Goal: Task Accomplishment & Management: Manage account settings

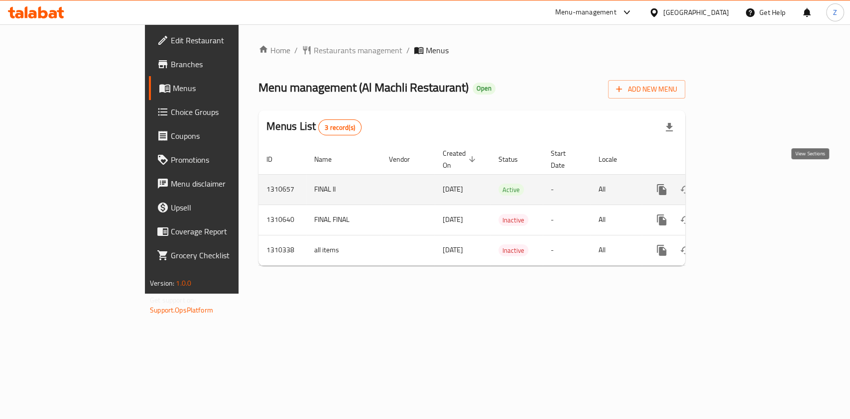
click at [739, 184] on icon "enhanced table" at bounding box center [733, 190] width 12 height 12
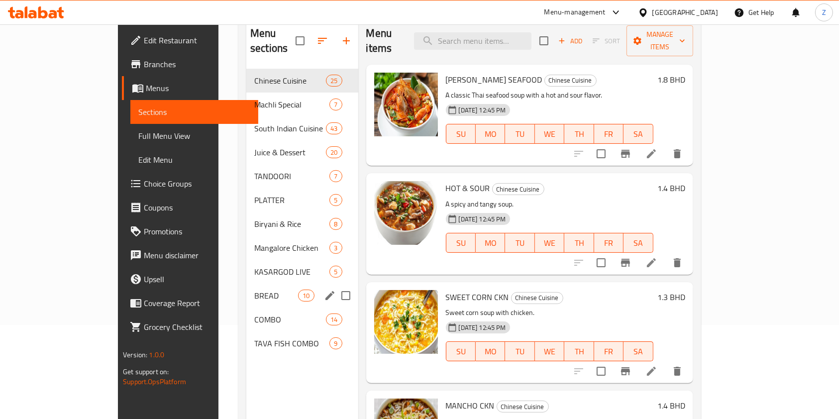
scroll to position [73, 0]
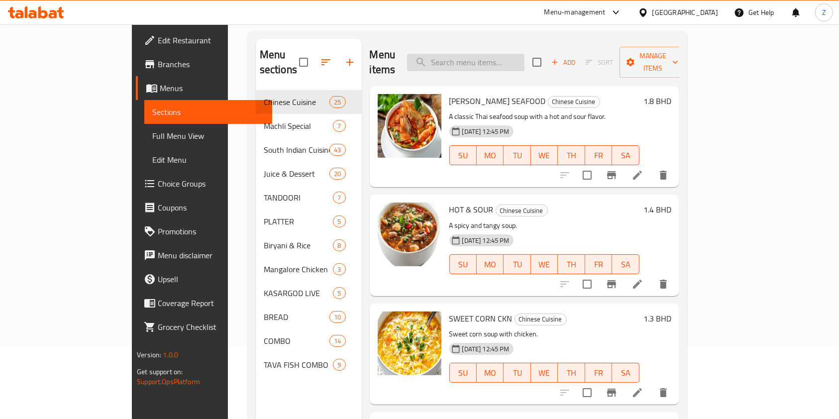
click at [525, 57] on input "search" at bounding box center [465, 62] width 117 height 17
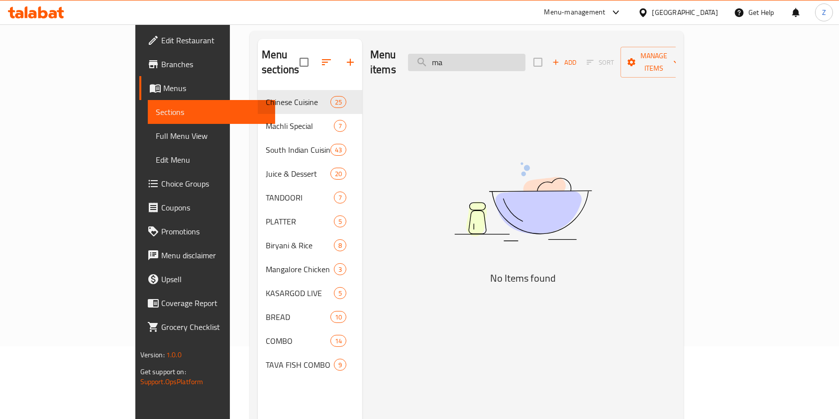
type input "m"
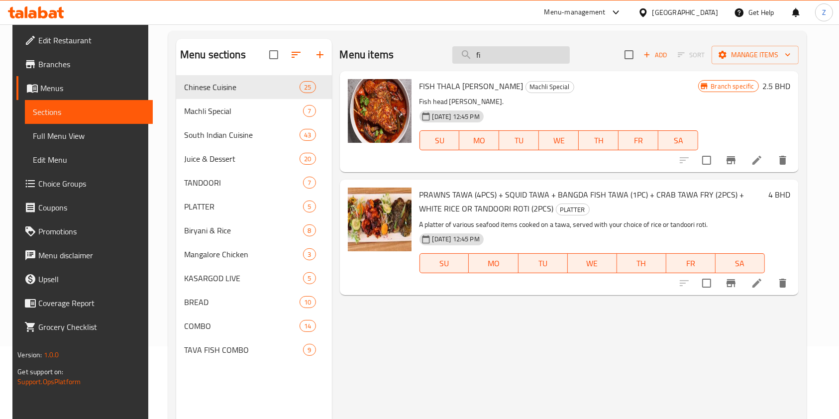
type input "f"
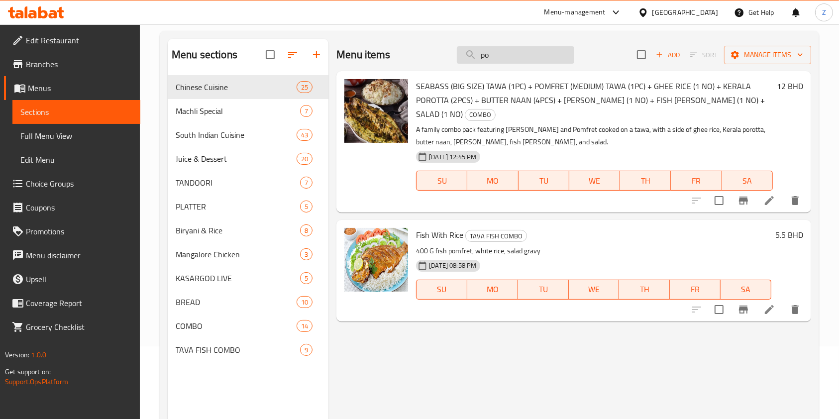
type input "p"
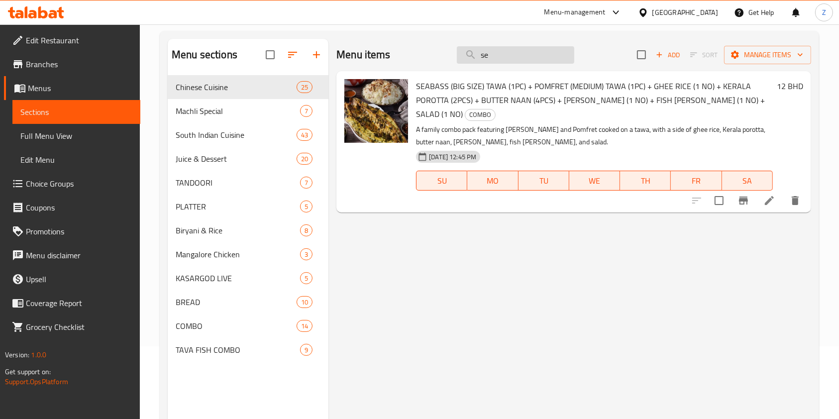
type input "s"
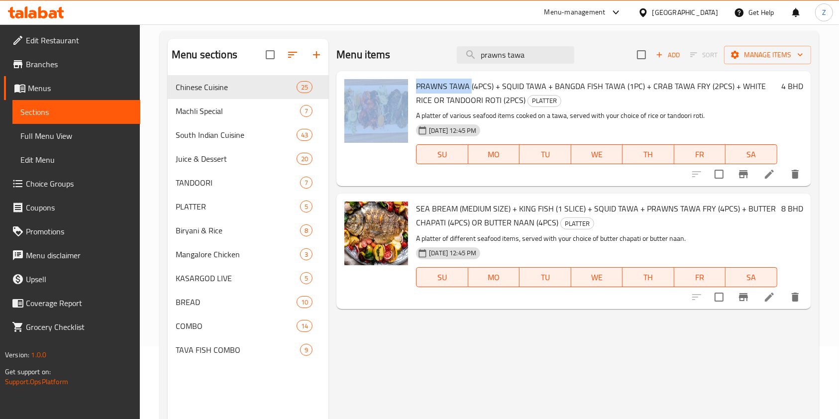
drag, startPoint x: 470, startPoint y: 87, endPoint x: 410, endPoint y: 83, distance: 60.4
click at [410, 83] on div "PRAWNS TAWA (4PCS) + SQUID TAWA + BANGDA FISH TAWA (1PC) + CRAB TAWA FRY (2PCS)…" at bounding box center [573, 128] width 467 height 107
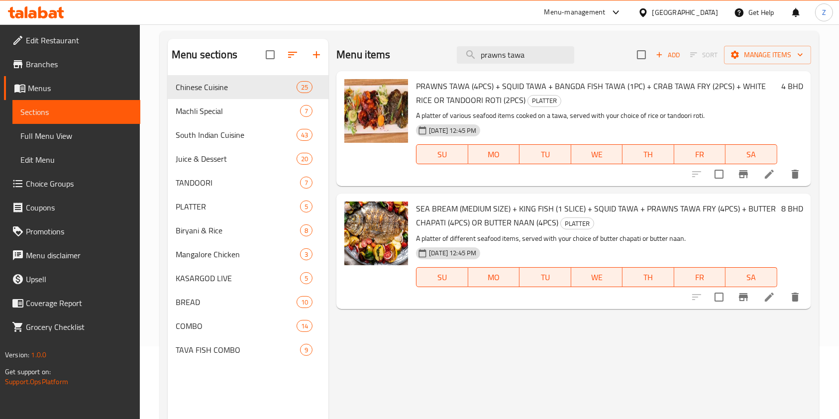
click at [698, 89] on span "PRAWNS TAWA (4PCS) + SQUID TAWA + BANGDA FISH TAWA (1PC) + CRAB TAWA FRY (2PCS)…" at bounding box center [591, 93] width 350 height 29
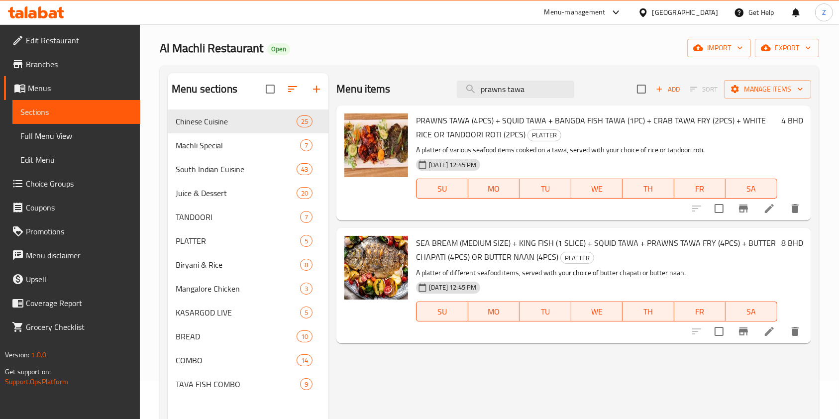
scroll to position [66, 0]
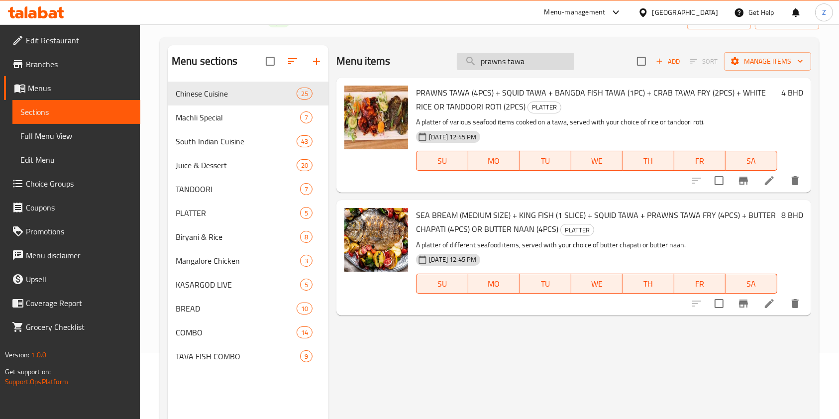
drag, startPoint x: 535, startPoint y: 63, endPoint x: 510, endPoint y: 56, distance: 26.5
click at [506, 56] on input "prawns tawa" at bounding box center [515, 61] width 117 height 17
type input "prawns"
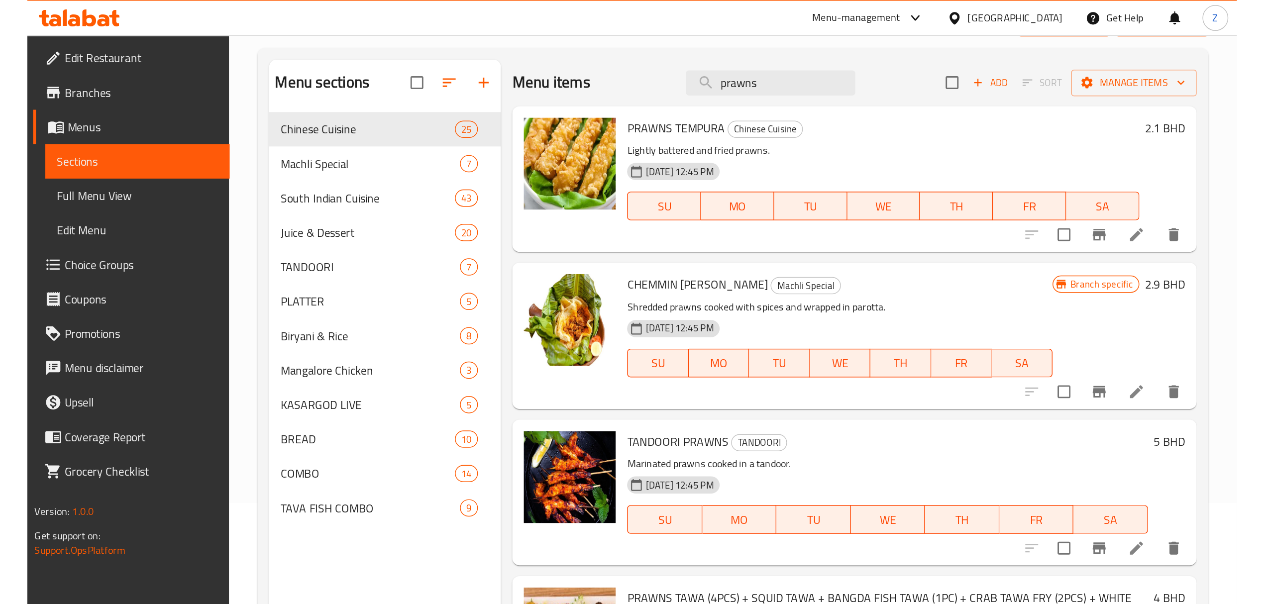
scroll to position [0, 0]
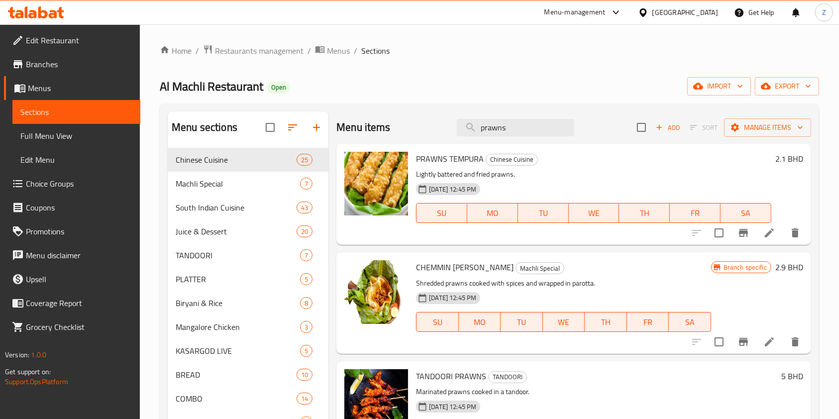
drag, startPoint x: 518, startPoint y: 121, endPoint x: 235, endPoint y: 78, distance: 285.9
click at [238, 83] on div "Home / Restaurants management / Menus / Sections Al Machli Restaurant Open impo…" at bounding box center [490, 291] width 660 height 494
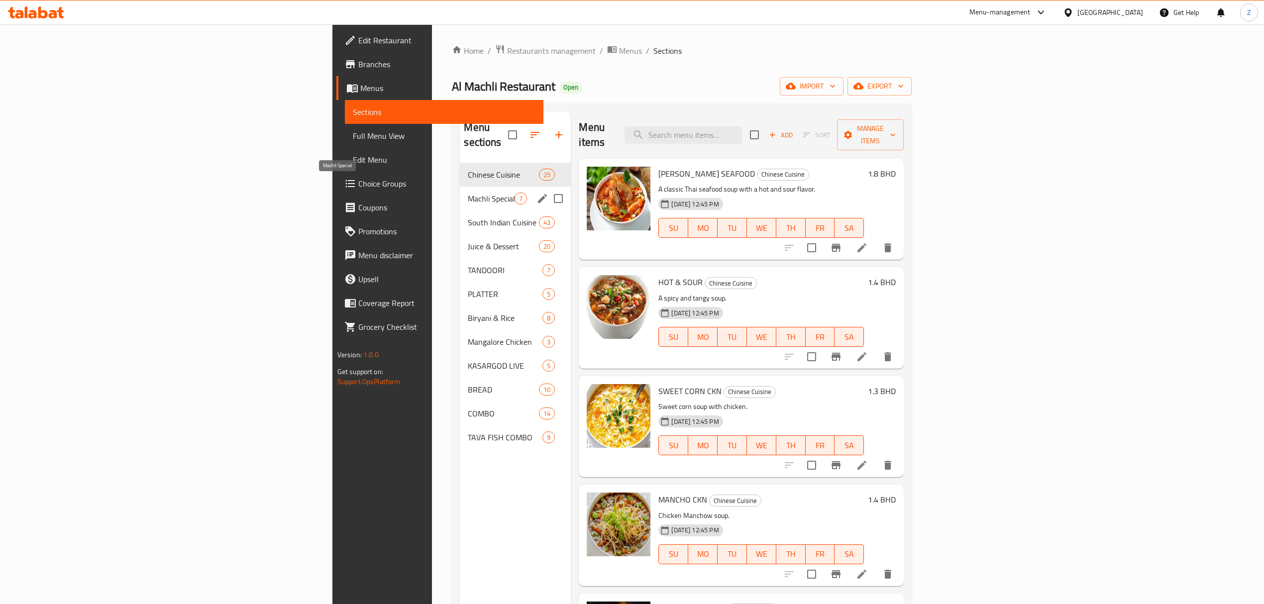
click at [468, 193] on span "Machli Special" at bounding box center [491, 199] width 47 height 12
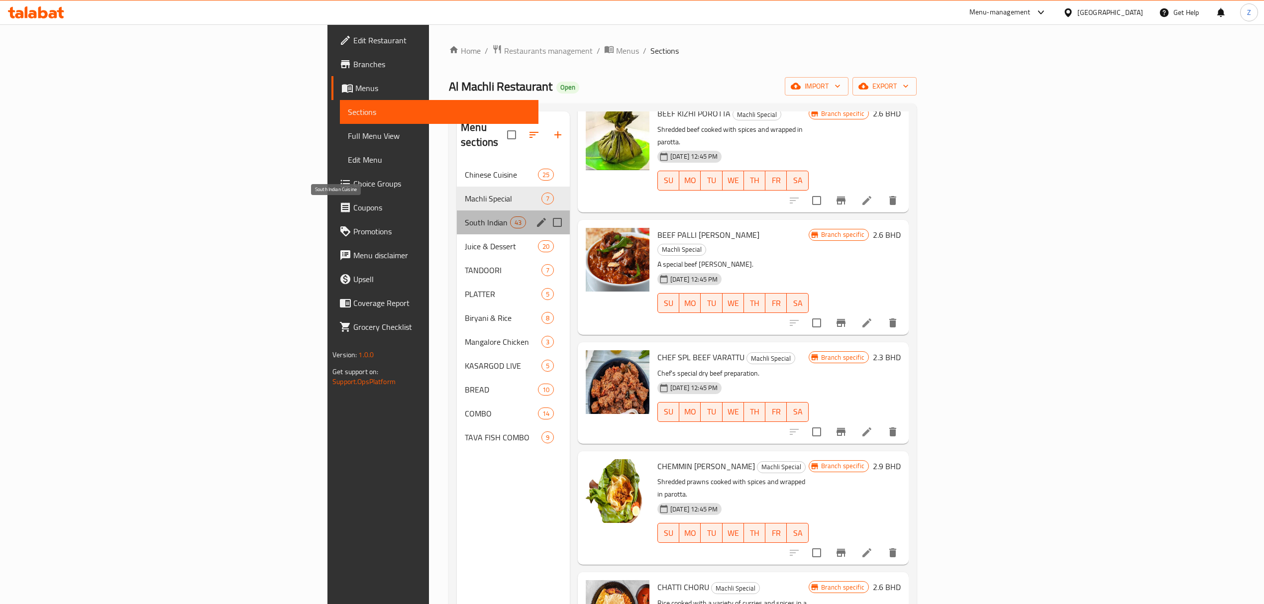
click at [465, 217] on span "South Indian Cuisine" at bounding box center [487, 223] width 45 height 12
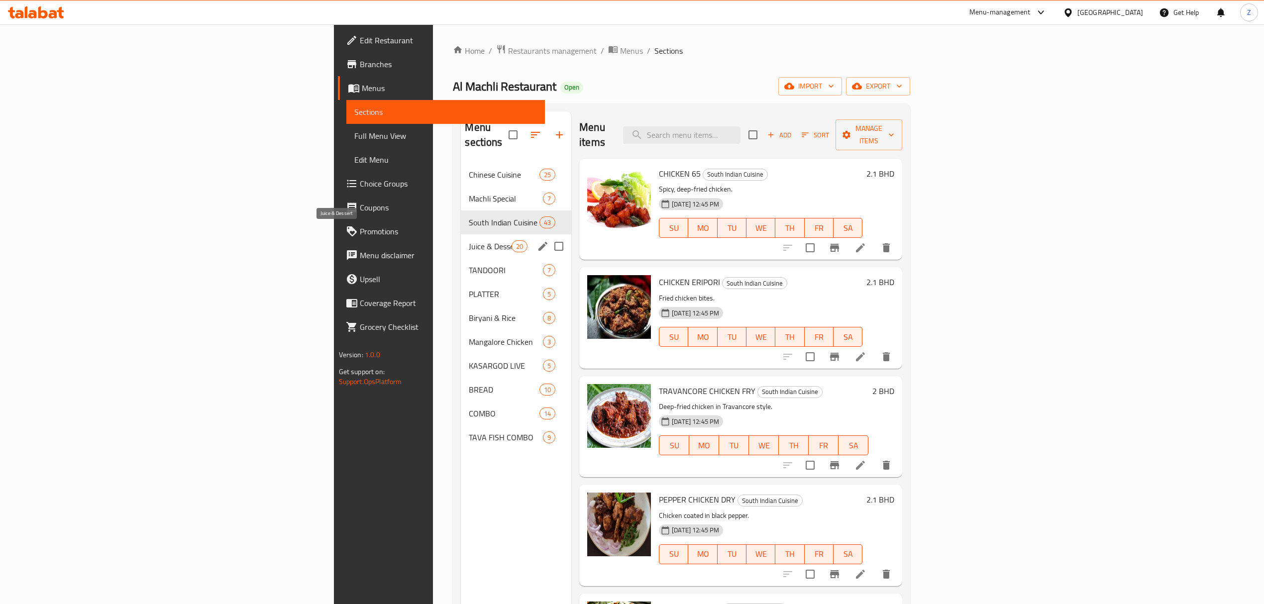
click at [469, 240] on span "Juice & Dessert" at bounding box center [490, 246] width 42 height 12
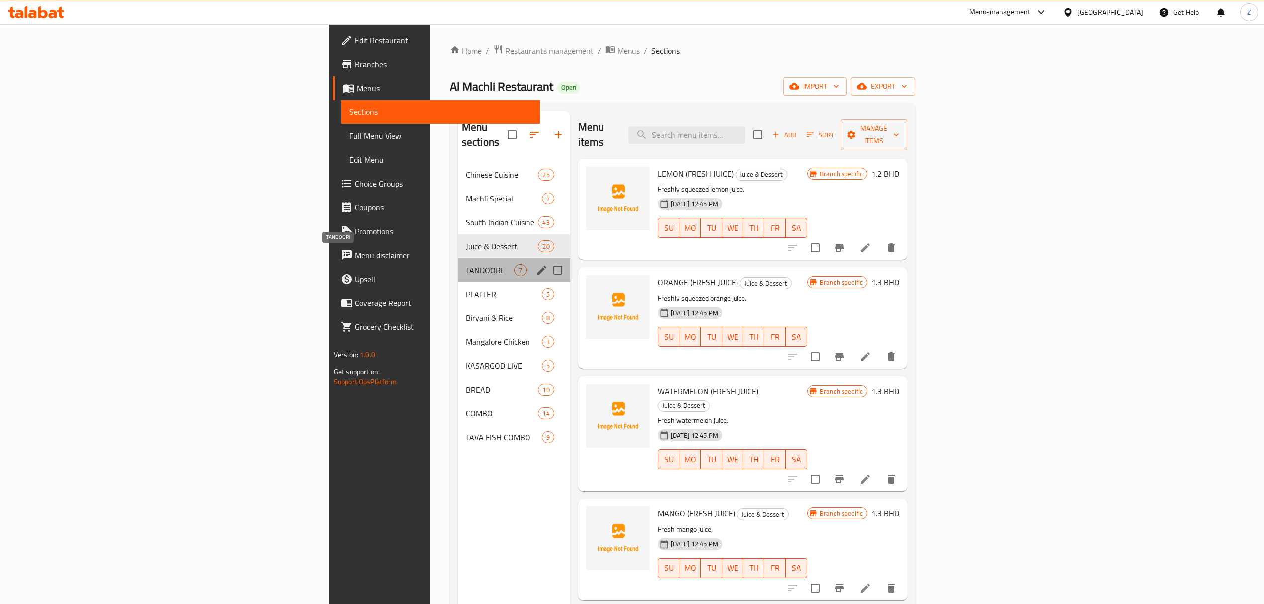
click at [466, 264] on span "TANDOORI" at bounding box center [490, 270] width 48 height 12
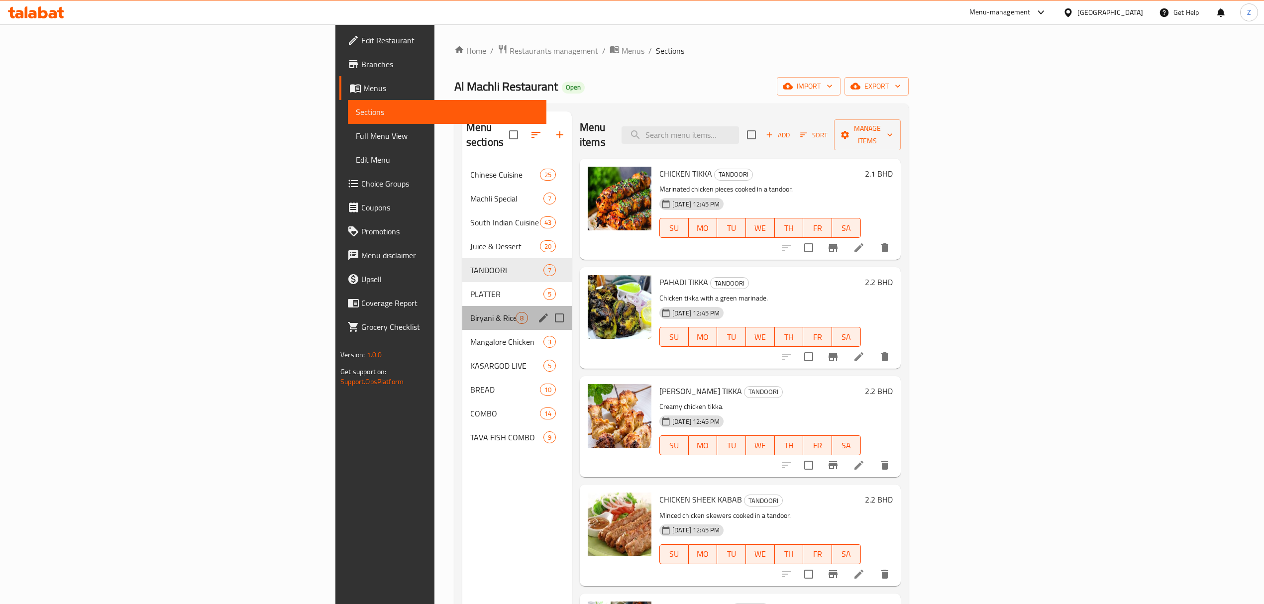
drag, startPoint x: 293, startPoint y: 291, endPoint x: 286, endPoint y: 299, distance: 10.6
click at [462, 306] on div "Biryani & Rice 8" at bounding box center [517, 318] width 110 height 24
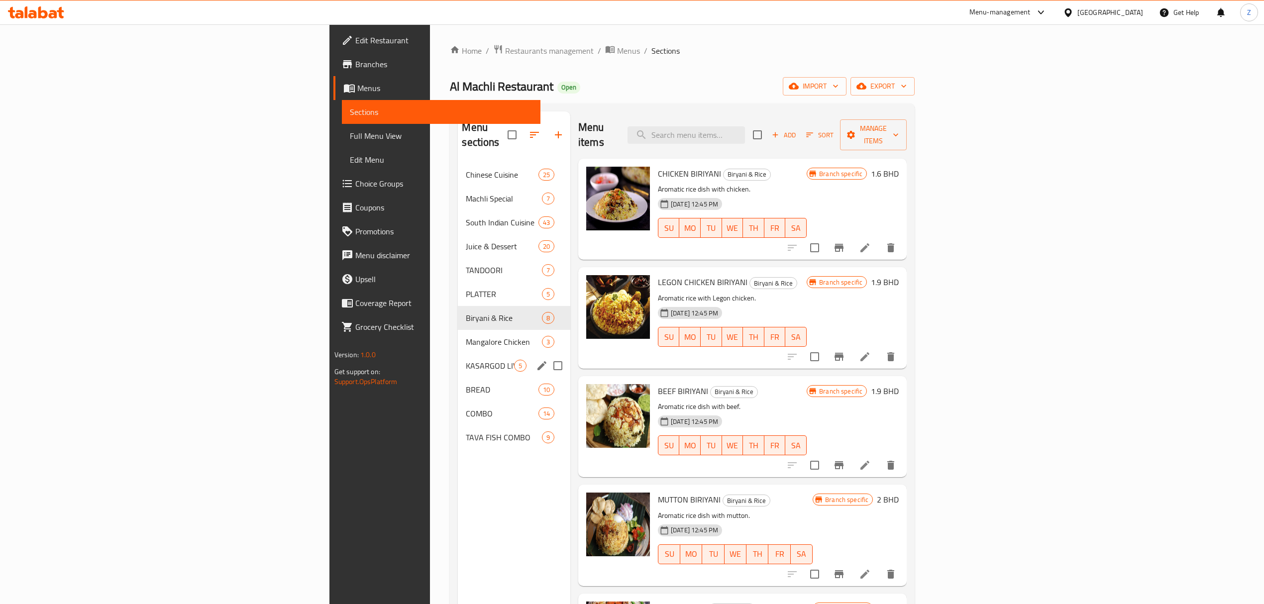
click at [458, 354] on div "KASARGOD LIVE 5" at bounding box center [514, 366] width 112 height 24
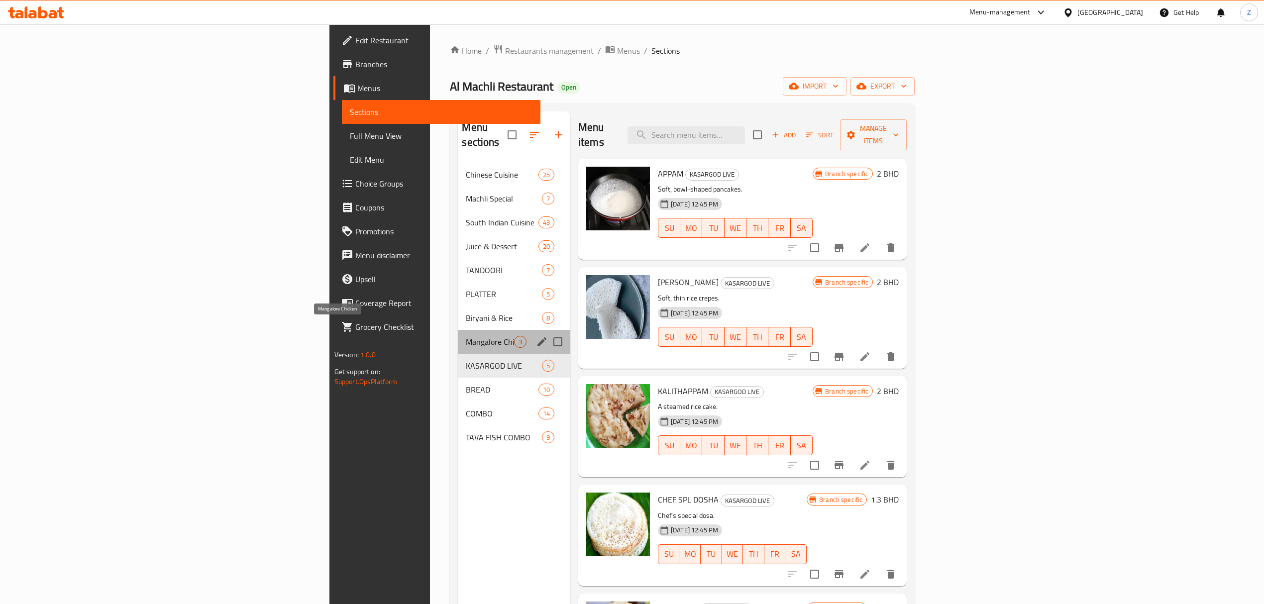
click at [466, 336] on span "Mangalore Chicken" at bounding box center [490, 342] width 48 height 12
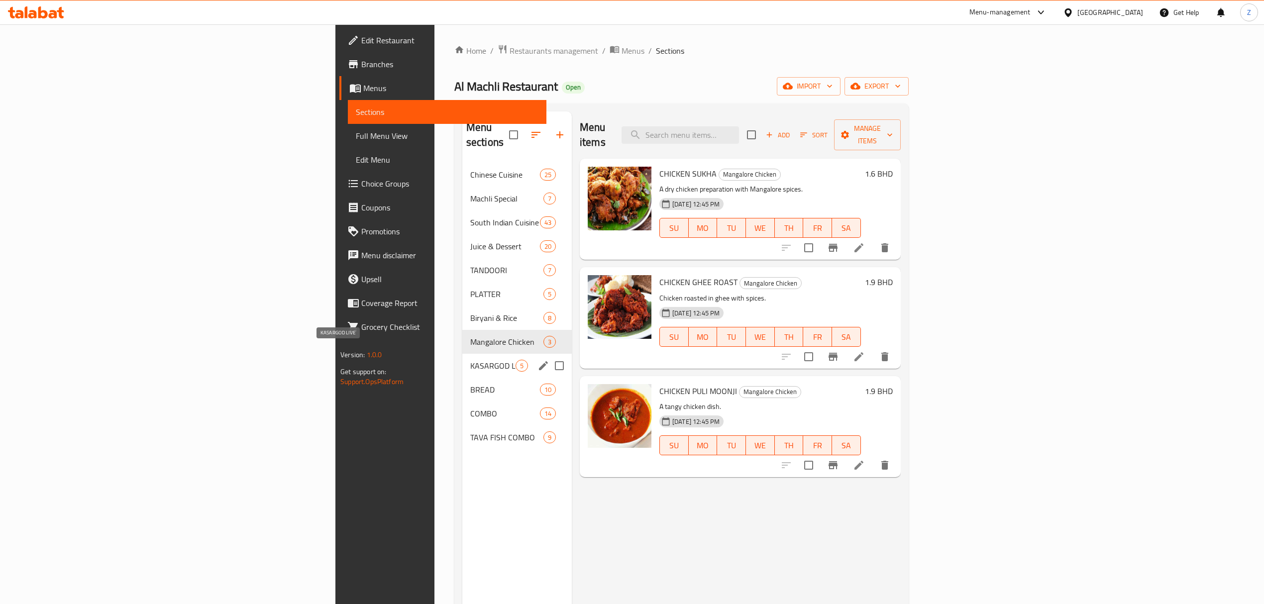
click at [470, 360] on span "KASARGOD LIVE" at bounding box center [492, 366] width 45 height 12
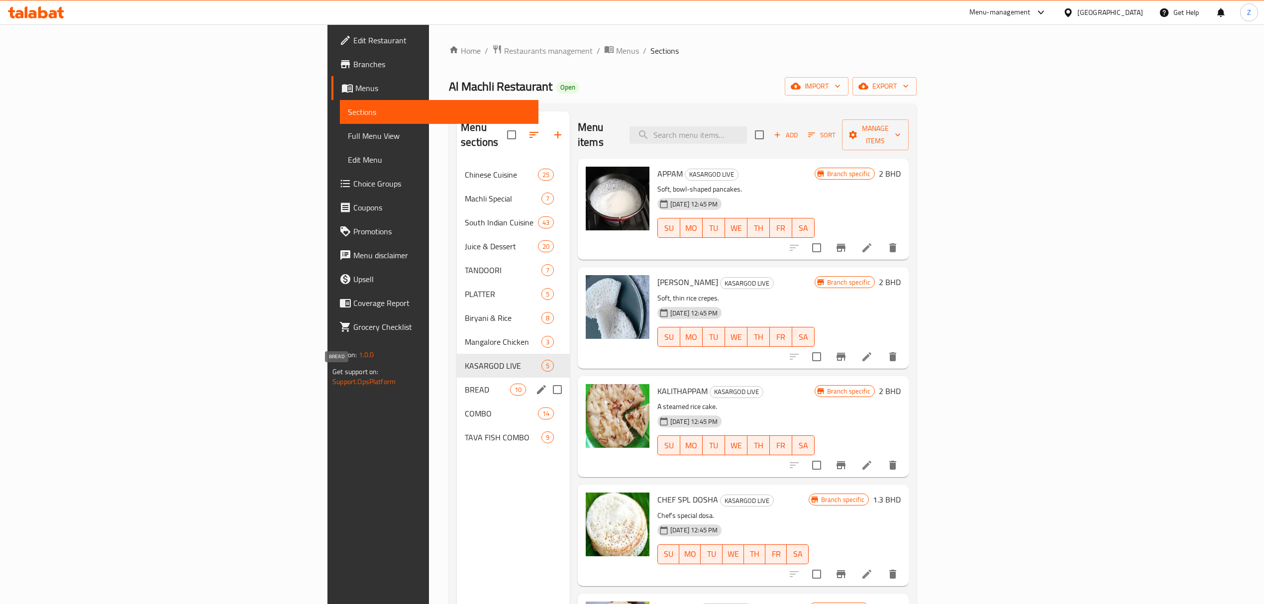
click at [465, 384] on span "BREAD" at bounding box center [487, 390] width 45 height 12
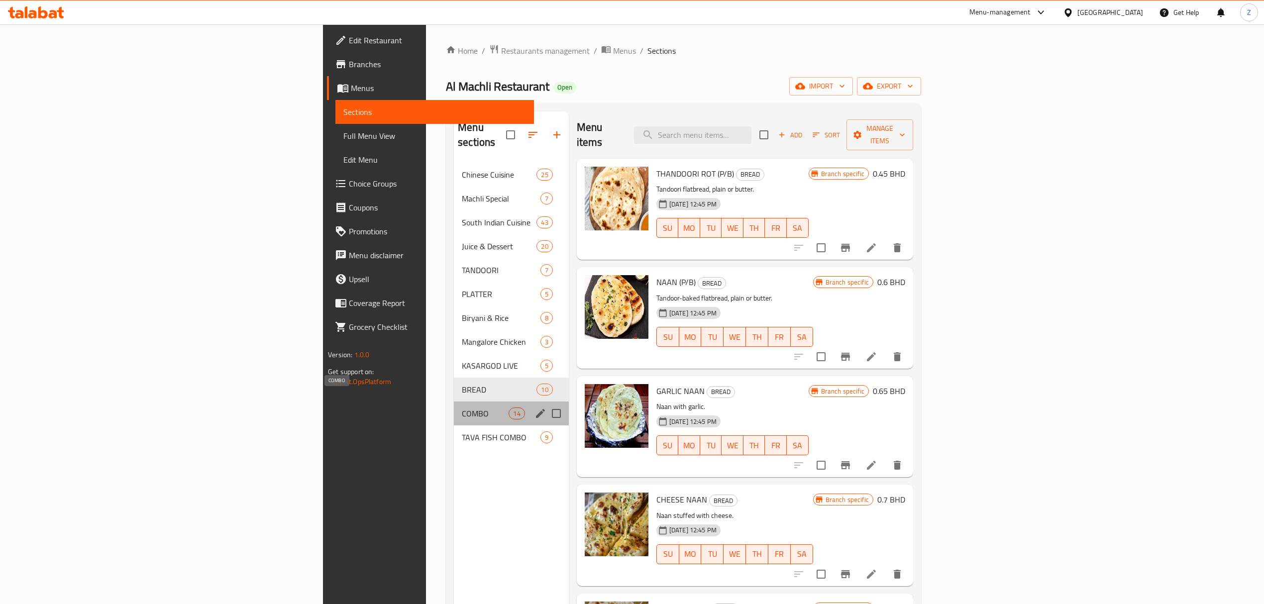
click at [462, 408] on span "COMBO" at bounding box center [485, 414] width 47 height 12
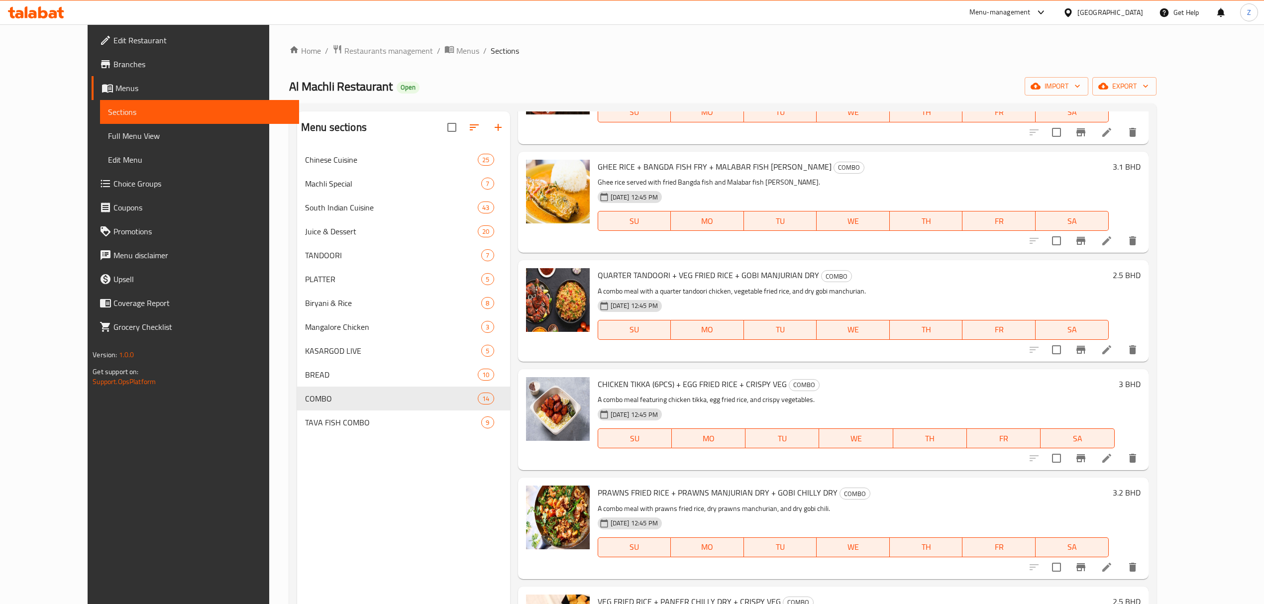
scroll to position [464, 0]
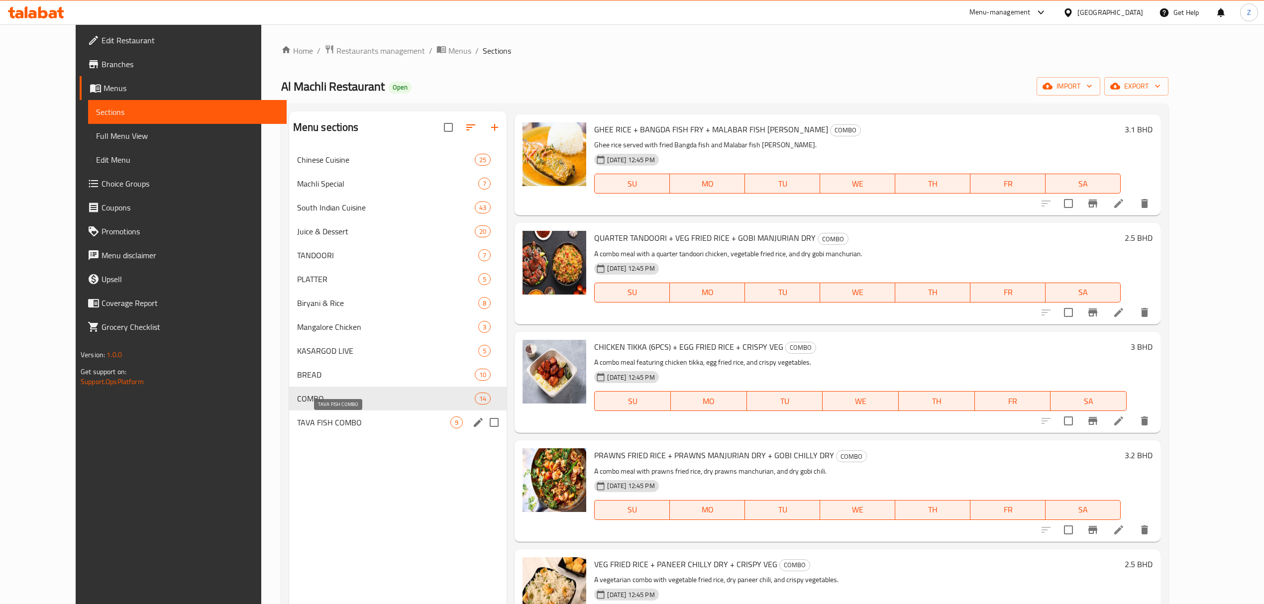
click at [297, 419] on span "TAVA FISH COMBO" at bounding box center [374, 423] width 154 height 12
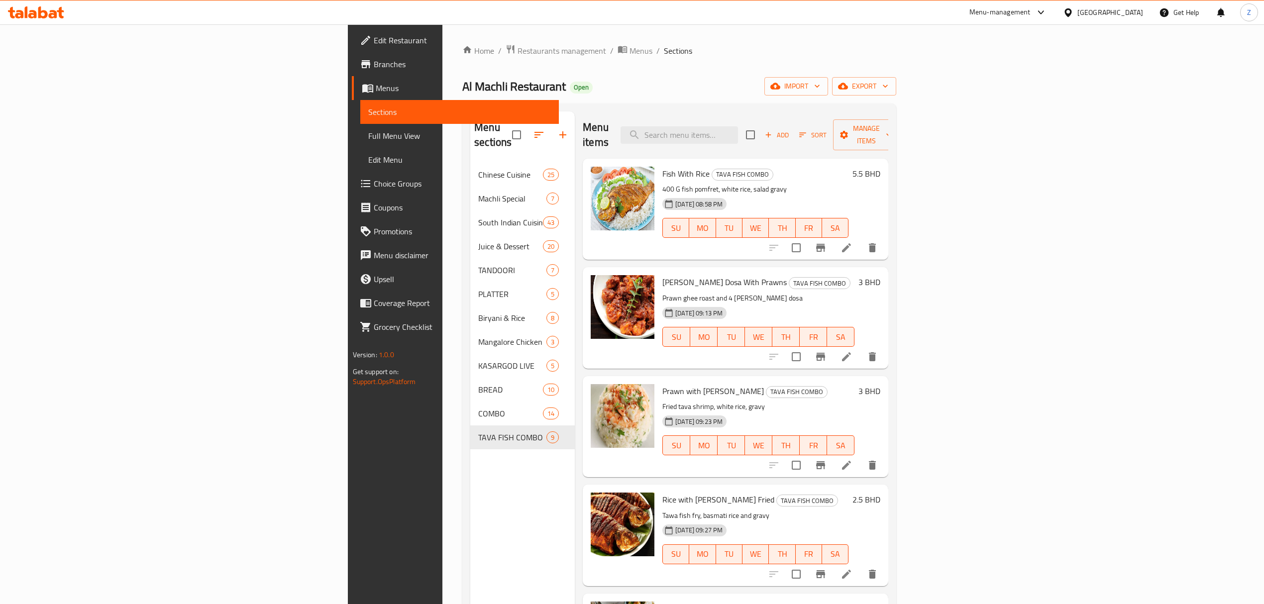
click at [790, 132] on span "Add" at bounding box center [777, 134] width 27 height 11
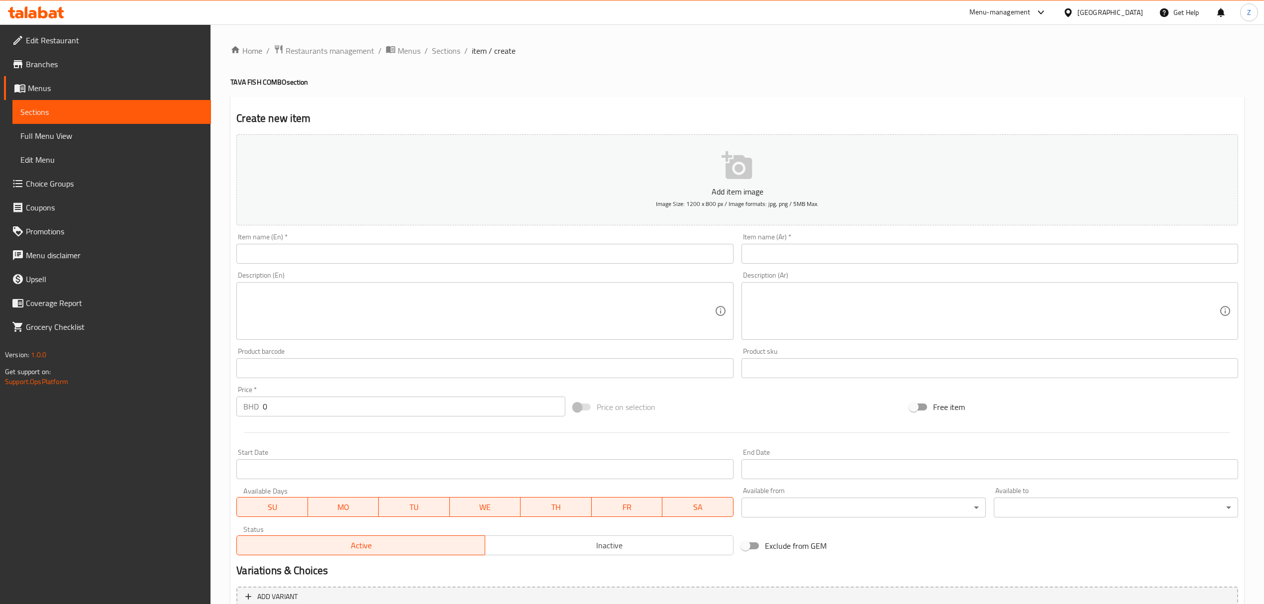
click at [267, 250] on input "text" at bounding box center [484, 254] width 497 height 20
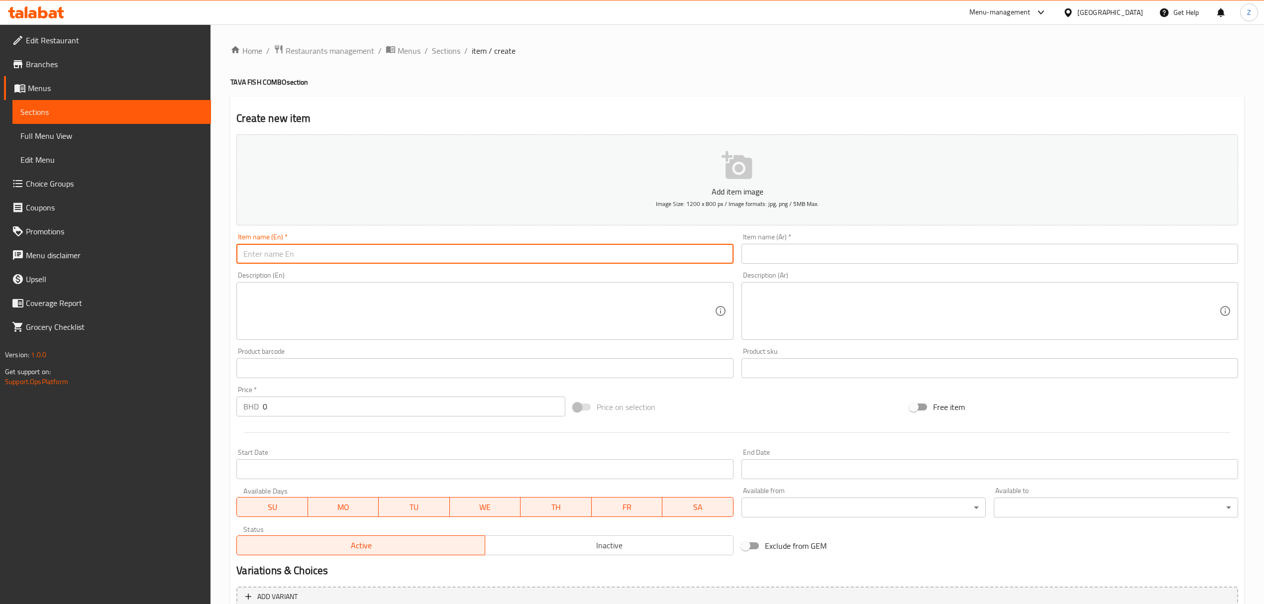
paste input "Machli special fish tawa Pomfret 400 gm"
type input "Machli special fish tawa Pomfret 400 gm"
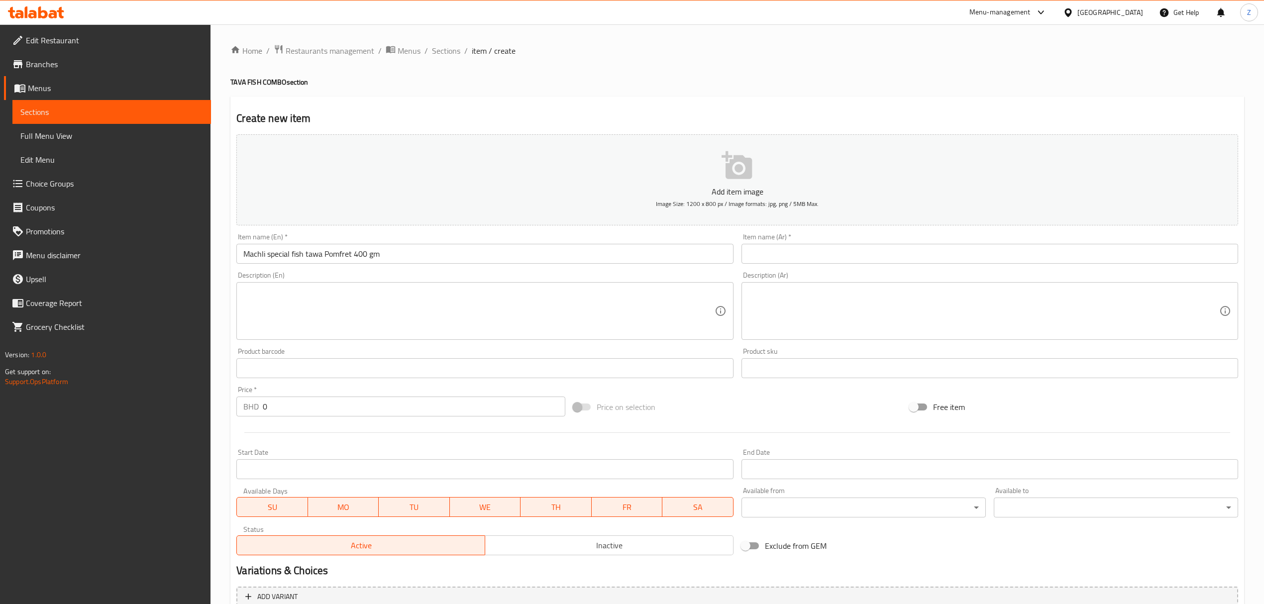
click at [759, 253] on input "text" at bounding box center [990, 254] width 497 height 20
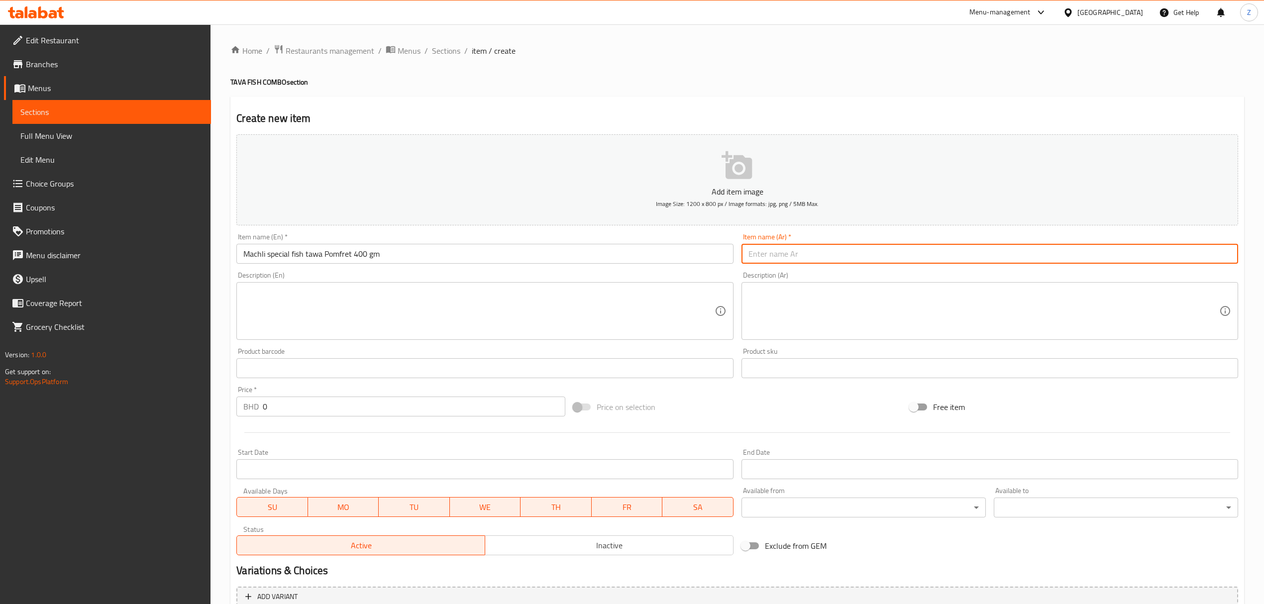
paste input "سمك ماشلي الخاص سمك الزبيدي ٤٠٠ غرام"
type input "سمك ماشلي الخاص سمك الزبيدي ٤٠٠ غرام"
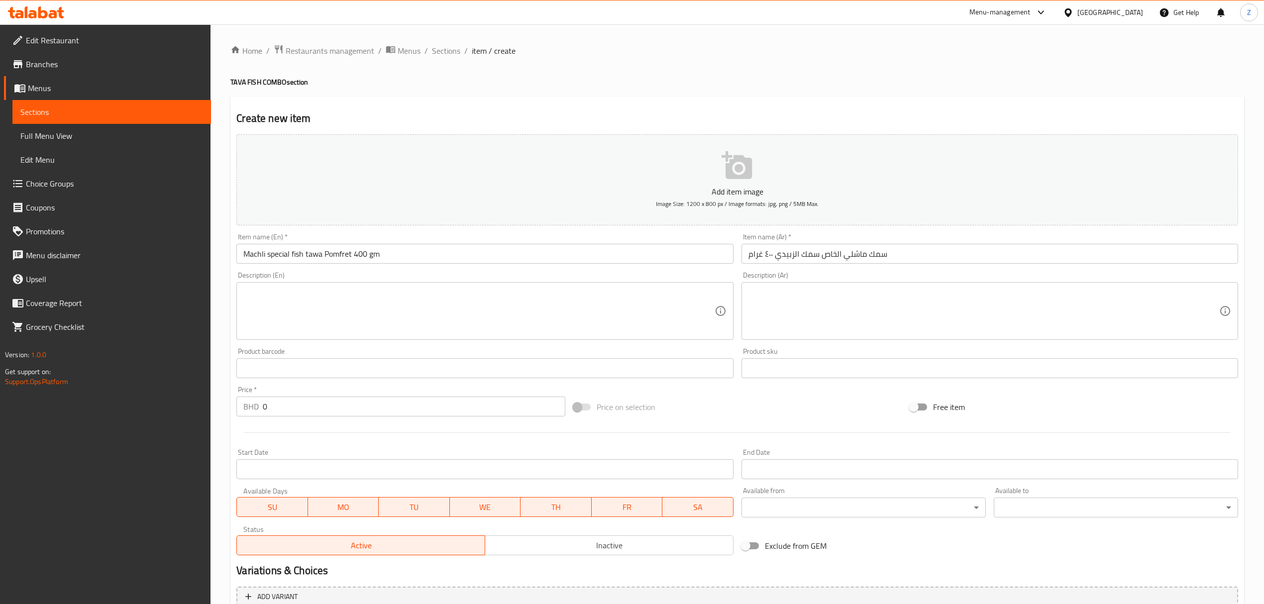
click at [283, 308] on textarea at bounding box center [478, 311] width 471 height 47
paste textarea "Fresh pomfret fish cooked on tawa with spices."
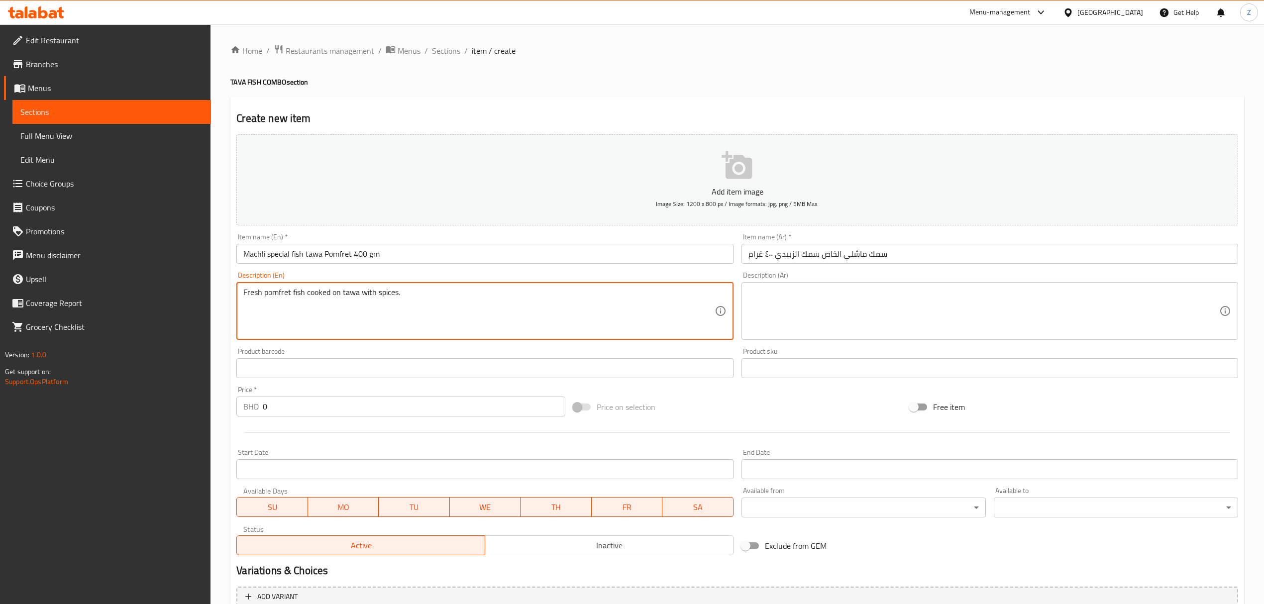
type textarea "Fresh pomfret fish cooked on tawa with spices."
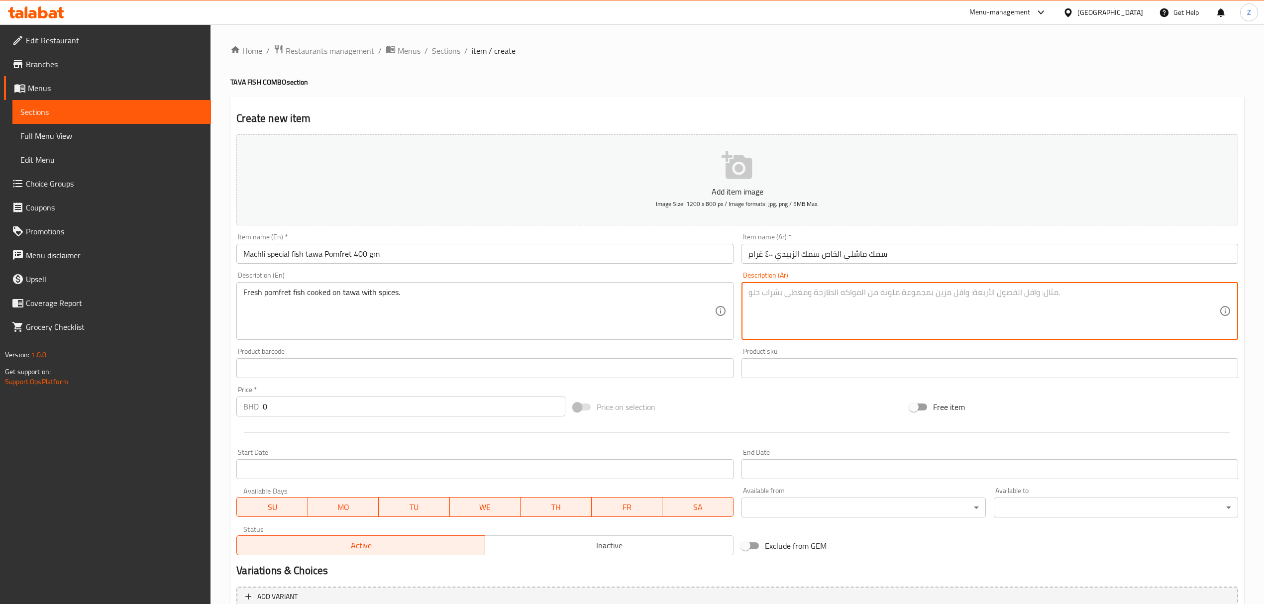
click at [779, 302] on textarea at bounding box center [984, 311] width 471 height 47
paste textarea "سمك بومفريت طازج مطهو على الطاوة مع التوابل"
type textarea "سمك بومفريت طازج مطهو على الطاوة مع التوابل"
drag, startPoint x: 285, startPoint y: 403, endPoint x: 56, endPoint y: 389, distance: 228.9
click at [92, 393] on div "Edit Restaurant Branches Menus Sections Full Menu View Edit Menu Choice Groups …" at bounding box center [632, 363] width 1264 height 679
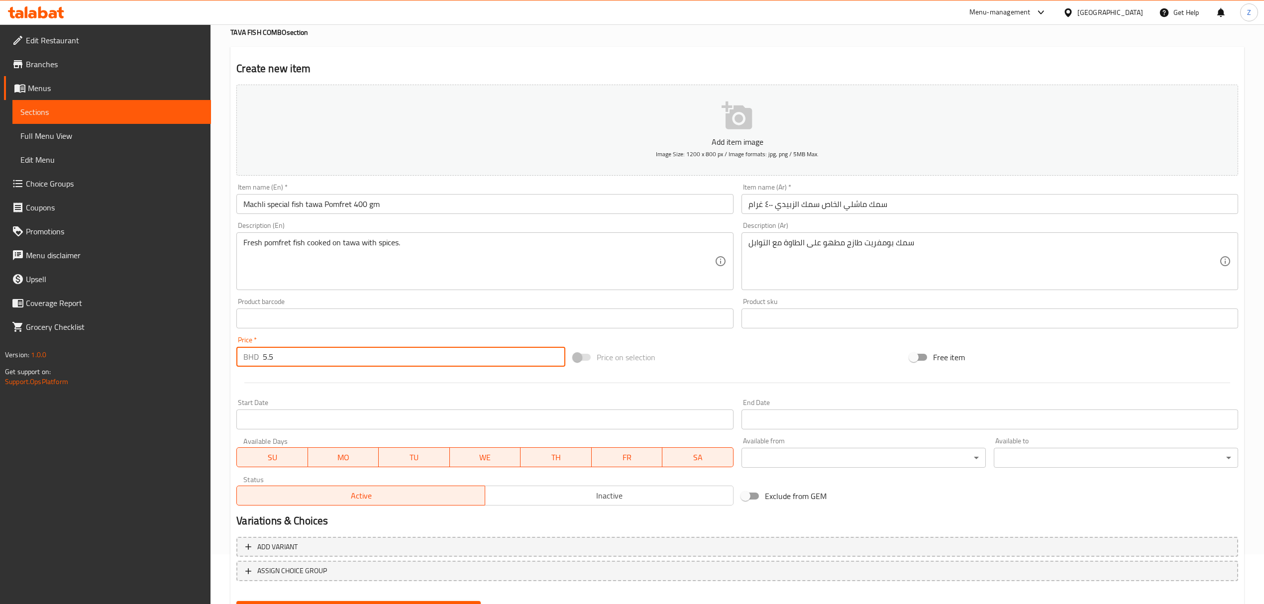
scroll to position [98, 0]
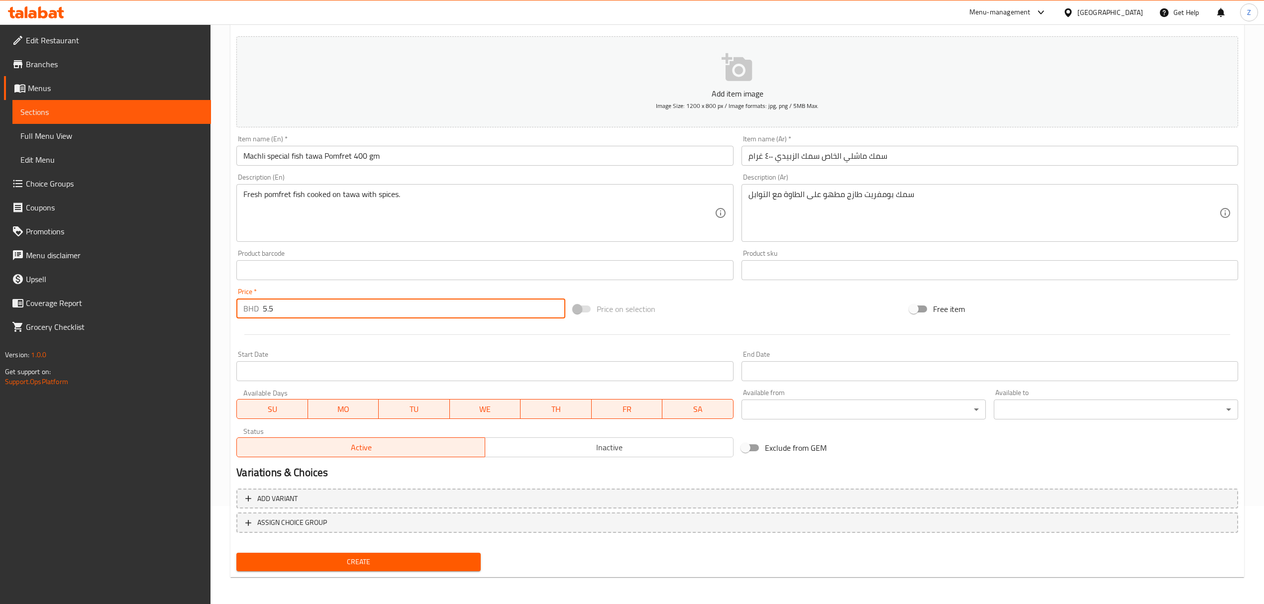
type input "5.5"
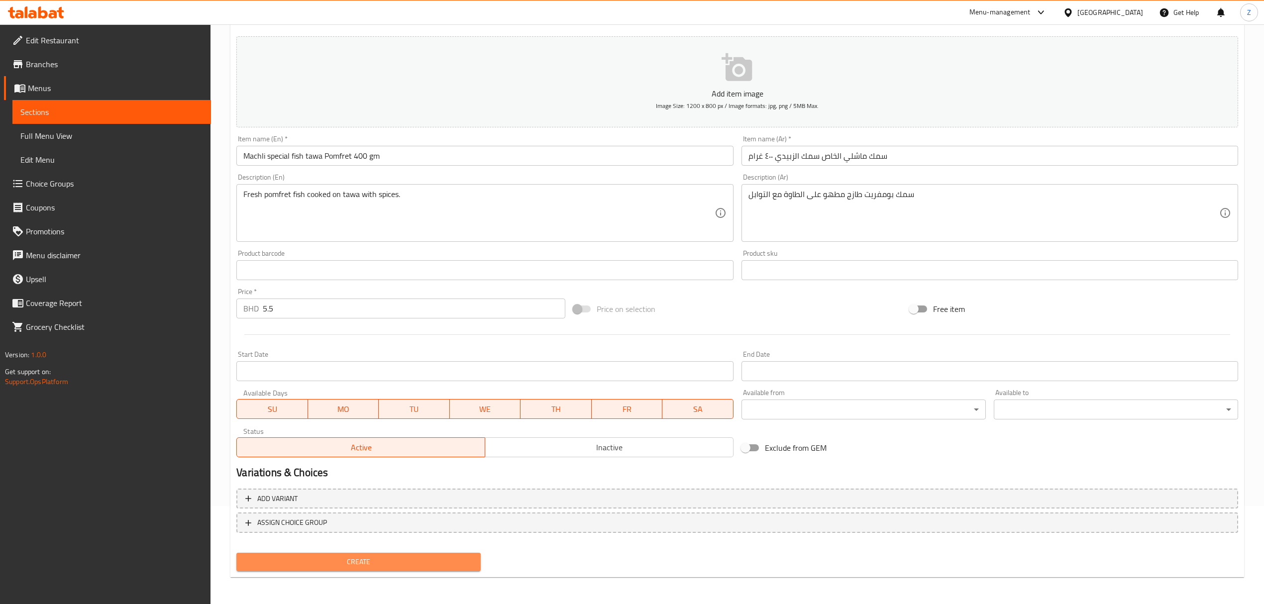
click at [345, 419] on span "Create" at bounding box center [358, 562] width 228 height 12
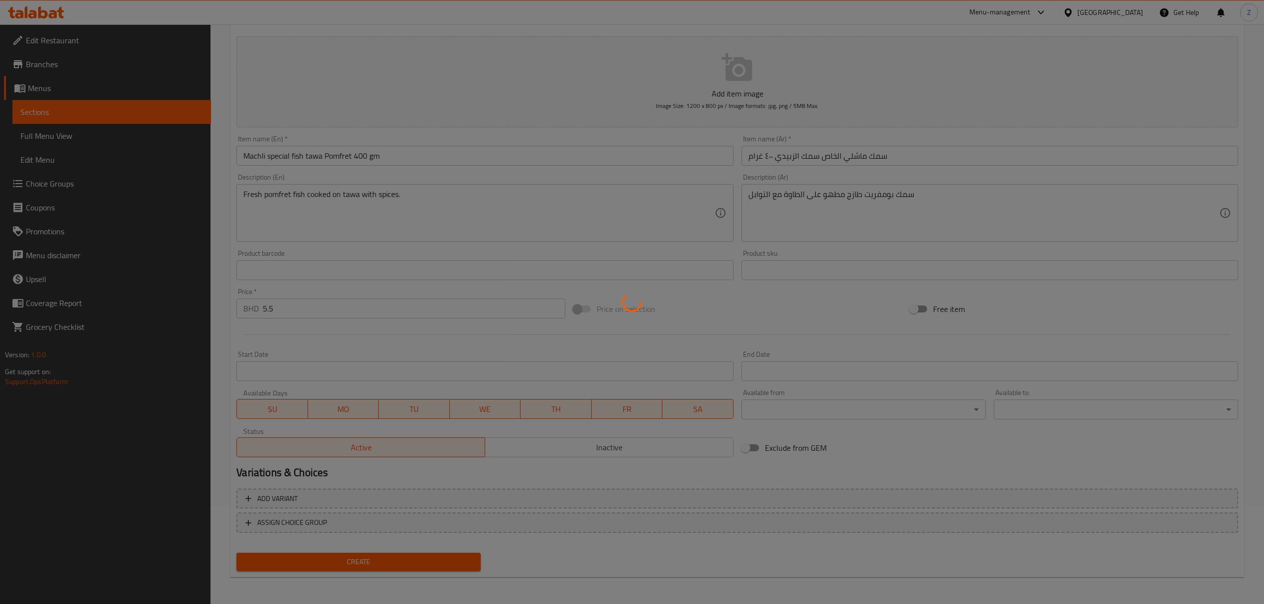
type input "0"
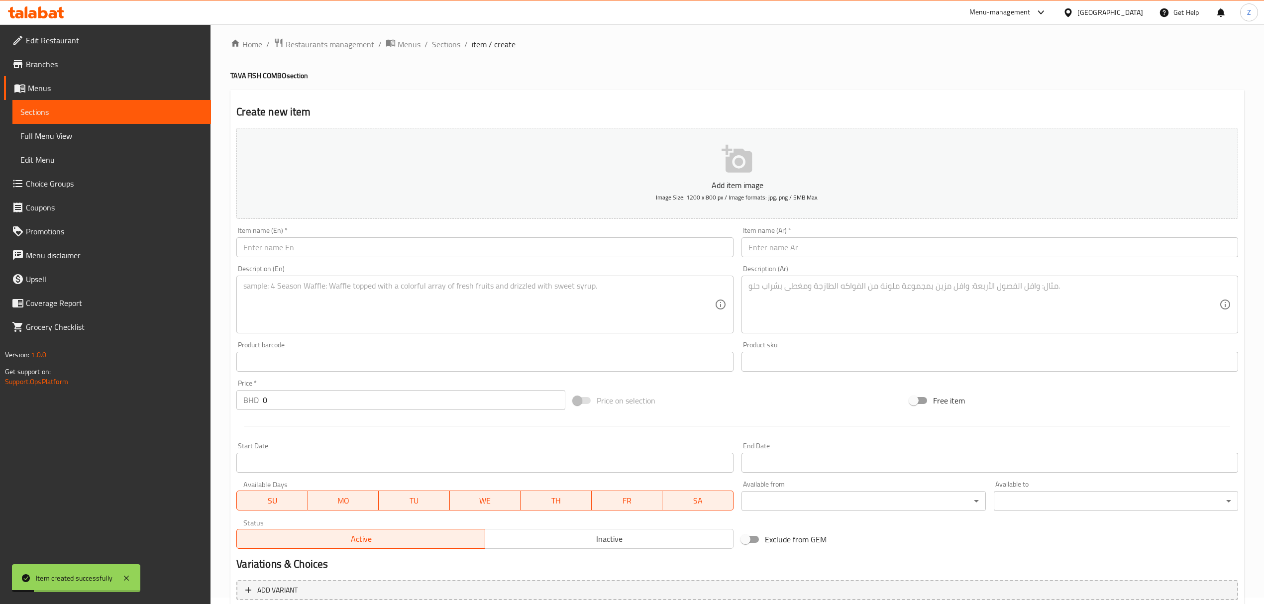
scroll to position [0, 0]
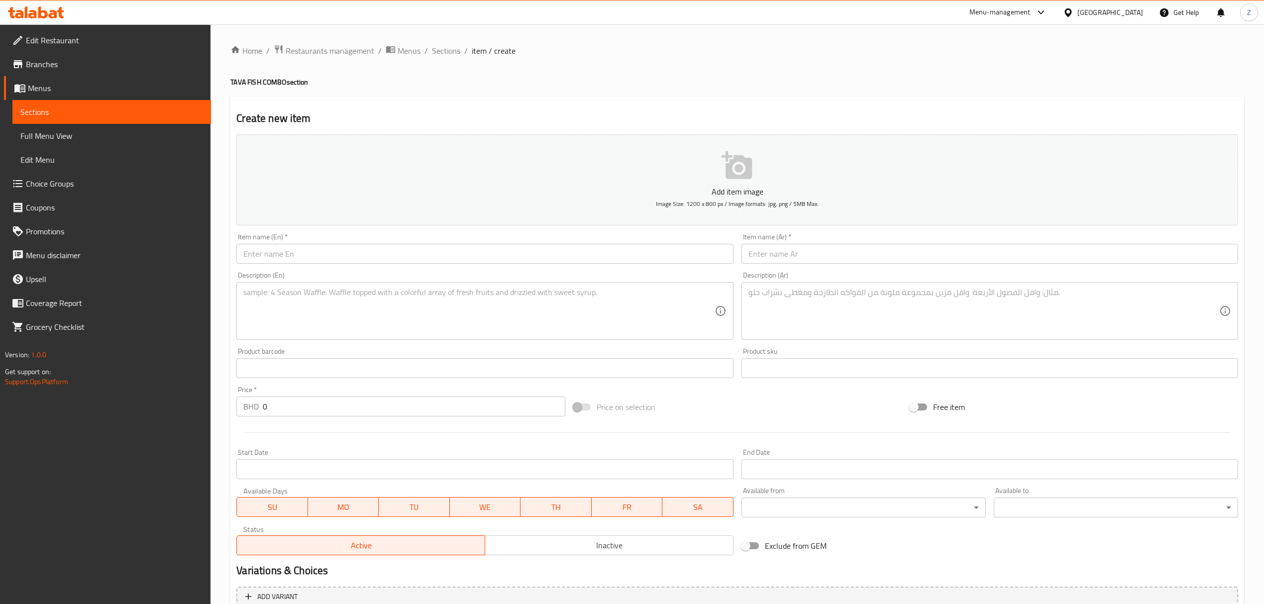
click at [278, 259] on input "text" at bounding box center [484, 254] width 497 height 20
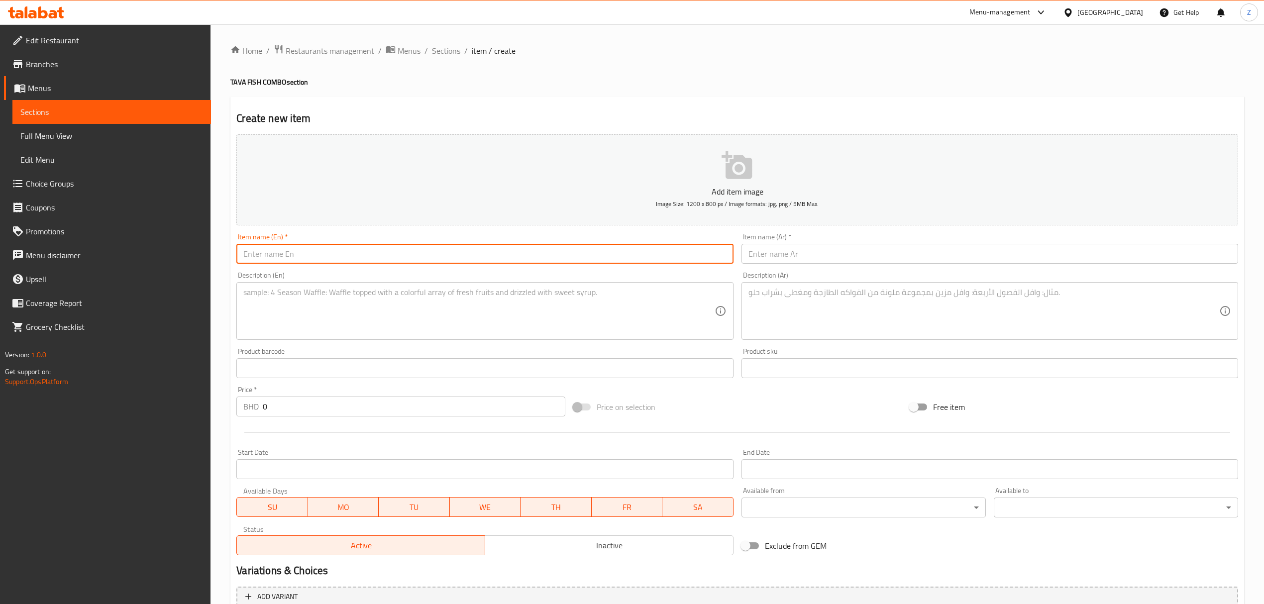
paste input "Juicy prawns pan-fried with traditional flavors."
drag, startPoint x: 299, startPoint y: 257, endPoint x: -193, endPoint y: 237, distance: 492.7
click at [0, 237] on html "​ Menu-management [GEOGRAPHIC_DATA] Get Help Z Edit Restaurant Branches Menus S…" at bounding box center [632, 302] width 1264 height 604
paste input "text"
type input "Juicy prawns pan-fried with traditional flavors."
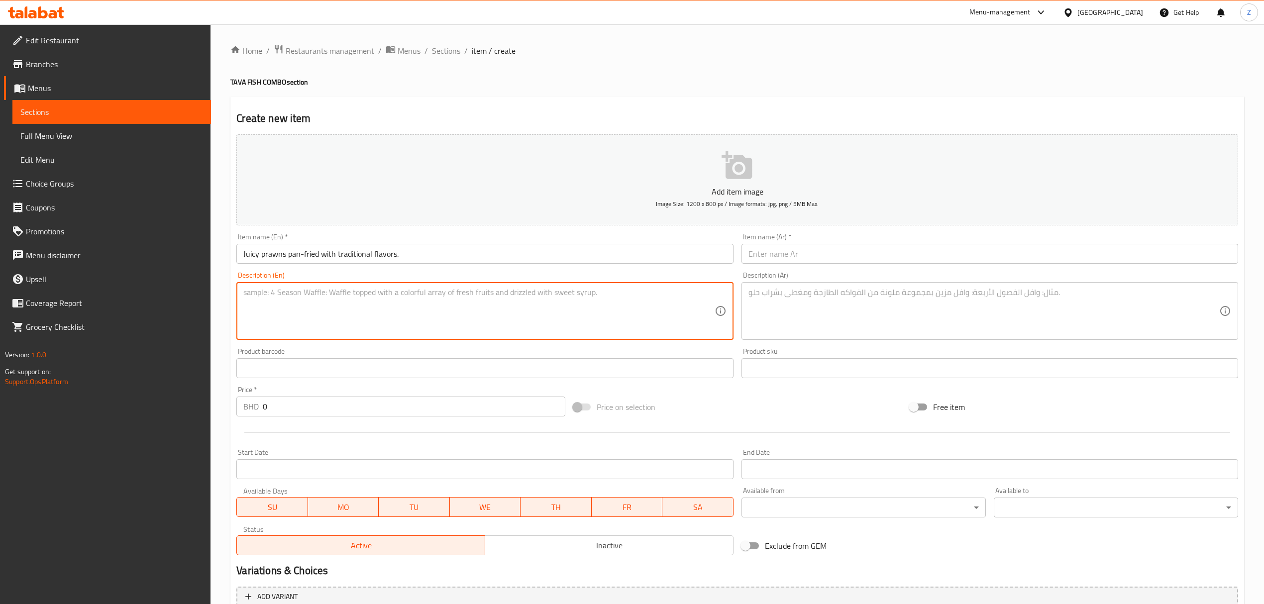
click at [277, 309] on textarea at bounding box center [478, 311] width 471 height 47
paste textarea "Juicy prawns pan-fried with traditional flavors."
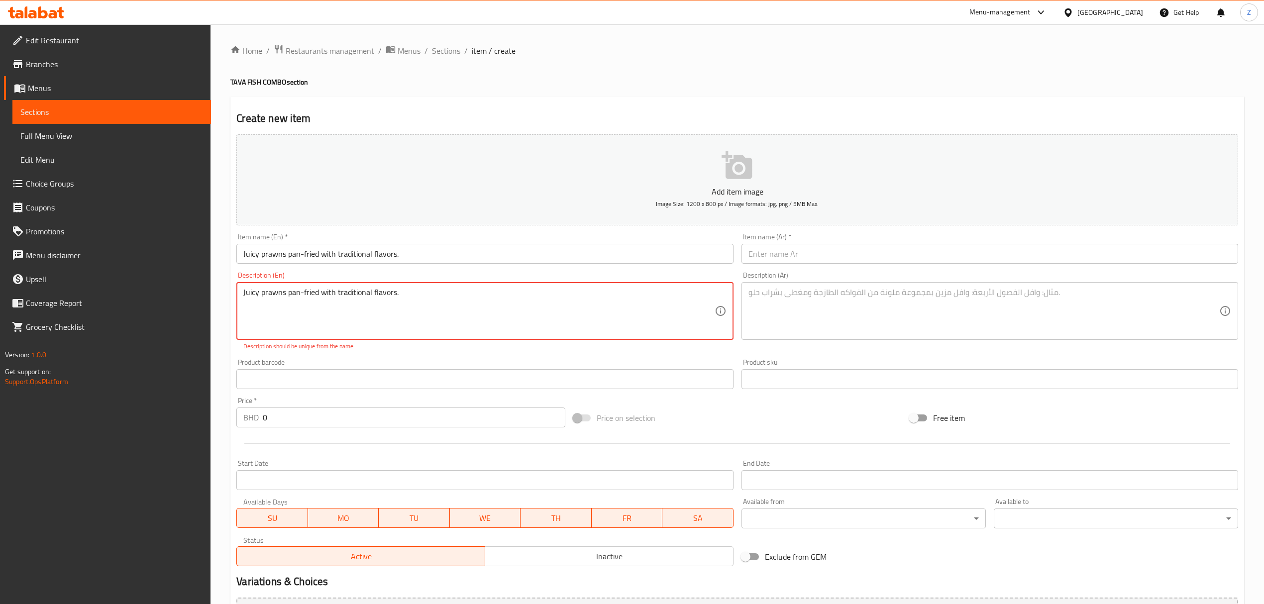
type textarea "Juicy prawns pan-fried with traditional flavors."
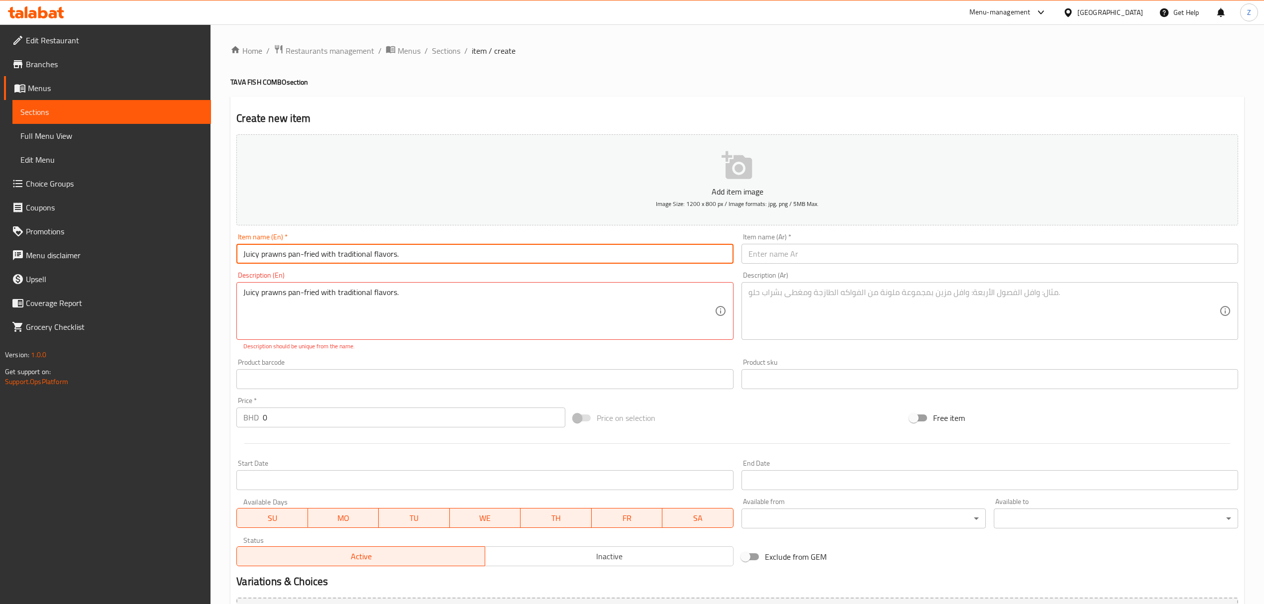
drag, startPoint x: 431, startPoint y: 260, endPoint x: -346, endPoint y: 257, distance: 777.0
click at [0, 257] on html "​ Menu-management [GEOGRAPHIC_DATA] Get Help Z Edit Restaurant Branches Menus S…" at bounding box center [632, 302] width 1264 height 604
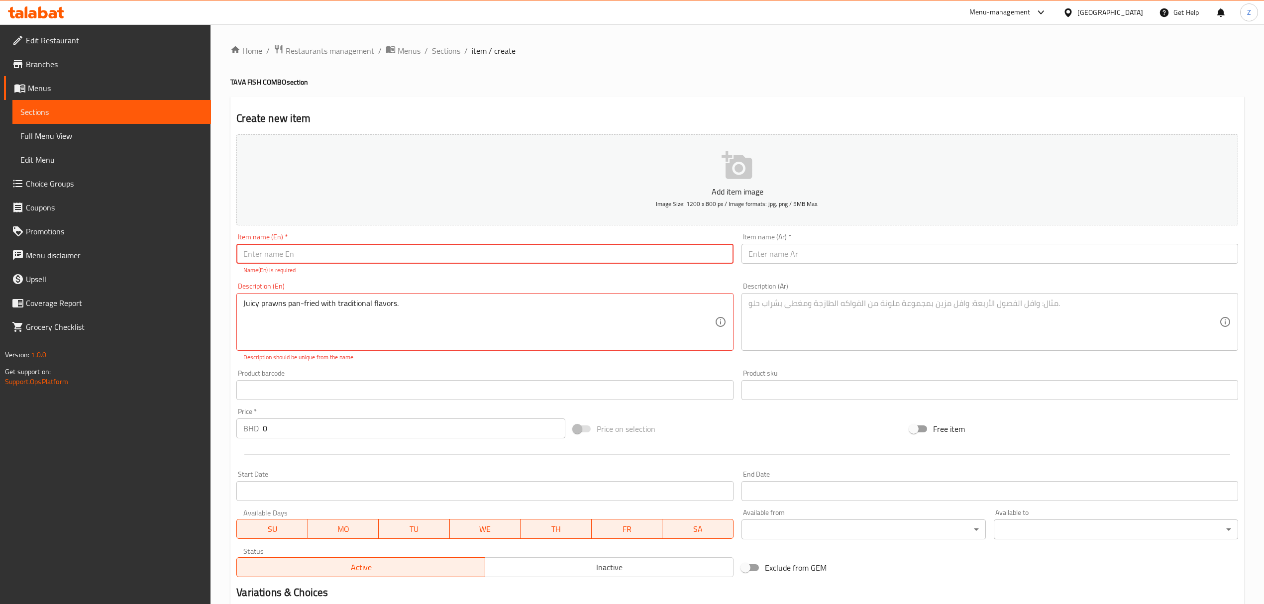
click at [378, 250] on input "text" at bounding box center [484, 254] width 497 height 20
paste input "Prawns Tawa"
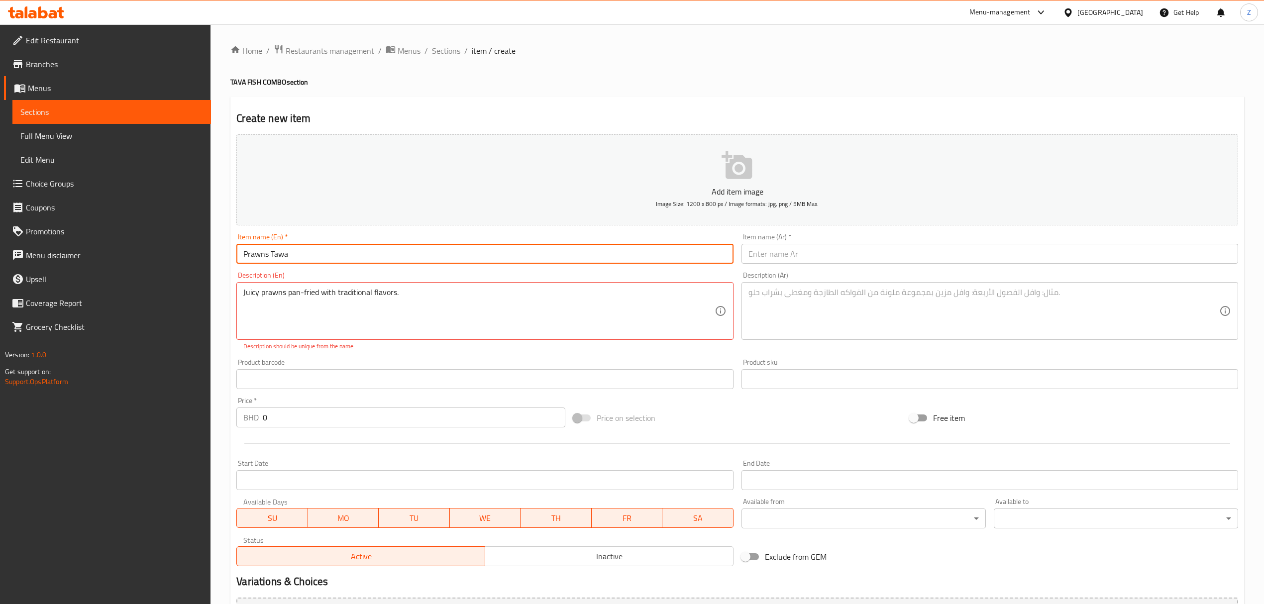
type input "Prawns Tawa"
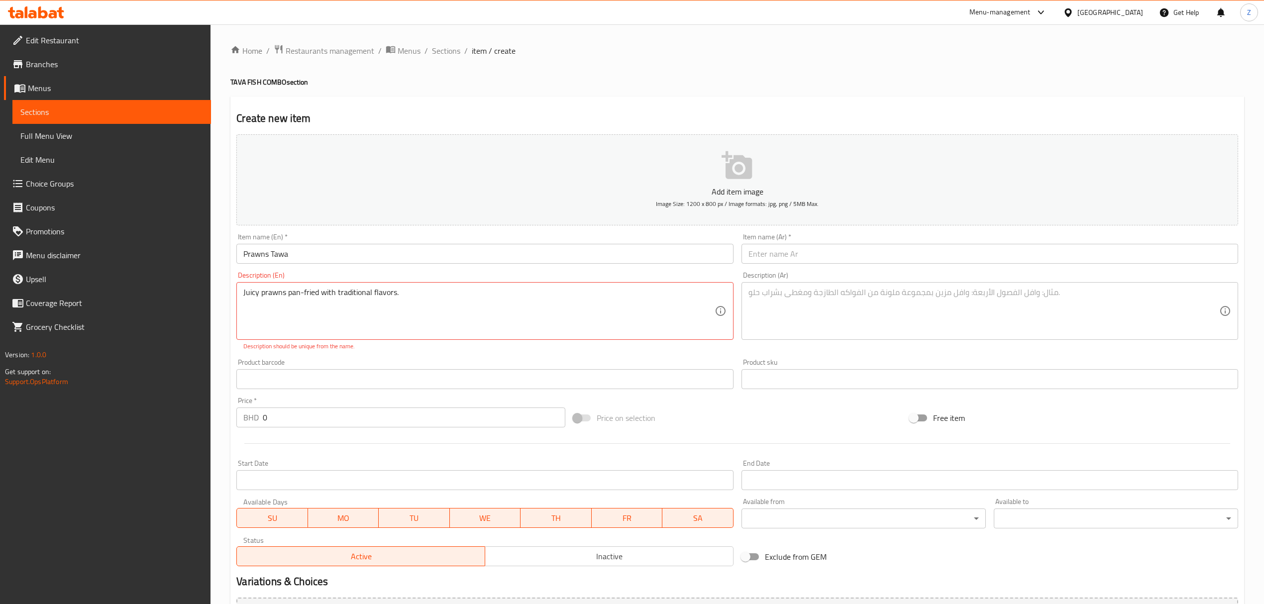
click at [820, 259] on input "text" at bounding box center [990, 254] width 497 height 20
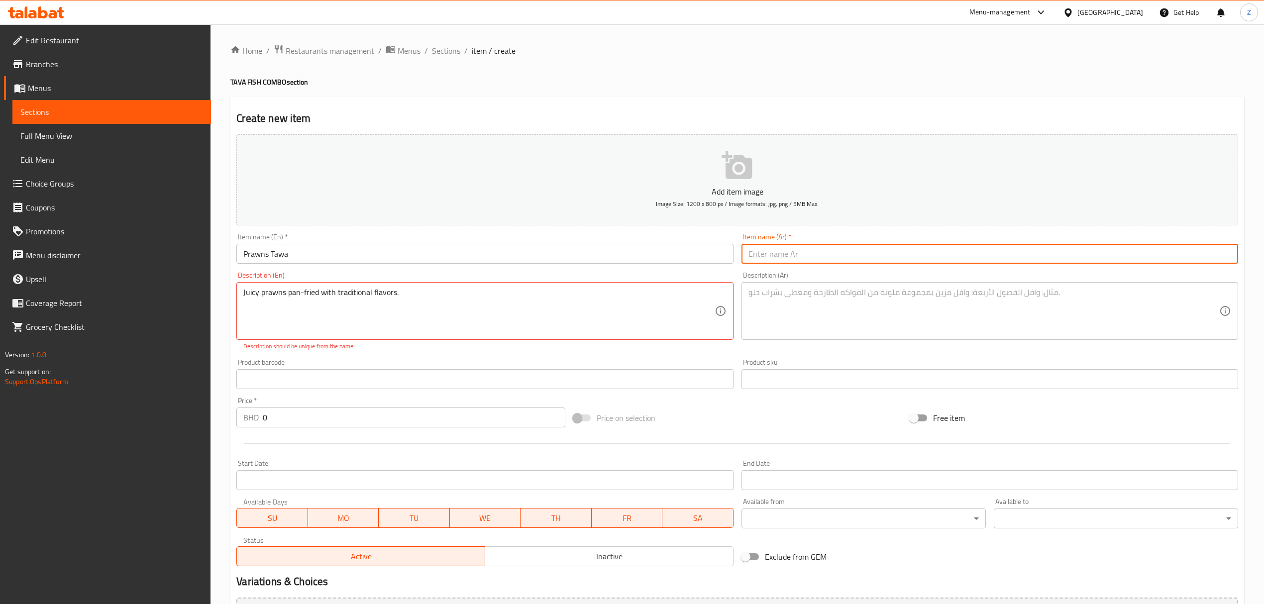
paste input "روبيان طاوة"
type input "روبيان طاوة"
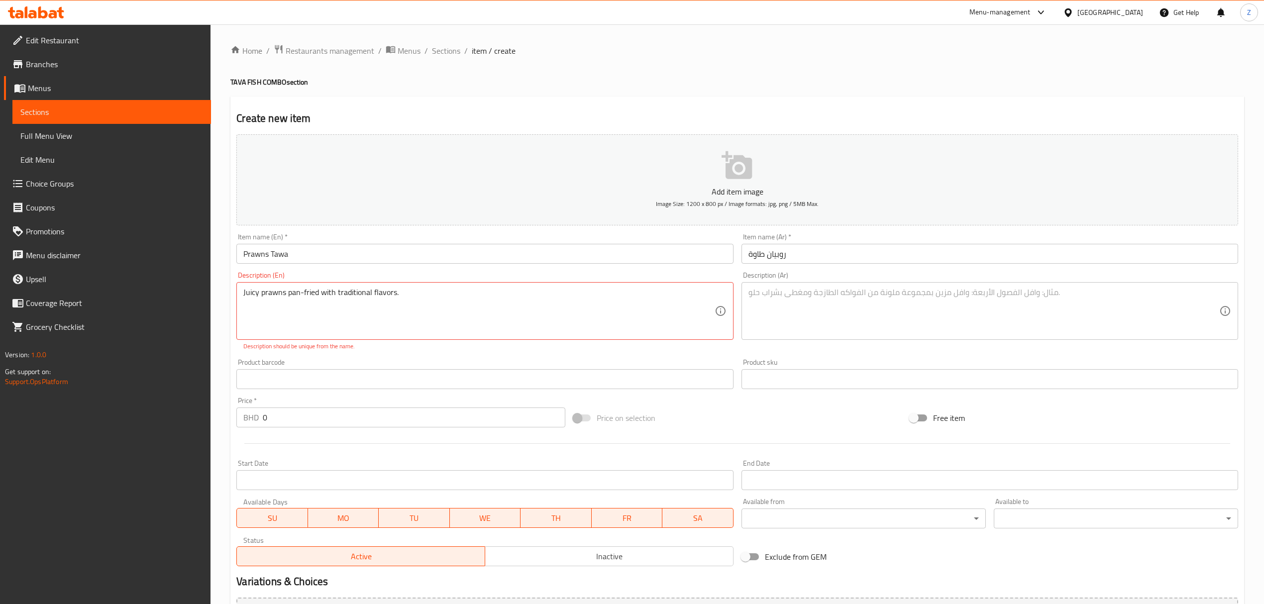
click at [777, 325] on textarea at bounding box center [984, 311] width 471 height 47
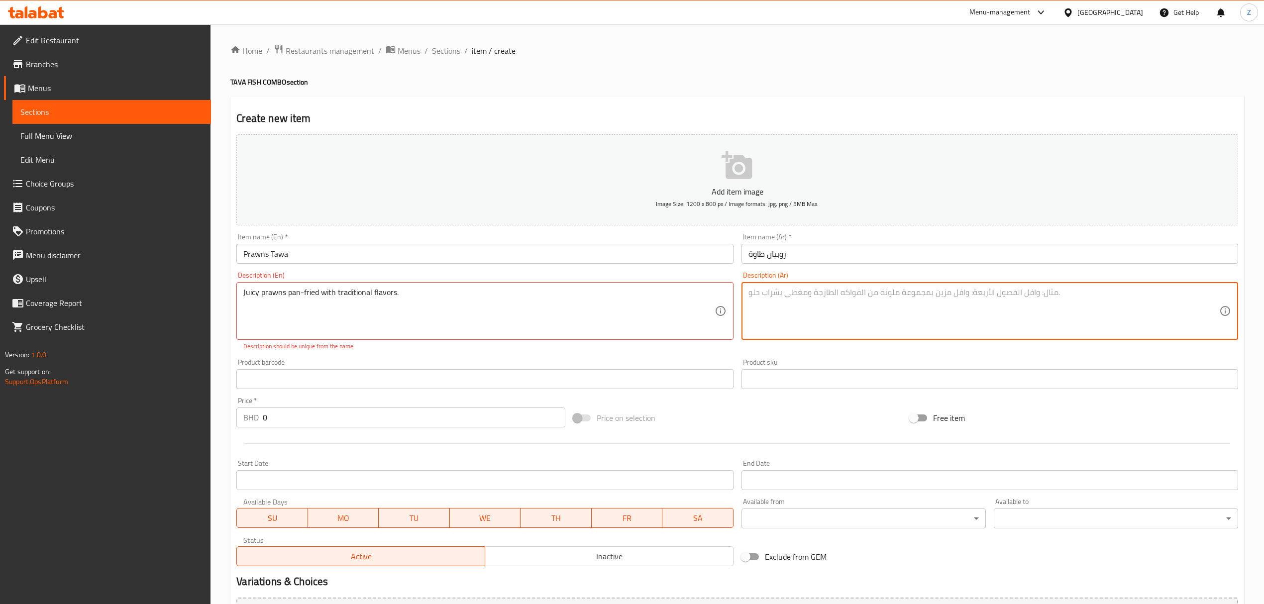
paste textarea "روبيان طازج مطهو على الطاوة بنكهات تقليدية"
type textarea "روبيان طازج مطهو على الطاوة بنكهات تقليدية"
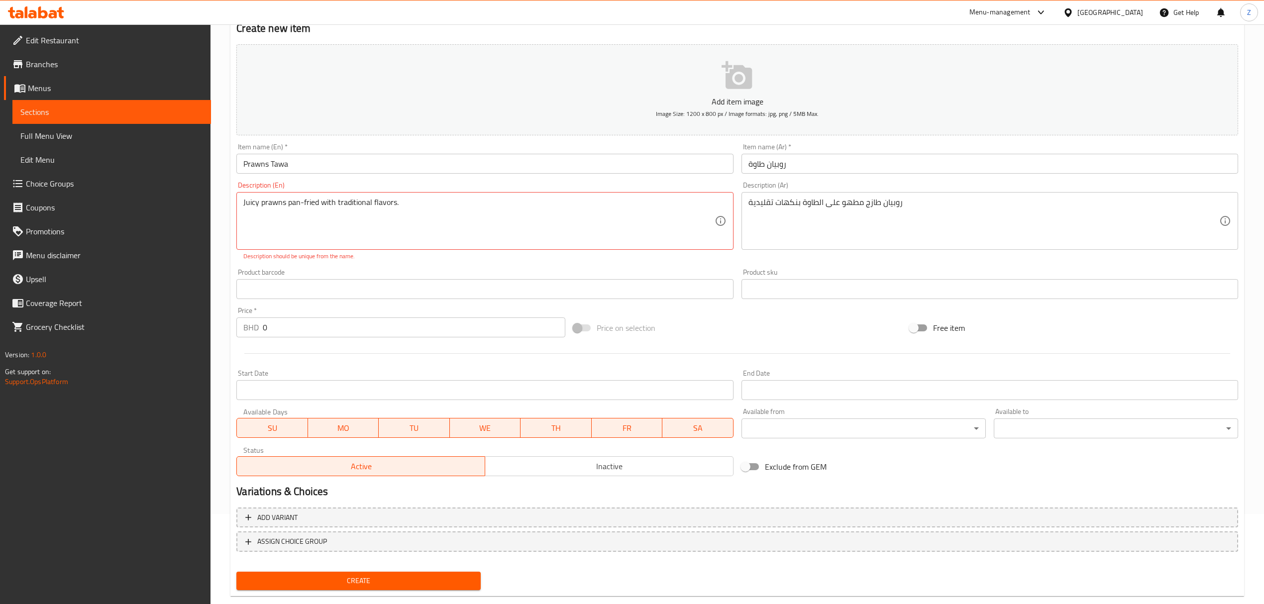
scroll to position [110, 0]
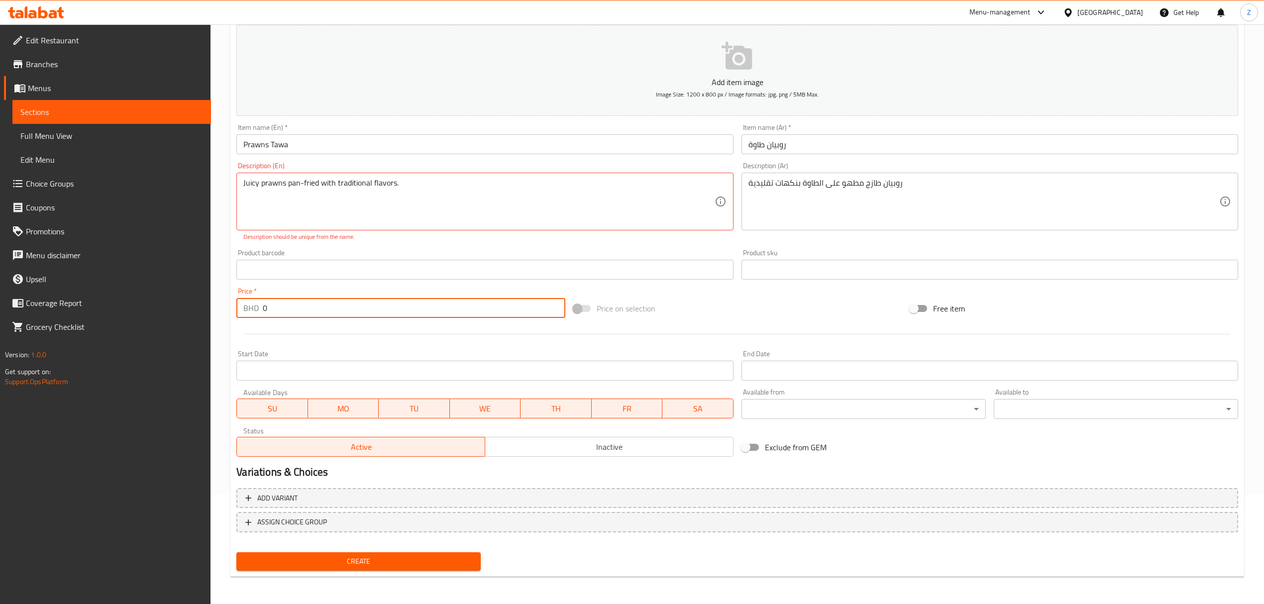
drag, startPoint x: 324, startPoint y: 305, endPoint x: -164, endPoint y: 293, distance: 487.9
click at [0, 293] on html "​ Menu-management [GEOGRAPHIC_DATA] Get Help Z Edit Restaurant Branches Menus S…" at bounding box center [632, 192] width 1264 height 604
paste input "2.8"
type input "2.8"
click at [421, 419] on span "Create" at bounding box center [358, 561] width 228 height 12
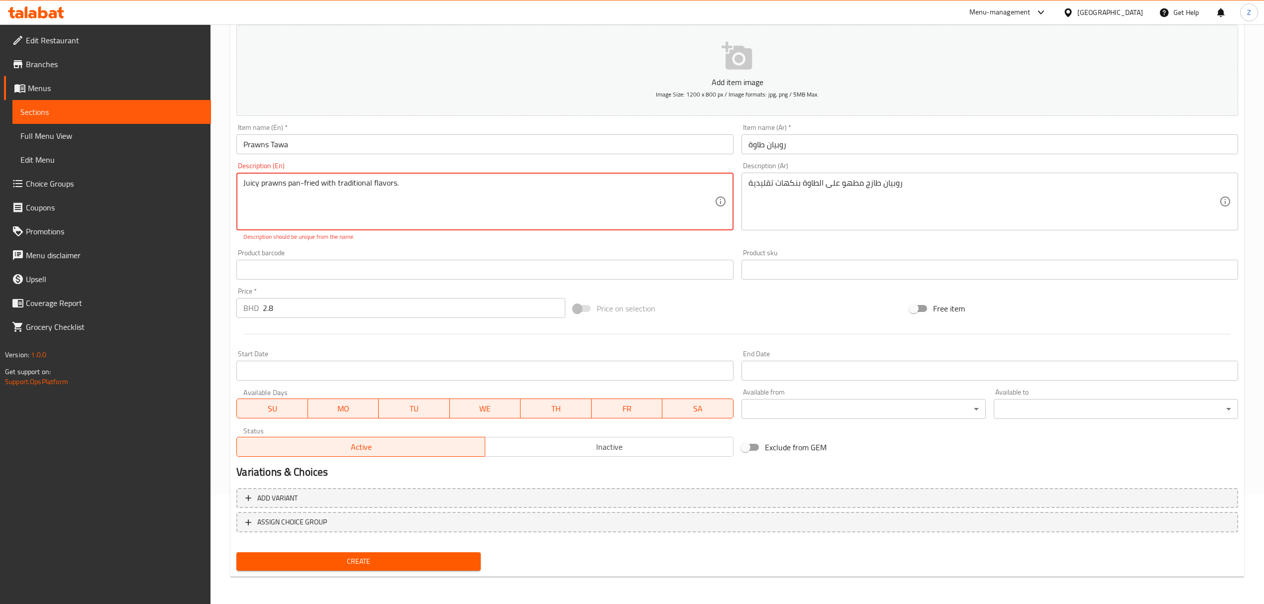
click at [398, 197] on textarea "Juicy prawns pan-fried with traditional flavors." at bounding box center [478, 201] width 471 height 47
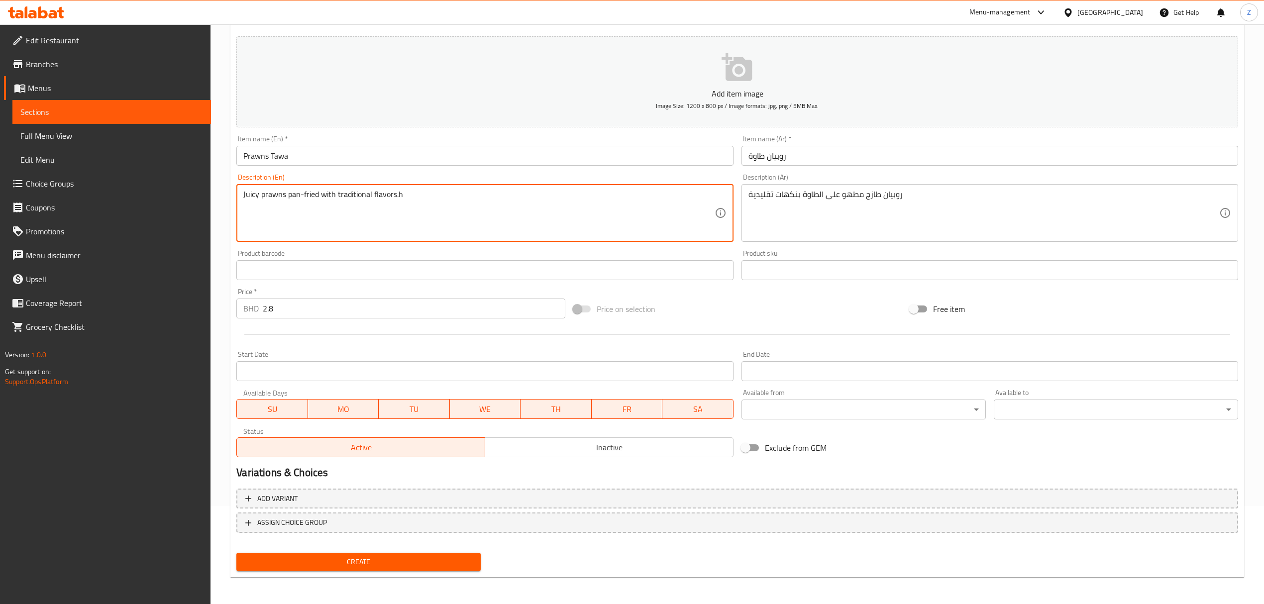
type textarea "Juicy prawns pan-fried with traditional flavors."
click at [429, 373] on input "Start Date" at bounding box center [484, 371] width 497 height 20
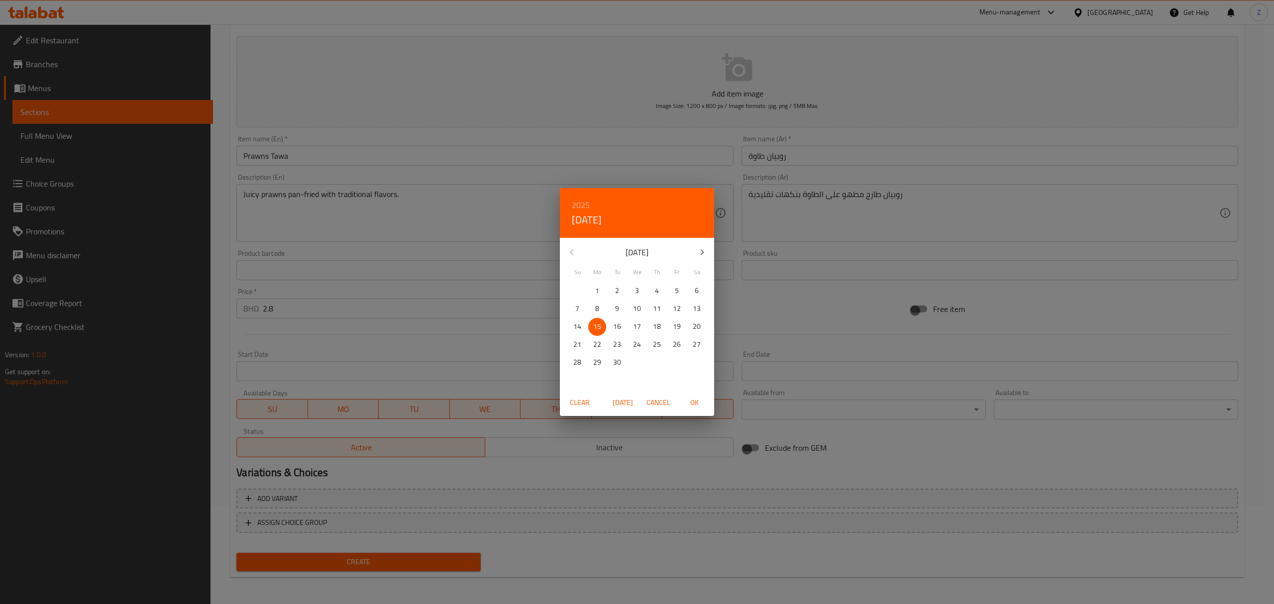
click at [462, 333] on div "2025 Mon, Sep [DATE] Mo Tu We Th Fr Sa 31 1 2 3 4 5 6 7 8 9 10 11 12 13 14 15 1…" at bounding box center [637, 302] width 1274 height 604
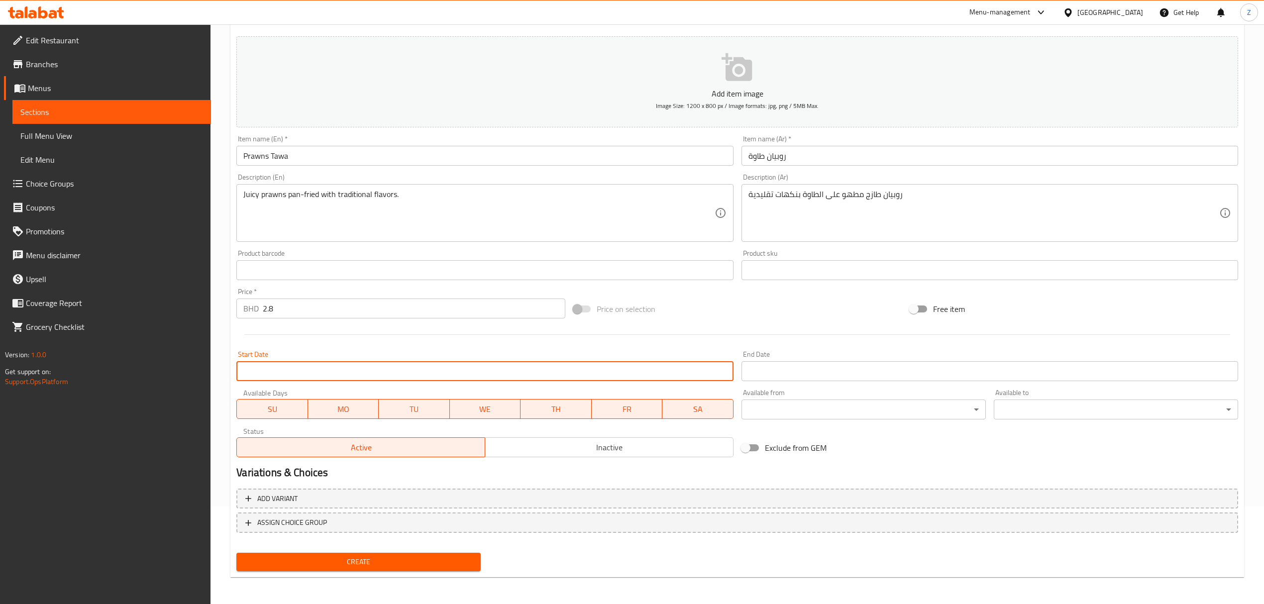
click at [409, 419] on span "Create" at bounding box center [358, 562] width 228 height 12
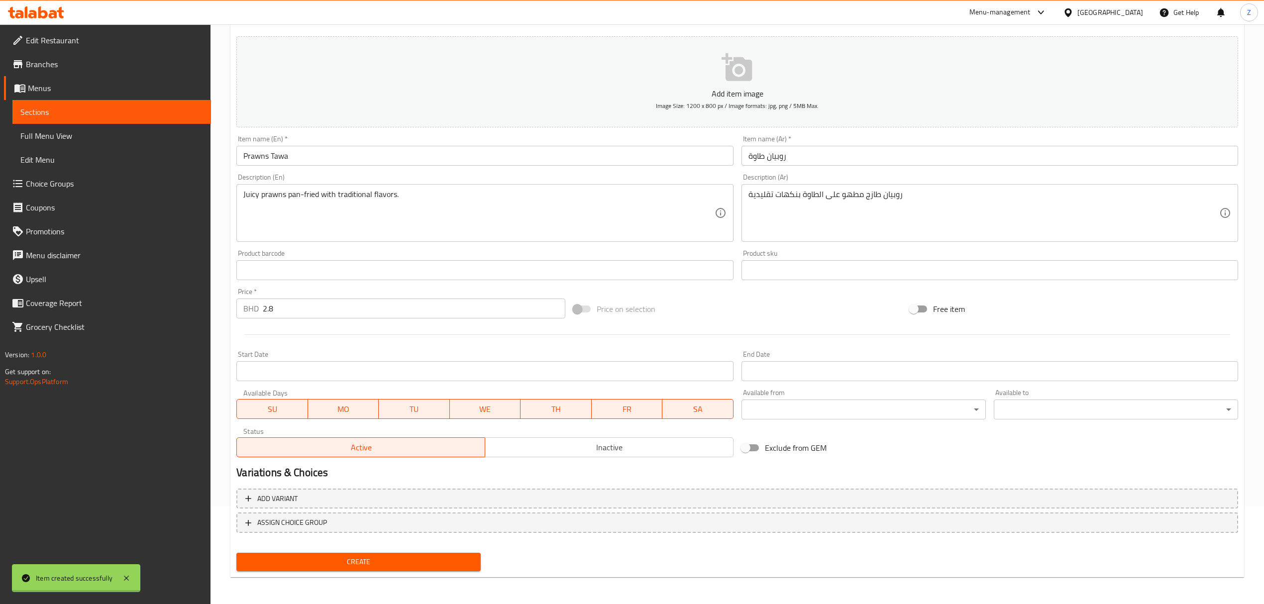
type input "0"
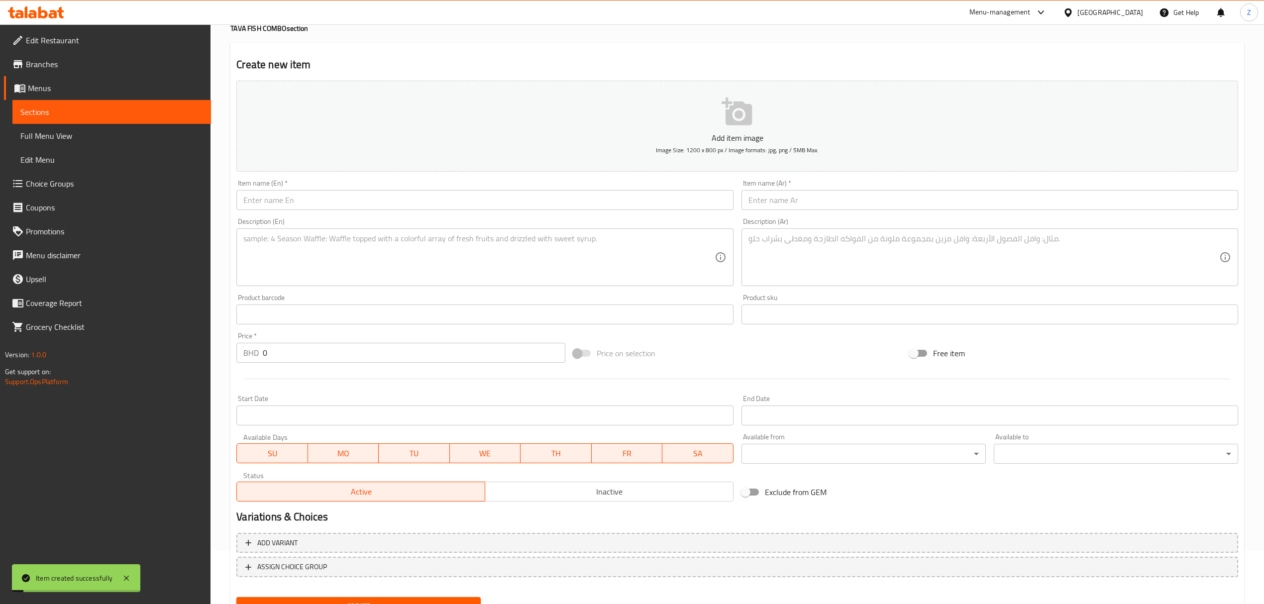
scroll to position [0, 0]
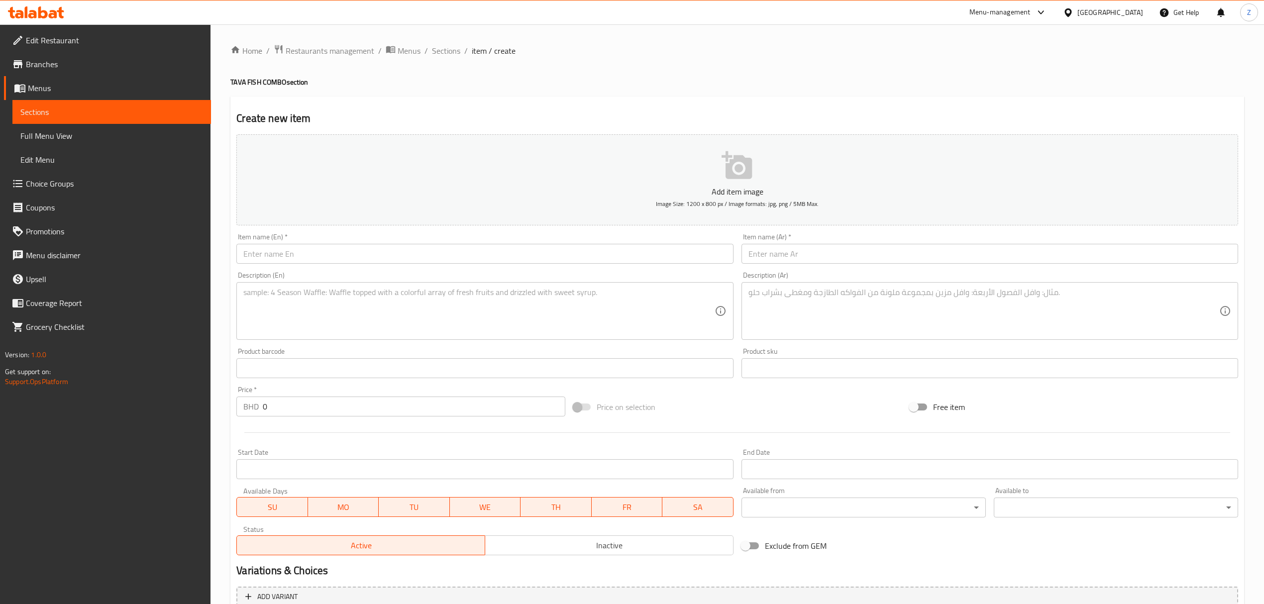
click at [333, 249] on input "text" at bounding box center [484, 254] width 497 height 20
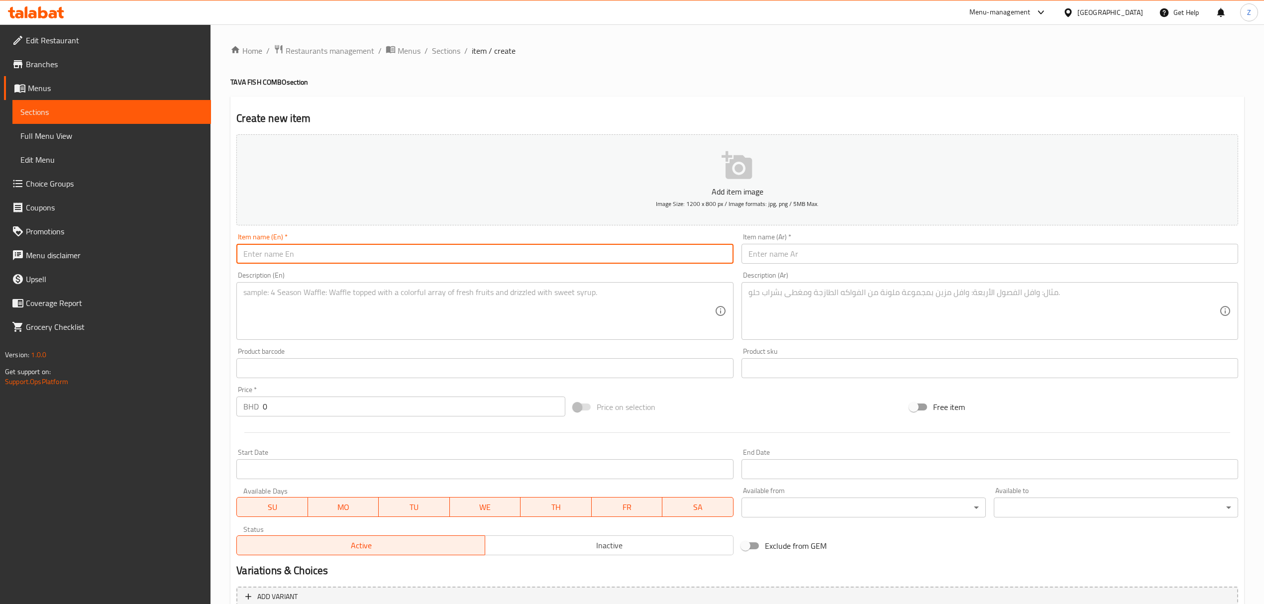
paste input "Crab [PERSON_NAME] / سلطعون طاوة مقلي"
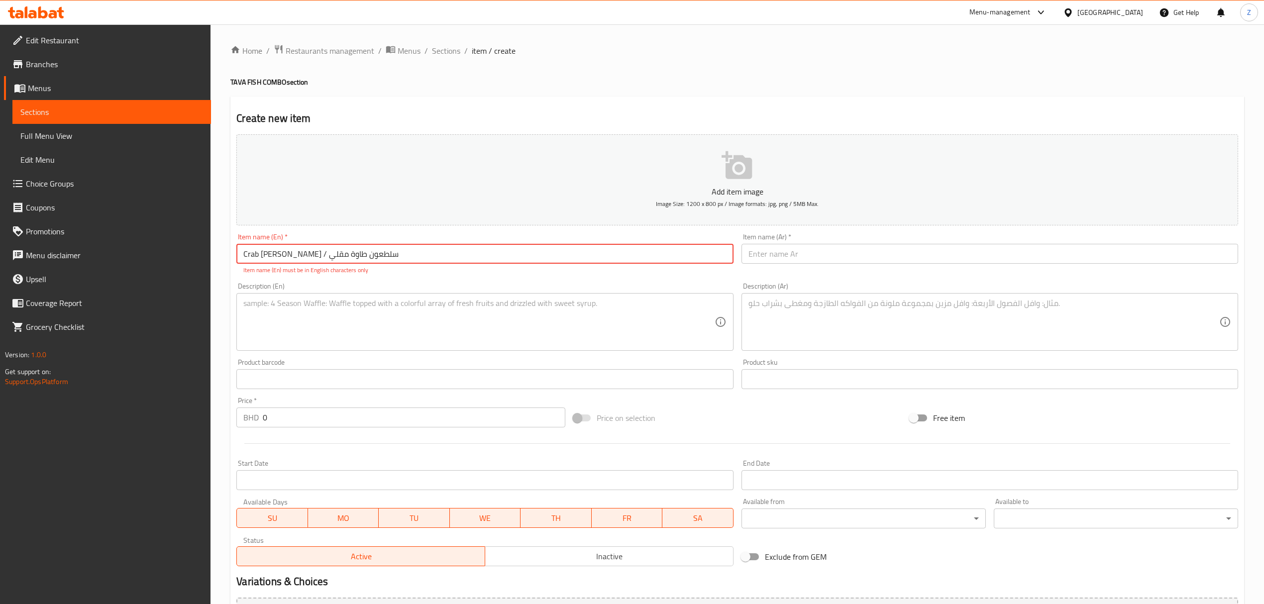
drag, startPoint x: 393, startPoint y: 260, endPoint x: 299, endPoint y: 257, distance: 94.6
click at [299, 257] on input "Crab [PERSON_NAME] / سلطعون طاوة مقلي" at bounding box center [484, 254] width 497 height 20
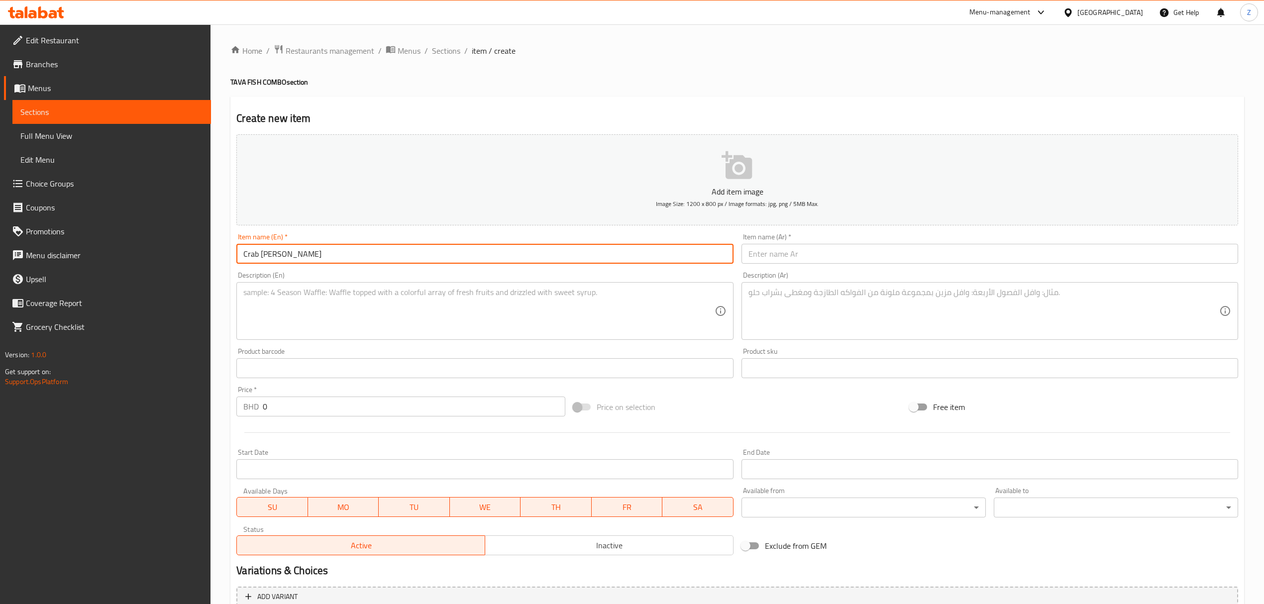
type input "Crab [PERSON_NAME]"
click at [482, 328] on textarea at bounding box center [478, 311] width 471 height 47
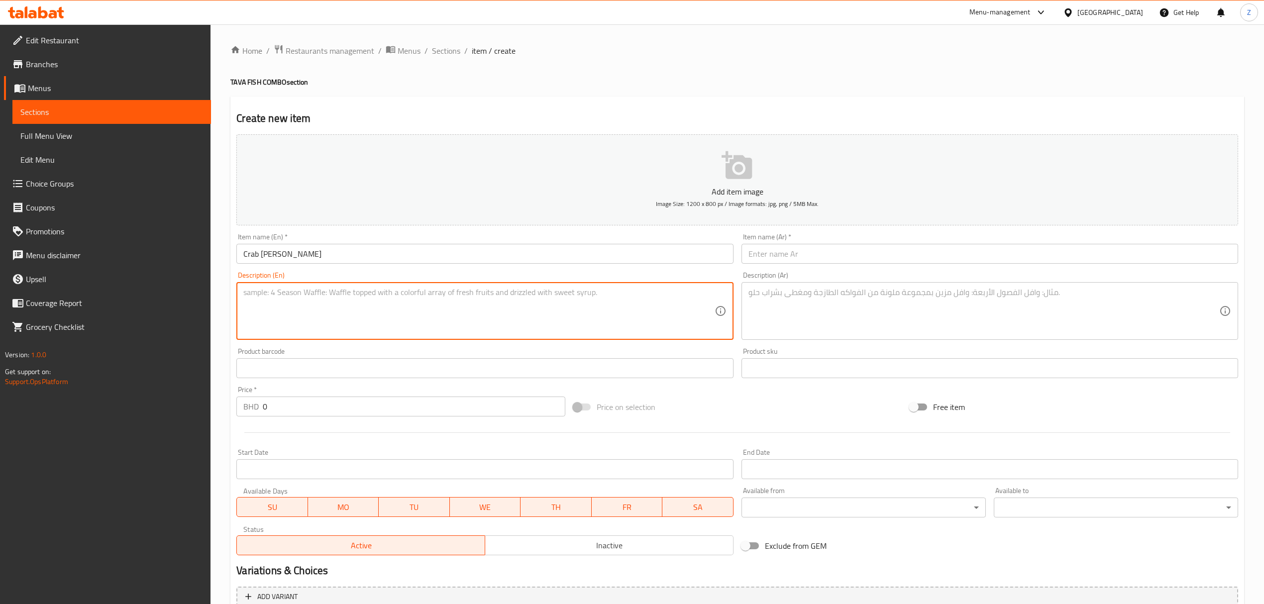
click at [756, 254] on input "text" at bounding box center [990, 254] width 497 height 20
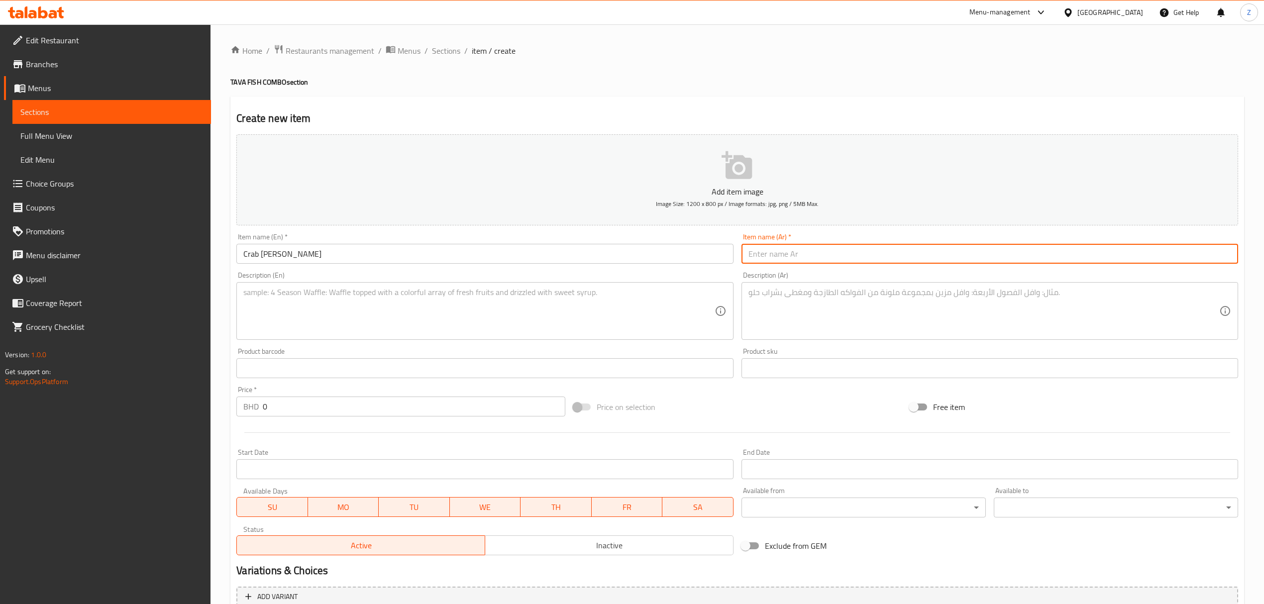
paste input "سلطعون طاوة مقلي"
type input "سلطعون طاوة مقلي"
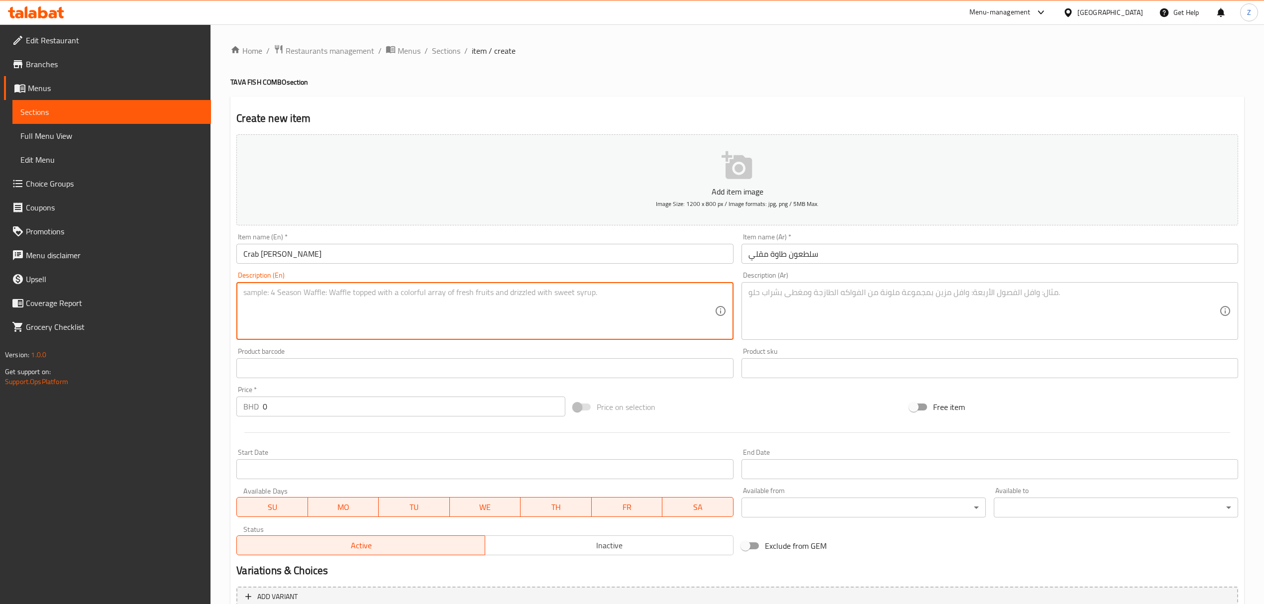
click at [353, 317] on textarea at bounding box center [478, 311] width 471 height 47
paste textarea "Crab fried on tawa with a spiced coating."
type textarea "Crab fried on tawa with a spiced coating."
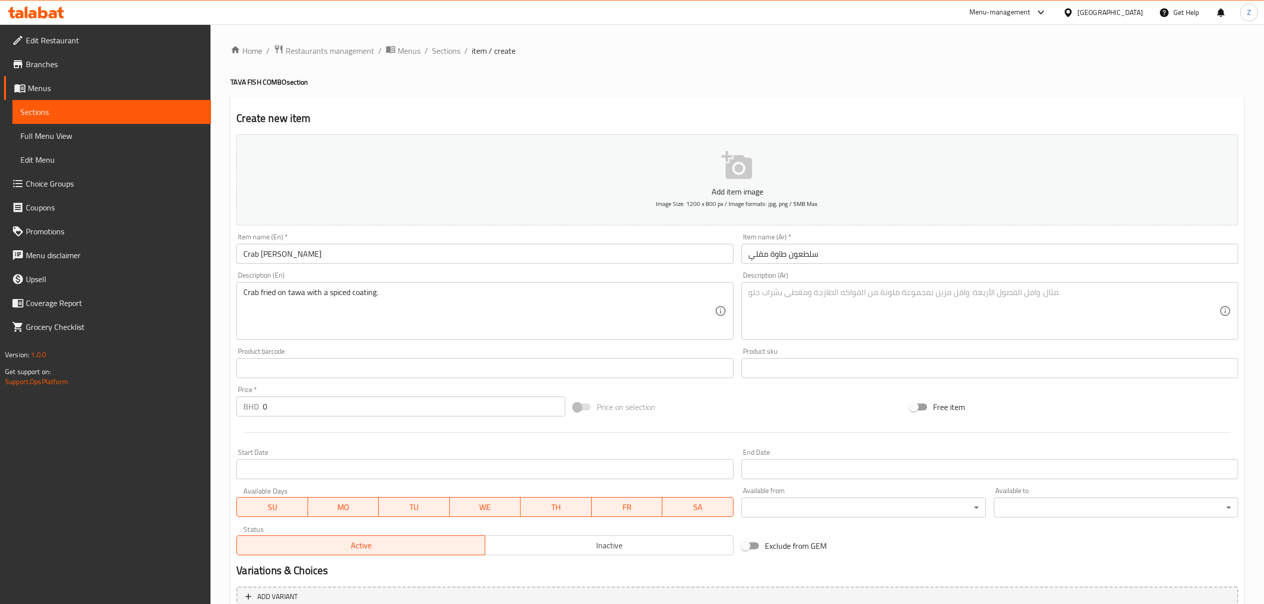
click at [813, 290] on textarea at bounding box center [984, 311] width 471 height 47
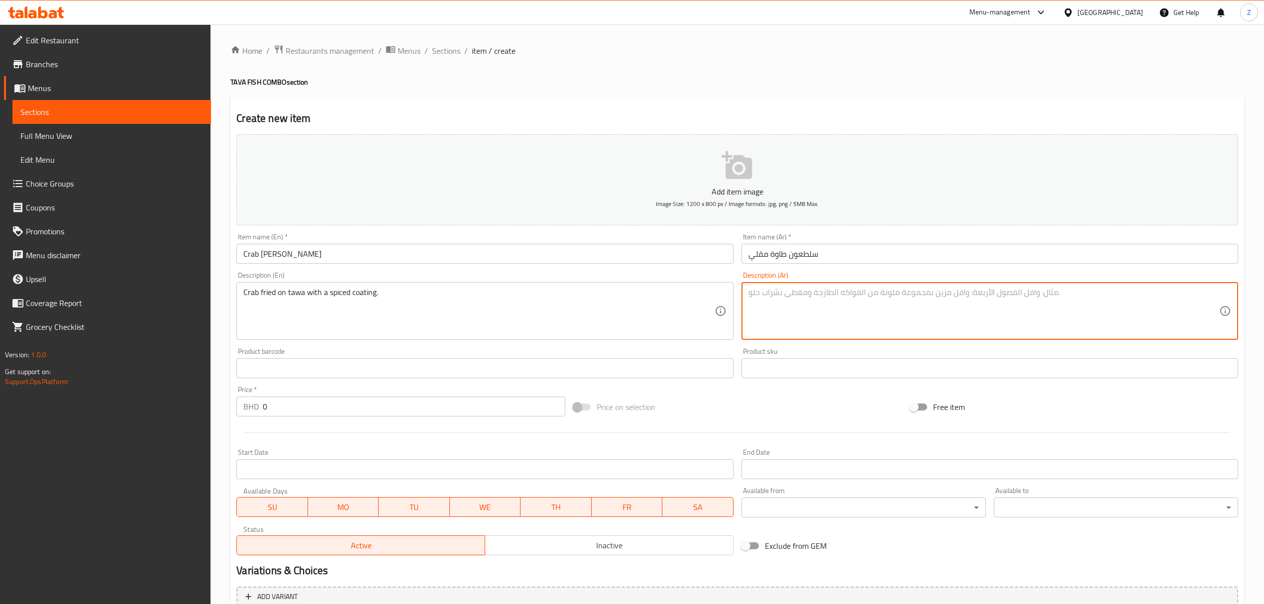
paste textarea "سلطعون مقلي على الطاوة مع طبقة متبلة"
type textarea "سلطعون مقلي على الطاوة مع طبقة متبلة"
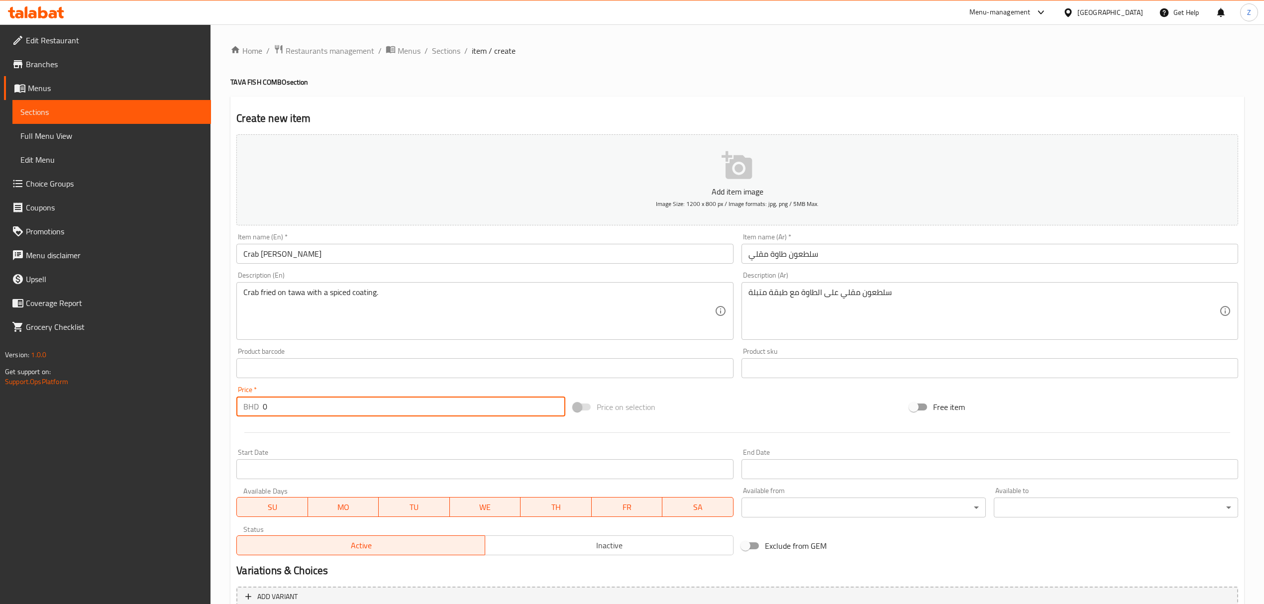
drag, startPoint x: 124, startPoint y: 398, endPoint x: 5, endPoint y: 394, distance: 119.5
click at [22, 395] on div "Edit Restaurant Branches Menus Sections Full Menu View Edit Menu Choice Groups …" at bounding box center [632, 363] width 1264 height 679
paste input "2.4"
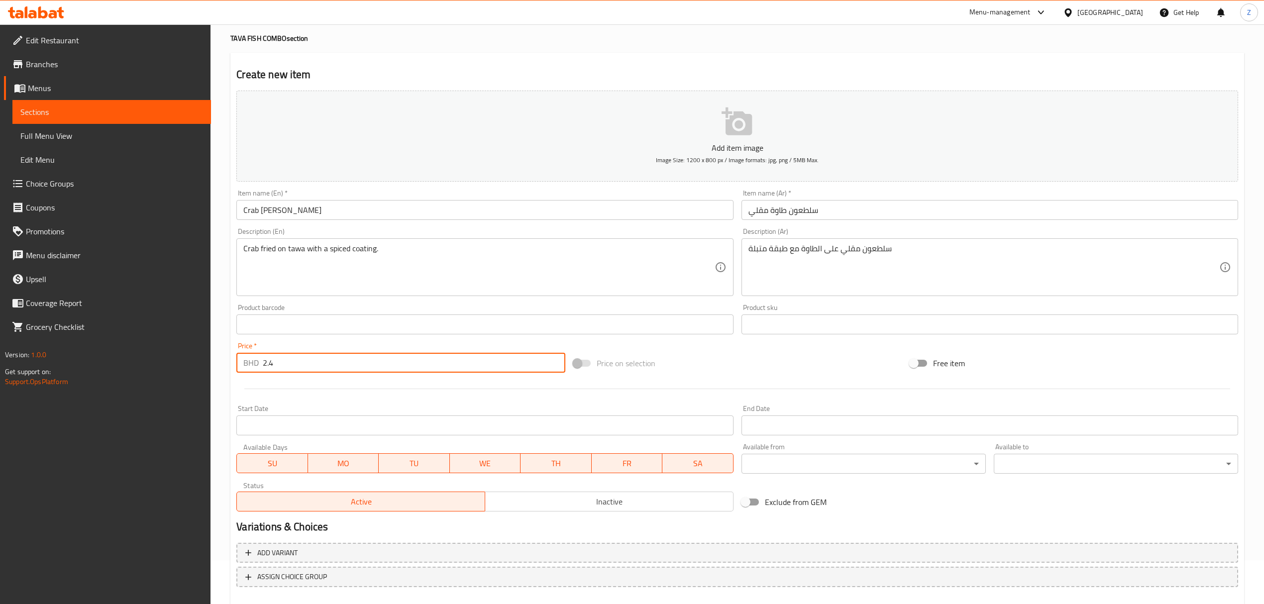
scroll to position [98, 0]
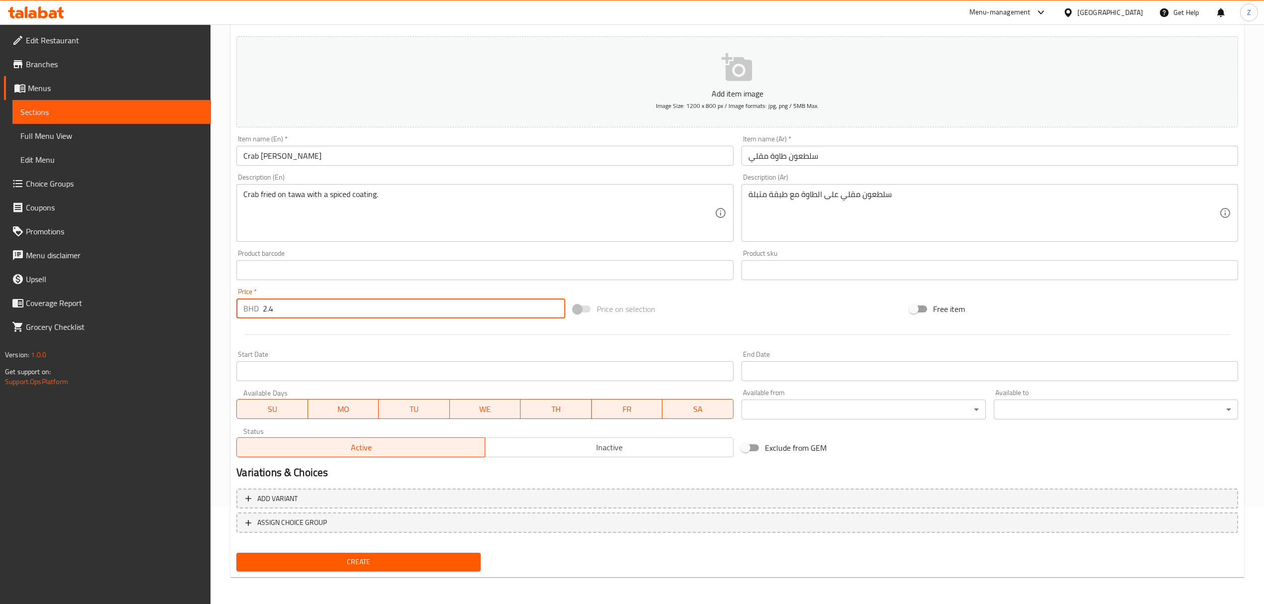
type input "2.4"
click at [361, 419] on span "Create" at bounding box center [358, 562] width 228 height 12
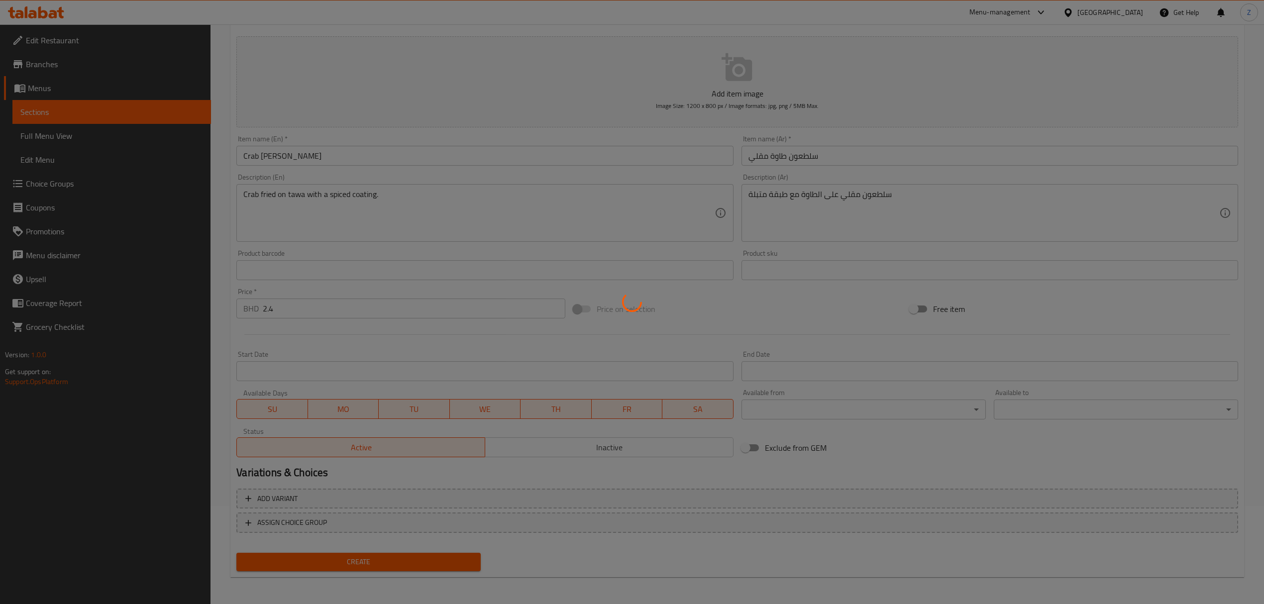
type input "0"
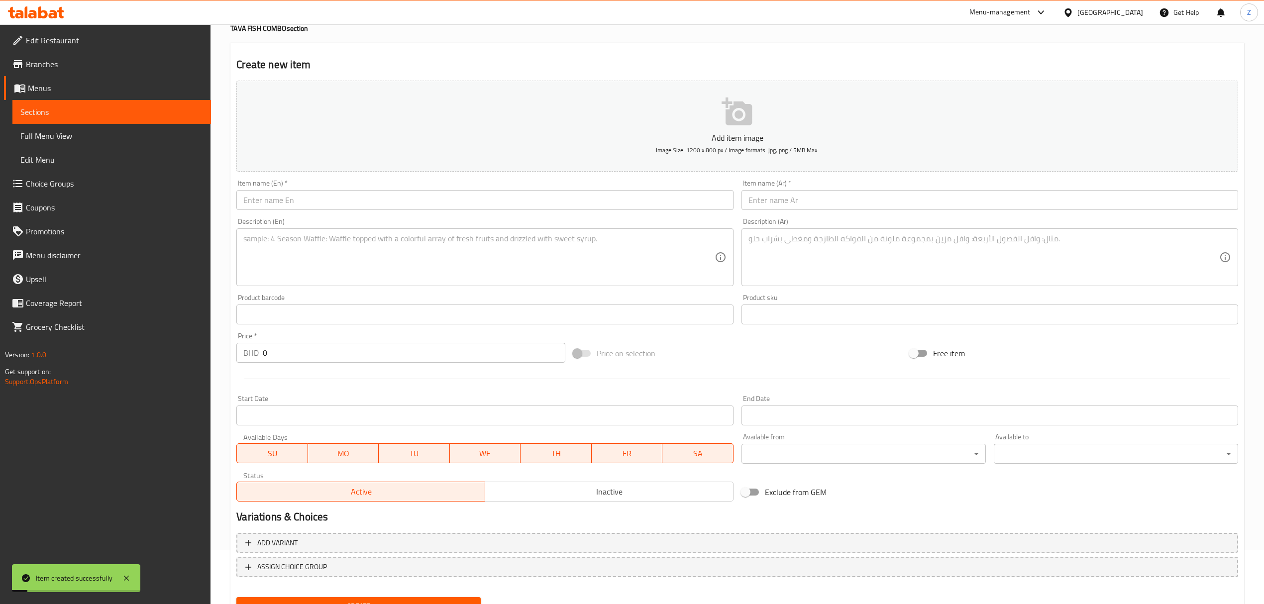
scroll to position [0, 0]
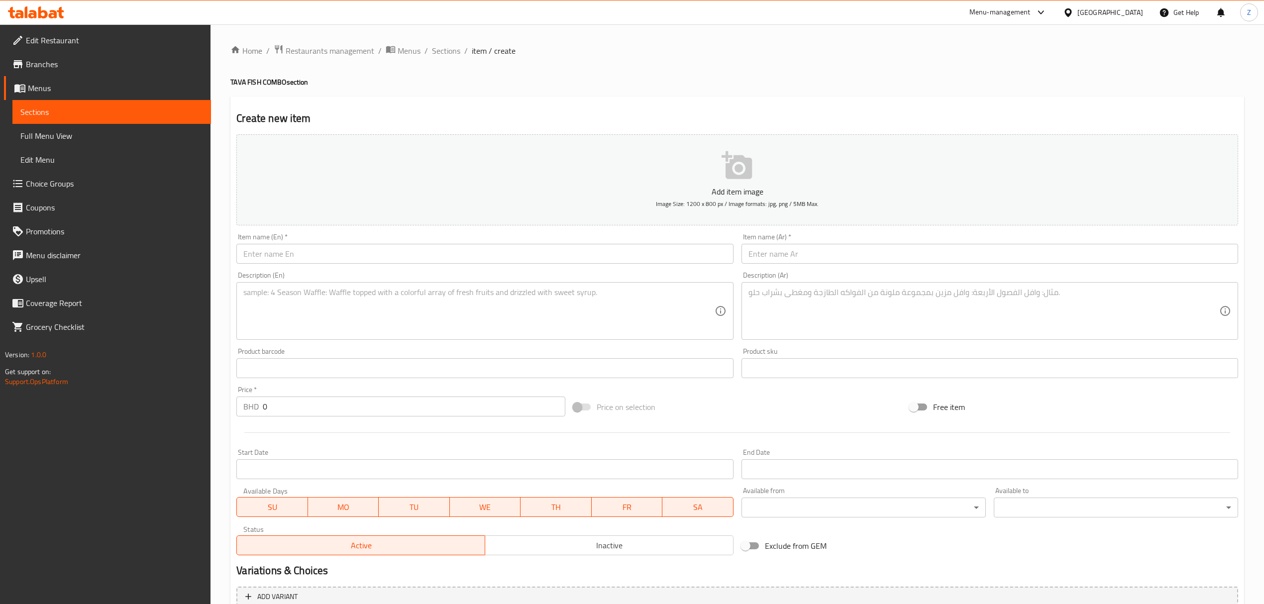
click at [305, 254] on input "text" at bounding box center [484, 254] width 497 height 20
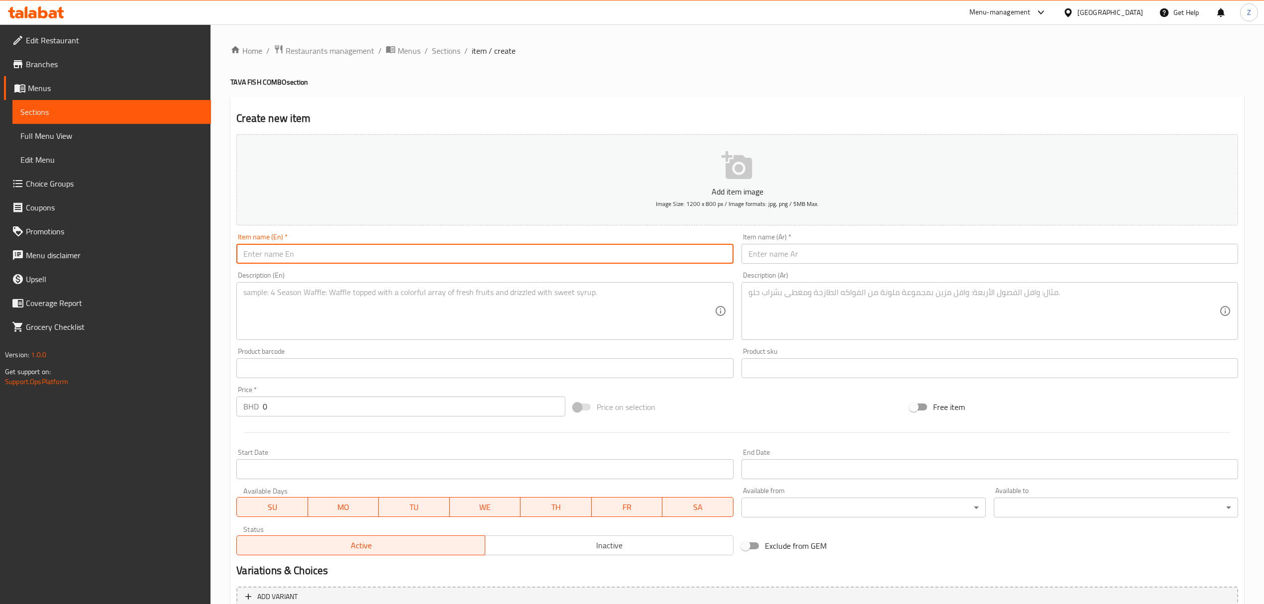
paste input "Seabream Tawa"
type input "Seabream Tawa"
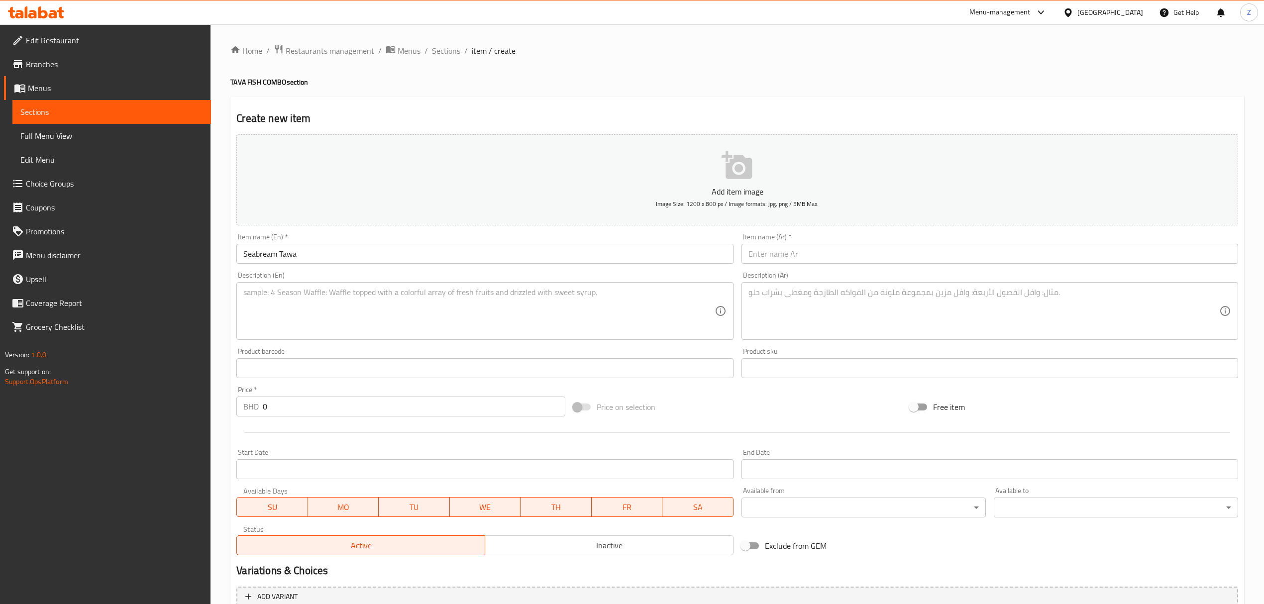
click at [417, 297] on textarea at bounding box center [478, 311] width 471 height 47
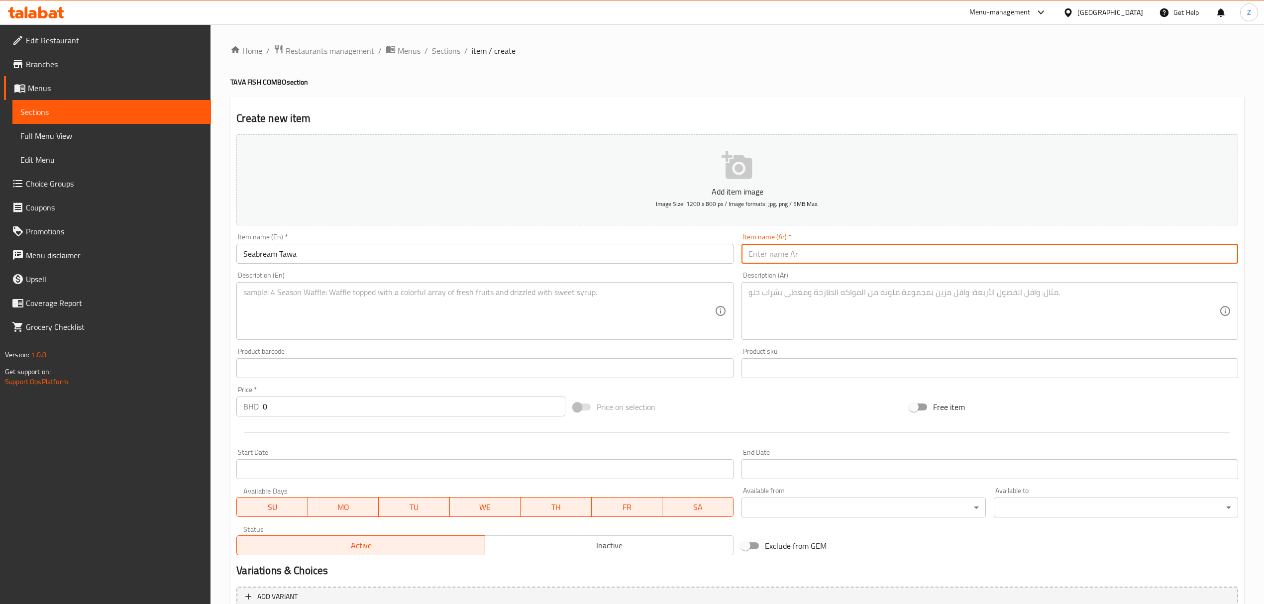
click at [802, 246] on input "text" at bounding box center [990, 254] width 497 height 20
paste input "سيبريم طاوة"
type input "سيبريم طاوة"
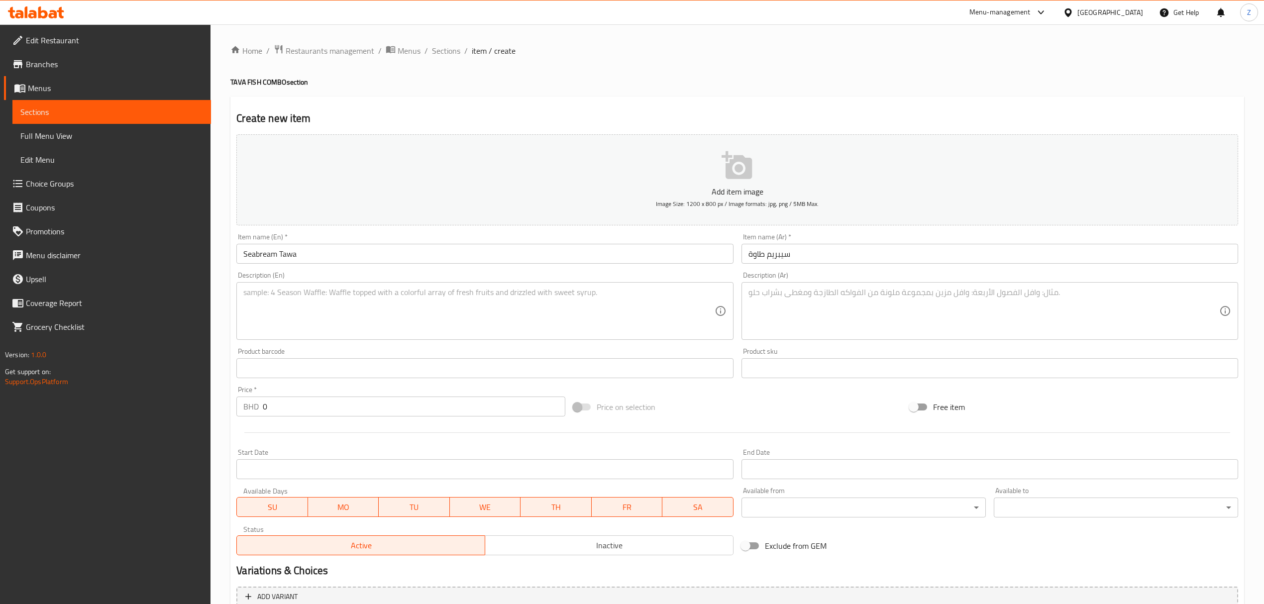
click at [341, 327] on textarea at bounding box center [478, 311] width 471 height 47
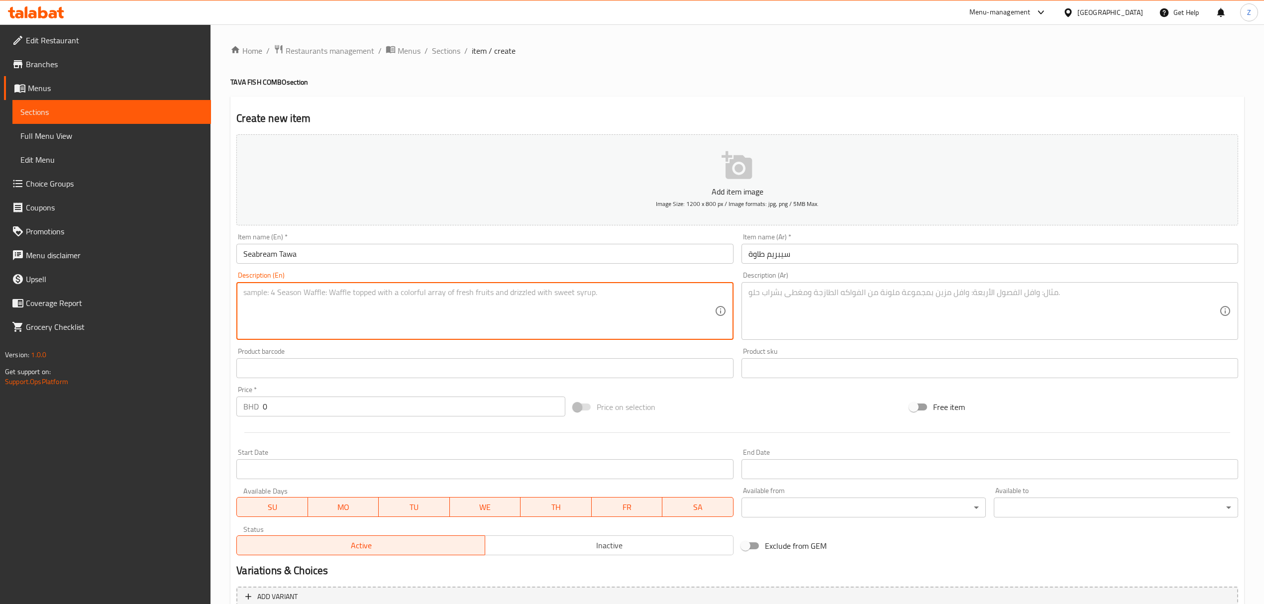
paste textarea "Tender seabream grilled on tawa with herbs."
type textarea "Tender seabream grilled on tawa with herbs."
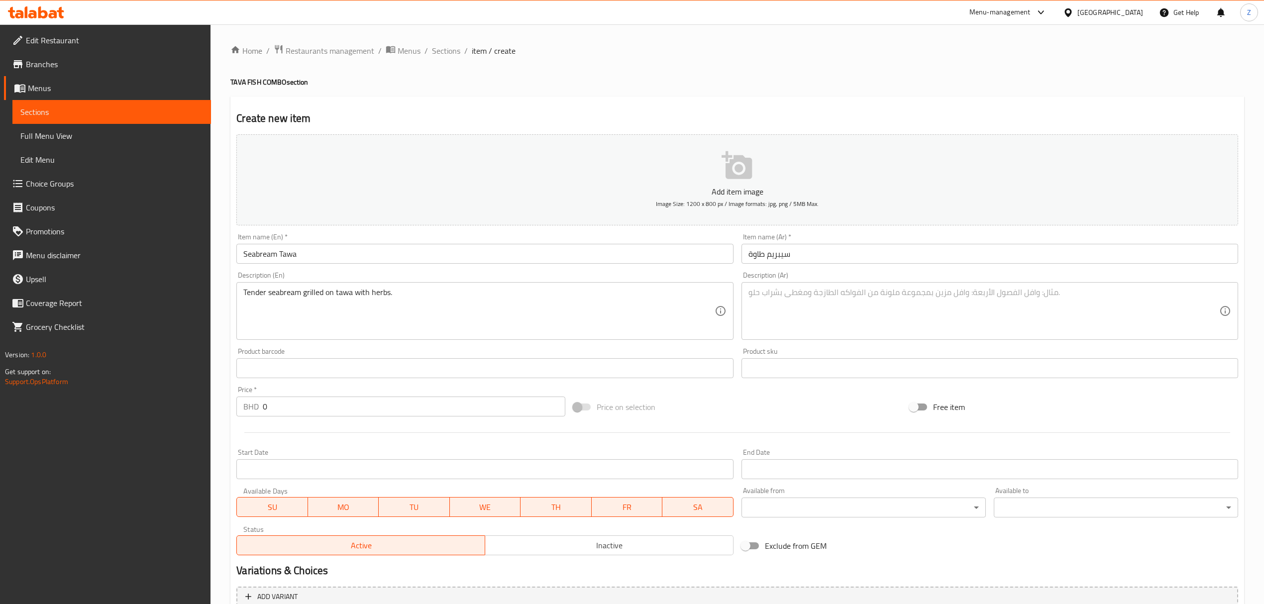
click at [810, 311] on textarea at bounding box center [984, 311] width 471 height 47
paste textarea "سمك سيبريم طري مشوي على الطاوة بالأعشاب"
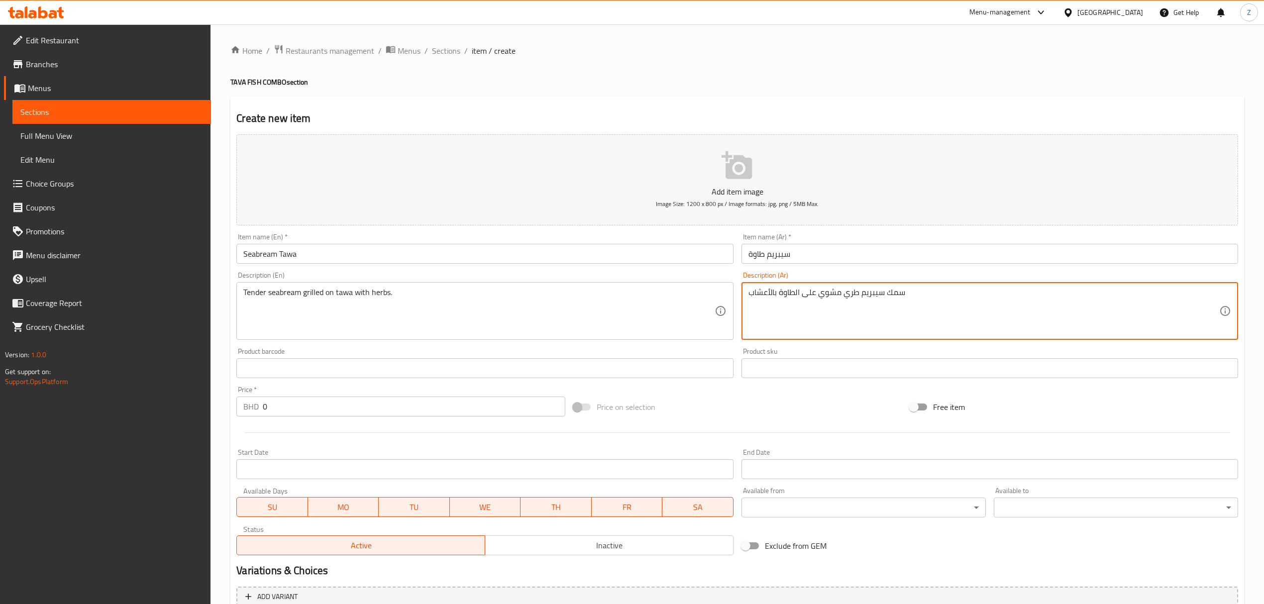
type textarea "سمك سيبريم طري مشوي على الطاوة بالأعشاب"
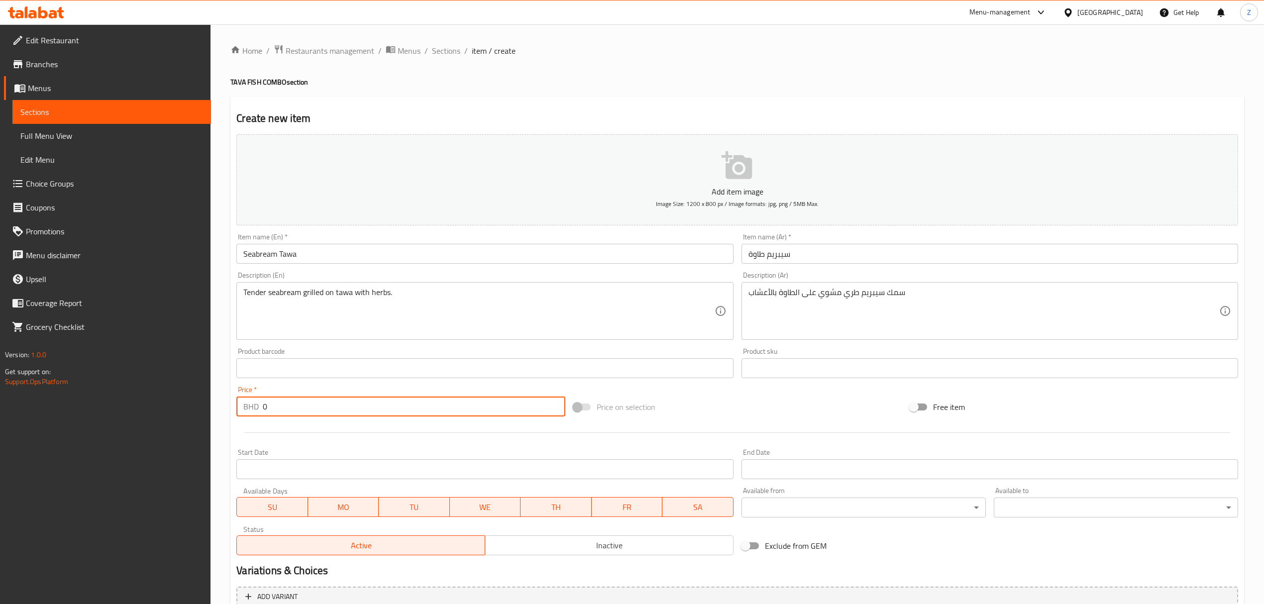
drag, startPoint x: 300, startPoint y: 410, endPoint x: -3, endPoint y: 395, distance: 303.5
click at [0, 395] on html "​ Menu-management [GEOGRAPHIC_DATA] Get Help Z Edit Restaurant Branches Menus S…" at bounding box center [632, 302] width 1264 height 604
paste input "4.8"
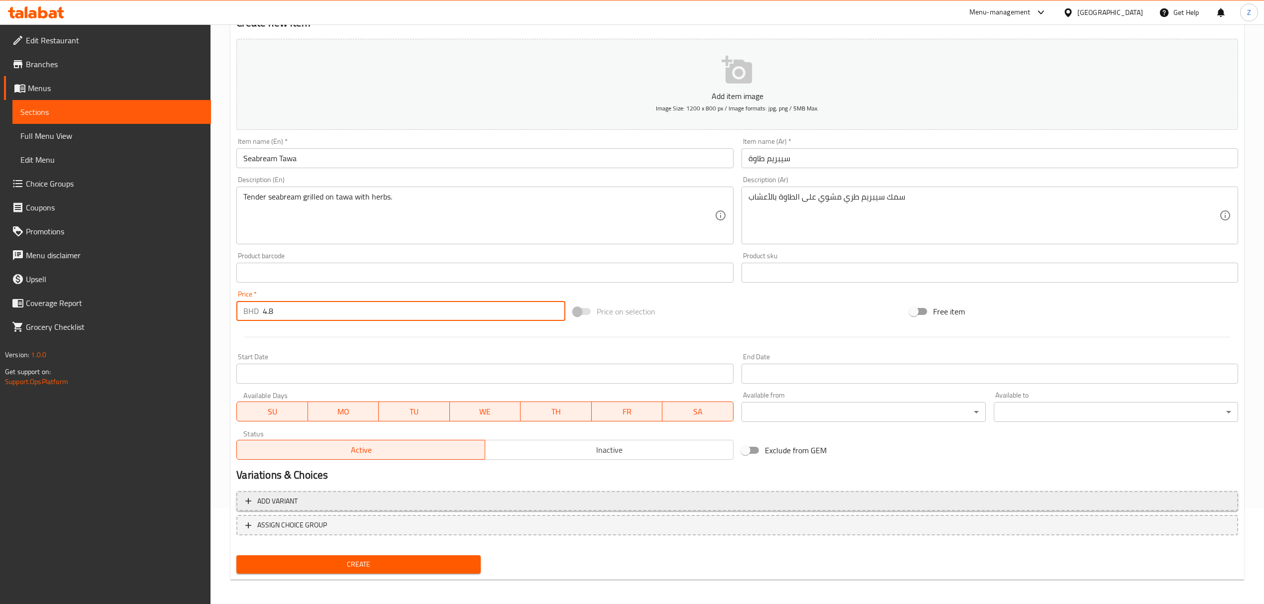
scroll to position [98, 0]
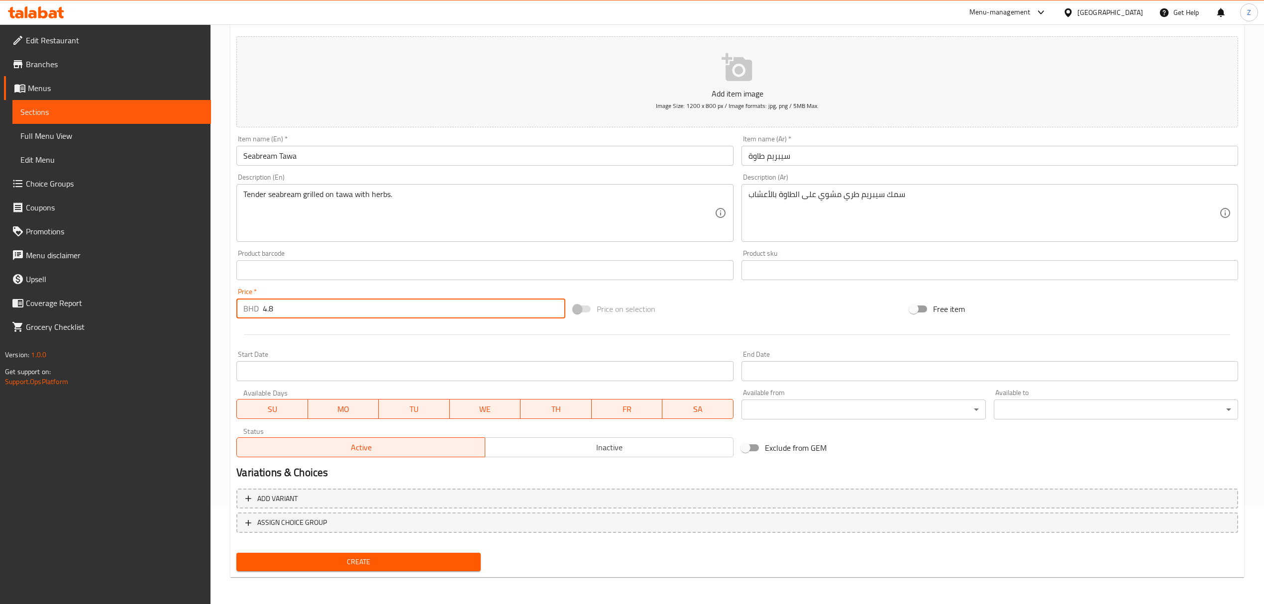
type input "4.8"
click at [394, 419] on span "Create" at bounding box center [358, 562] width 228 height 12
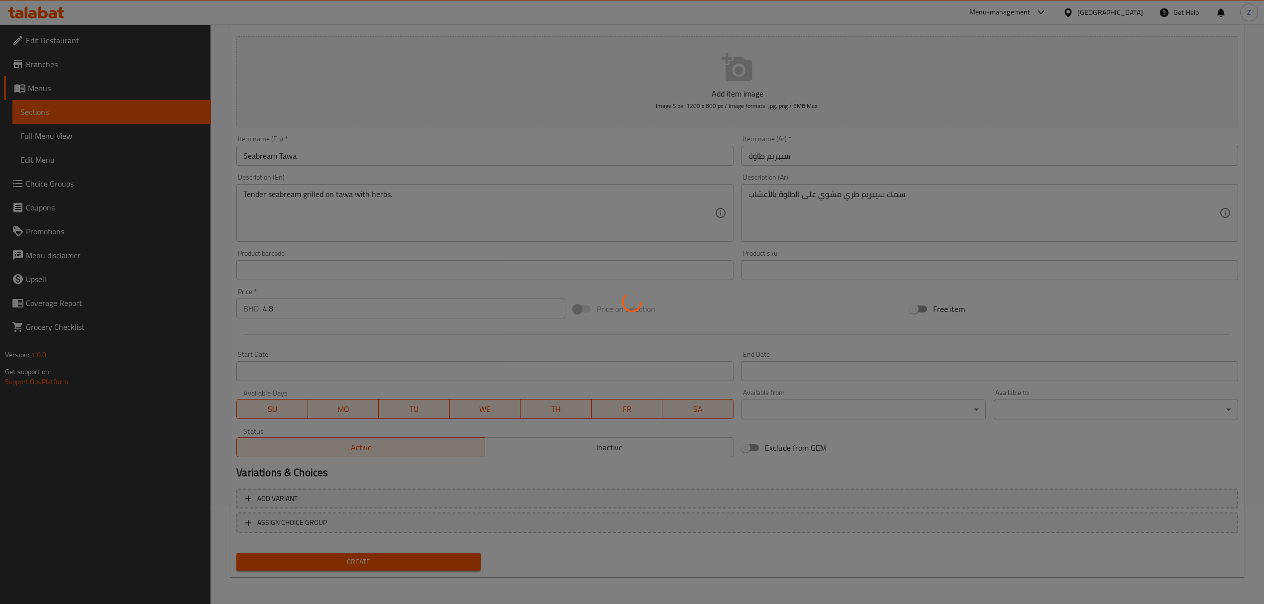
type input "0"
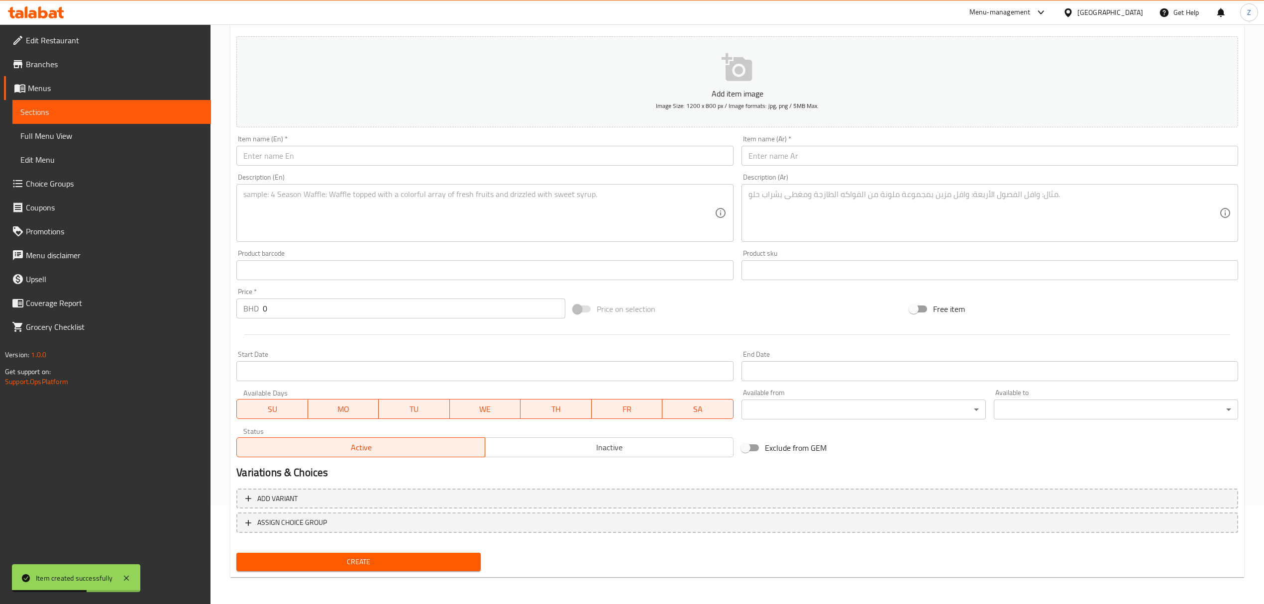
scroll to position [32, 0]
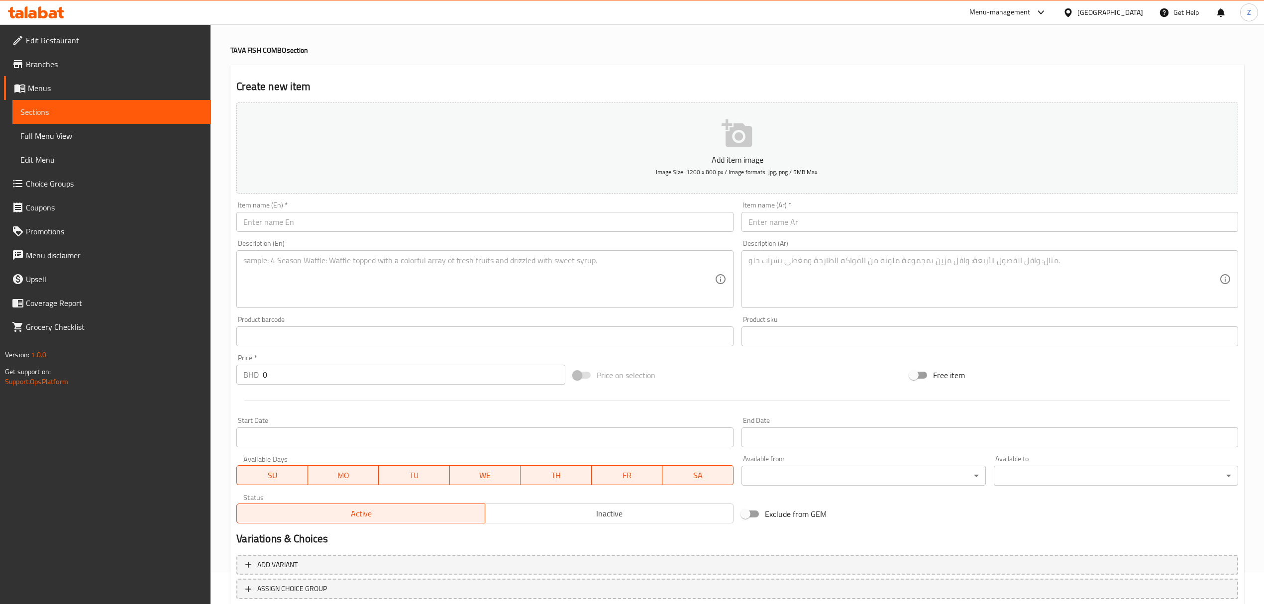
click at [292, 223] on input "text" at bounding box center [484, 222] width 497 height 20
paste input "Bangda Mackerel Tawa"
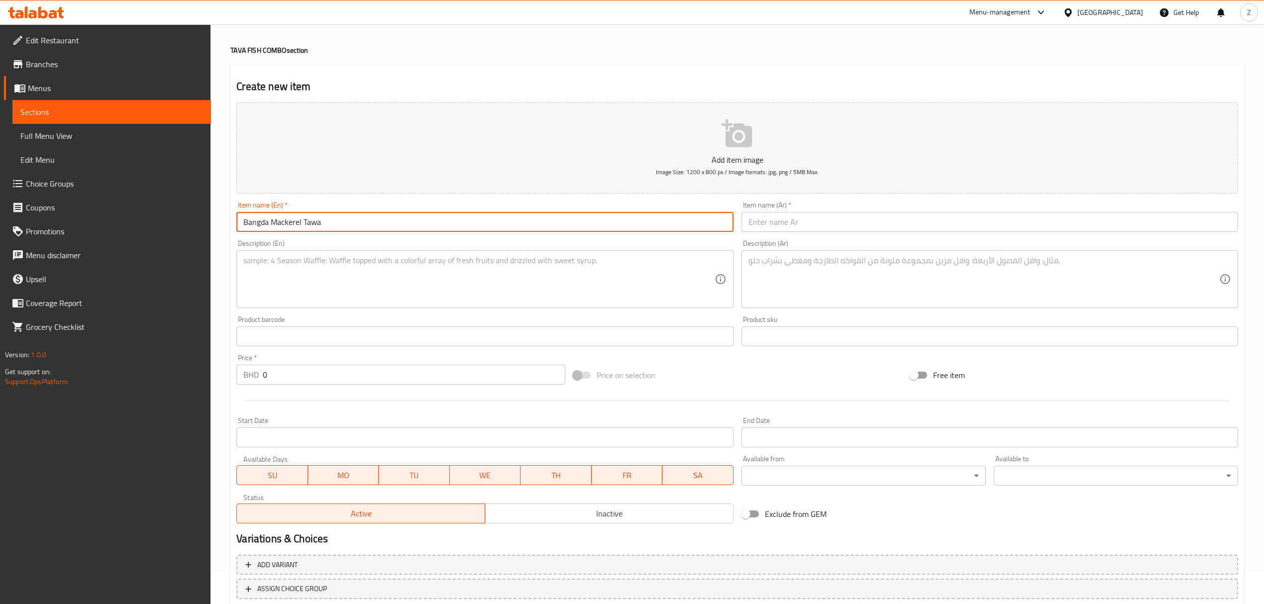
type input "Bangda Mackerel Tawa"
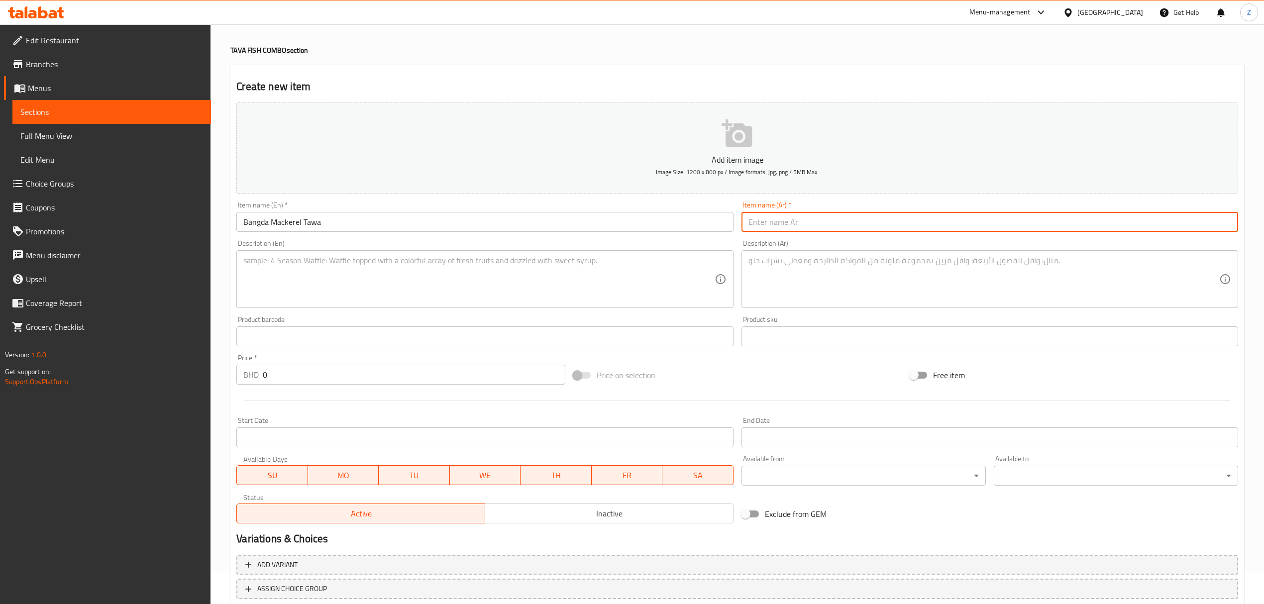
click at [809, 222] on input "text" at bounding box center [990, 222] width 497 height 20
paste input "Bangda Mackerel Tawa / [PERSON_NAME]"
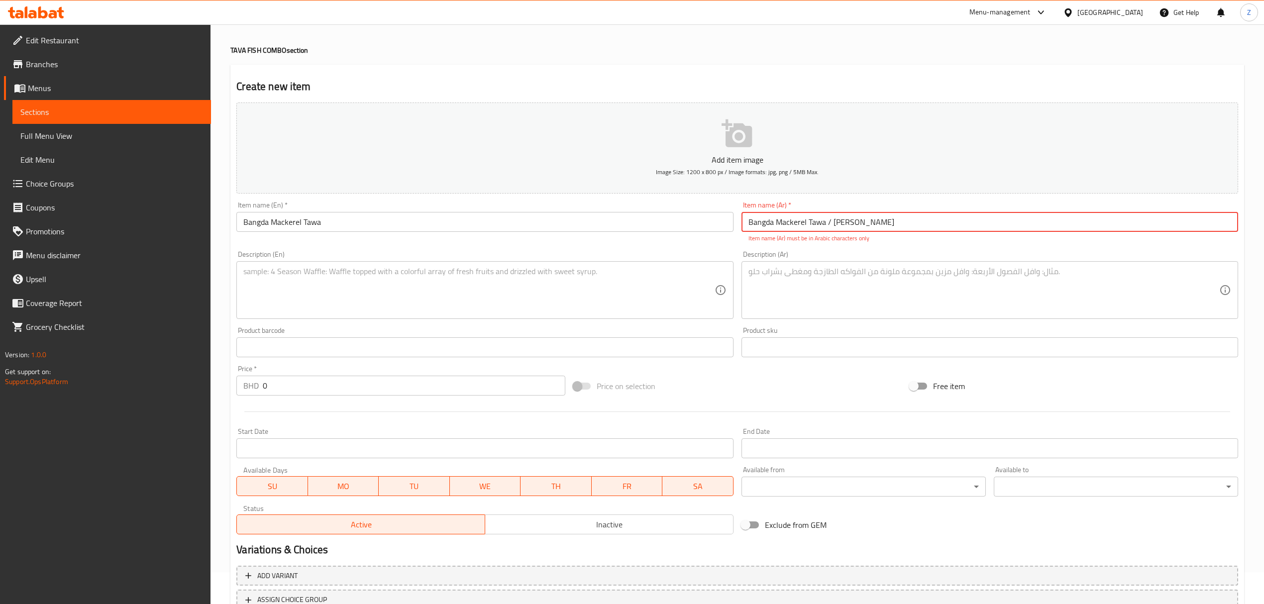
drag, startPoint x: 832, startPoint y: 220, endPoint x: 176, endPoint y: 213, distance: 656.1
click at [185, 213] on div "Edit Restaurant Branches Menus Sections Full Menu View Edit Menu Choice Groups …" at bounding box center [632, 338] width 1264 height 690
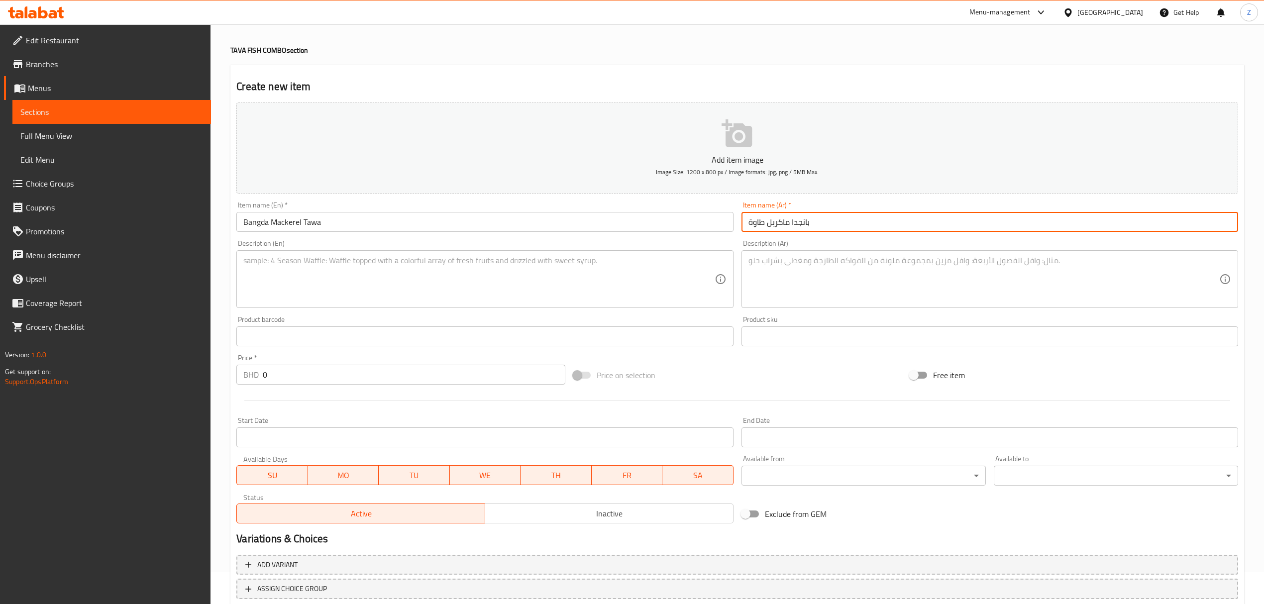
type input "بانجدا ماكريل طاوة"
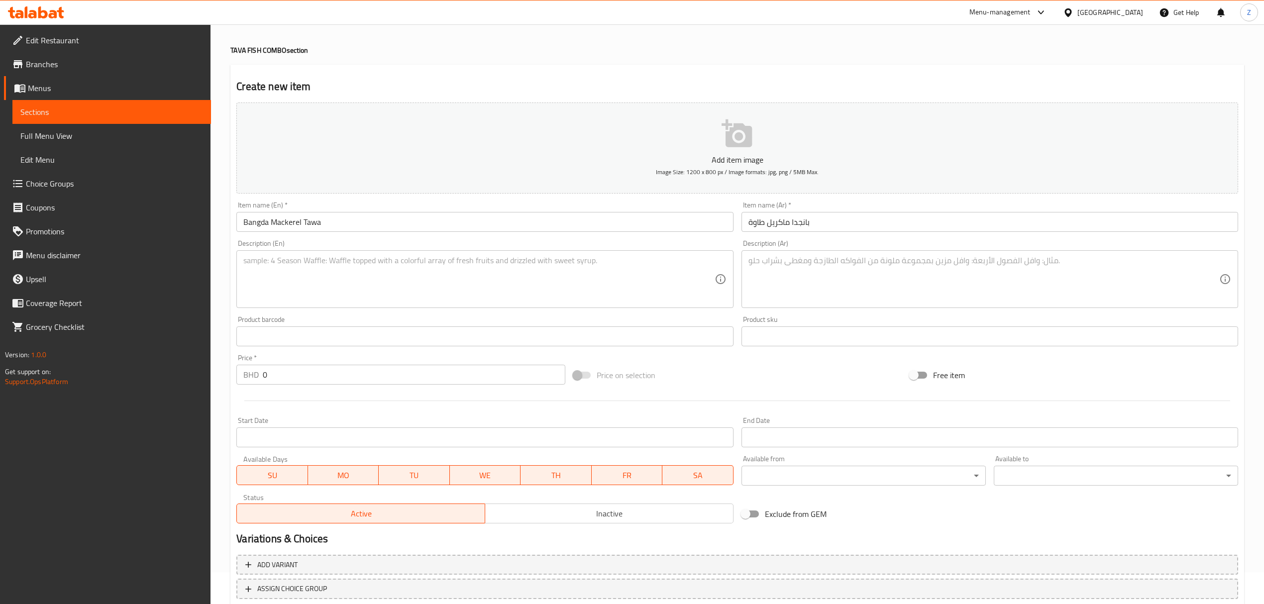
click at [797, 251] on div "Description (Ar)" at bounding box center [990, 279] width 497 height 58
click at [303, 300] on textarea at bounding box center [478, 279] width 471 height 47
paste textarea "Classic mackerel tawa fry with spices."
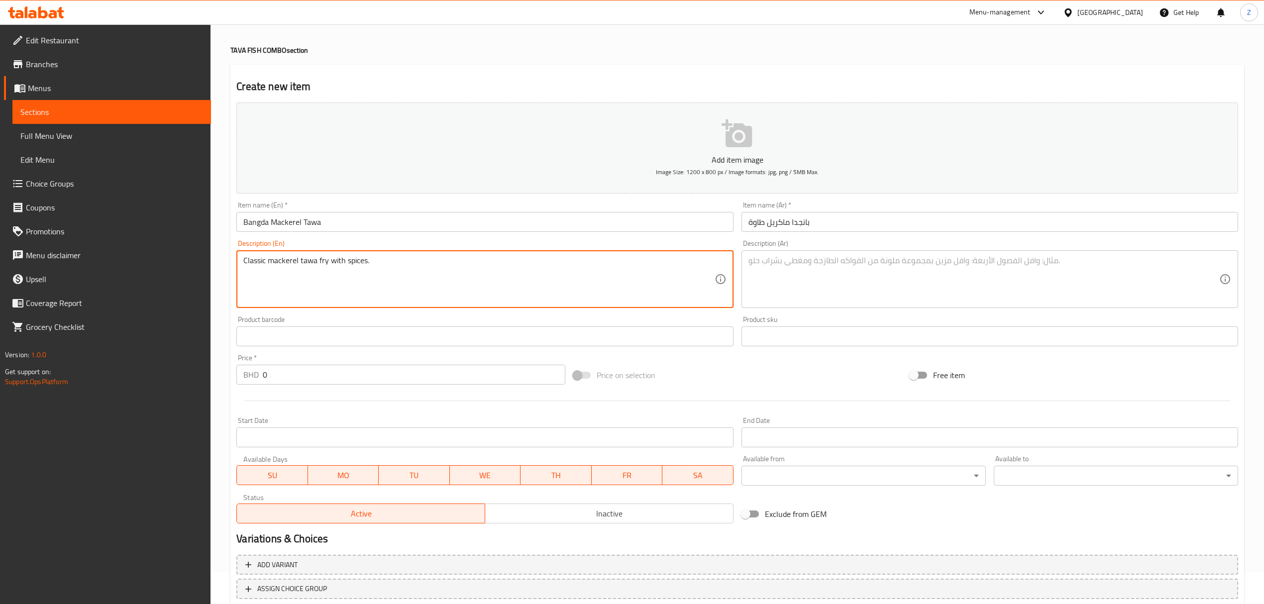
type textarea "Classic mackerel tawa fry with spices."
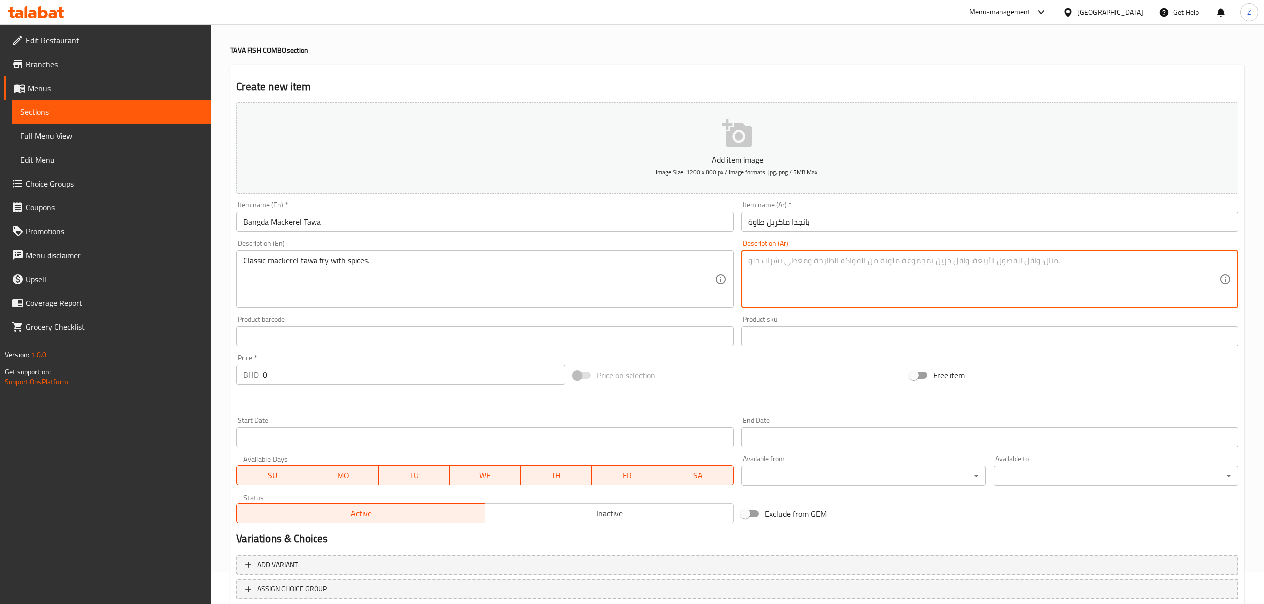
click at [780, 277] on textarea at bounding box center [984, 279] width 471 height 47
paste textarea "[PERSON_NAME] مطهو على الطاوة مع التوابل"
type textarea "[PERSON_NAME] مطهو على الطاوة مع التوابل"
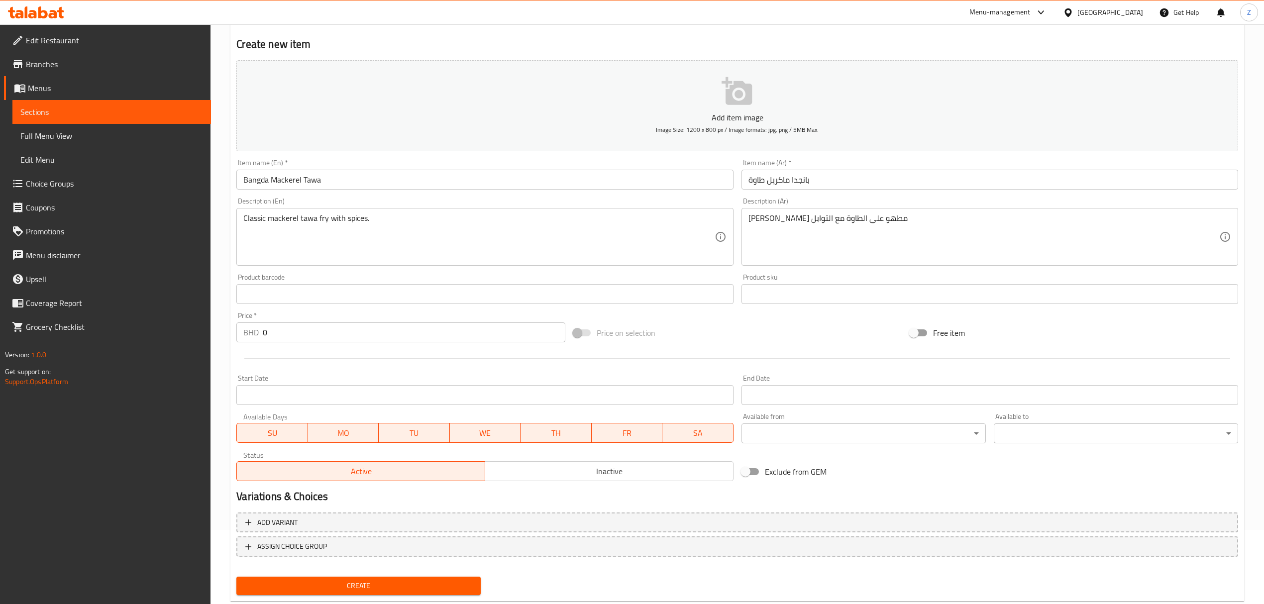
scroll to position [98, 0]
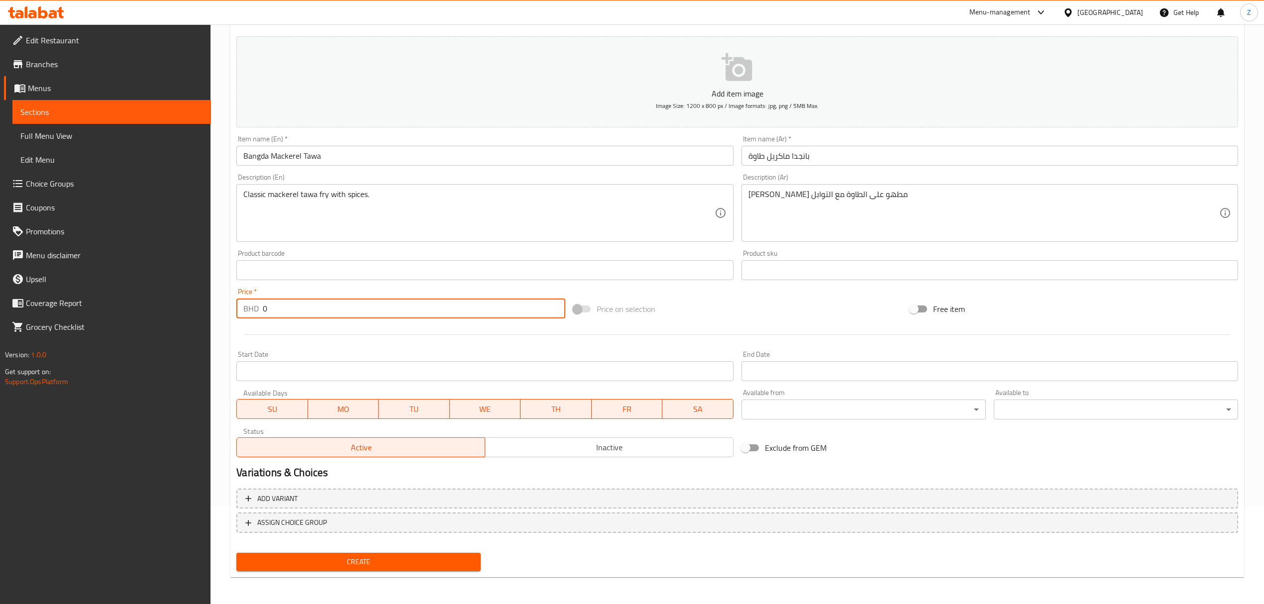
drag, startPoint x: 288, startPoint y: 305, endPoint x: 22, endPoint y: 311, distance: 265.9
click at [44, 309] on div "Edit Restaurant Branches Menus Sections Full Menu View Edit Menu Choice Groups …" at bounding box center [632, 265] width 1264 height 679
paste input "1.8"
type input "1.8"
click at [381, 419] on span "Create" at bounding box center [358, 562] width 228 height 12
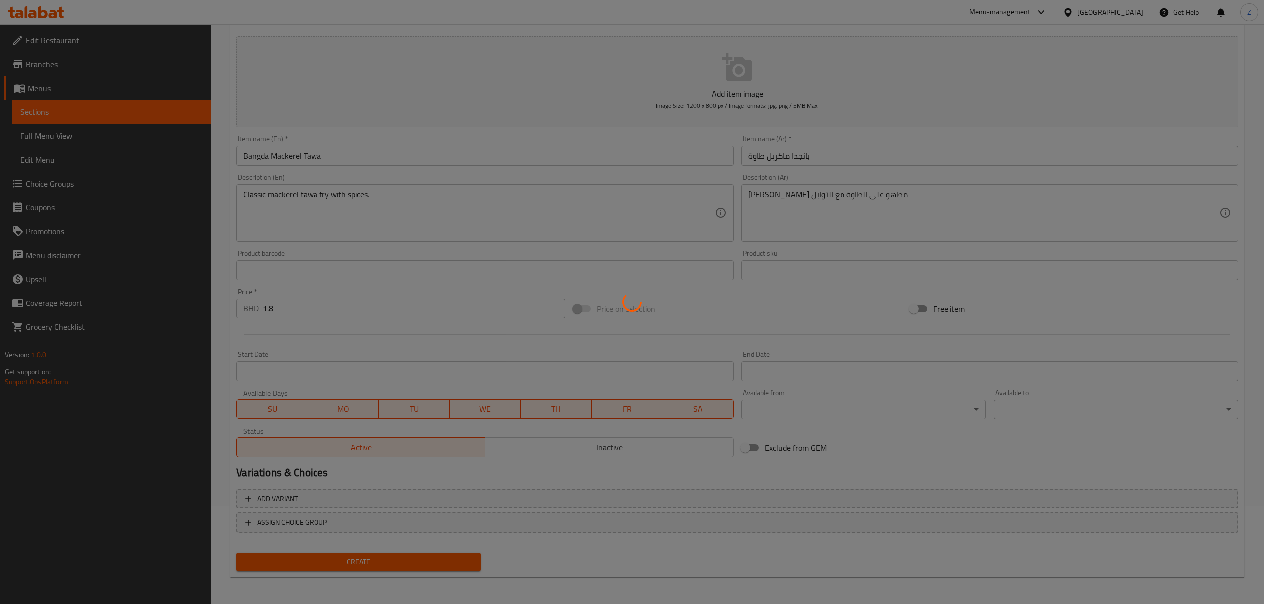
type input "0"
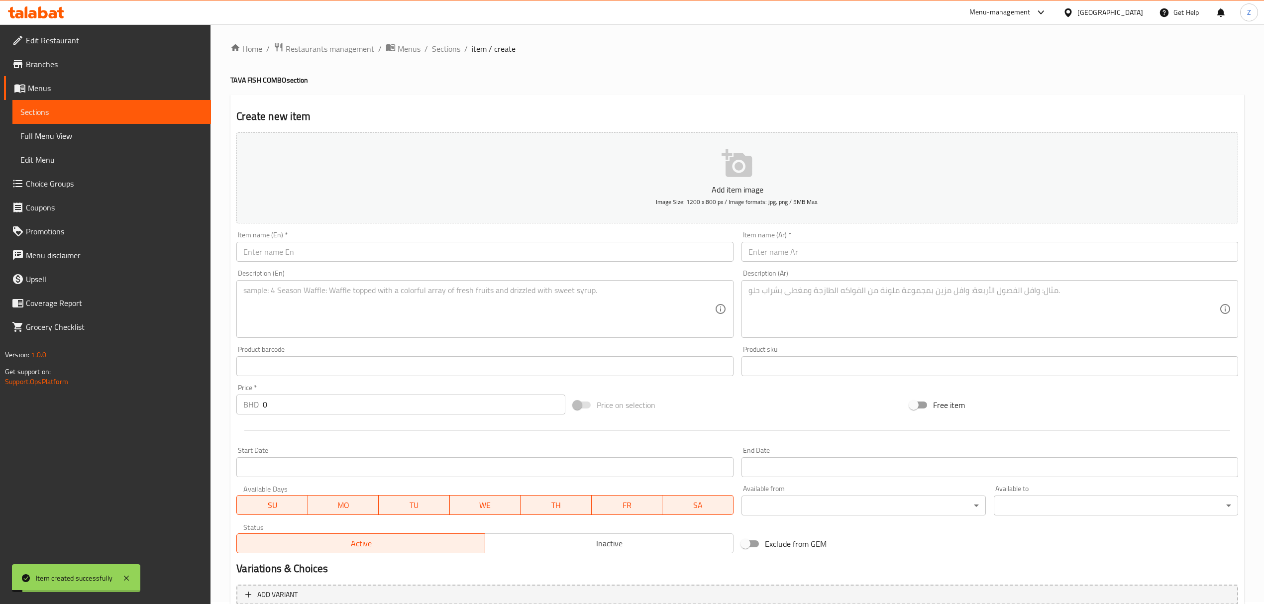
scroll to position [0, 0]
click at [434, 53] on span "Sections" at bounding box center [446, 51] width 28 height 12
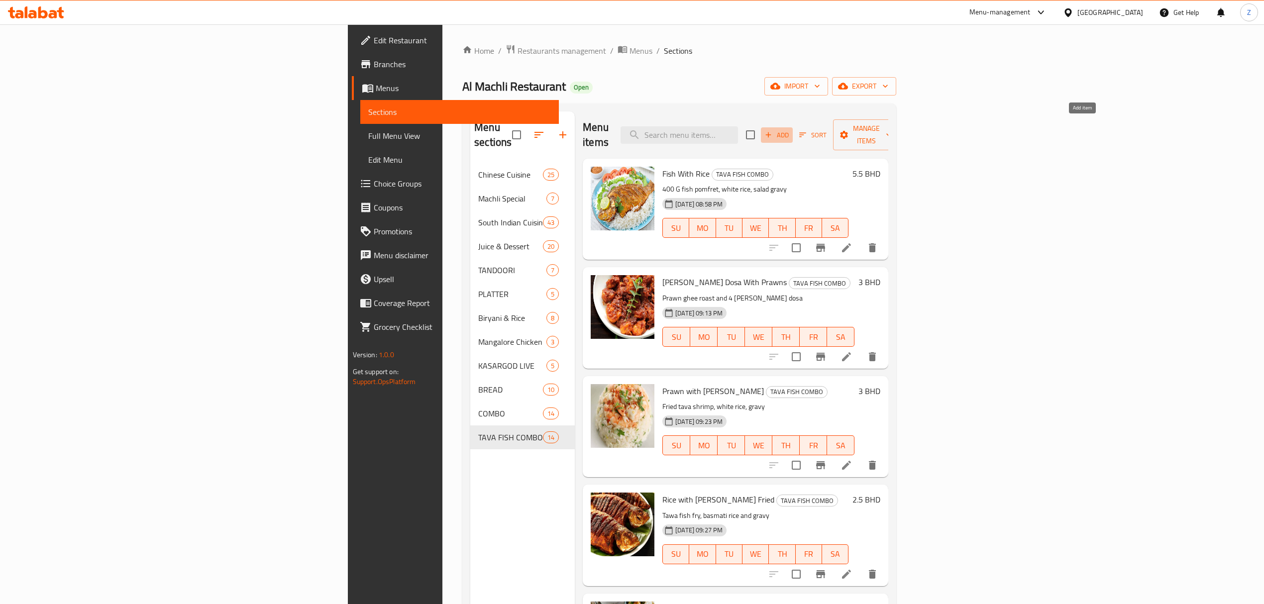
click at [772, 132] on icon "button" at bounding box center [768, 134] width 5 height 5
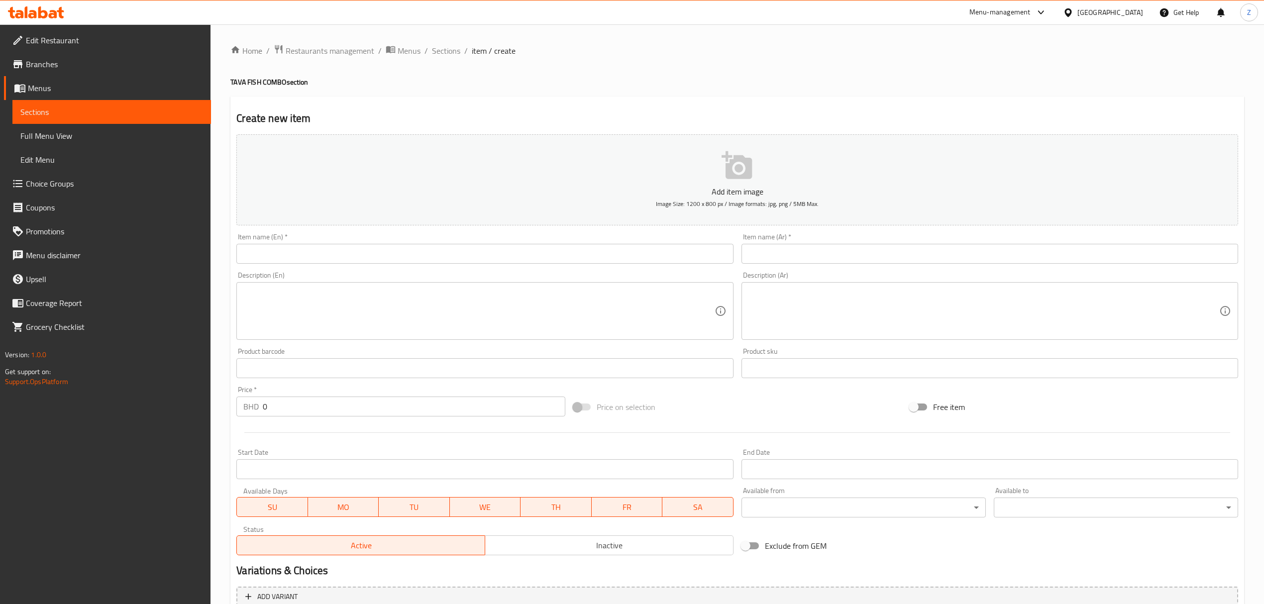
click at [311, 259] on input "text" at bounding box center [484, 254] width 497 height 20
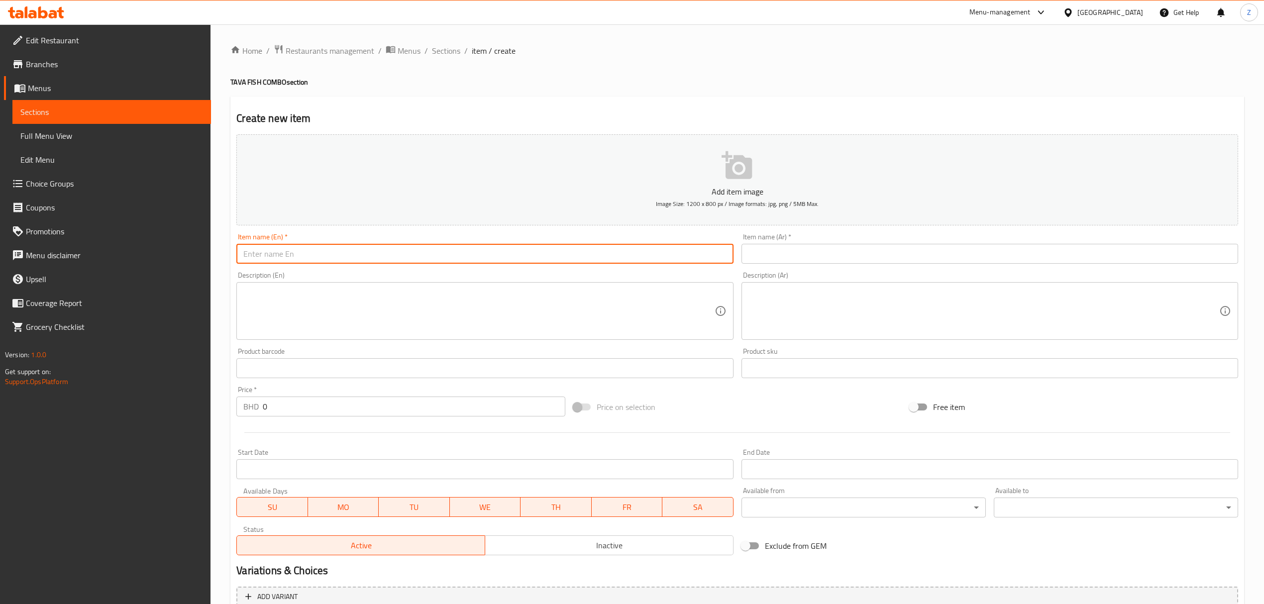
paste input "Squid Tawa"
type input "Squid Tawa"
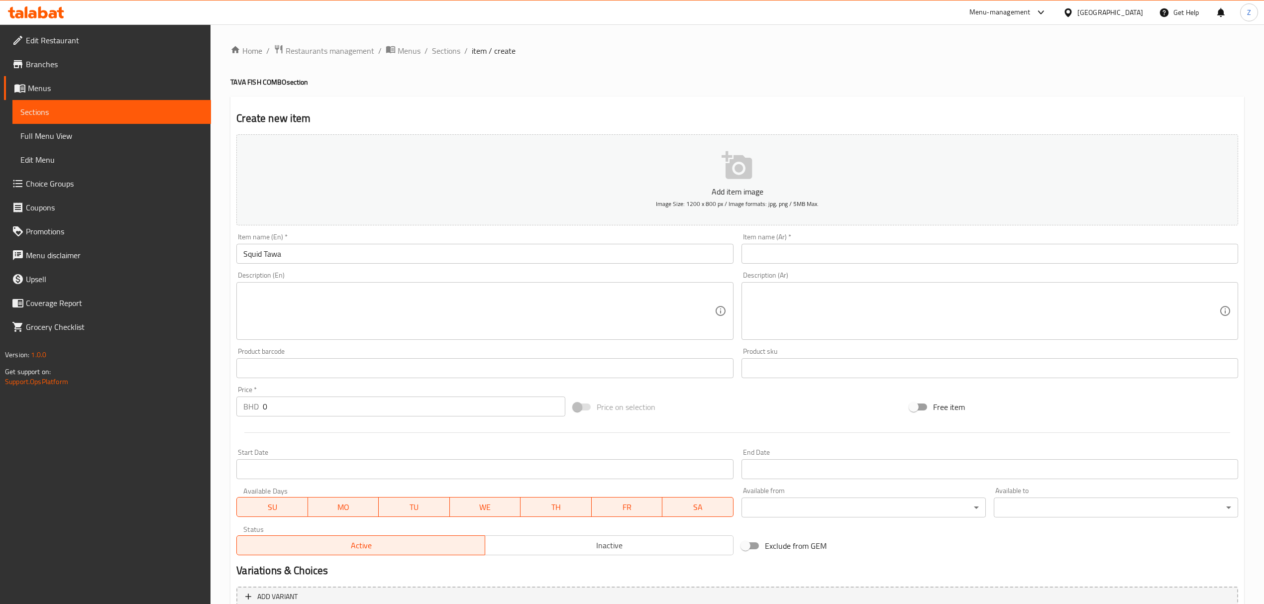
click at [806, 237] on div "Item name (Ar)   * Item name (Ar) *" at bounding box center [990, 248] width 497 height 30
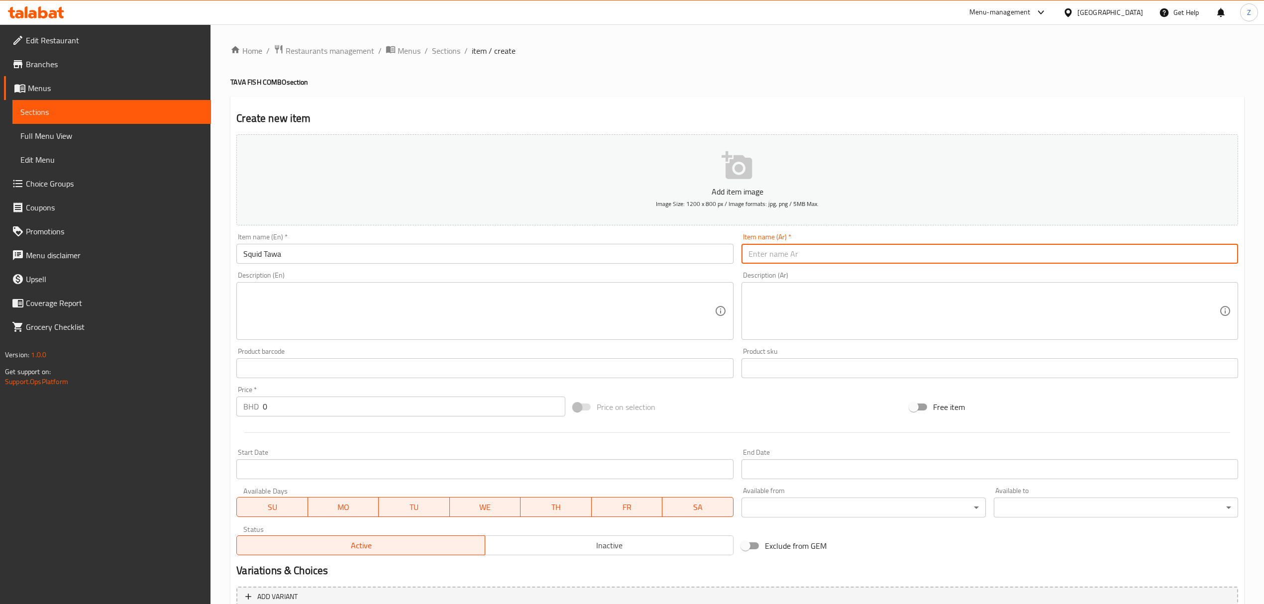
click at [799, 252] on input "text" at bounding box center [990, 254] width 497 height 20
paste input "حبار طاوة"
type input "حبار طاوة"
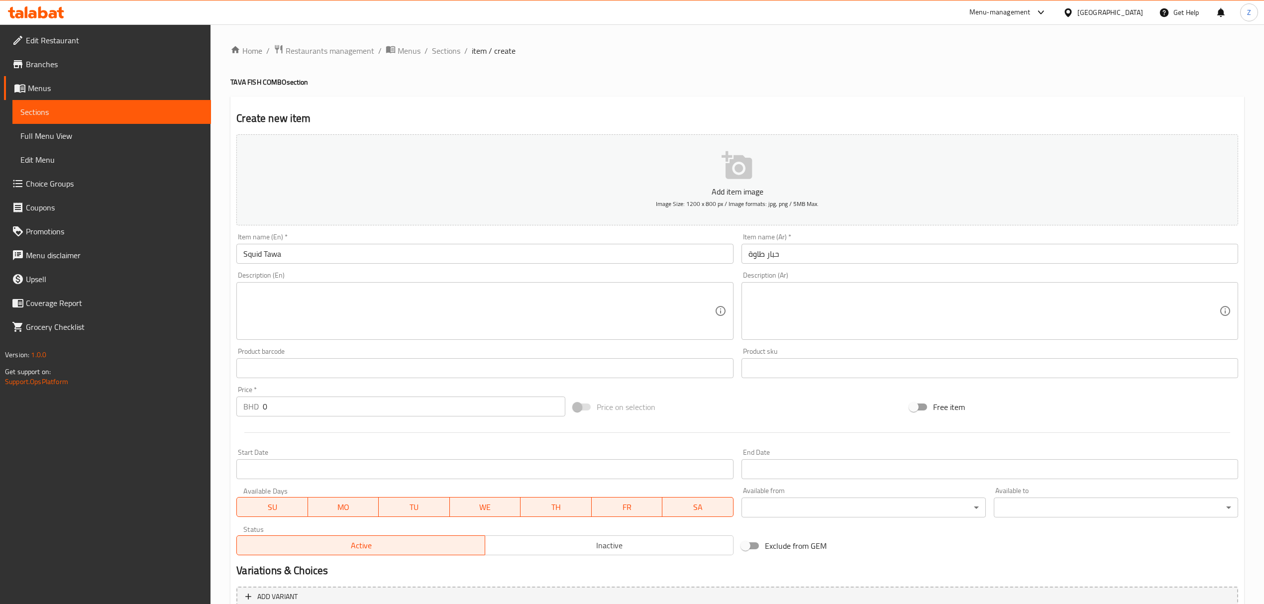
click at [325, 308] on textarea at bounding box center [478, 311] width 471 height 47
paste textarea "Squid cooked on tawa with aromatic seasoning."
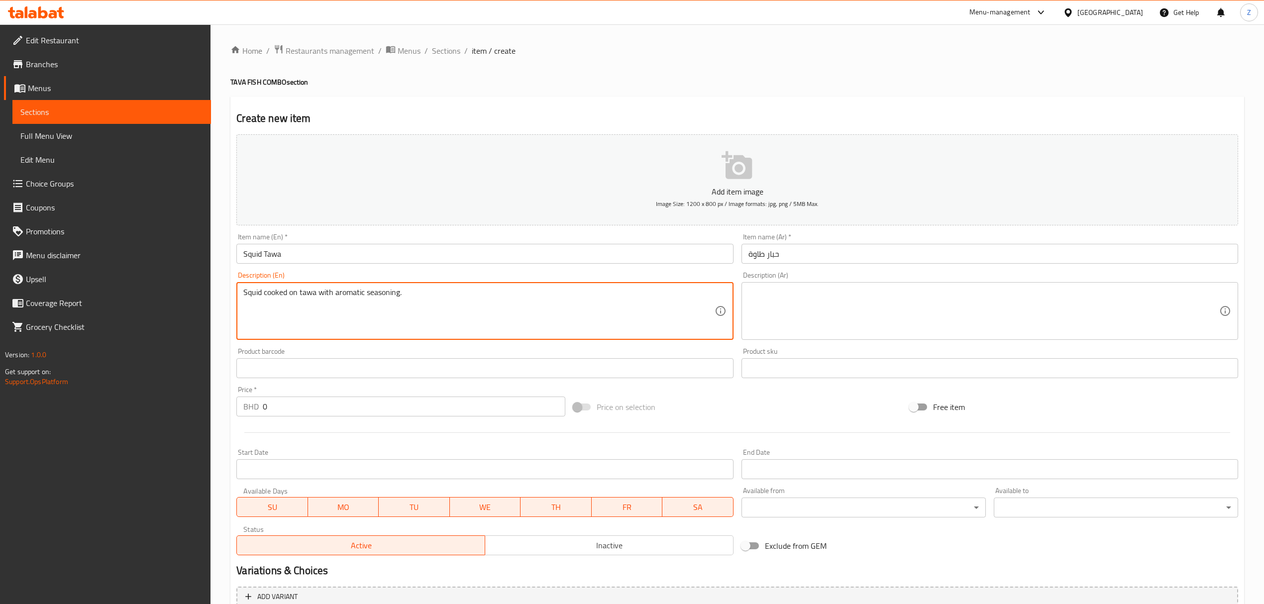
type textarea "Squid cooked on tawa with aromatic seasoning."
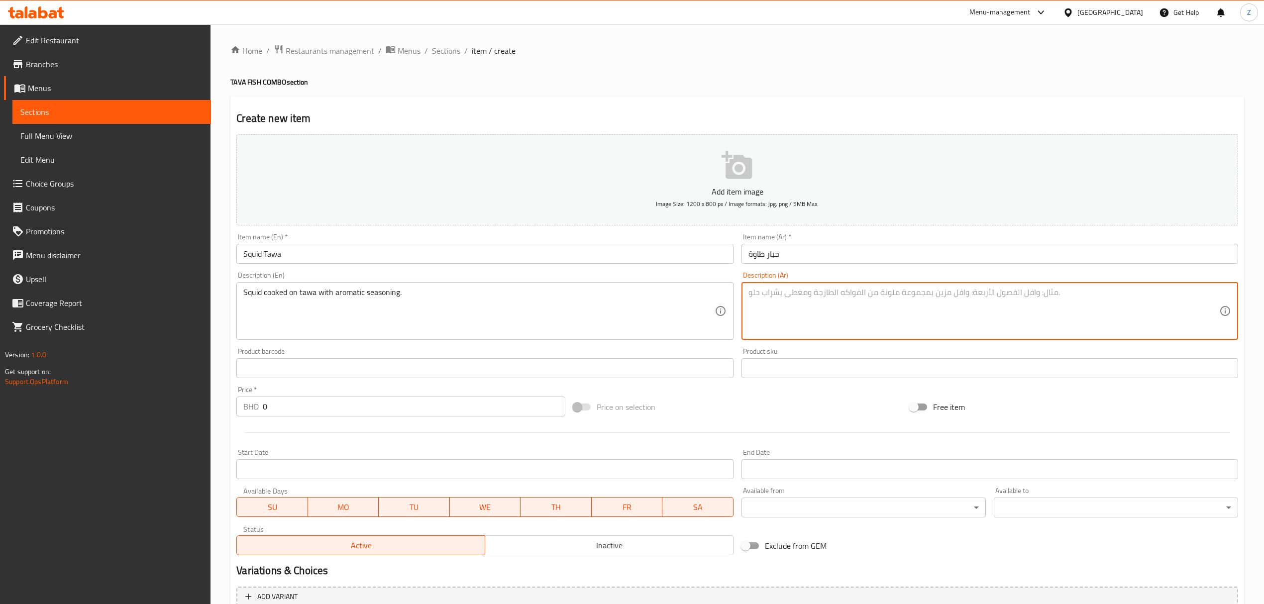
click at [808, 323] on textarea at bounding box center [984, 311] width 471 height 47
paste textarea "حبار مطهو على الطاوة مع نكهات عطرية"
type textarea "حبار مطهو على الطاوة مع نكهات عطرية"
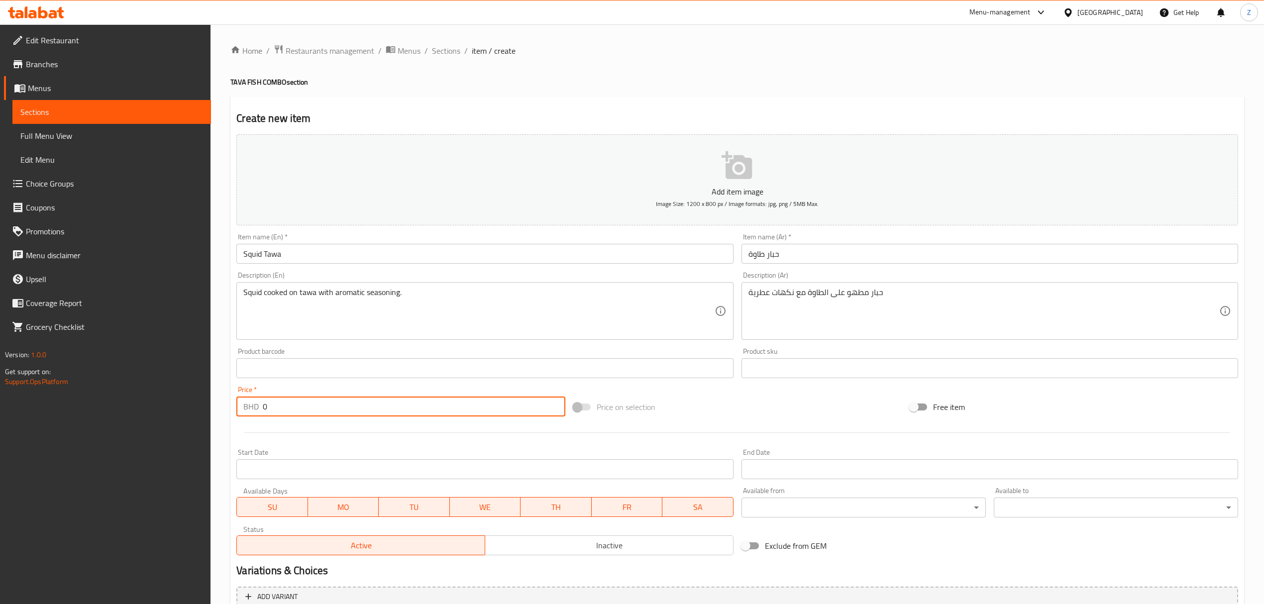
drag, startPoint x: 289, startPoint y: 405, endPoint x: -72, endPoint y: 392, distance: 361.1
click at [0, 392] on html "​ Menu-management [GEOGRAPHIC_DATA] Get Help Z Edit Restaurant Branches Menus S…" at bounding box center [632, 302] width 1264 height 604
paste input "2.4"
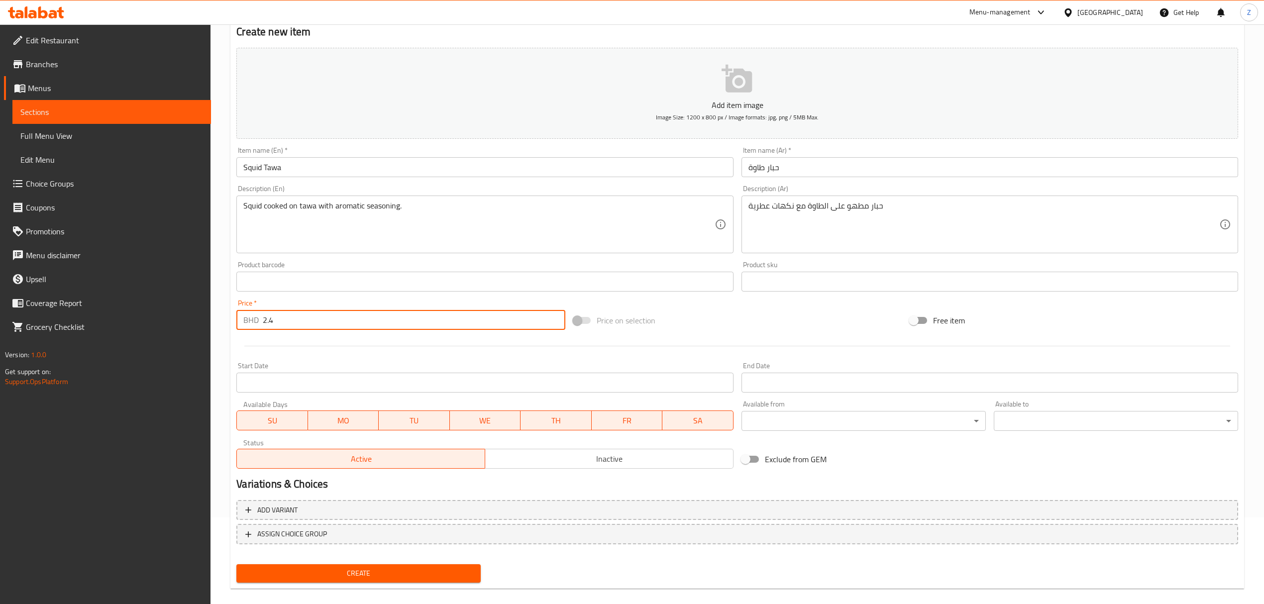
scroll to position [98, 0]
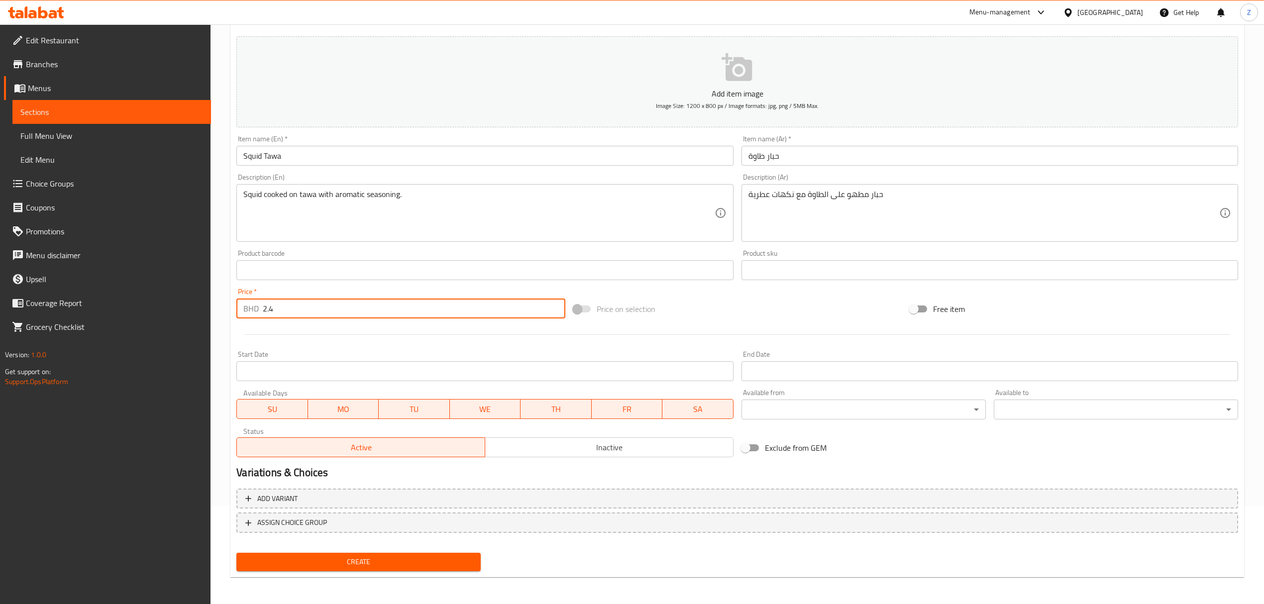
type input "2.4"
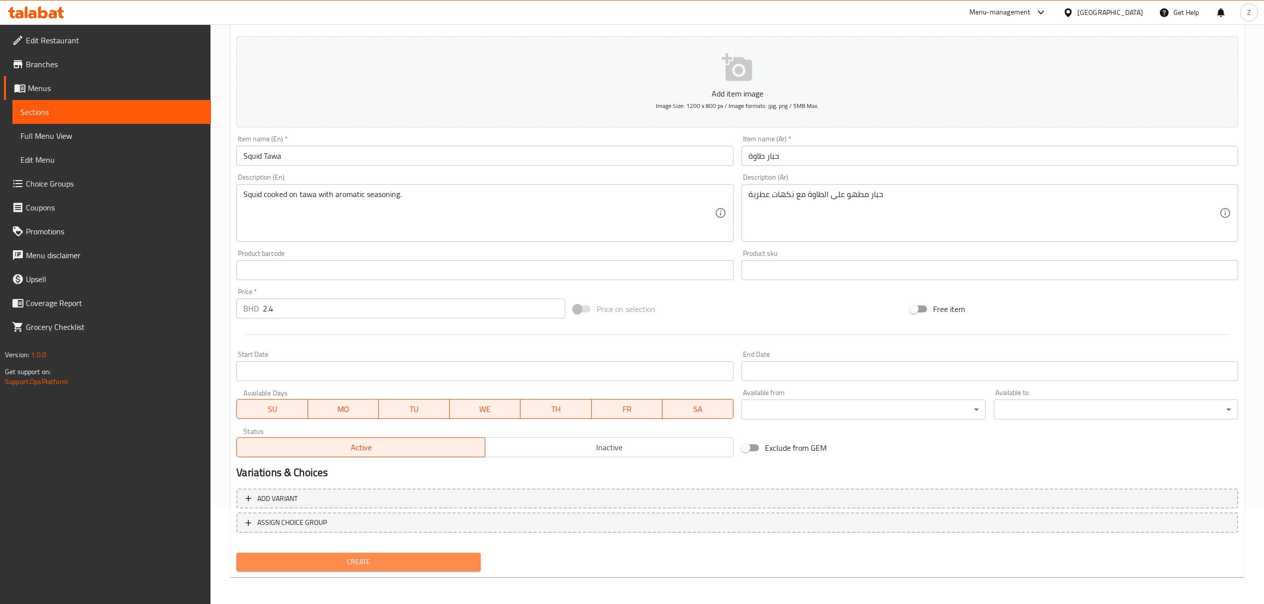
click at [379, 419] on span "Create" at bounding box center [358, 562] width 228 height 12
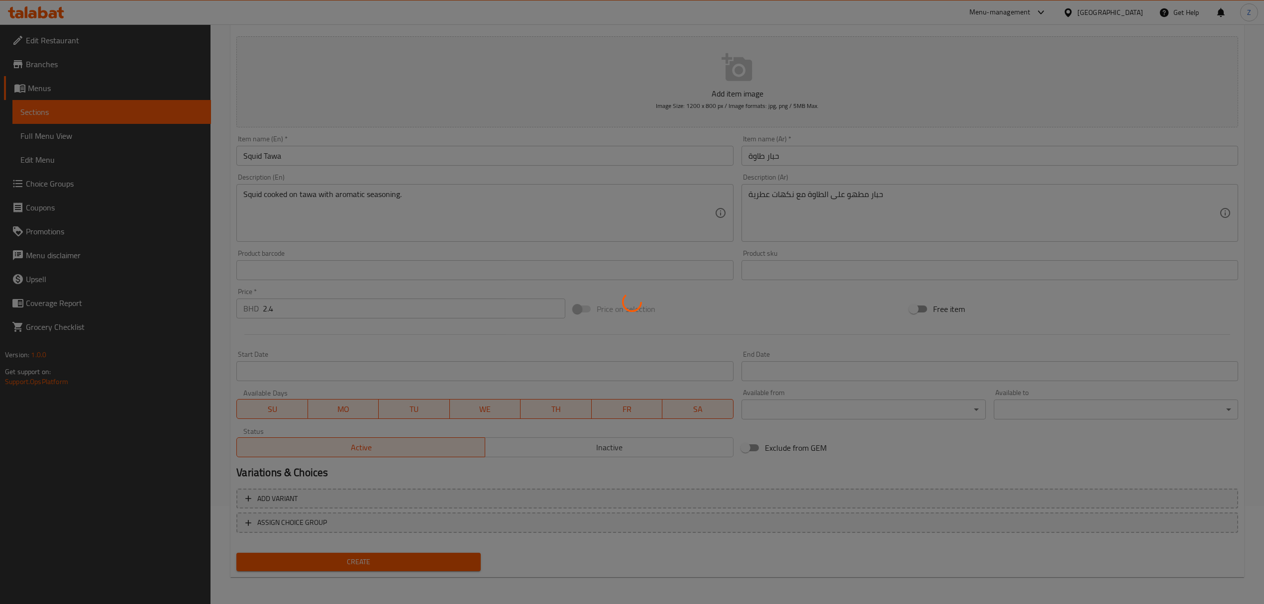
type input "0"
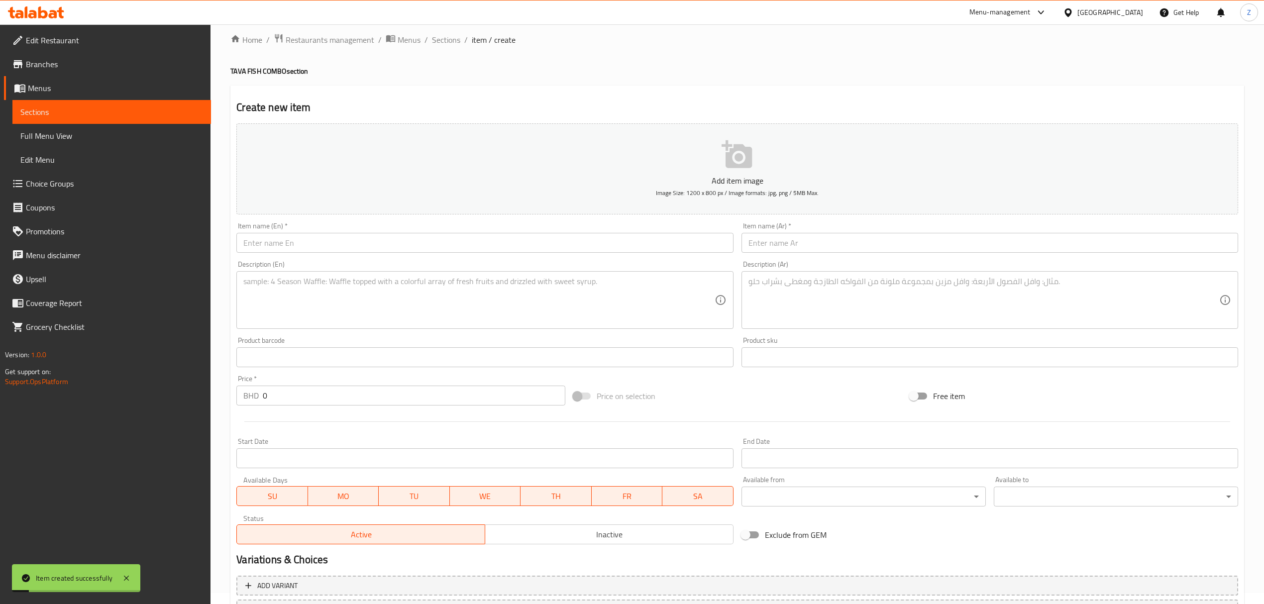
scroll to position [0, 0]
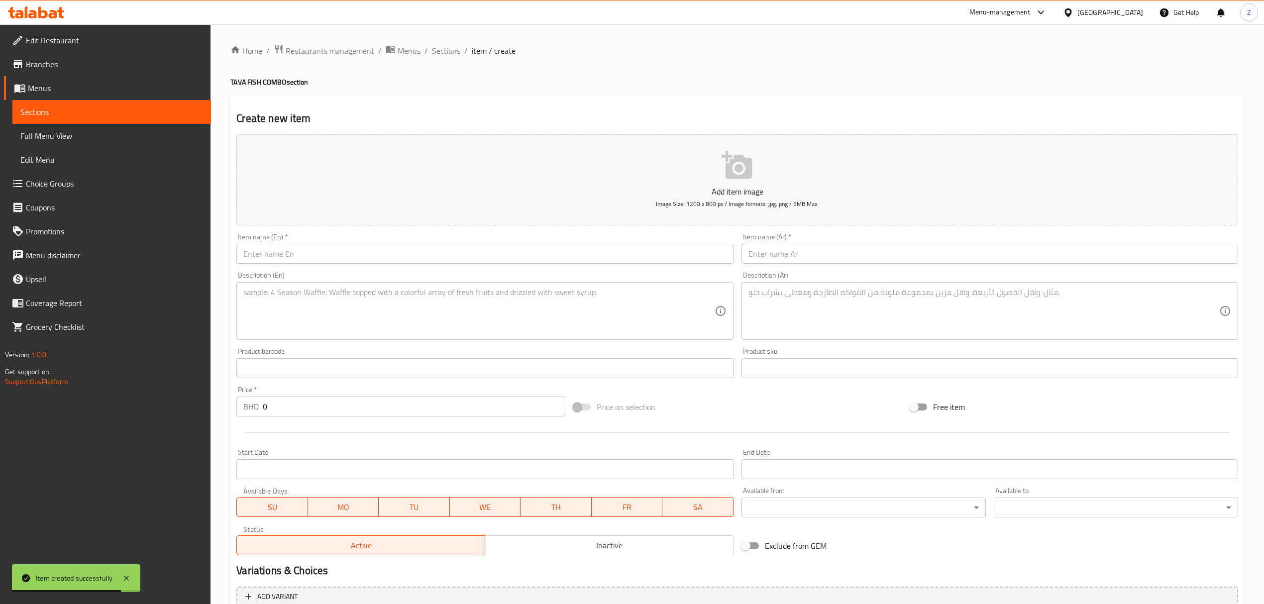
click at [351, 260] on input "text" at bounding box center [484, 254] width 497 height 20
paste input "[PERSON_NAME] Fish Tawa"
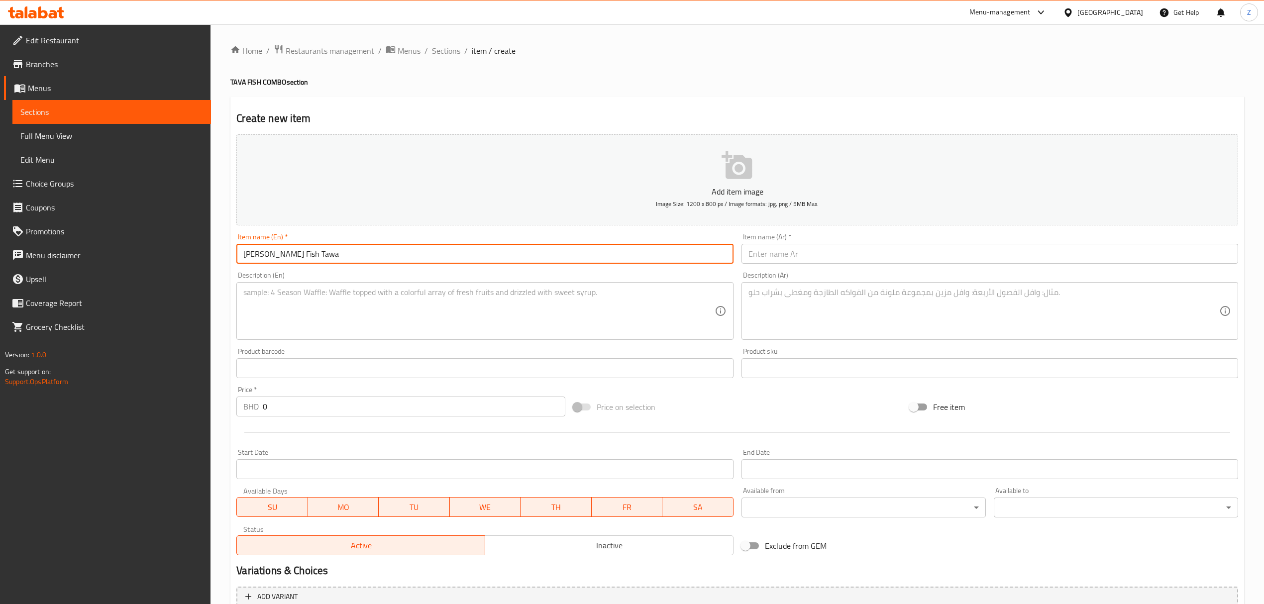
type input "[PERSON_NAME] Fish Tawa"
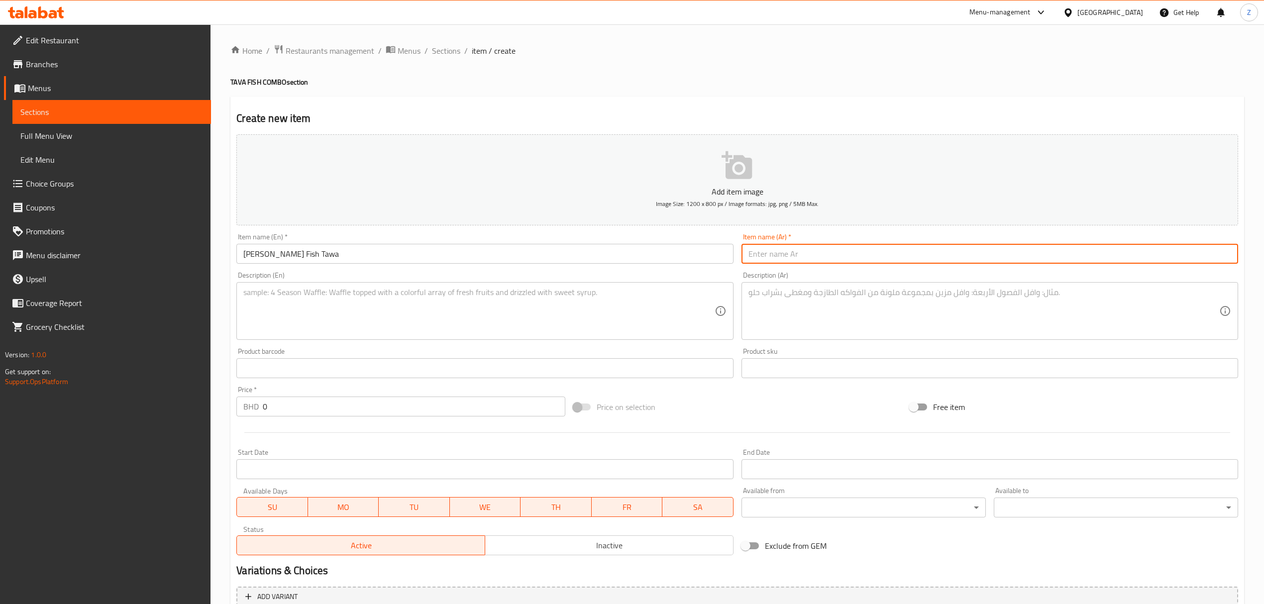
click at [803, 249] on input "text" at bounding box center [990, 254] width 497 height 20
paste input "أنجل ملك السمك طاوة"
type input "أنجل ملك السمك طاوة"
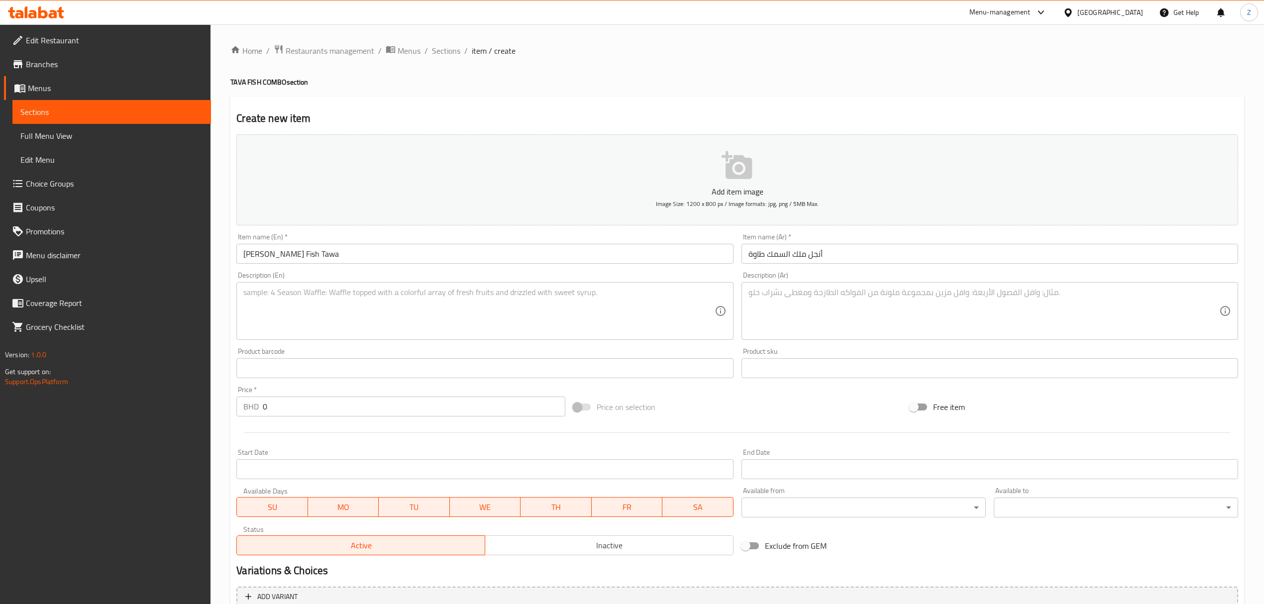
click at [379, 289] on textarea at bounding box center [478, 311] width 471 height 47
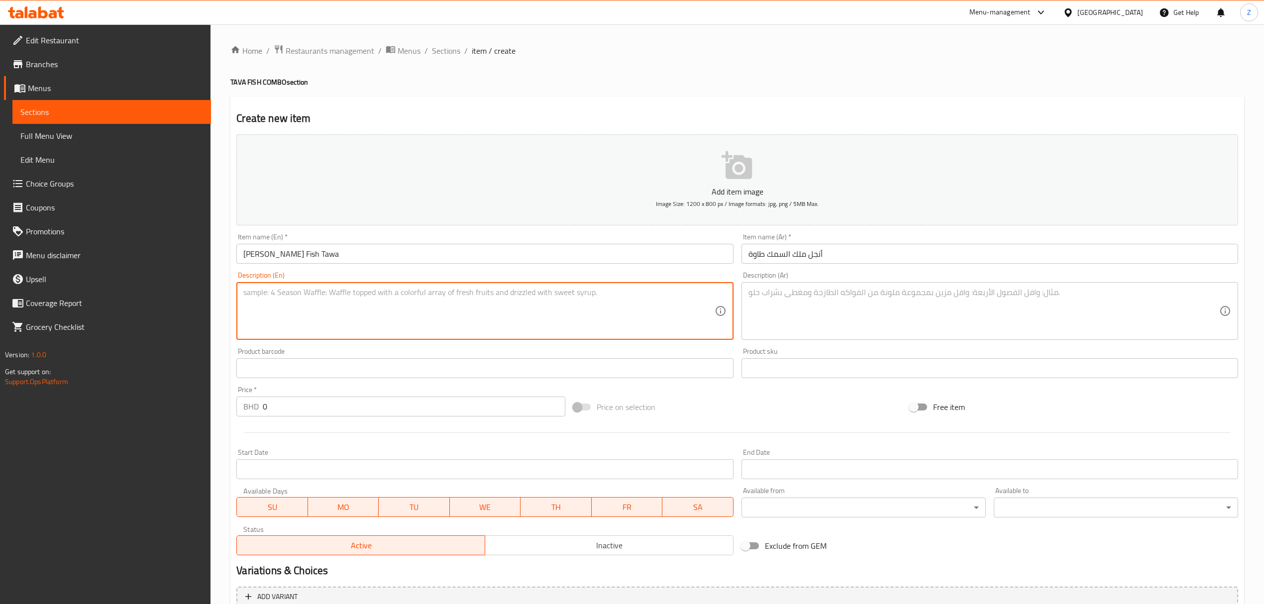
paste textarea "King fish slices grilled on tawa."
type textarea "King fish slices grilled on tawa."
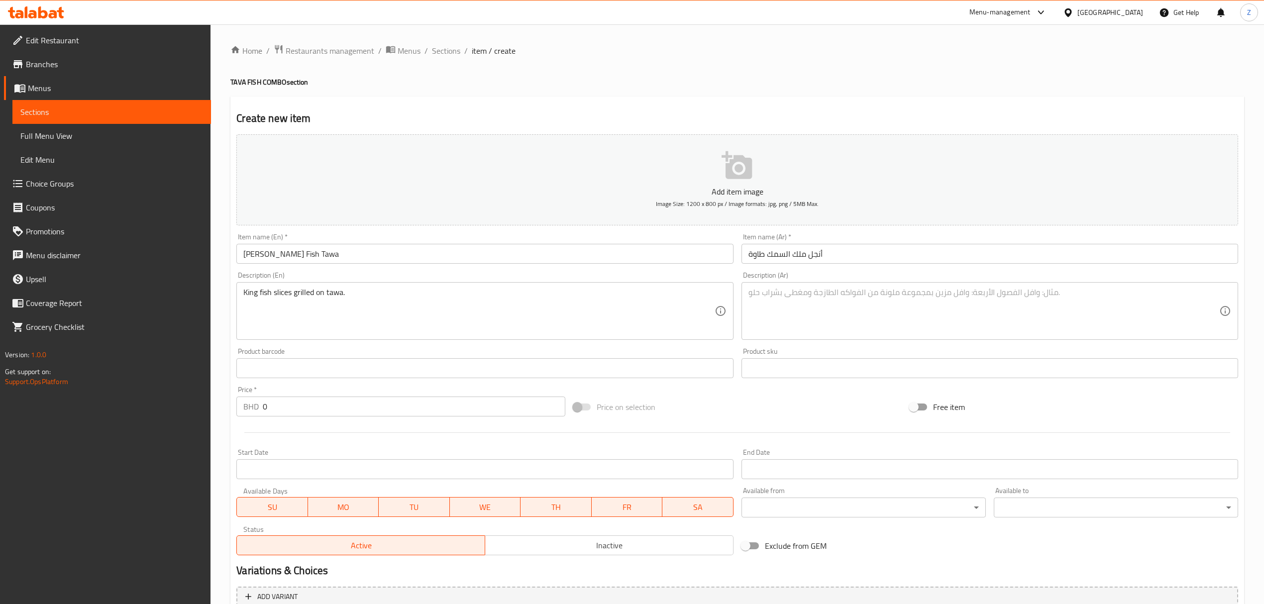
click at [756, 308] on textarea at bounding box center [984, 311] width 471 height 47
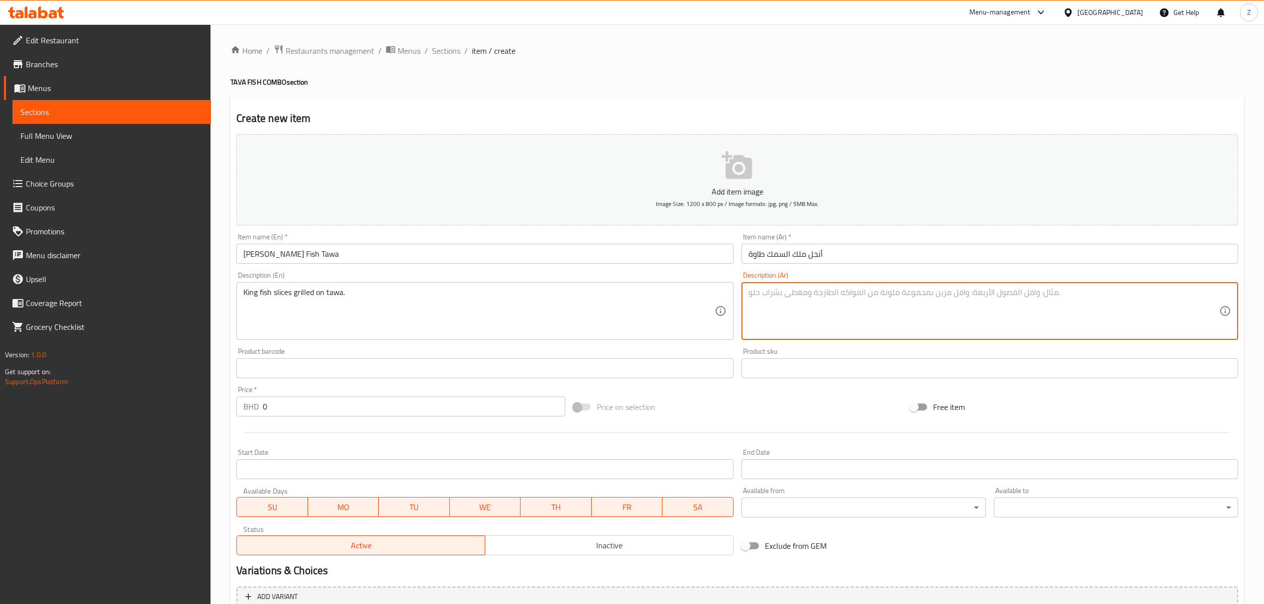
paste textarea "شرائح سمك الملك مطهية على الطاوة"
type textarea "شرائح سمك الملك مطهية على الطاوة"
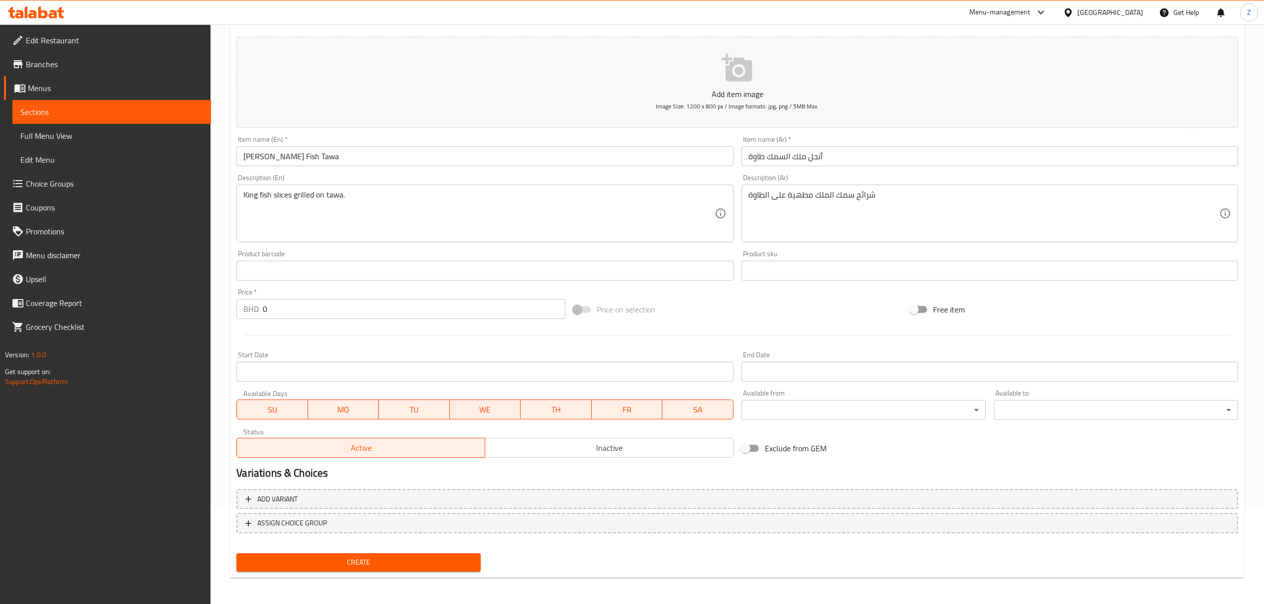
scroll to position [98, 0]
drag, startPoint x: 274, startPoint y: 306, endPoint x: 25, endPoint y: 296, distance: 249.1
click at [128, 296] on div "Edit Restaurant Branches Menus Sections Full Menu View Edit Menu Choice Groups …" at bounding box center [632, 265] width 1264 height 679
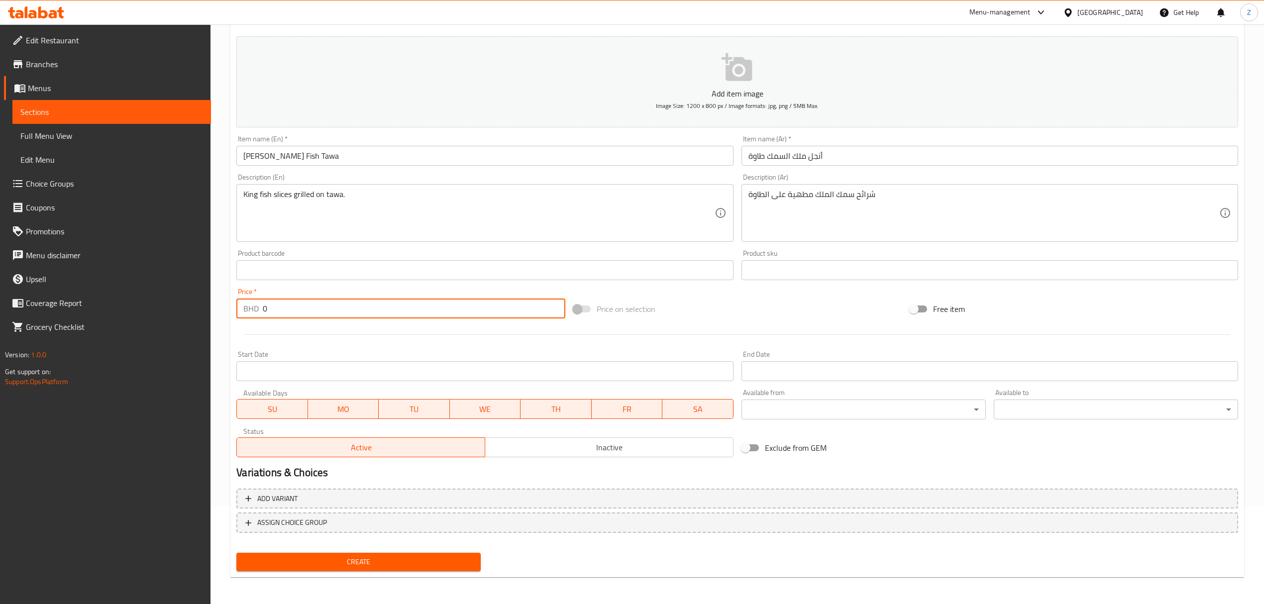
paste input "2.5"
type input "2.5"
click at [430, 419] on span "Create" at bounding box center [358, 562] width 228 height 12
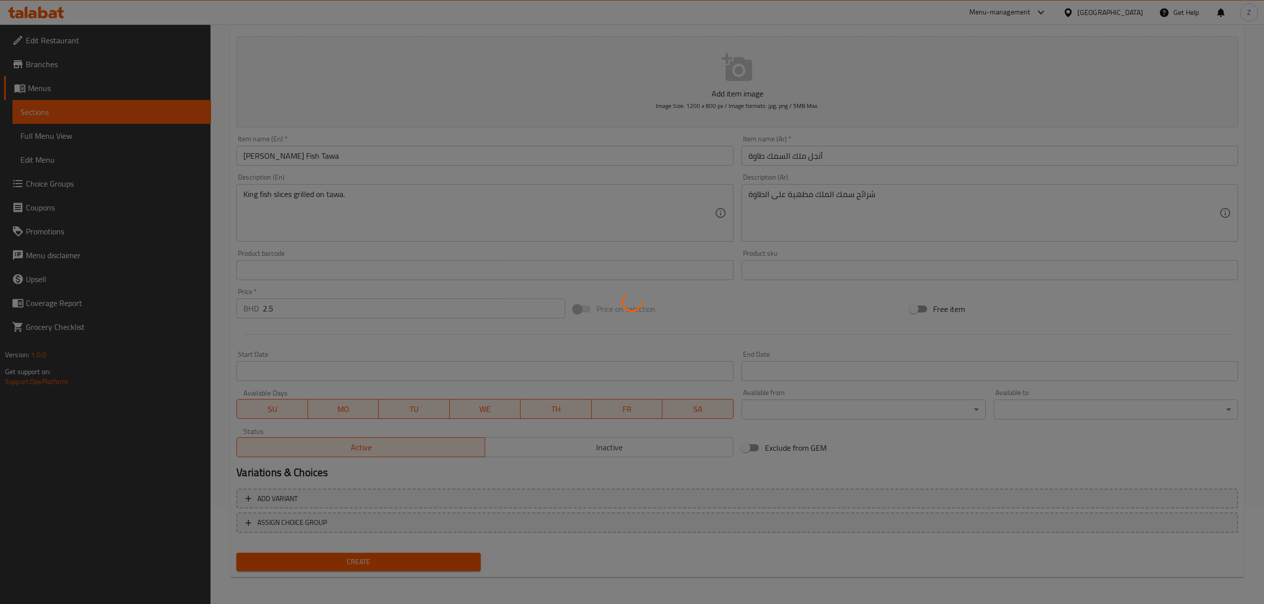
type input "0"
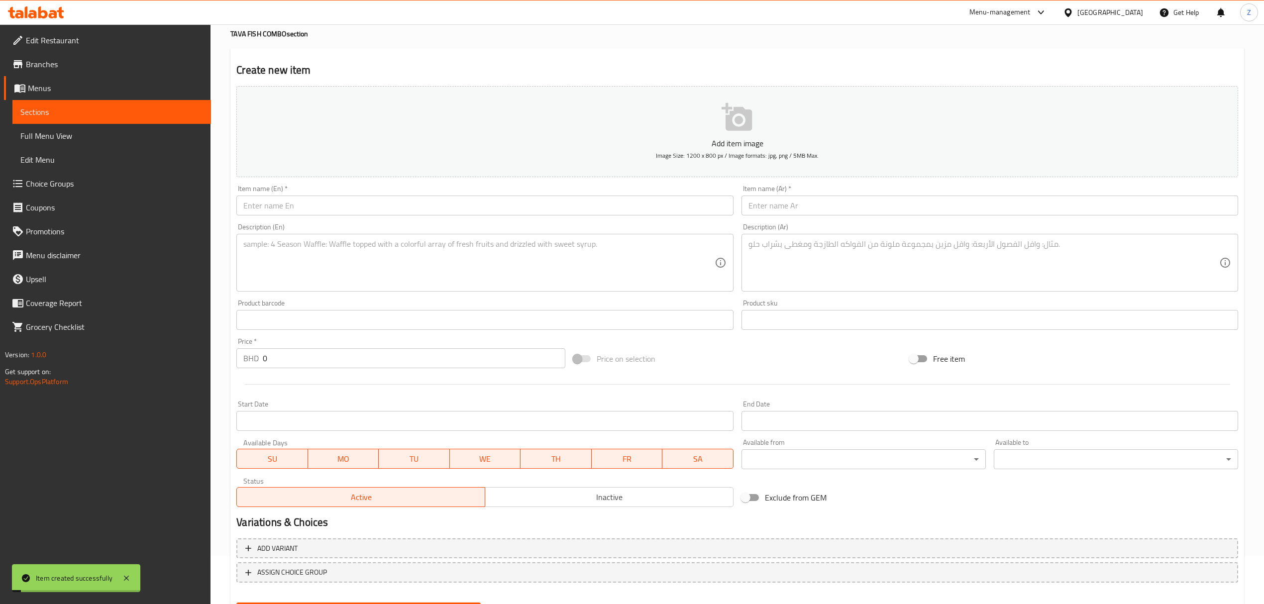
scroll to position [0, 0]
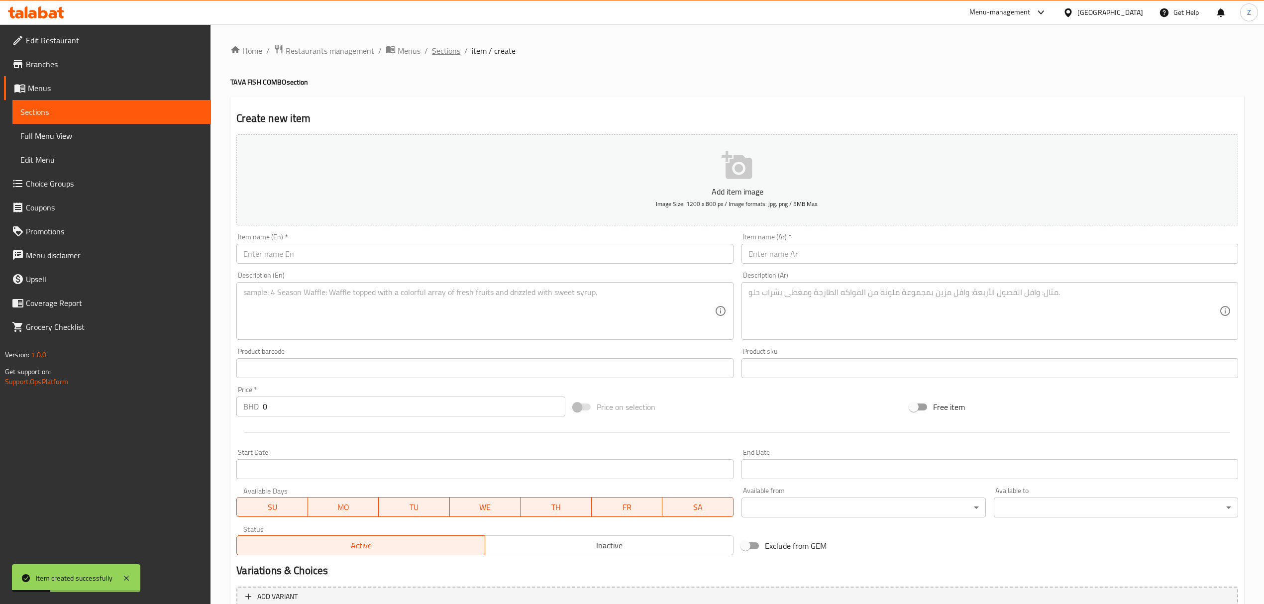
click at [437, 51] on span "Sections" at bounding box center [446, 51] width 28 height 12
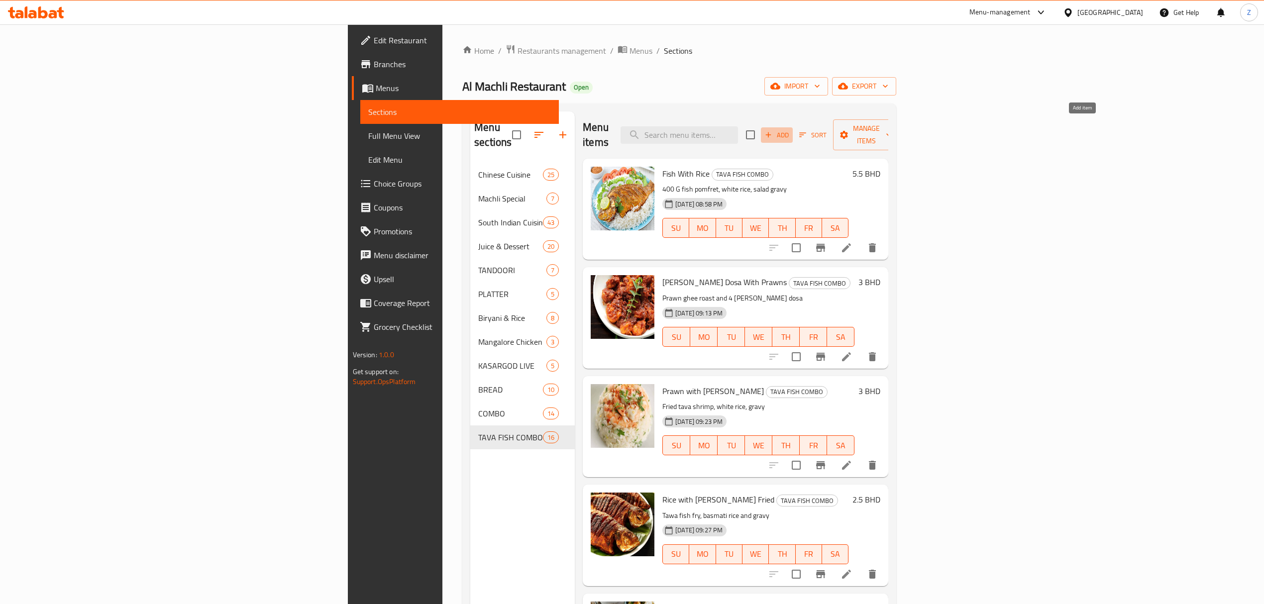
click at [790, 132] on span "Add" at bounding box center [777, 134] width 27 height 11
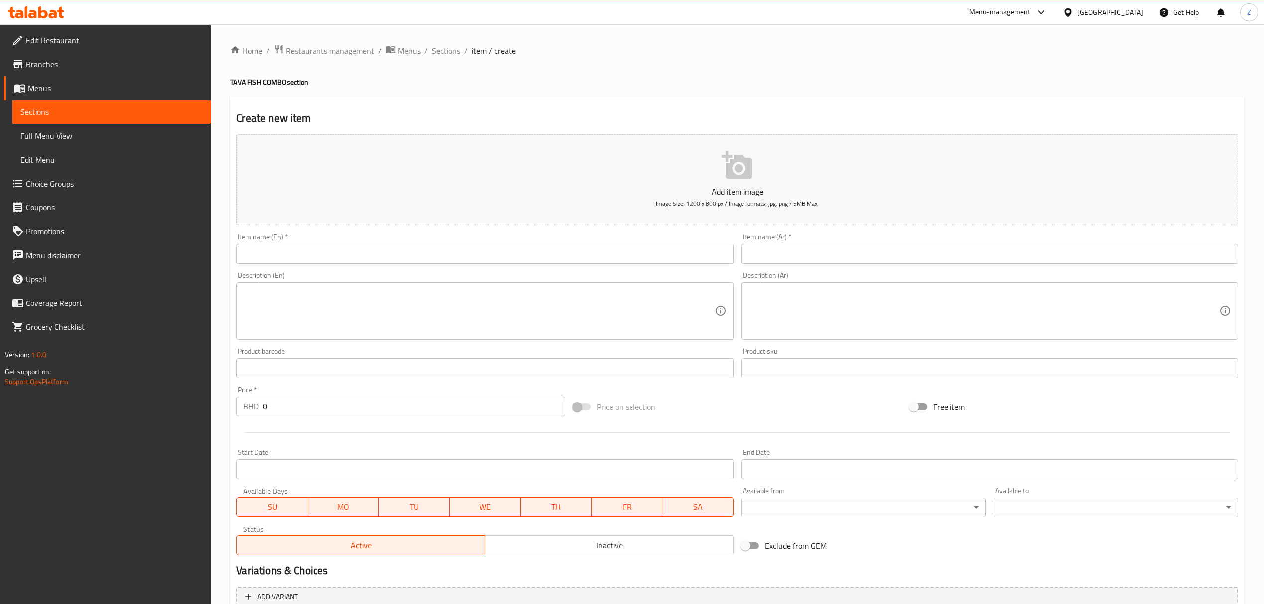
click at [321, 254] on input "text" at bounding box center [484, 254] width 497 height 20
paste input "Red Snapper (Small) Tawa"
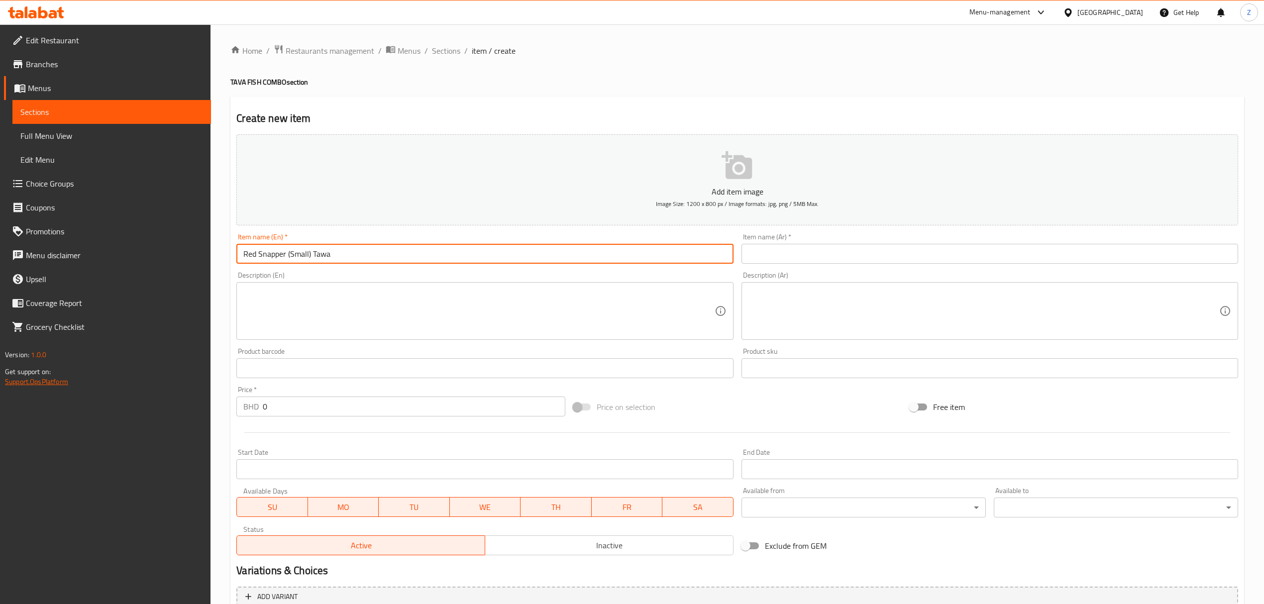
type input "Red Snapper (Small) Tawa"
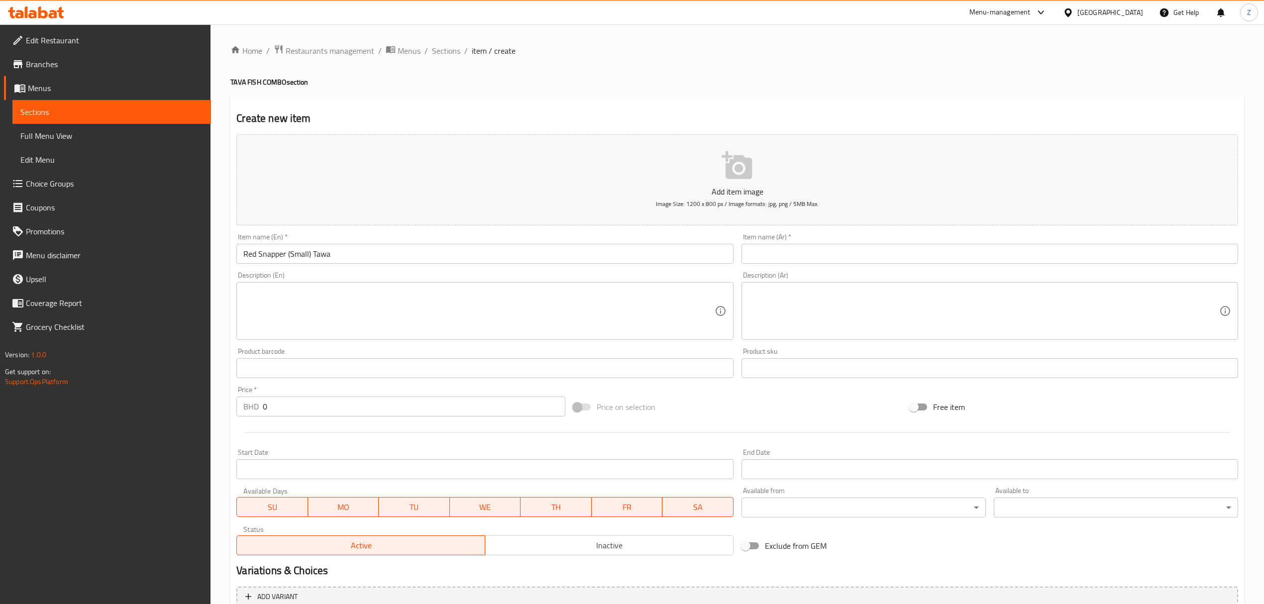
click at [753, 251] on input "text" at bounding box center [990, 254] width 497 height 20
paste input "سمك رد سنابر صغير طاوة"
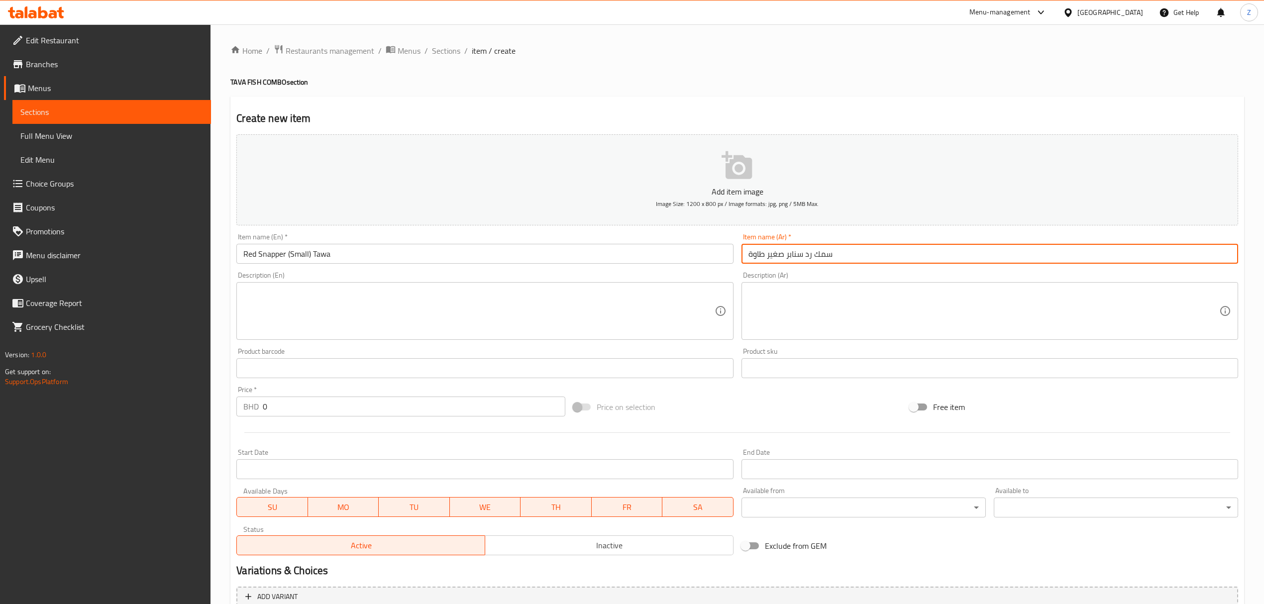
type input "سمك رد سنابر صغير طاوة"
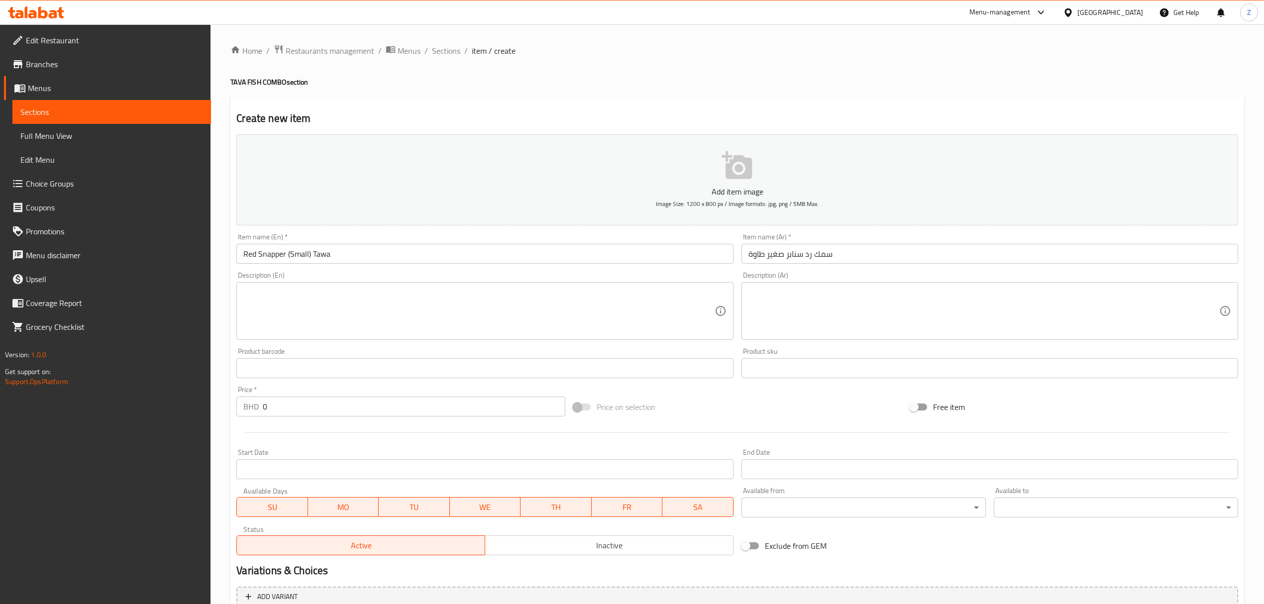
click at [608, 313] on textarea at bounding box center [478, 311] width 471 height 47
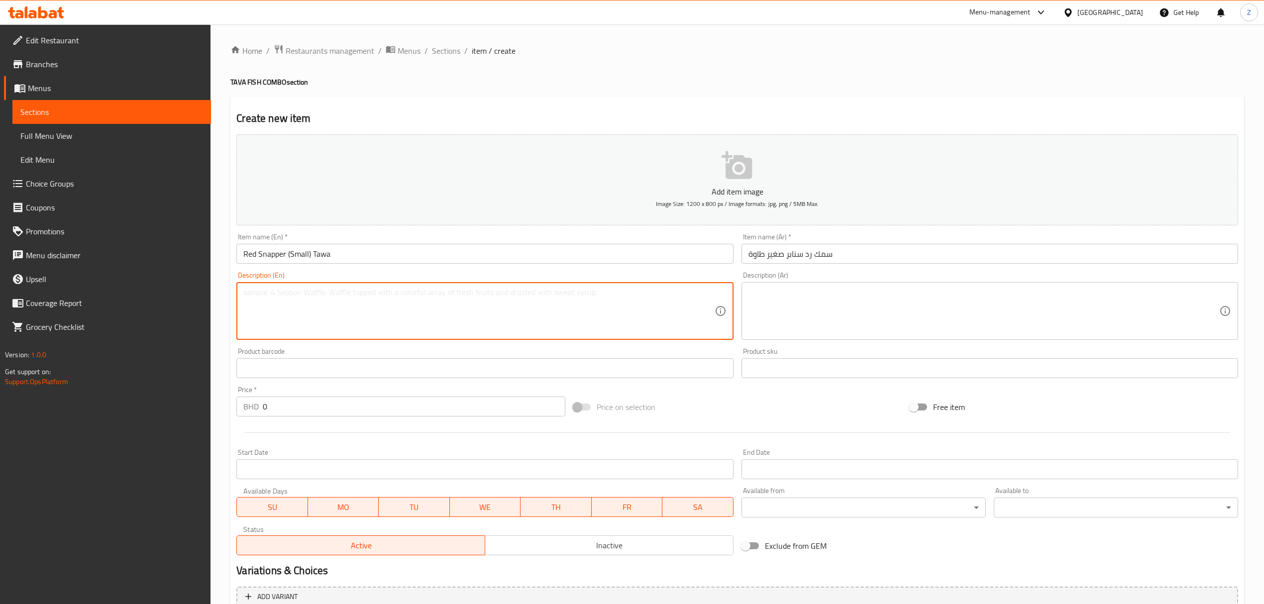
paste textarea "Red snapper grilled on tawa with spices."
type textarea "Red snapper grilled on tawa with spices."
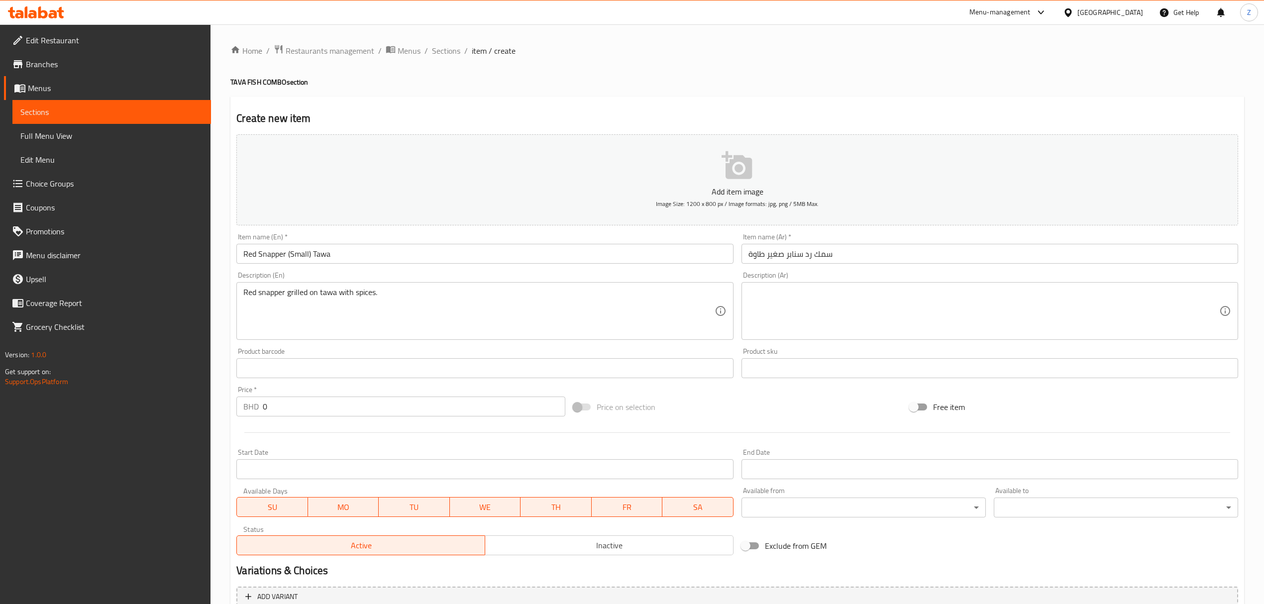
click at [819, 322] on textarea at bounding box center [984, 311] width 471 height 47
paste textarea "سمك رد سنابر صغير مشوي على الطاوة مع التوابل"
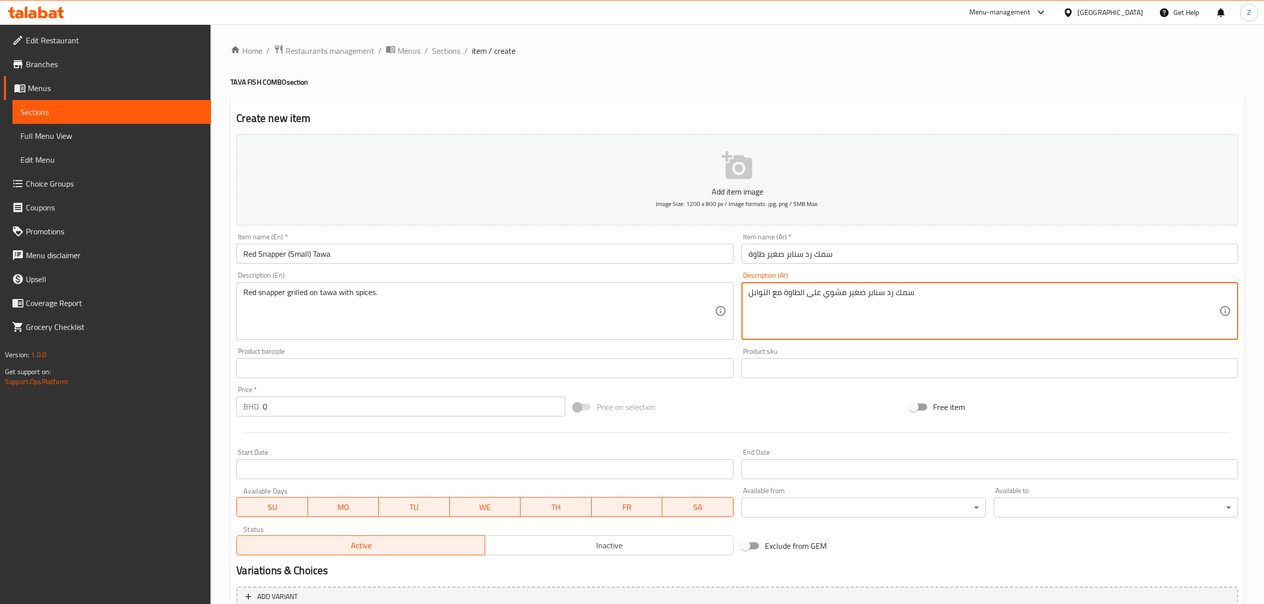
type textarea "سمك رد سنابر صغير مشوي على الطاوة مع التوابل"
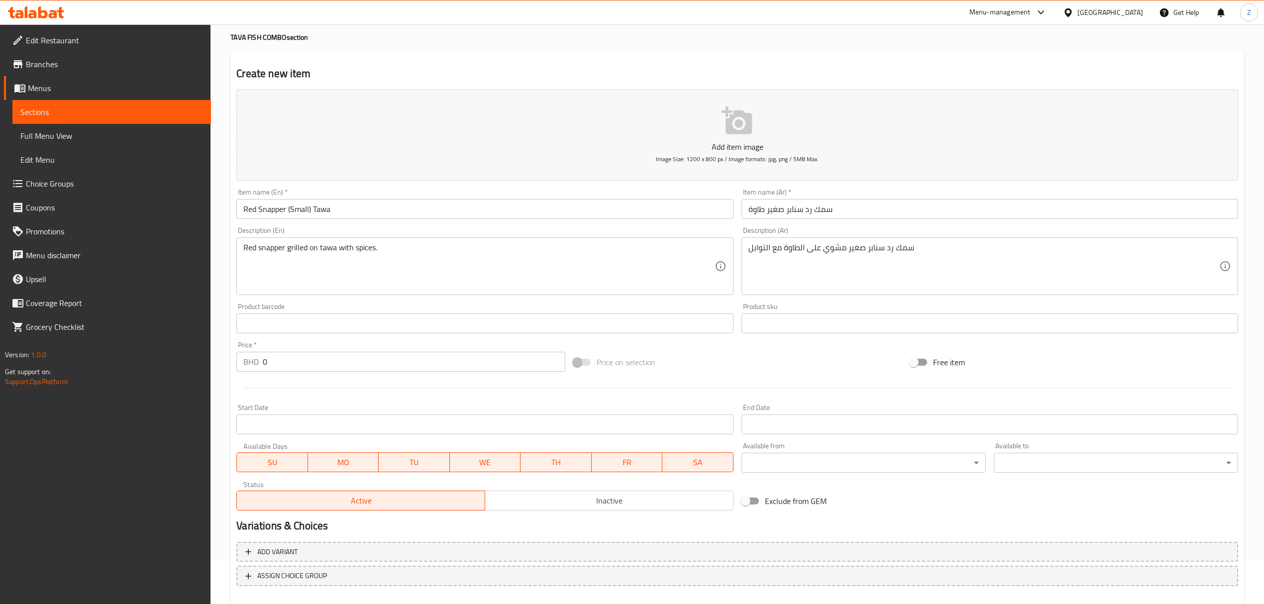
scroll to position [66, 0]
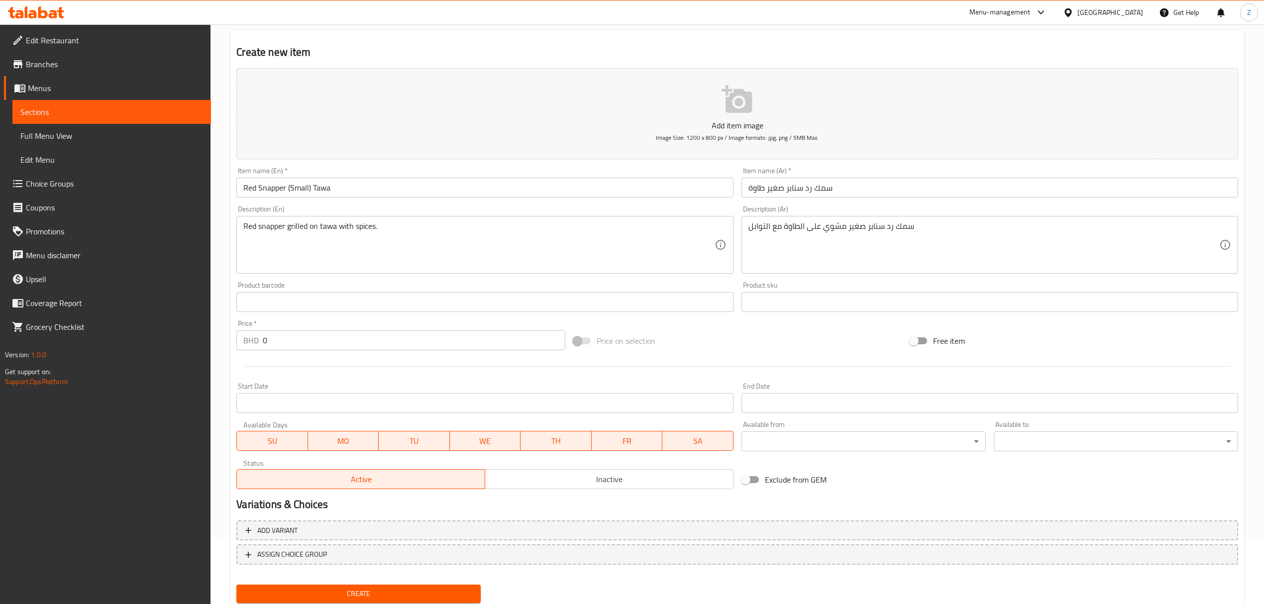
drag, startPoint x: 281, startPoint y: 347, endPoint x: 128, endPoint y: 316, distance: 156.5
click at [157, 316] on div "Edit Restaurant Branches Menus Sections Full Menu View Edit Menu Choice Groups …" at bounding box center [632, 297] width 1264 height 679
paste input "2.5"
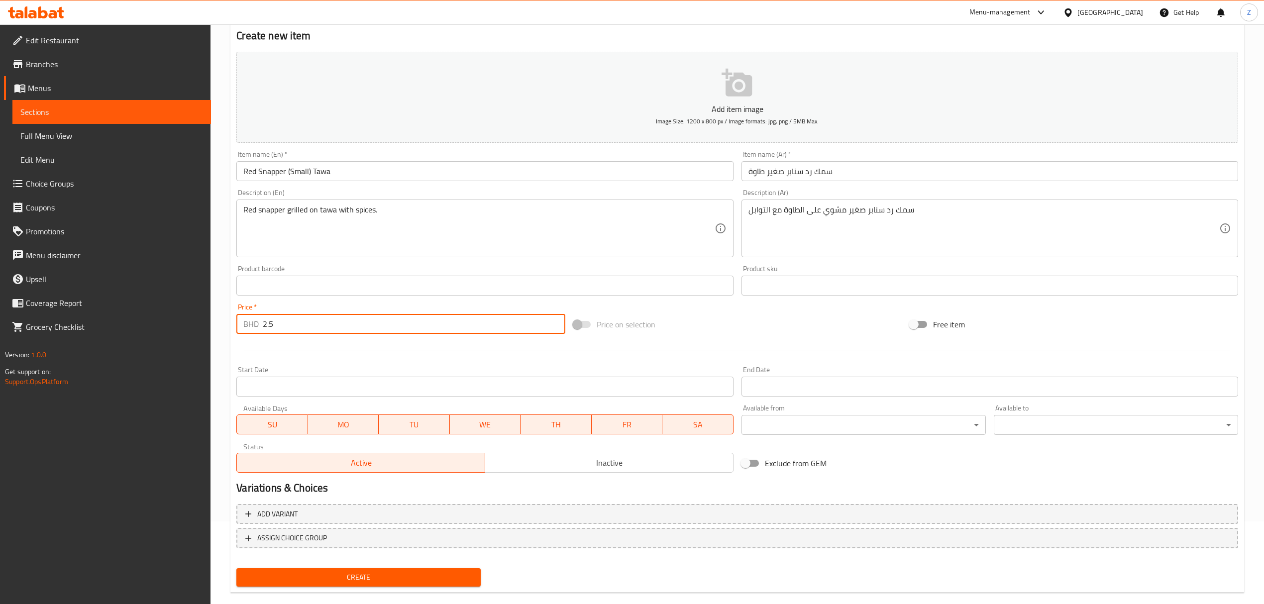
scroll to position [98, 0]
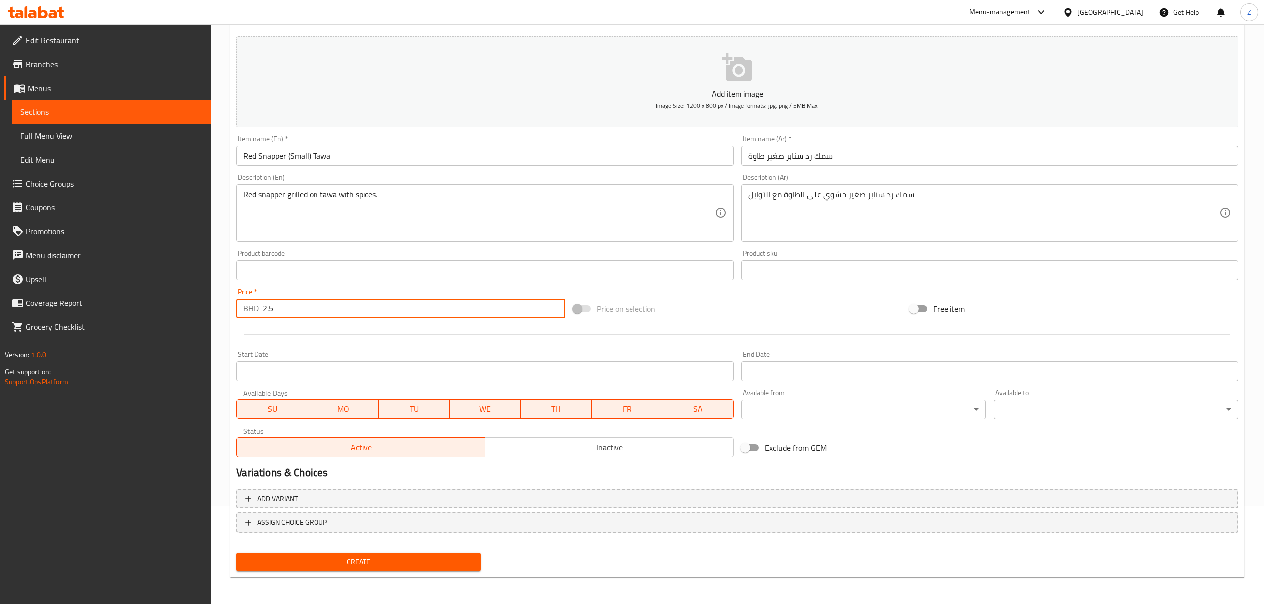
type input "2.5"
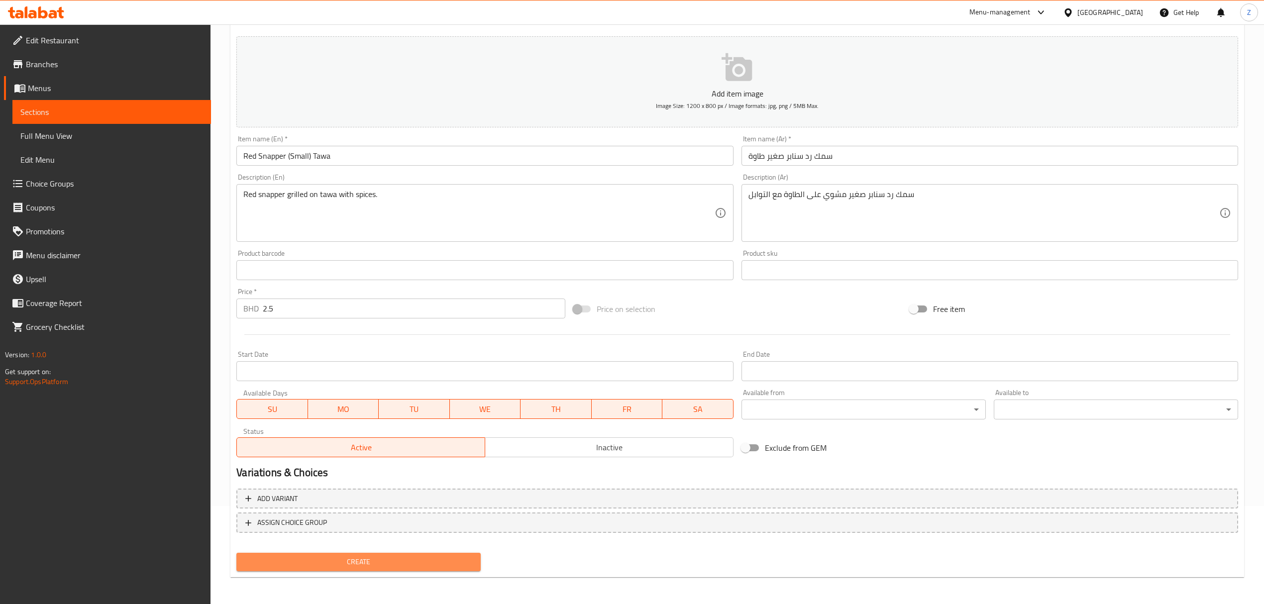
click at [382, 419] on span "Create" at bounding box center [358, 562] width 228 height 12
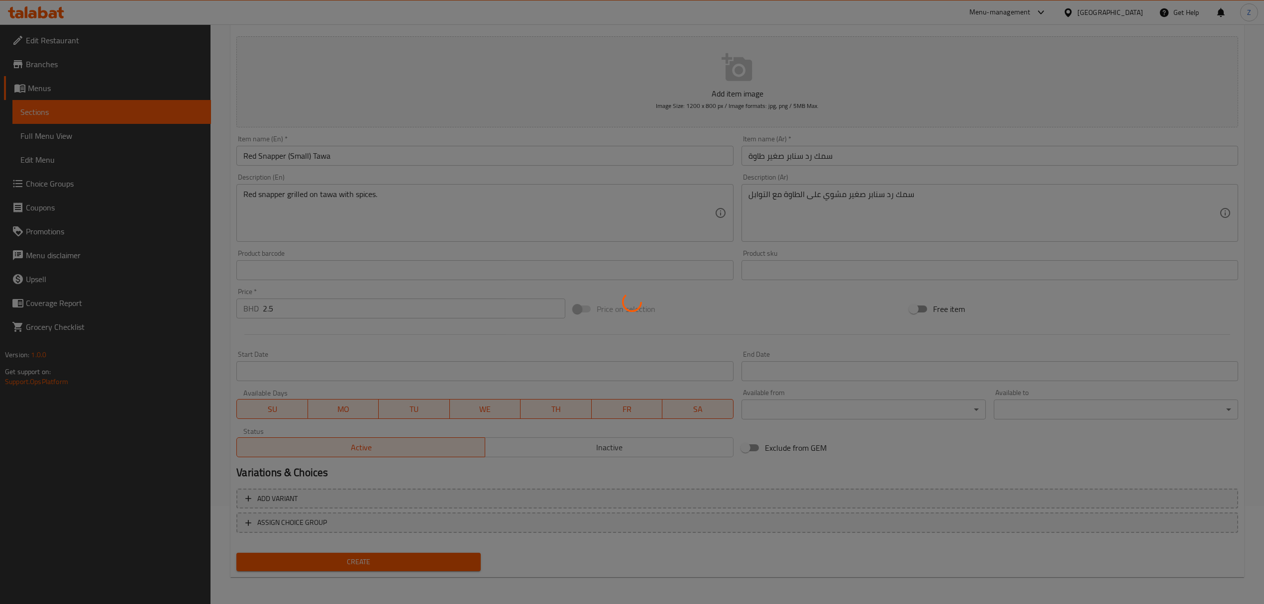
type input "0"
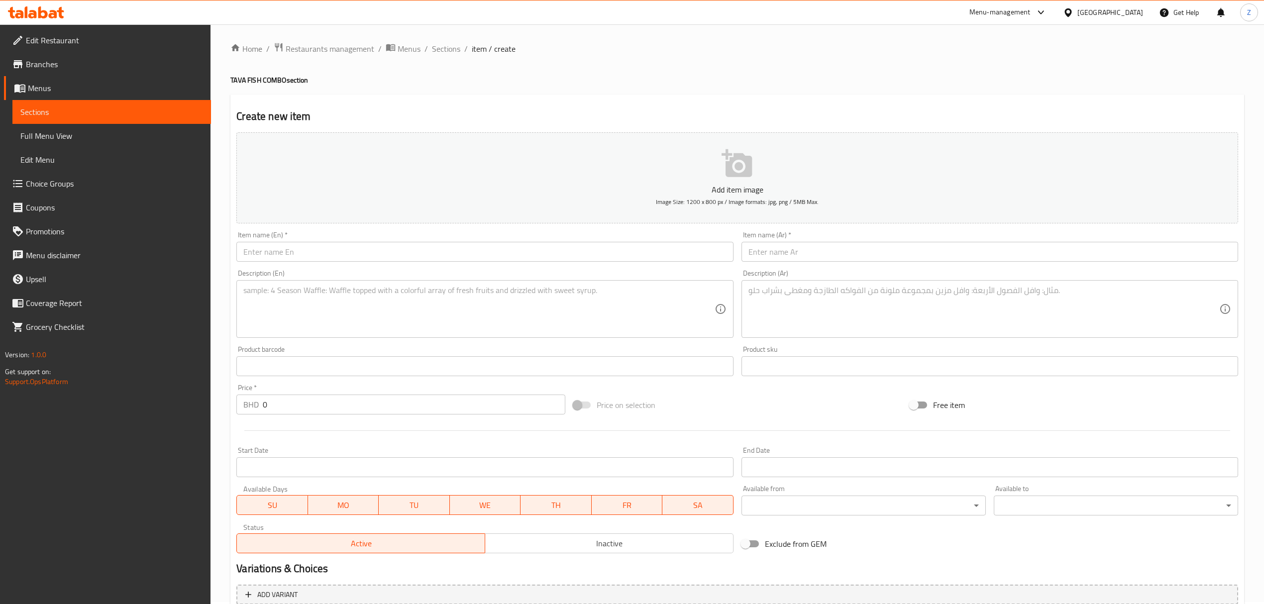
scroll to position [0, 0]
click at [451, 50] on span "Sections" at bounding box center [446, 51] width 28 height 12
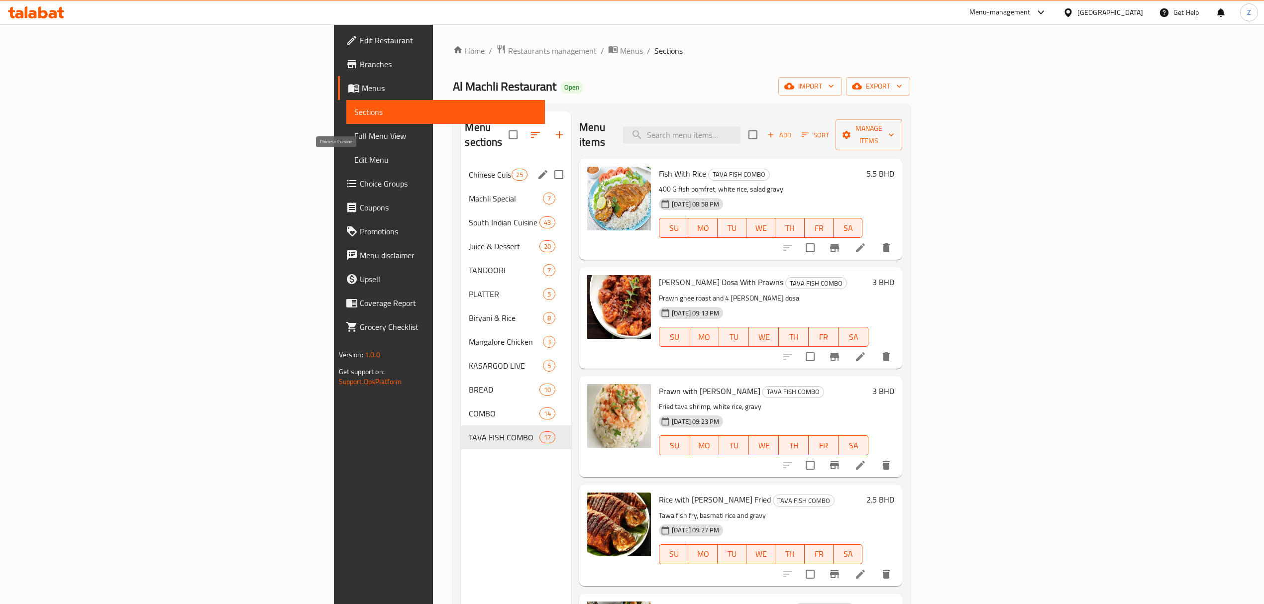
click at [469, 169] on span "Chinese Cuisine" at bounding box center [490, 175] width 42 height 12
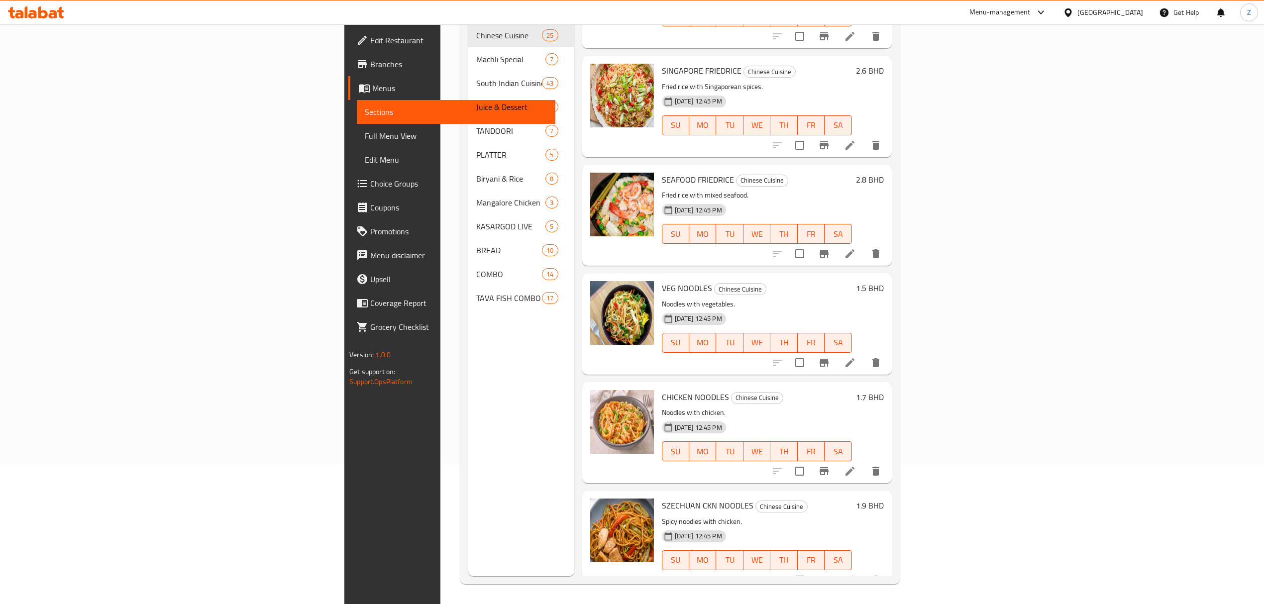
scroll to position [74, 0]
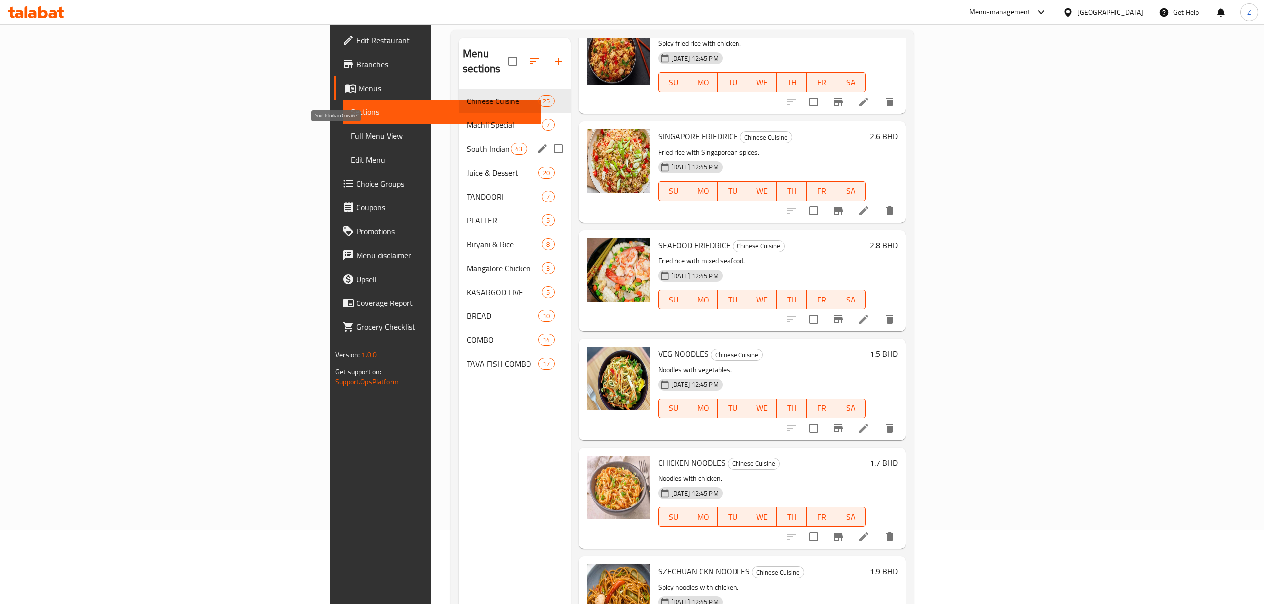
click at [467, 143] on span "South Indian Cuisine" at bounding box center [489, 149] width 44 height 12
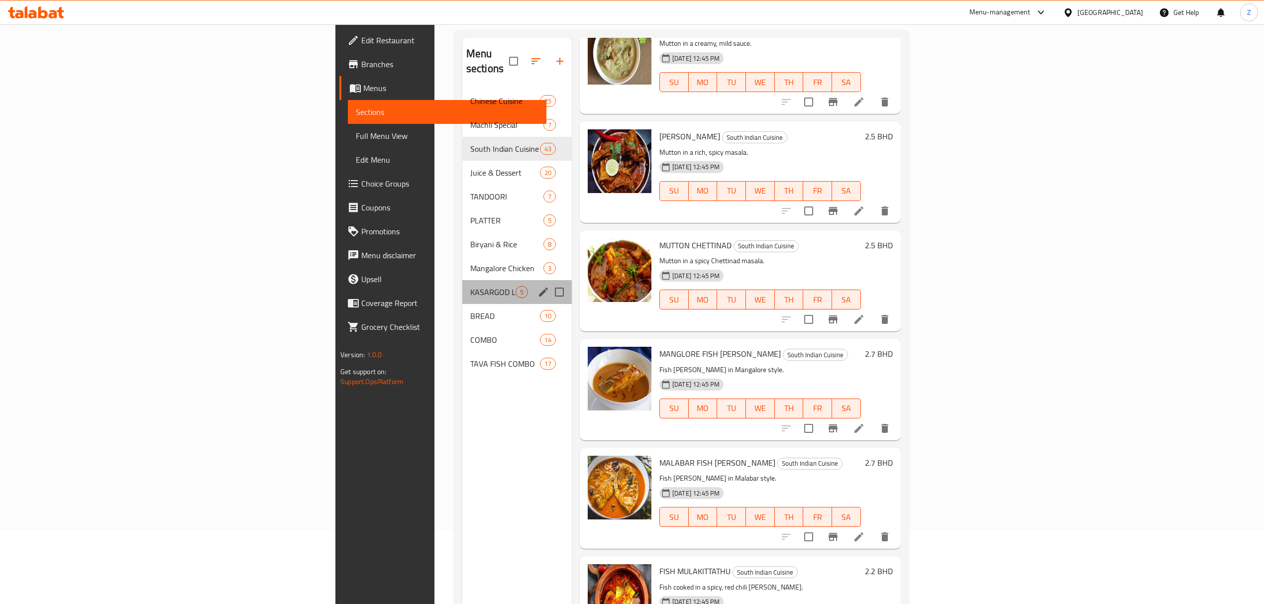
click at [462, 280] on div "KASARGOD LIVE 5" at bounding box center [517, 292] width 110 height 24
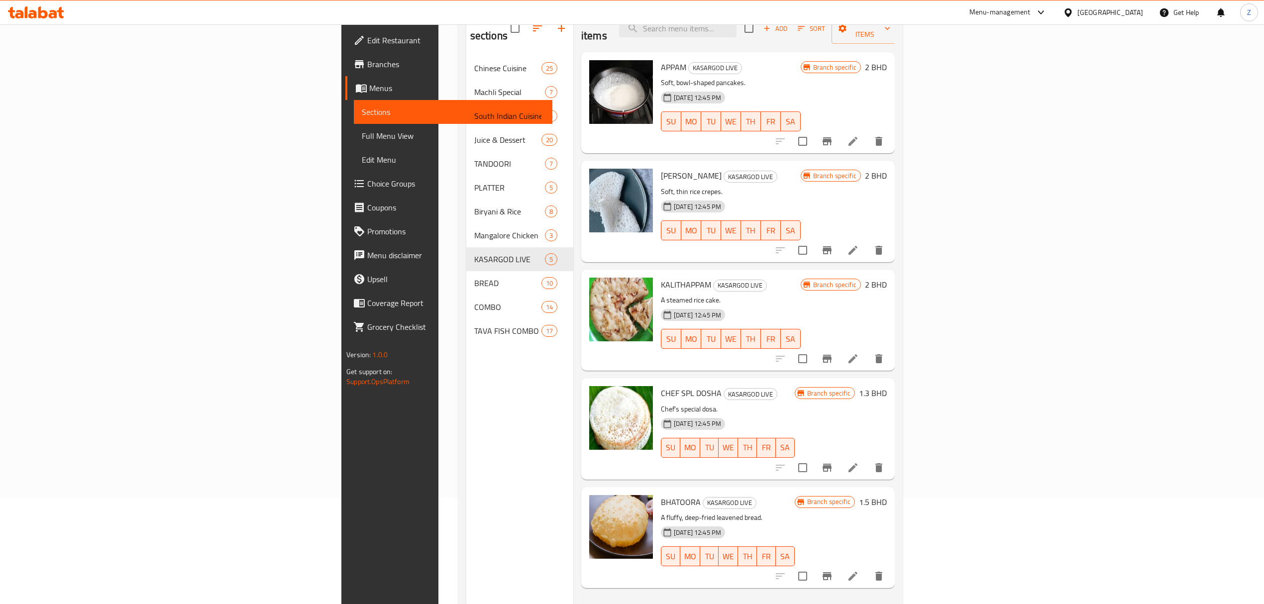
scroll to position [140, 0]
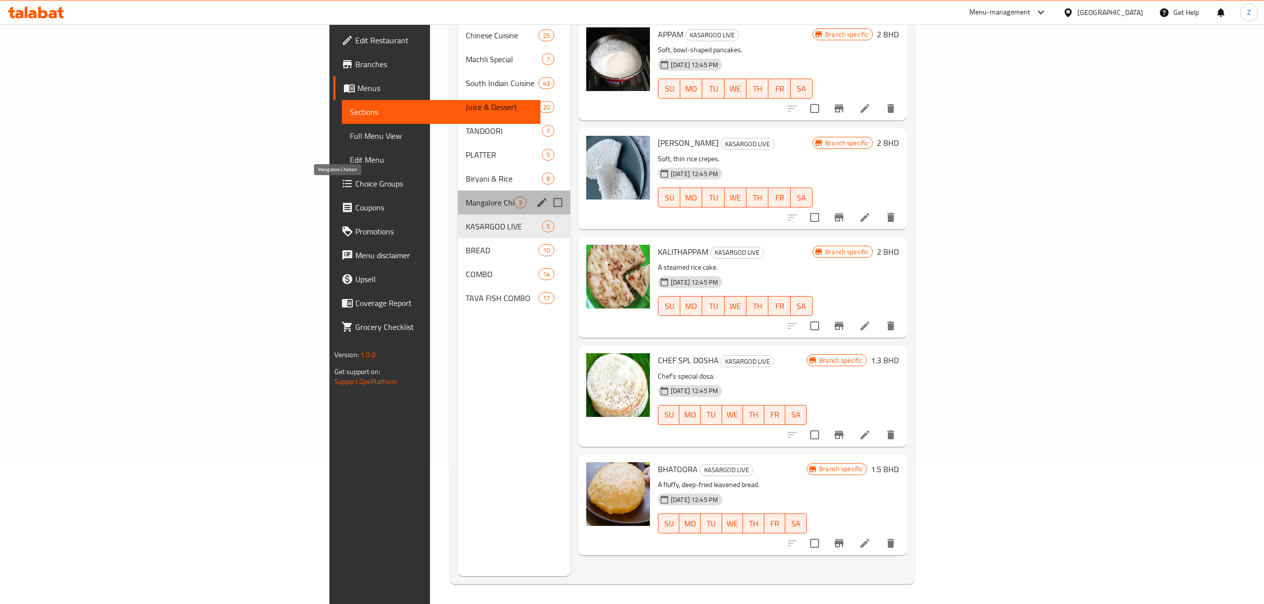
click at [466, 197] on span "Mangalore Chicken" at bounding box center [490, 203] width 48 height 12
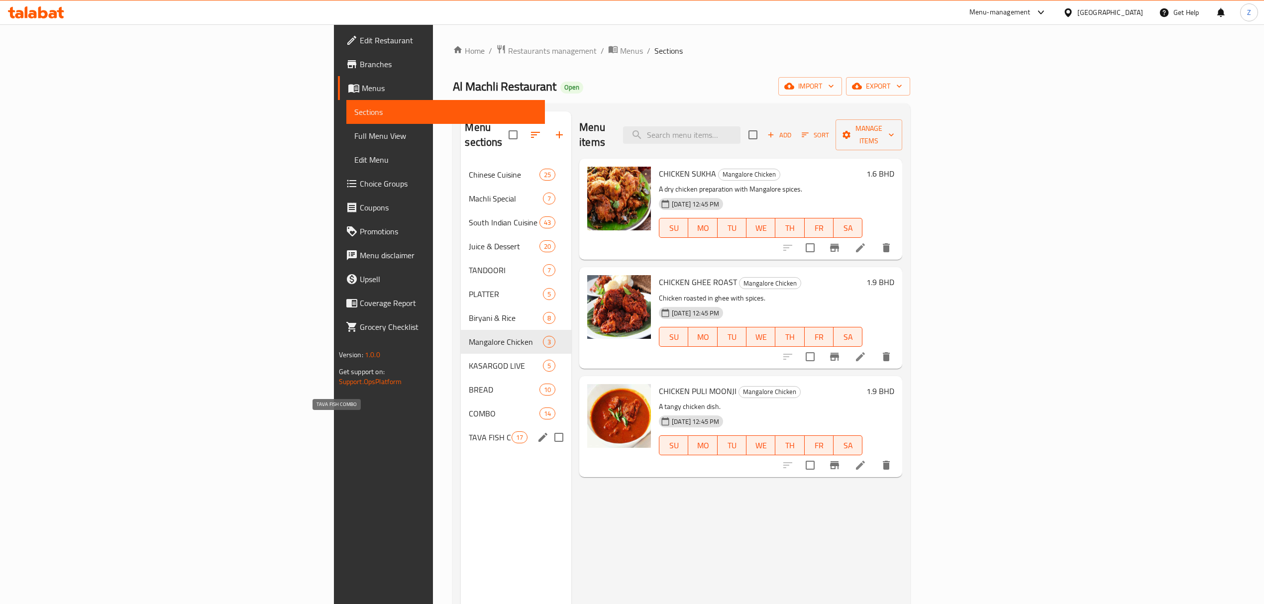
click at [469, 419] on span "TAVA FISH COMBO" at bounding box center [490, 438] width 42 height 12
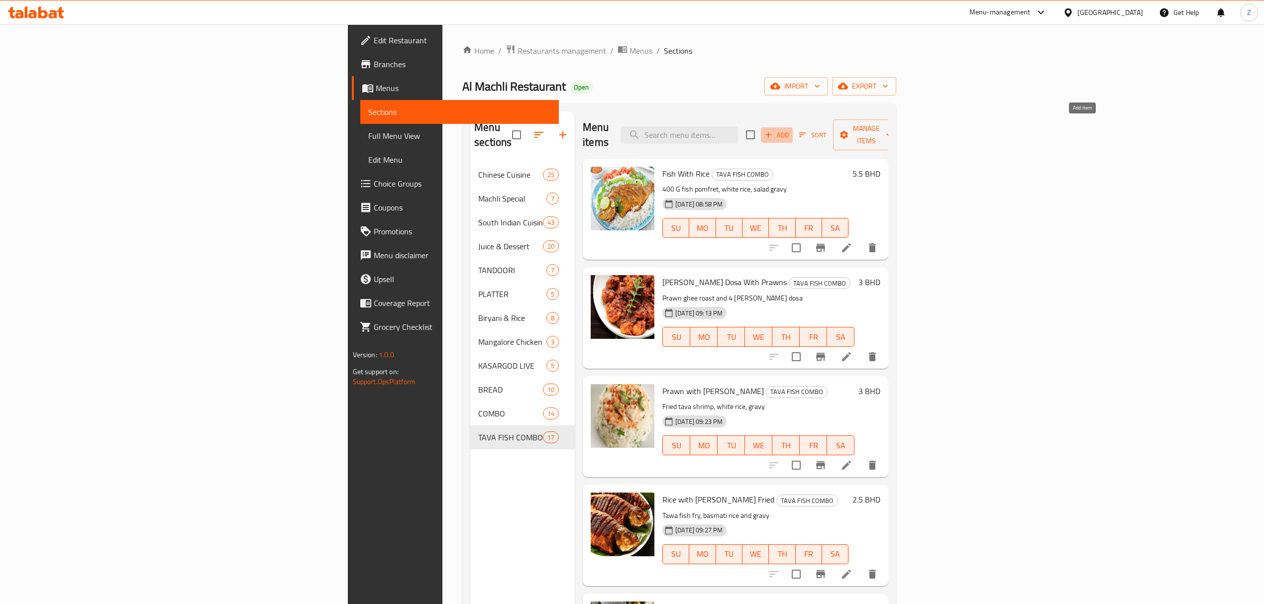
click at [790, 129] on span "Add" at bounding box center [777, 134] width 27 height 11
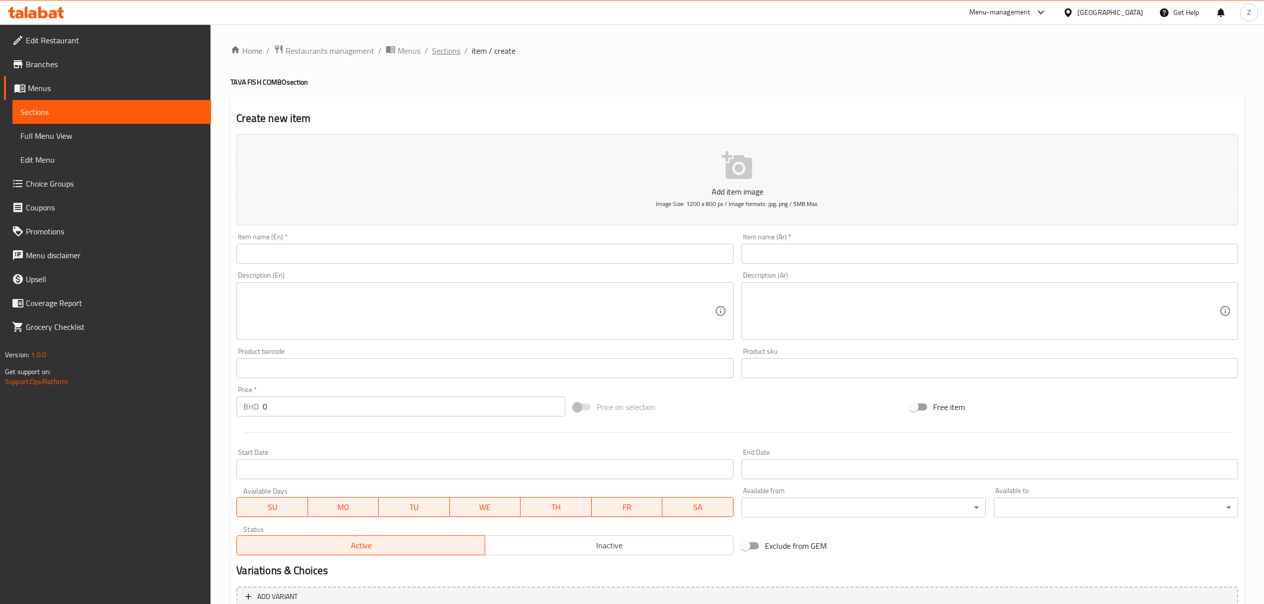
click at [441, 58] on div "Home / Restaurants management / Menus / Sections / item / create TAVA FISH COMB…" at bounding box center [737, 363] width 1014 height 639
click at [456, 50] on span "Sections" at bounding box center [446, 51] width 28 height 12
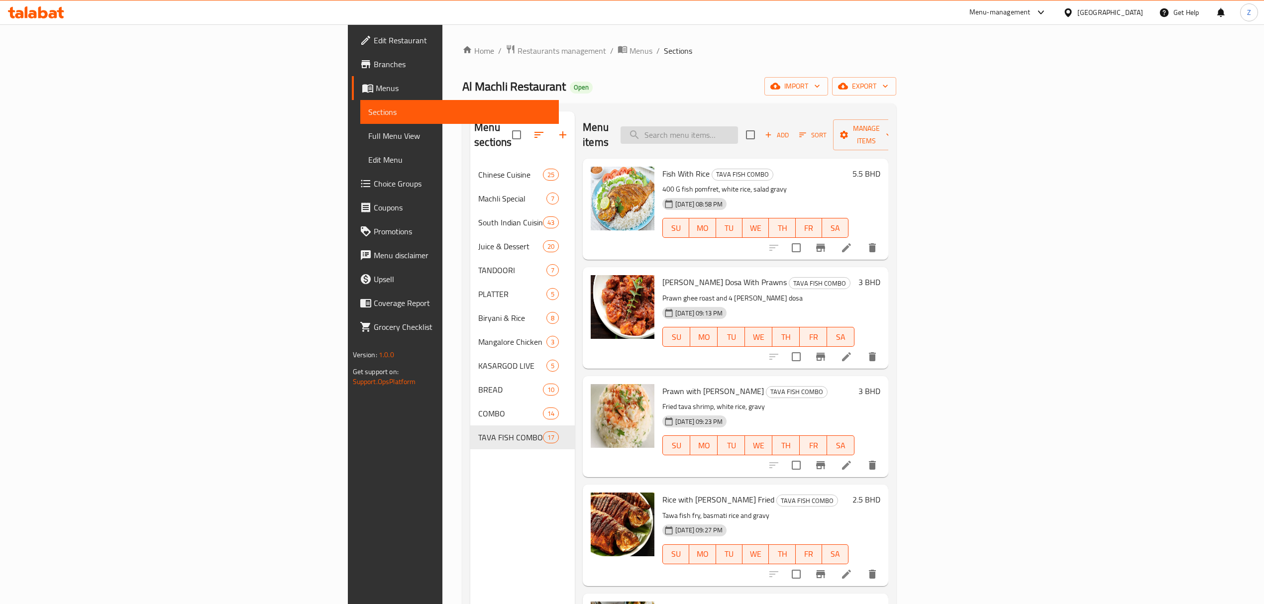
click at [738, 126] on input "search" at bounding box center [679, 134] width 117 height 17
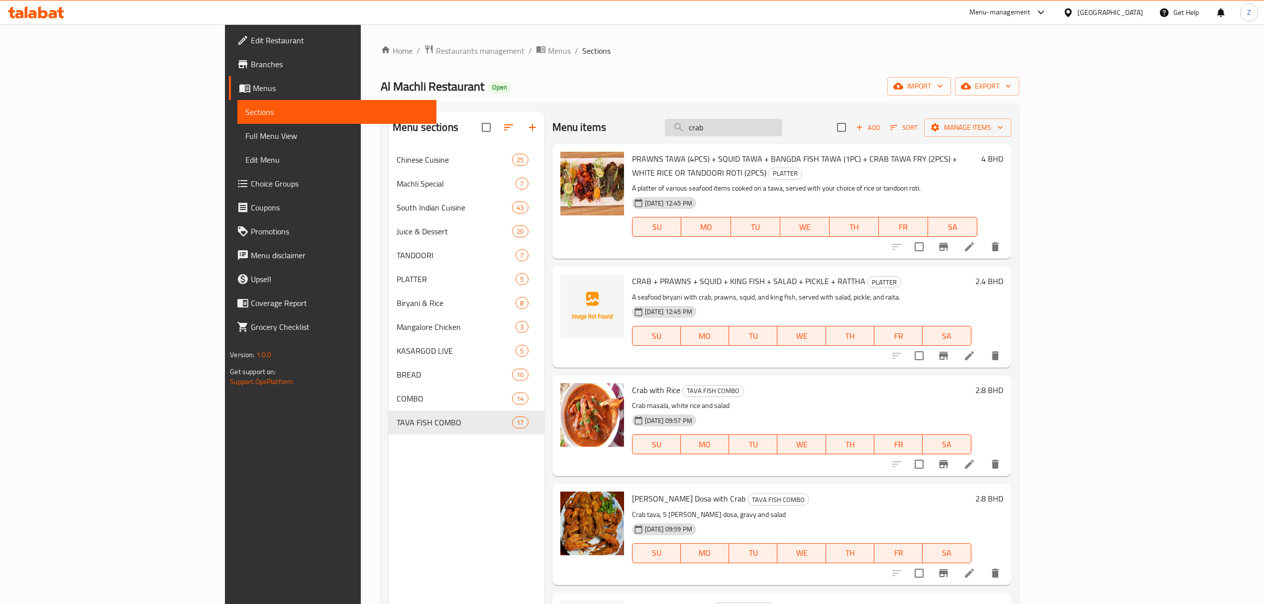
drag, startPoint x: 791, startPoint y: 133, endPoint x: 751, endPoint y: 125, distance: 40.6
click at [755, 125] on input "crab" at bounding box center [723, 127] width 117 height 17
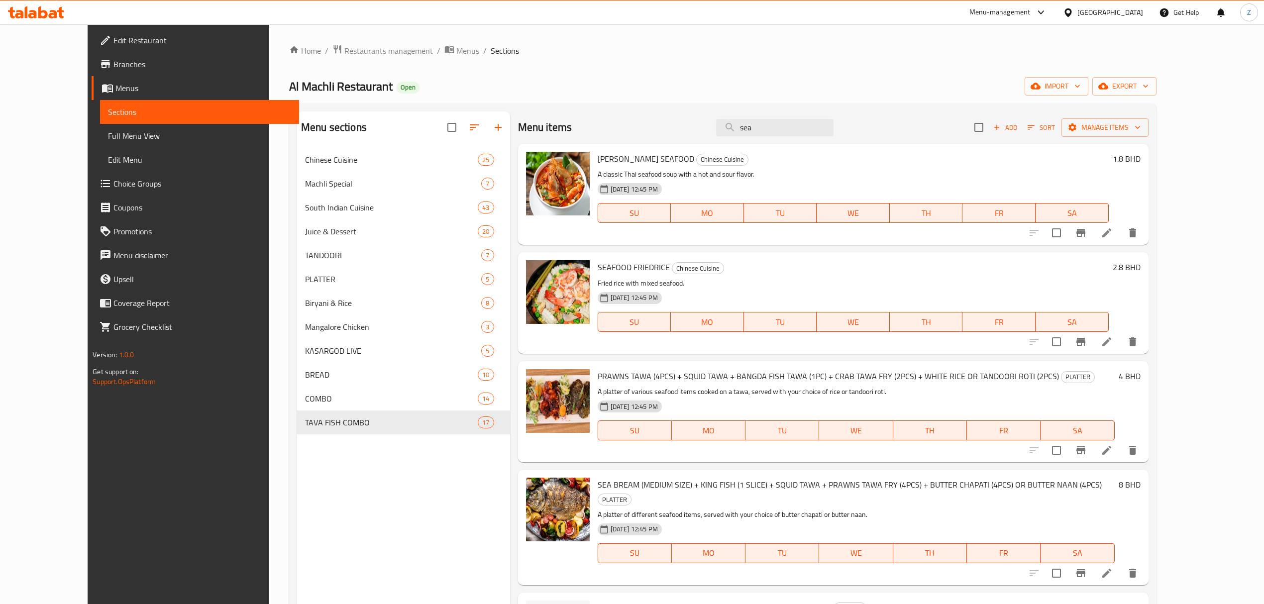
type input "sea"
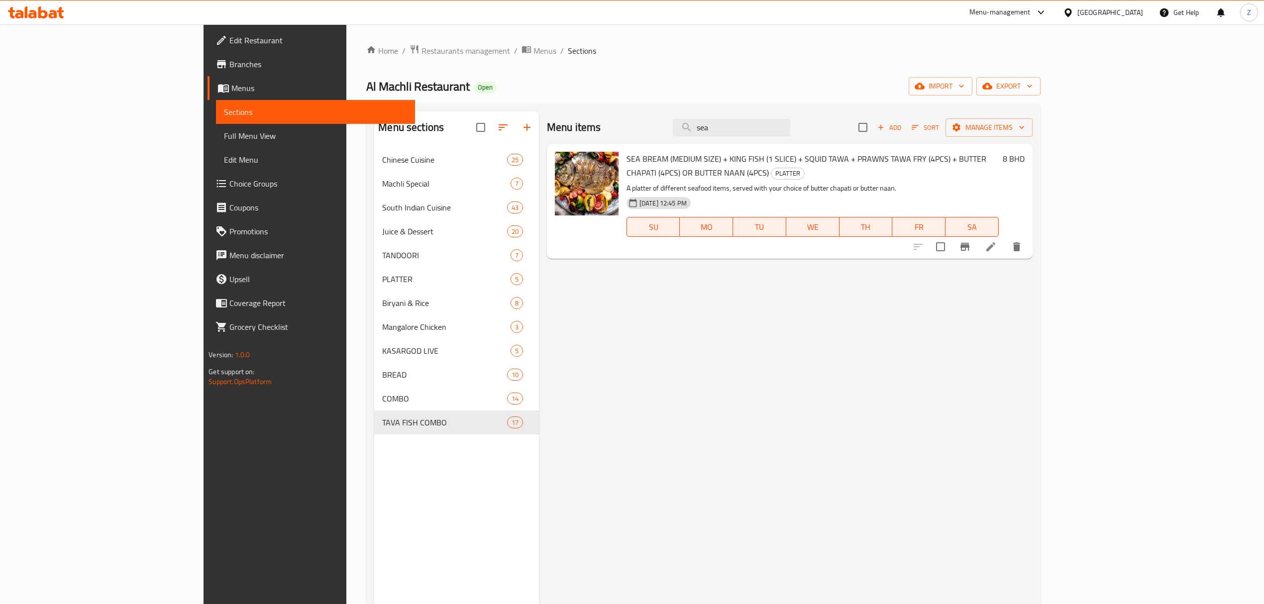
drag, startPoint x: 794, startPoint y: 128, endPoint x: 692, endPoint y: 132, distance: 102.6
click at [692, 132] on div "Menu items sea Add Sort Manage items" at bounding box center [790, 127] width 486 height 32
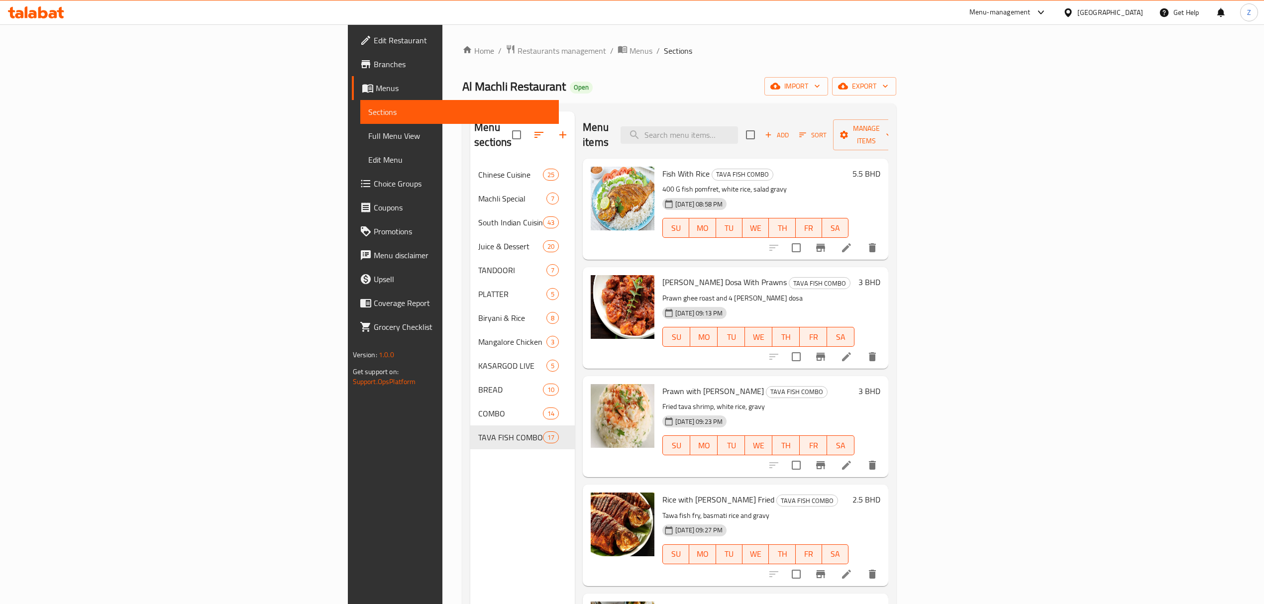
click at [470, 419] on div "Menu sections Chinese Cuisine 25 Machli Special 7 South Indian Cuisine 43 Juice…" at bounding box center [522, 413] width 105 height 604
click at [551, 125] on button "button" at bounding box center [563, 135] width 24 height 24
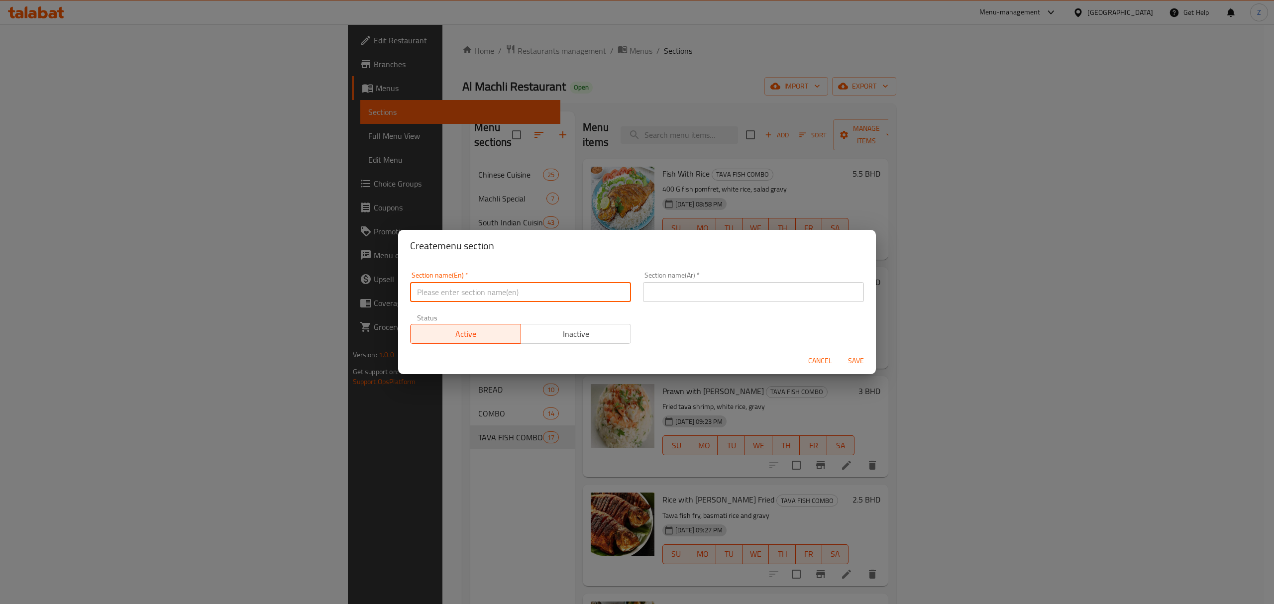
click at [463, 287] on input "text" at bounding box center [520, 292] width 221 height 20
type input "Main Course"
click at [665, 299] on input "text" at bounding box center [753, 292] width 221 height 20
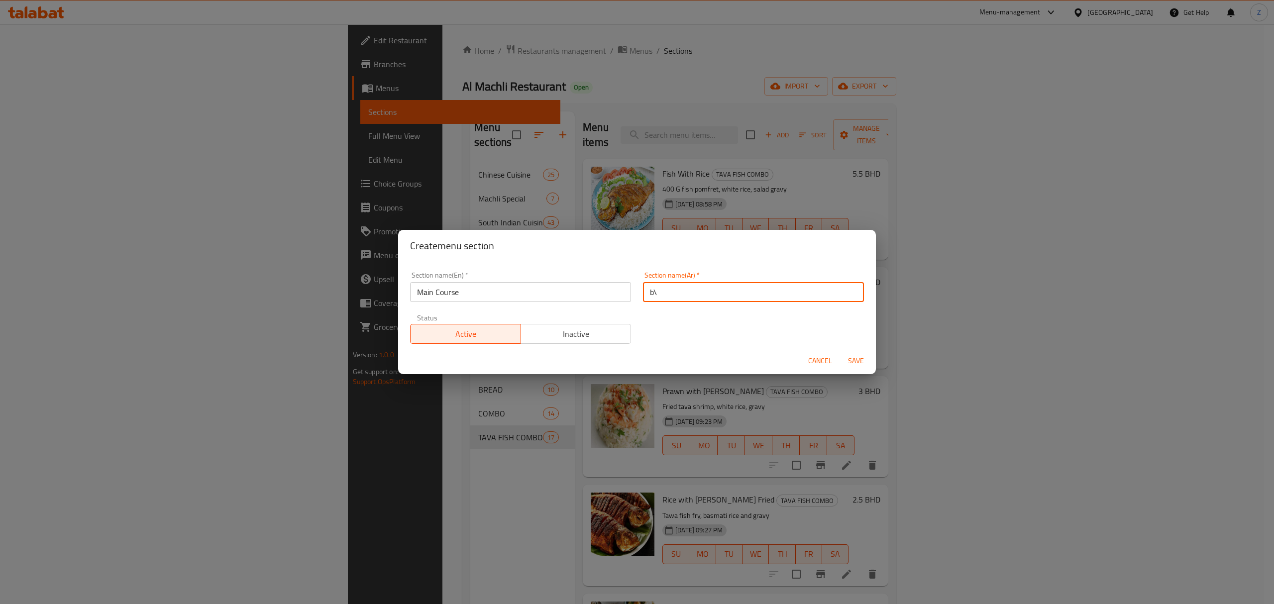
type input "b"
type input "h"
click at [724, 267] on div "Section name(Ar)   * أط Section name(Ar) *" at bounding box center [753, 287] width 233 height 42
drag, startPoint x: 673, startPoint y: 293, endPoint x: 511, endPoint y: 283, distance: 163.1
click at [510, 289] on div "Section name(En)   * Main Course Section name(En) * Section name(Ar)   * أط Sec…" at bounding box center [637, 308] width 466 height 84
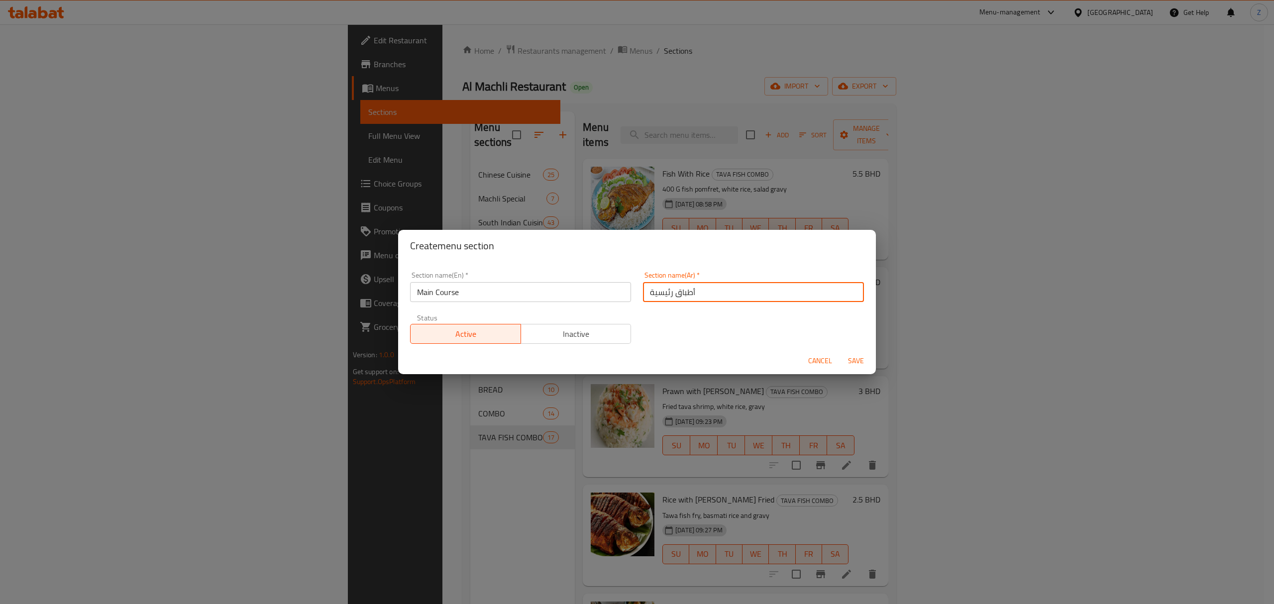
type input "أطباق رئيسية"
click at [849, 355] on span "Save" at bounding box center [856, 361] width 24 height 12
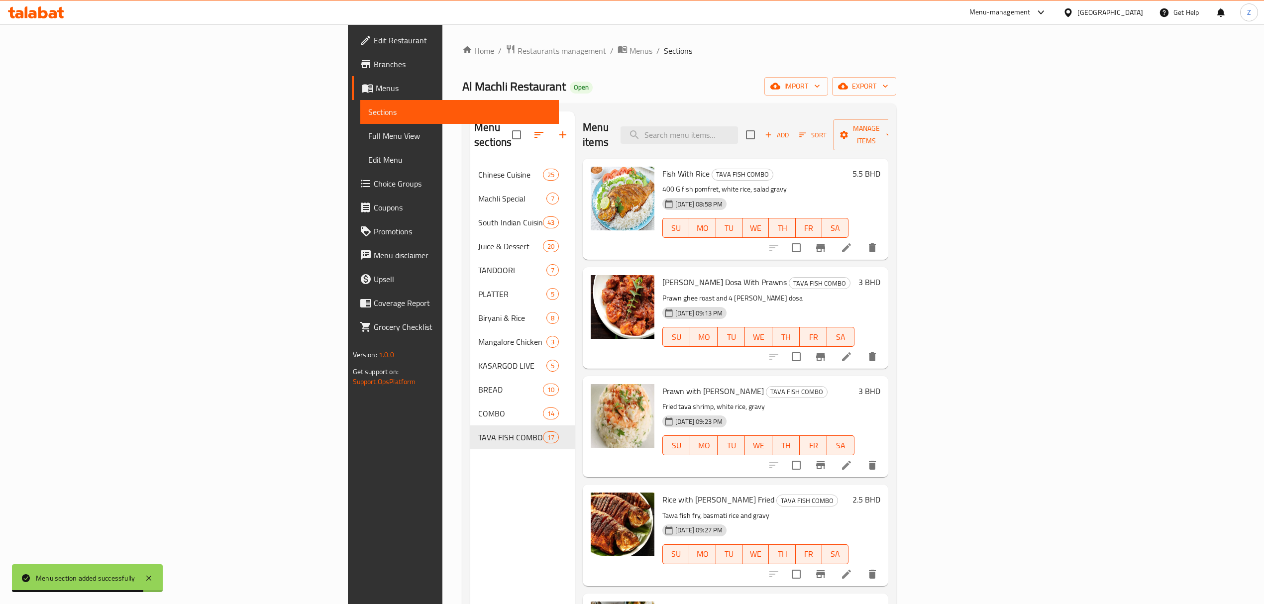
click at [470, 419] on div "Menu sections Chinese Cuisine 25 Machli Special 7 South Indian Cuisine 43 Juice…" at bounding box center [522, 413] width 105 height 604
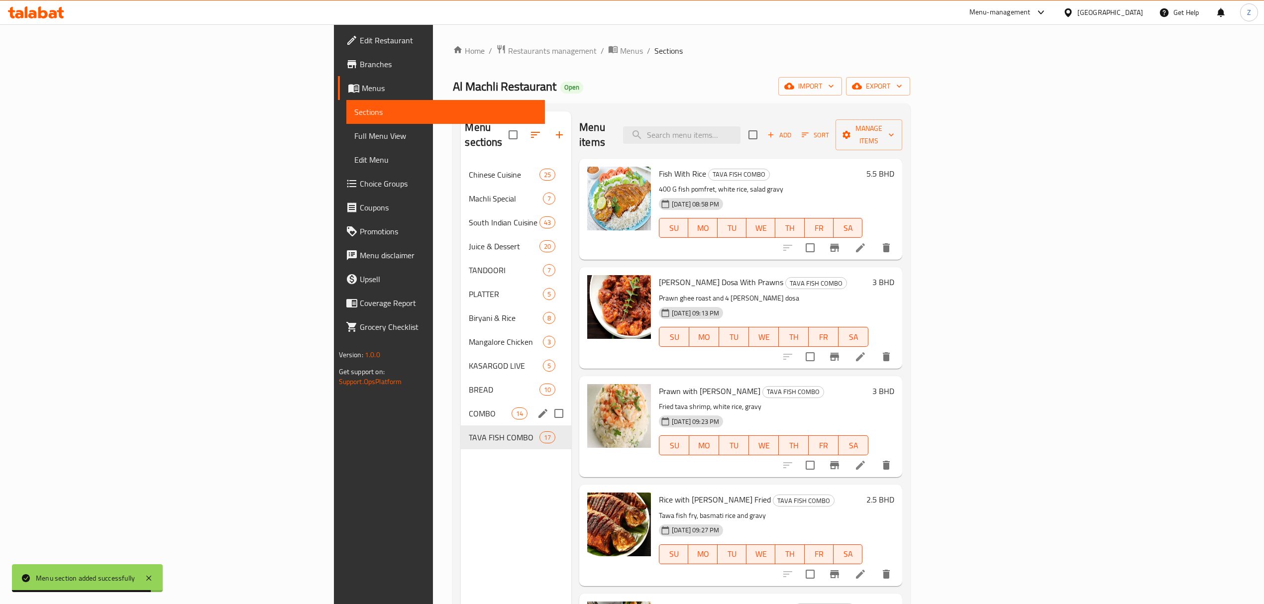
click at [461, 407] on div "COMBO 14" at bounding box center [516, 414] width 111 height 24
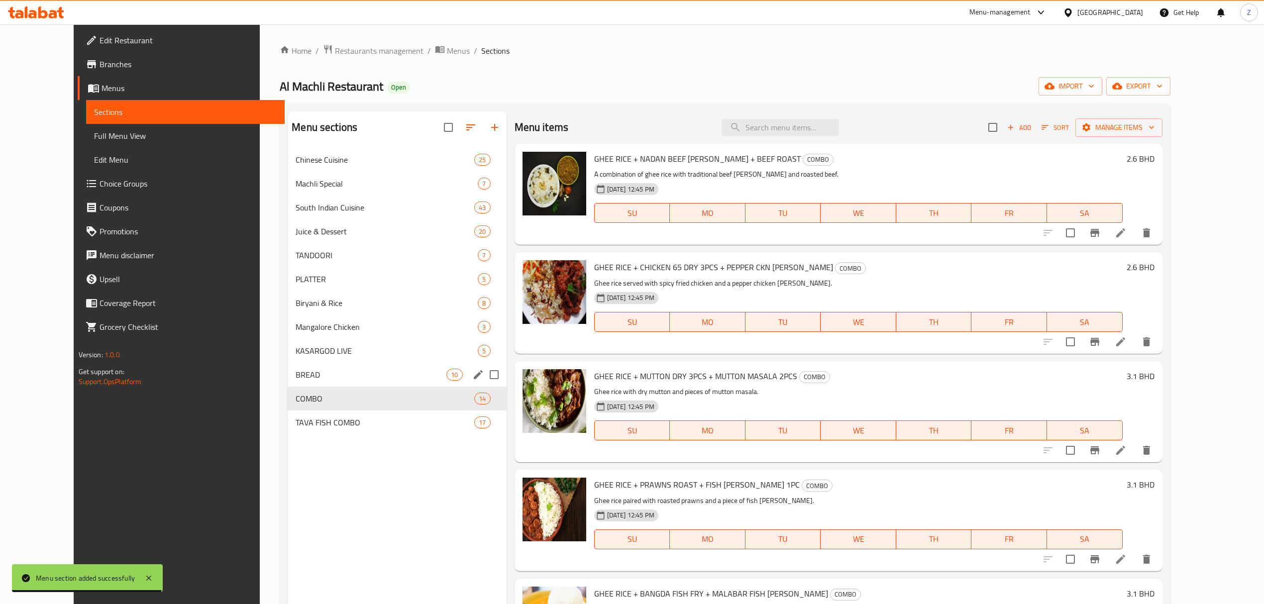
click at [299, 385] on div "BREAD 10" at bounding box center [397, 375] width 219 height 24
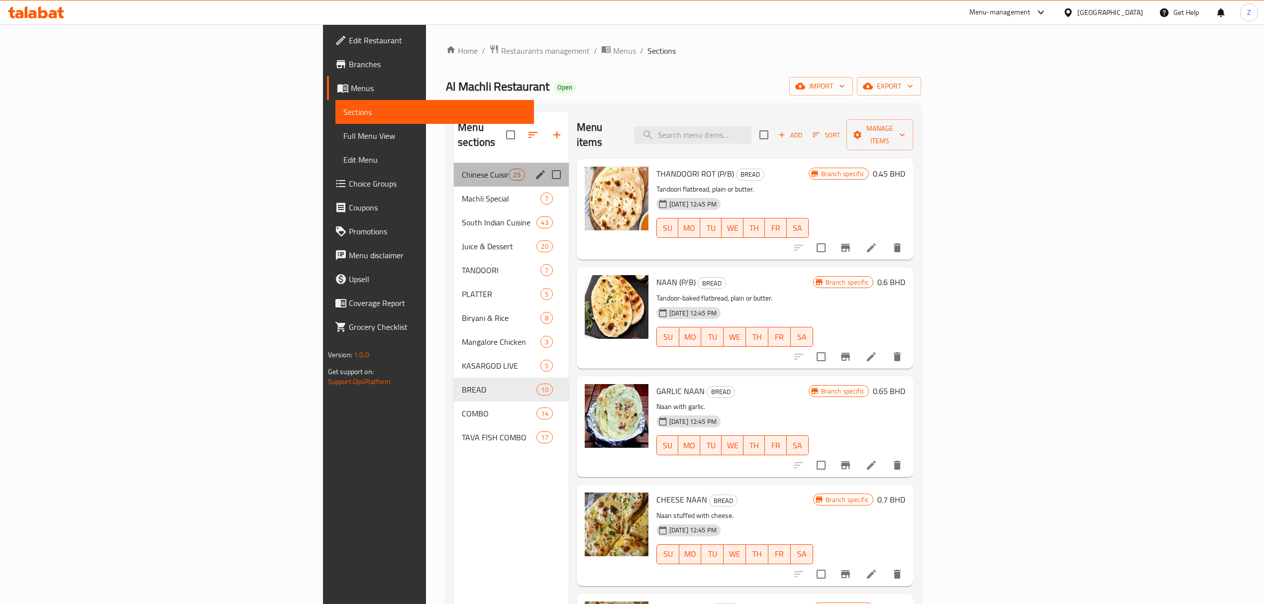
click at [454, 170] on div "Chinese Cuisine 25" at bounding box center [511, 175] width 115 height 24
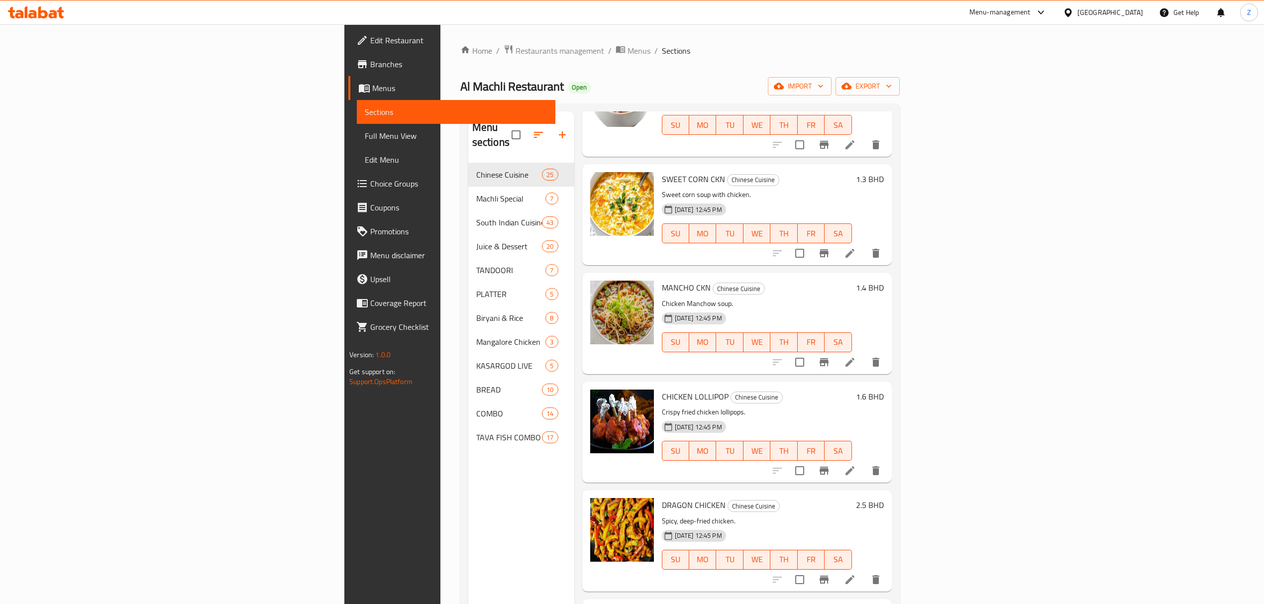
scroll to position [332, 0]
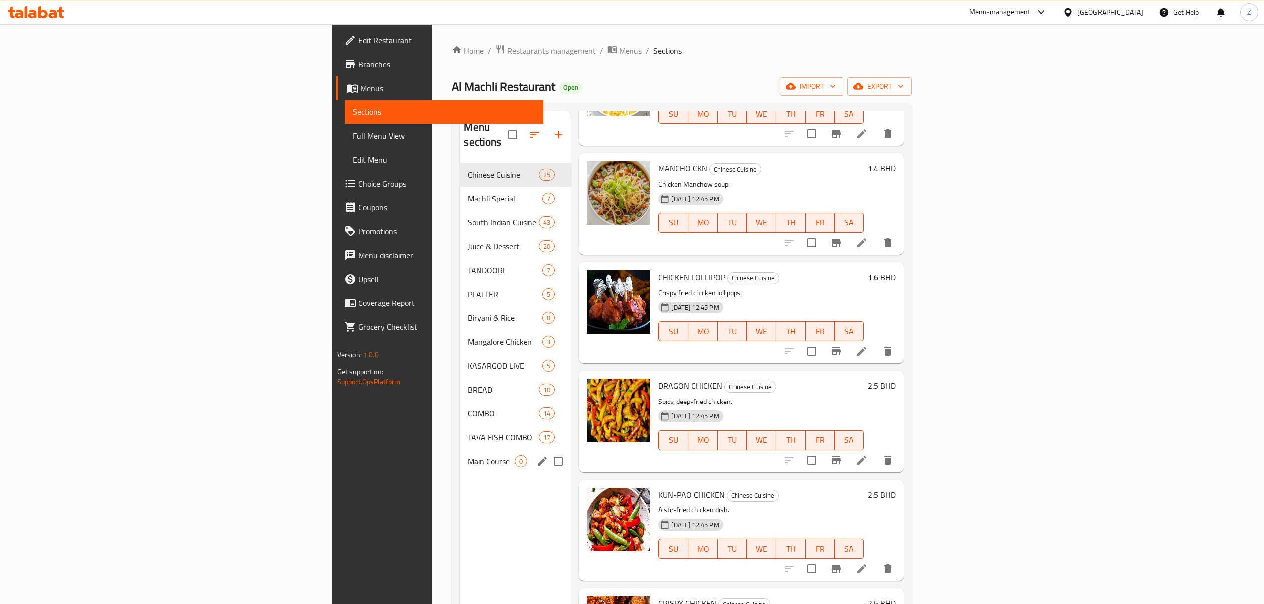
click at [468, 419] on span "Main Course" at bounding box center [491, 461] width 47 height 12
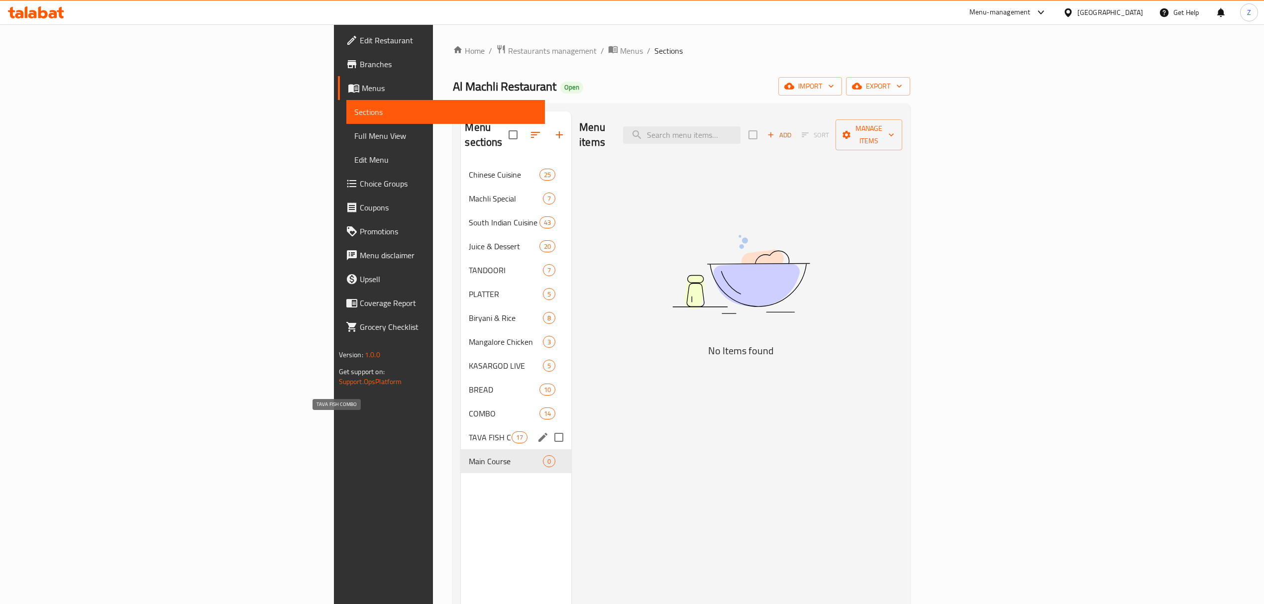
click at [469, 419] on span "TAVA FISH COMBO" at bounding box center [490, 438] width 42 height 12
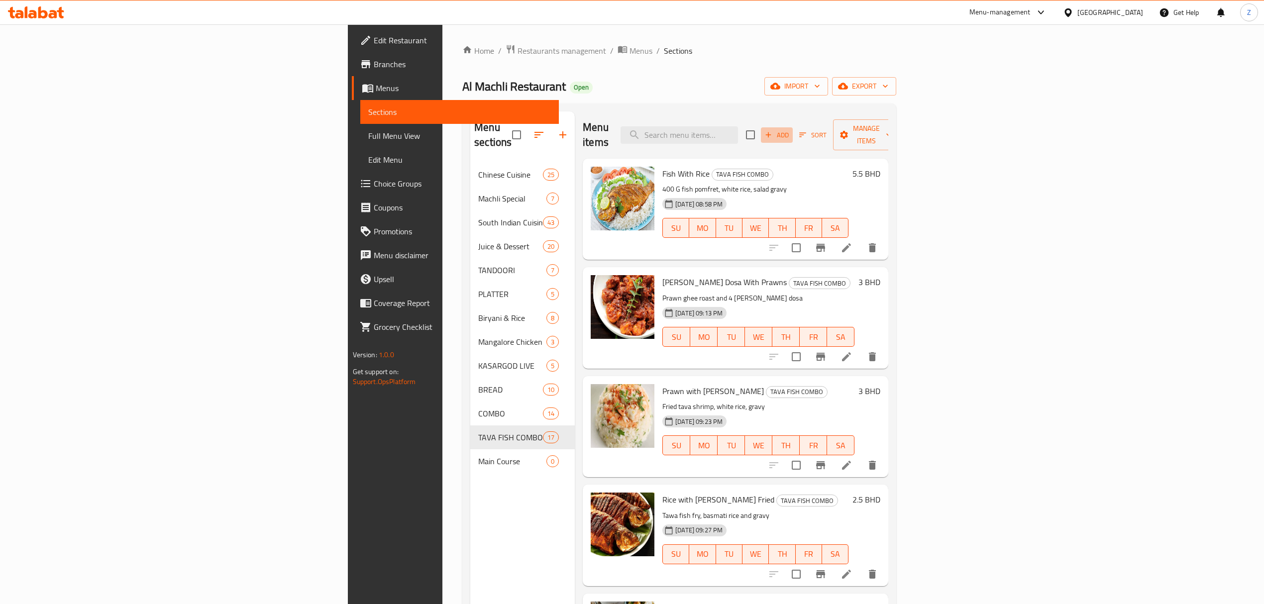
click at [773, 130] on icon "button" at bounding box center [768, 134] width 9 height 9
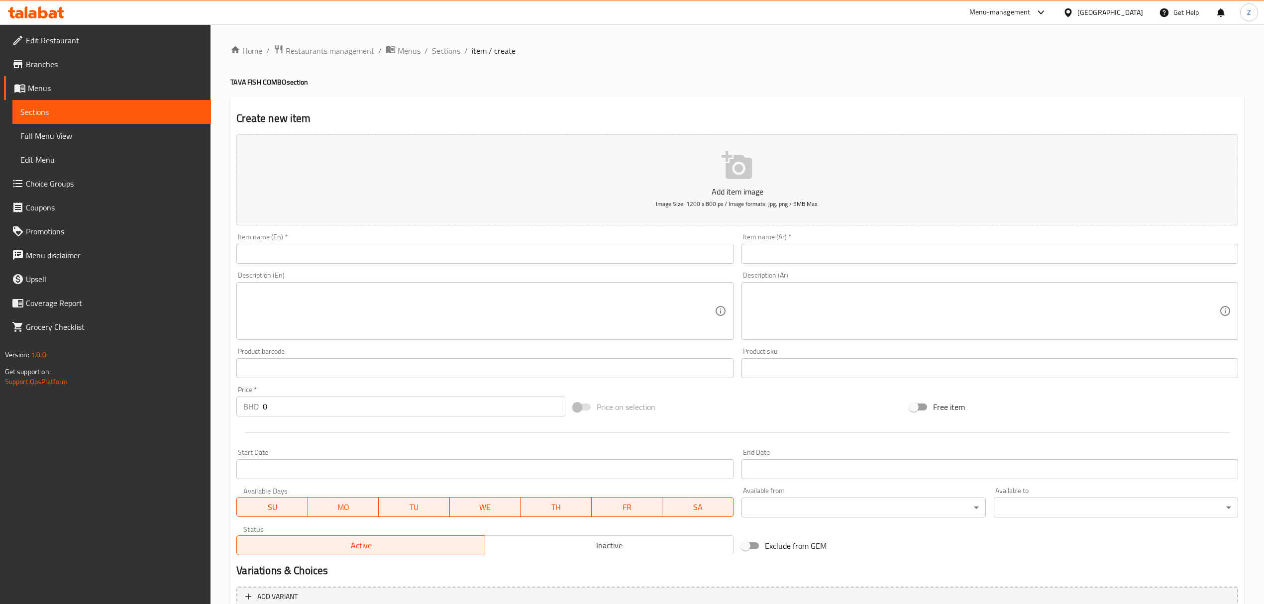
click at [270, 252] on input "text" at bounding box center [484, 254] width 497 height 20
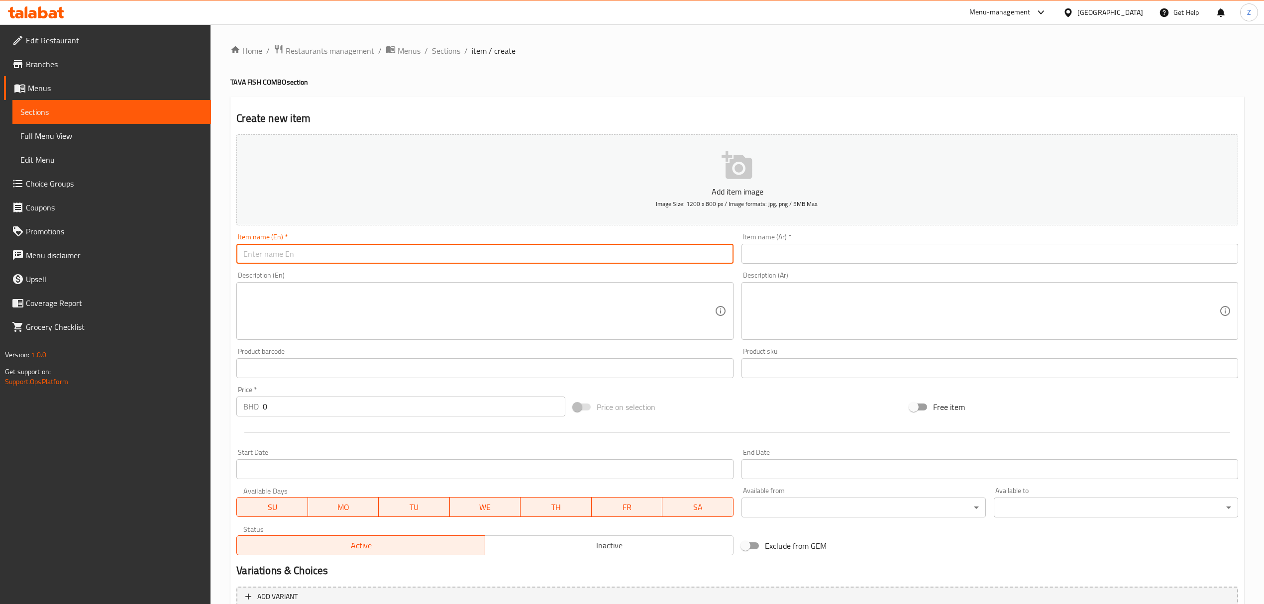
paste input "Seabass"
drag, startPoint x: 284, startPoint y: 254, endPoint x: 67, endPoint y: 244, distance: 217.2
click at [70, 245] on div "Edit Restaurant Branches Menus Sections Full Menu View Edit Menu Choice Groups …" at bounding box center [632, 363] width 1264 height 679
paste input "(750 gm)"
type input "Seabass (750 gm)"
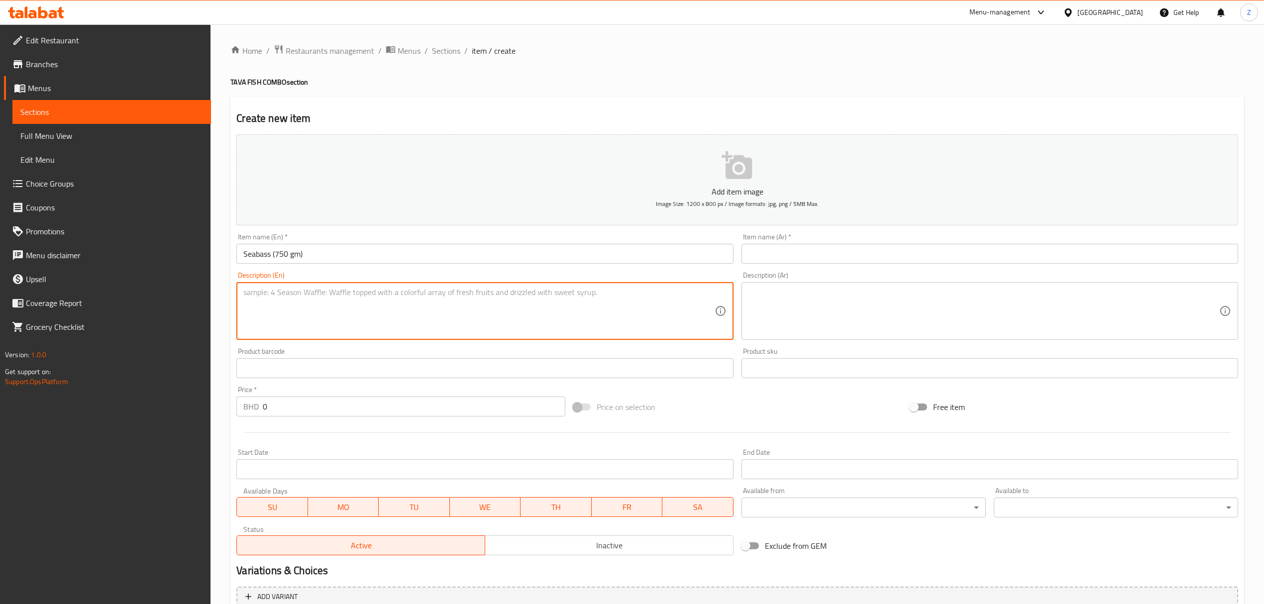
click at [377, 325] on textarea at bounding box center [478, 311] width 471 height 47
paste textarea "Whole seabass grilled on tawa with seasoning."
type textarea "Whole seabass grilled on tawa with seasoning."
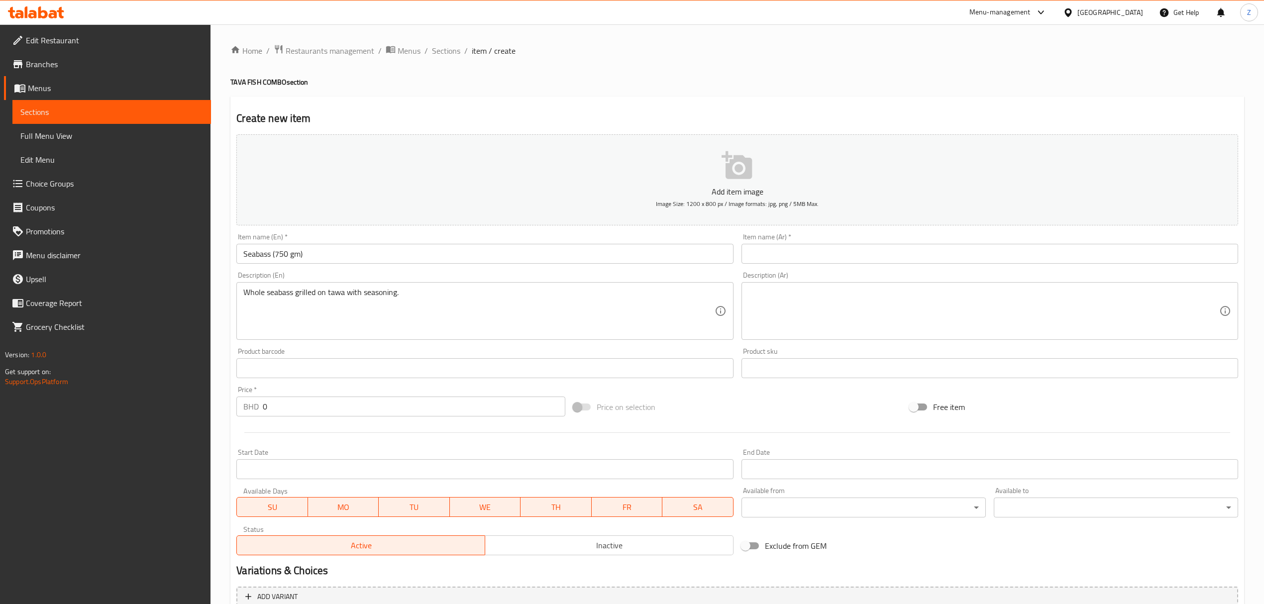
click at [801, 312] on textarea at bounding box center [984, 311] width 471 height 47
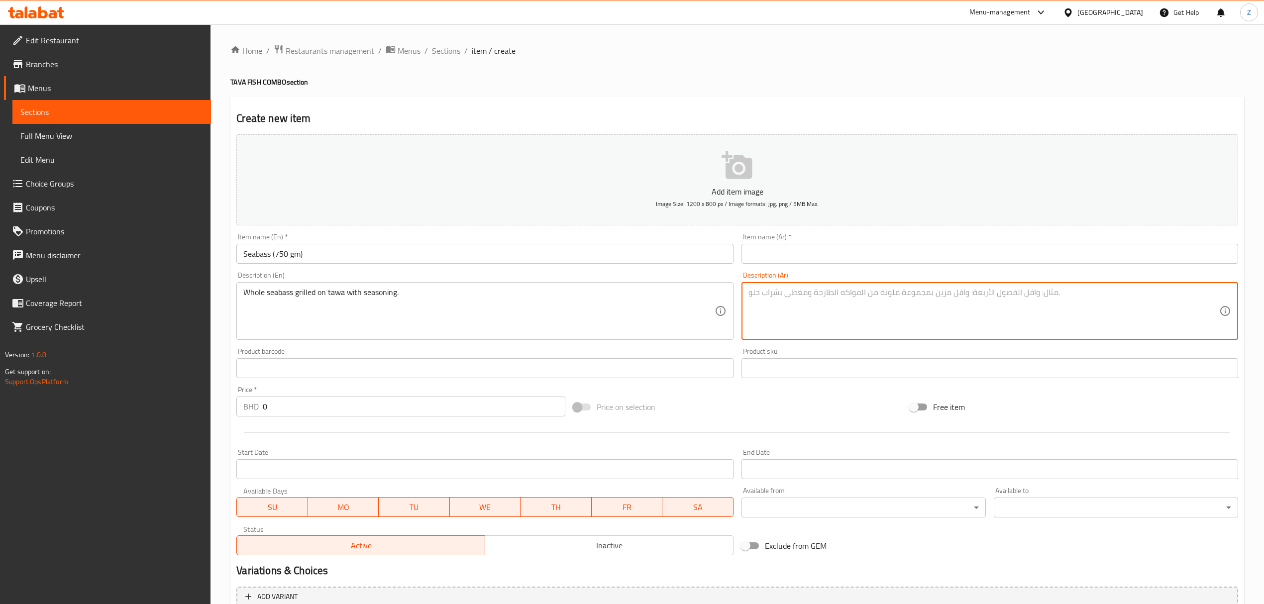
paste textarea "سمك [PERSON_NAME] على الطاوة مع البهارات"
type textarea "سمك [PERSON_NAME] على الطاوة مع البهارات"
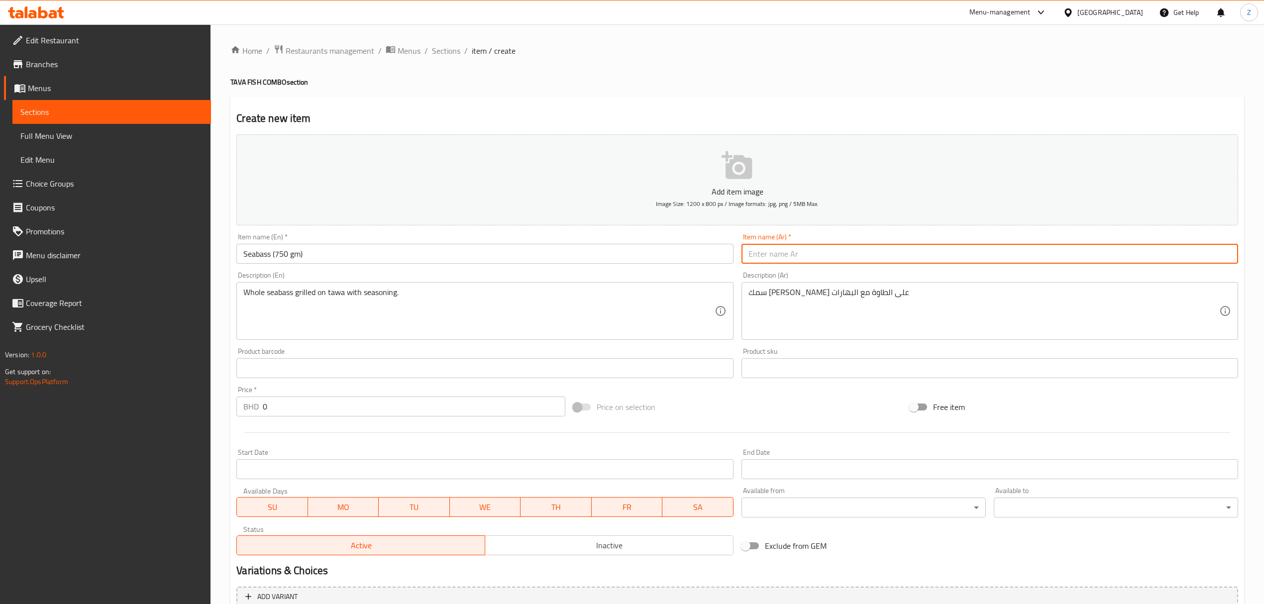
click at [783, 255] on input "text" at bounding box center [990, 254] width 497 height 20
paste input "سيباس (٧٥٠ جم)"
type input "سيباس (٧٥٠ جم)"
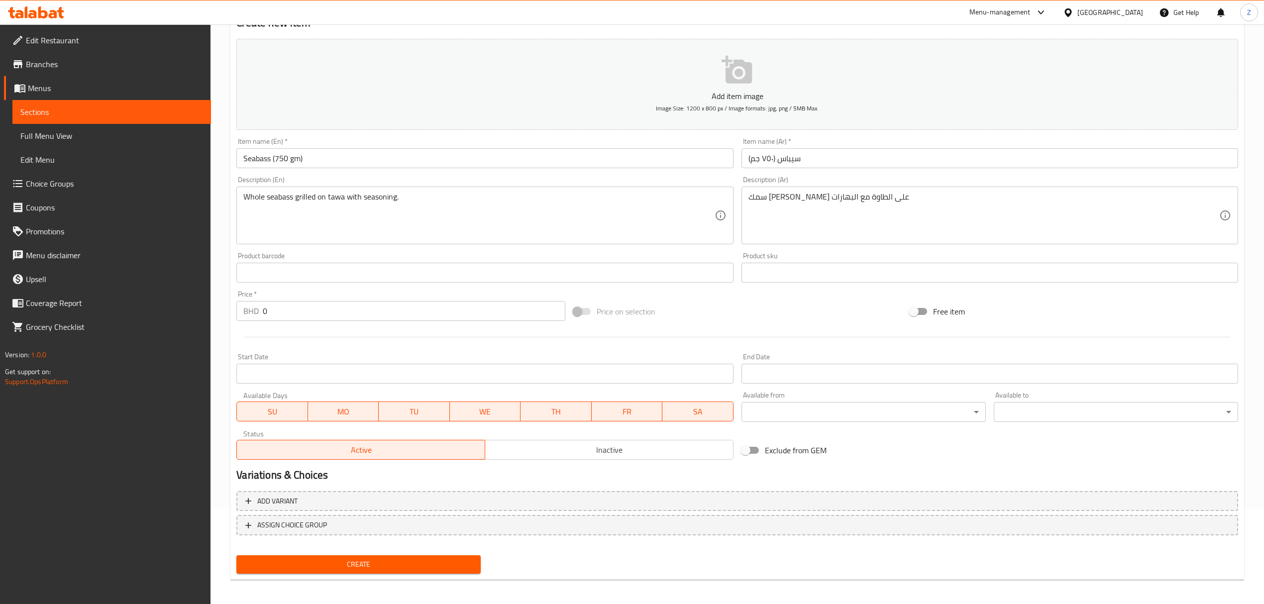
scroll to position [98, 0]
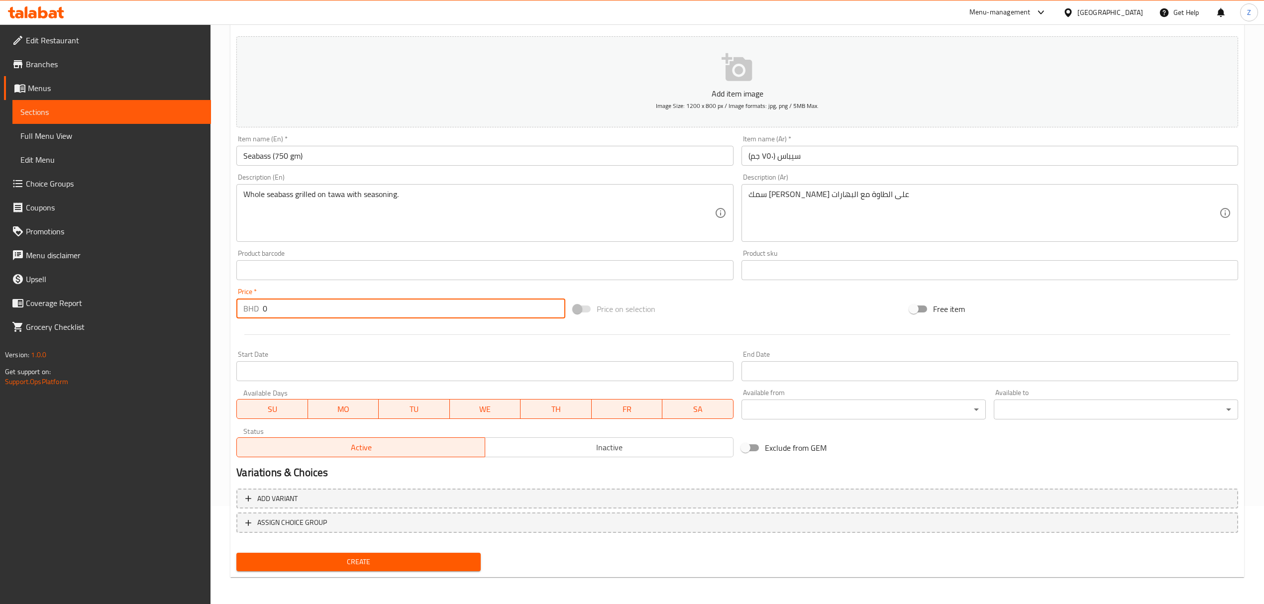
drag, startPoint x: 310, startPoint y: 307, endPoint x: 150, endPoint y: 299, distance: 160.0
click at [186, 299] on div "Edit Restaurant Branches Menus Sections Full Menu View Edit Menu Choice Groups …" at bounding box center [632, 265] width 1264 height 679
paste input "8."
type input "8.0"
click at [388, 419] on span "Create" at bounding box center [358, 562] width 228 height 12
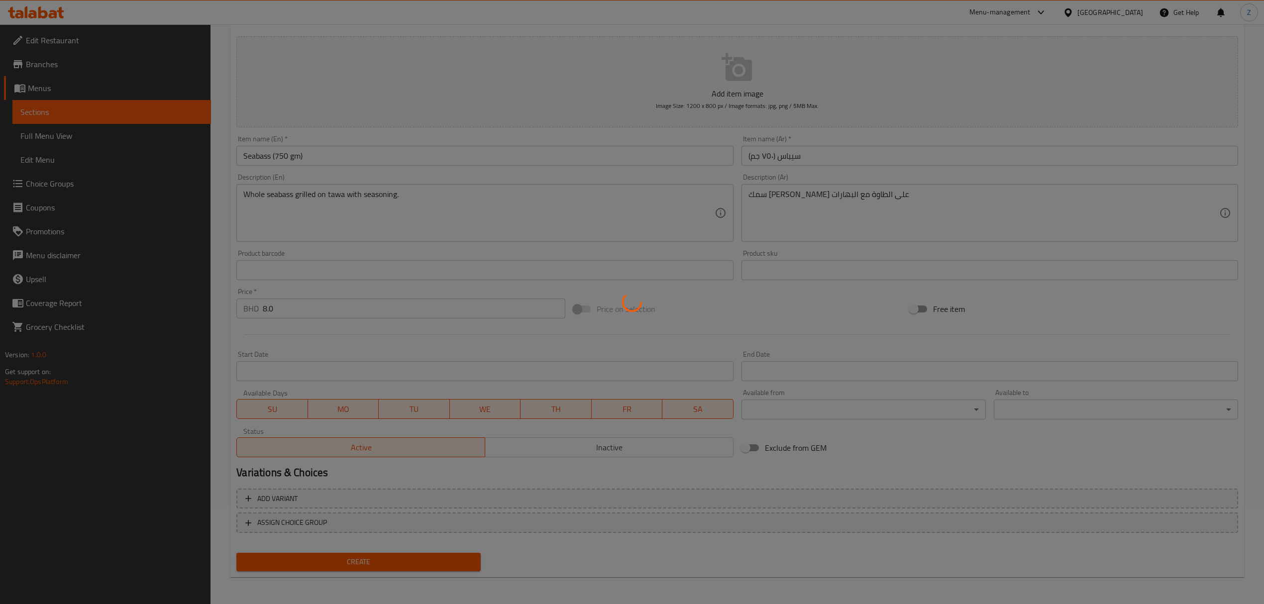
type input "0"
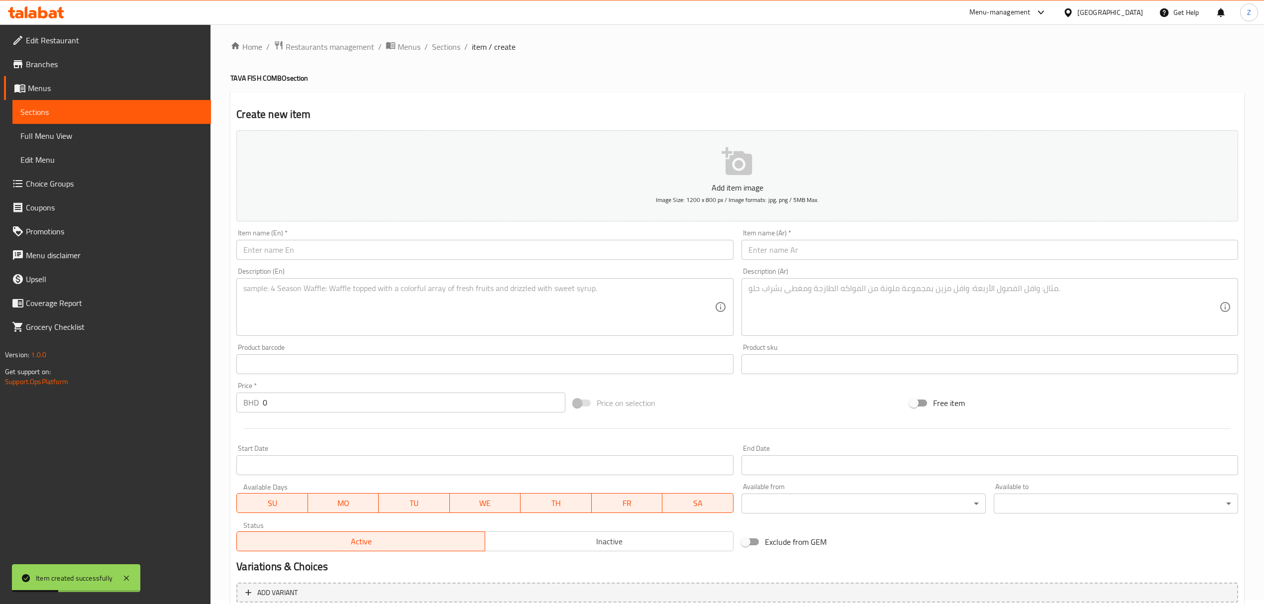
scroll to position [0, 0]
click at [443, 50] on span "Sections" at bounding box center [446, 51] width 28 height 12
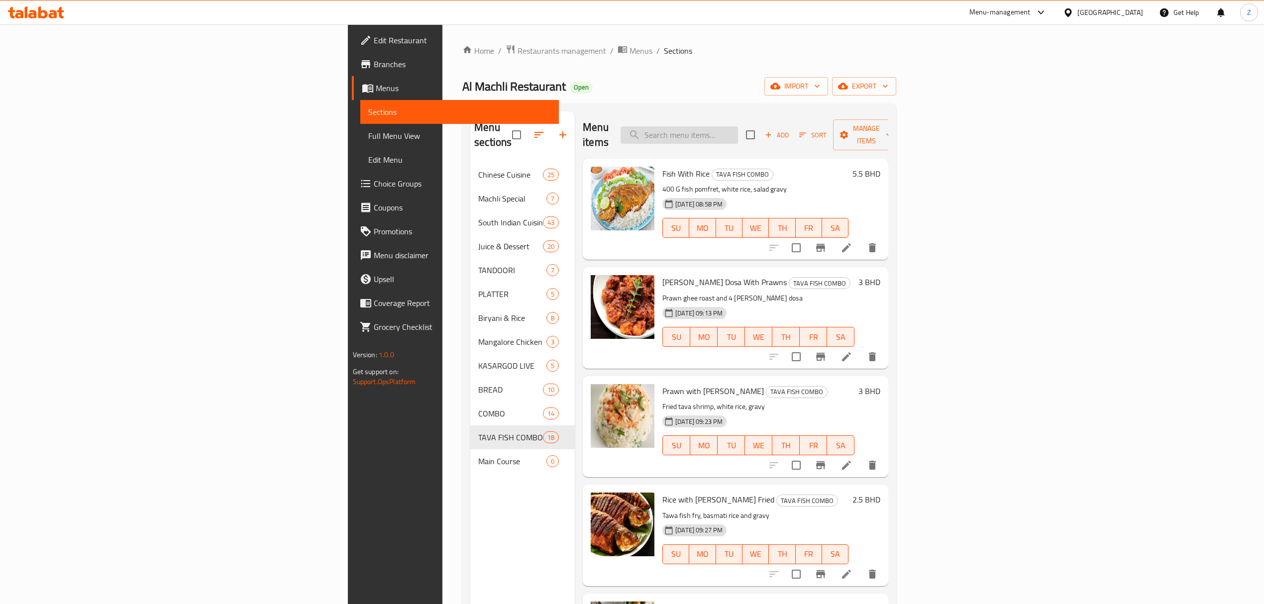
click at [738, 131] on input "search" at bounding box center [679, 134] width 117 height 17
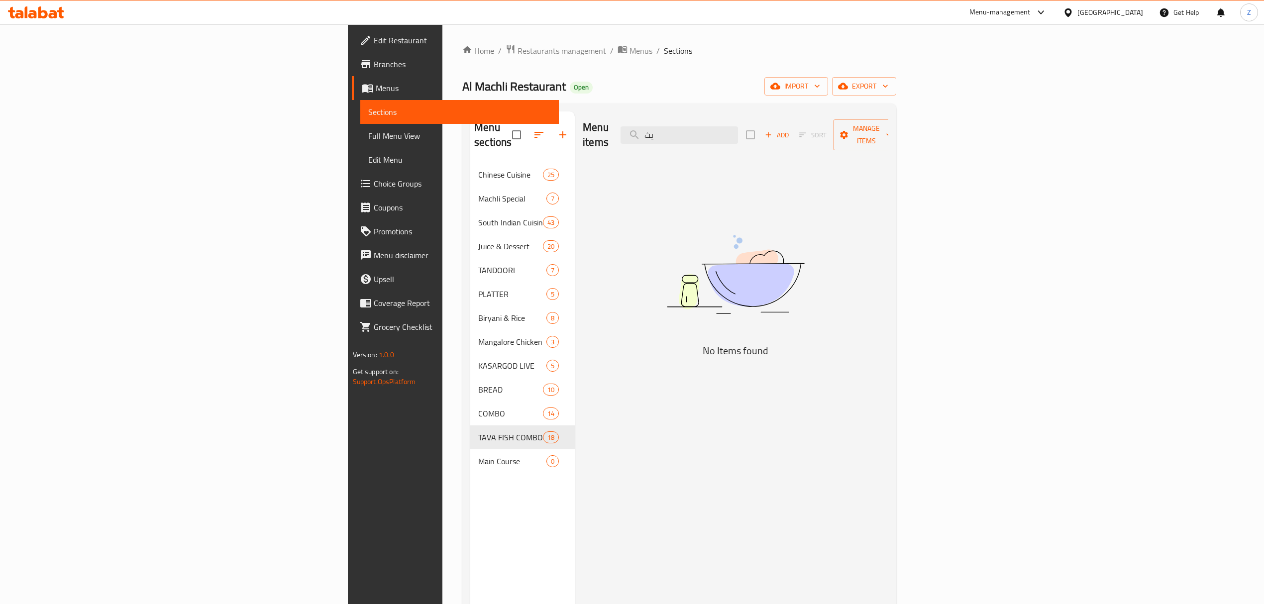
type input "ي"
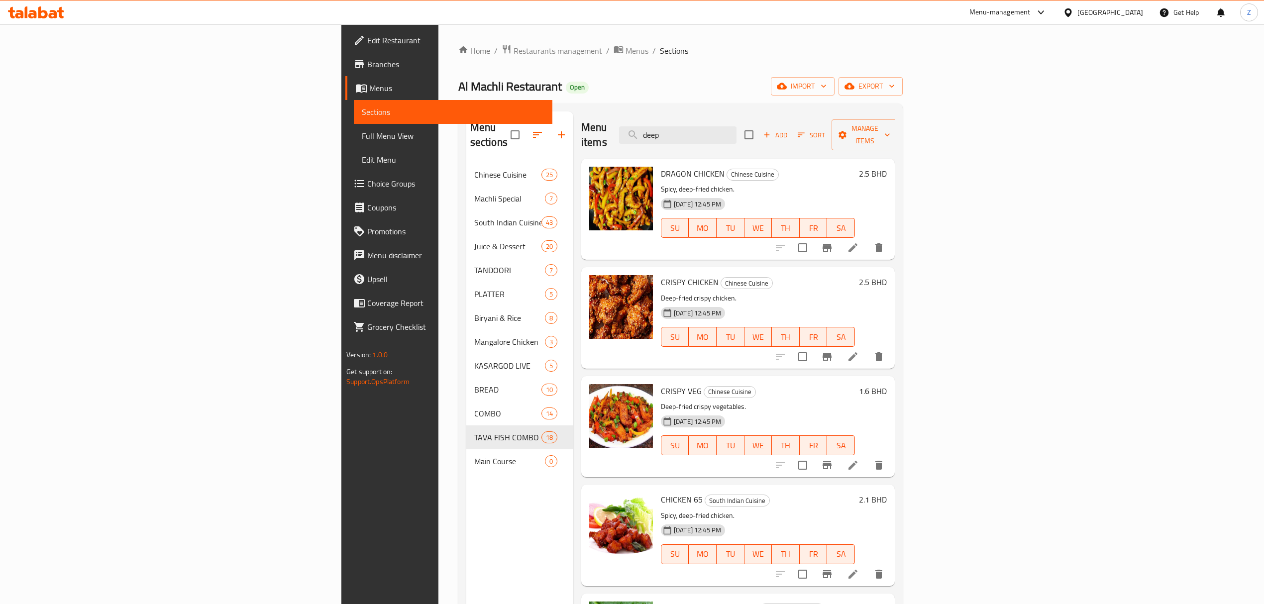
type input "deep"
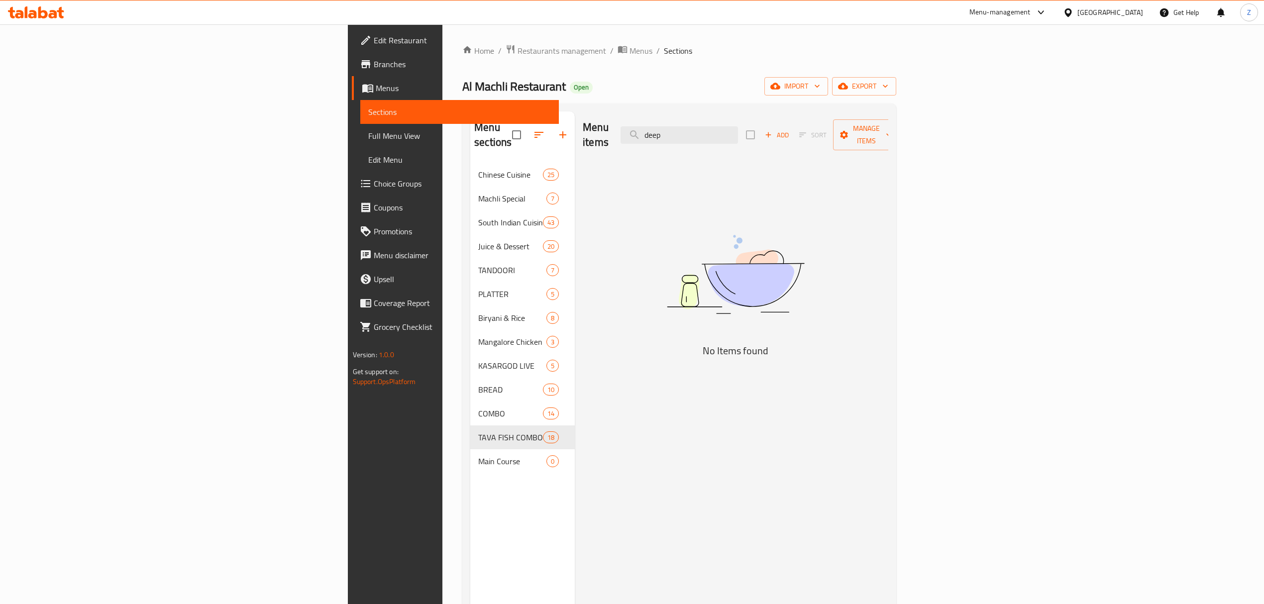
click at [583, 130] on div "Menu items deep Add Sort Manage items" at bounding box center [736, 134] width 306 height 47
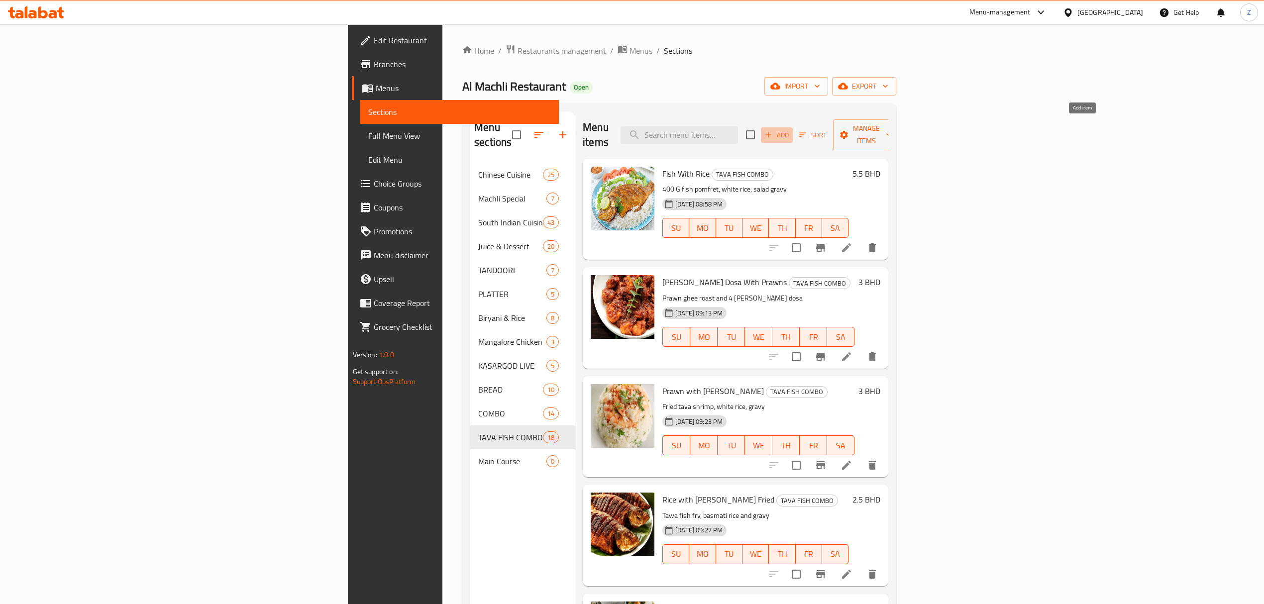
click at [790, 129] on span "Add" at bounding box center [777, 134] width 27 height 11
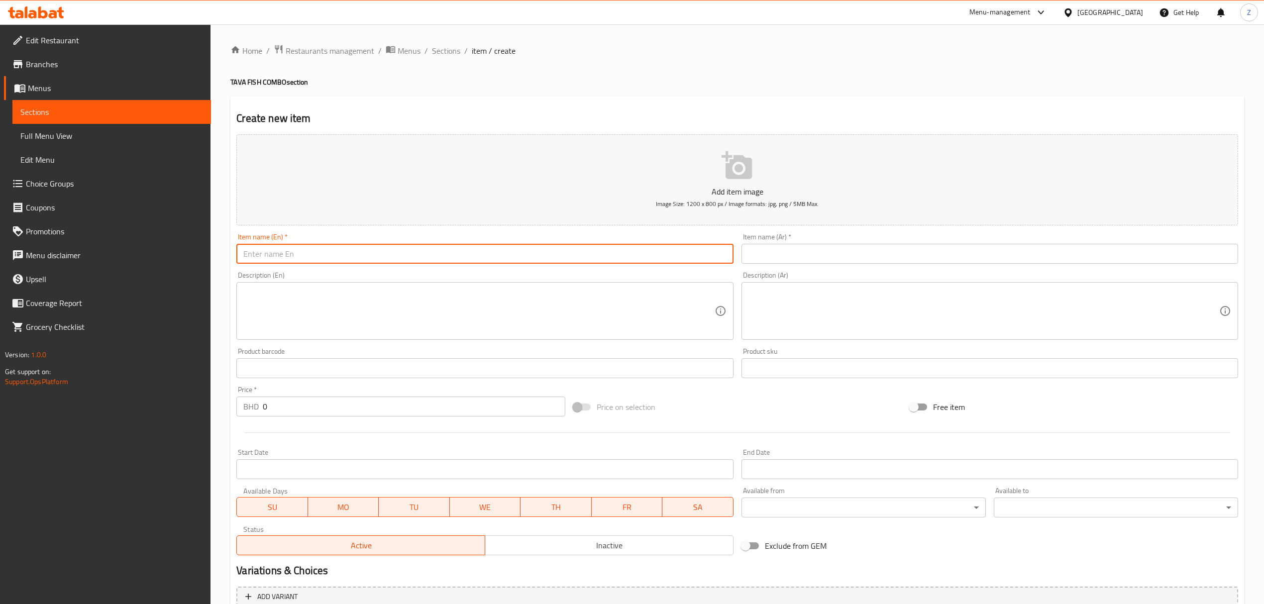
click at [314, 257] on input "text" at bounding box center [484, 254] width 497 height 20
paste input "Deep Fry Crab"
type input "Deep Fry Crab"
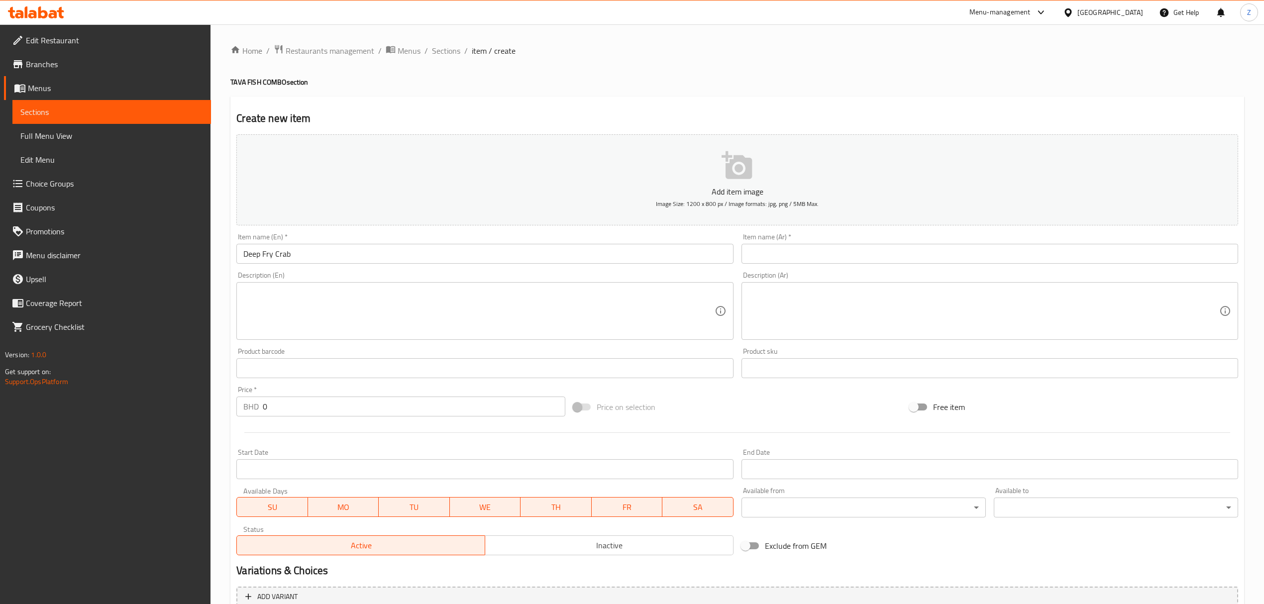
click at [815, 257] on input "text" at bounding box center [990, 254] width 497 height 20
paste input "سلطعون مقلي"
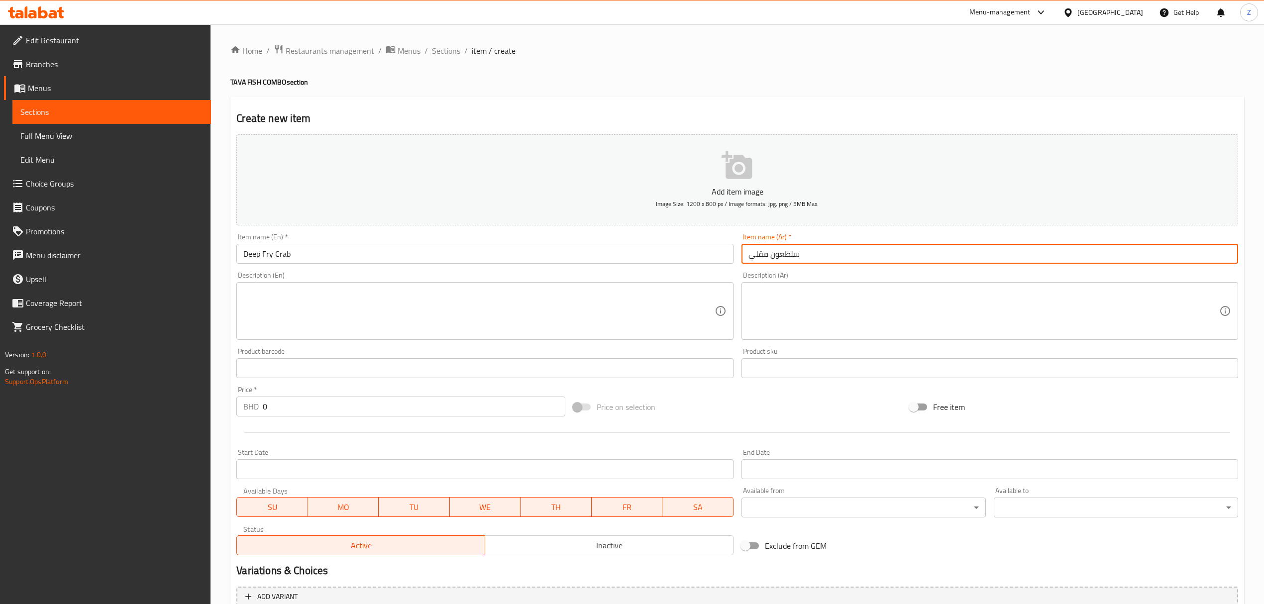
type input "سلطعون مقلي"
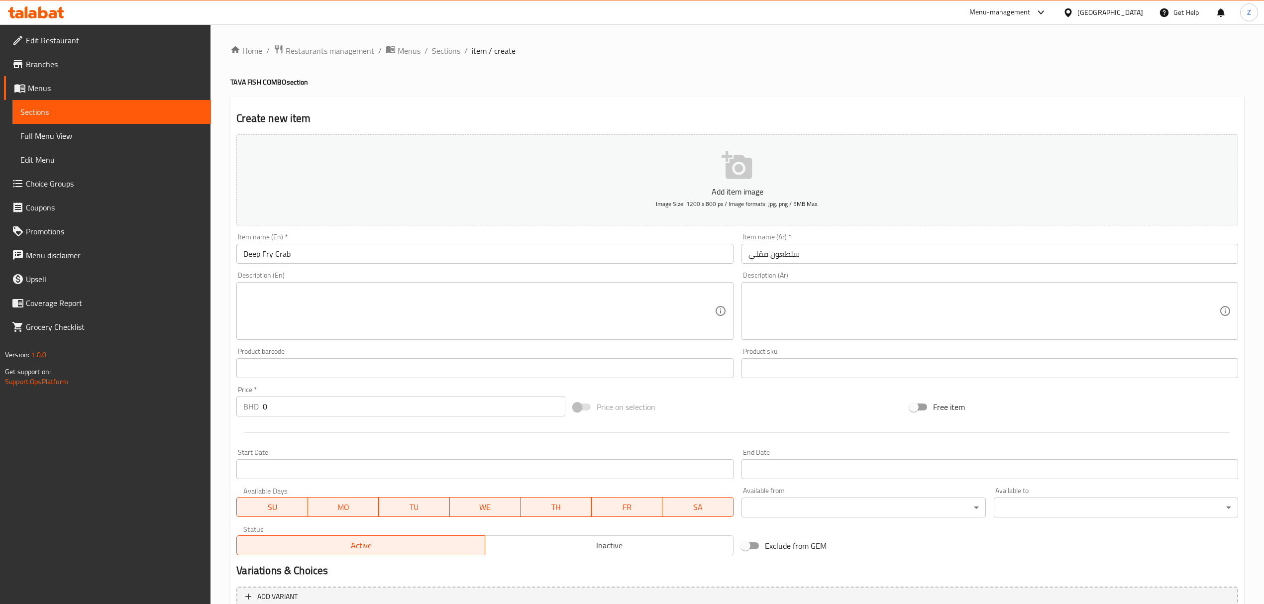
click at [369, 337] on div "Description (En)" at bounding box center [484, 311] width 497 height 58
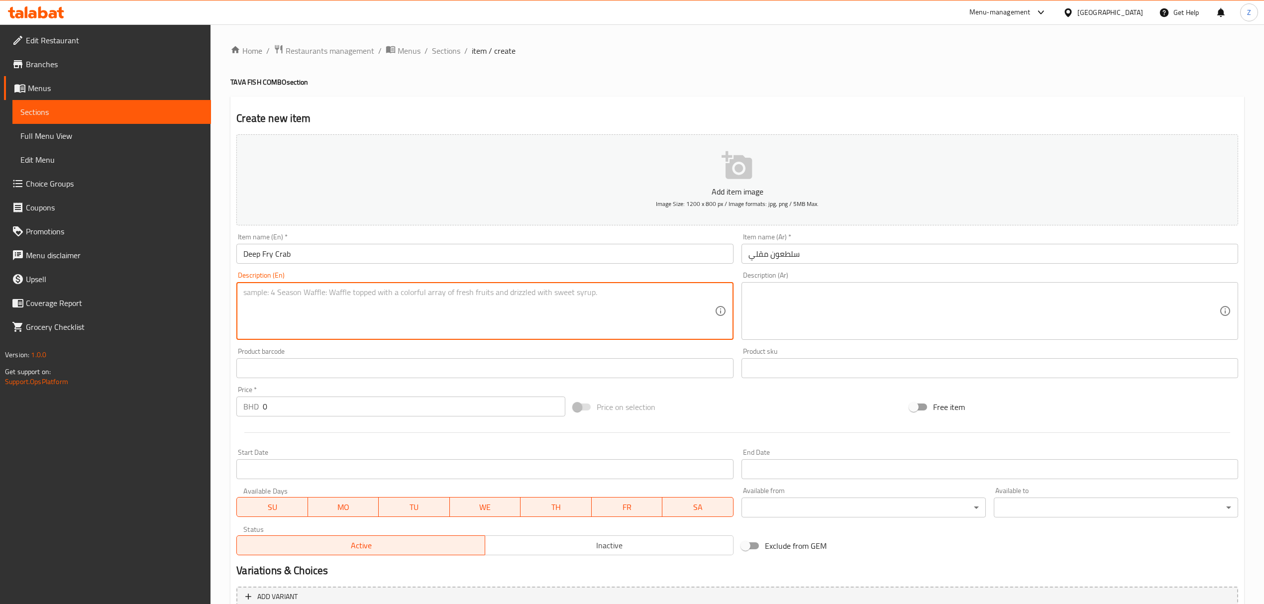
paste textarea "Crab deep-fried until crispy."
type textarea "Crab deep-fried until crispy."
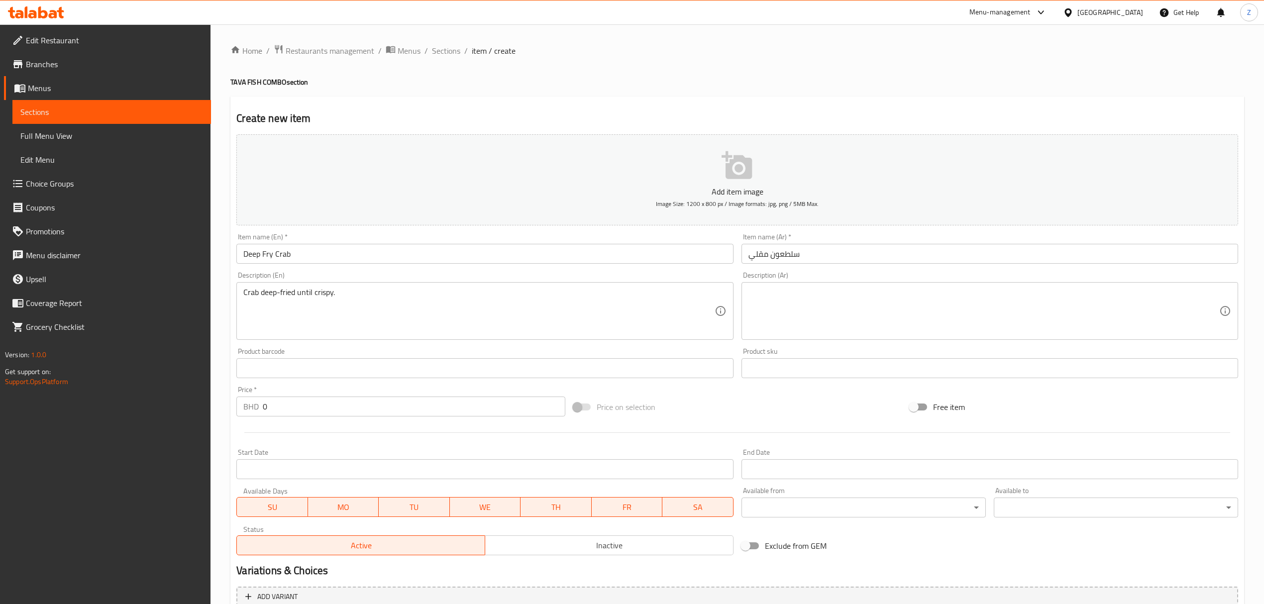
click at [828, 313] on textarea at bounding box center [984, 311] width 471 height 47
paste textarea "سلطعون مقلي حتى يصبح مقرمش"
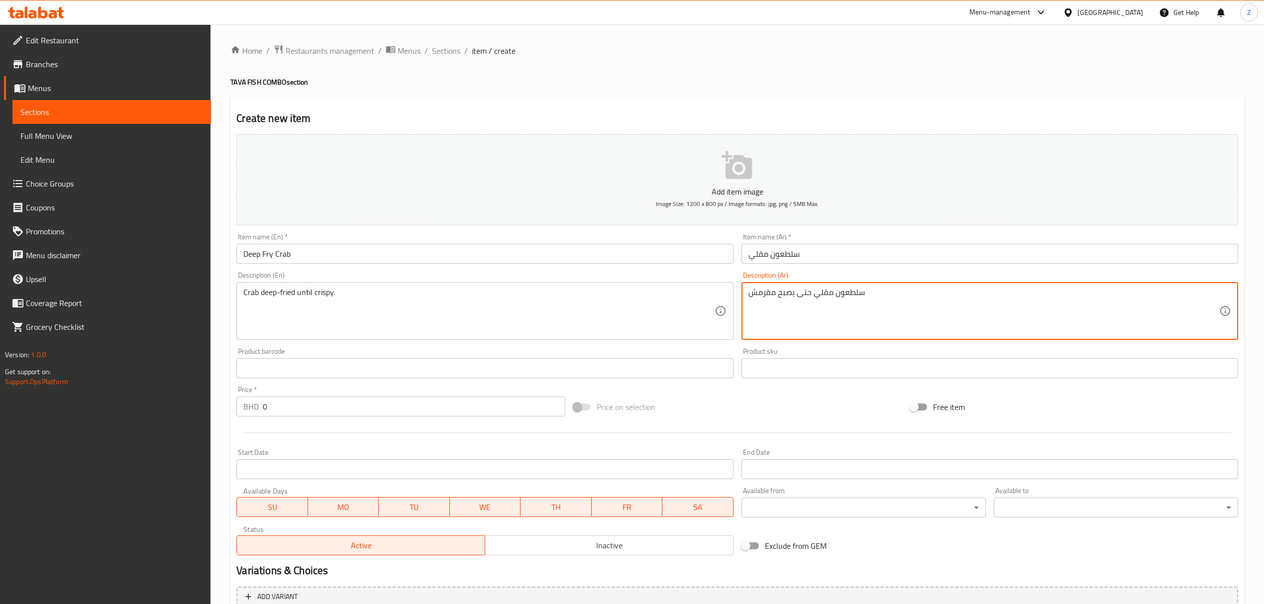
type textarea "سلطعون مقلي حتى يصبح مقرمش"
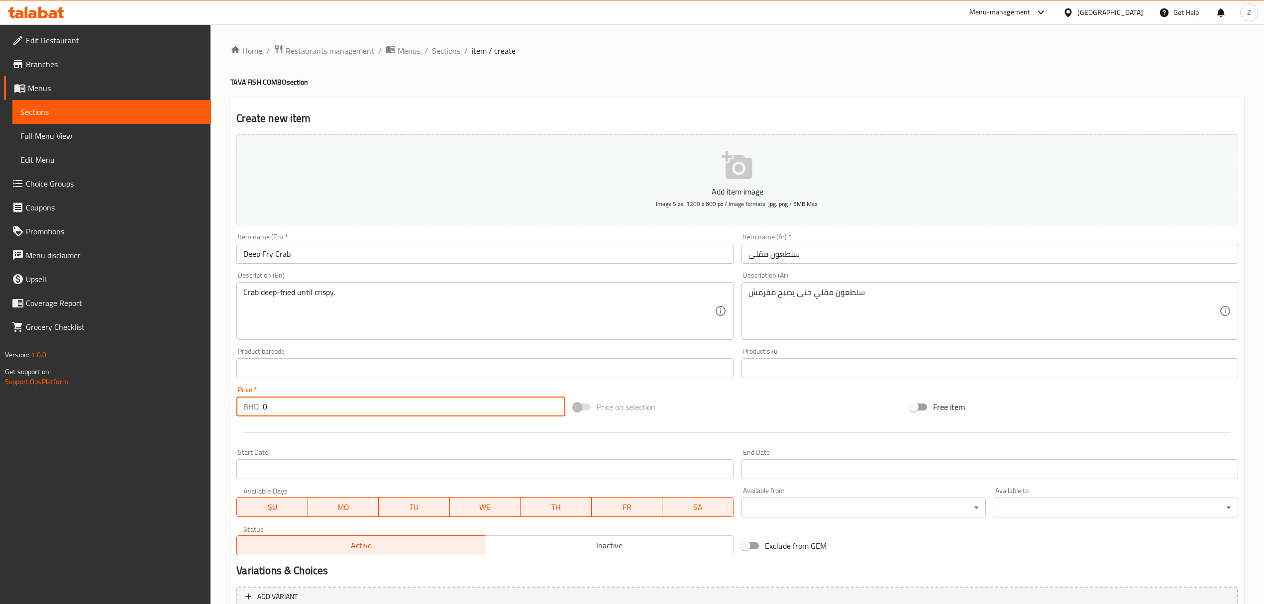
drag, startPoint x: 324, startPoint y: 408, endPoint x: 80, endPoint y: 378, distance: 245.7
click at [108, 385] on div "Edit Restaurant Branches Menus Sections Full Menu View Edit Menu Choice Groups …" at bounding box center [632, 363] width 1264 height 679
paste input "2.5"
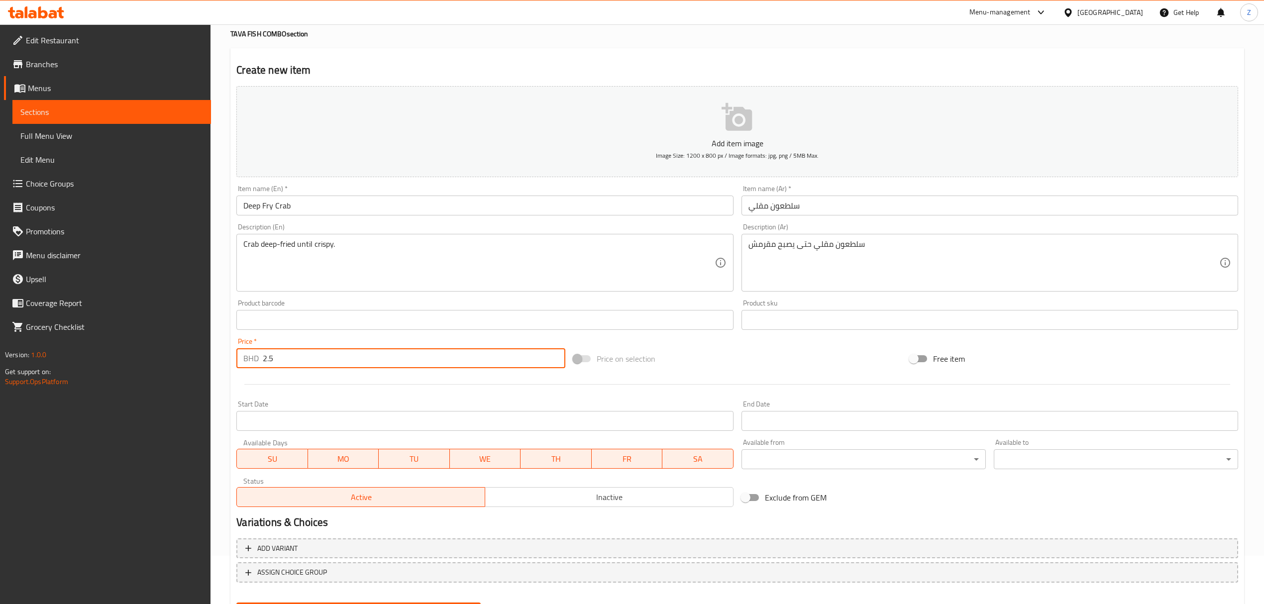
scroll to position [98, 0]
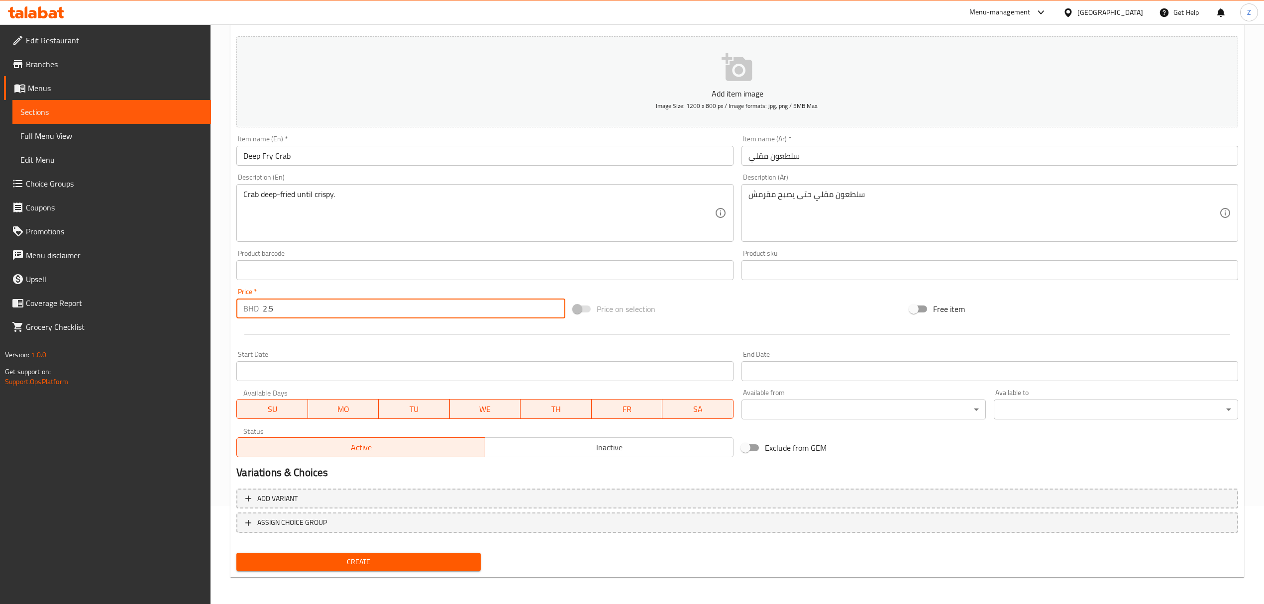
type input "2.5"
click at [425, 419] on span "Create" at bounding box center [358, 562] width 228 height 12
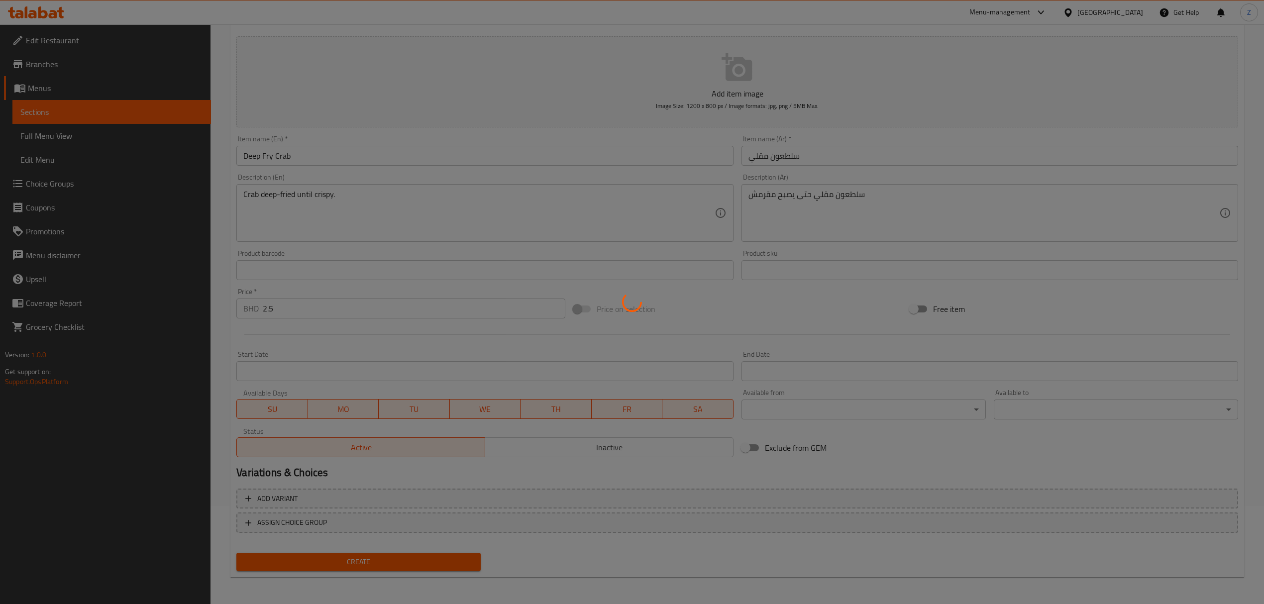
type input "0"
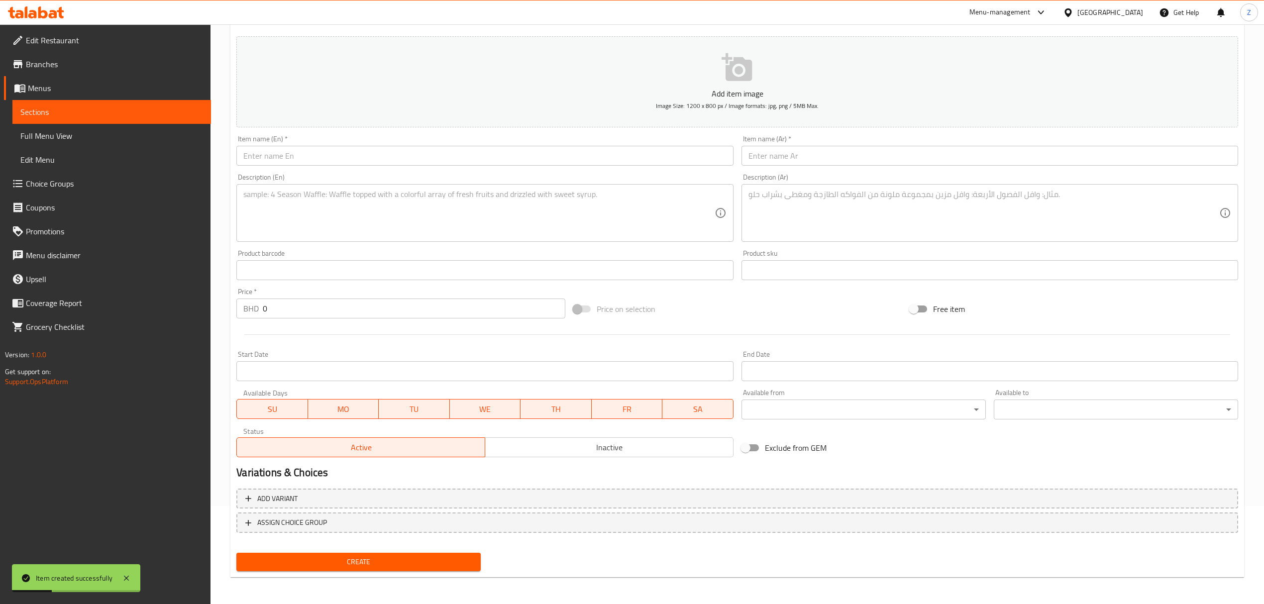
click at [404, 292] on div "Price   * BHD 0 Price *" at bounding box center [400, 303] width 329 height 30
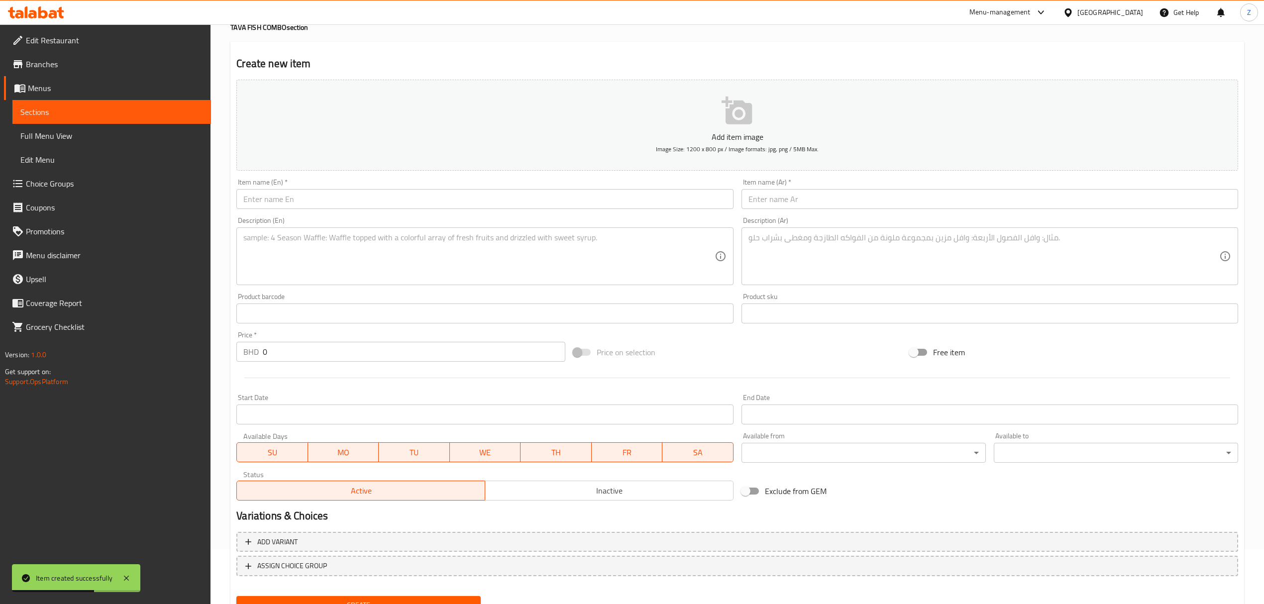
scroll to position [0, 0]
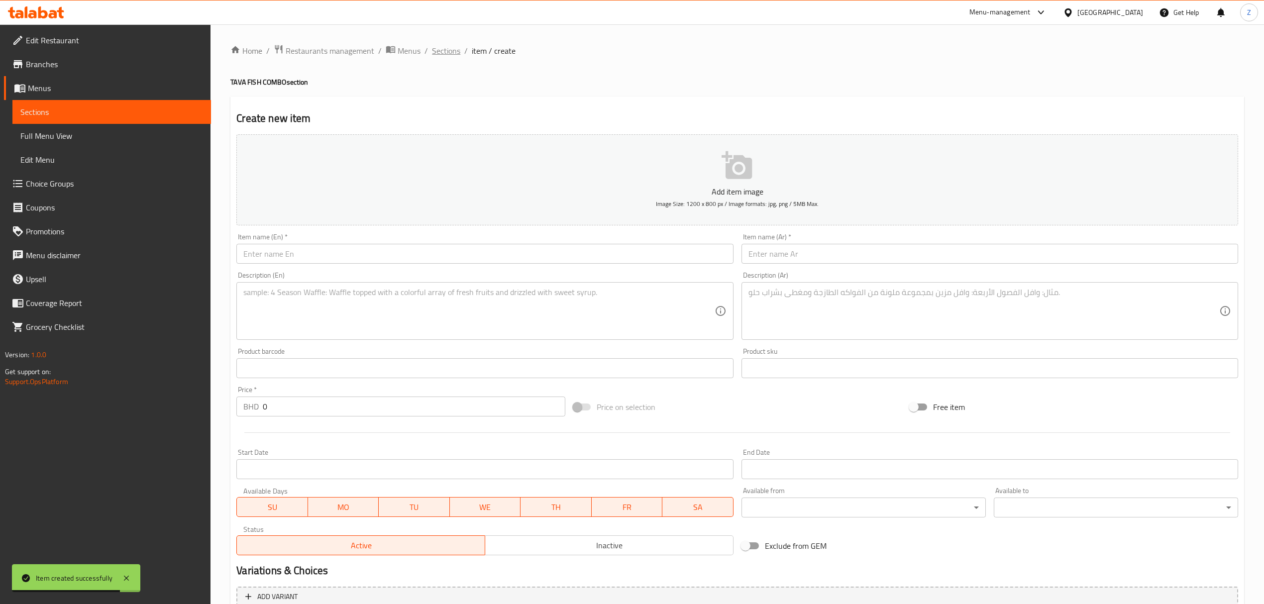
click at [437, 52] on span "Sections" at bounding box center [446, 51] width 28 height 12
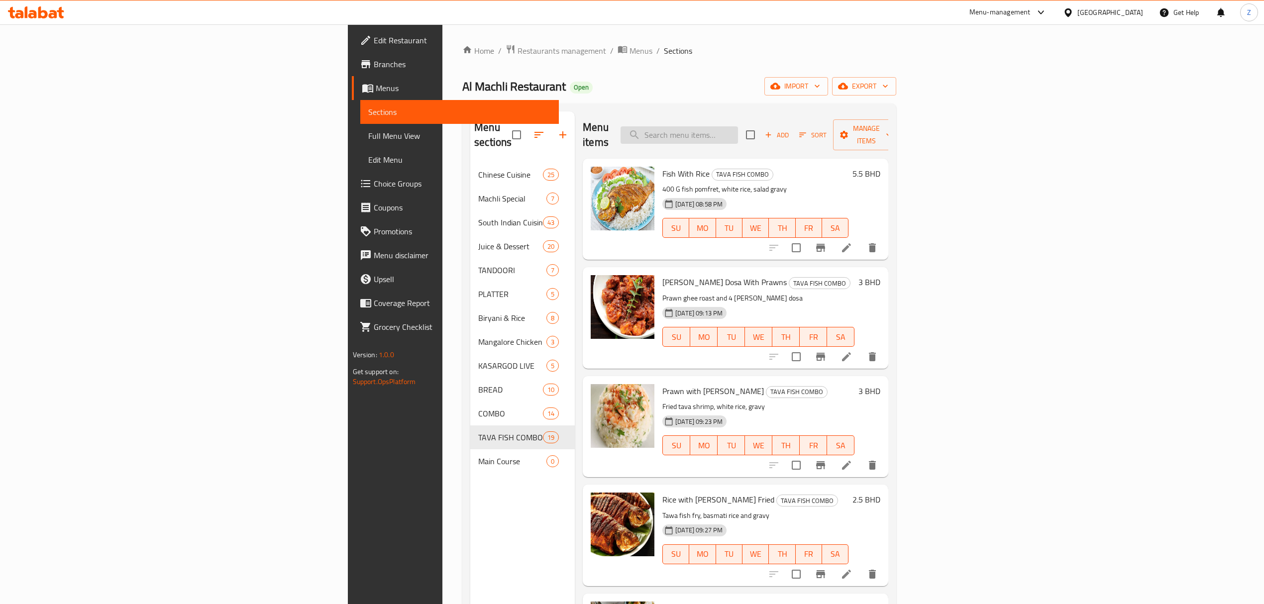
click at [738, 126] on input "search" at bounding box center [679, 134] width 117 height 17
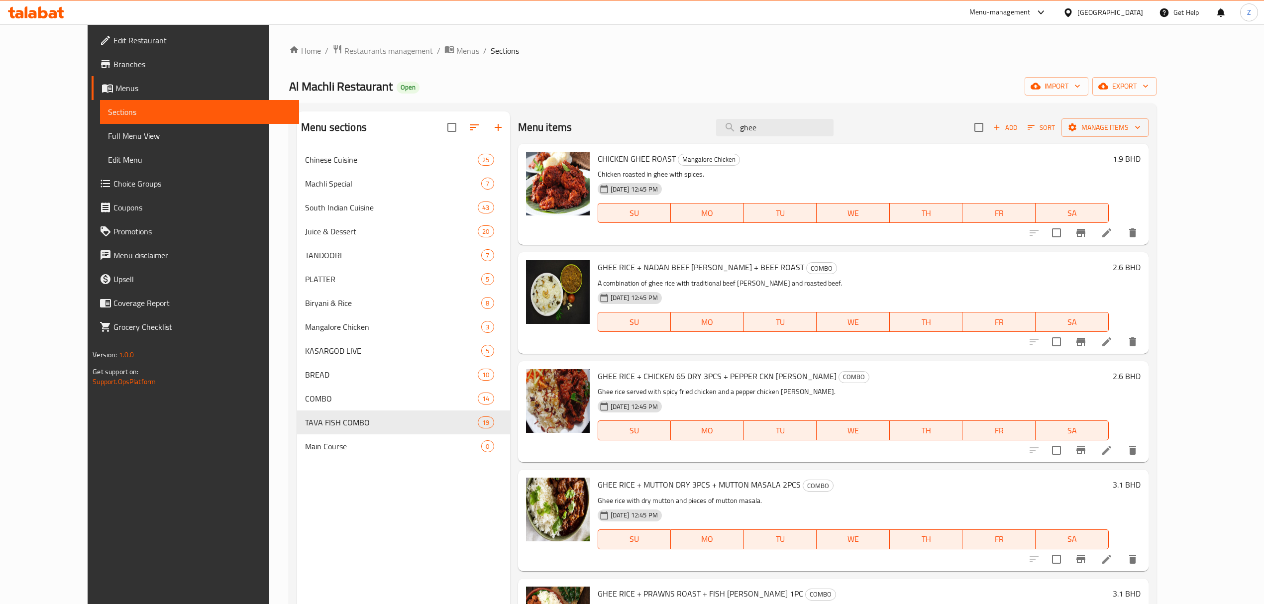
drag, startPoint x: 802, startPoint y: 127, endPoint x: 459, endPoint y: 130, distance: 343.5
click at [462, 130] on div "Menu sections Chinese Cuisine 25 Machli Special 7 South Indian Cuisine 43 Juice…" at bounding box center [723, 413] width 852 height 604
type input "\"
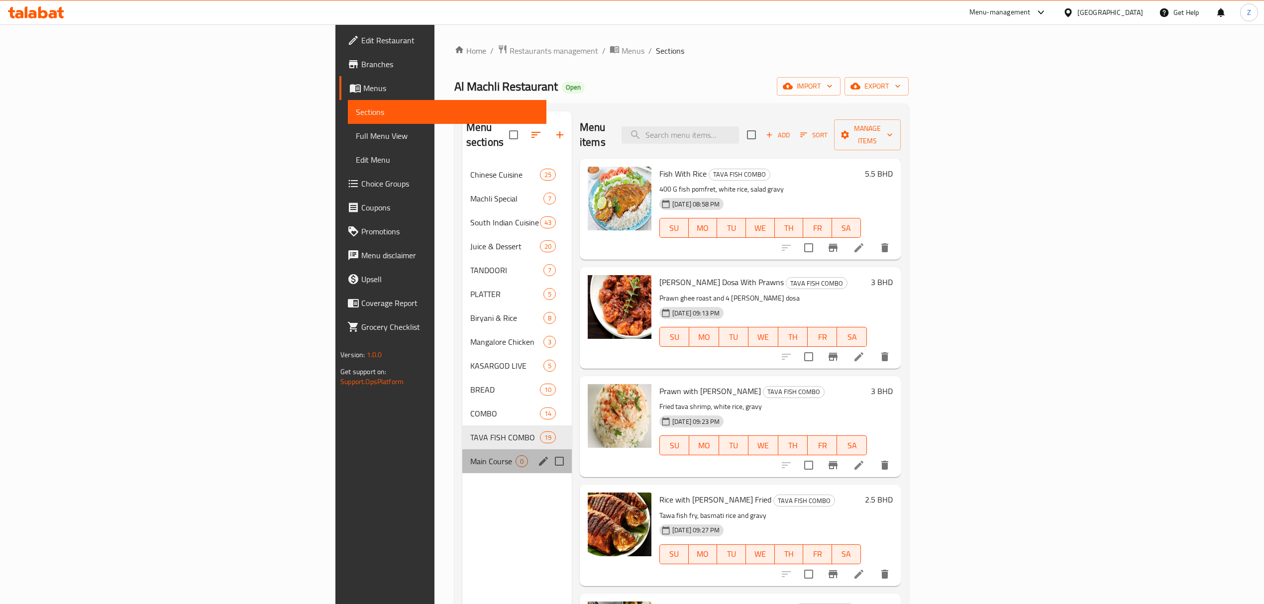
click at [462, 419] on div "Main Course 0" at bounding box center [517, 461] width 110 height 24
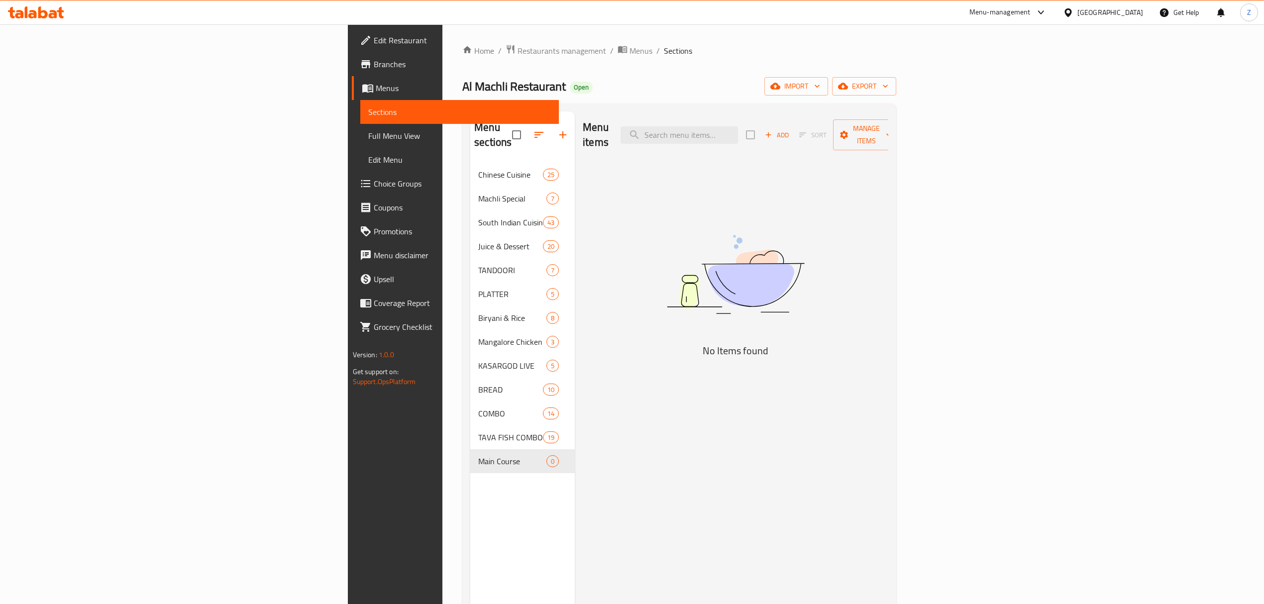
click at [790, 129] on span "Add" at bounding box center [777, 134] width 27 height 11
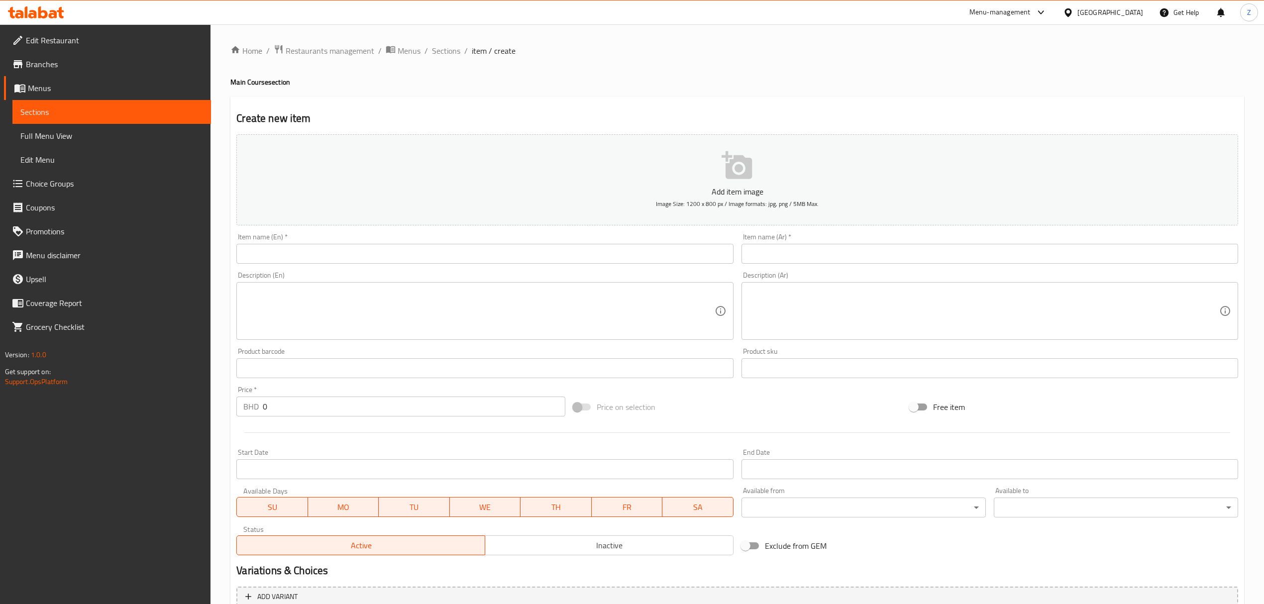
click at [251, 253] on input "text" at bounding box center [484, 254] width 497 height 20
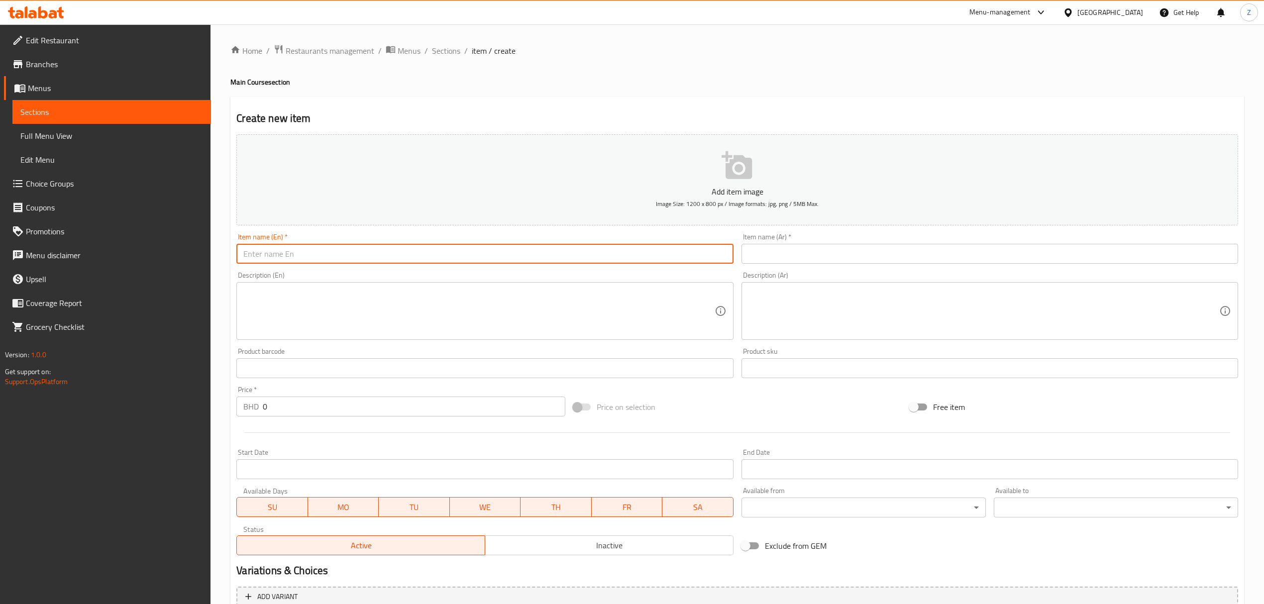
paste input "Prawns Ghee Roast"
type input "Prawns Ghee Roast"
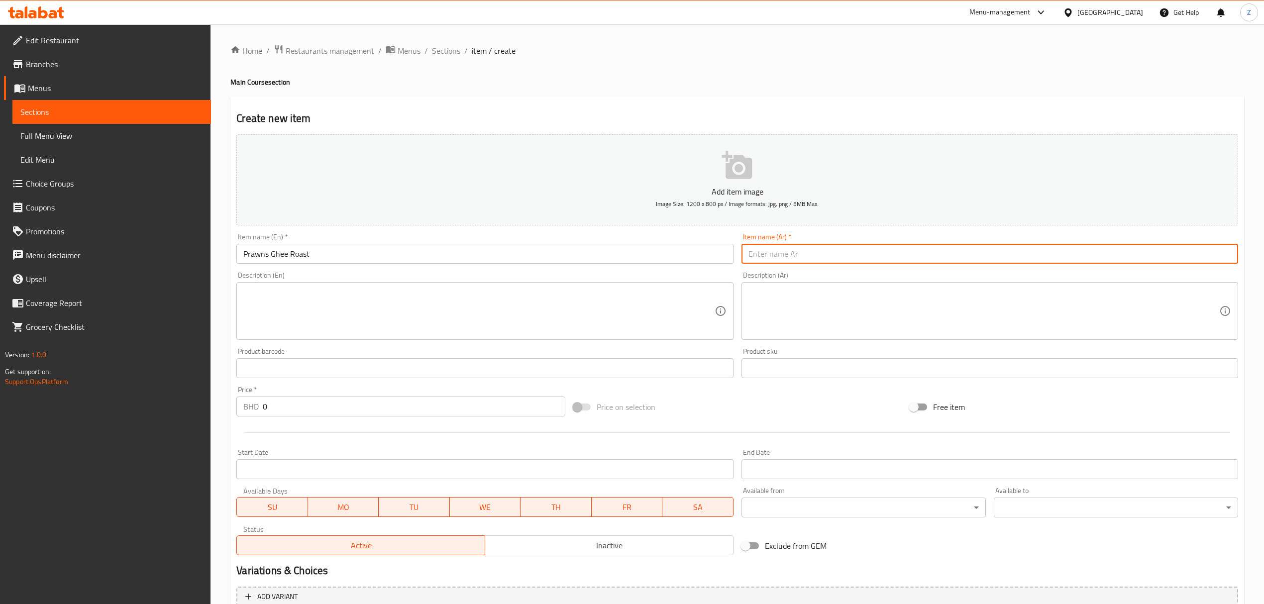
click at [786, 253] on input "text" at bounding box center [990, 254] width 497 height 20
paste input "روبيان محمص بالسمن"
type input "روبيان محمص بالسمن"
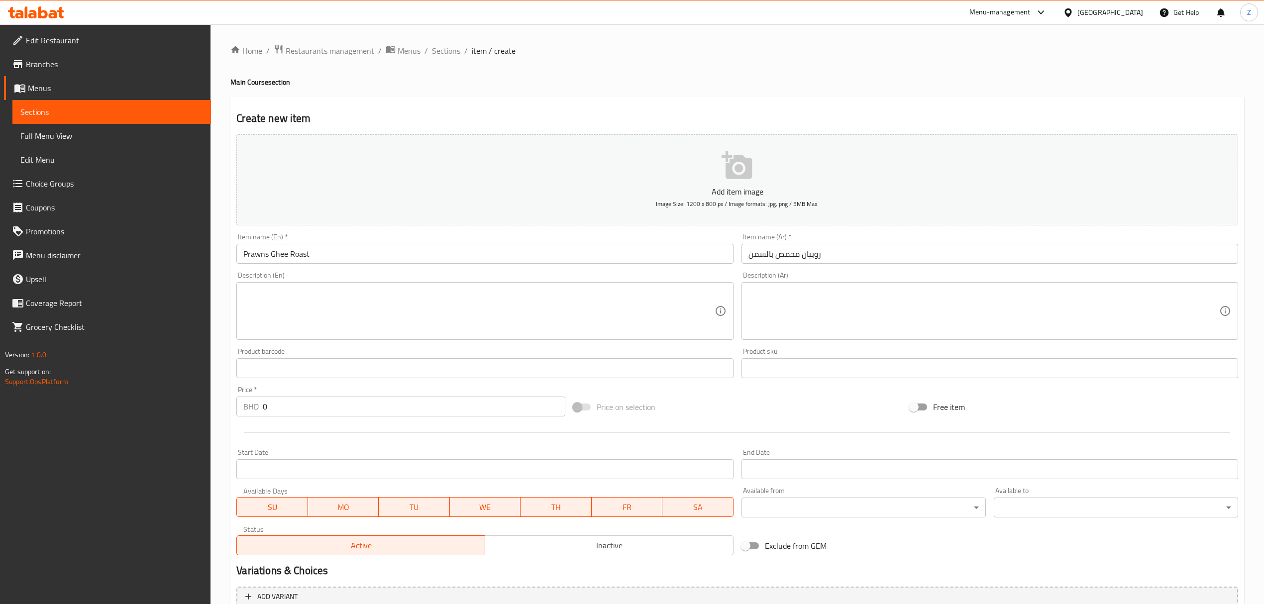
click at [361, 318] on textarea at bounding box center [478, 311] width 471 height 47
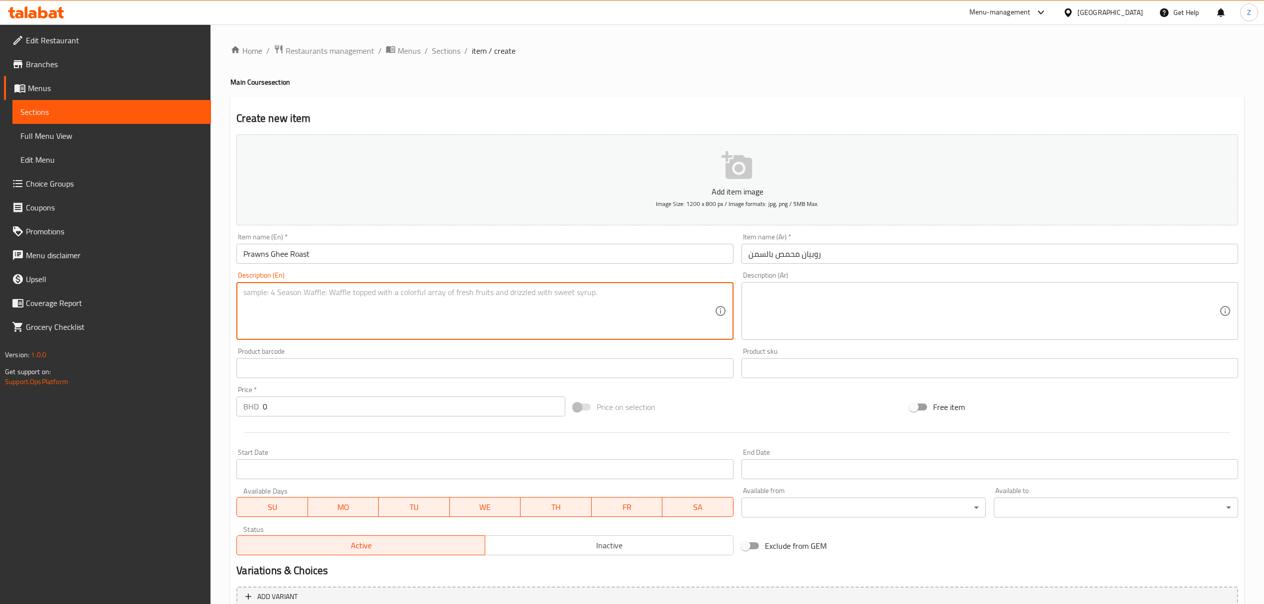
paste textarea "Prawns roasted with ghee and spices."
type textarea "Prawns roasted with ghee and spices."
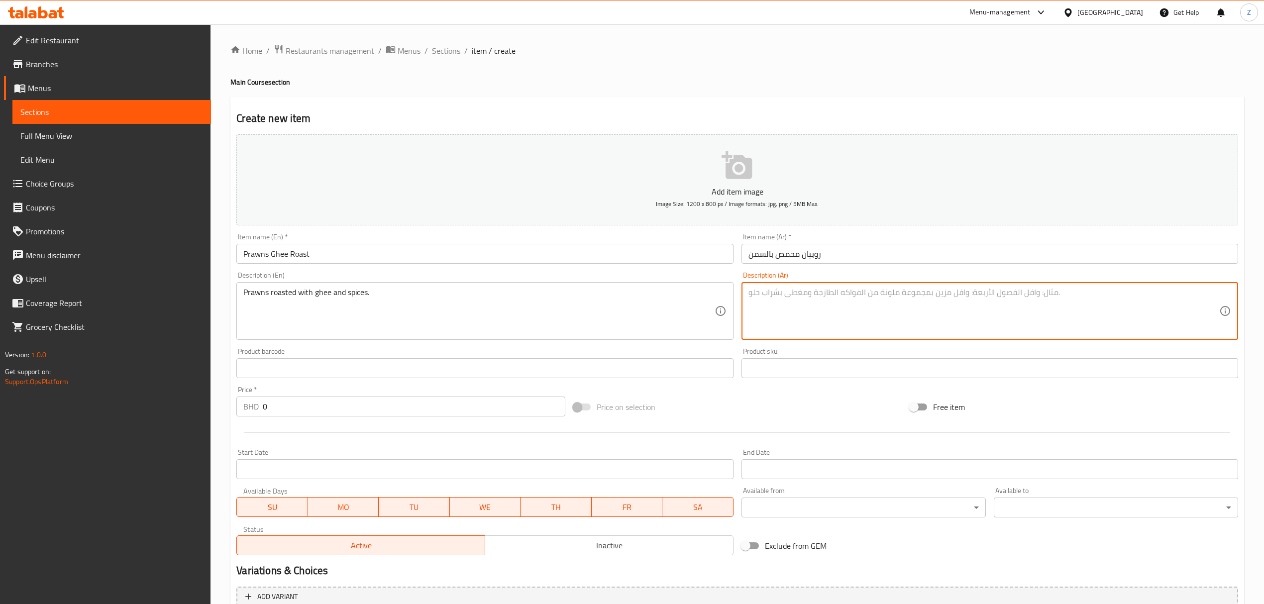
click at [825, 327] on textarea at bounding box center [984, 311] width 471 height 47
paste textarea "روبيان مطهو بالسمن والتوابل"
type textarea "روبيان مطهو بالسمن والتوابل"
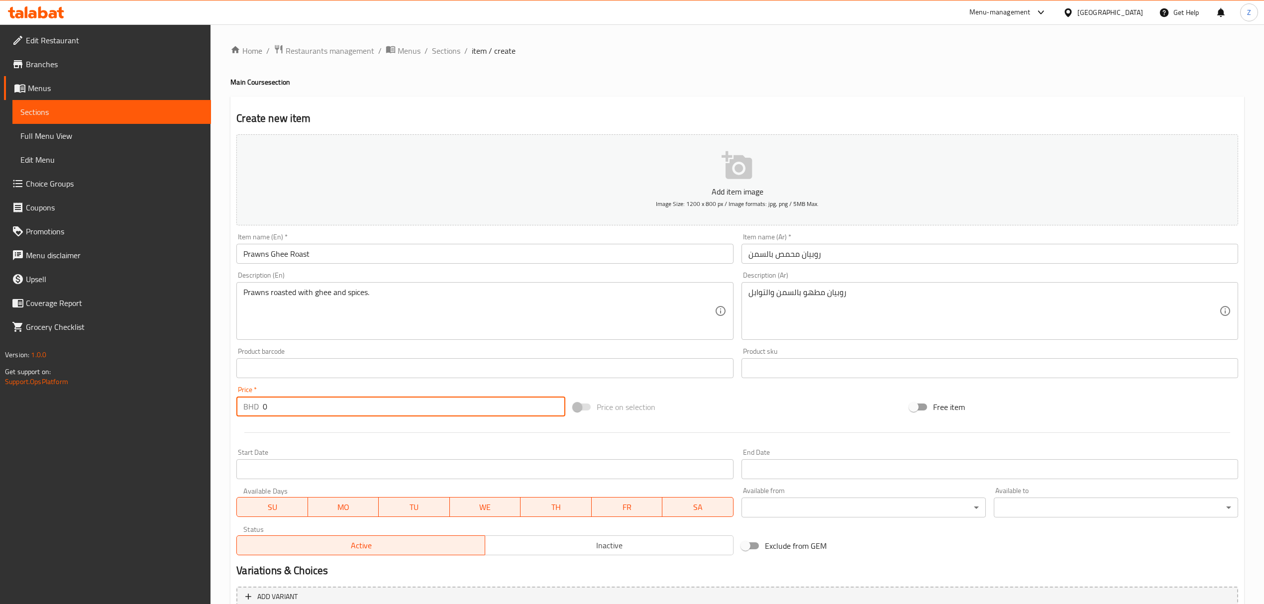
drag, startPoint x: 300, startPoint y: 417, endPoint x: 16, endPoint y: 387, distance: 285.2
click at [18, 390] on div "Edit Restaurant Branches Menus Sections Full Menu View Edit Menu Choice Groups …" at bounding box center [632, 363] width 1264 height 679
paste input "2.8"
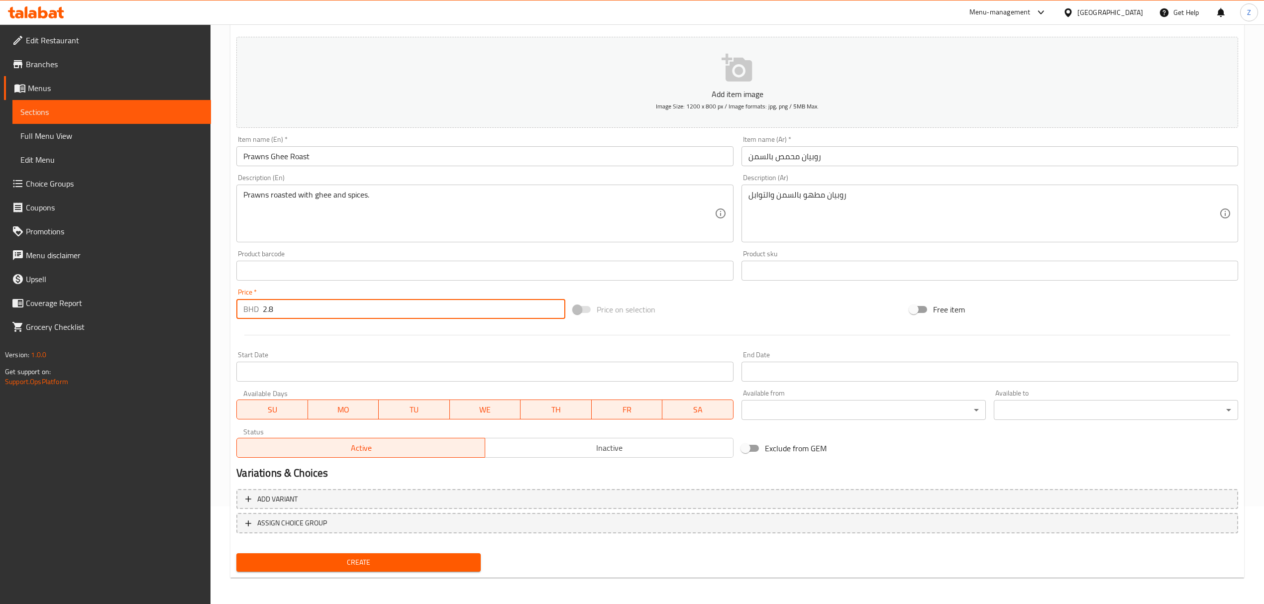
scroll to position [98, 0]
type input "2.8"
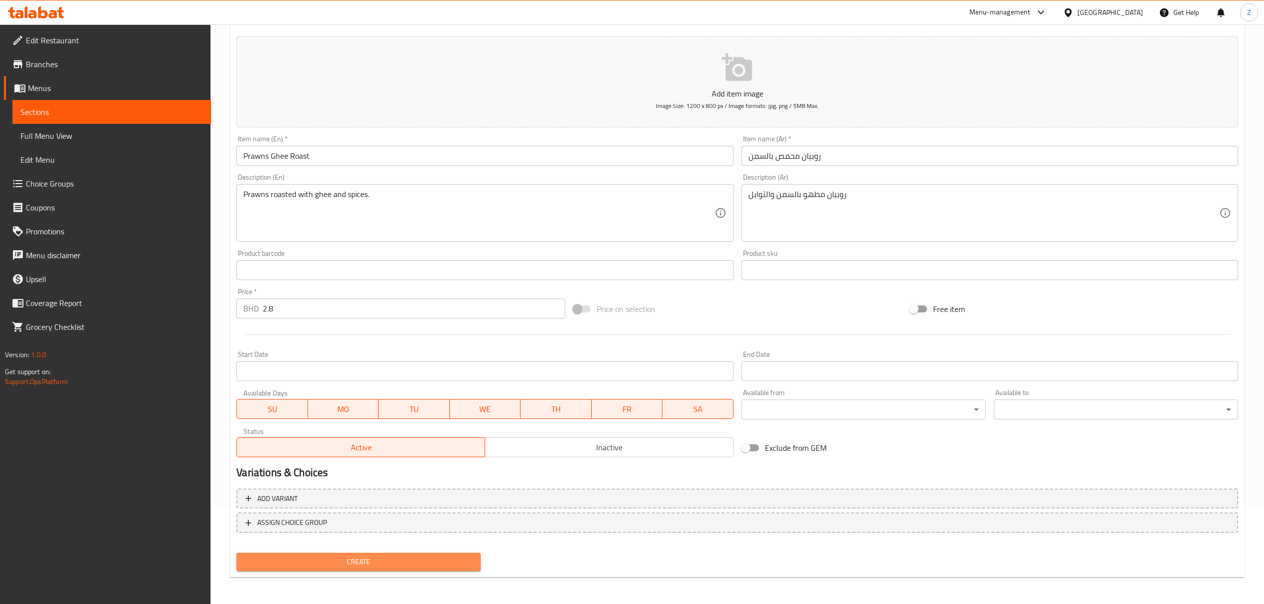
click at [375, 419] on span "Create" at bounding box center [358, 562] width 228 height 12
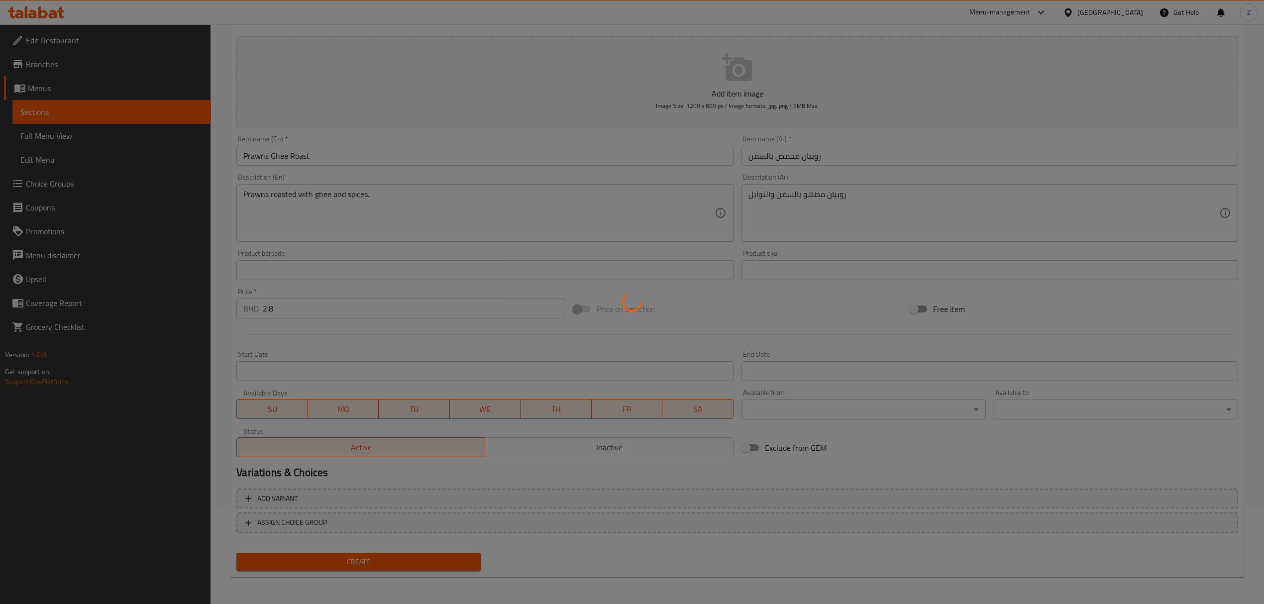
type input "0"
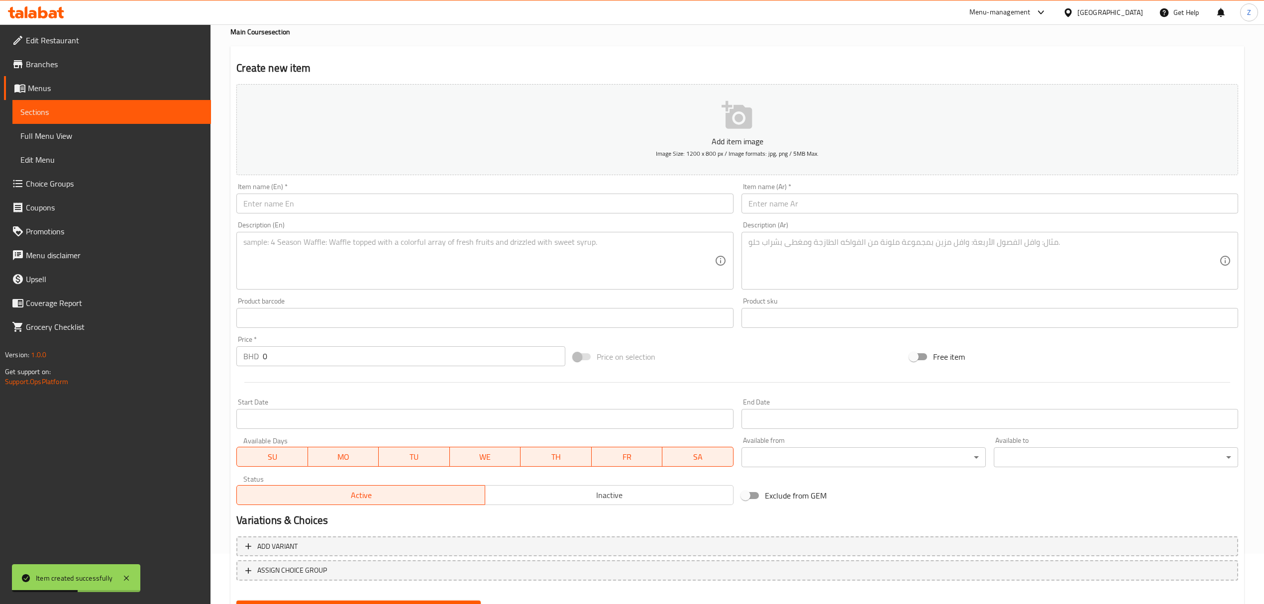
scroll to position [0, 0]
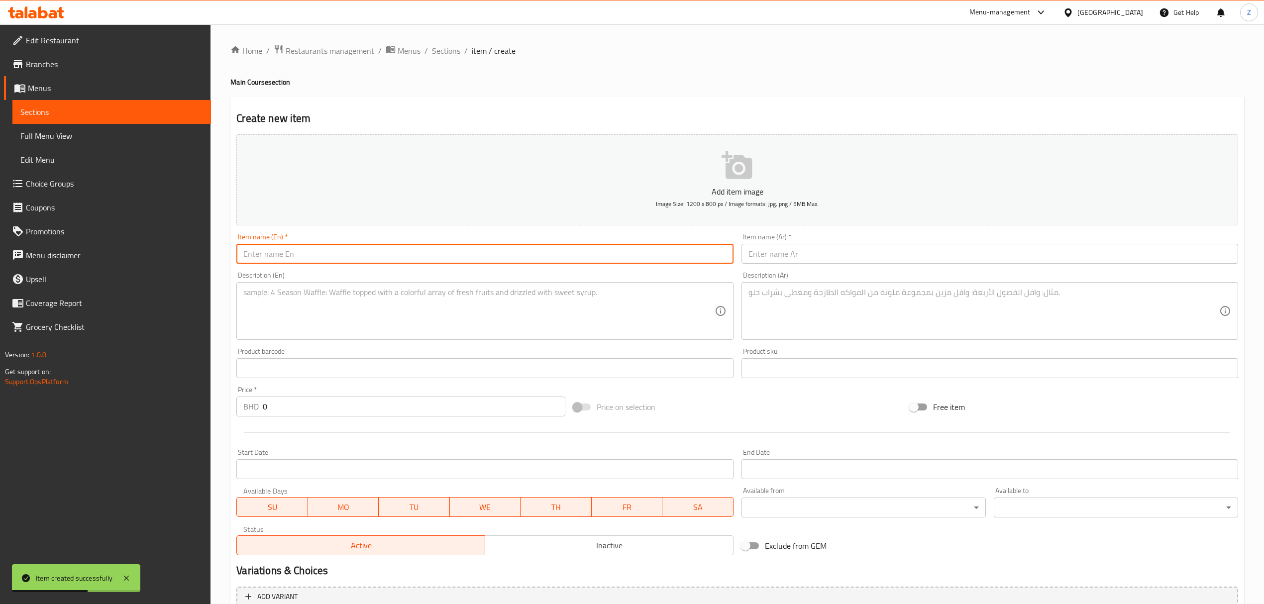
click at [308, 257] on input "text" at bounding box center [484, 254] width 497 height 20
paste input "Squid Ghee Roast"
type input "Squid Ghee Roast"
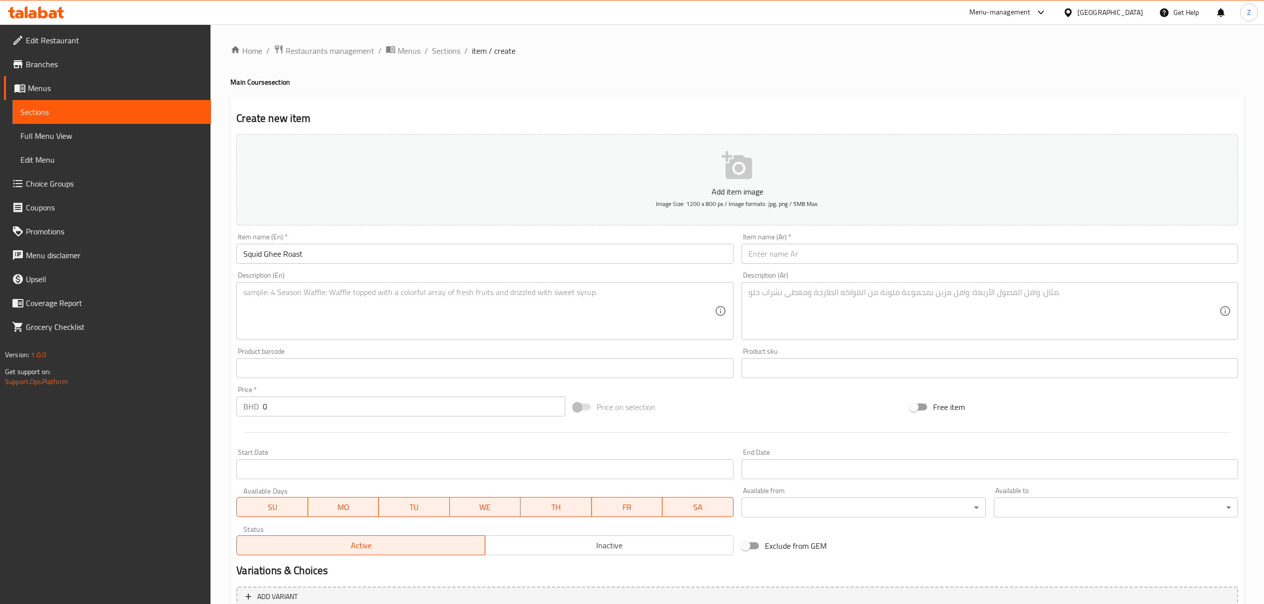
click at [773, 261] on input "text" at bounding box center [990, 254] width 497 height 20
paste input "حبار محمص بالسمن"
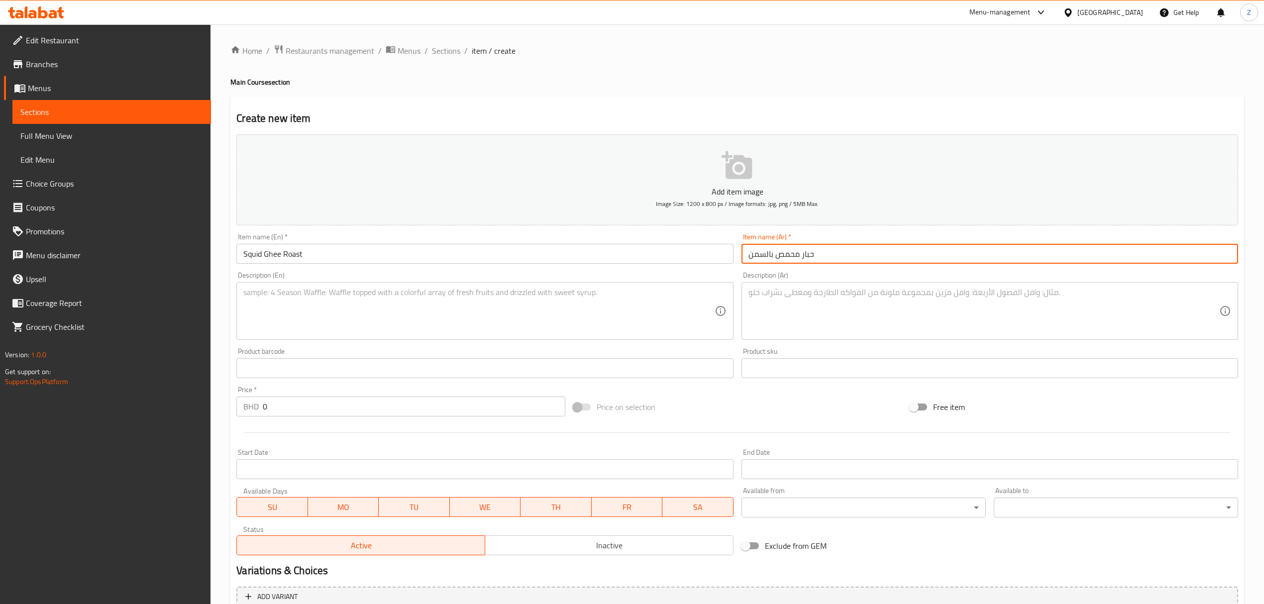
type input "حبار محمص بالسمن"
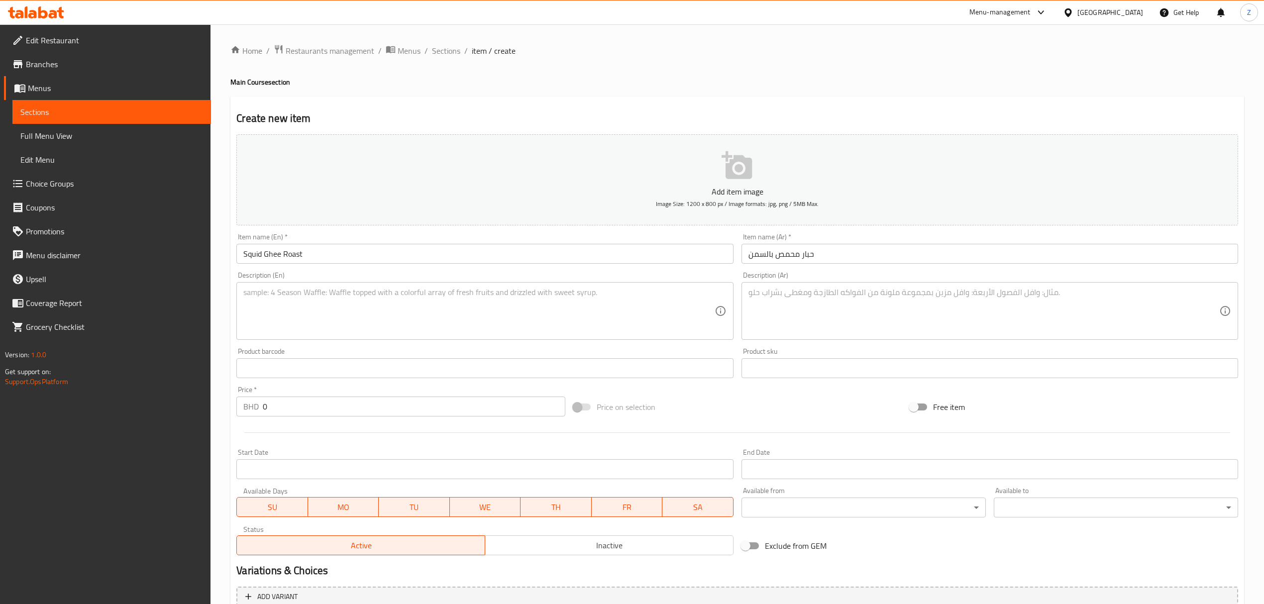
click at [617, 320] on textarea at bounding box center [478, 311] width 471 height 47
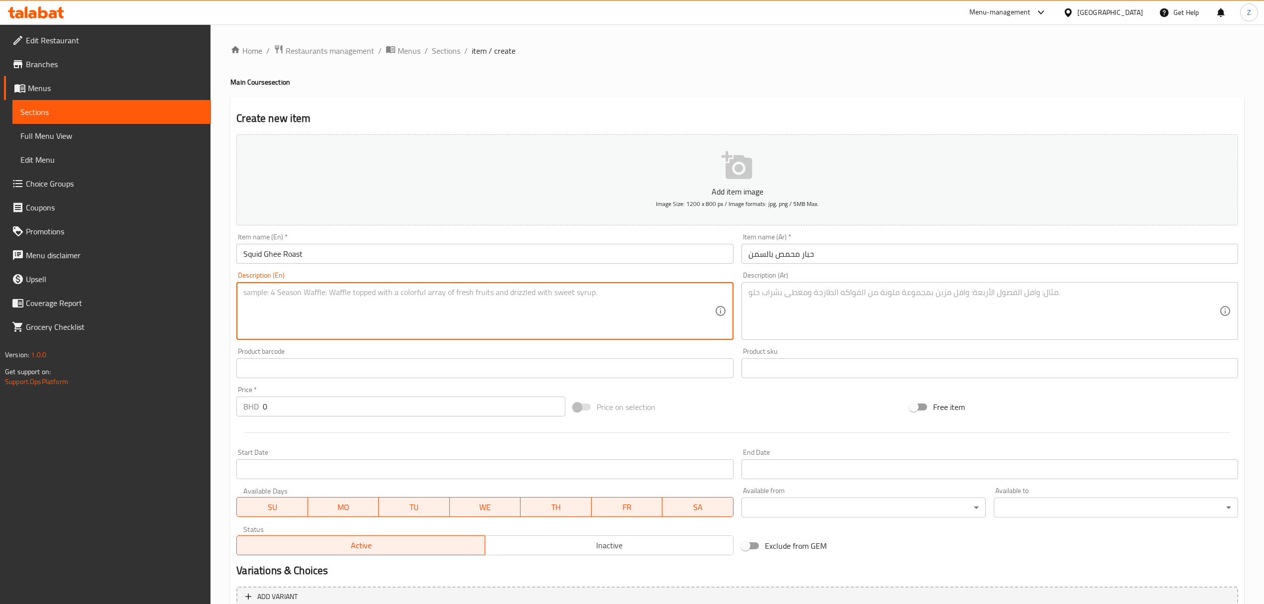
paste textarea "Squid roasted with ghee and rich flavors."
type textarea "Squid roasted with ghee and rich flavors."
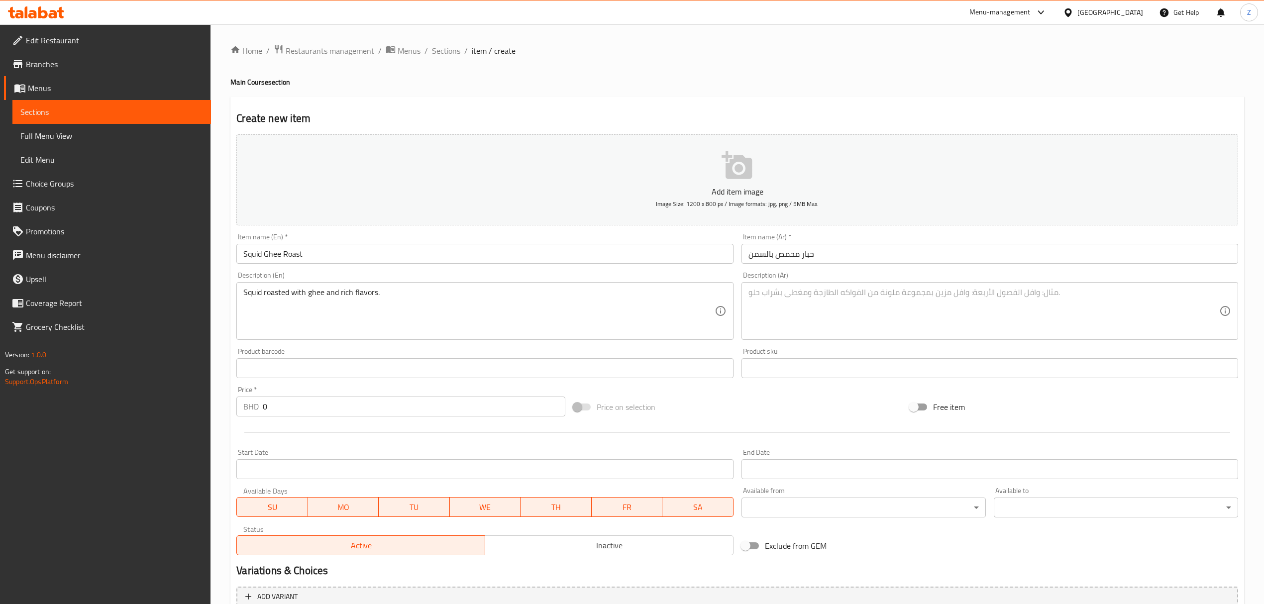
click at [771, 301] on textarea at bounding box center [984, 311] width 471 height 47
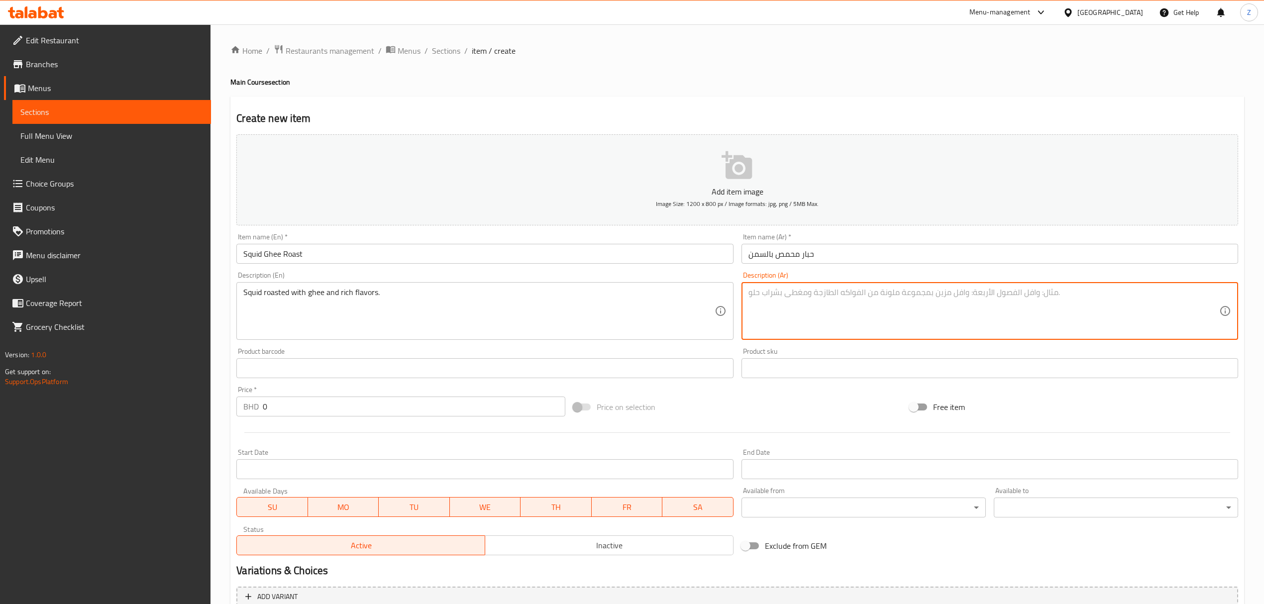
paste textarea "حبار مطهو بالسمن بنكهات غنية"
type textarea "حبار مطهو بالسمن بنكهات غنية"
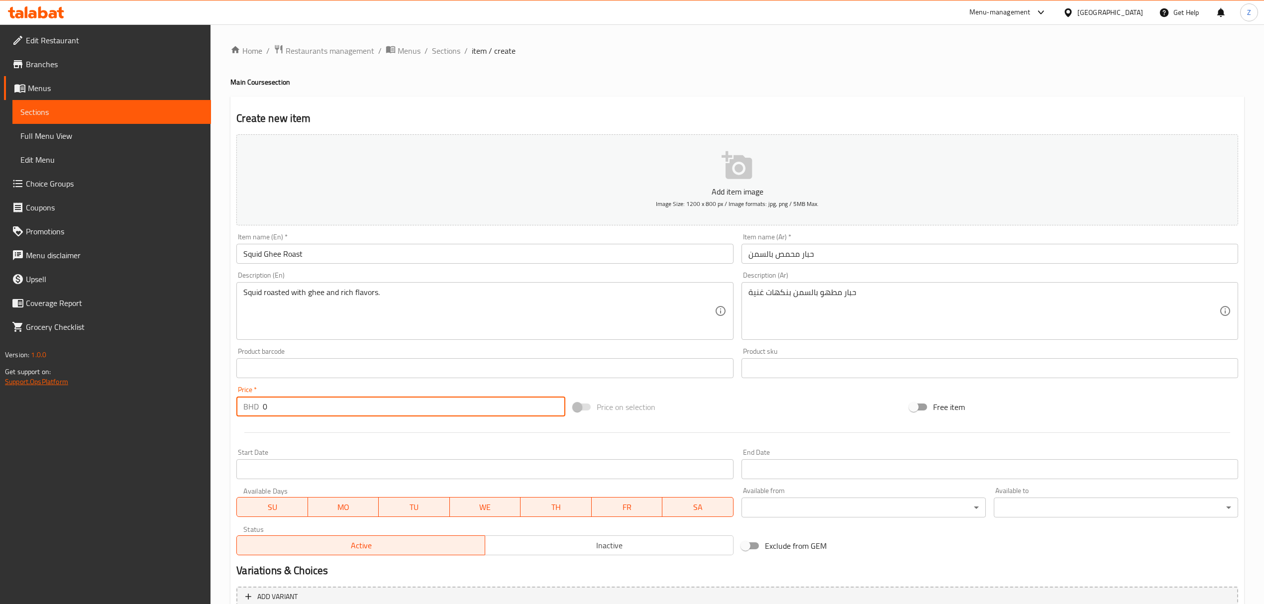
drag, startPoint x: 327, startPoint y: 405, endPoint x: 17, endPoint y: 379, distance: 310.7
click at [48, 388] on div "Edit Restaurant Branches Menus Sections Full Menu View Edit Menu Choice Groups …" at bounding box center [632, 363] width 1264 height 679
paste input "2.6"
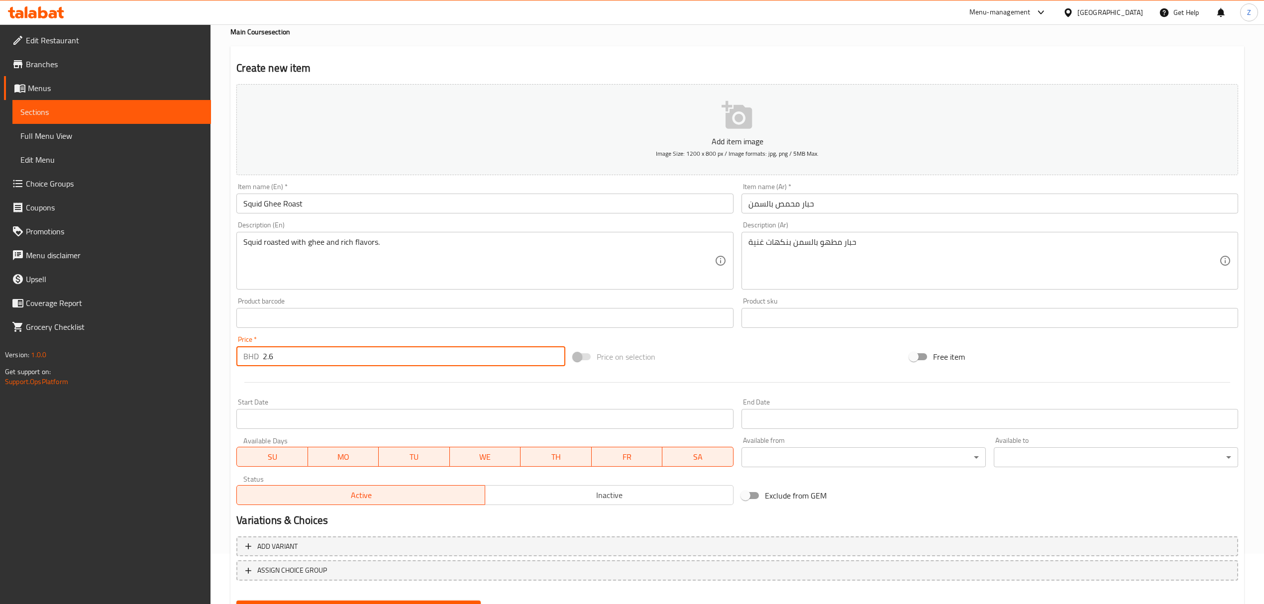
scroll to position [98, 0]
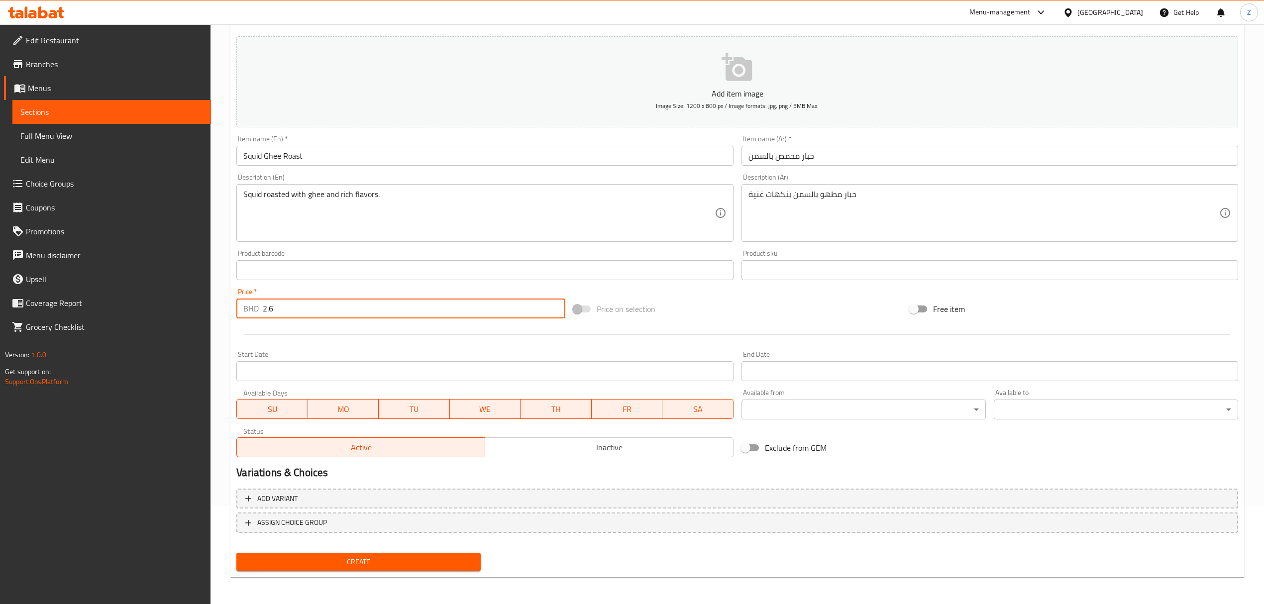
type input "2.6"
click at [377, 419] on span "Create" at bounding box center [358, 562] width 228 height 12
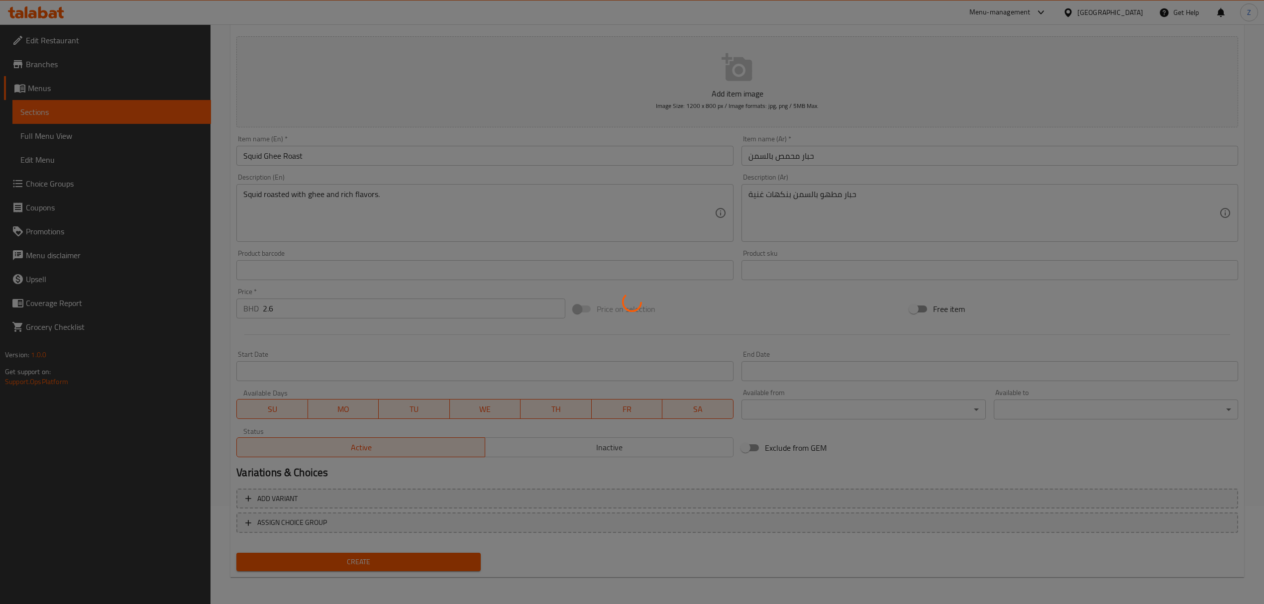
type input "0"
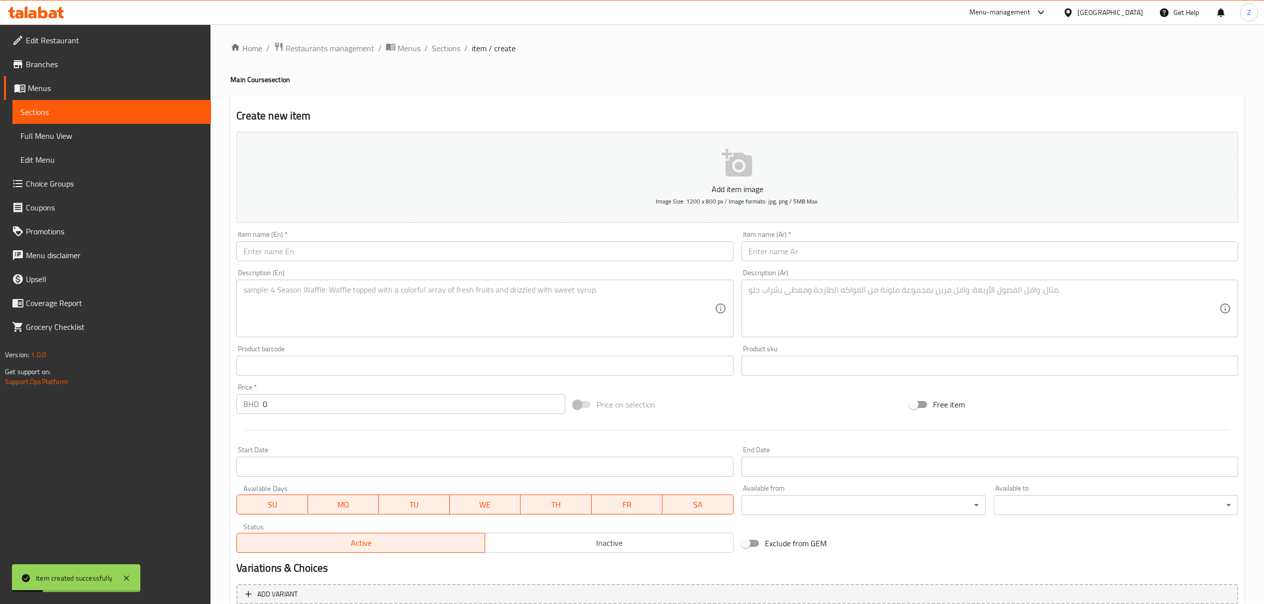
scroll to position [0, 0]
click at [449, 51] on span "Sections" at bounding box center [446, 51] width 28 height 12
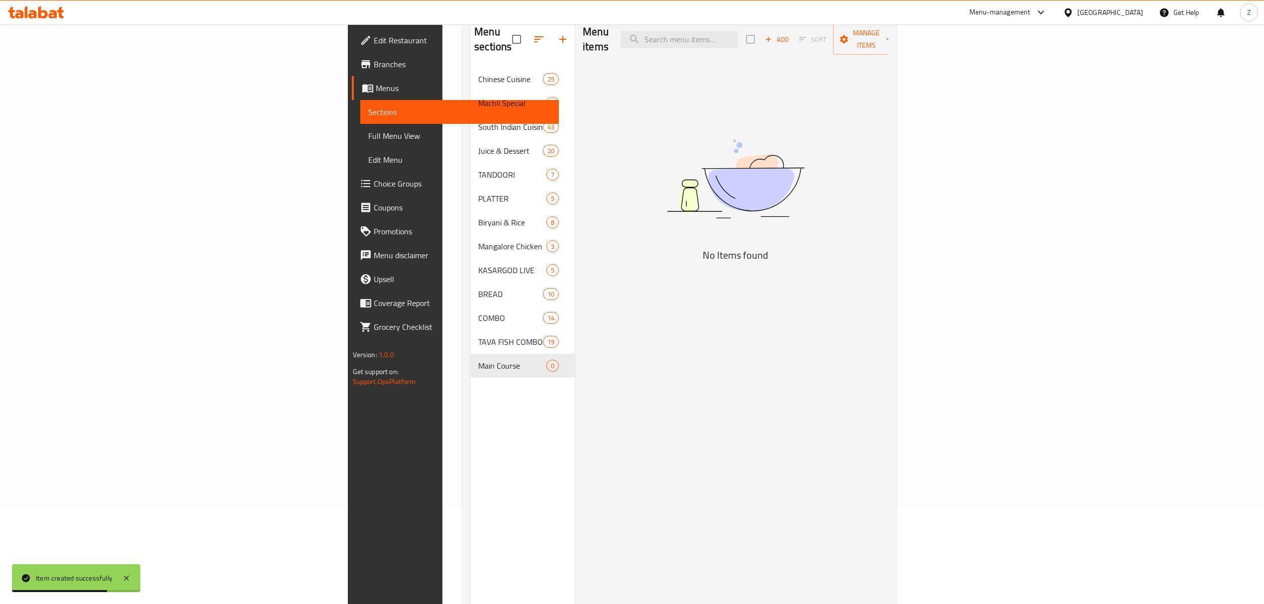
scroll to position [140, 0]
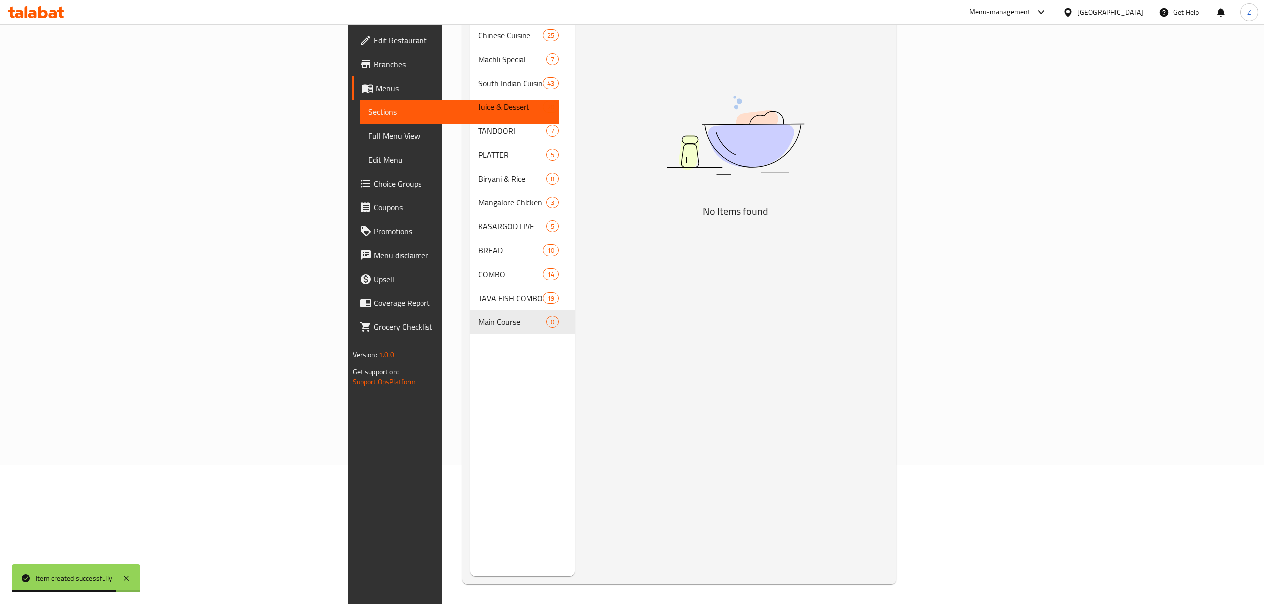
click at [600, 267] on div "Menu items Add Sort Manage items No Items found" at bounding box center [732, 274] width 314 height 604
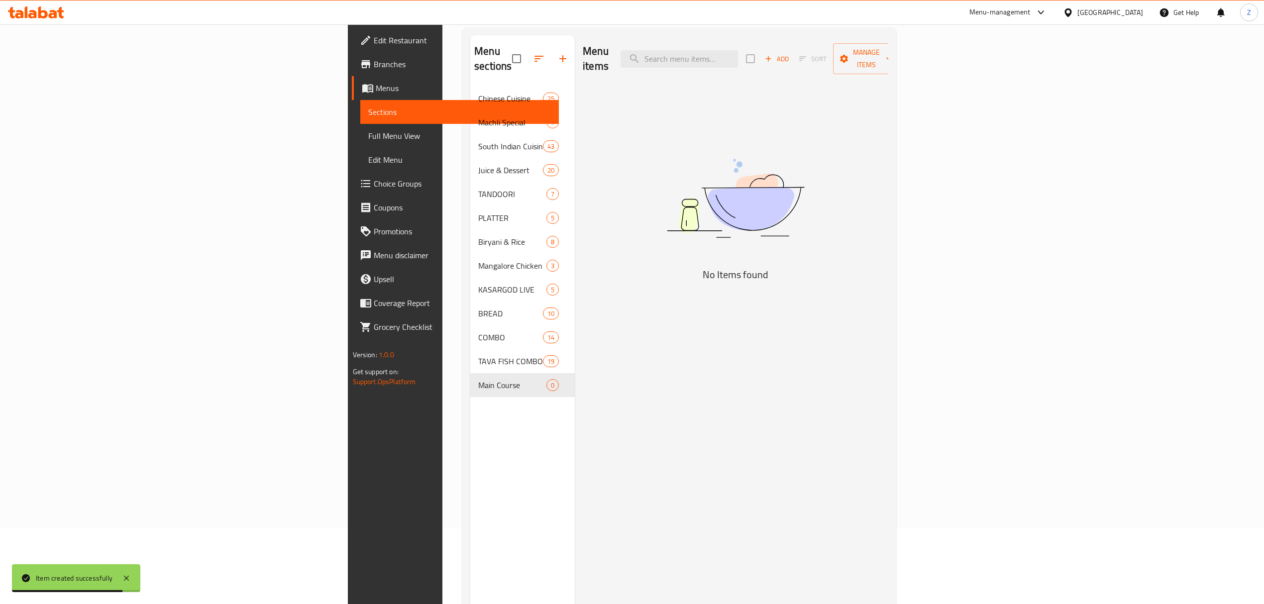
scroll to position [0, 0]
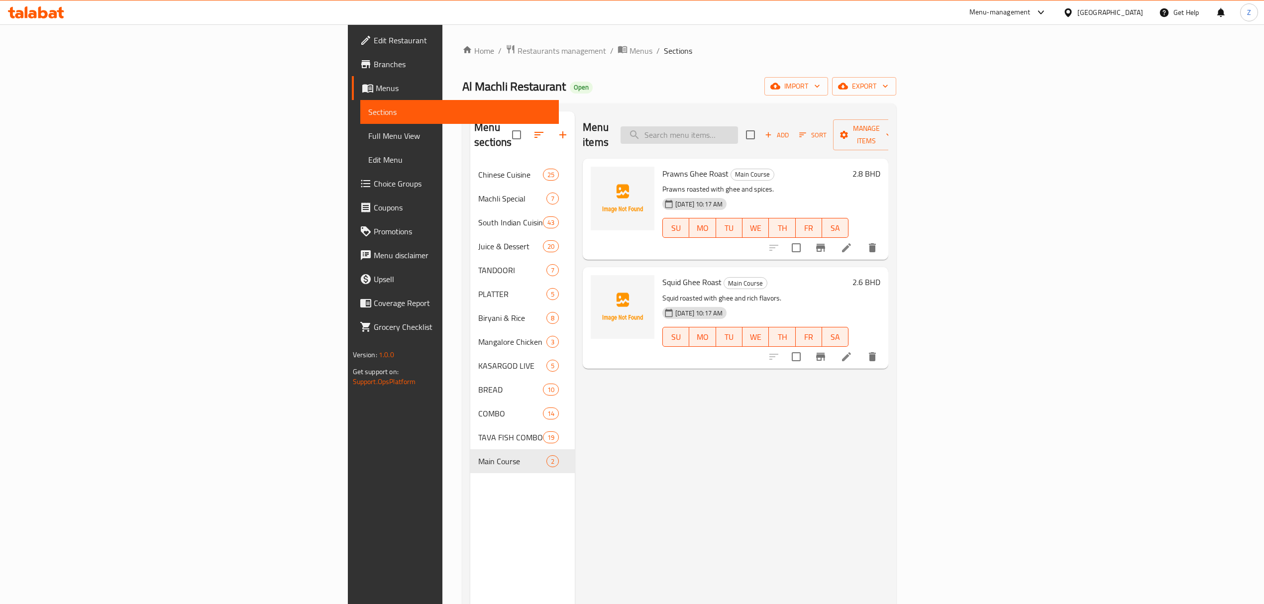
click at [738, 130] on input "search" at bounding box center [679, 134] width 117 height 17
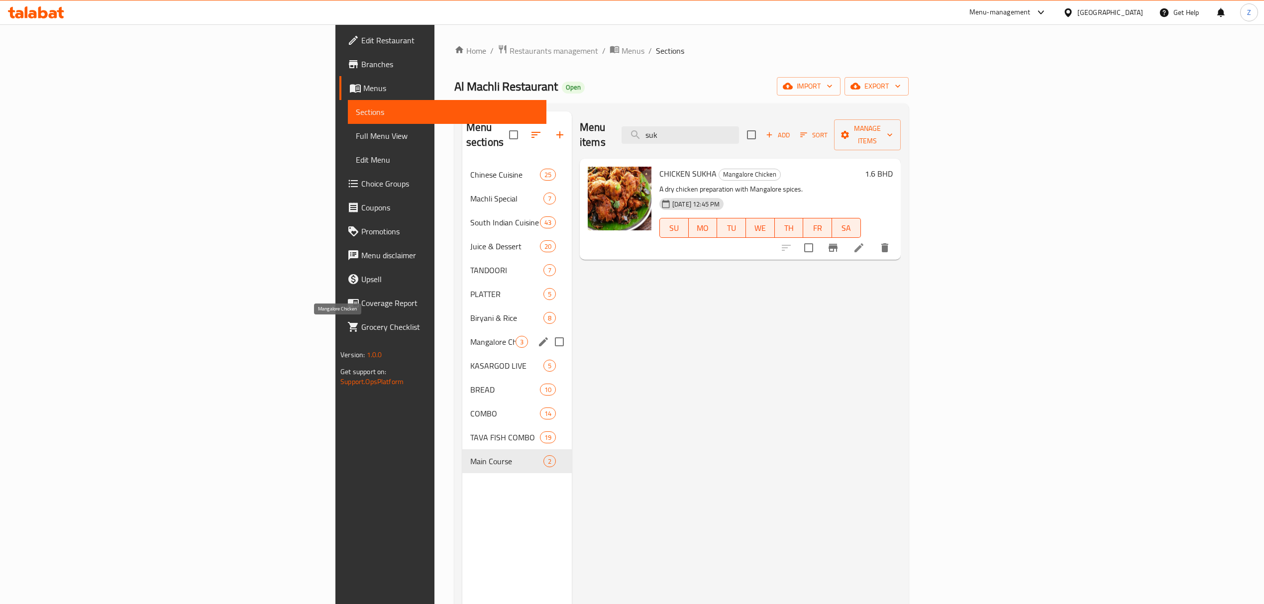
click at [470, 336] on span "Mangalore Chicken" at bounding box center [492, 342] width 45 height 12
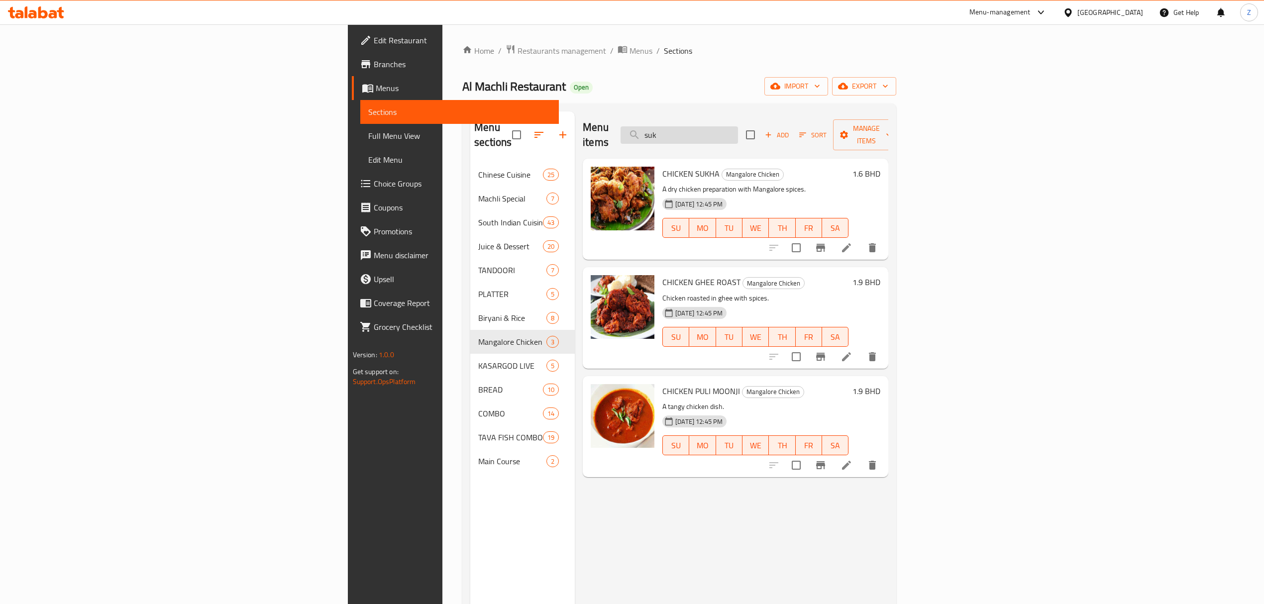
click at [738, 132] on input "suk" at bounding box center [679, 134] width 117 height 17
click at [738, 130] on input "suk" at bounding box center [679, 134] width 117 height 17
drag, startPoint x: 785, startPoint y: 130, endPoint x: 560, endPoint y: 116, distance: 225.0
click at [583, 120] on div "Menu items suk Add Sort Manage items" at bounding box center [736, 134] width 306 height 47
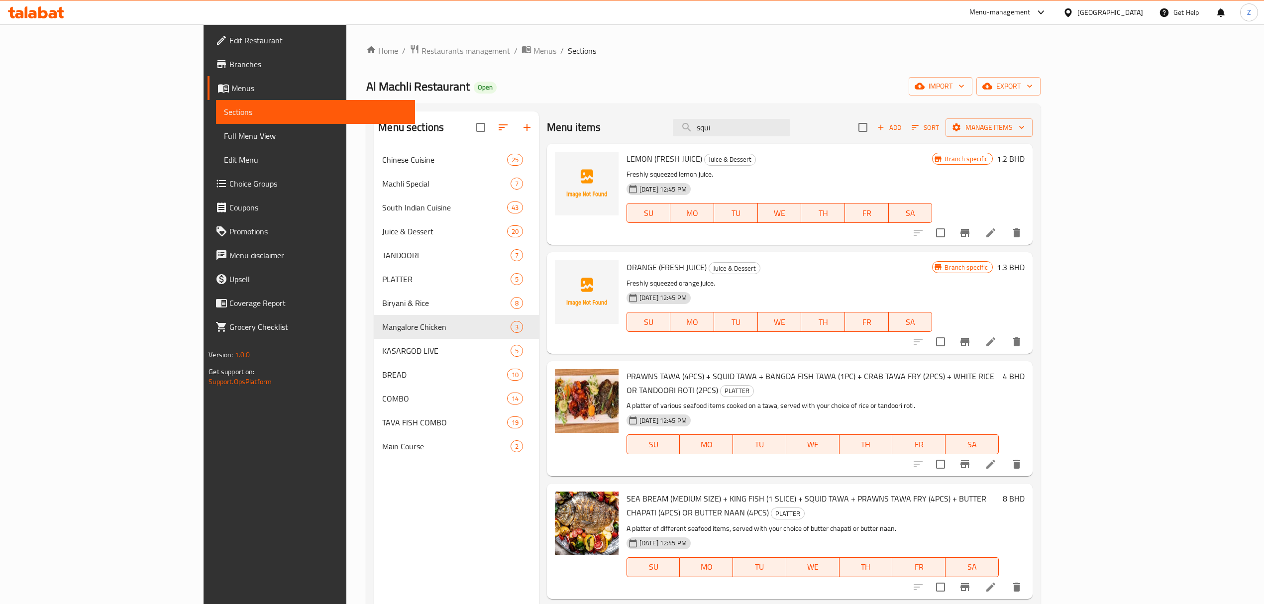
type input "squid"
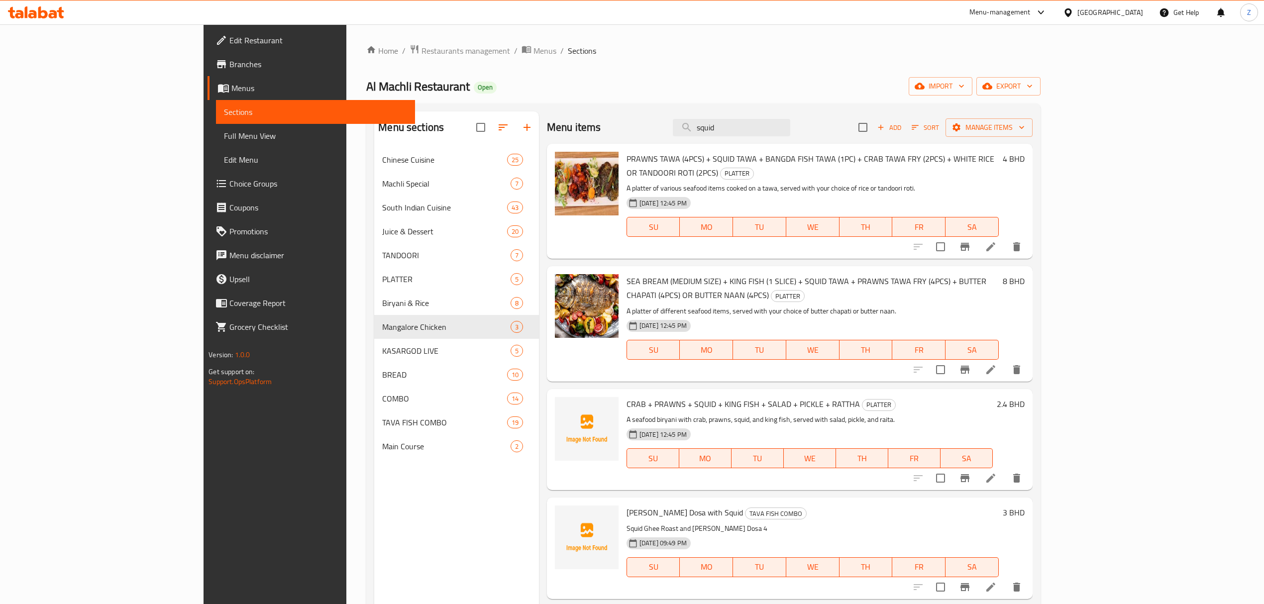
drag, startPoint x: 799, startPoint y: 134, endPoint x: 437, endPoint y: 100, distance: 364.0
click at [437, 100] on div "Home / Restaurants management / Menus / Sections Al Machli Restaurant Open impo…" at bounding box center [703, 383] width 674 height 679
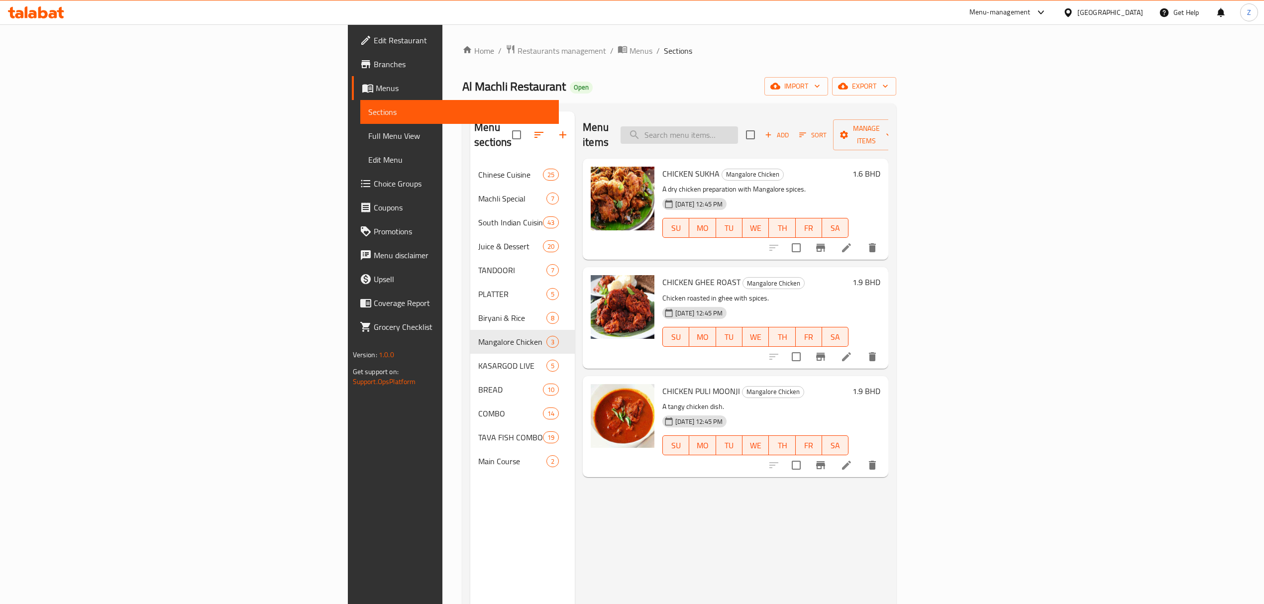
click at [738, 133] on input "search" at bounding box center [679, 134] width 117 height 17
paste input "Chicken Pulimoonji"
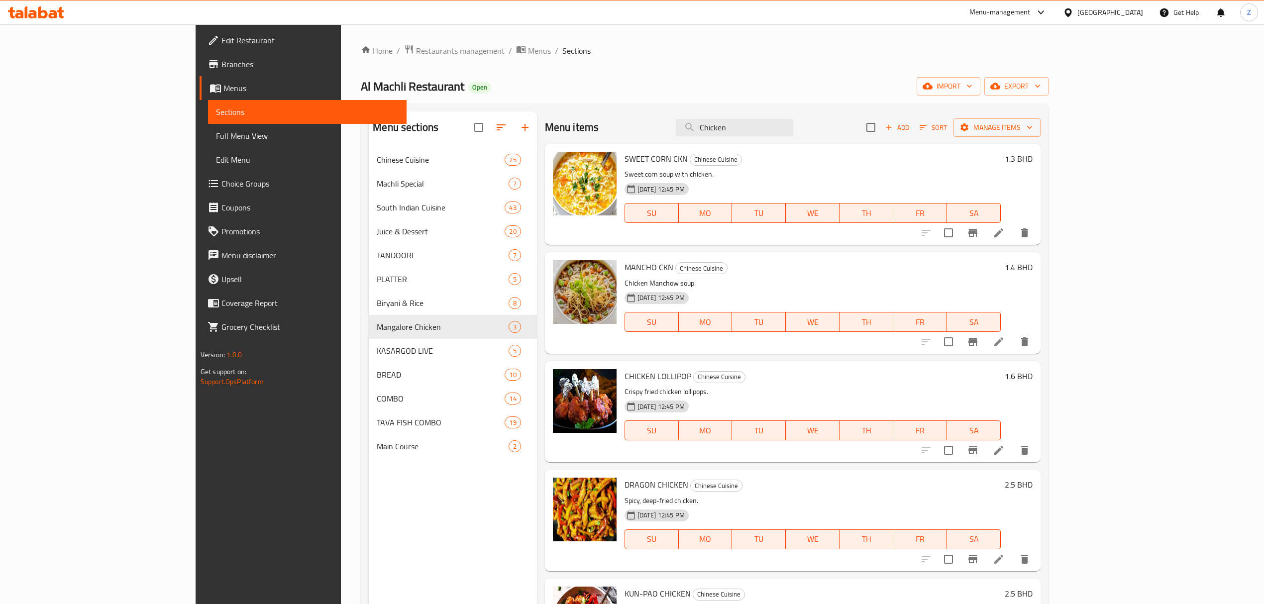
drag, startPoint x: 791, startPoint y: 128, endPoint x: 427, endPoint y: 131, distance: 364.9
click at [470, 128] on div "Menu sections Chinese Cuisine 25 Machli Special 7 South Indian Cuisine 43 Juice…" at bounding box center [705, 413] width 672 height 604
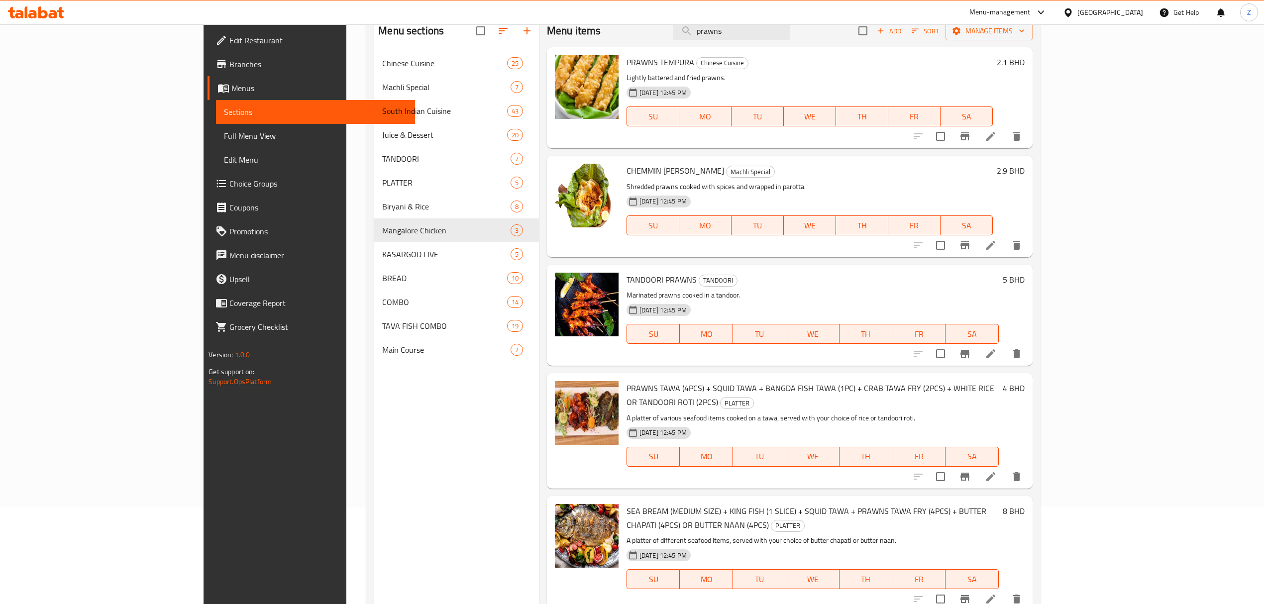
scroll to position [74, 0]
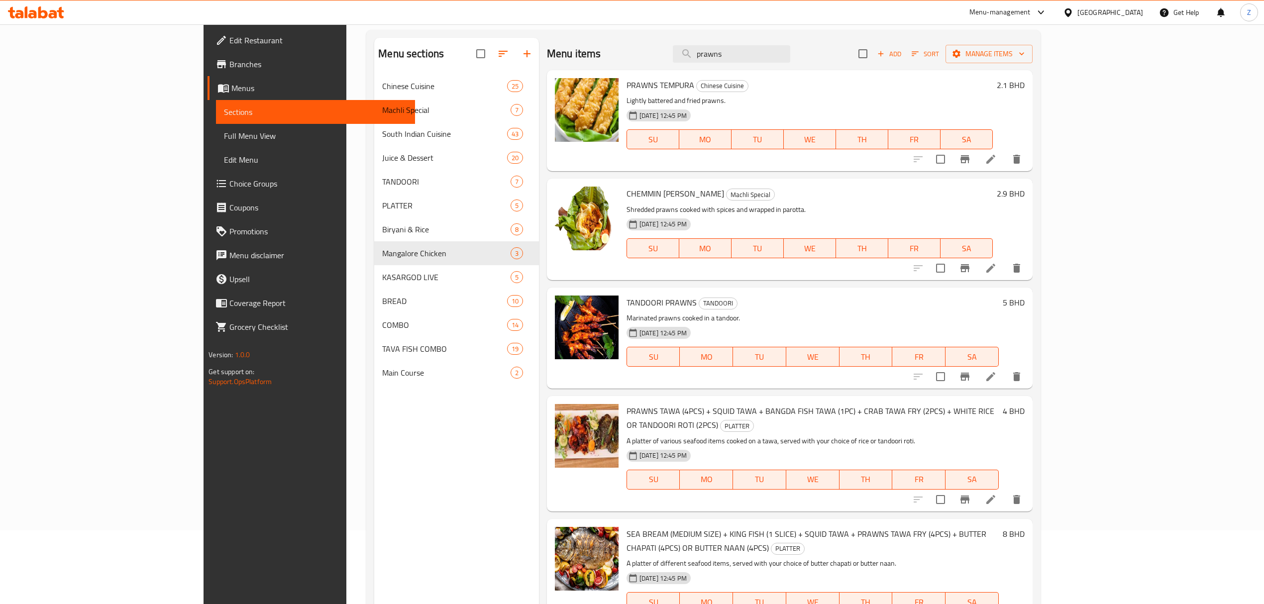
type input "prawns"
click at [379, 419] on div "Menu sections Chinese Cuisine 25 Machli Special 7 South Indian Cuisine 43 Juice…" at bounding box center [456, 340] width 165 height 604
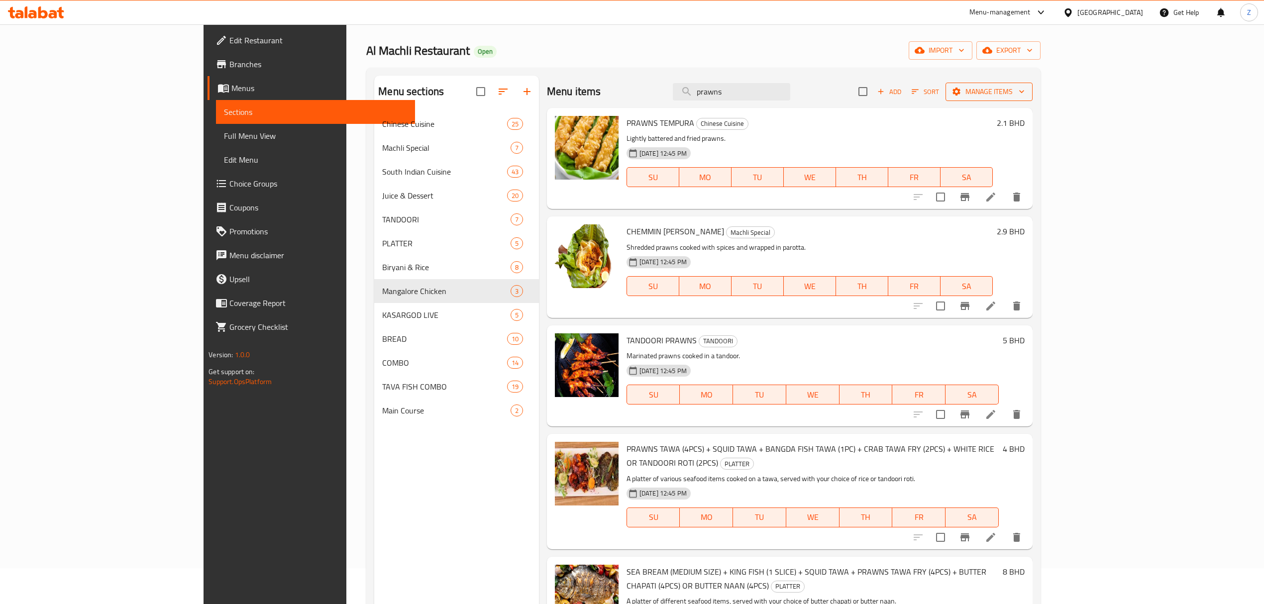
scroll to position [0, 0]
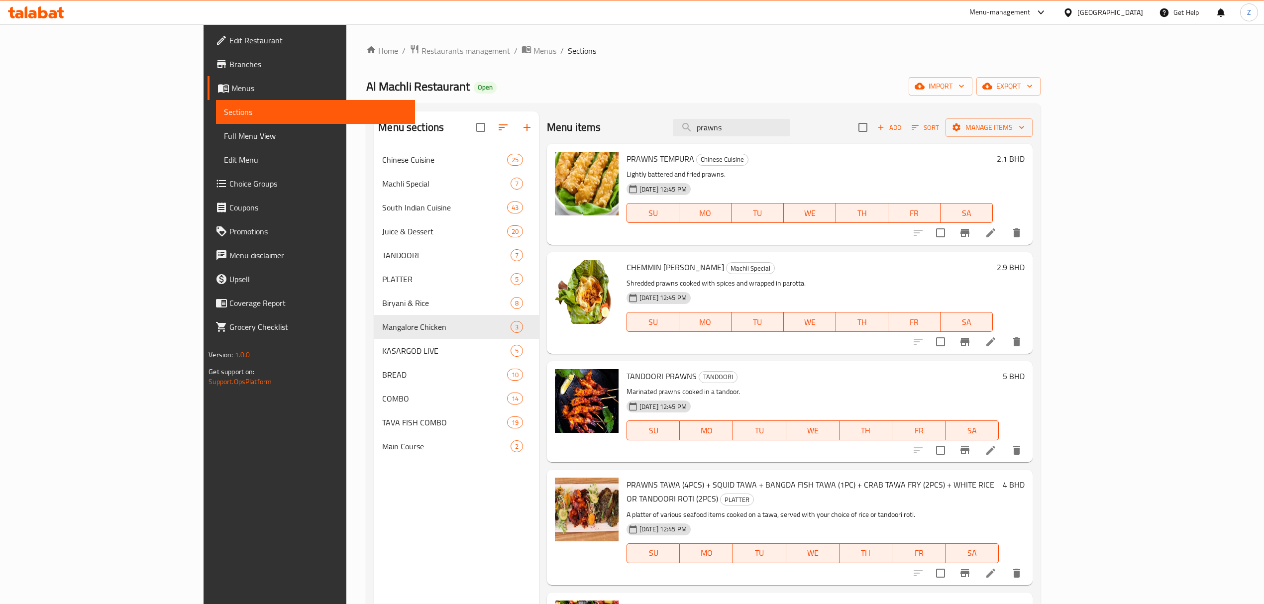
drag, startPoint x: 584, startPoint y: 132, endPoint x: 301, endPoint y: 162, distance: 285.3
click at [378, 150] on div "Menu sections Chinese Cuisine 25 Machli Special 7 South Indian Cuisine 43 Juice…" at bounding box center [703, 413] width 658 height 604
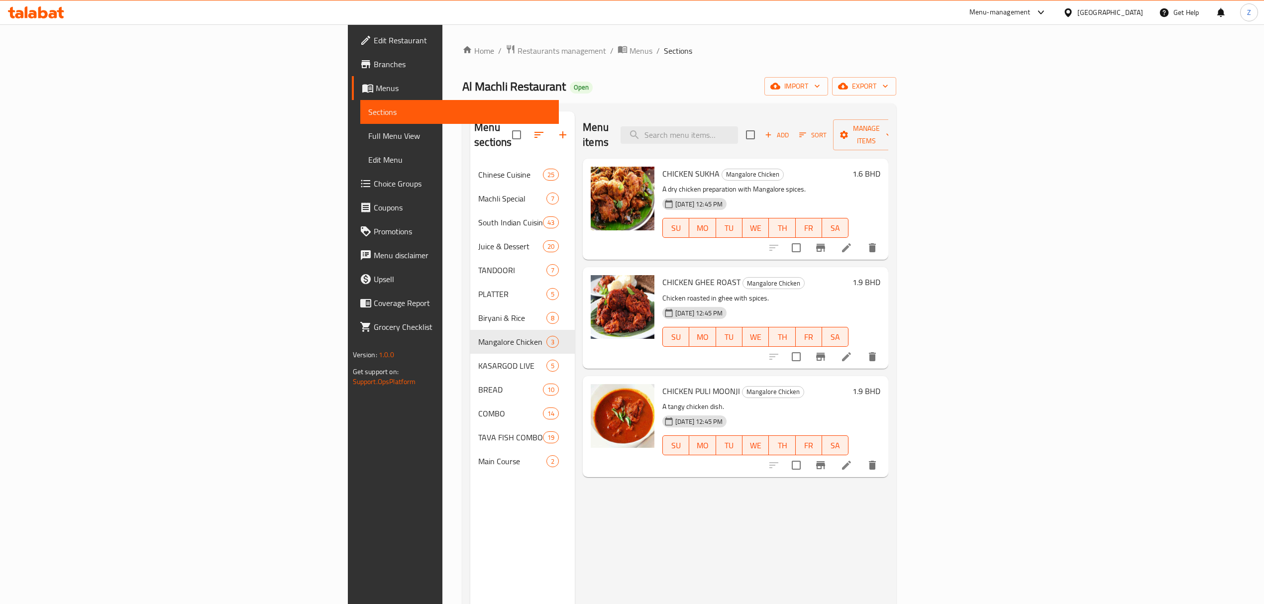
click at [470, 419] on div "Menu sections Chinese Cuisine 25 Machli Special 7 South Indian Cuisine 43 Juice…" at bounding box center [522, 413] width 105 height 604
click at [559, 131] on icon "button" at bounding box center [562, 134] width 7 height 7
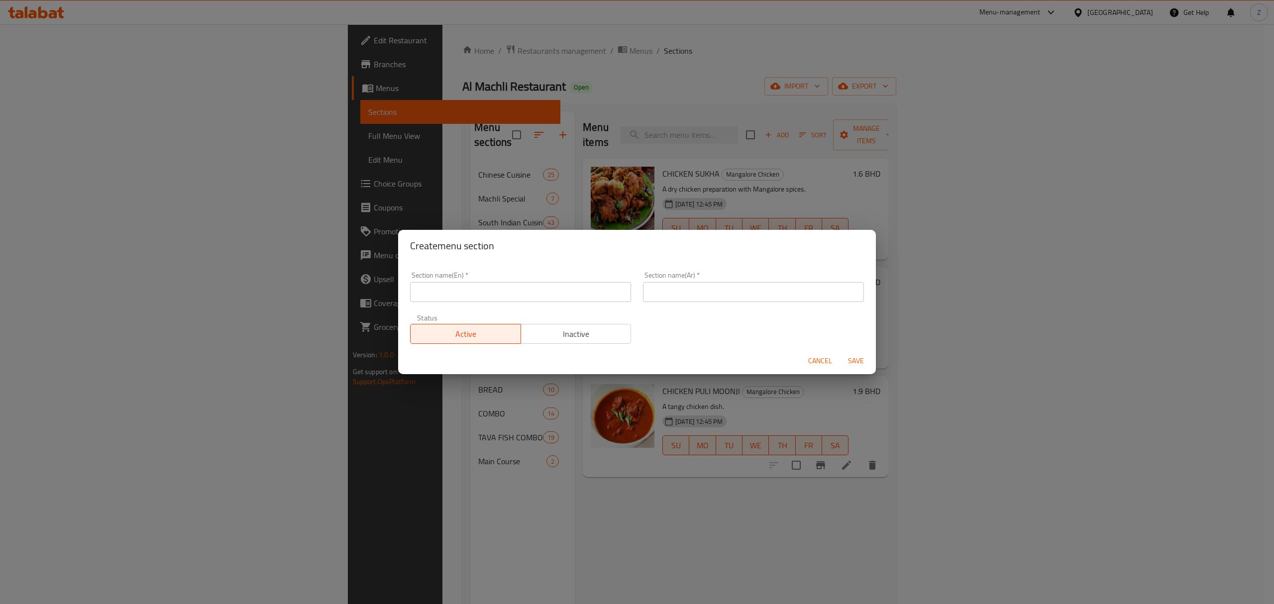
click at [520, 281] on div "Section name(En)   * Section name(En) *" at bounding box center [520, 287] width 221 height 30
click at [512, 286] on input "text" at bounding box center [520, 292] width 221 height 20
paste input "Pulimoonji Specials"
type input "Pulimoonji Specials"
click at [753, 292] on input "text" at bounding box center [753, 292] width 221 height 20
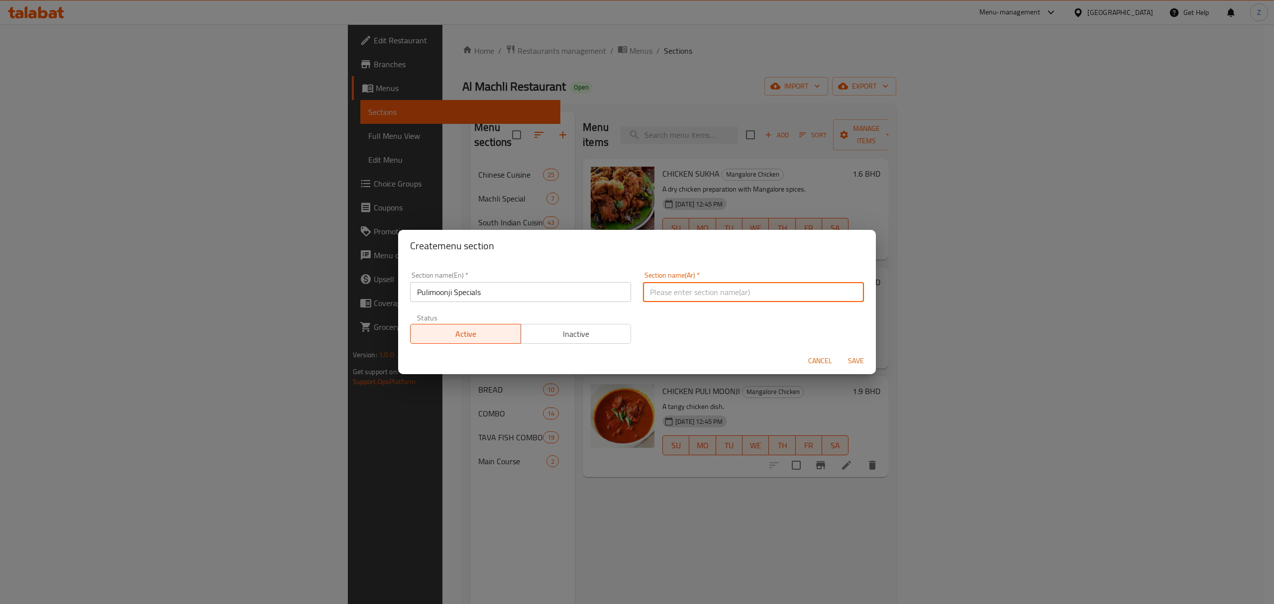
paste input "أطباق بوليمونجي"
type input "أطباق بوليمونجي"
click at [849, 361] on span "Save" at bounding box center [856, 361] width 24 height 12
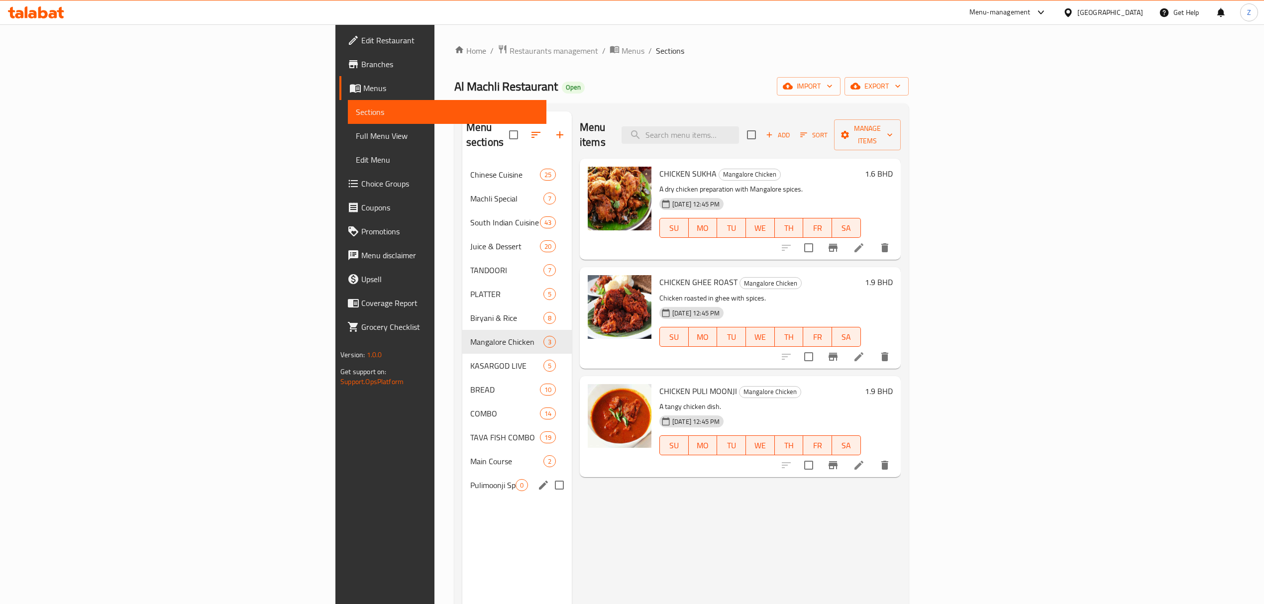
click at [462, 419] on div "Pulimoonji Specials 0" at bounding box center [517, 485] width 110 height 24
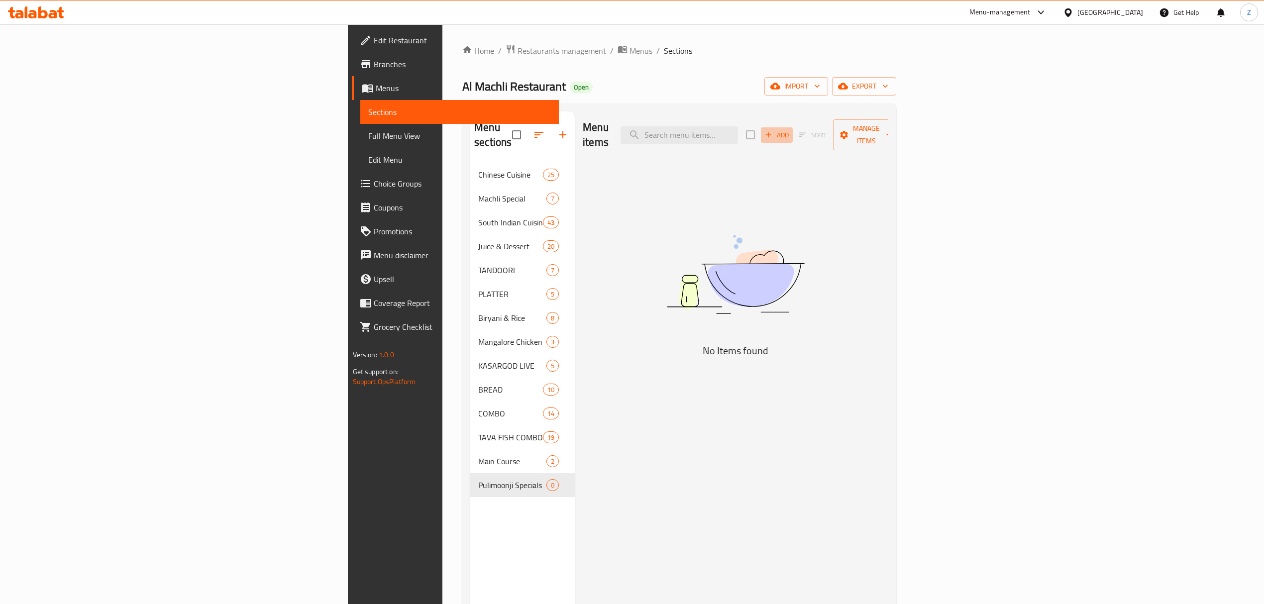
click at [790, 129] on span "Add" at bounding box center [777, 134] width 27 height 11
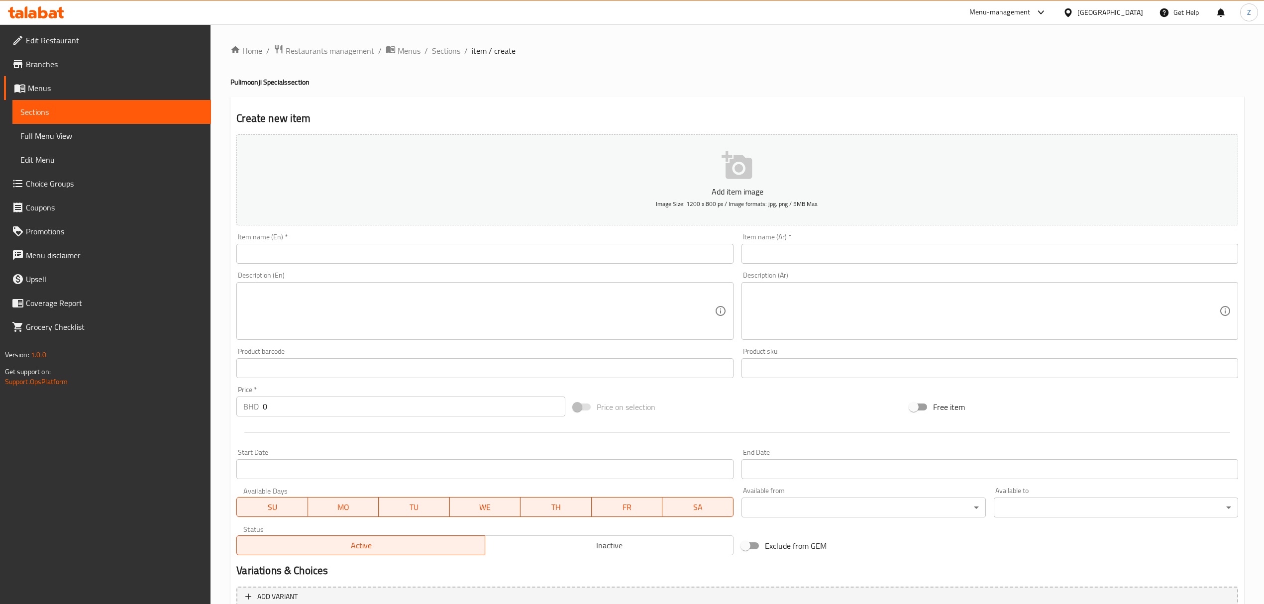
click at [287, 250] on input "text" at bounding box center [484, 254] width 497 height 20
paste input "Chicken Pulimoonji"
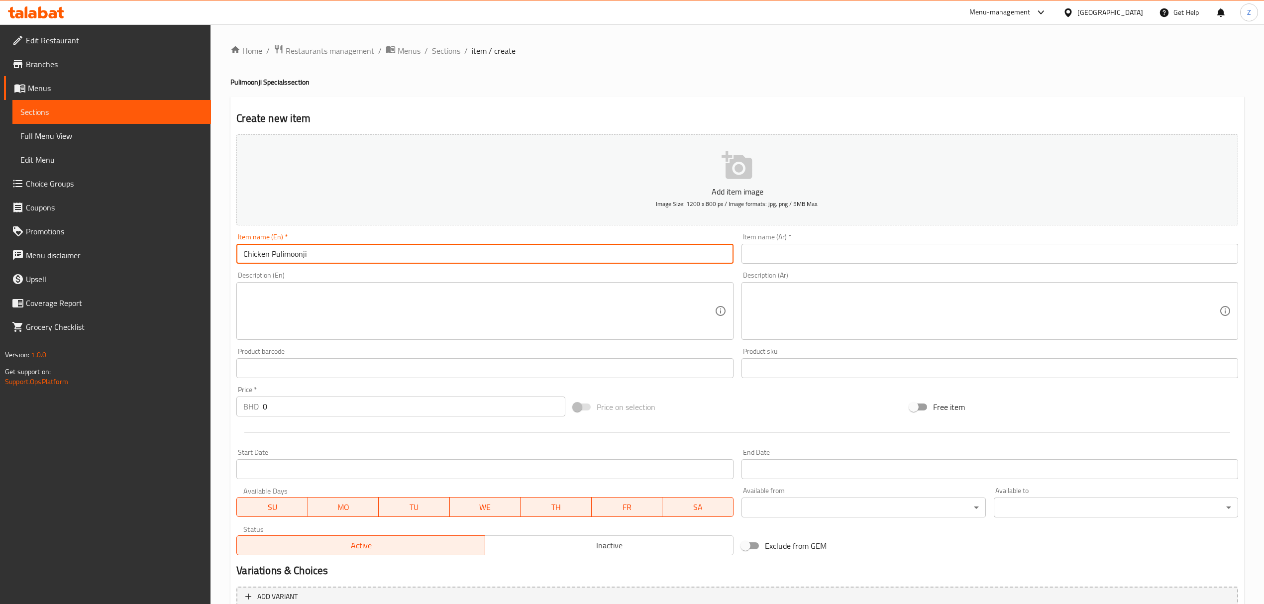
type input "Chicken Pulimoonji"
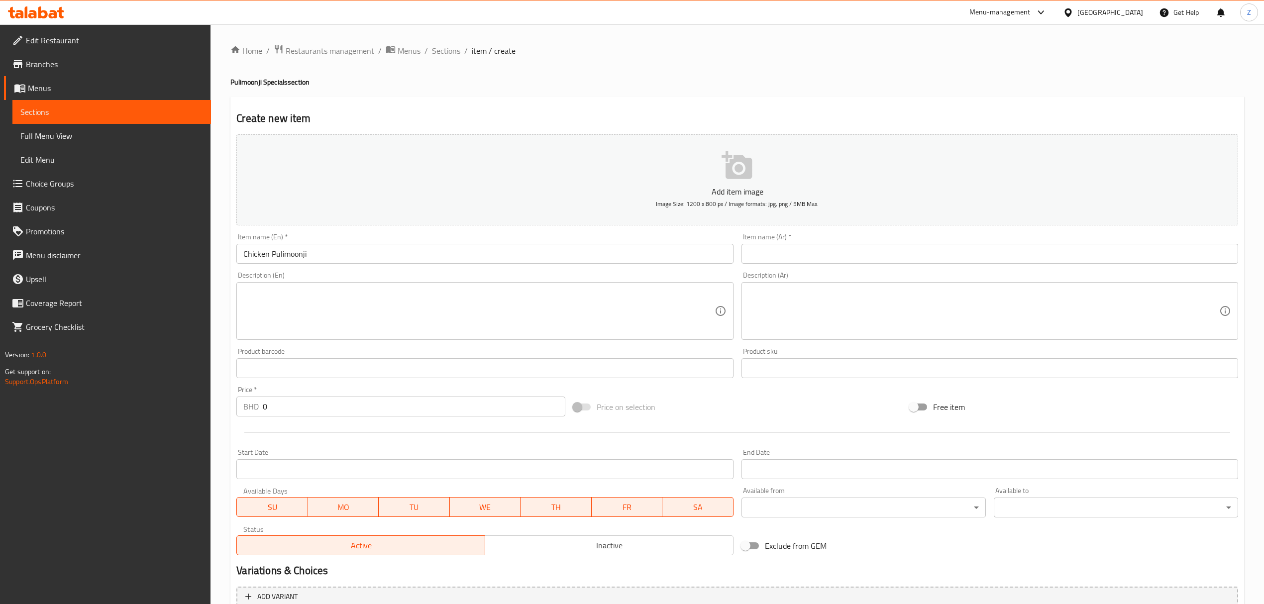
click at [849, 259] on input "text" at bounding box center [990, 254] width 497 height 20
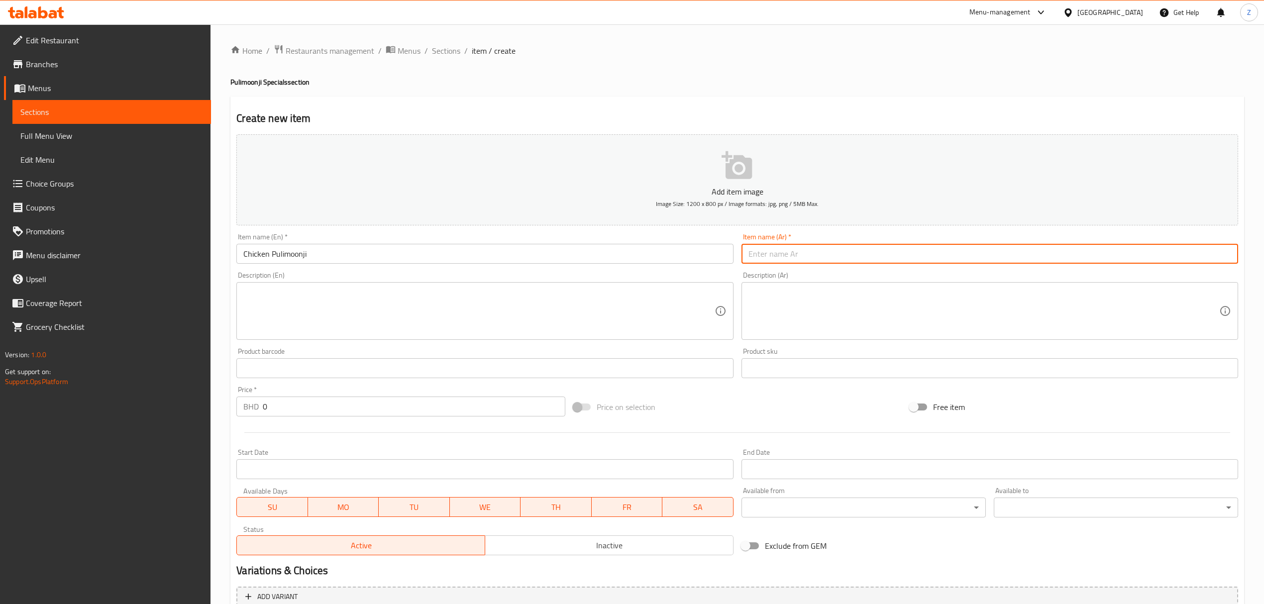
paste input "دجاج بوليمونجي"
type input "دجاج بوليمونجي"
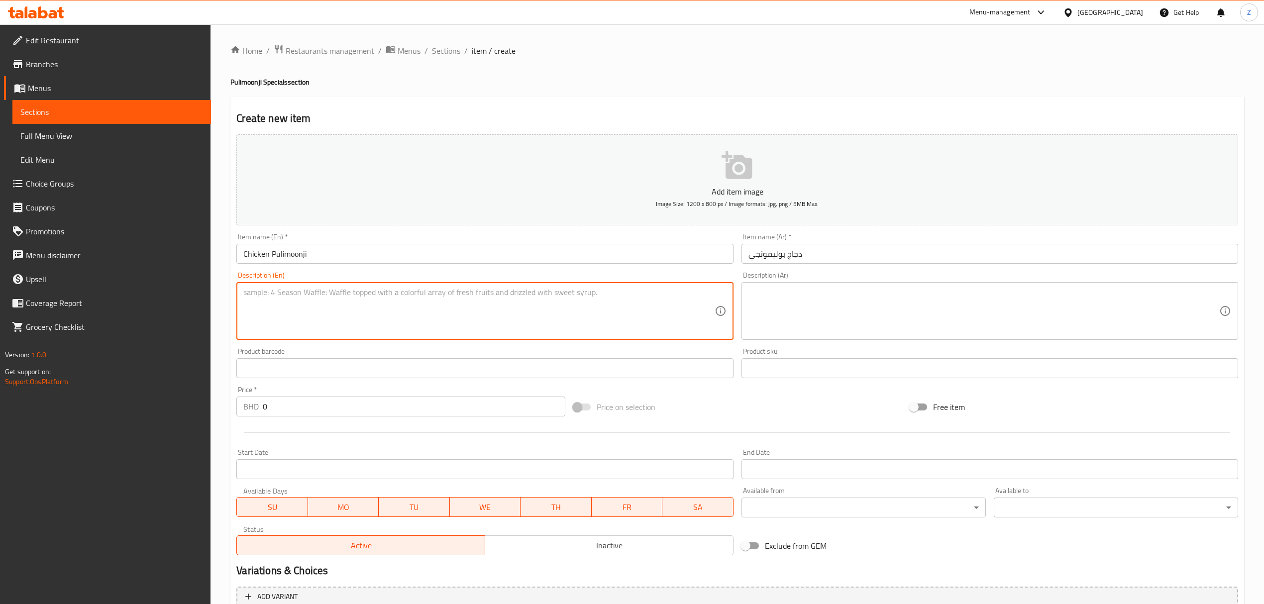
click at [309, 299] on textarea at bounding box center [478, 311] width 471 height 47
paste textarea "Spicy chicken prepared in tangy pulimoonji style."
type textarea "Spicy chicken prepared in tangy pulimoonji style."
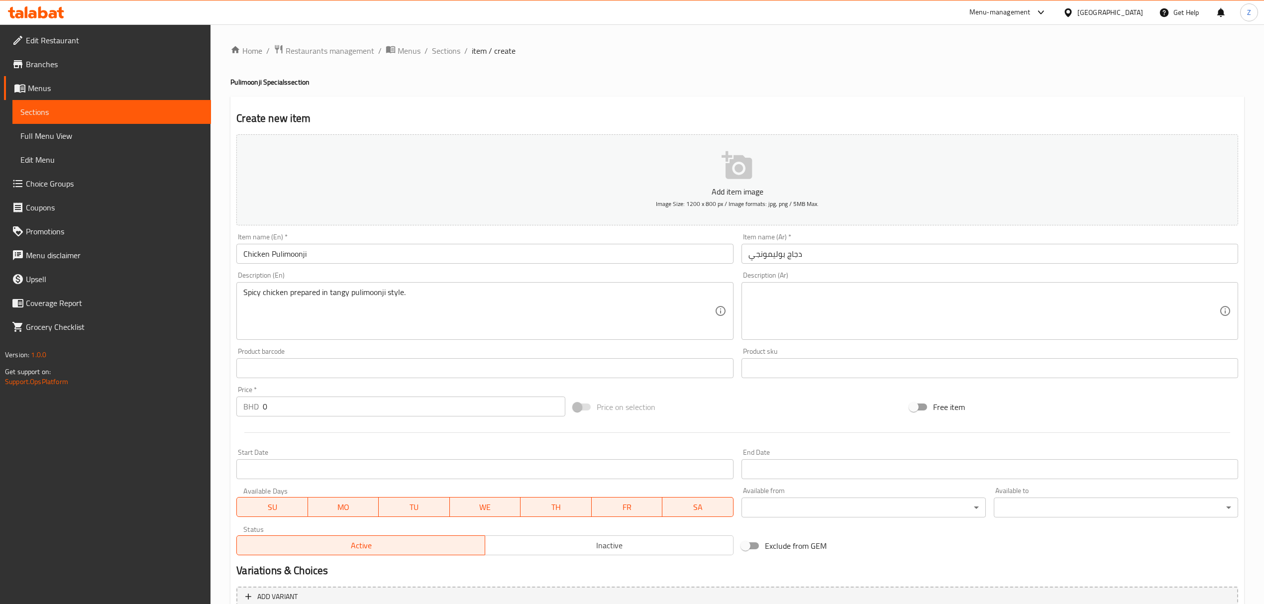
click at [734, 341] on div "Description (En) Spicy chicken prepared in tangy pulimoonji style. Description …" at bounding box center [484, 306] width 505 height 76
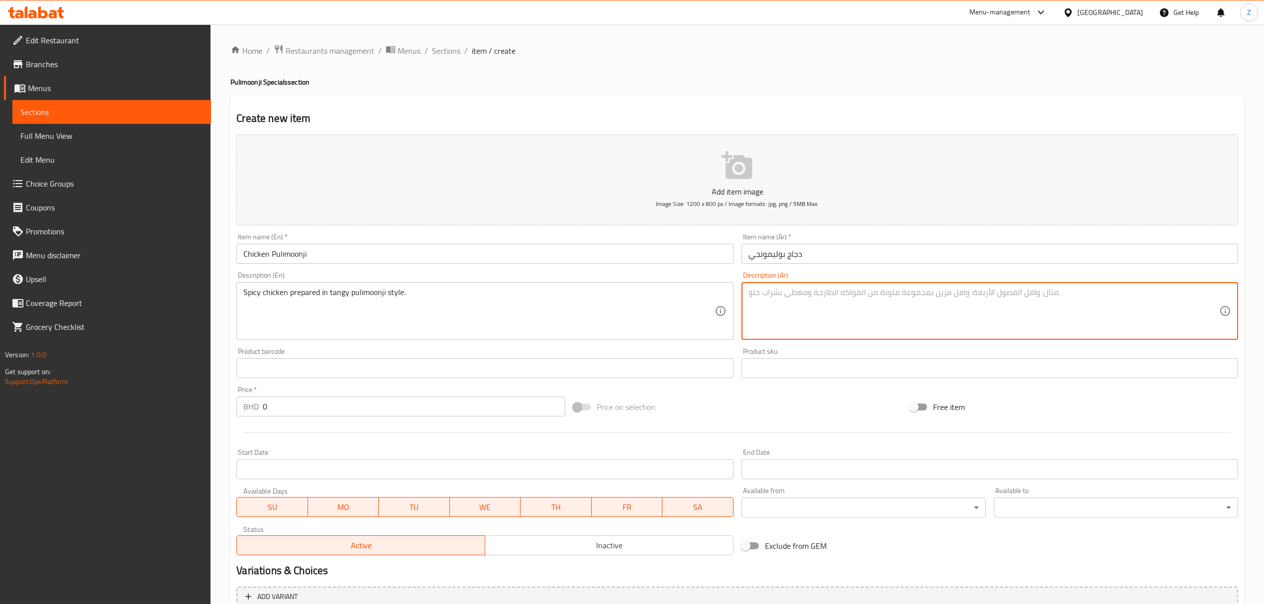
click at [767, 321] on textarea at bounding box center [984, 311] width 471 height 47
paste textarea "دجاج حار مطهو على طريقة البوليمونجي اللاذعة"
type textarea "دجاج حار مطهو على طريقة البوليمونجي اللاذعة"
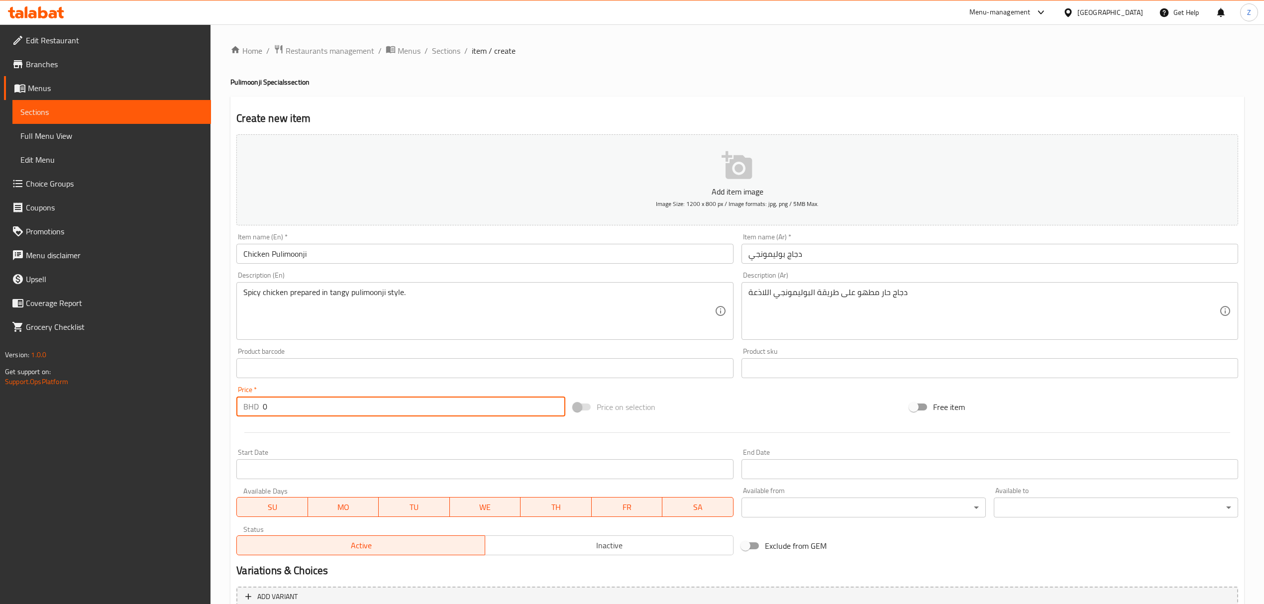
drag, startPoint x: 258, startPoint y: 403, endPoint x: 125, endPoint y: 393, distance: 132.8
click at [133, 400] on div "Edit Restaurant Branches Menus Sections Full Menu View Edit Menu Choice Groups …" at bounding box center [632, 363] width 1264 height 679
paste input "2.4"
type input "2.4"
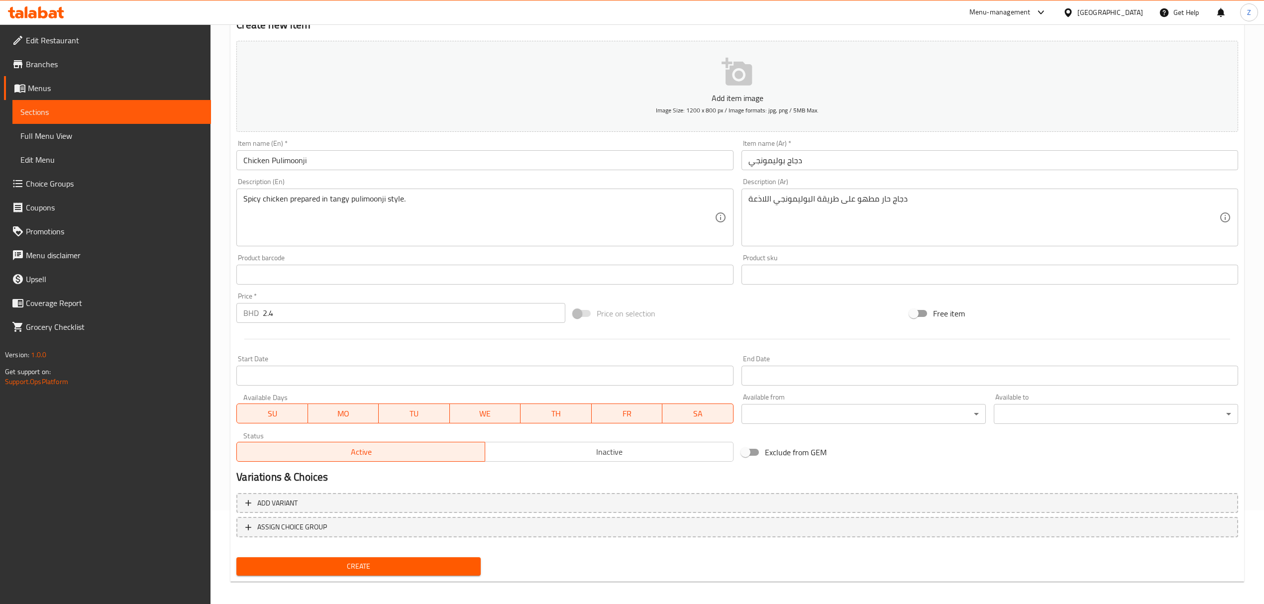
scroll to position [98, 0]
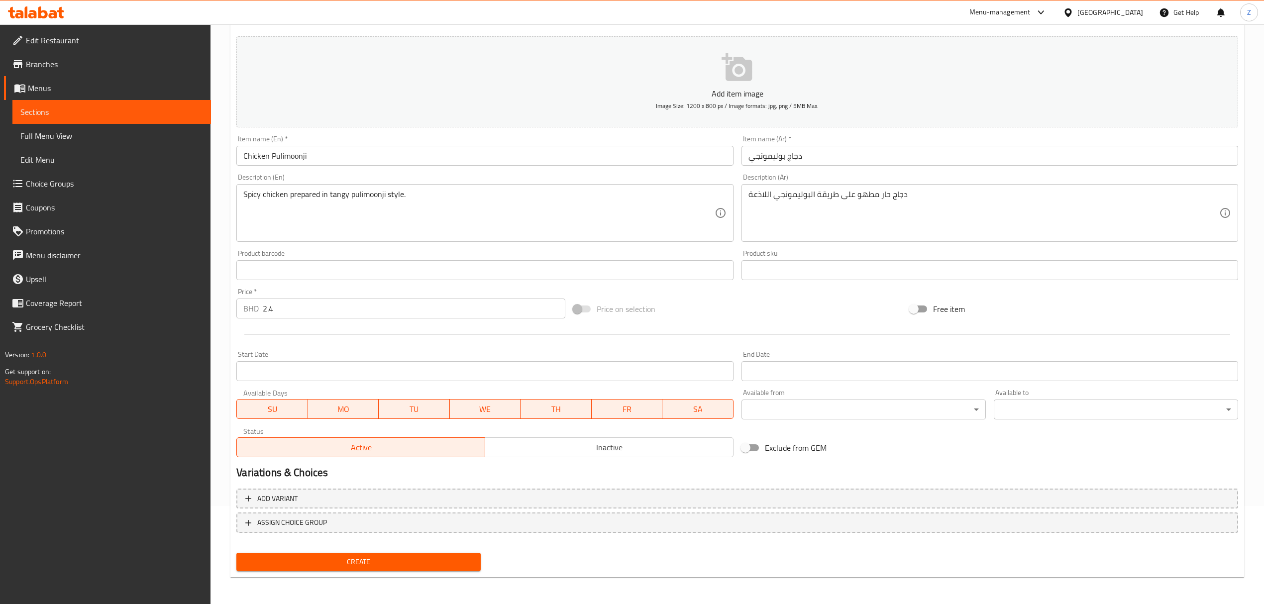
click at [363, 419] on button "Create" at bounding box center [358, 562] width 244 height 18
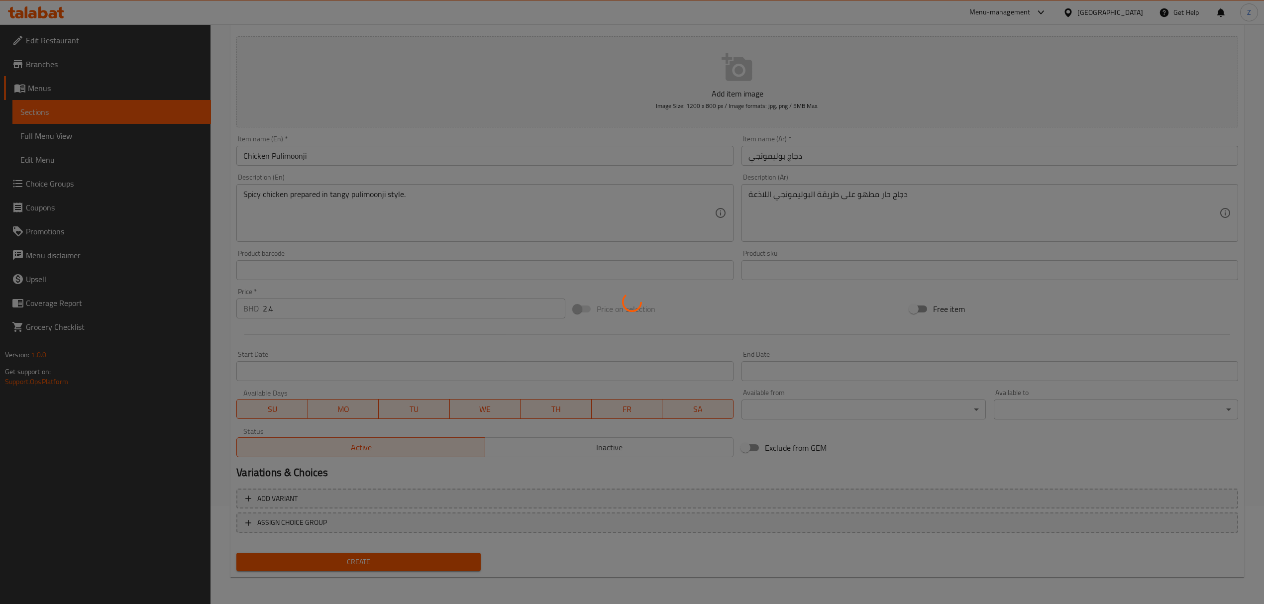
type input "0"
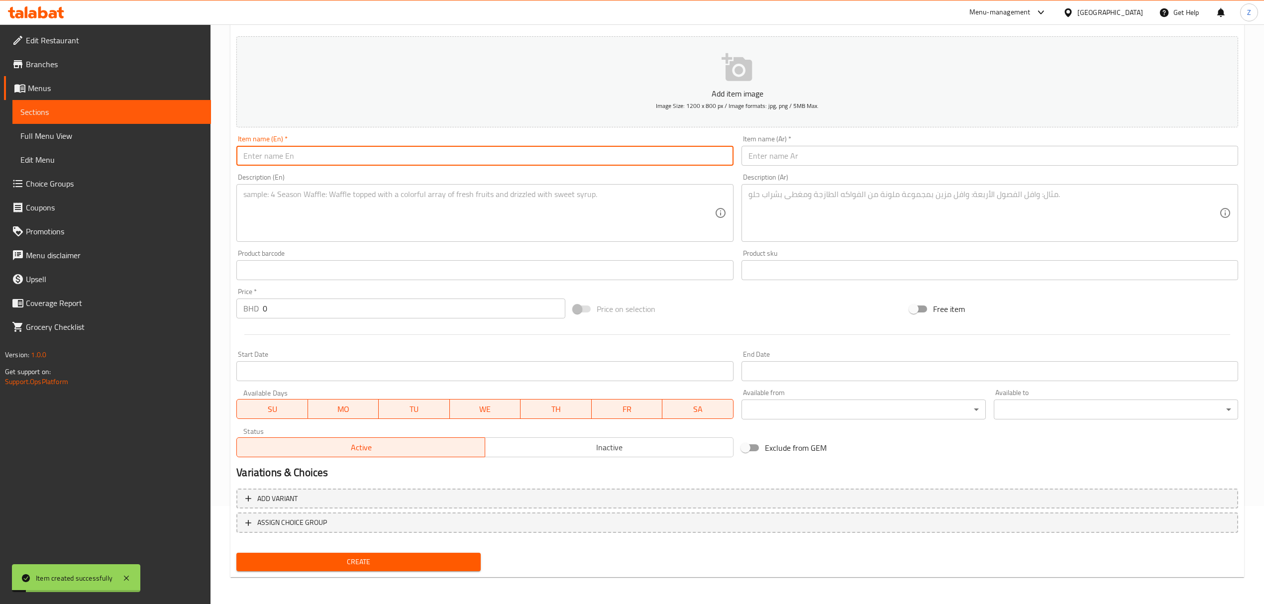
click at [301, 160] on input "text" at bounding box center [484, 156] width 497 height 20
paste input "Fish Pulimoonji (Mackerel)"
type input "Fish Pulimoonji (Mackerel)"
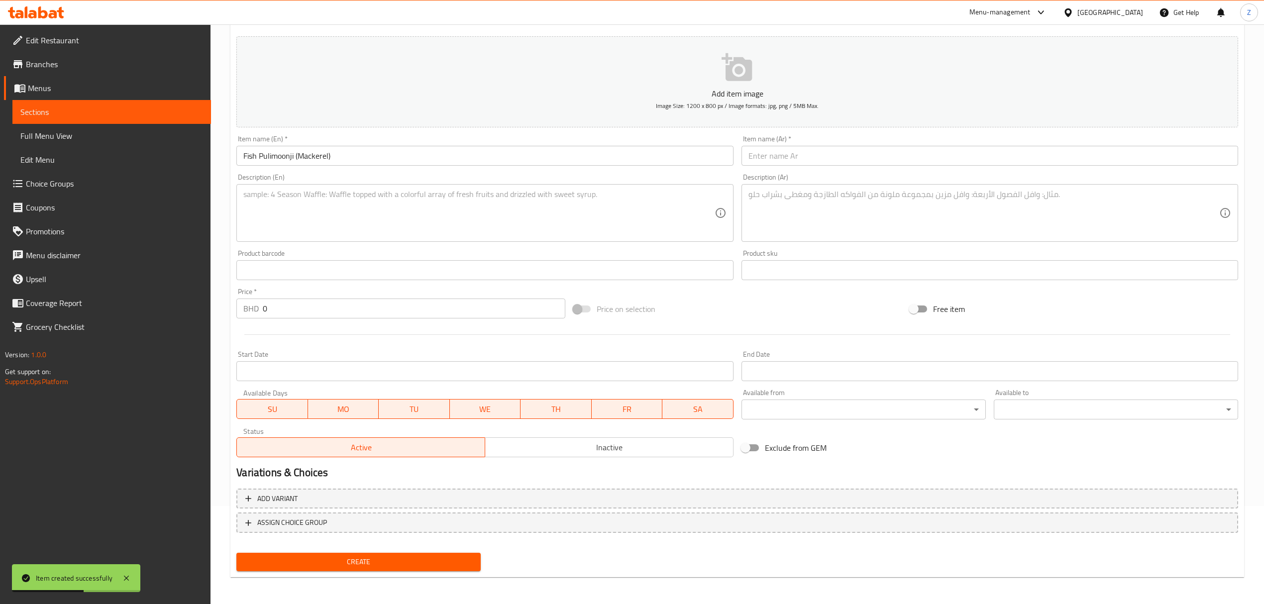
click at [785, 157] on input "text" at bounding box center [990, 156] width 497 height 20
paste input "سمك [PERSON_NAME]"
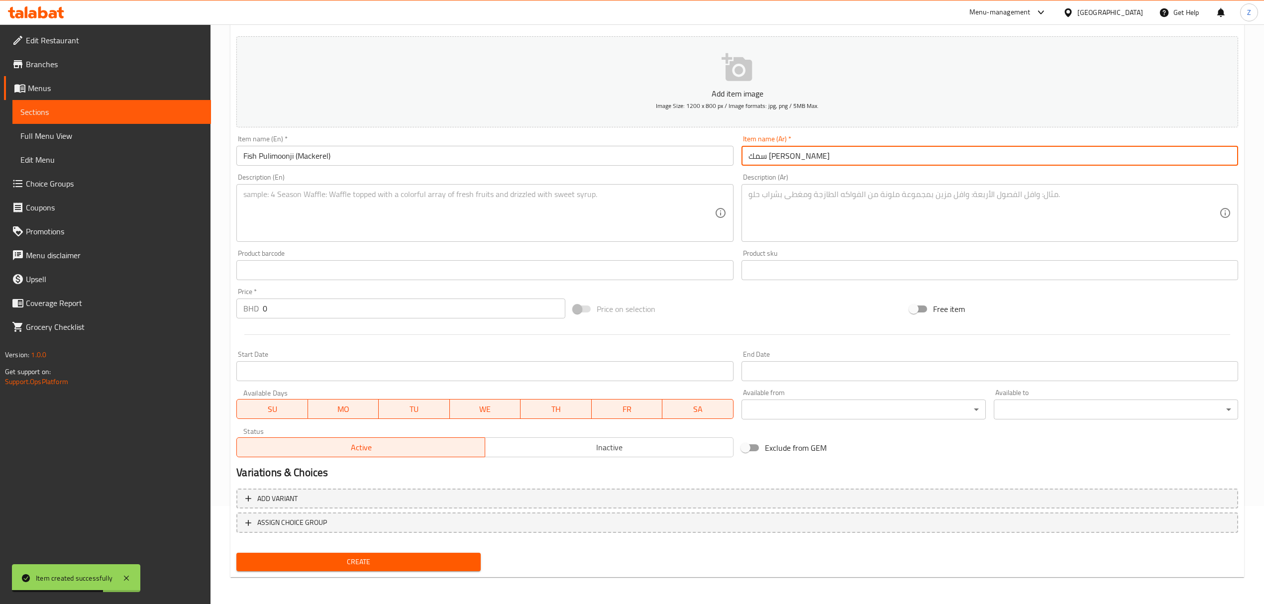
type input "سمك [PERSON_NAME]"
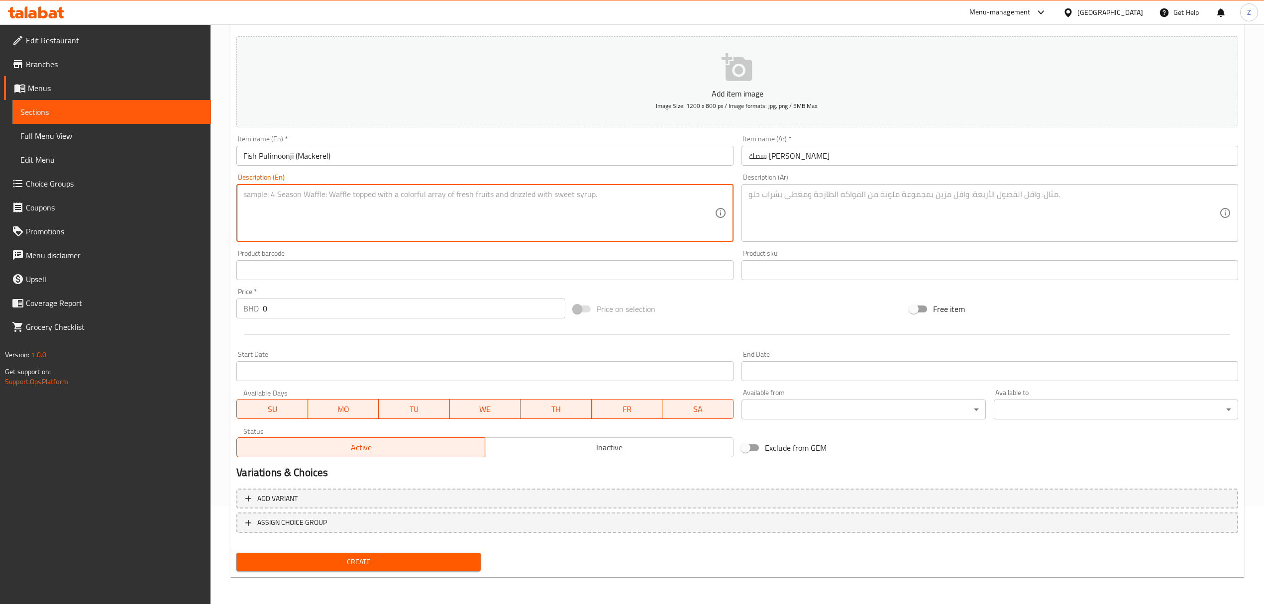
click at [359, 216] on textarea at bounding box center [478, 213] width 471 height 47
paste textarea "Mackerel fish cooked in spicy pulimoonji masala."
type textarea "Mackerel fish cooked in spicy pulimoonji masala."
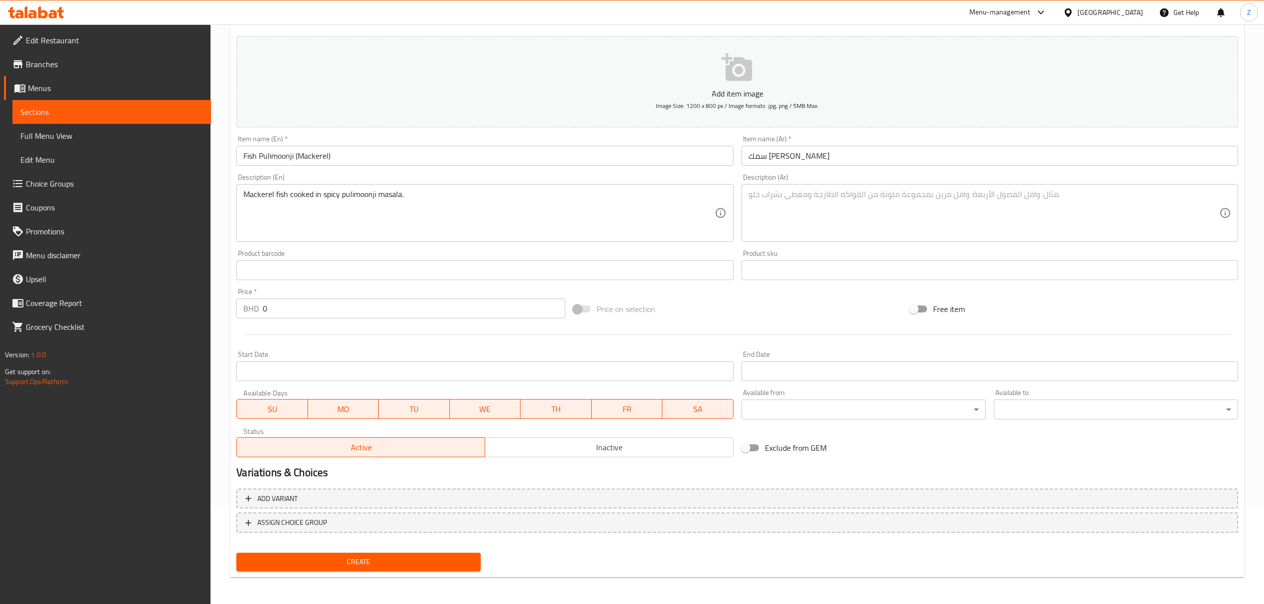
click at [837, 200] on textarea at bounding box center [984, 213] width 471 height 47
paste textarea "سمك ماكريل مطهو بصلصة البوليمونجي الحارة"
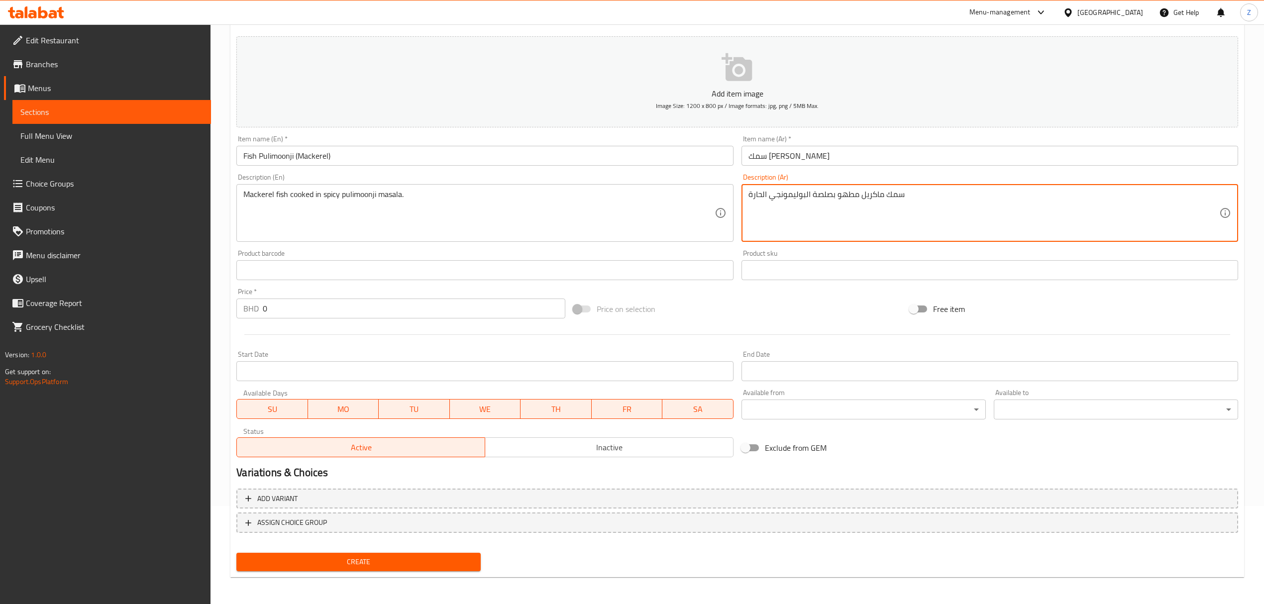
type textarea "سمك ماكريل مطهو بصلصة البوليمونجي الحارة"
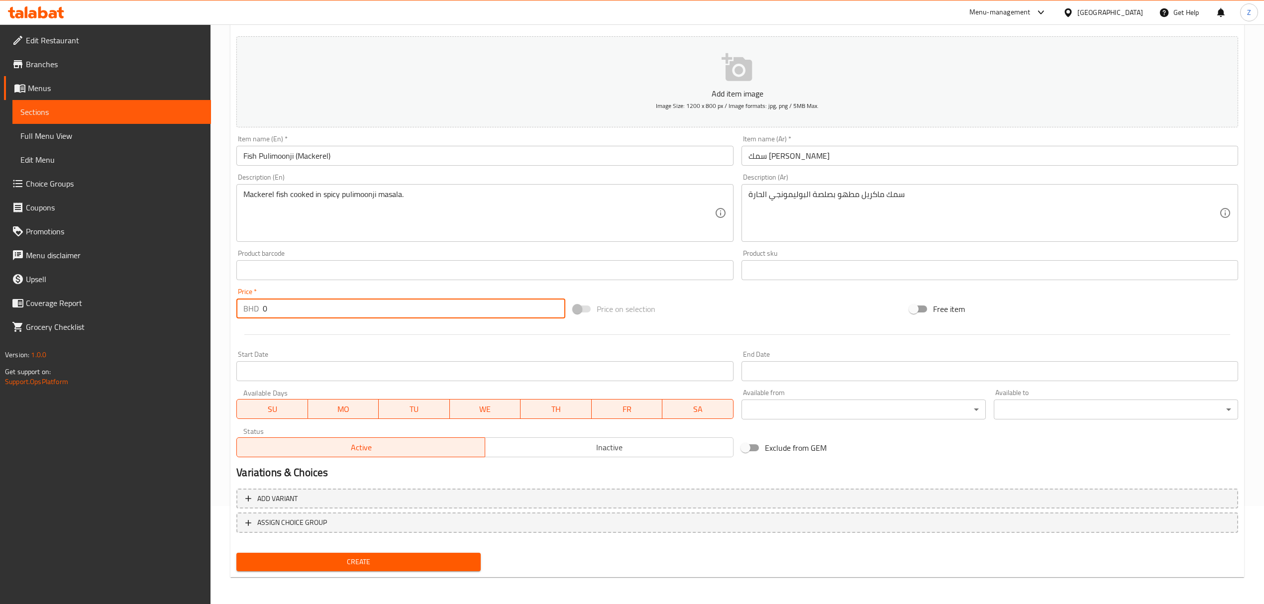
drag, startPoint x: 300, startPoint y: 315, endPoint x: 42, endPoint y: 316, distance: 257.8
click at [38, 318] on div "Edit Restaurant Branches Menus Sections Full Menu View Edit Menu Choice Groups …" at bounding box center [632, 265] width 1264 height 679
paste input "2.2"
type input "2.2"
click at [371, 419] on span "Create" at bounding box center [358, 562] width 228 height 12
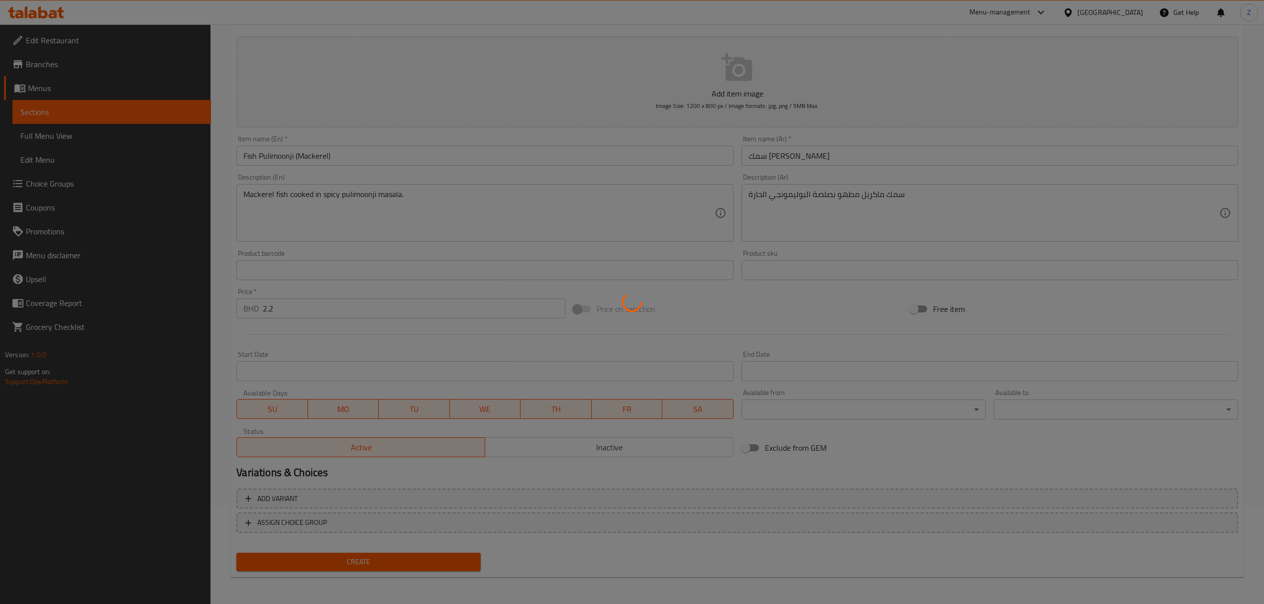
type input "0"
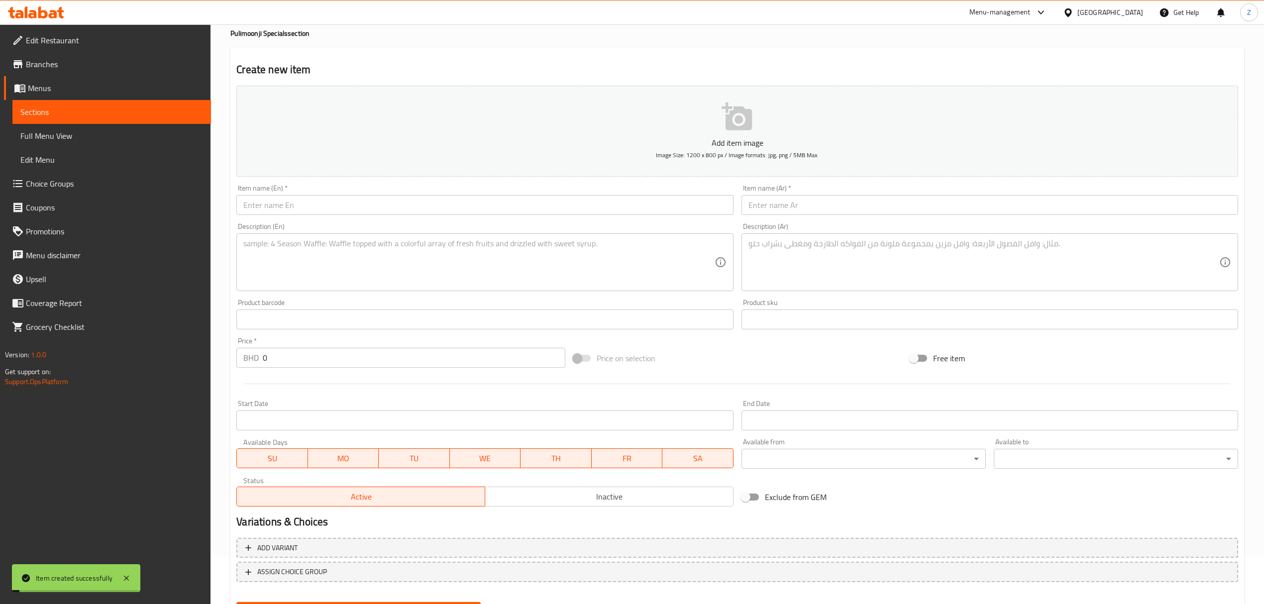
scroll to position [0, 0]
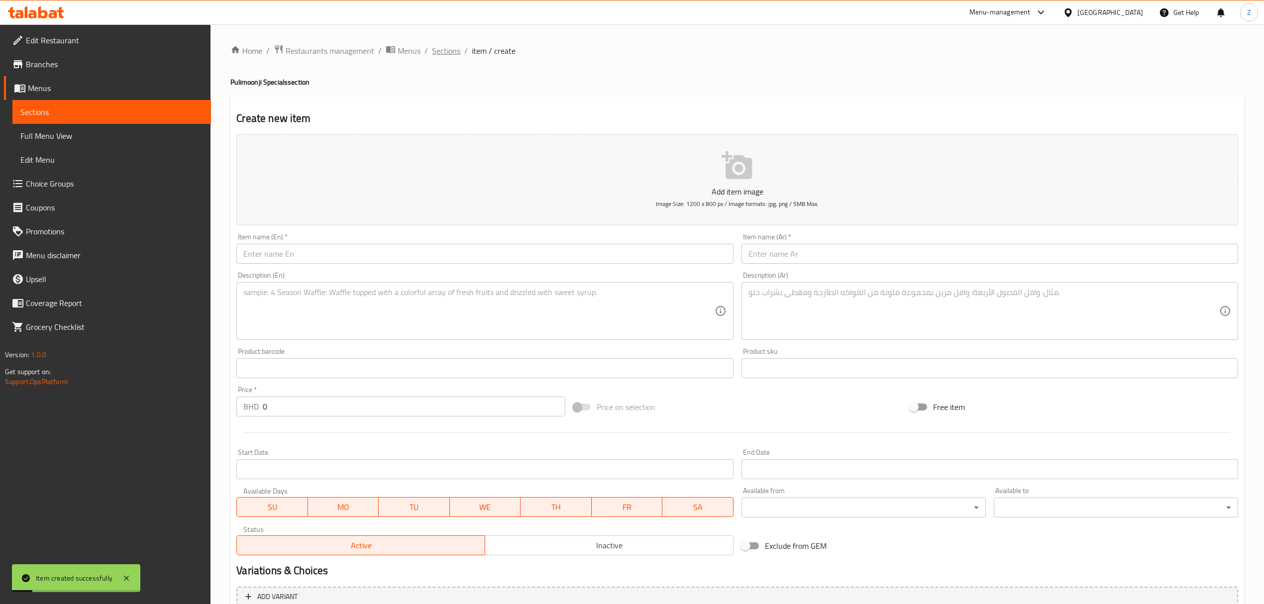
click at [452, 50] on span "Sections" at bounding box center [446, 51] width 28 height 12
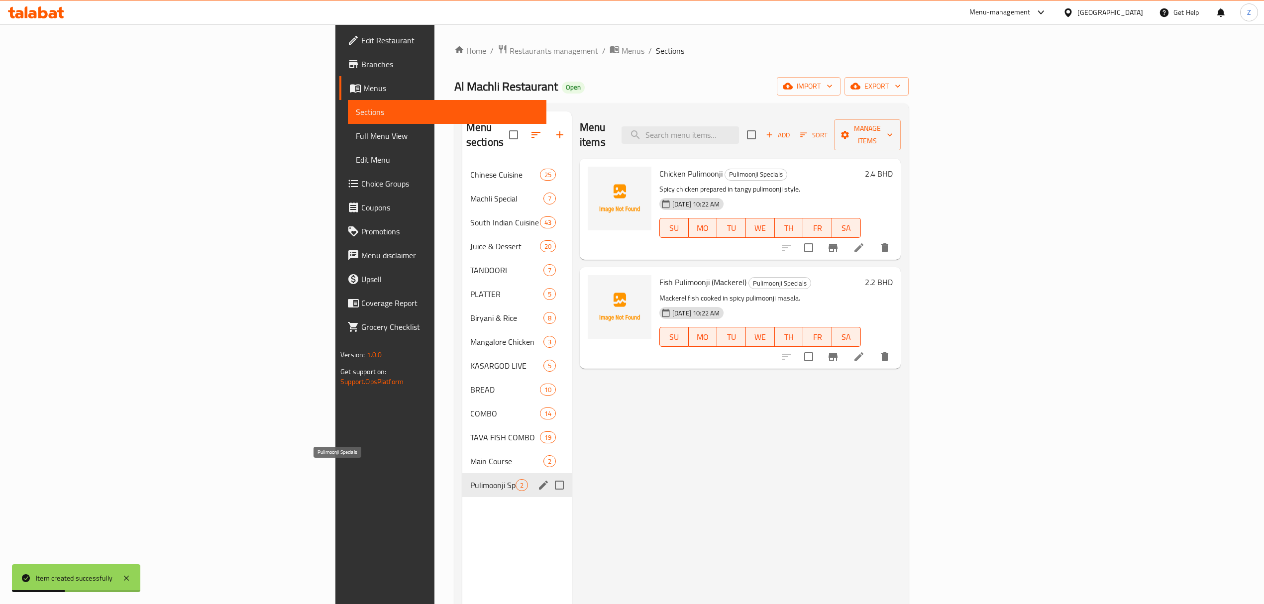
click at [470, 419] on span "Pulimoonji Specials" at bounding box center [492, 485] width 45 height 12
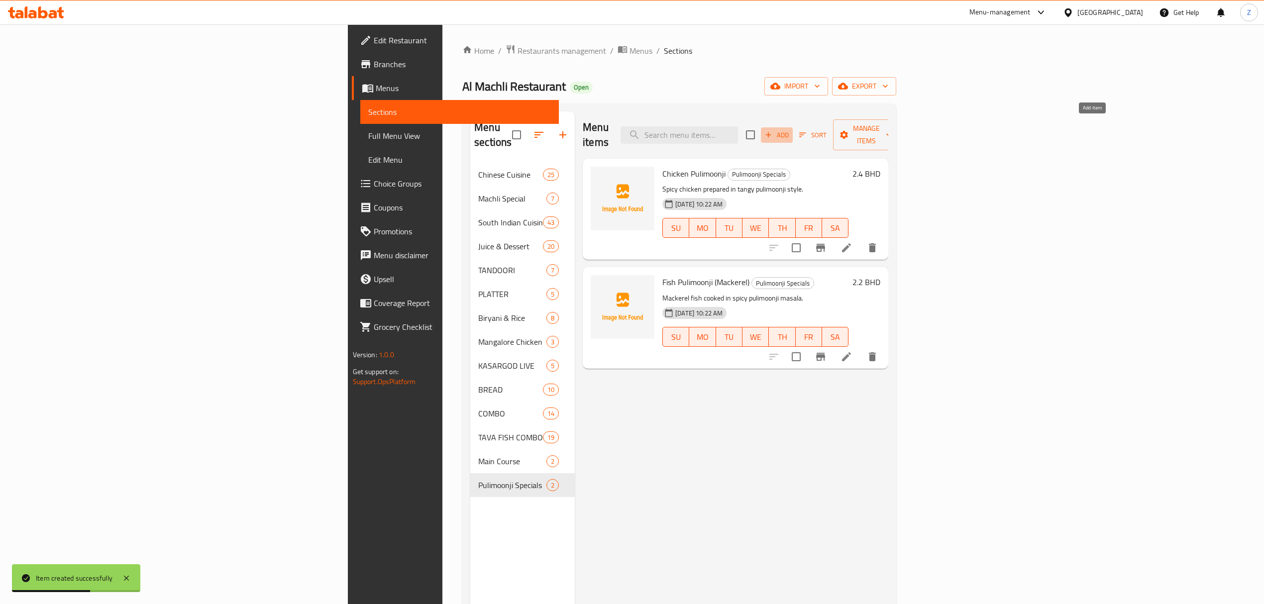
click at [790, 129] on span "Add" at bounding box center [777, 134] width 27 height 11
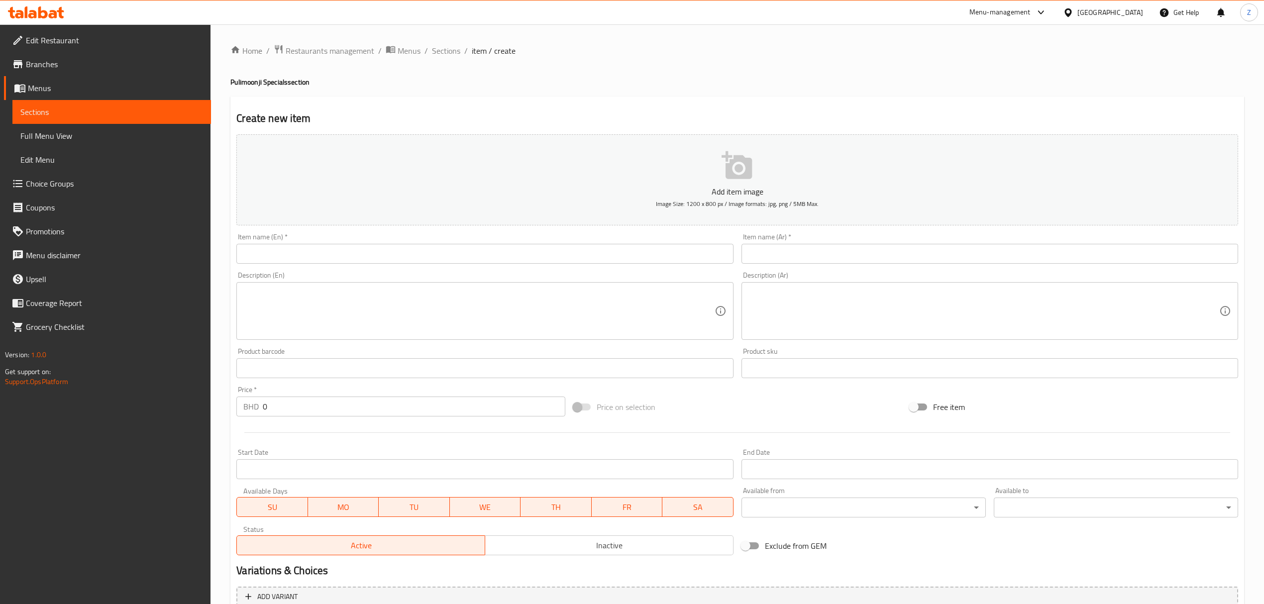
click at [327, 247] on input "text" at bounding box center [484, 254] width 497 height 20
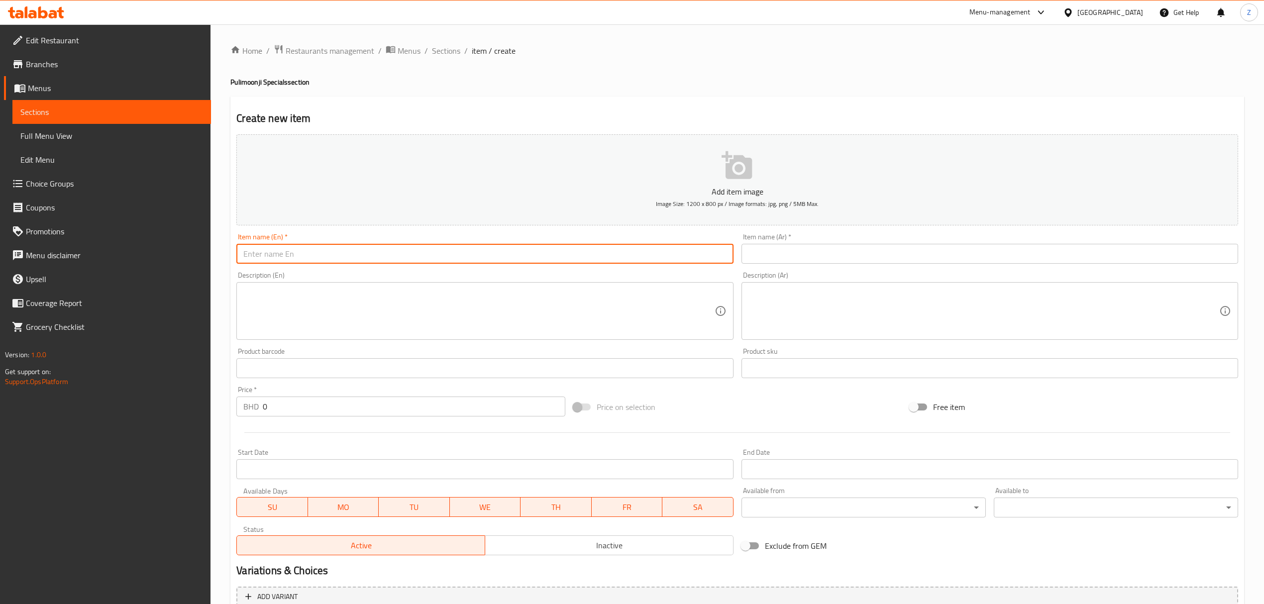
paste input "Prawns Pulimoonji"
type input "Prawns Pulimoonji"
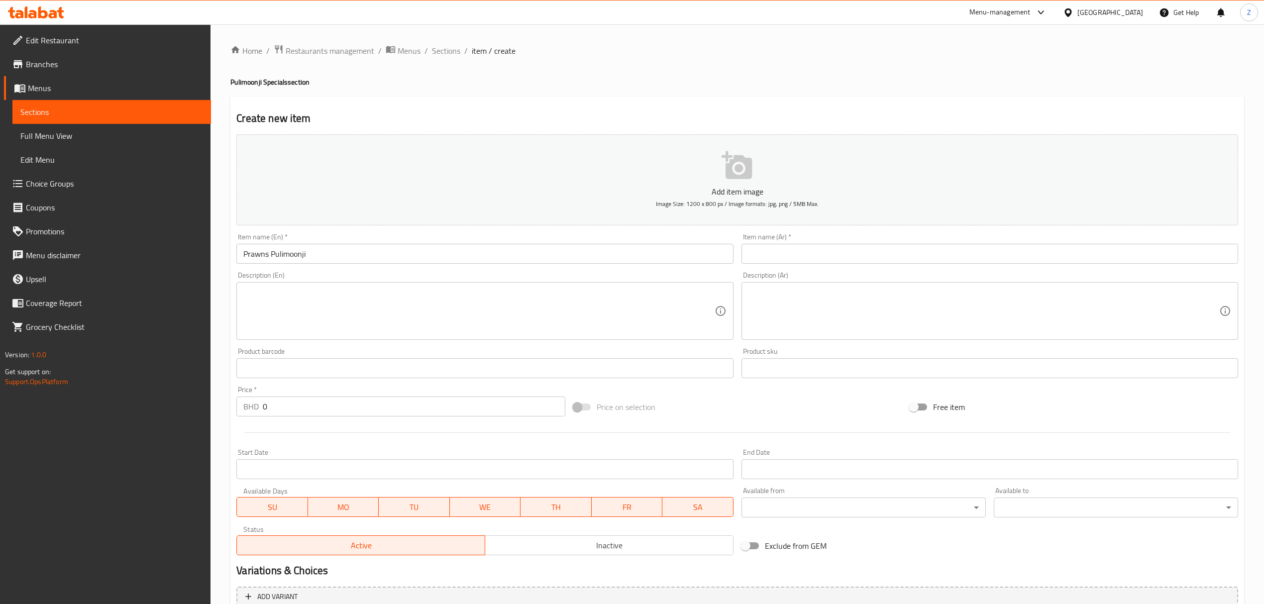
click at [783, 257] on input "text" at bounding box center [990, 254] width 497 height 20
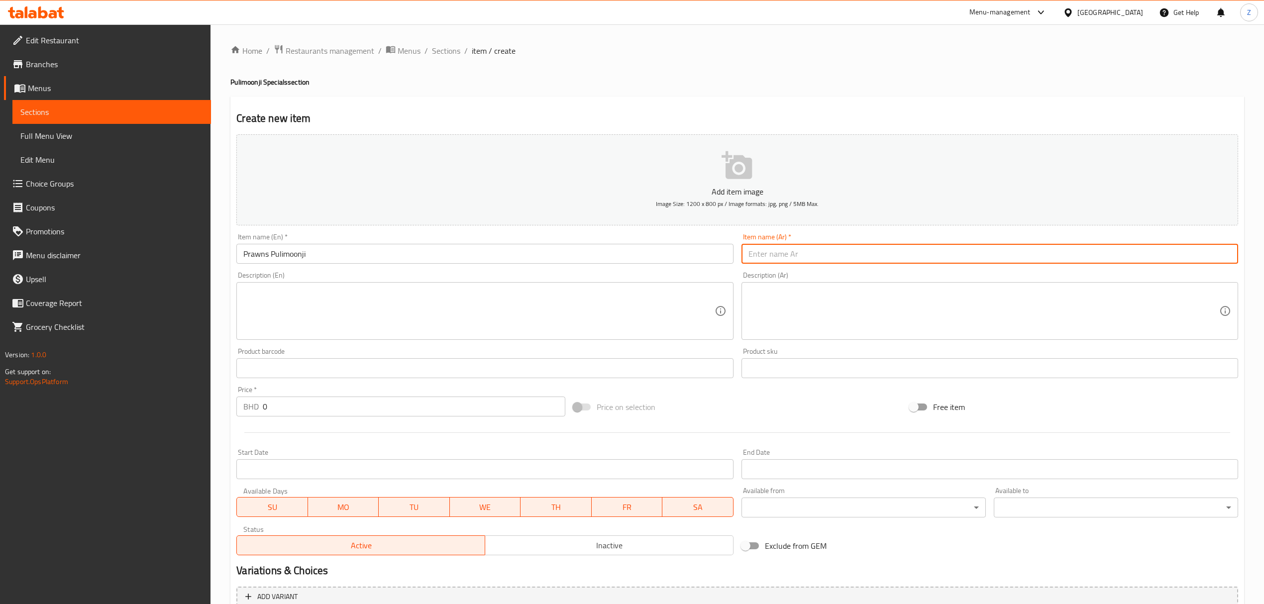
paste input "روبيان بوليمونجي"
type input "روبيان بوليمونجي"
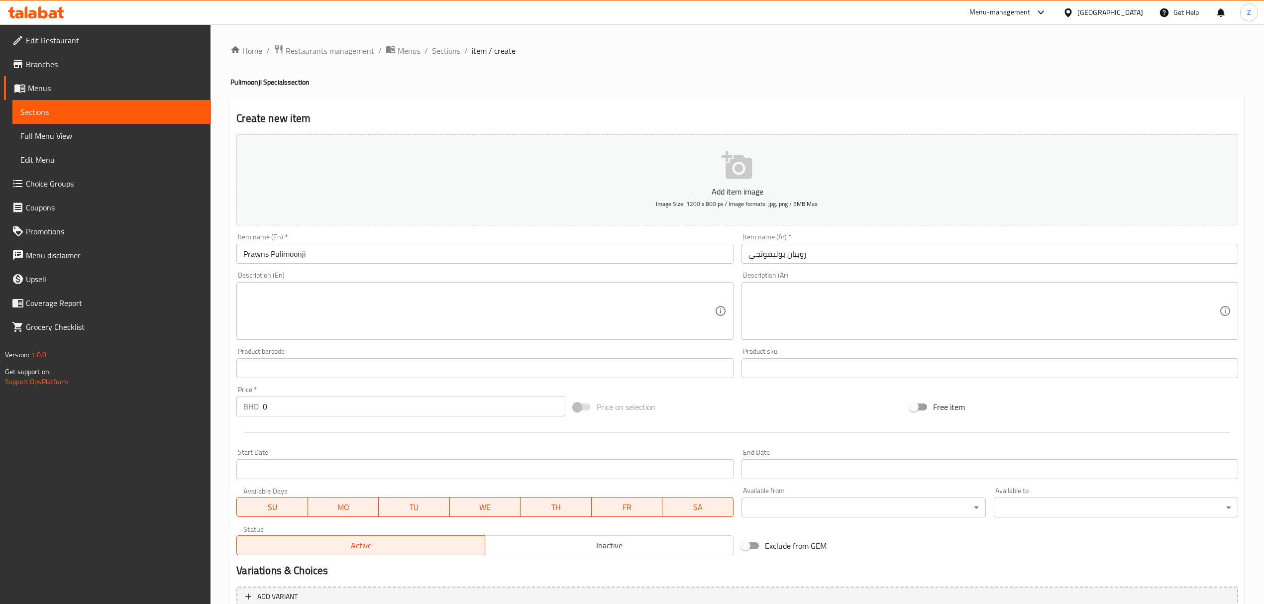
click at [353, 291] on textarea at bounding box center [478, 311] width 471 height 47
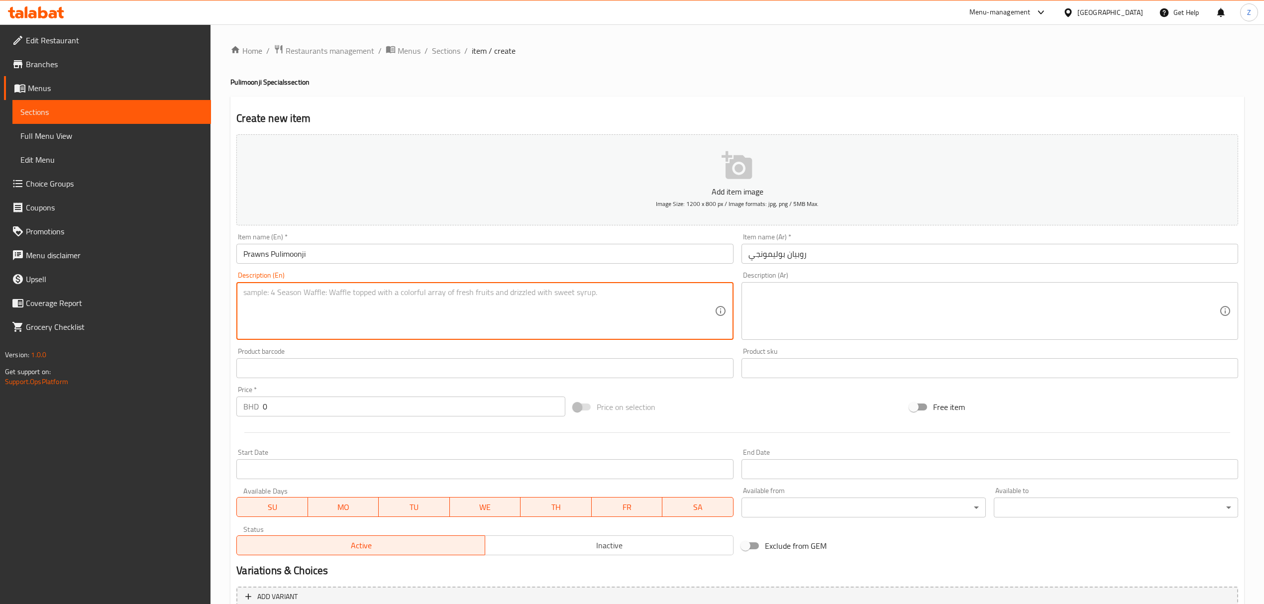
paste textarea "Prawns tossed in tangy and spicy pulimoonji masala."
type textarea "Prawns tossed in tangy and spicy pulimoonji masala."
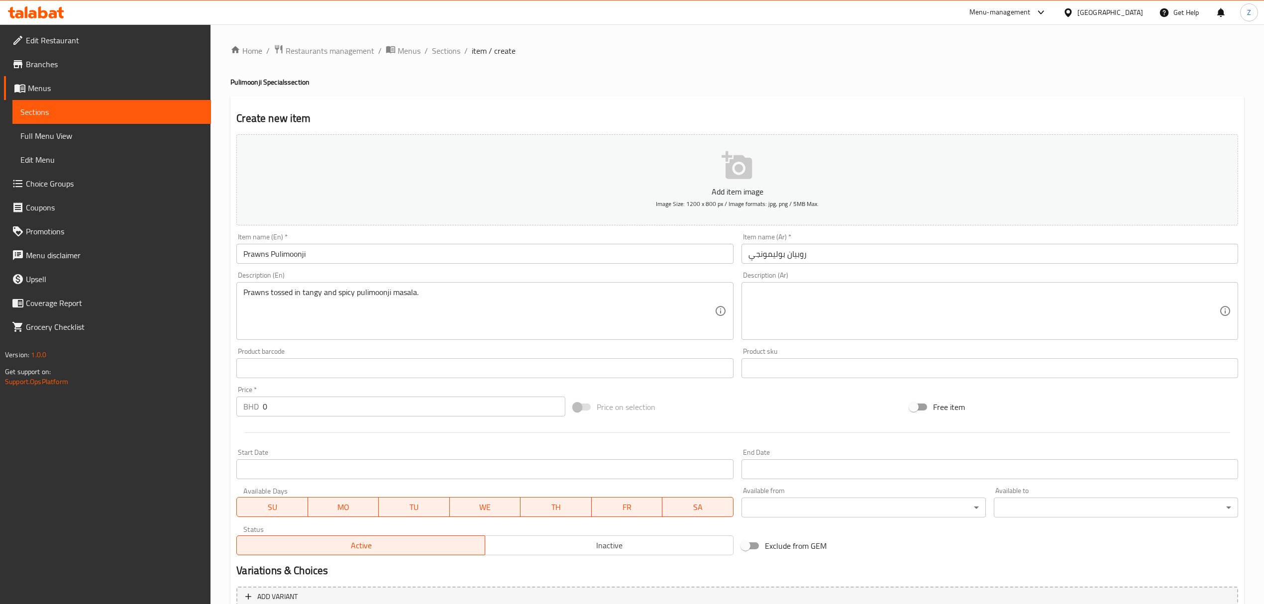
click at [789, 295] on textarea at bounding box center [984, 311] width 471 height 47
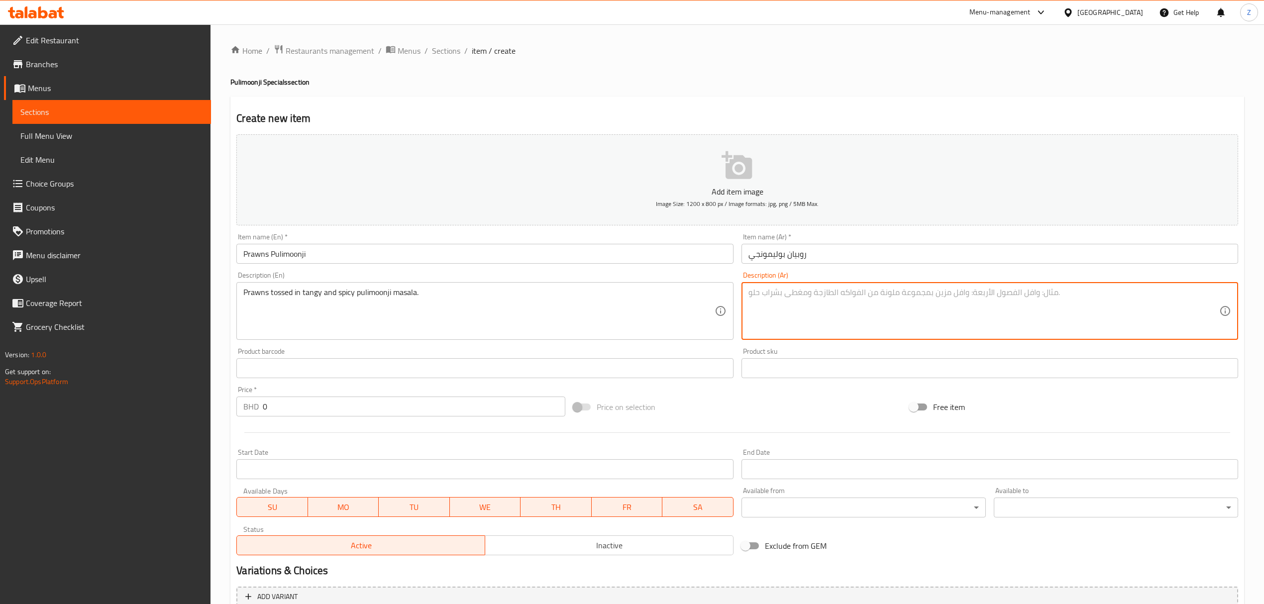
paste textarea "روبيان مطهو بصلصة البوليمونجي الحارة واللاذعة"
type textarea "روبيان مطهو بصلصة البوليمونجي الحارة واللاذعة"
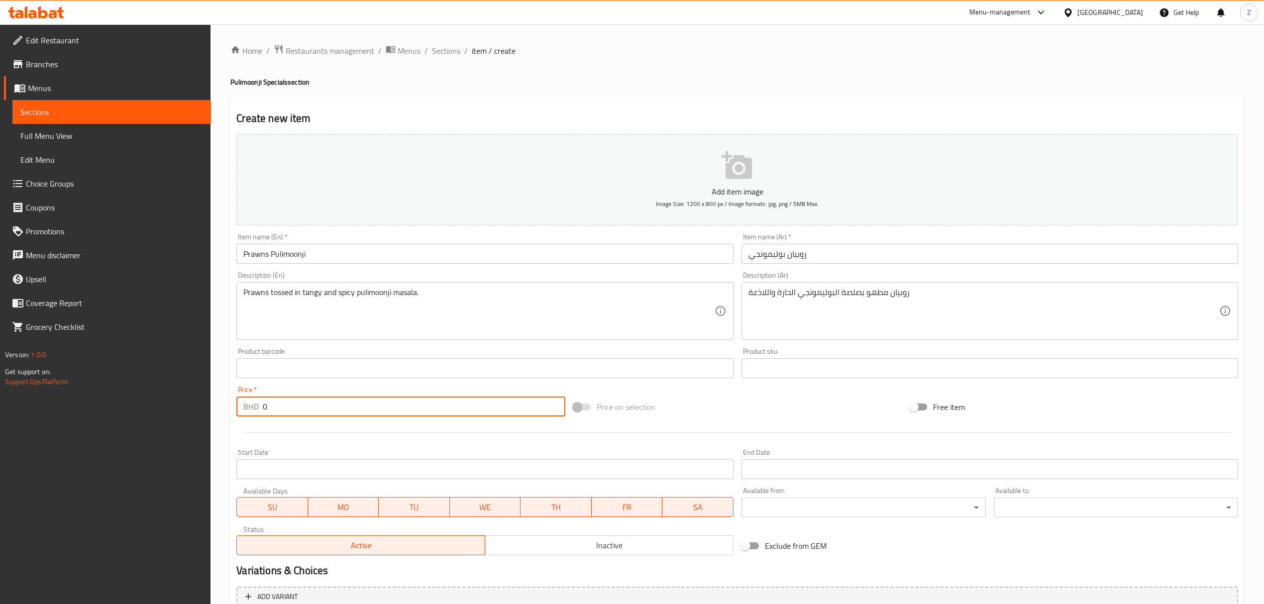
drag, startPoint x: 181, startPoint y: 407, endPoint x: 206, endPoint y: 387, distance: 31.9
click at [144, 397] on div "Edit Restaurant Branches Menus Sections Full Menu View Edit Menu Choice Groups …" at bounding box center [632, 363] width 1264 height 679
paste input "2.5"
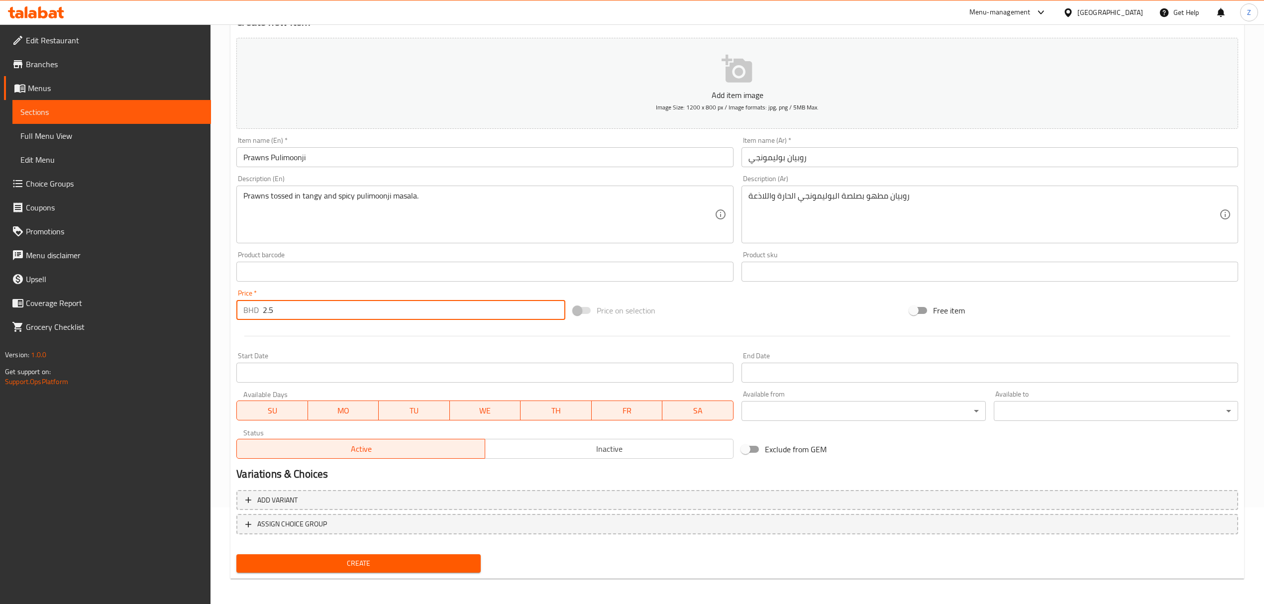
scroll to position [98, 0]
type input "2.5"
click at [395, 419] on span "Create" at bounding box center [358, 562] width 228 height 12
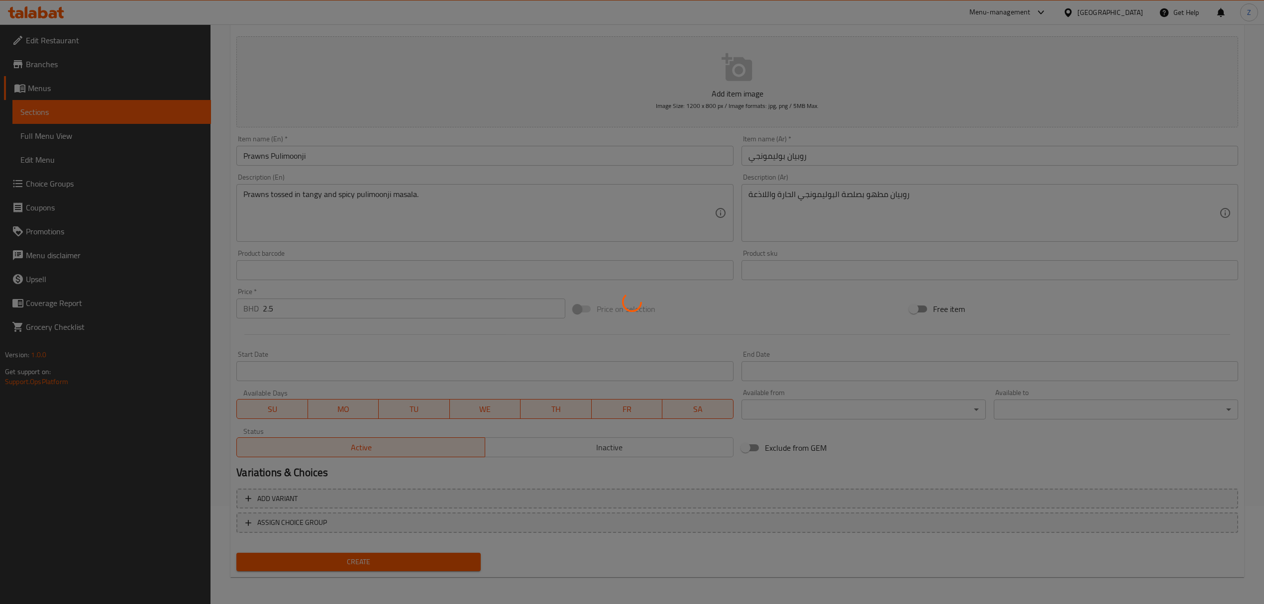
type input "0"
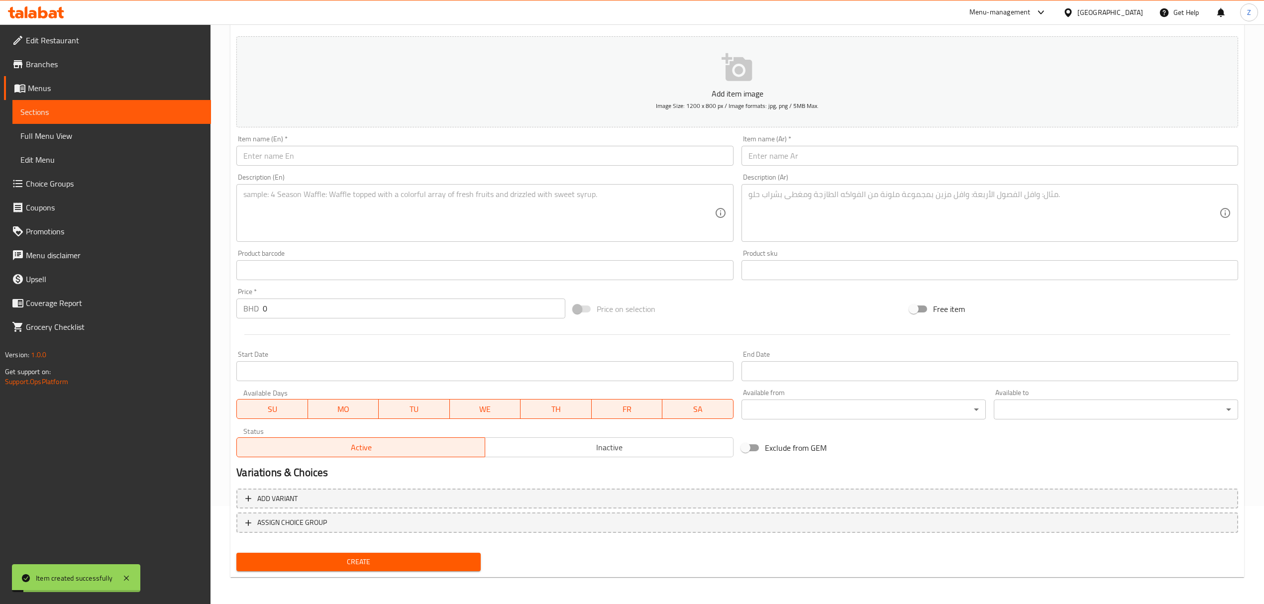
scroll to position [0, 0]
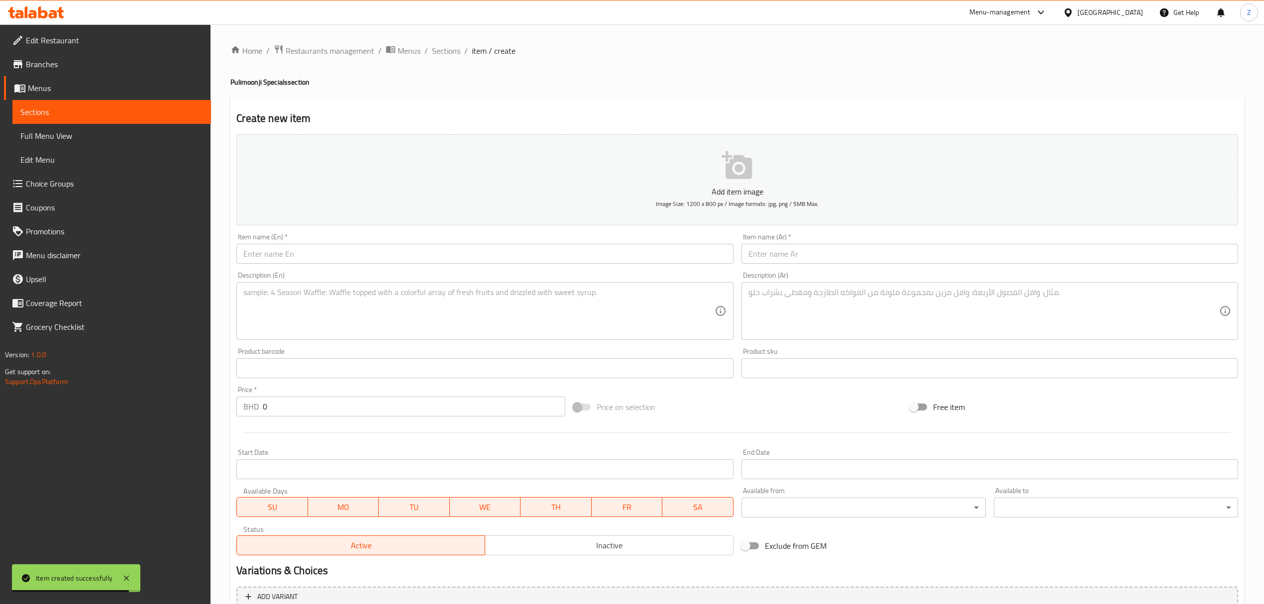
click at [275, 253] on input "text" at bounding box center [484, 254] width 497 height 20
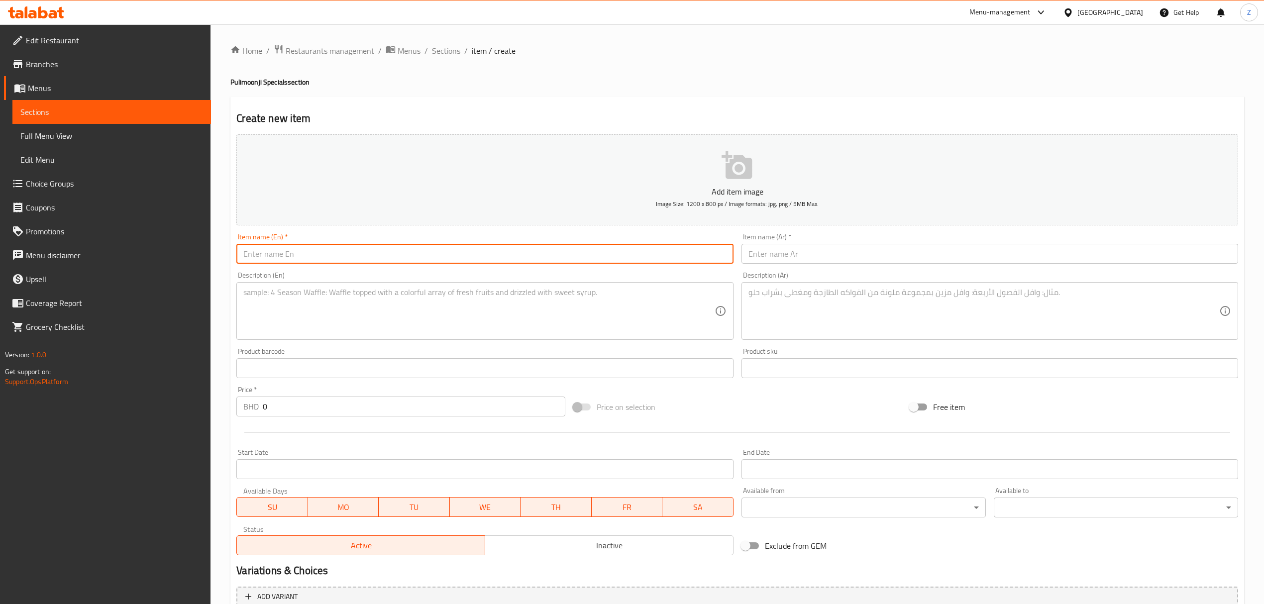
paste input "[PERSON_NAME] [PERSON_NAME]"
type input "[PERSON_NAME] [PERSON_NAME]"
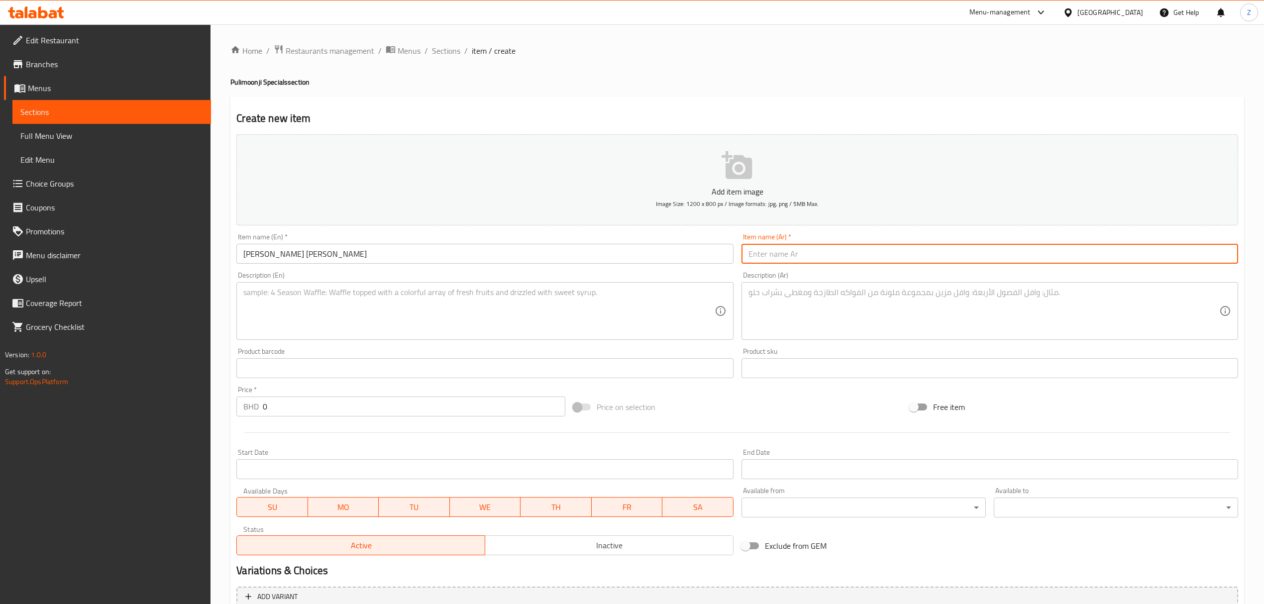
click at [845, 253] on input "text" at bounding box center [990, 254] width 497 height 20
paste input "أنجل ملك السمك بوليمونجي"
type input "أنجل ملك السمك بوليمونجي"
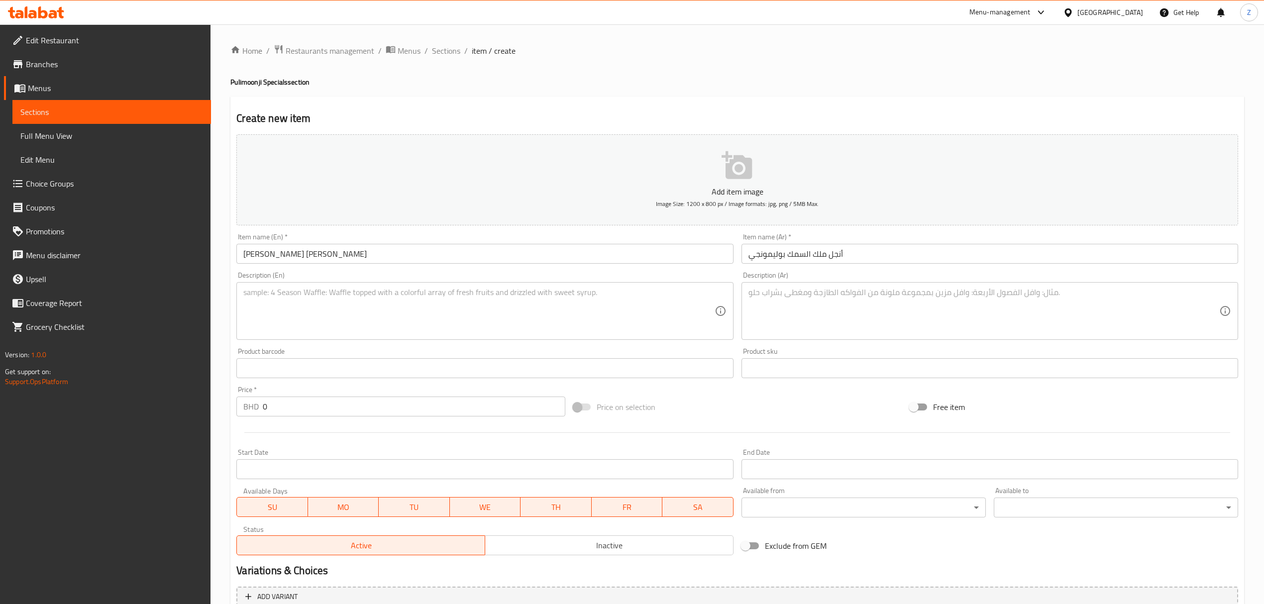
click at [345, 297] on textarea at bounding box center [478, 311] width 471 height 47
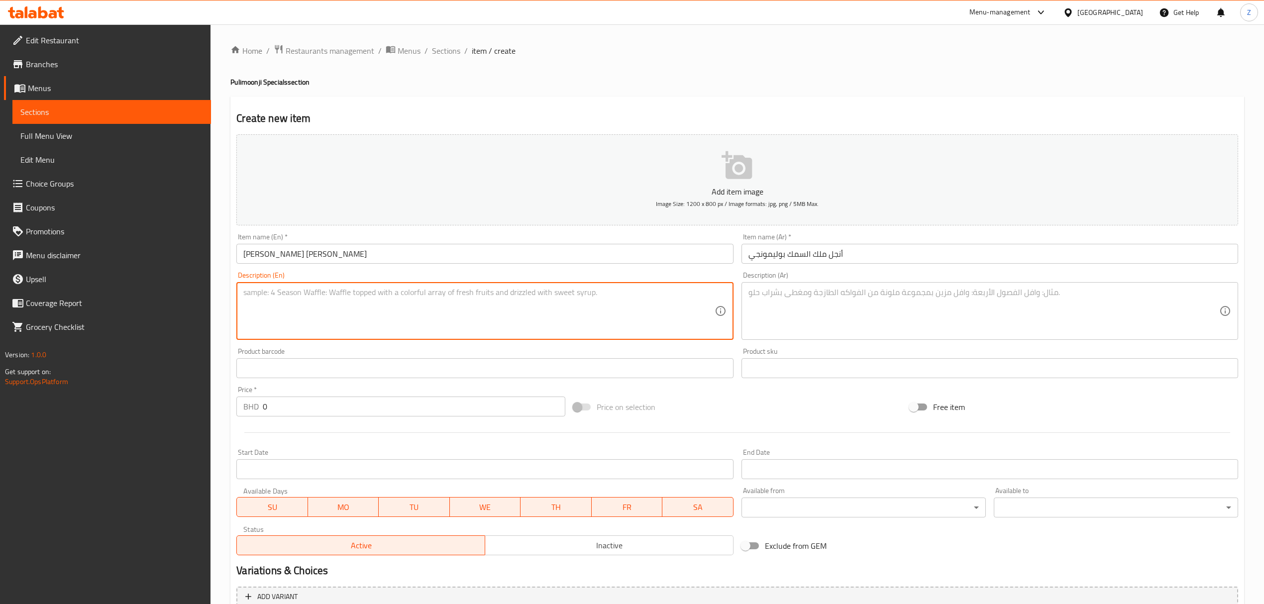
paste textarea "King fish slices cooked with tangy pulimoonji spices."
type textarea "King fish slices cooked with tangy pulimoonji spices."
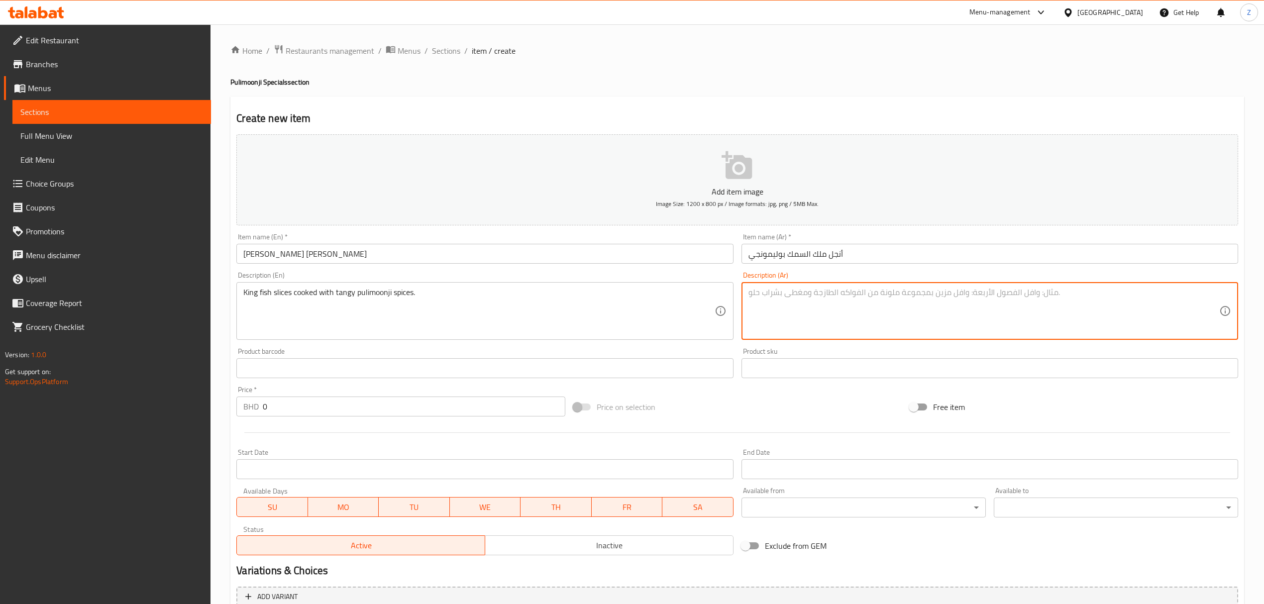
click at [769, 296] on textarea at bounding box center [984, 311] width 471 height 47
paste textarea "شرائح سمك الملك مطهية بصلصة البوليمونجي"
type textarea "شرائح سمك الملك مطهية بصلصة البوليمونجي"
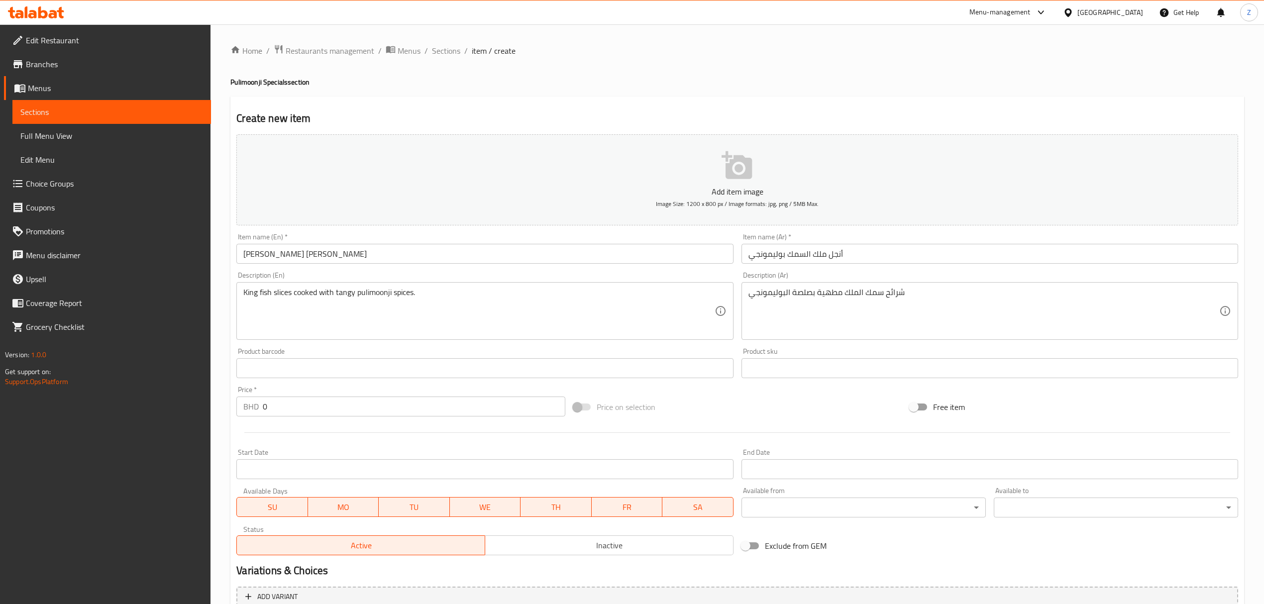
drag, startPoint x: 277, startPoint y: 405, endPoint x: 76, endPoint y: 338, distance: 211.4
click at [92, 363] on div "Edit Restaurant Branches Menus Sections Full Menu View Edit Menu Choice Groups …" at bounding box center [632, 363] width 1264 height 679
paste input "2.8"
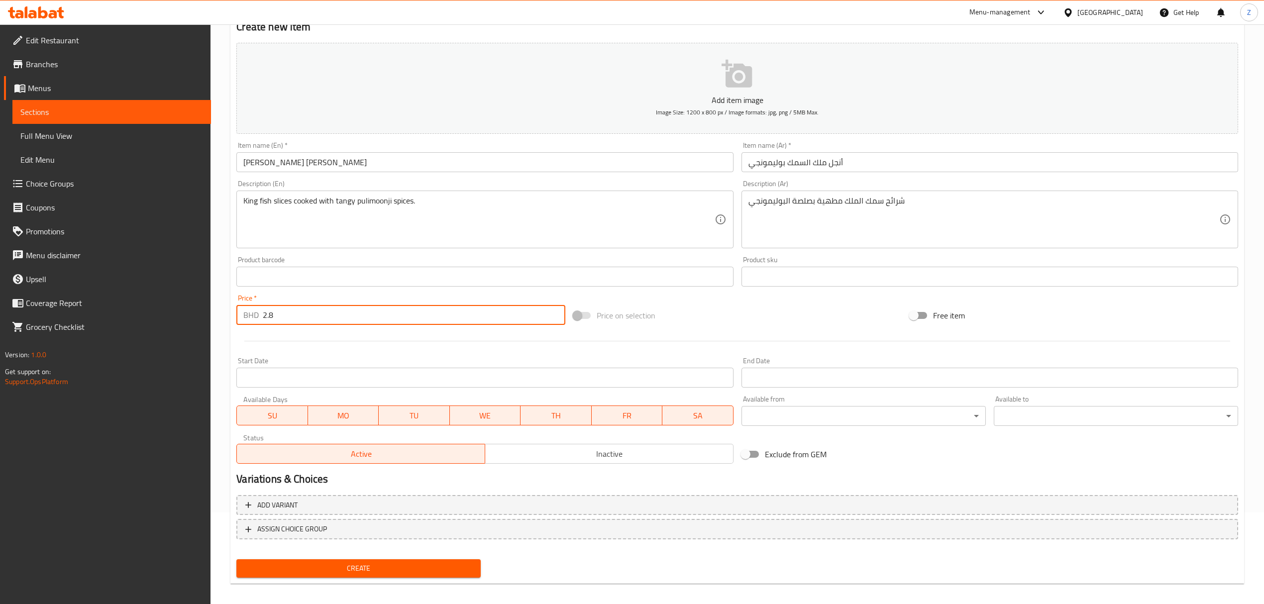
scroll to position [98, 0]
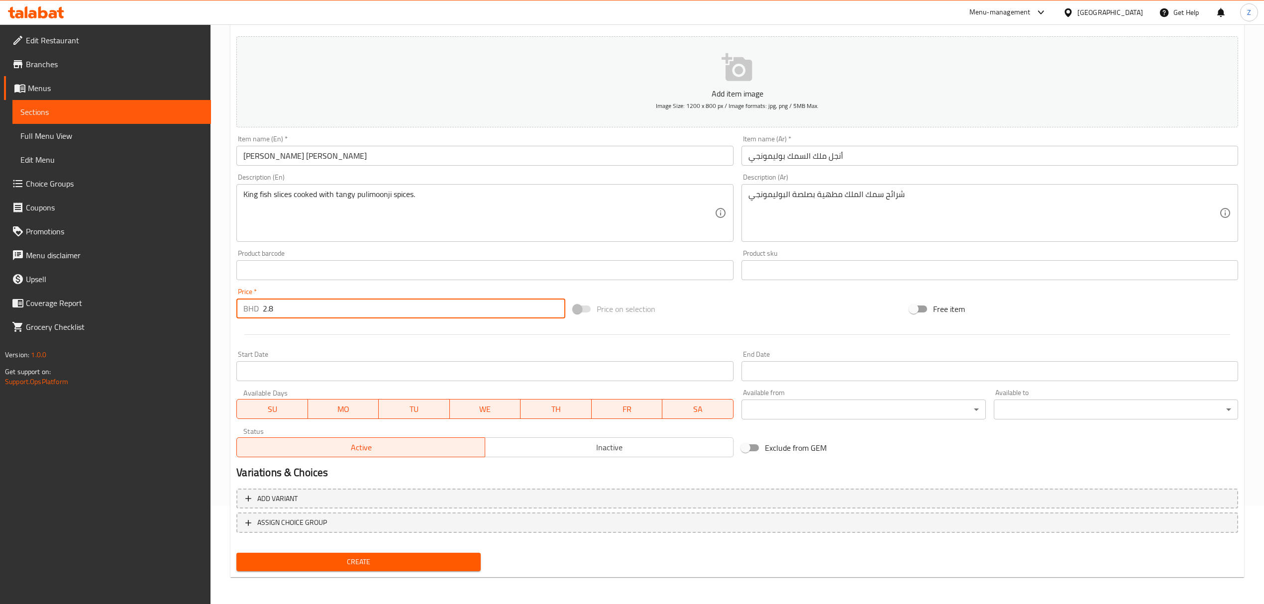
type input "2.8"
click at [379, 419] on div "Create" at bounding box center [358, 562] width 252 height 26
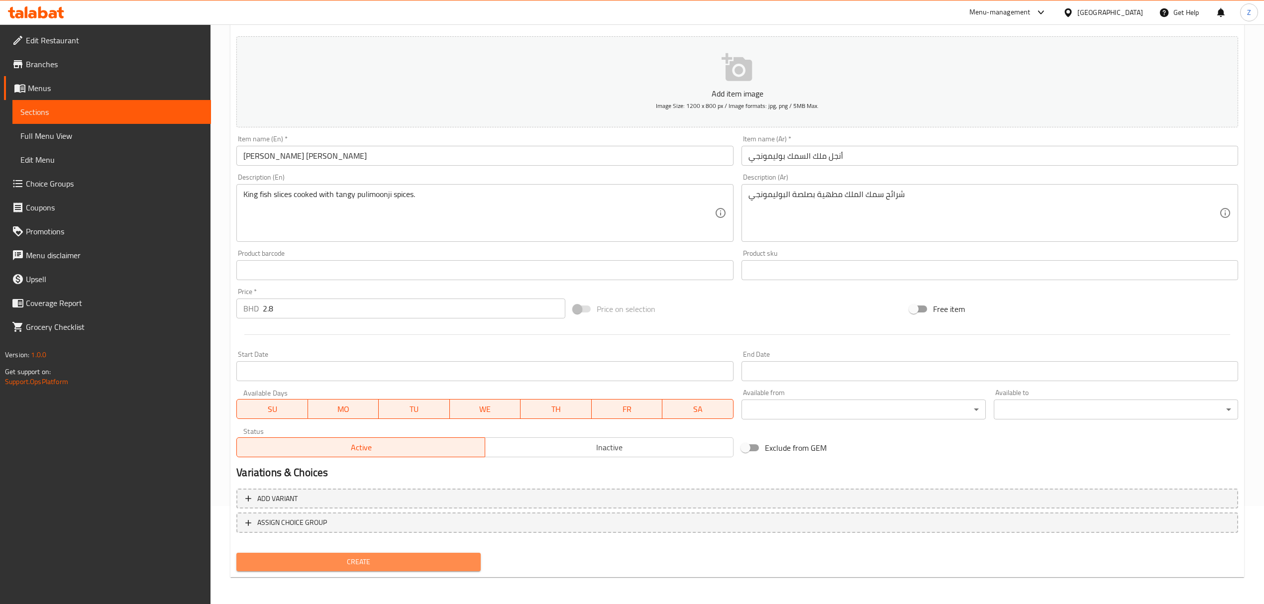
click at [381, 419] on span "Create" at bounding box center [358, 562] width 228 height 12
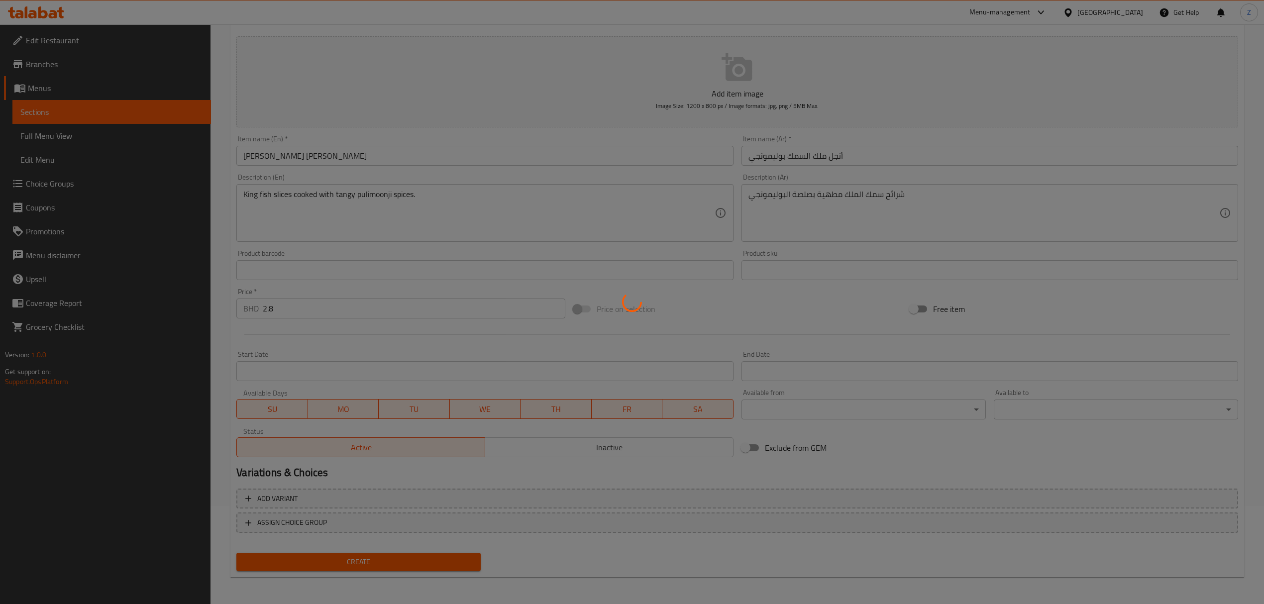
type input "0"
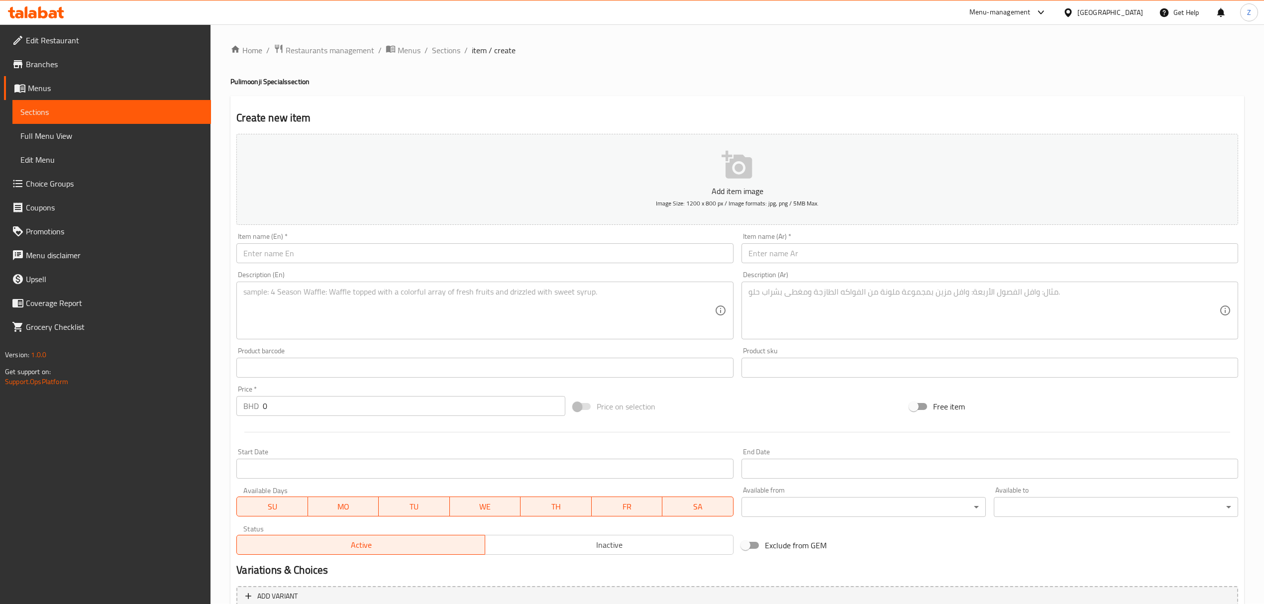
scroll to position [0, 0]
click at [449, 48] on span "Sections" at bounding box center [446, 51] width 28 height 12
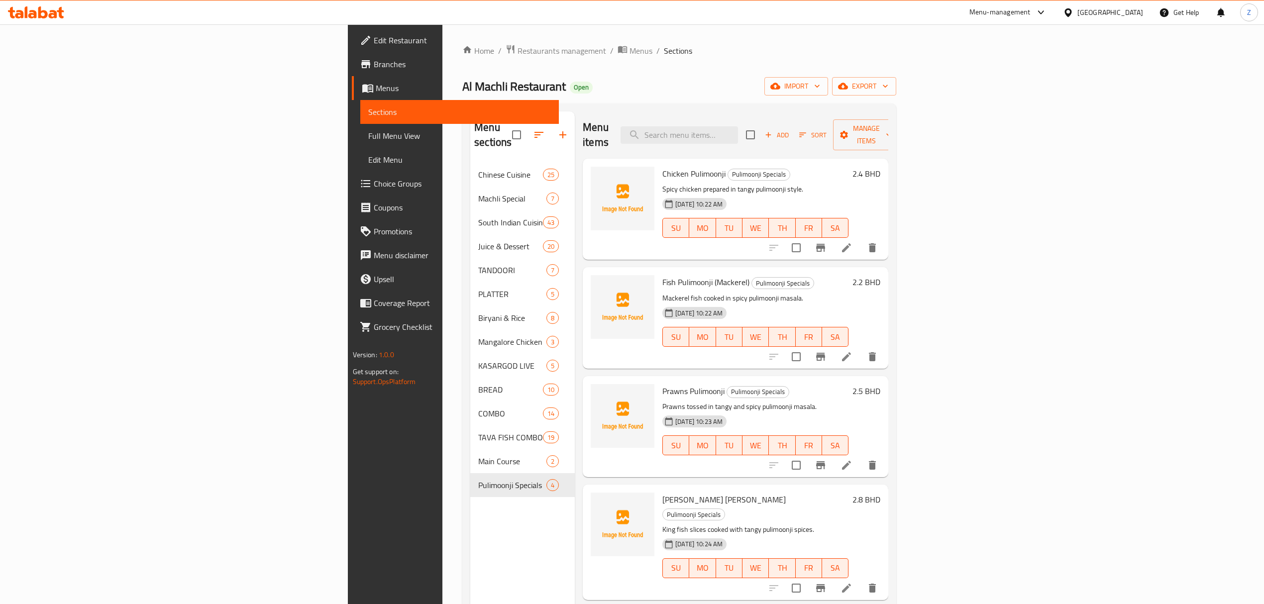
drag, startPoint x: 1088, startPoint y: 123, endPoint x: 576, endPoint y: 64, distance: 515.1
click at [582, 65] on div "Home / Restaurants management / Menus / Sections Al Machli Restaurant Open impo…" at bounding box center [679, 383] width 434 height 679
click at [551, 126] on button "button" at bounding box center [563, 135] width 24 height 24
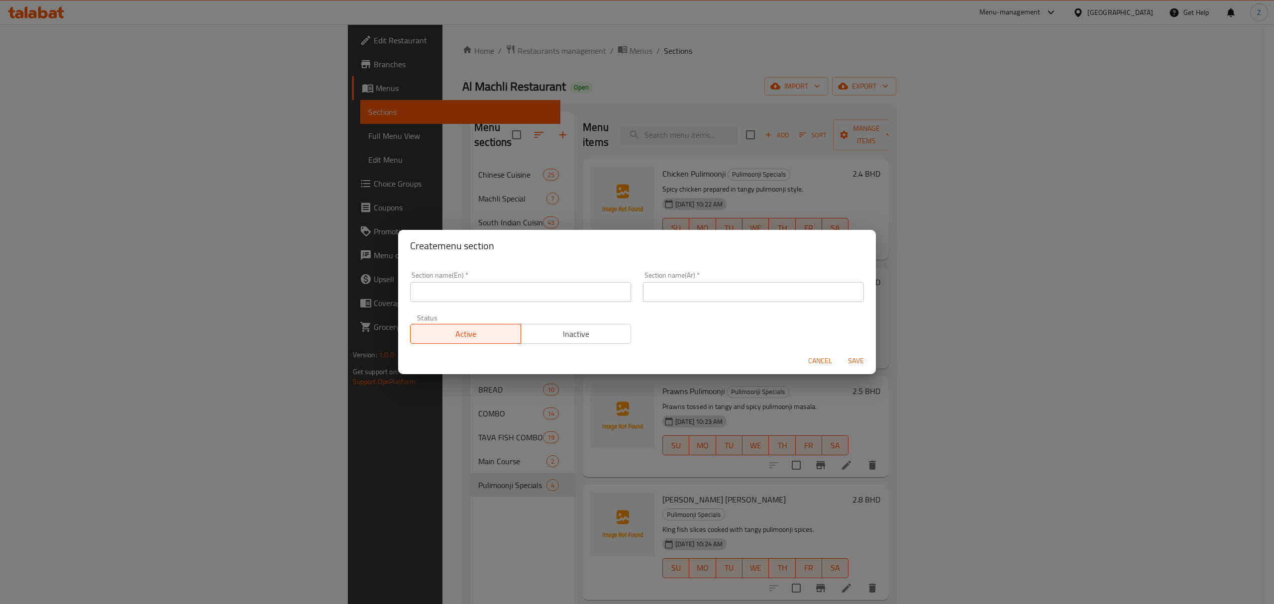
click at [809, 356] on span "Cancel" at bounding box center [820, 361] width 24 height 12
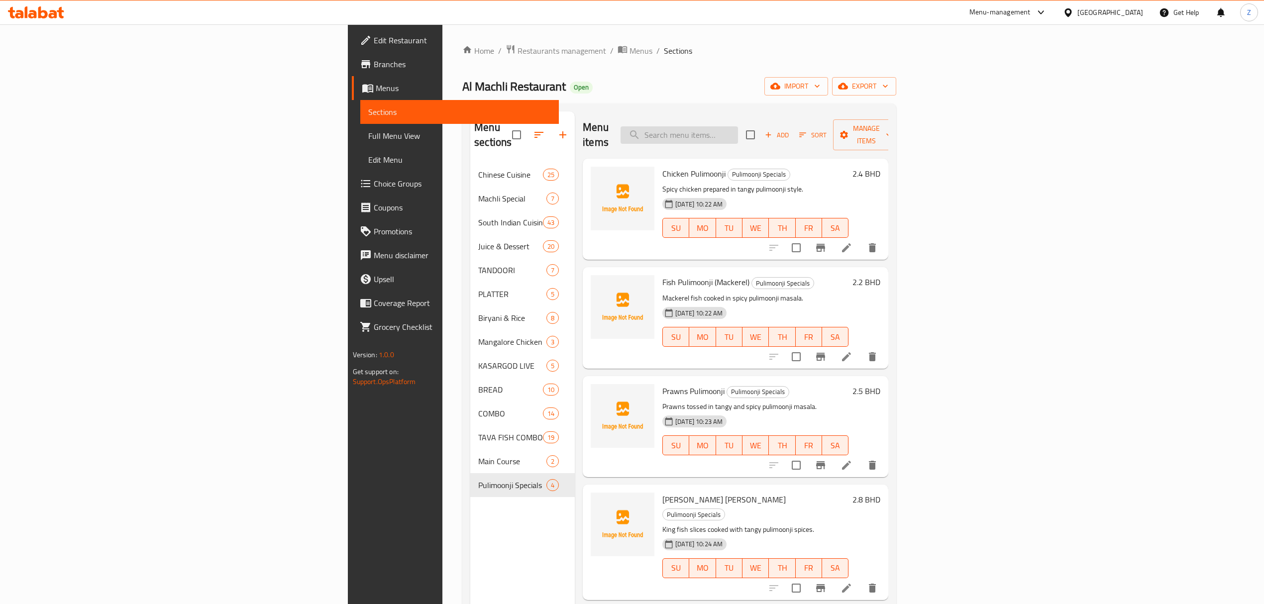
click at [738, 128] on input "search" at bounding box center [679, 134] width 117 height 17
paste input "King Fish Rava Fry"
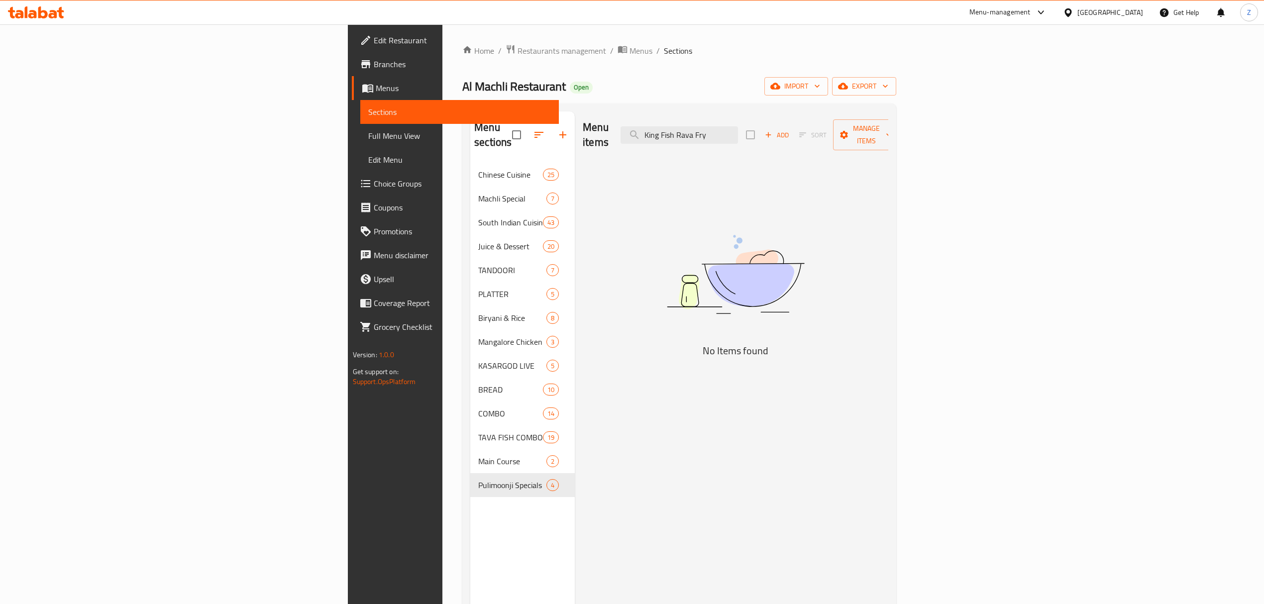
drag, startPoint x: 844, startPoint y: 132, endPoint x: 732, endPoint y: 130, distance: 112.5
click at [732, 130] on div "Menu items King Fish Rava Fry Add Sort Manage items" at bounding box center [736, 134] width 306 height 47
click at [738, 132] on input "King Fish Rava Fry" at bounding box center [679, 134] width 117 height 17
drag, startPoint x: 803, startPoint y: 130, endPoint x: 371, endPoint y: 124, distance: 432.6
click at [470, 123] on div "Menu sections Chinese Cuisine 25 Machli Special 7 South Indian Cuisine 43 Juice…" at bounding box center [679, 413] width 418 height 604
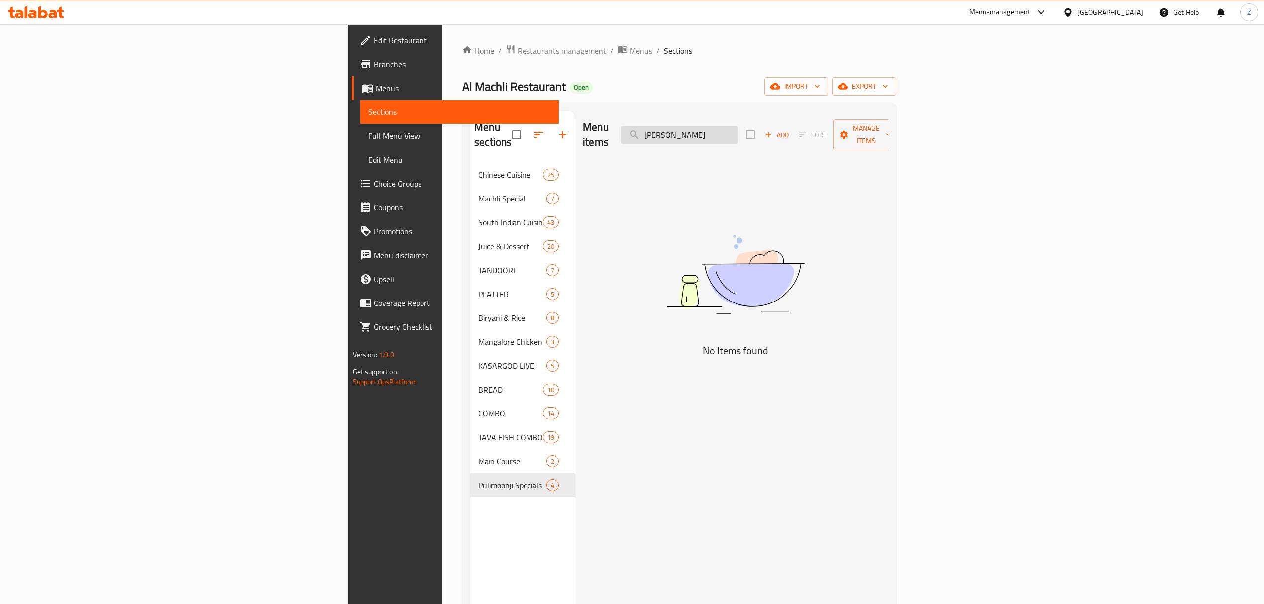
drag, startPoint x: 821, startPoint y: 128, endPoint x: 791, endPoint y: 132, distance: 30.6
click at [738, 132] on input "[PERSON_NAME]" at bounding box center [679, 134] width 117 height 17
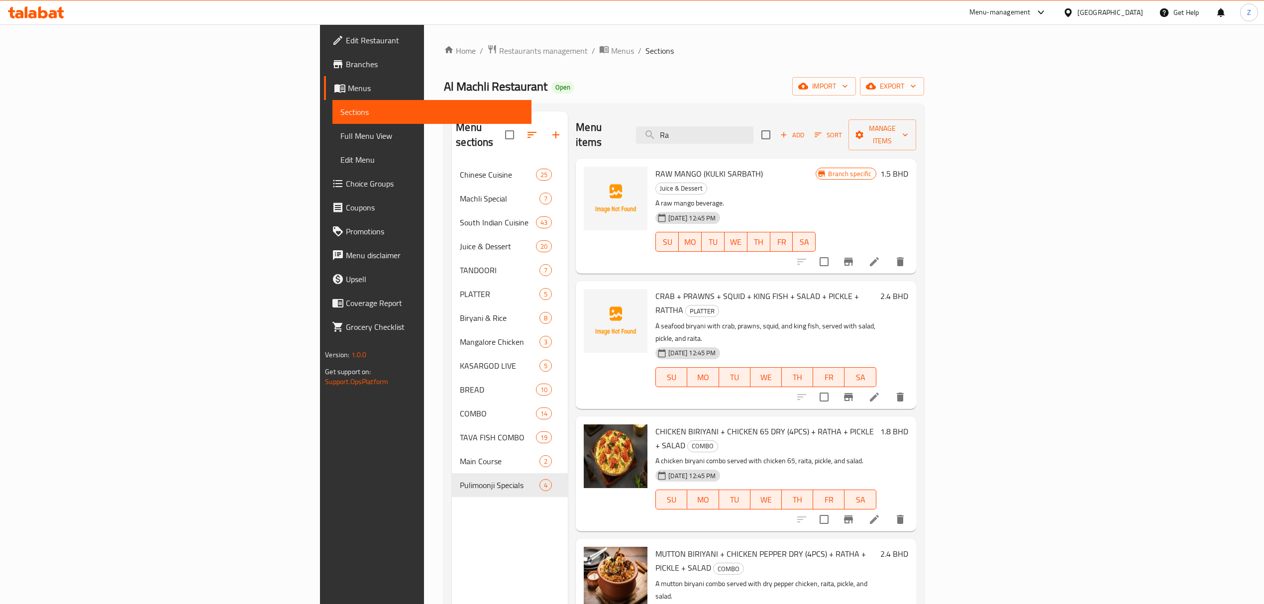
type input "Rav"
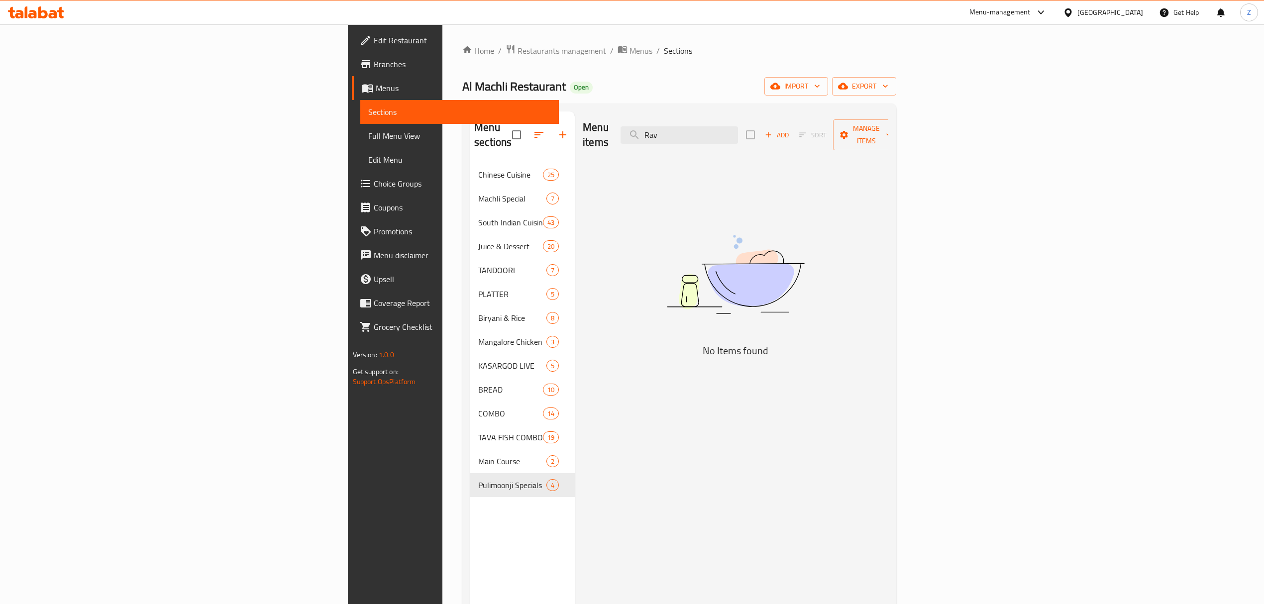
drag, startPoint x: 598, startPoint y: 124, endPoint x: 305, endPoint y: 117, distance: 292.8
click at [470, 114] on div "Menu sections Chinese Cuisine 25 Machli Special 7 South Indian Cuisine 43 Juice…" at bounding box center [679, 413] width 418 height 604
click at [738, 127] on input "Rav" at bounding box center [679, 134] width 117 height 17
click at [738, 126] on input "Rav" at bounding box center [679, 134] width 117 height 17
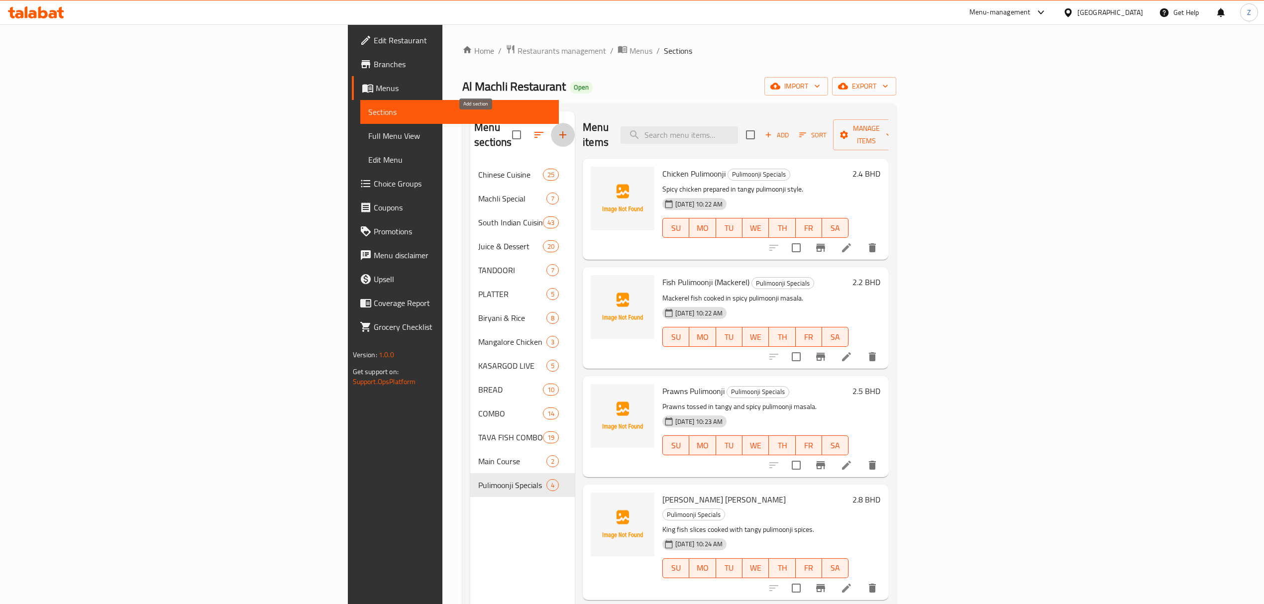
click at [557, 129] on icon "button" at bounding box center [563, 135] width 12 height 12
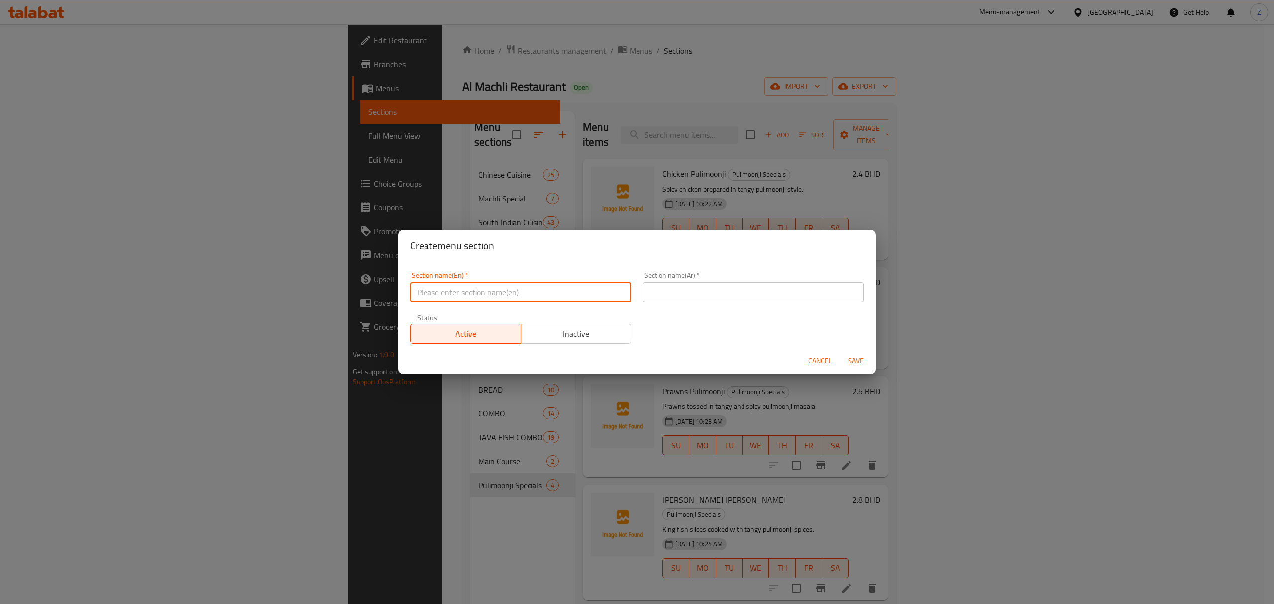
click at [439, 297] on input "text" at bounding box center [520, 292] width 221 height 20
paste input "Rava Fry Specials"
type input "Rava Fry Specials"
click at [697, 295] on input "text" at bounding box center [753, 292] width 221 height 20
paste input "أطباق رافا فراي"
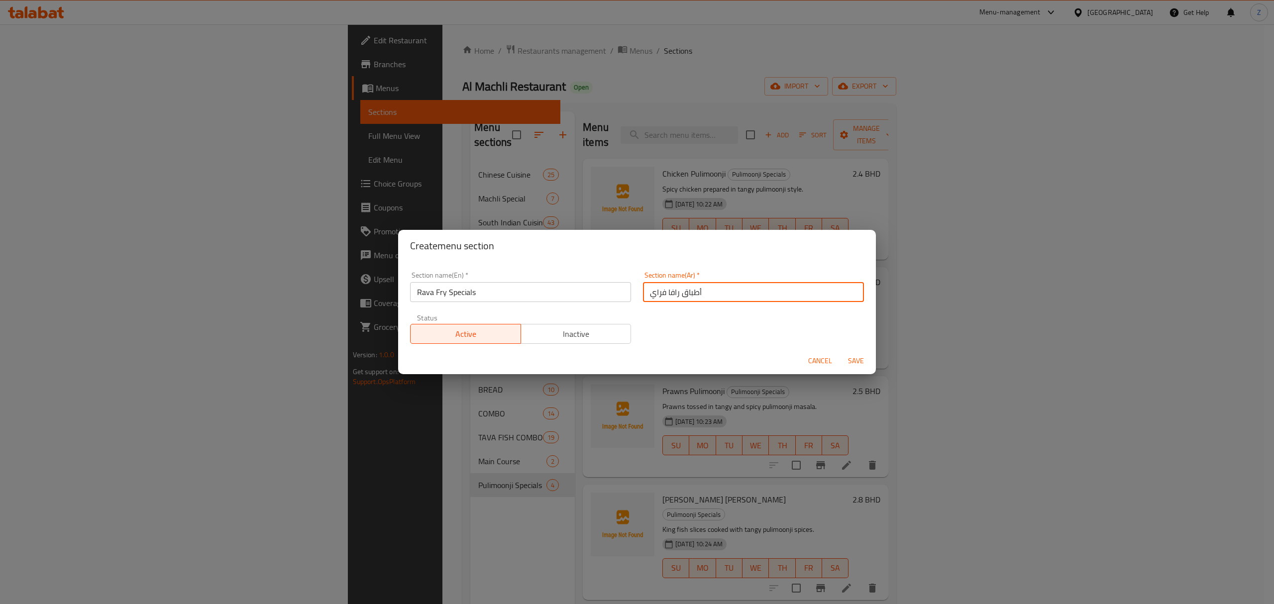
type input "أطباق رافا فراي"
click at [849, 363] on span "Save" at bounding box center [856, 361] width 24 height 12
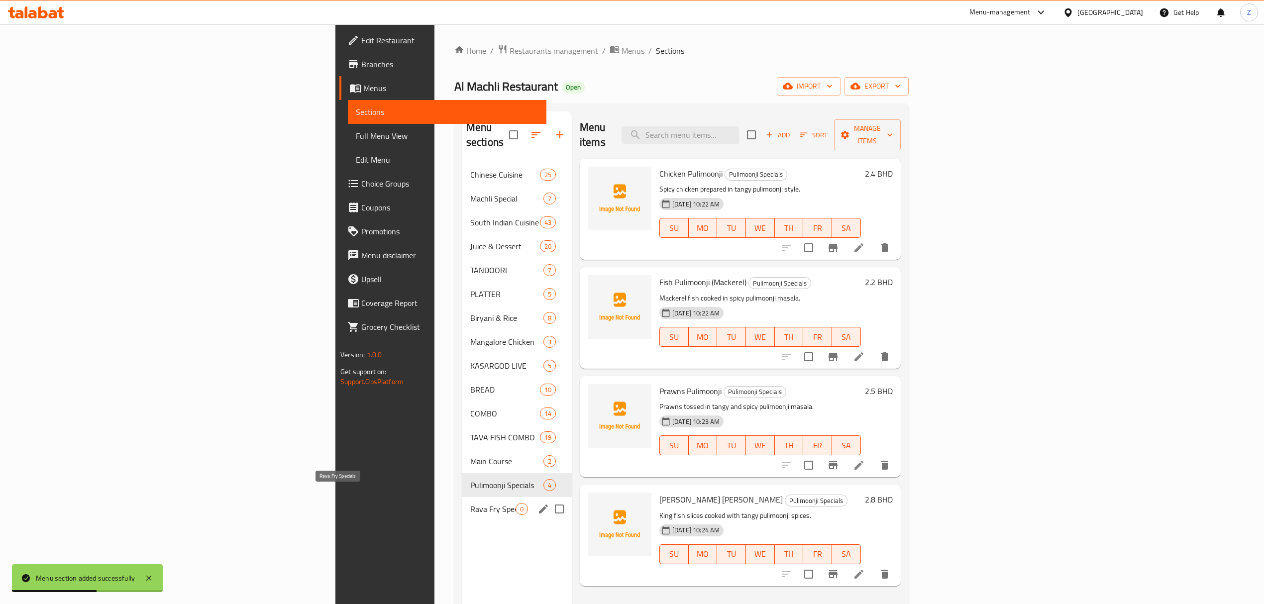
click at [470, 419] on span "Rava Fry Specials" at bounding box center [492, 509] width 45 height 12
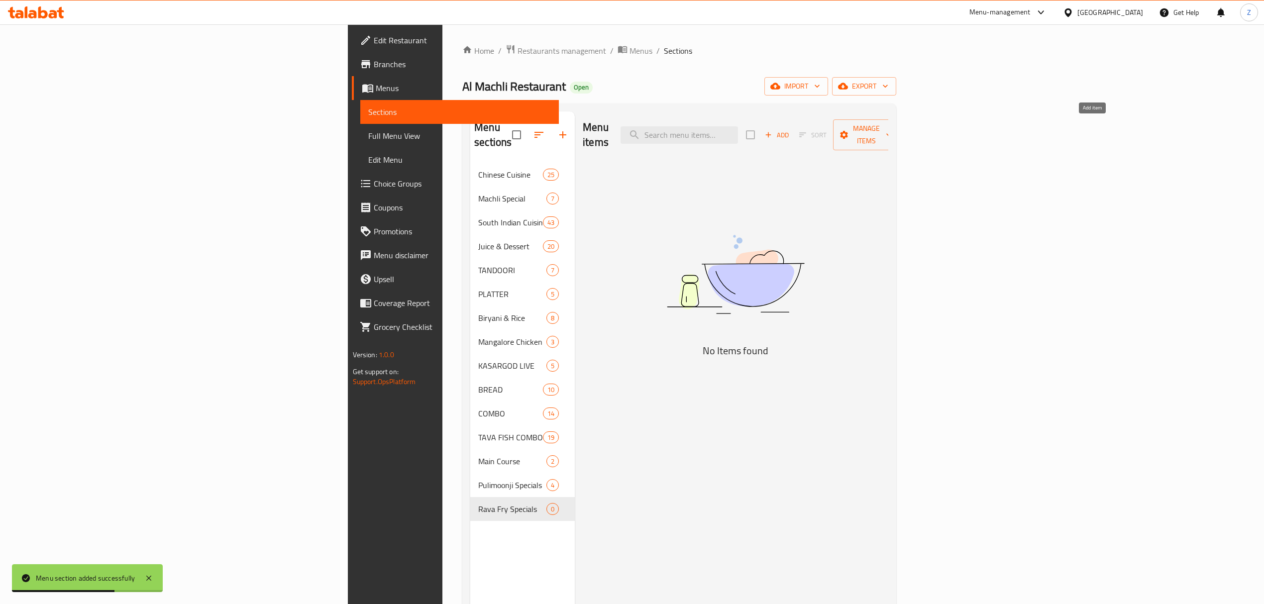
click at [790, 130] on span "Add" at bounding box center [777, 134] width 27 height 11
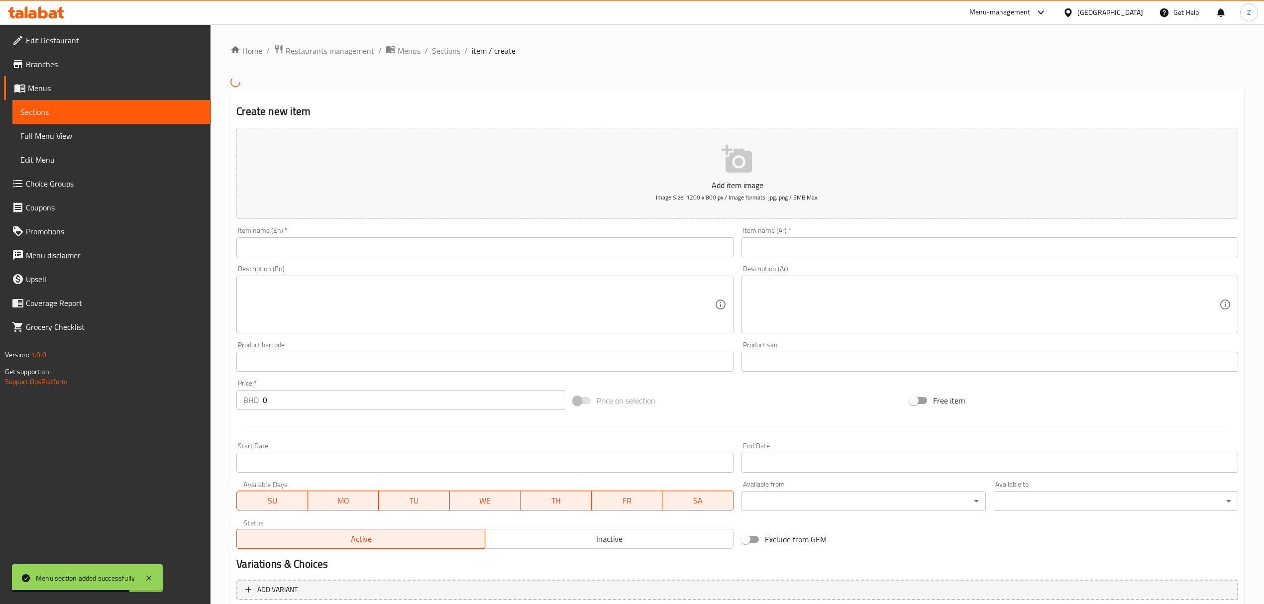
click at [296, 251] on input "text" at bounding box center [484, 247] width 497 height 20
paste input "King Fish Rava Fry"
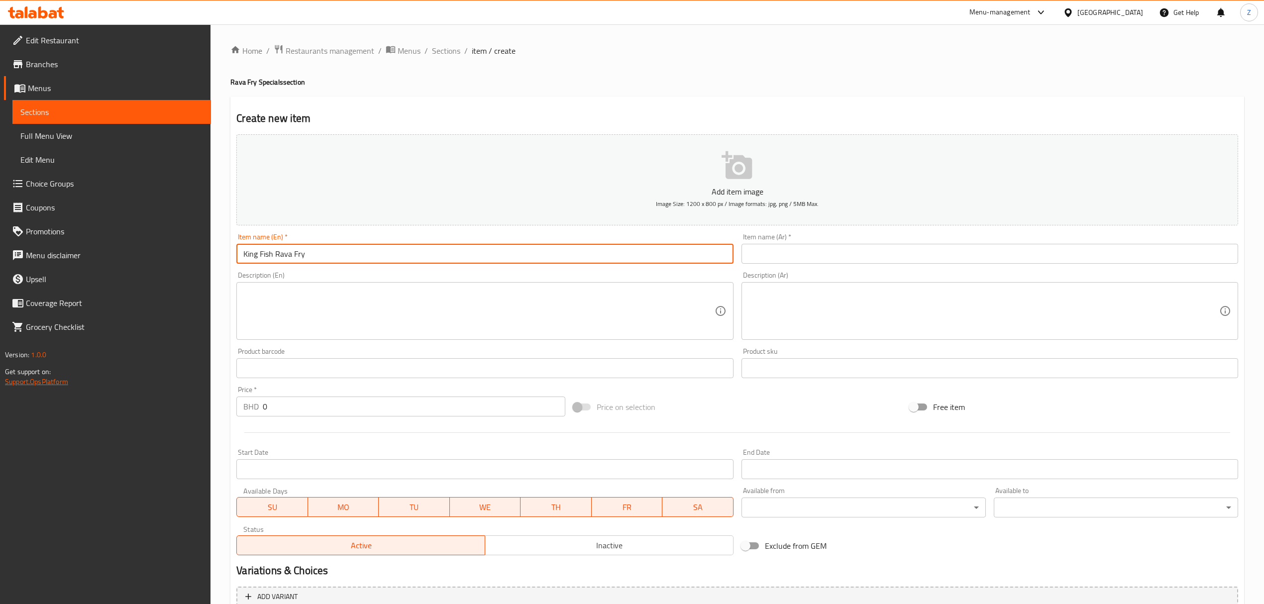
type input "King Fish Rava Fry"
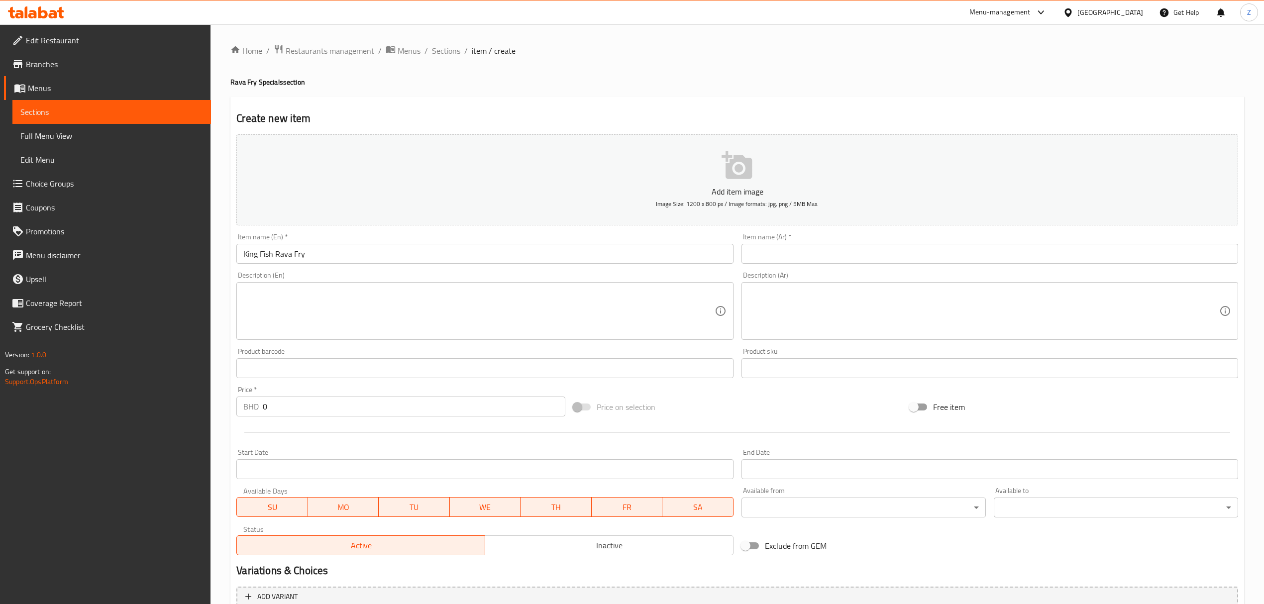
click at [778, 259] on input "text" at bounding box center [990, 254] width 497 height 20
paste input "أنجل ملك [PERSON_NAME] [PERSON_NAME]"
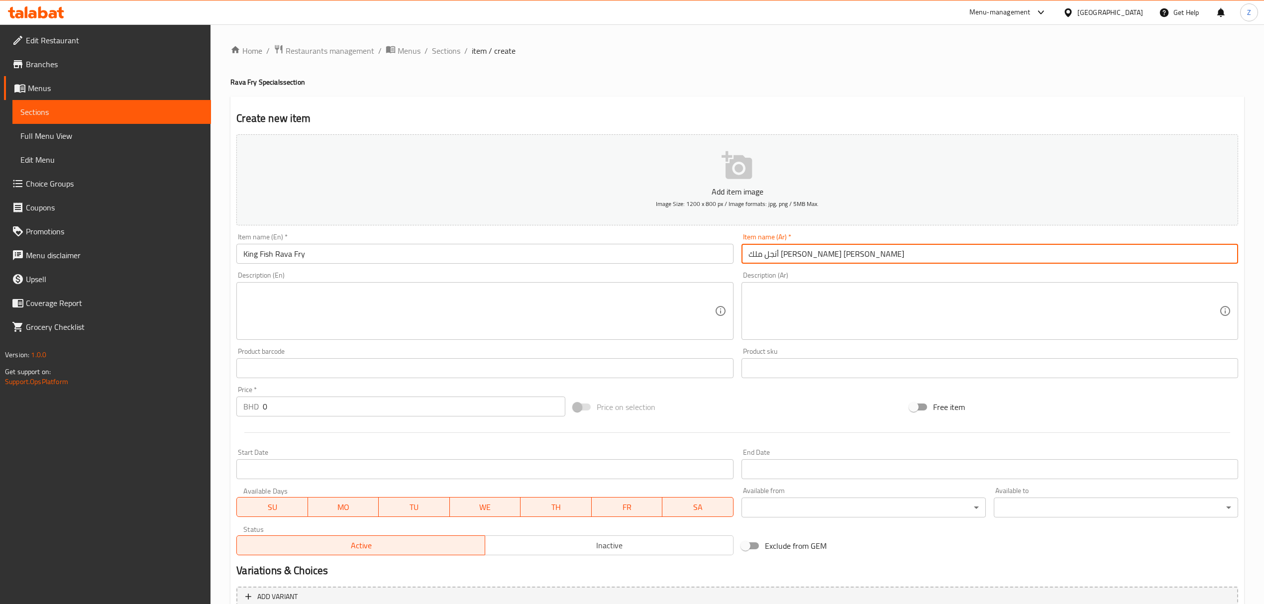
type input "أنجل ملك [PERSON_NAME] [PERSON_NAME]"
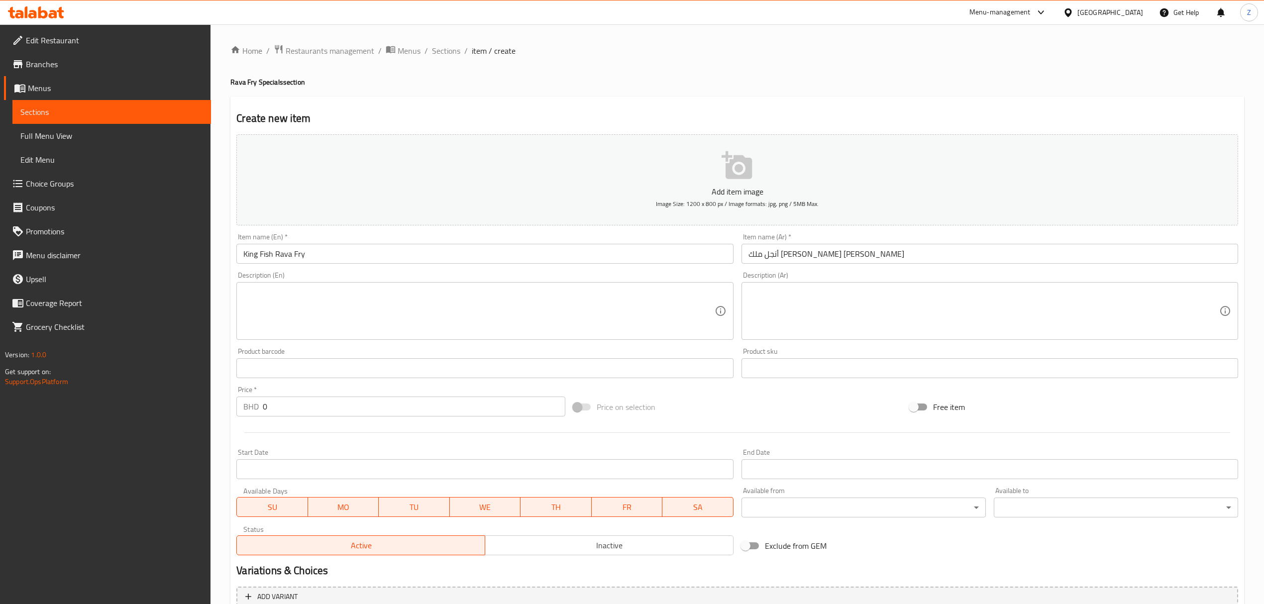
click at [409, 320] on textarea at bounding box center [478, 311] width 471 height 47
paste textarea "King fish coated in rava and shallow-fried crisp."
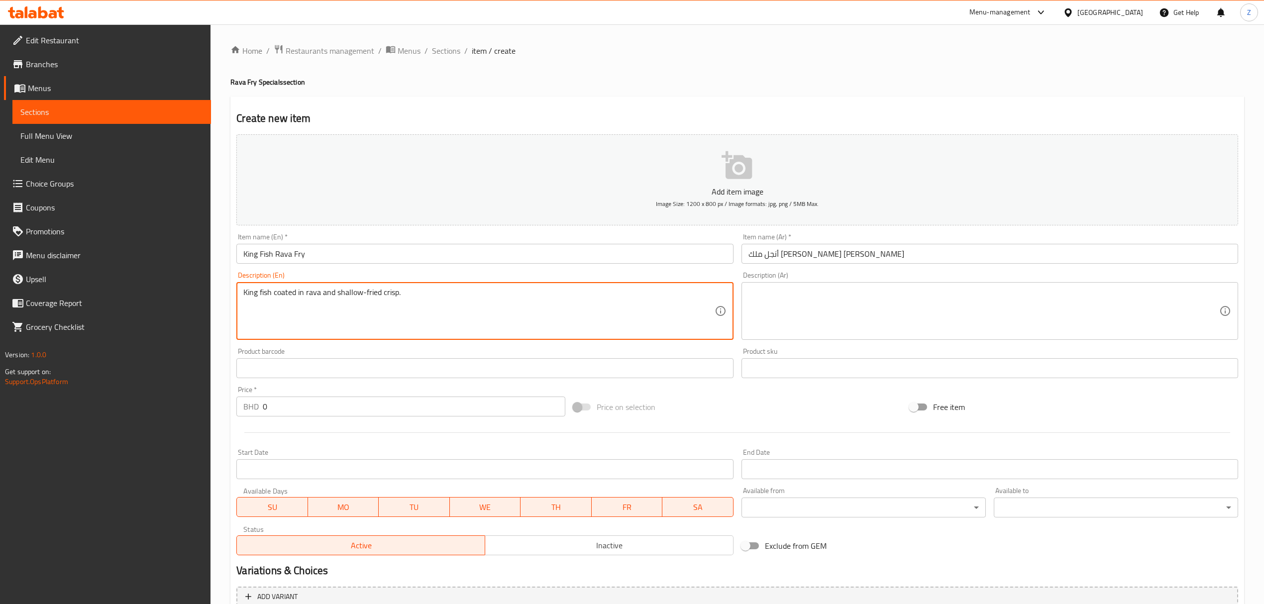
type textarea "King fish coated in rava and shallow-fried crisp."
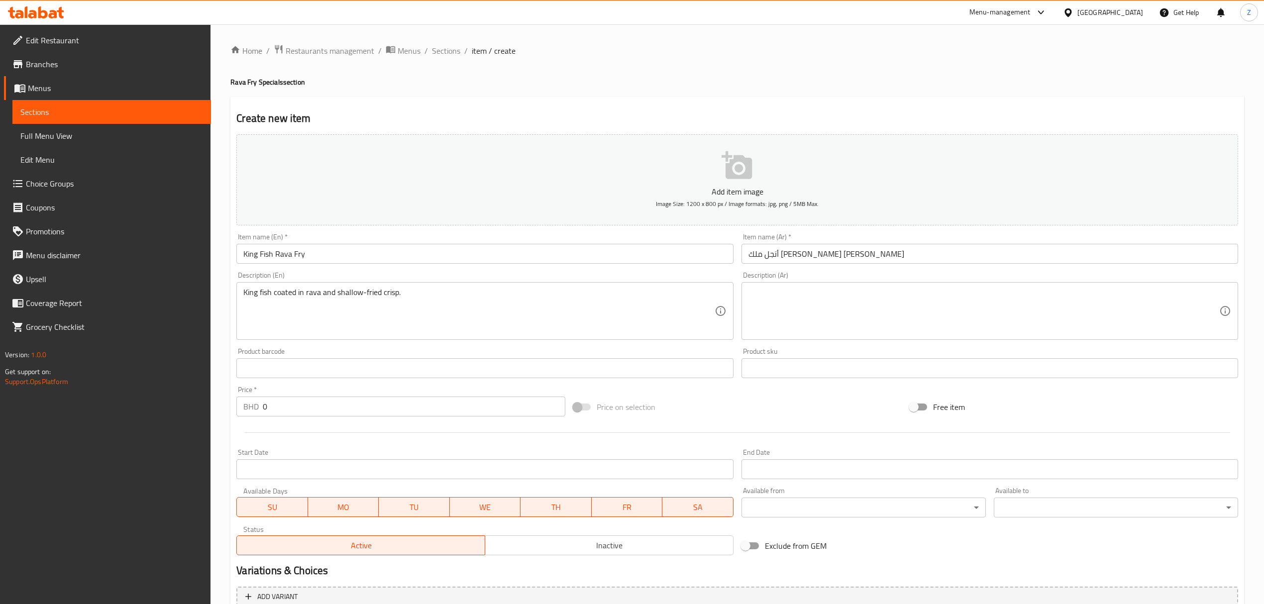
click at [799, 305] on textarea at bounding box center [984, 311] width 471 height 47
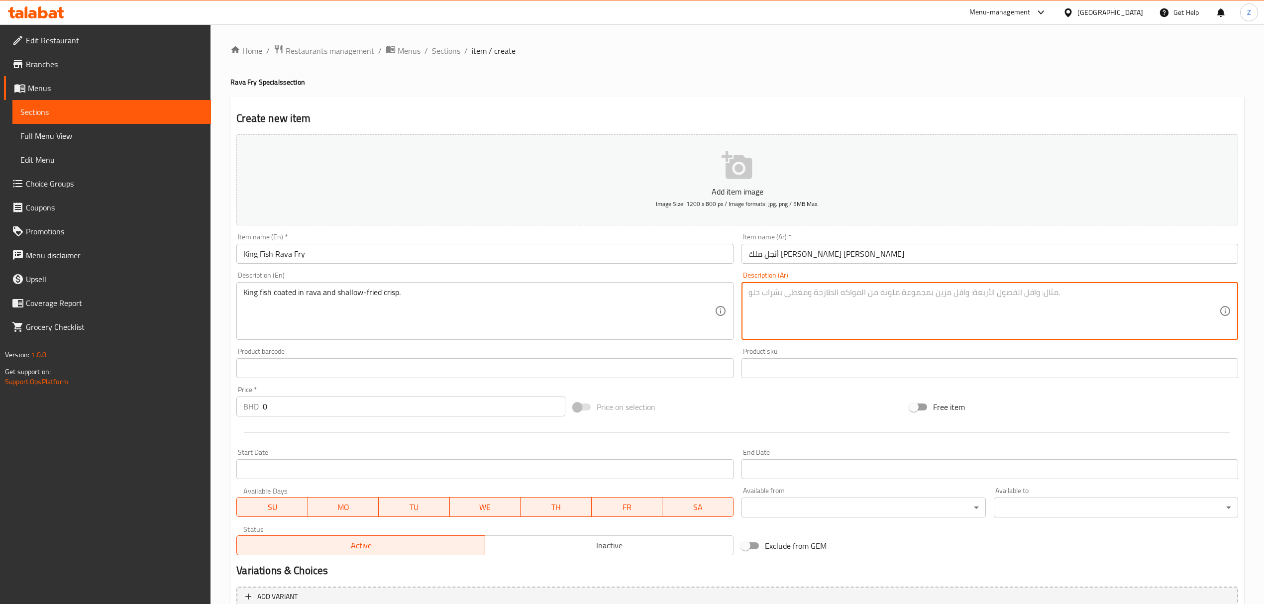
paste textarea "سمك الملك مغطى بالرافا ومقلي حتى يصبح مقرمش"
type textarea "سمك الملك مغطى بالرافا ومقلي حتى يصبح مقرمش"
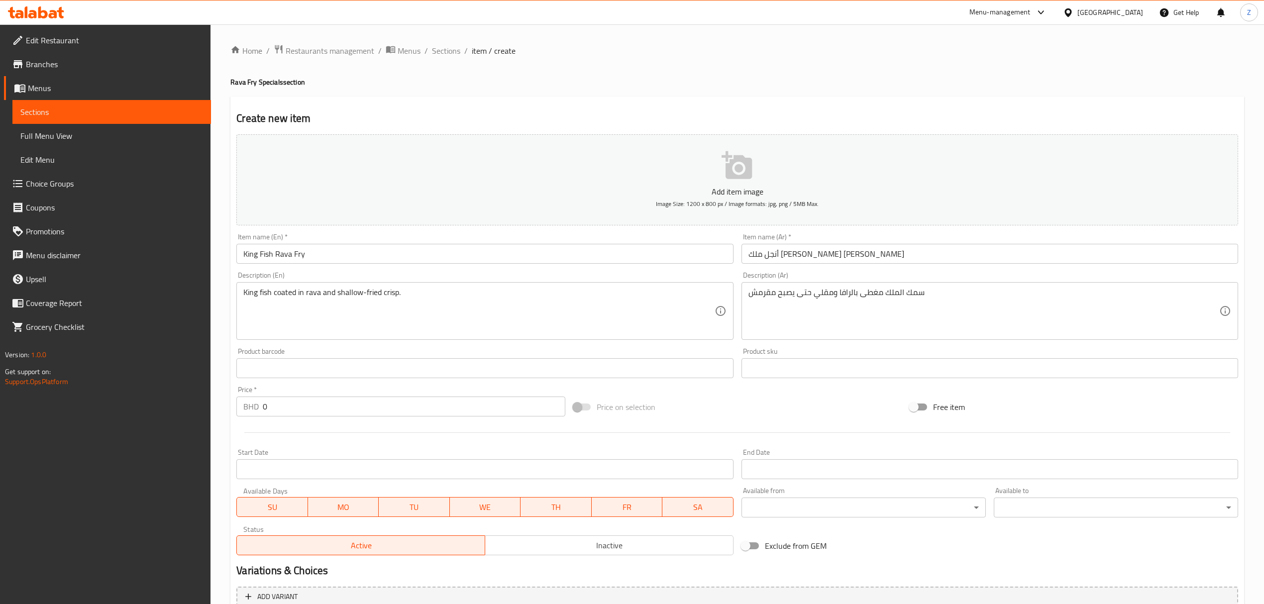
drag, startPoint x: 316, startPoint y: 409, endPoint x: 22, endPoint y: 395, distance: 293.5
click at [25, 396] on div "Edit Restaurant Branches Menus Sections Full Menu View Edit Menu Choice Groups …" at bounding box center [632, 363] width 1264 height 679
paste input "2.8"
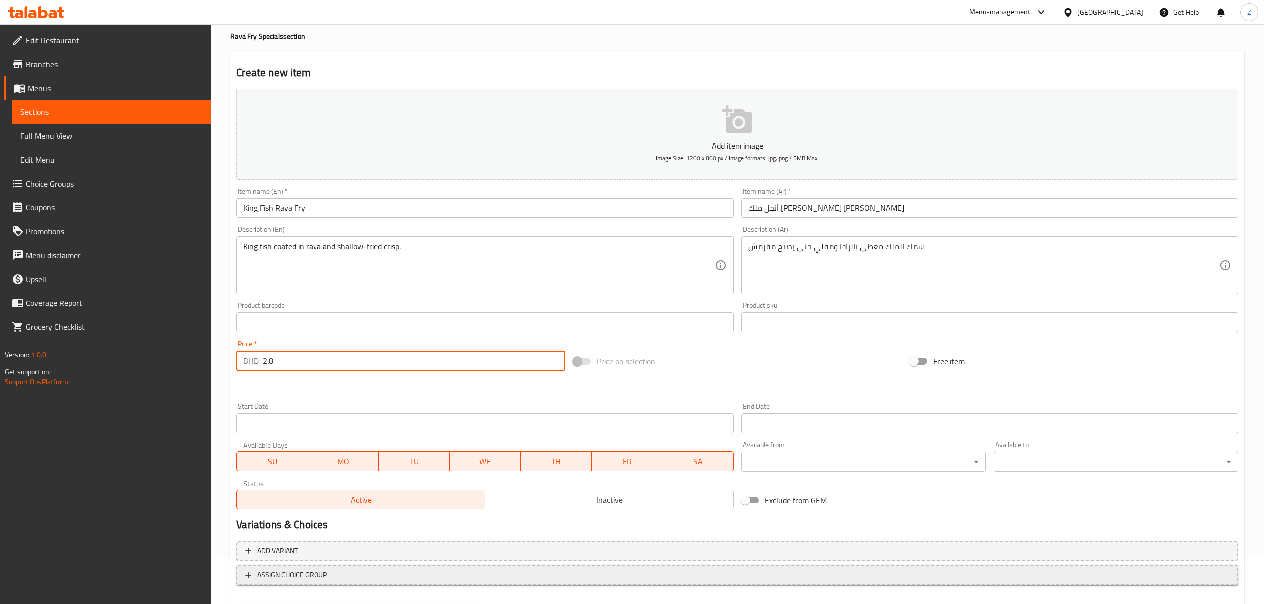
scroll to position [98, 0]
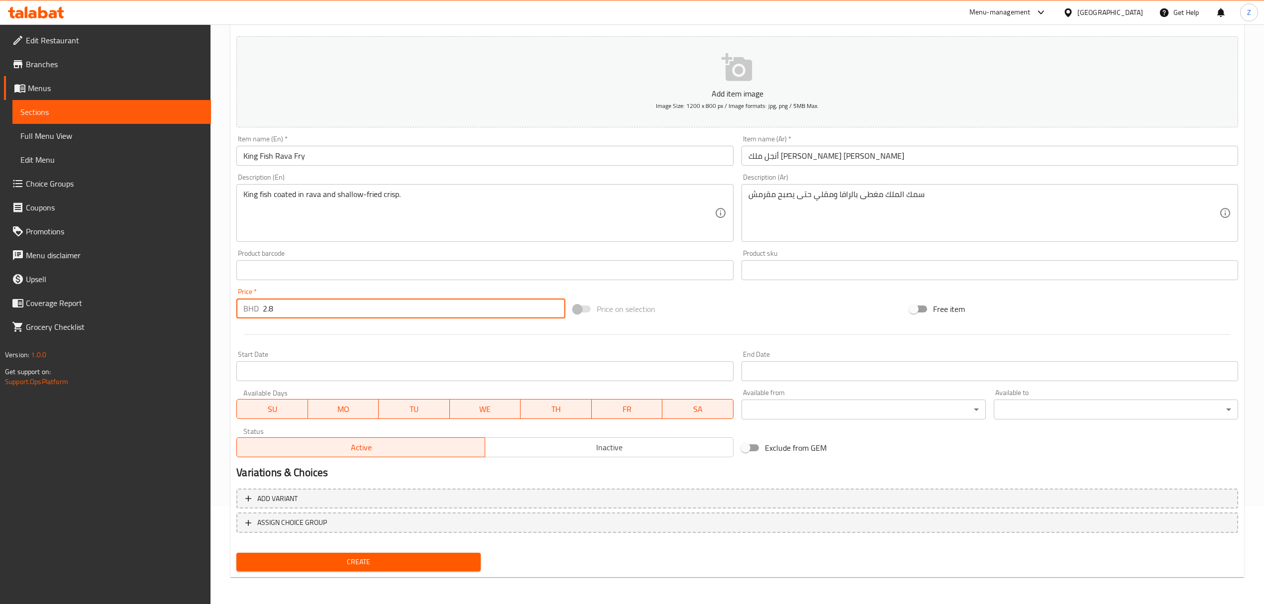
type input "2.8"
click at [409, 419] on span "Create" at bounding box center [358, 562] width 228 height 12
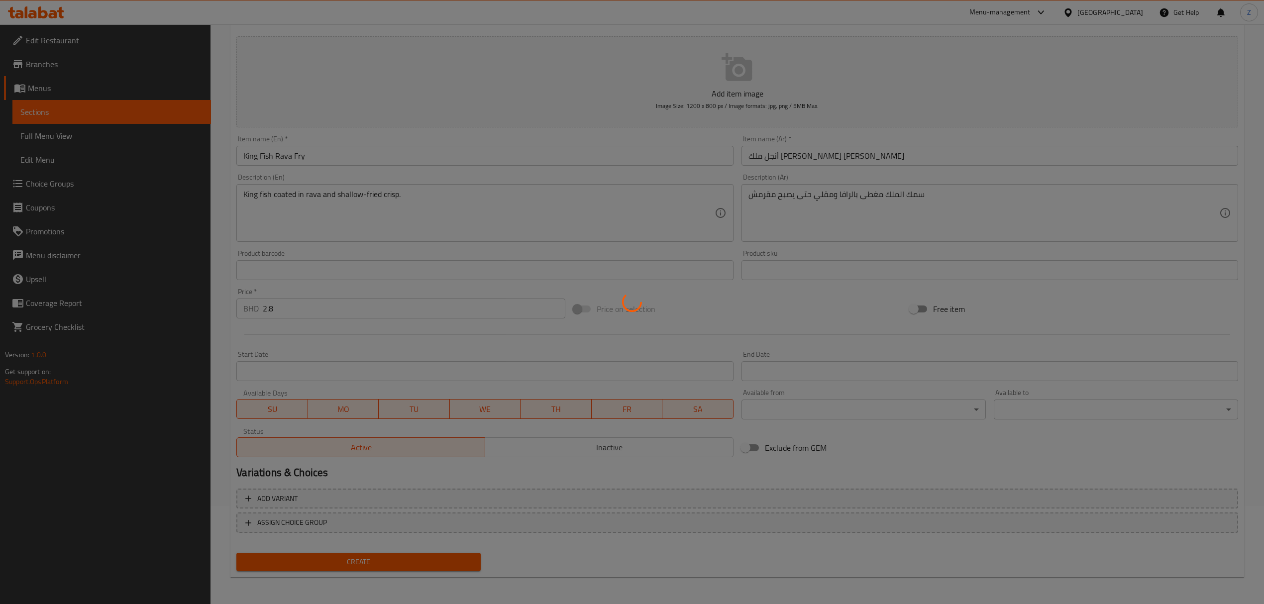
type input "0"
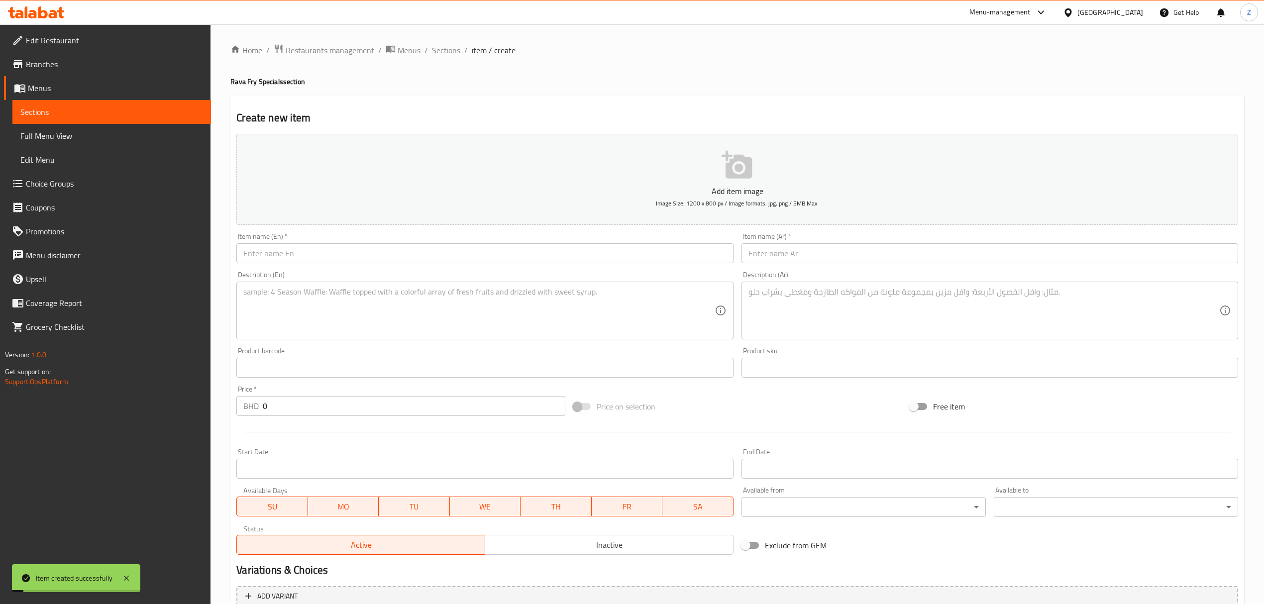
scroll to position [0, 0]
click at [352, 251] on input "text" at bounding box center [484, 254] width 497 height 20
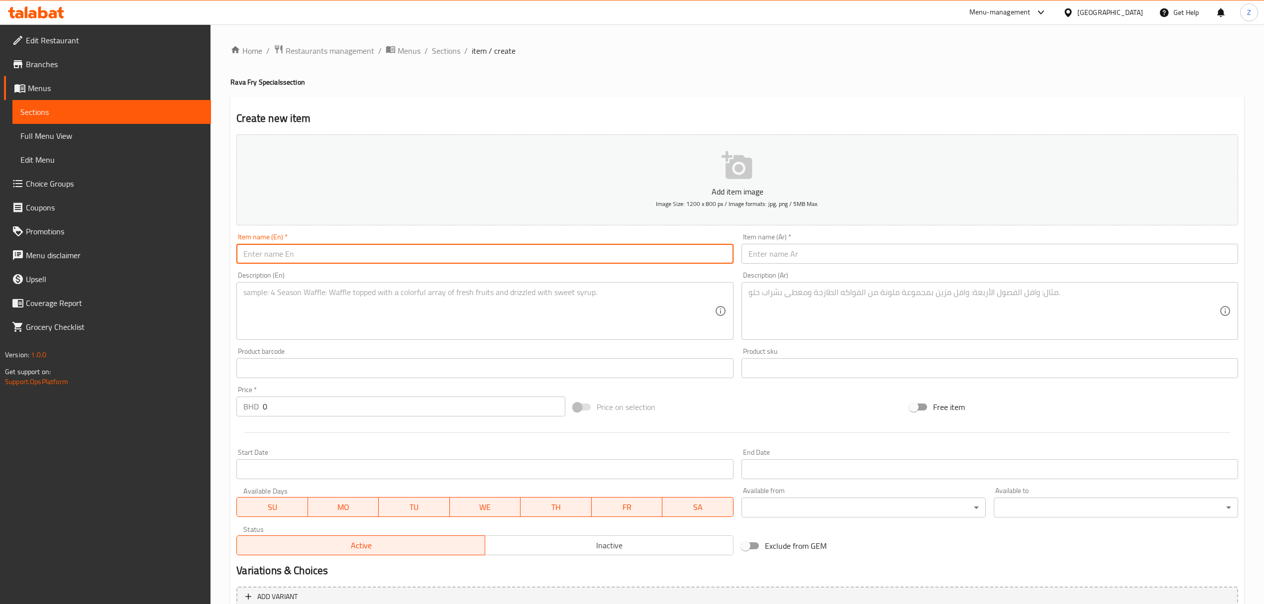
paste input "[PERSON_NAME] [PERSON_NAME]"
type input "[PERSON_NAME] [PERSON_NAME]"
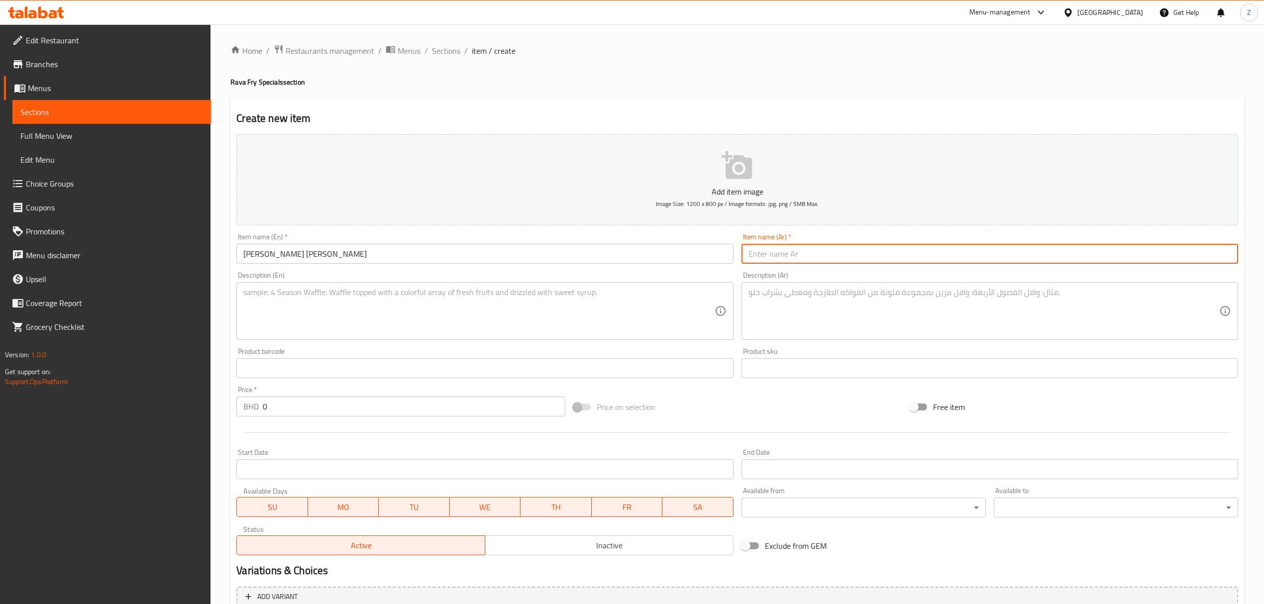
click at [805, 247] on input "text" at bounding box center [990, 254] width 497 height 20
paste input "[PERSON_NAME]"
type input "[PERSON_NAME]"
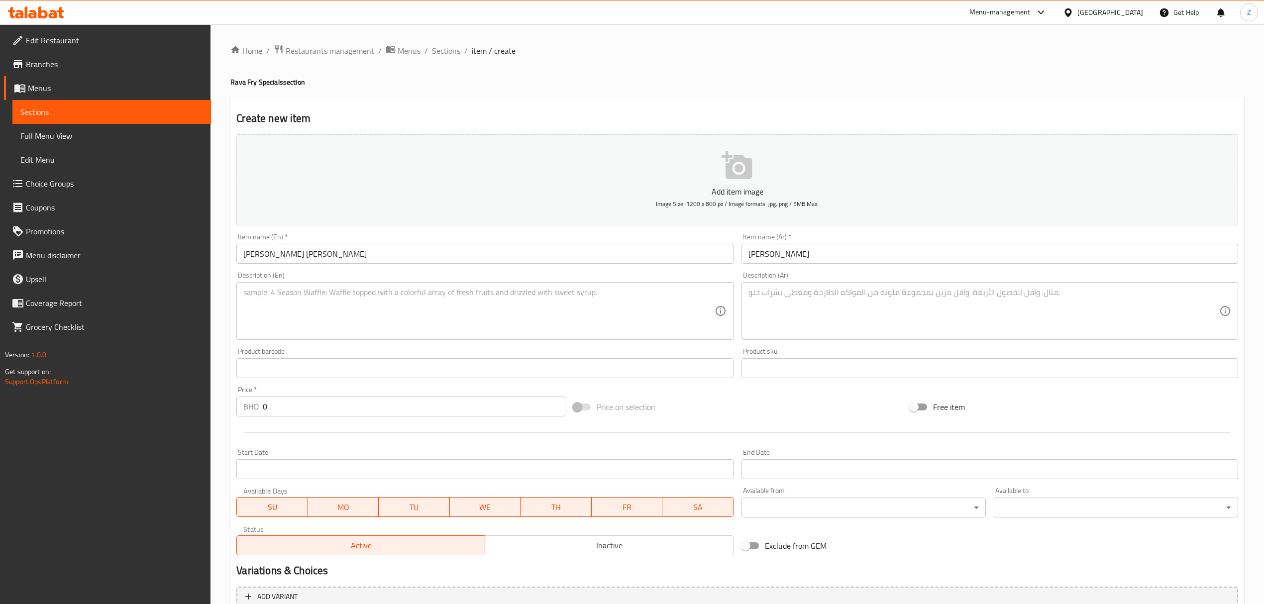
click at [323, 369] on input "text" at bounding box center [484, 368] width 497 height 20
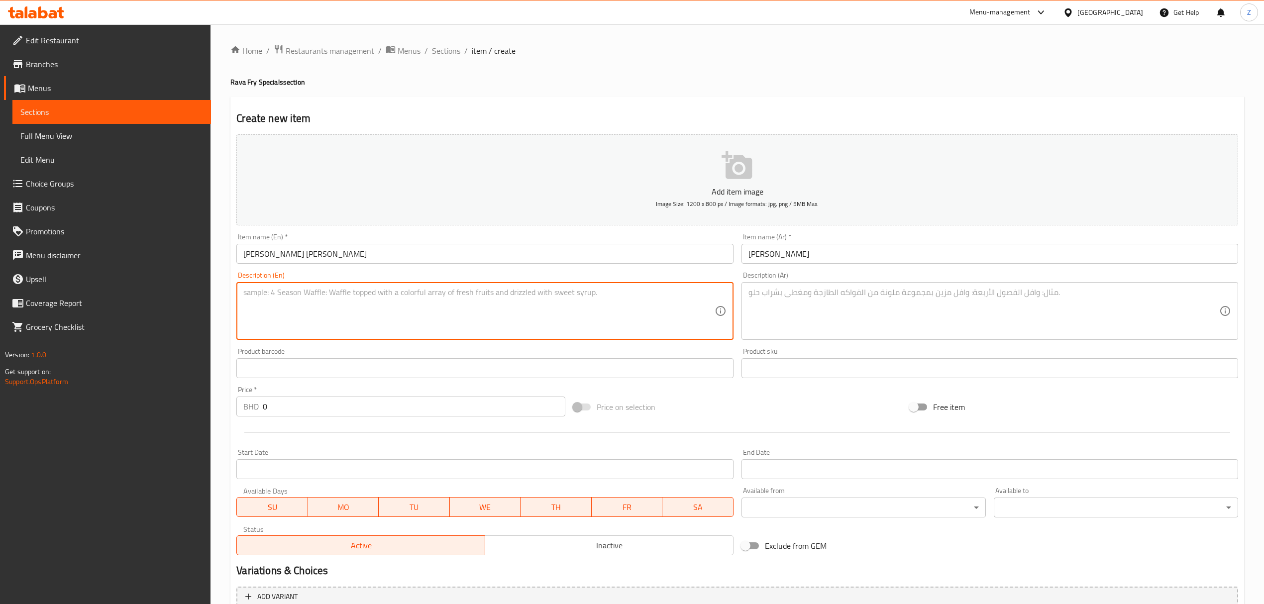
click at [313, 305] on textarea at bounding box center [478, 311] width 471 height 47
paste textarea "Mackerel coated with rava and pan-fried golden."
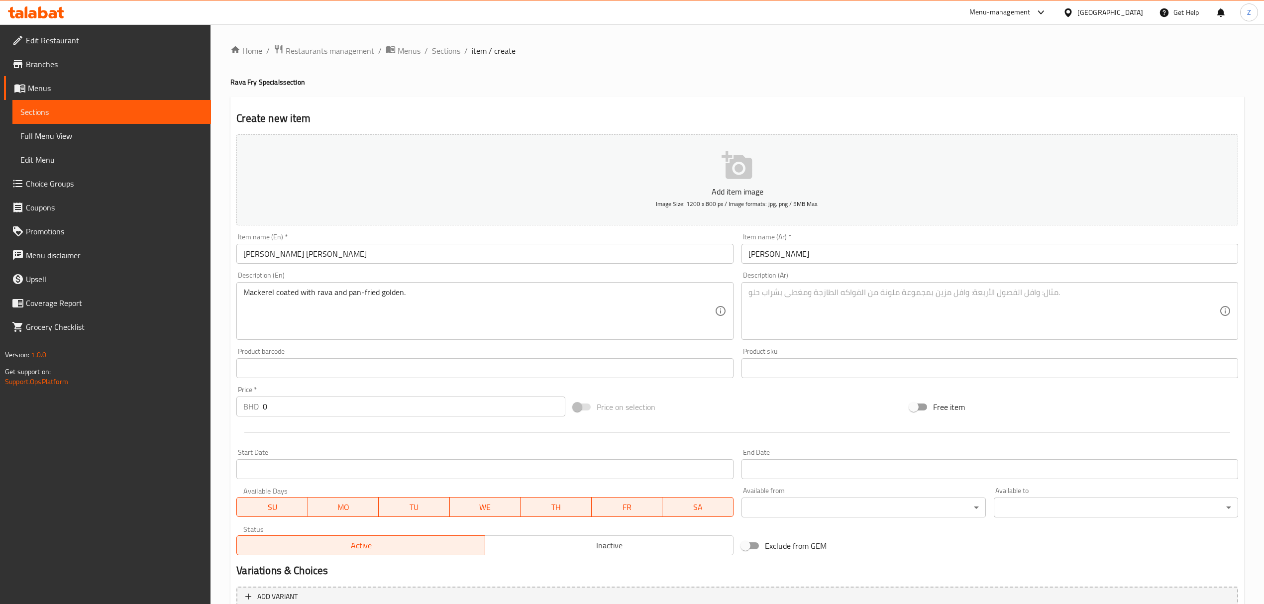
click at [842, 301] on textarea at bounding box center [984, 311] width 471 height 47
paste textarea "سمك ماكريل بانجدا مغطى بالرافا ومقلي ذهبي"
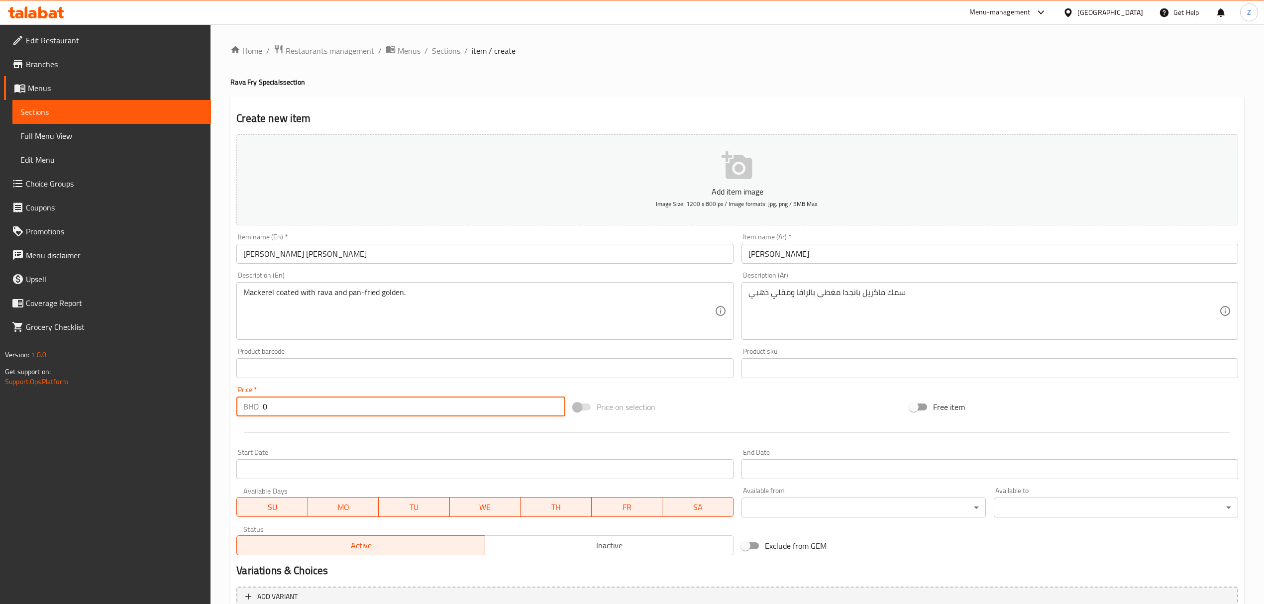
drag, startPoint x: 309, startPoint y: 403, endPoint x: 68, endPoint y: 403, distance: 240.9
click at [100, 405] on div "Edit Restaurant Branches Menus Sections Full Menu View Edit Menu Choice Groups …" at bounding box center [632, 363] width 1264 height 679
paste input "1.8"
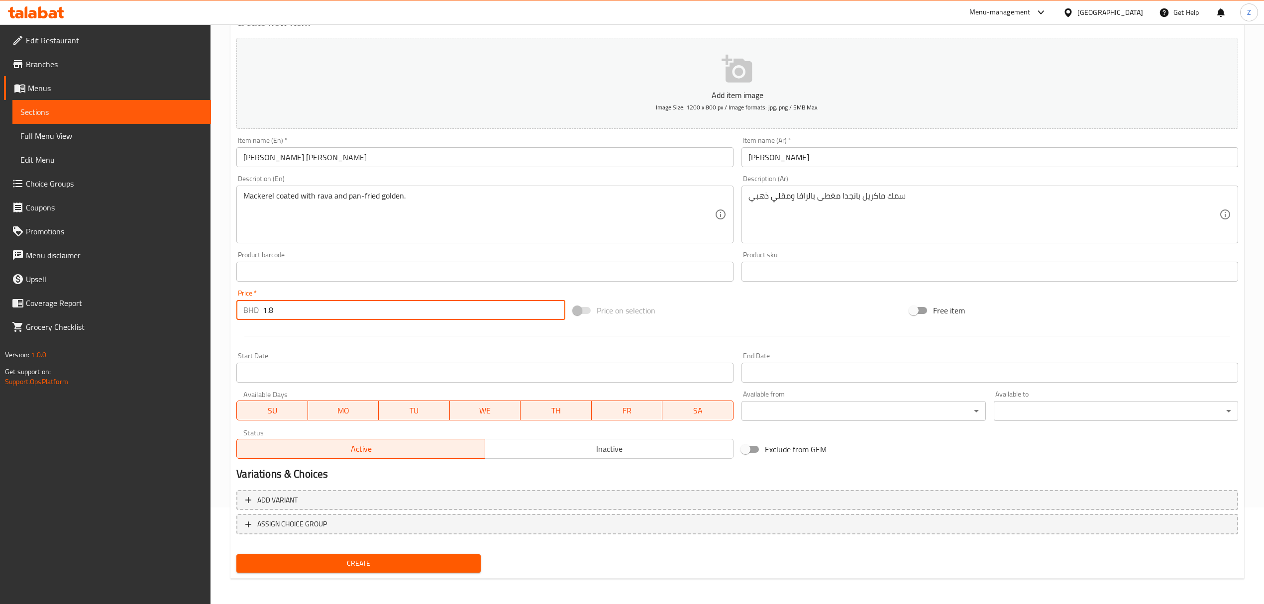
scroll to position [98, 0]
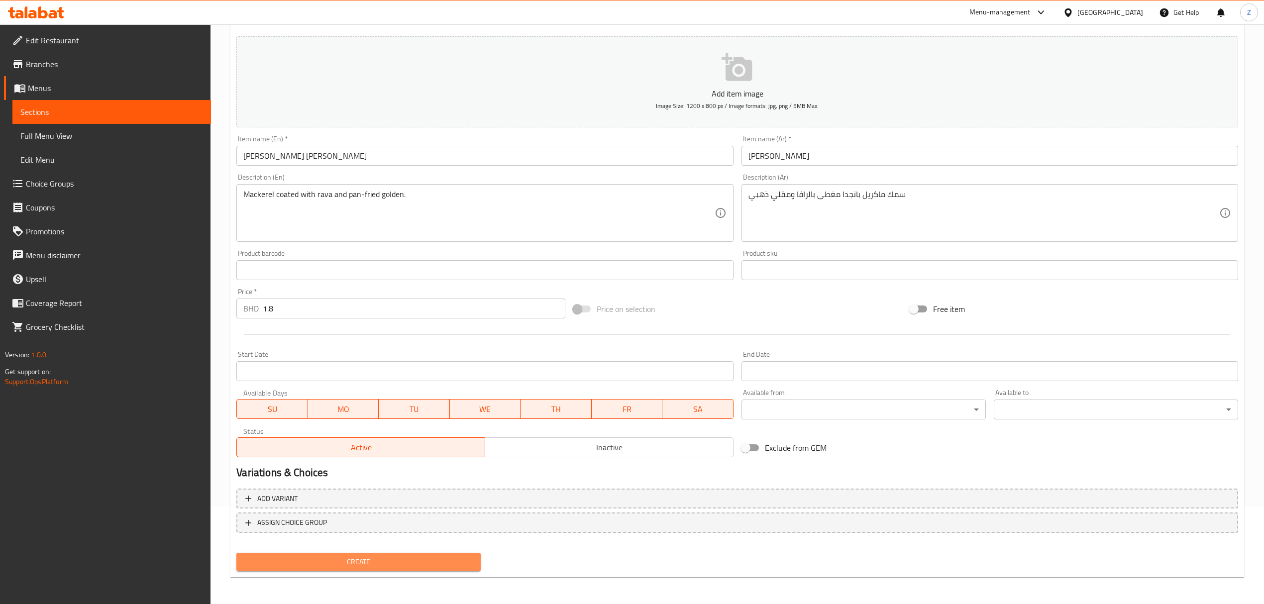
click at [359, 419] on span "Create" at bounding box center [358, 562] width 228 height 12
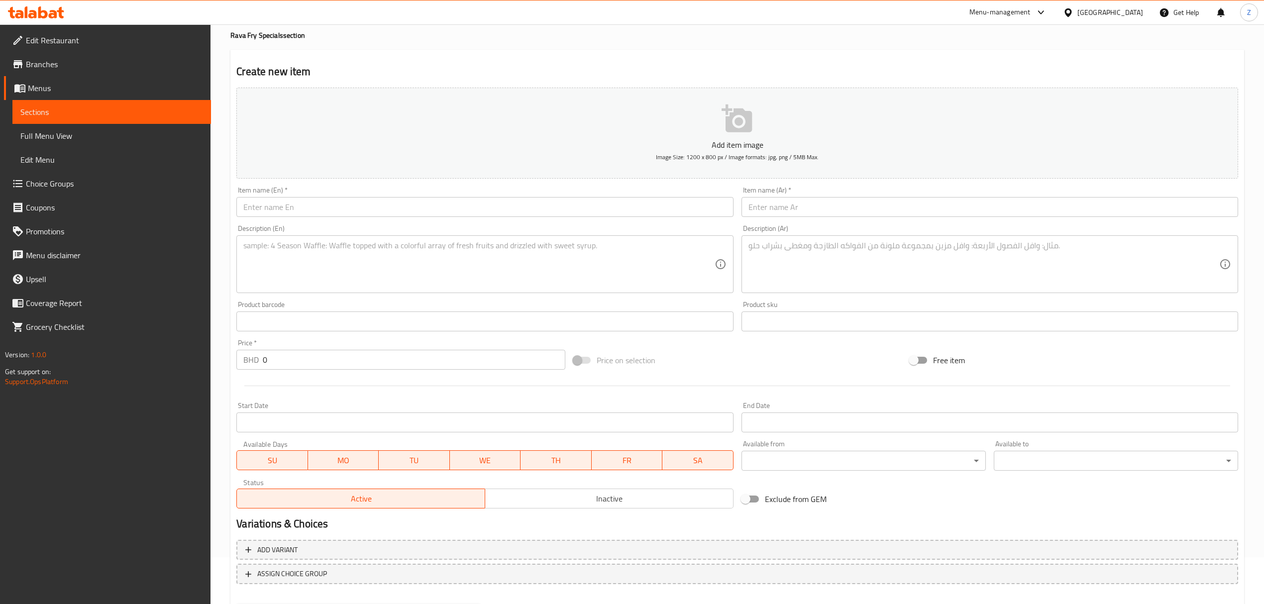
scroll to position [0, 0]
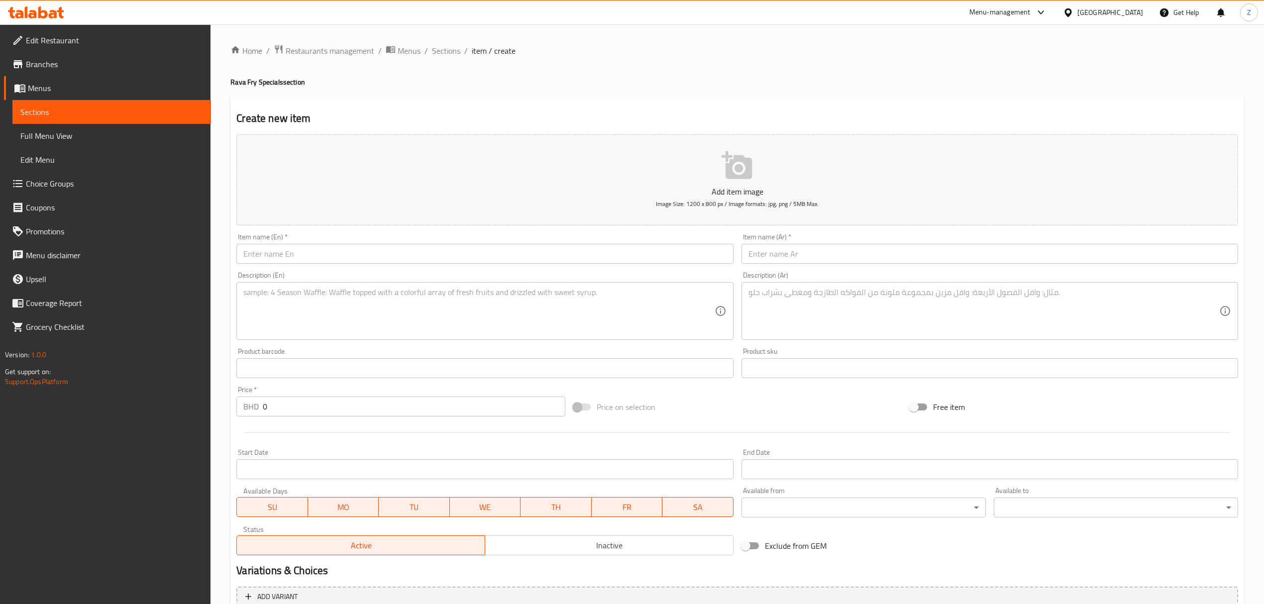
click at [311, 253] on input "text" at bounding box center [484, 254] width 497 height 20
paste input "Prawns [PERSON_NAME]"
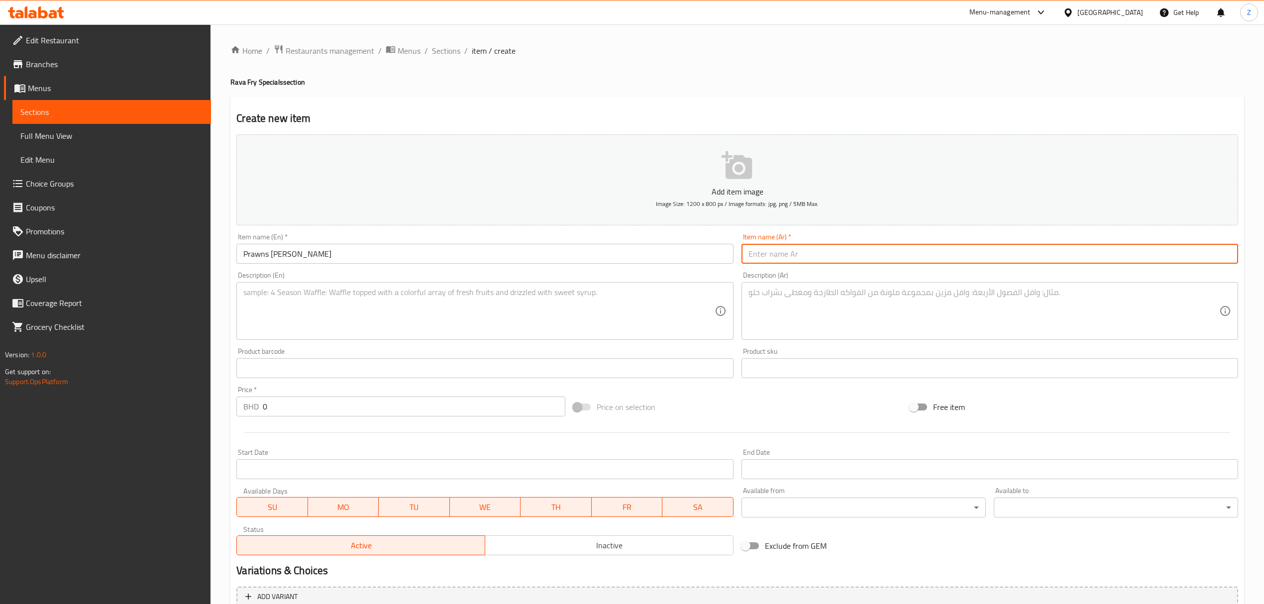
click at [749, 255] on input "text" at bounding box center [990, 254] width 497 height 20
paste input "روبيان رافا فراي"
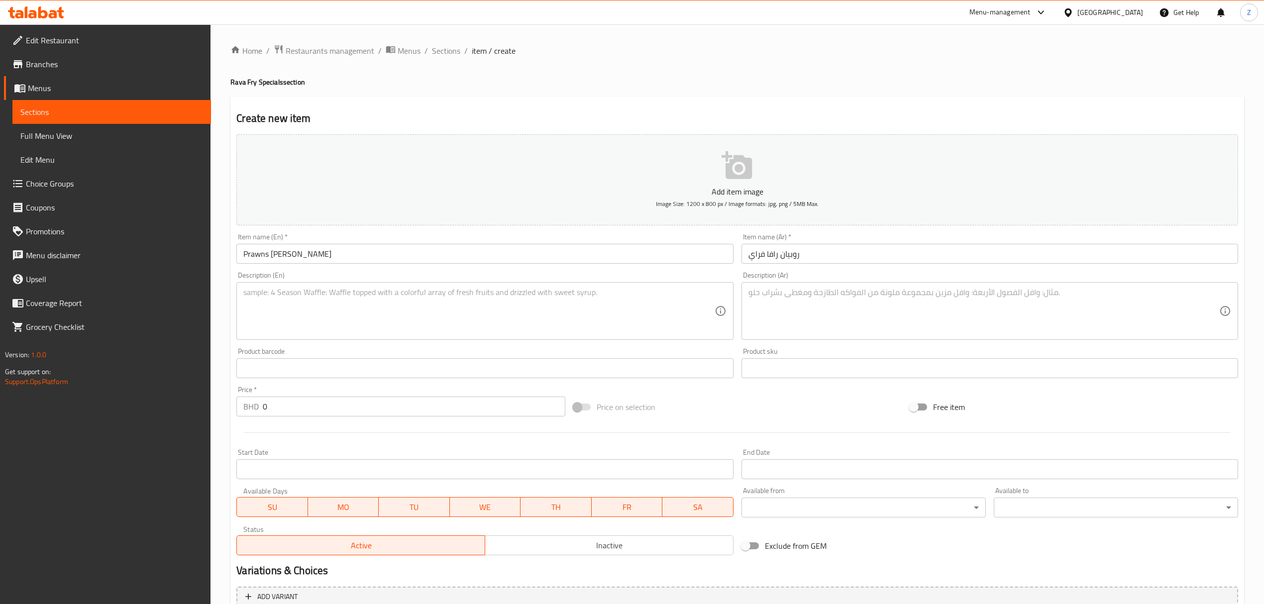
click at [331, 321] on textarea at bounding box center [478, 311] width 471 height 47
paste
click at [829, 313] on textarea at bounding box center [984, 311] width 471 height 47
drag, startPoint x: 239, startPoint y: 396, endPoint x: 132, endPoint y: 379, distance: 108.9
click at [195, 387] on div "Edit Restaurant Branches Menus Sections Full Menu View Edit Menu Choice Groups …" at bounding box center [632, 363] width 1264 height 679
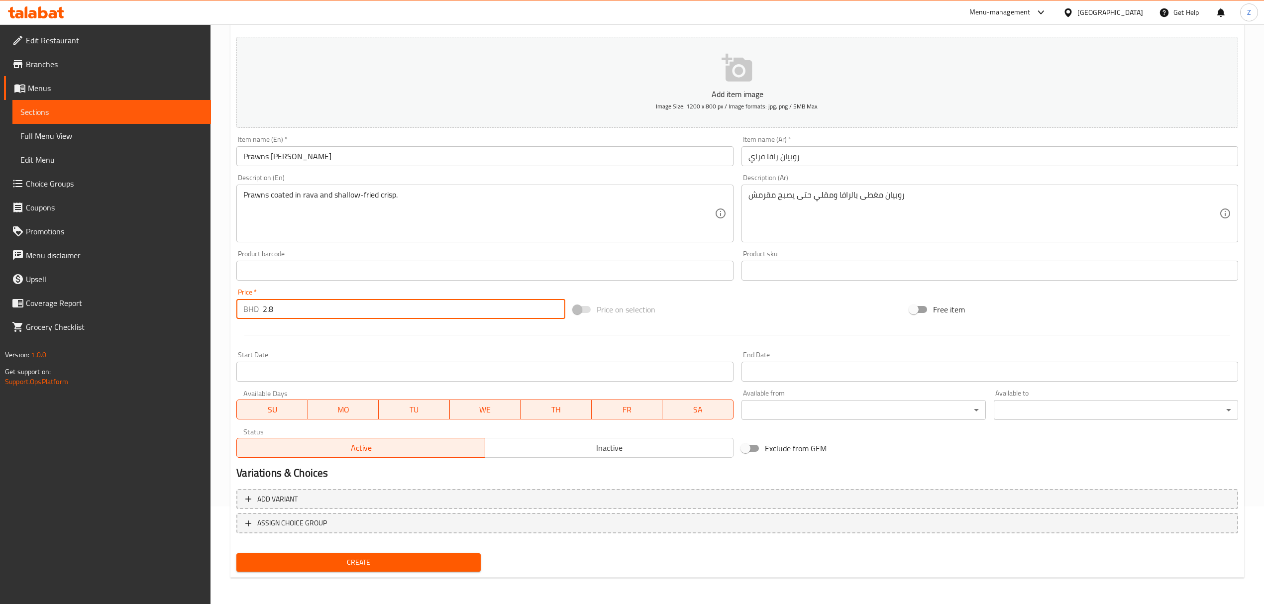
scroll to position [98, 0]
click at [371, 419] on span "Create" at bounding box center [358, 562] width 228 height 12
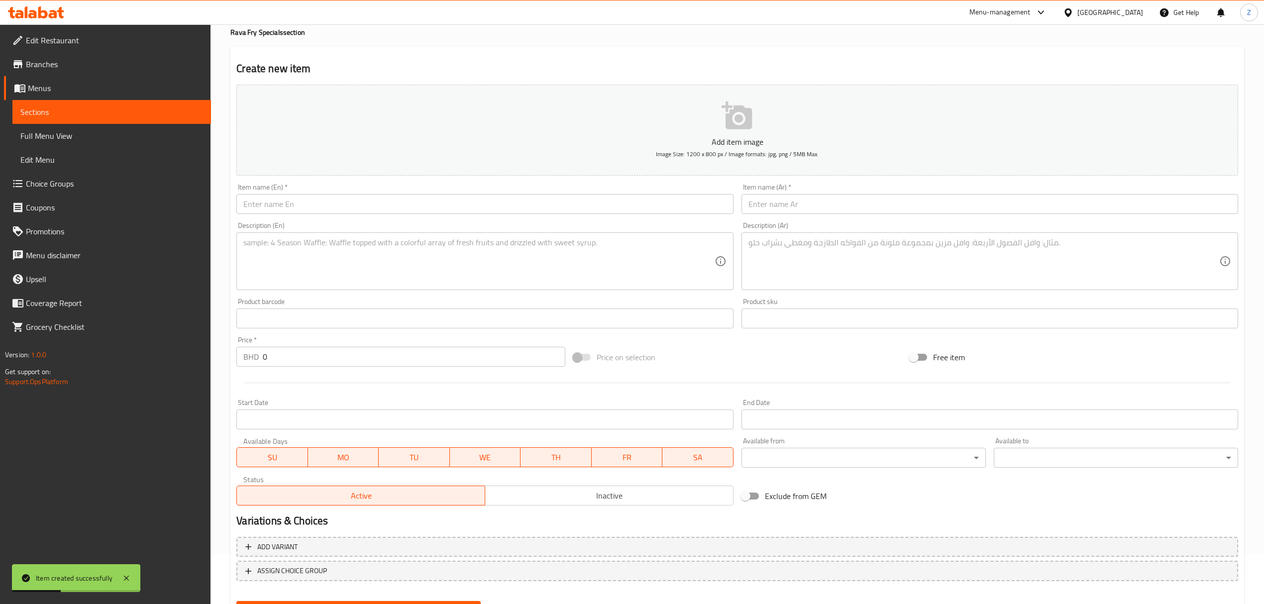
scroll to position [0, 0]
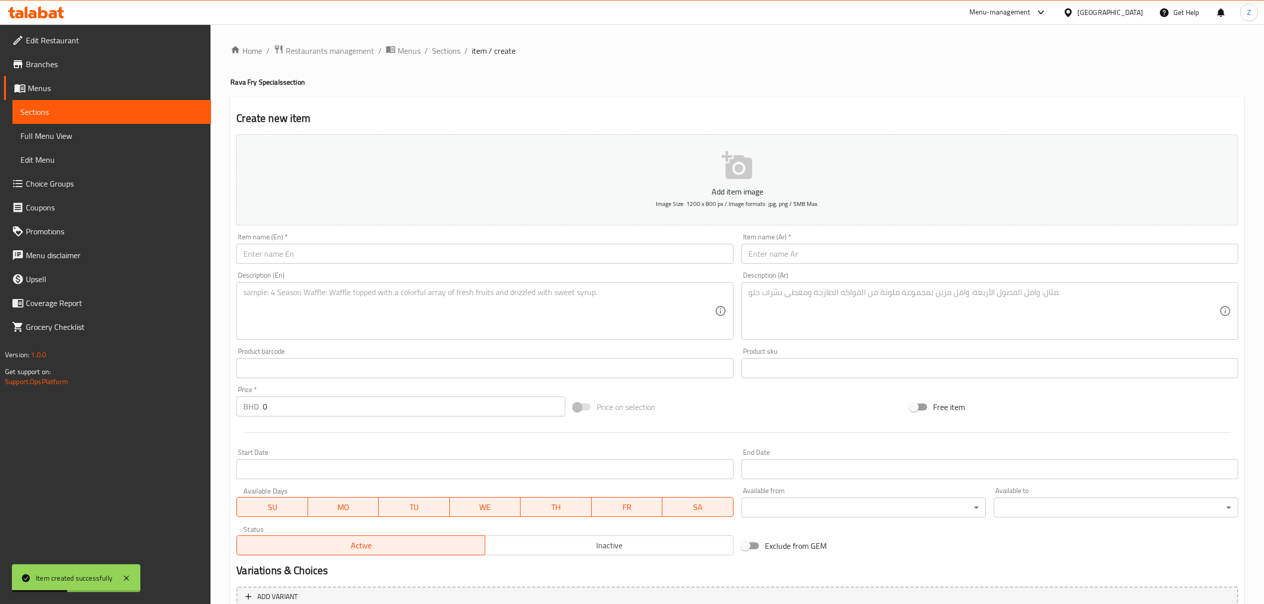
click at [437, 42] on div "Home / Restaurants management / Menus / Sections / item / create Rava Fry Speci…" at bounding box center [738, 363] width 1054 height 679
click at [439, 54] on span "Sections" at bounding box center [446, 51] width 28 height 12
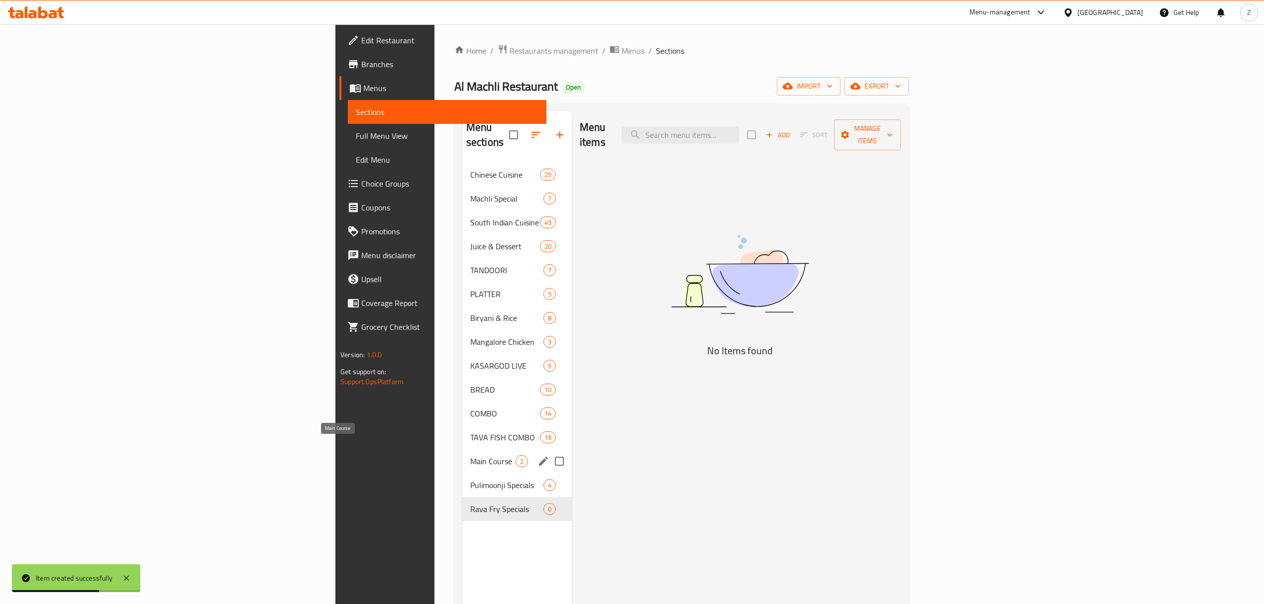
click at [470, 419] on span "Main Course" at bounding box center [492, 461] width 45 height 12
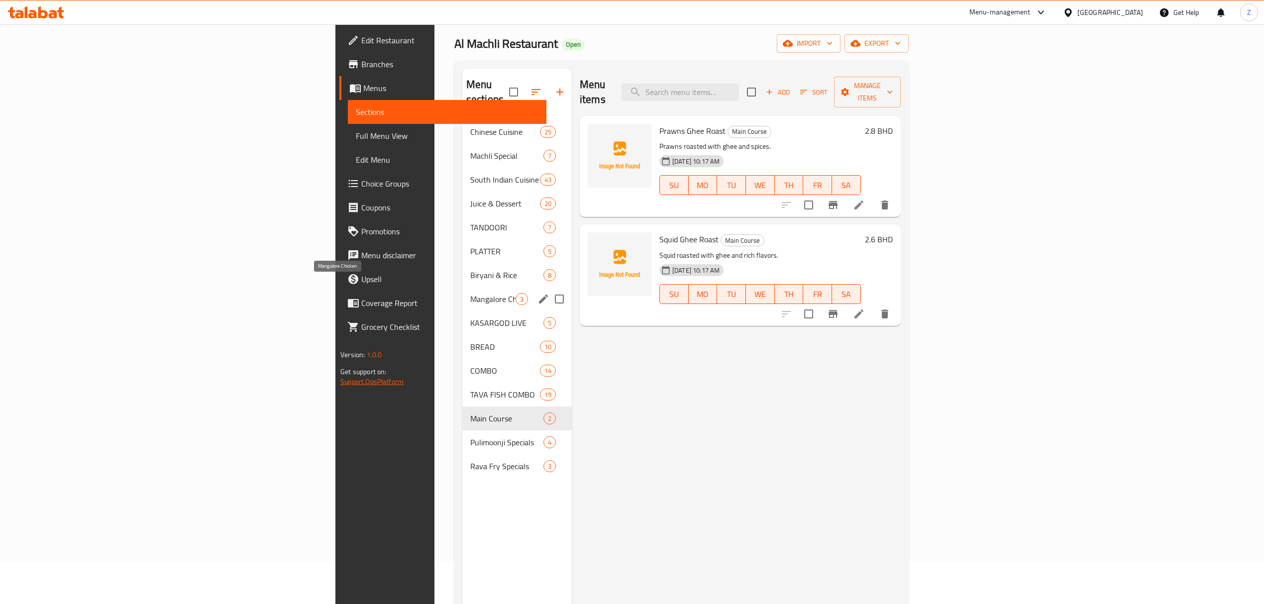
scroll to position [66, 0]
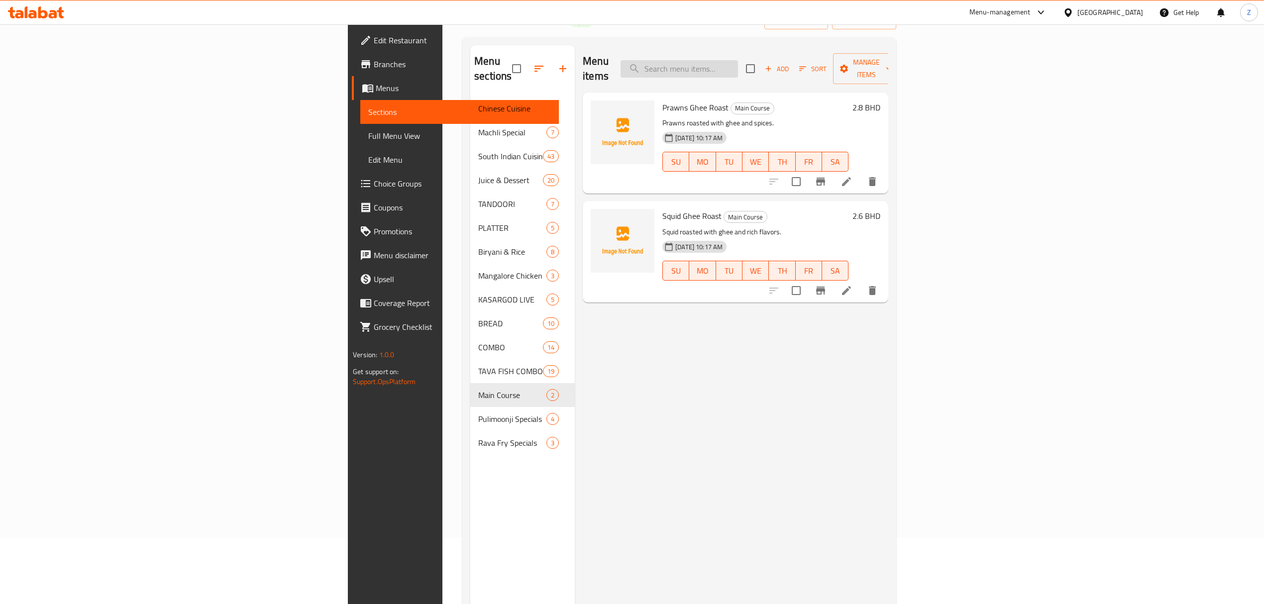
click at [738, 64] on input "search" at bounding box center [679, 68] width 117 height 17
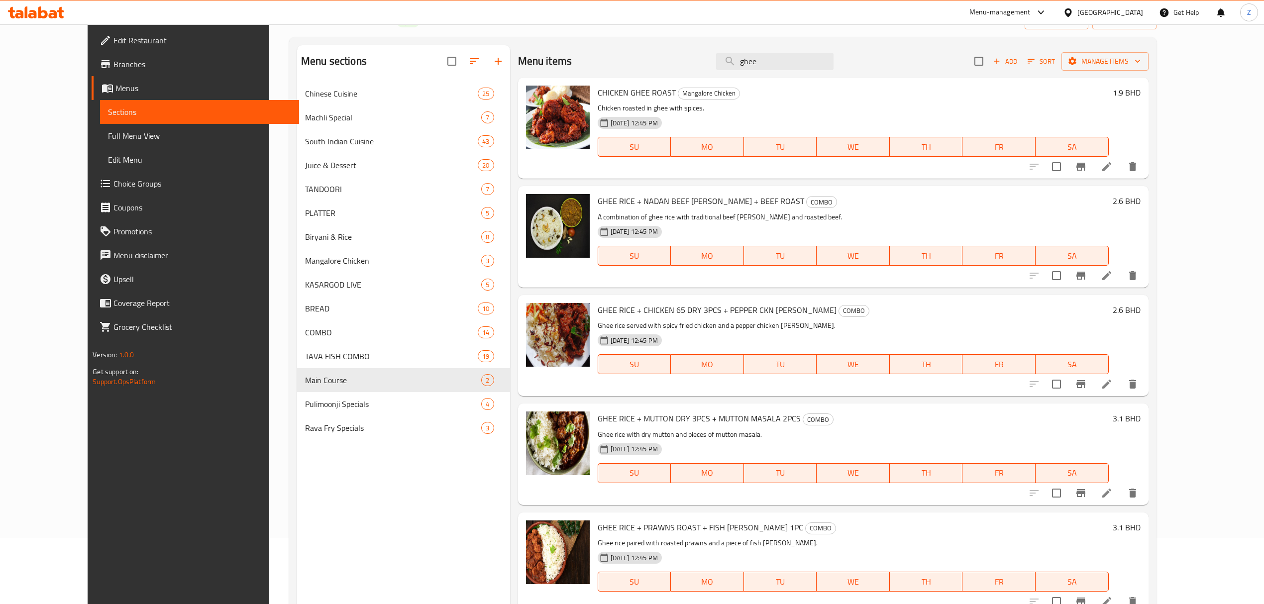
drag, startPoint x: 805, startPoint y: 64, endPoint x: 253, endPoint y: 138, distance: 557.0
click at [399, 108] on div "Menu sections Chinese Cuisine 25 Machli Special 7 South Indian Cuisine 43 Juice…" at bounding box center [723, 347] width 852 height 604
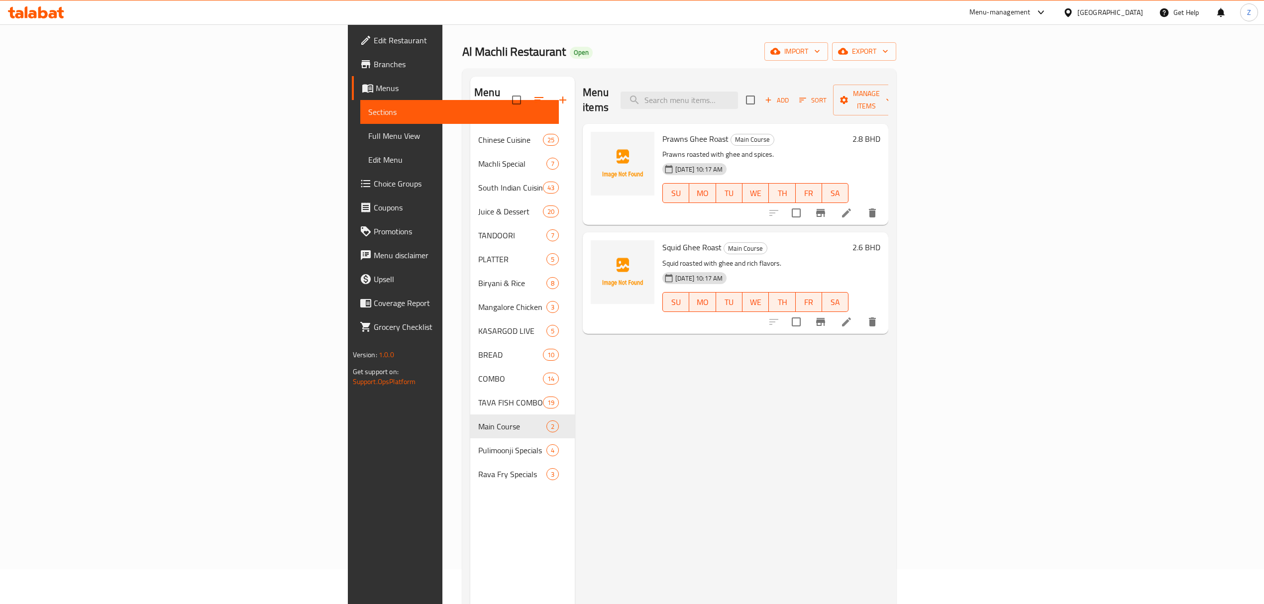
scroll to position [0, 0]
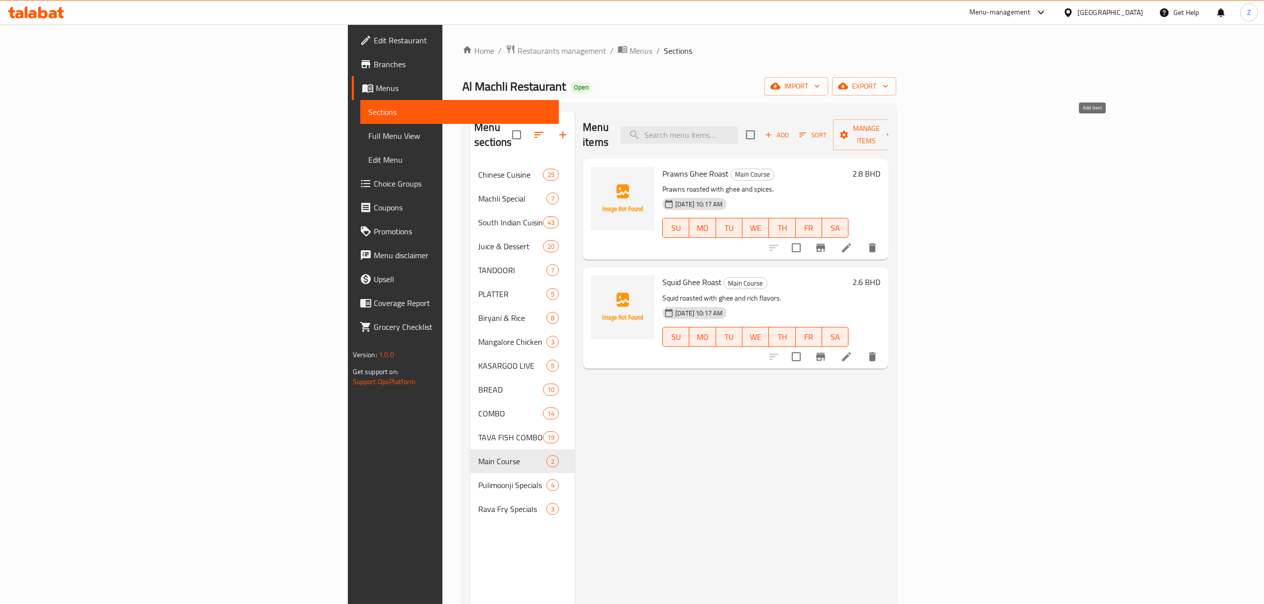
click at [790, 129] on span "Add" at bounding box center [777, 134] width 27 height 11
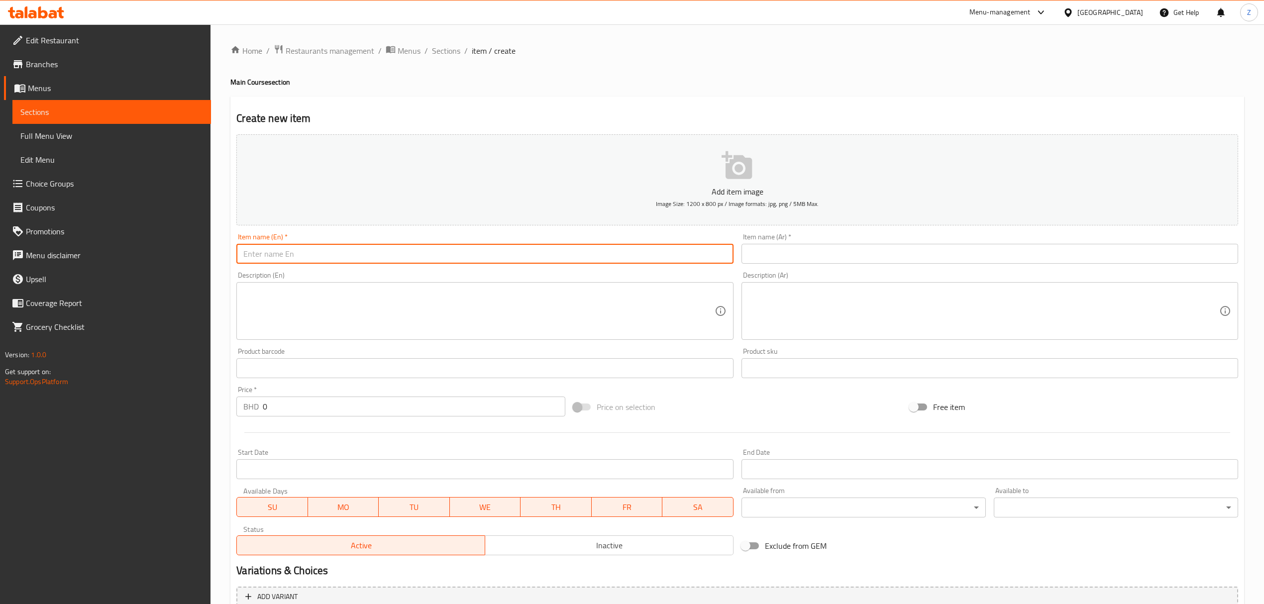
click at [283, 257] on input "text" at bounding box center [484, 254] width 497 height 20
drag, startPoint x: 355, startPoint y: 253, endPoint x: 297, endPoint y: 255, distance: 58.3
click at [297, 255] on input "Prawns Sukha / روبيان سوخا" at bounding box center [484, 254] width 497 height 20
click at [767, 255] on input "text" at bounding box center [990, 254] width 497 height 20
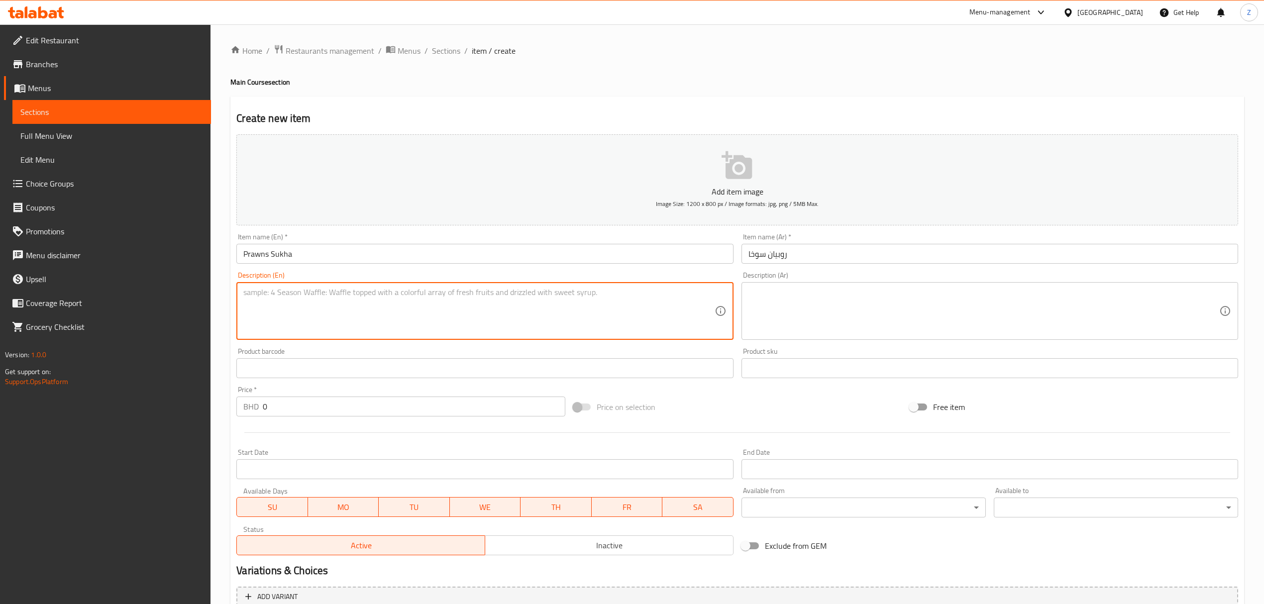
click at [353, 311] on textarea at bounding box center [478, 311] width 471 height 47
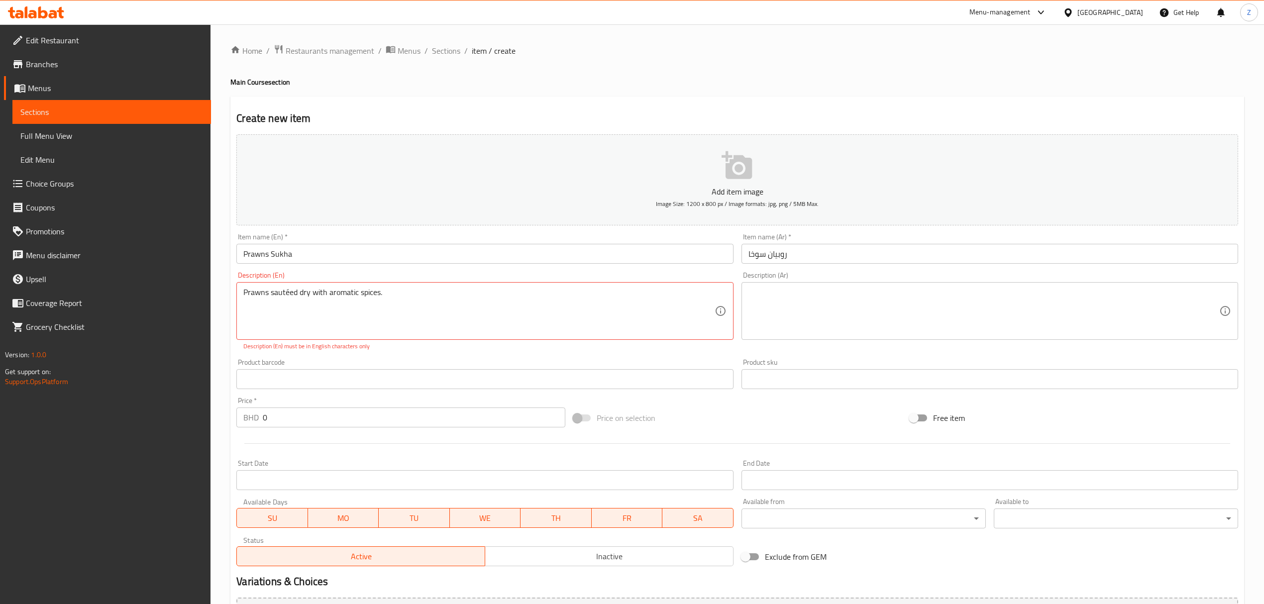
click at [806, 289] on textarea at bounding box center [984, 311] width 471 height 47
drag, startPoint x: 289, startPoint y: 416, endPoint x: 187, endPoint y: 407, distance: 102.5
click at [210, 410] on div "Edit Restaurant Branches Menus Sections Full Menu View Edit Menu Choice Groups …" at bounding box center [632, 369] width 1264 height 690
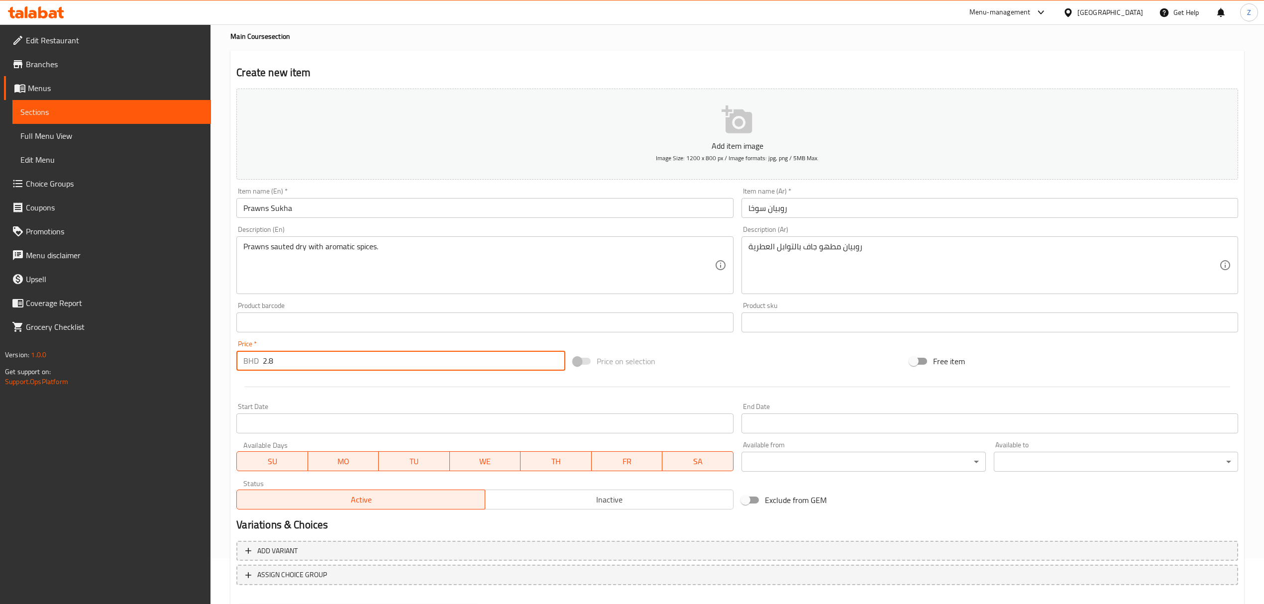
scroll to position [98, 0]
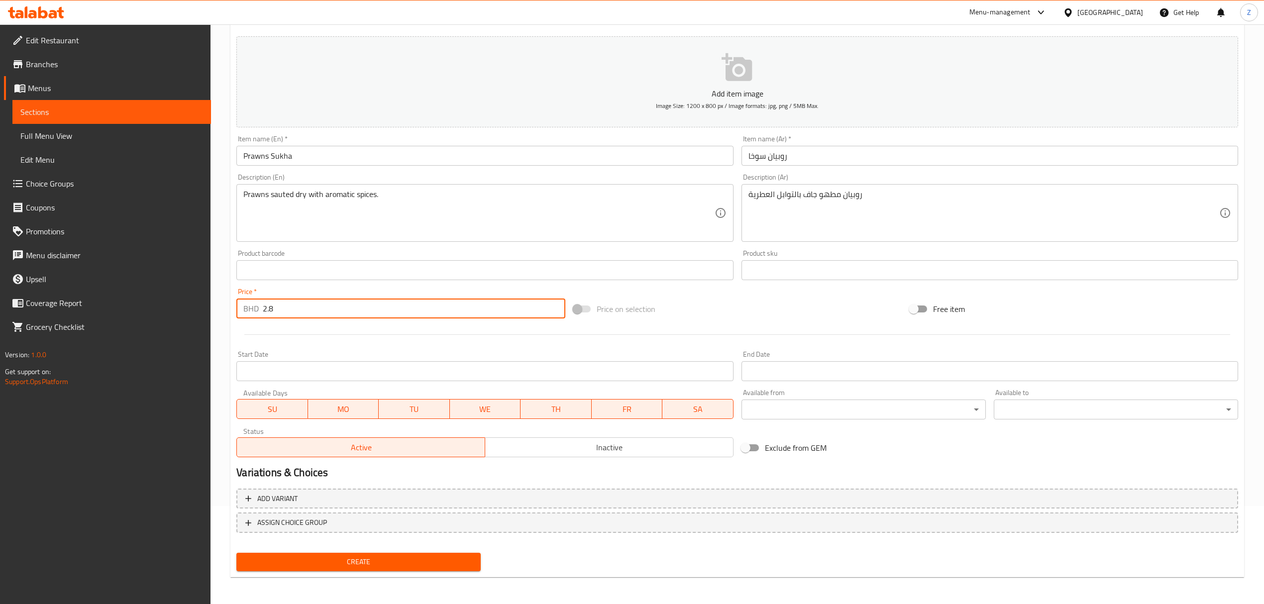
click at [329, 419] on span "Create" at bounding box center [358, 562] width 228 height 12
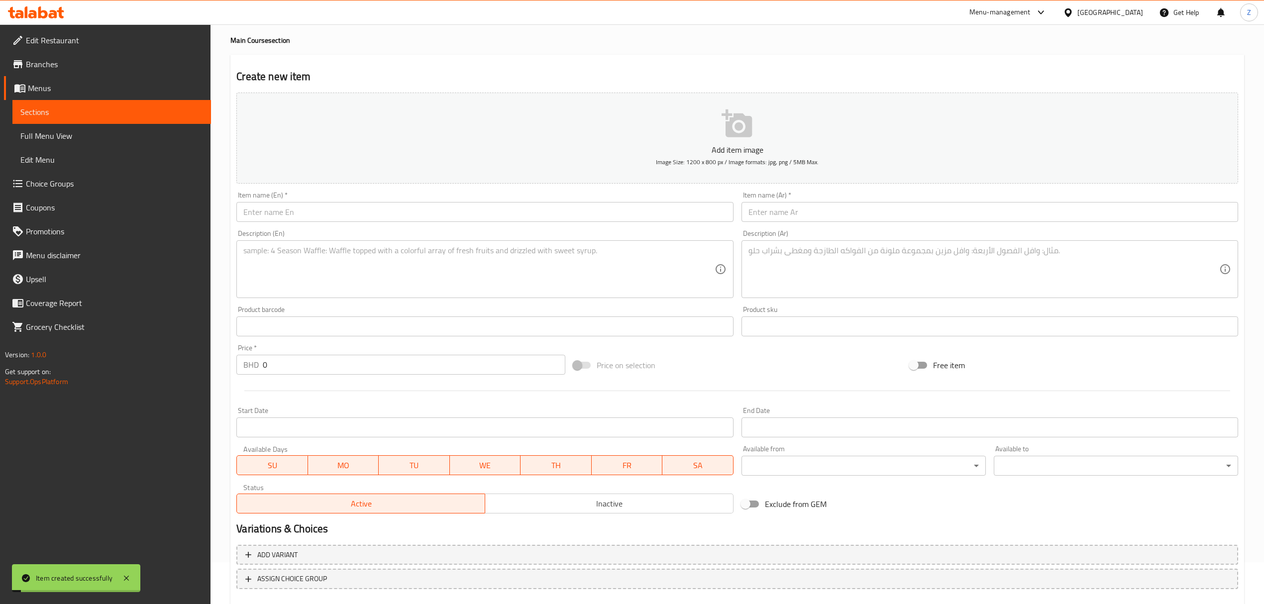
scroll to position [0, 0]
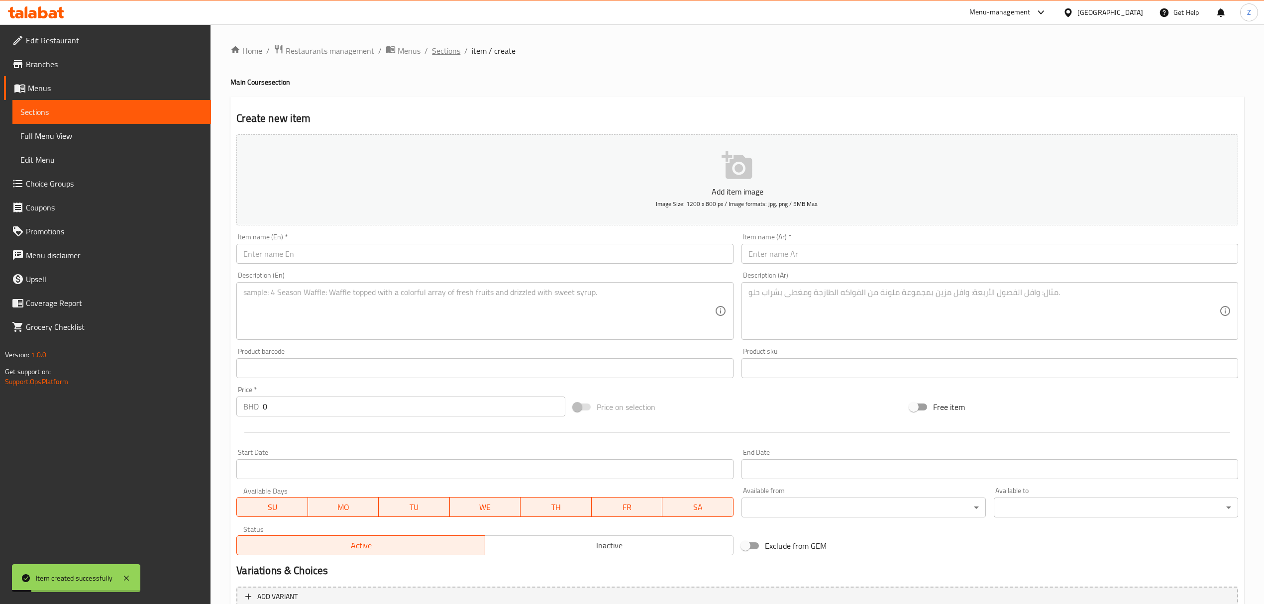
click at [437, 52] on span "Sections" at bounding box center [446, 51] width 28 height 12
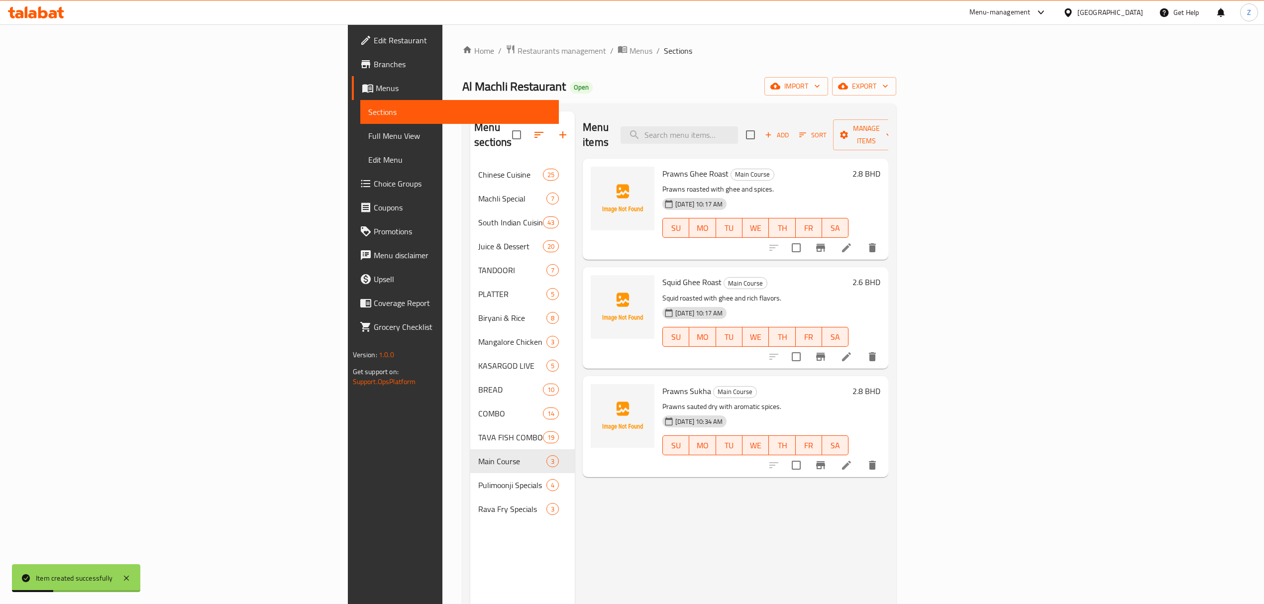
click at [643, 419] on div "Menu items Add Sort Manage items Prawns Ghee Roast Main Course Prawns roasted w…" at bounding box center [732, 413] width 314 height 604
click at [738, 126] on input "search" at bounding box center [679, 134] width 117 height 17
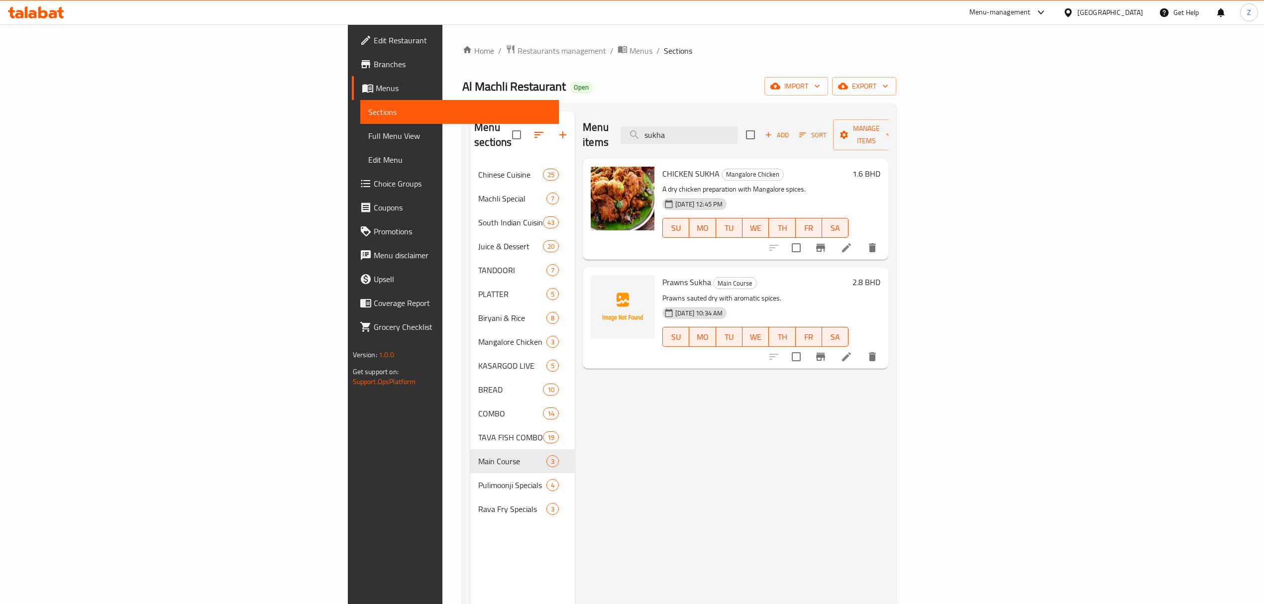
drag, startPoint x: 803, startPoint y: 126, endPoint x: 544, endPoint y: 89, distance: 262.0
click at [555, 96] on div "Home / Restaurants management / Menus / Sections Al Machli Restaurant Open impo…" at bounding box center [679, 383] width 434 height 679
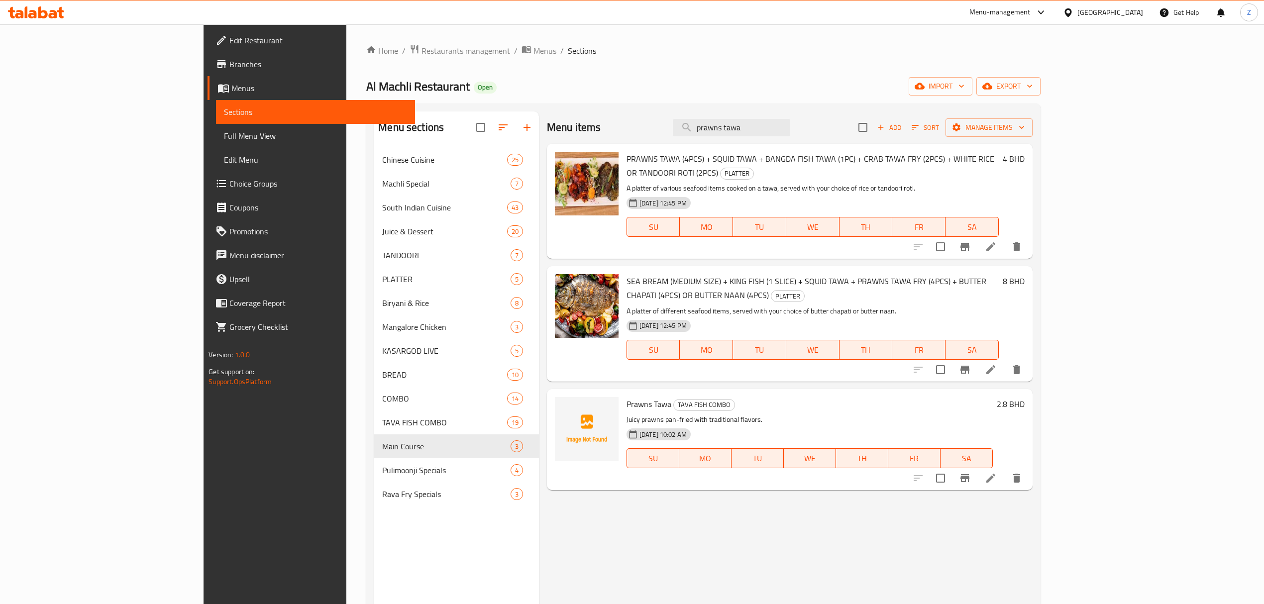
drag, startPoint x: 798, startPoint y: 128, endPoint x: 479, endPoint y: 120, distance: 319.6
click at [547, 127] on div "Menu items prawns tawa Add Sort Manage items" at bounding box center [790, 127] width 486 height 32
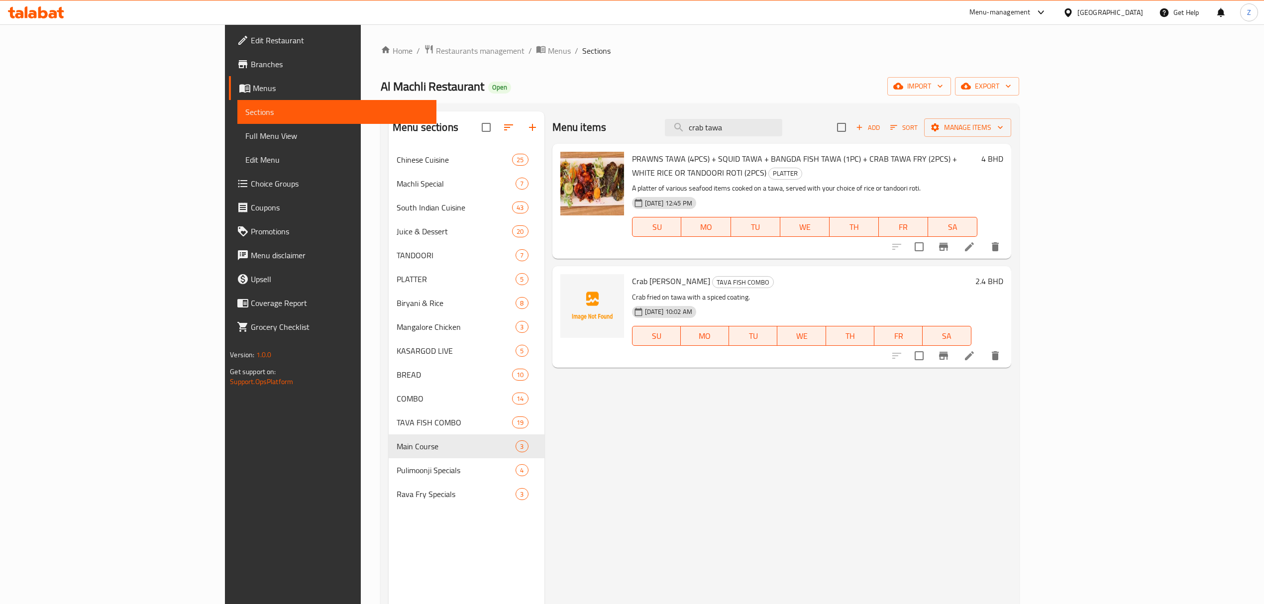
drag, startPoint x: 822, startPoint y: 124, endPoint x: 536, endPoint y: 118, distance: 286.3
click at [553, 122] on div "Menu items crab tawa Add Sort Manage items" at bounding box center [782, 127] width 459 height 32
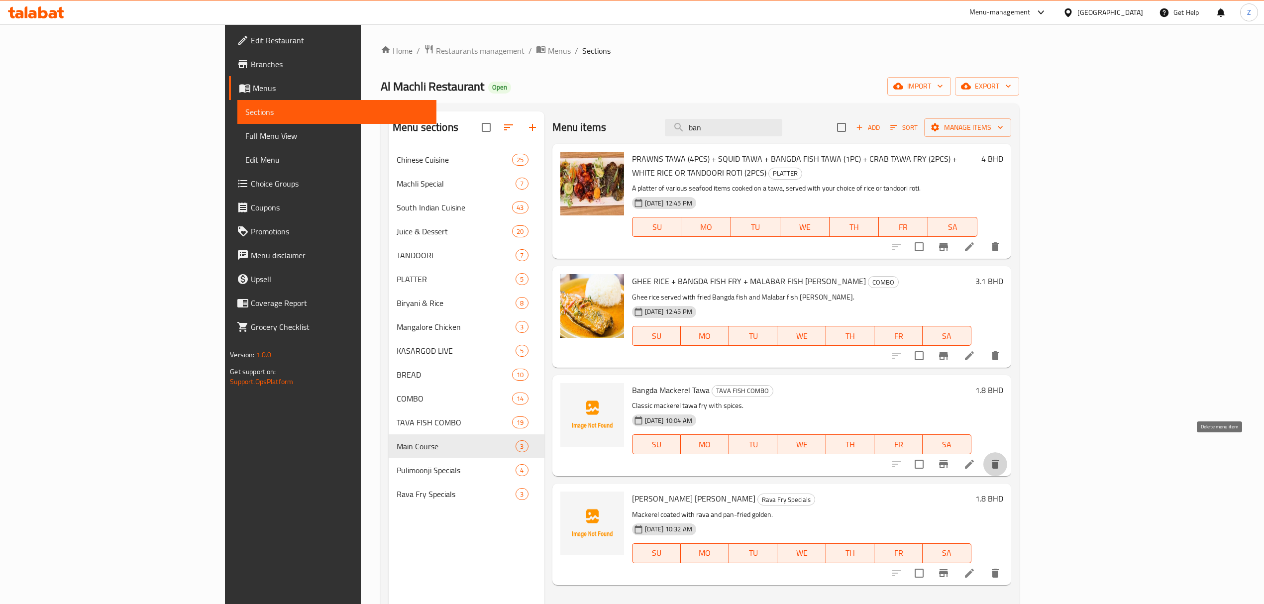
click at [849, 419] on button "delete" at bounding box center [996, 464] width 24 height 24
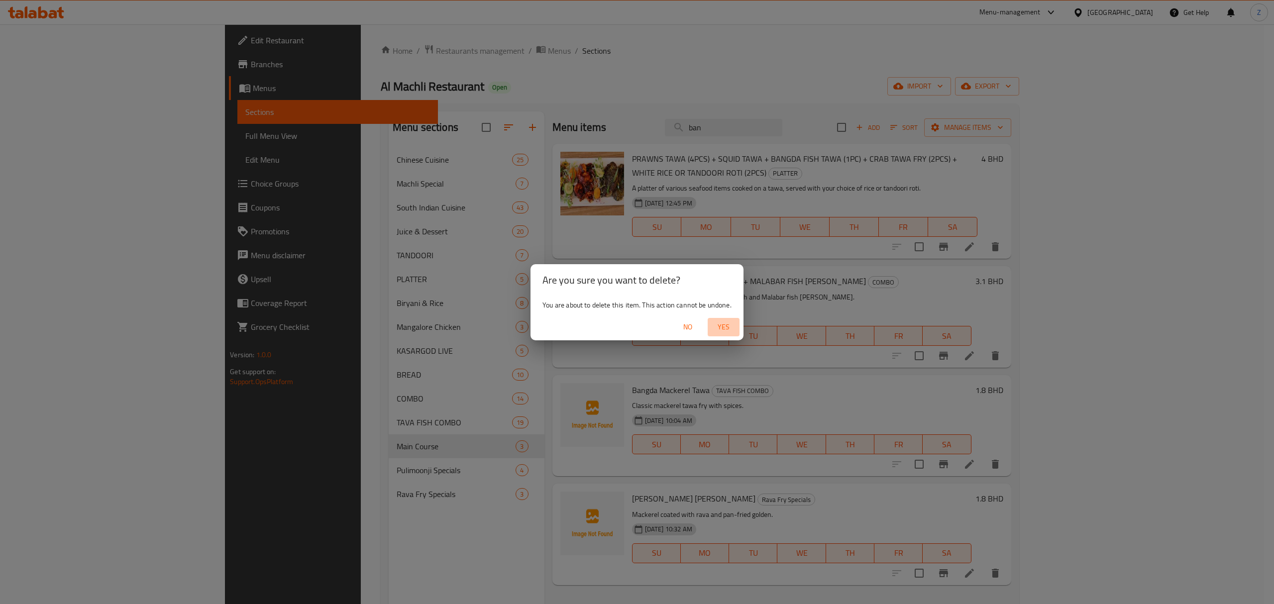
click at [717, 328] on span "Yes" at bounding box center [724, 327] width 24 height 12
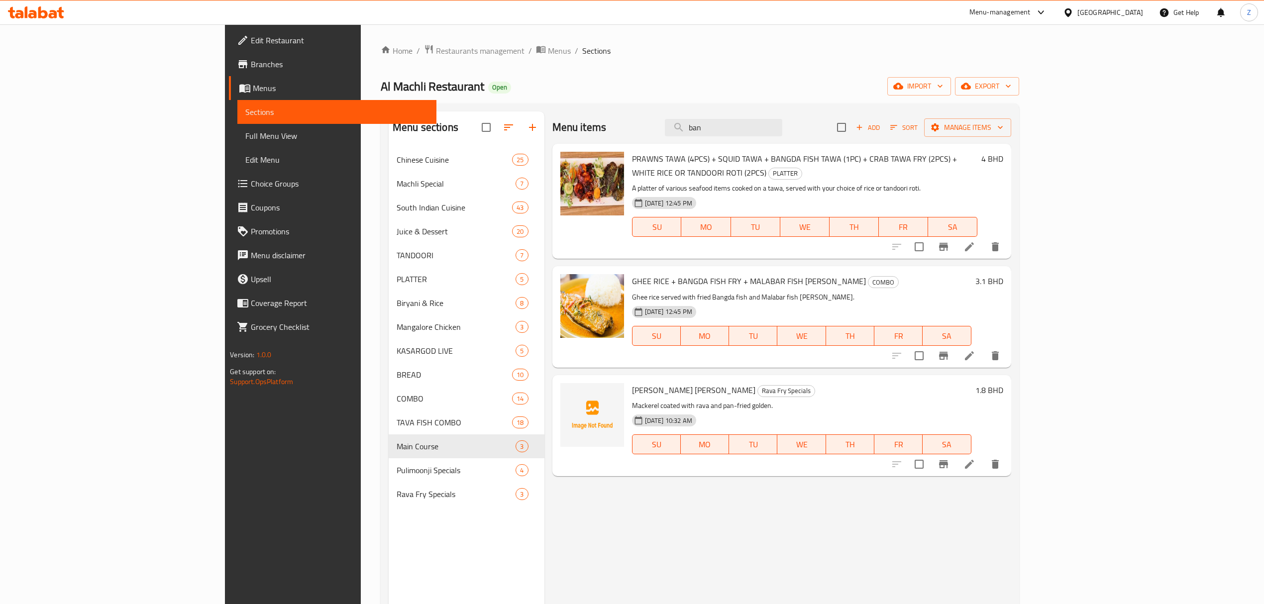
drag, startPoint x: 781, startPoint y: 127, endPoint x: 692, endPoint y: 120, distance: 89.9
click at [699, 121] on div "Menu items ban Add Sort Manage items" at bounding box center [782, 127] width 459 height 32
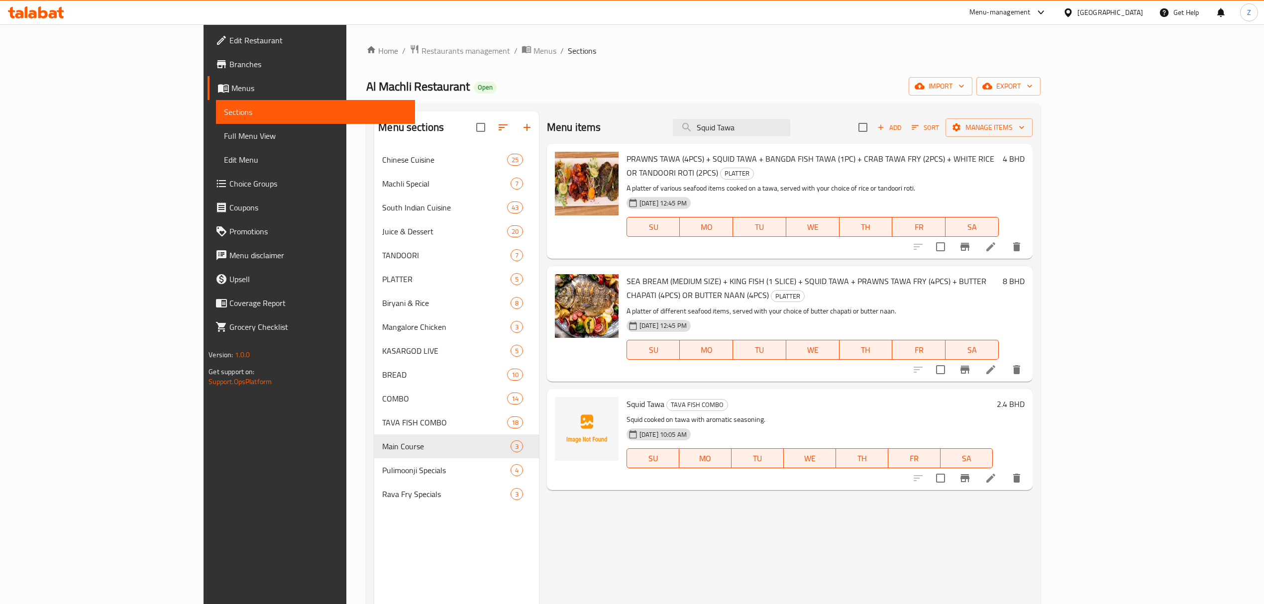
drag, startPoint x: 652, startPoint y: 125, endPoint x: 535, endPoint y: 130, distance: 117.6
click at [547, 125] on div "Menu items Squid Tawa Add Sort Manage items" at bounding box center [790, 127] width 486 height 32
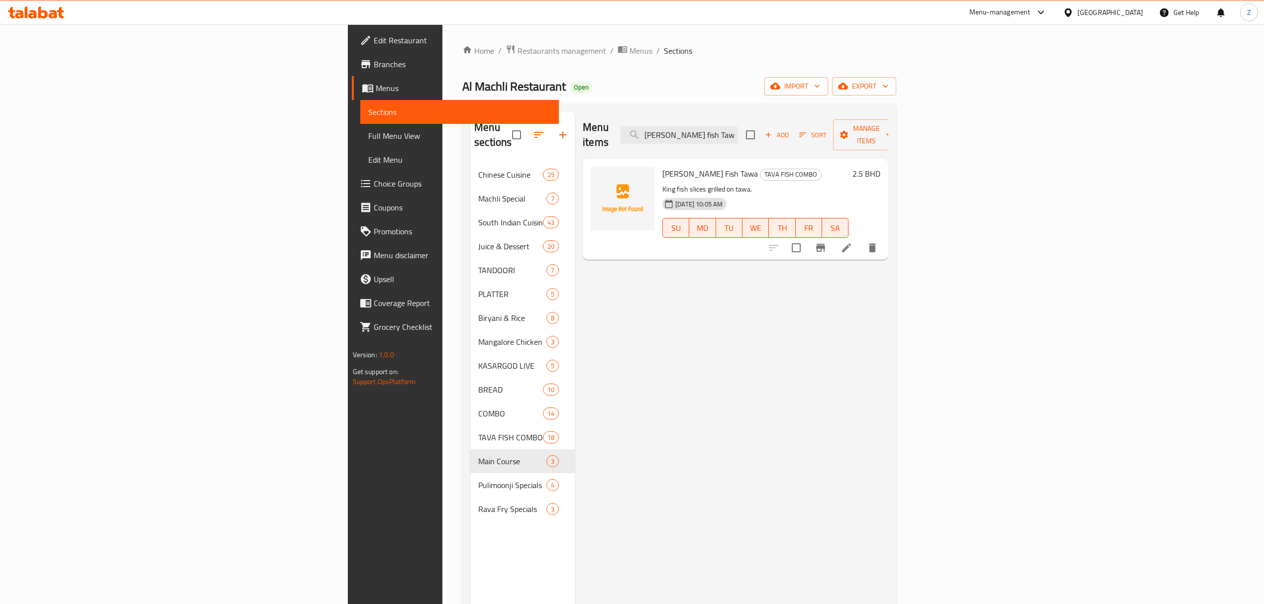
drag, startPoint x: 850, startPoint y: 128, endPoint x: 653, endPoint y: 124, distance: 197.2
click at [653, 124] on div "Menu items [PERSON_NAME] fish Taw Add Sort Manage items" at bounding box center [736, 134] width 306 height 47
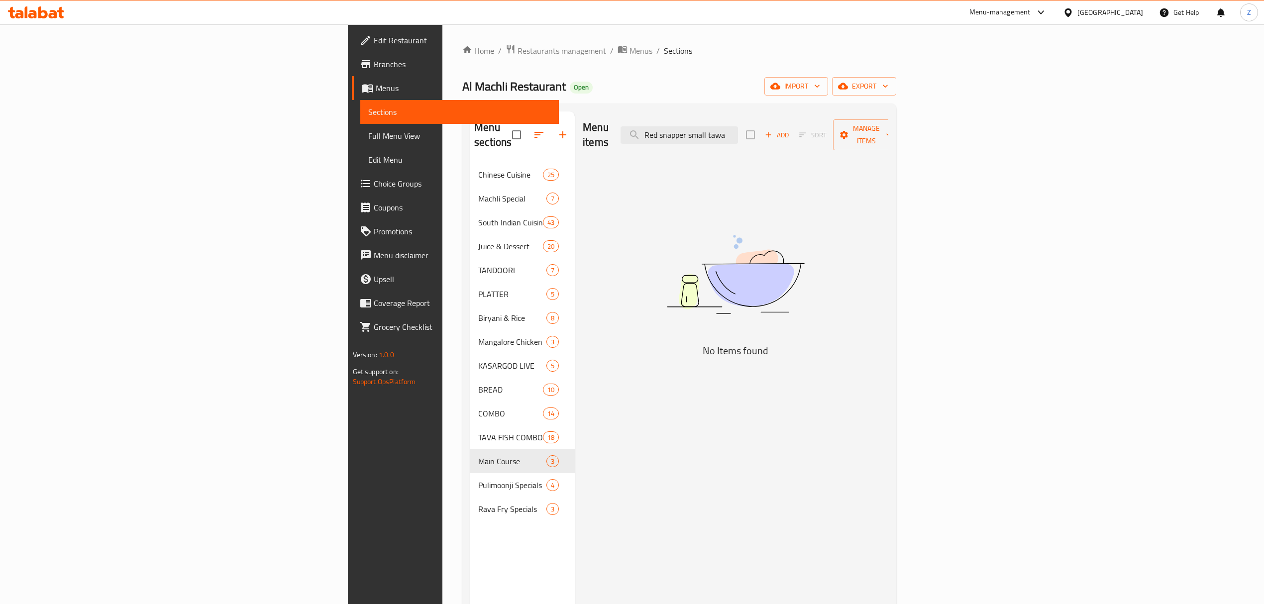
drag, startPoint x: 815, startPoint y: 127, endPoint x: 926, endPoint y: 122, distance: 110.6
click at [849, 123] on div "Menu items Red snapper small tawa Add Sort Manage items" at bounding box center [736, 134] width 306 height 47
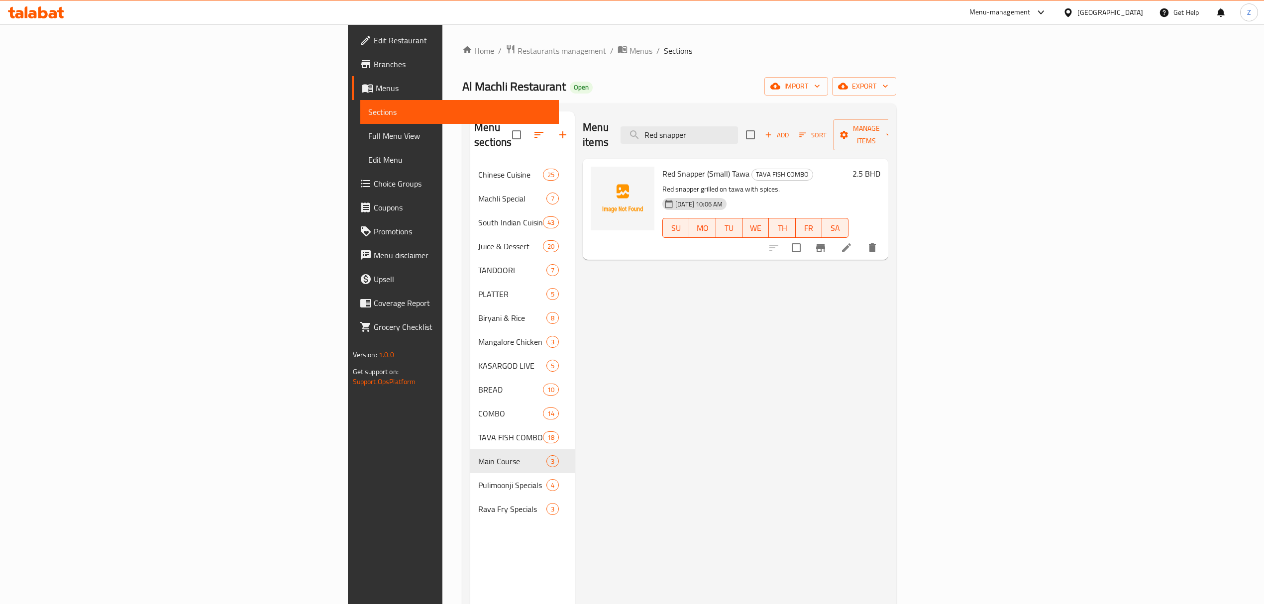
drag, startPoint x: 828, startPoint y: 126, endPoint x: 669, endPoint y: 119, distance: 158.9
click at [685, 122] on div "Menu items Red snapper Add Sort Manage items" at bounding box center [736, 134] width 306 height 47
drag, startPoint x: 837, startPoint y: 126, endPoint x: 587, endPoint y: 125, distance: 249.4
click at [606, 125] on div "Menu items Deep fry crab Add Sort Manage items" at bounding box center [736, 134] width 306 height 47
drag, startPoint x: 855, startPoint y: 130, endPoint x: 590, endPoint y: 139, distance: 264.5
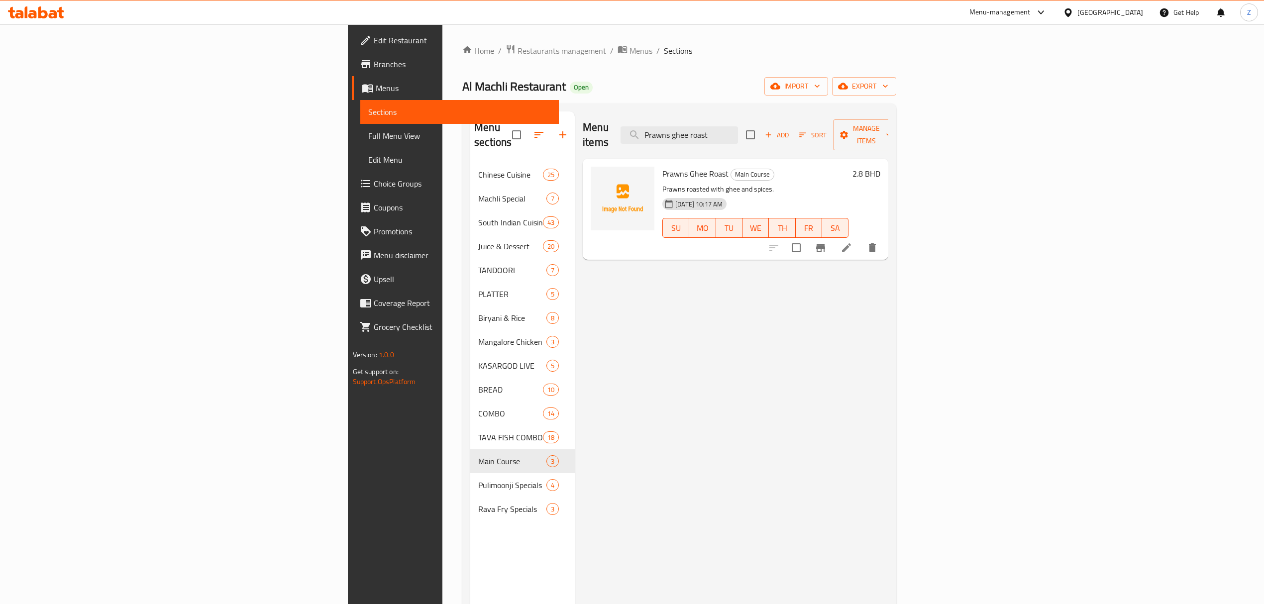
click at [591, 139] on div "Menu items Prawns ghee roast Add Sort Manage items" at bounding box center [736, 134] width 306 height 47
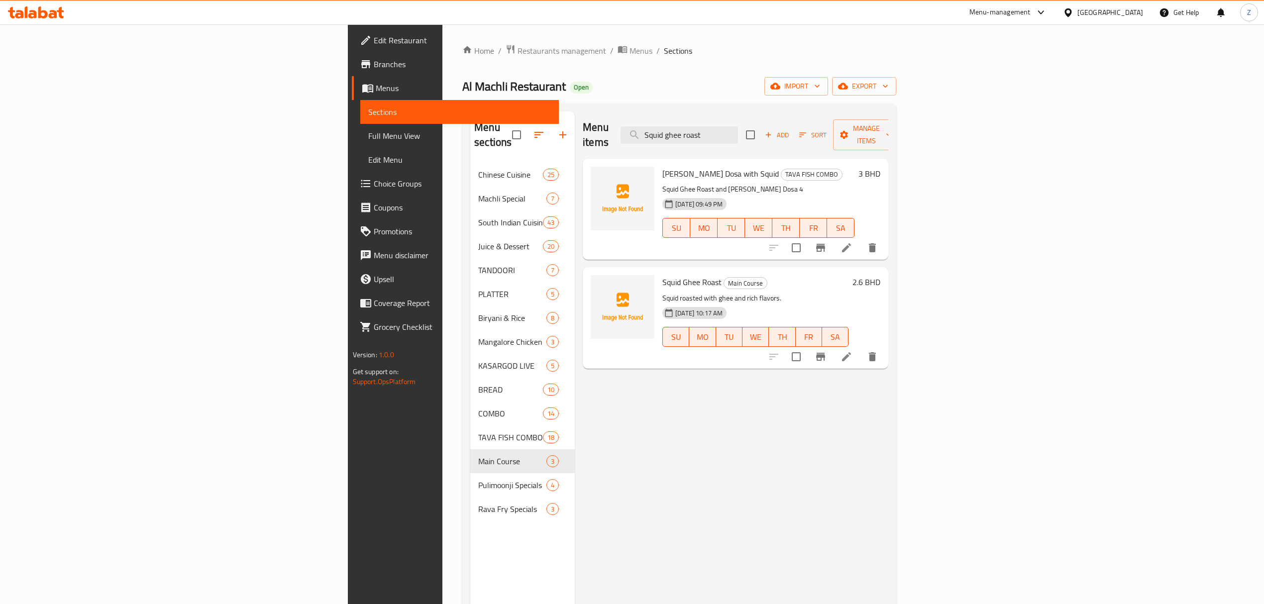
drag, startPoint x: 841, startPoint y: 128, endPoint x: 510, endPoint y: 130, distance: 331.0
click at [583, 126] on div "Menu items Squid ghee roast Add Sort Manage items" at bounding box center [736, 134] width 306 height 47
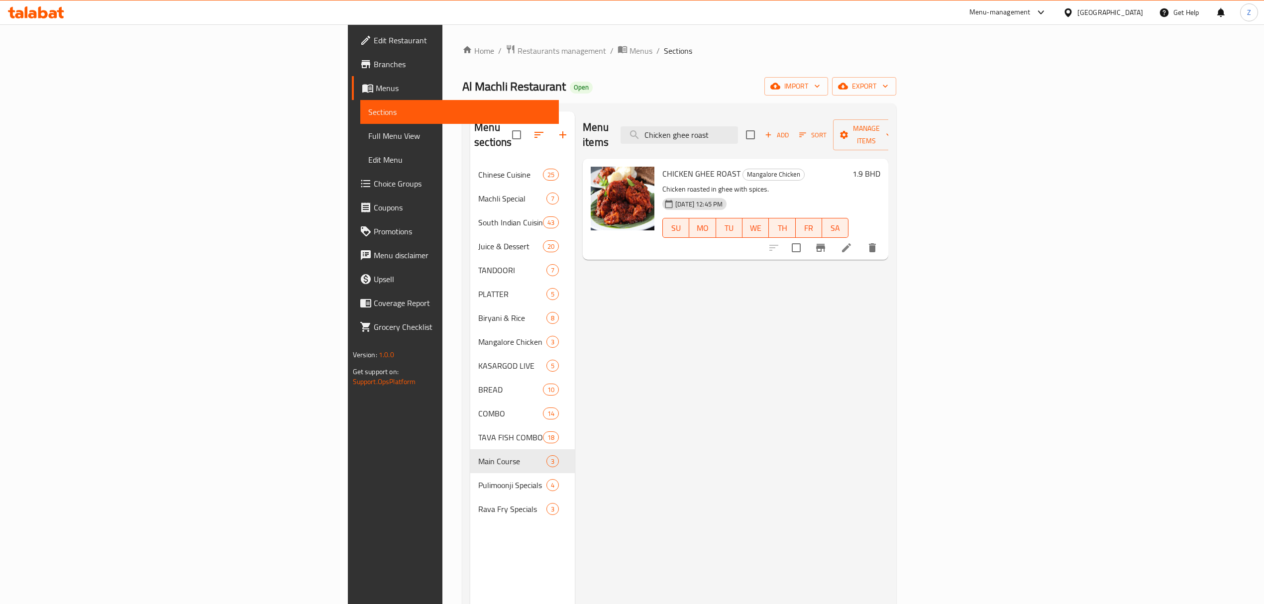
click at [849, 243] on icon at bounding box center [846, 247] width 9 height 9
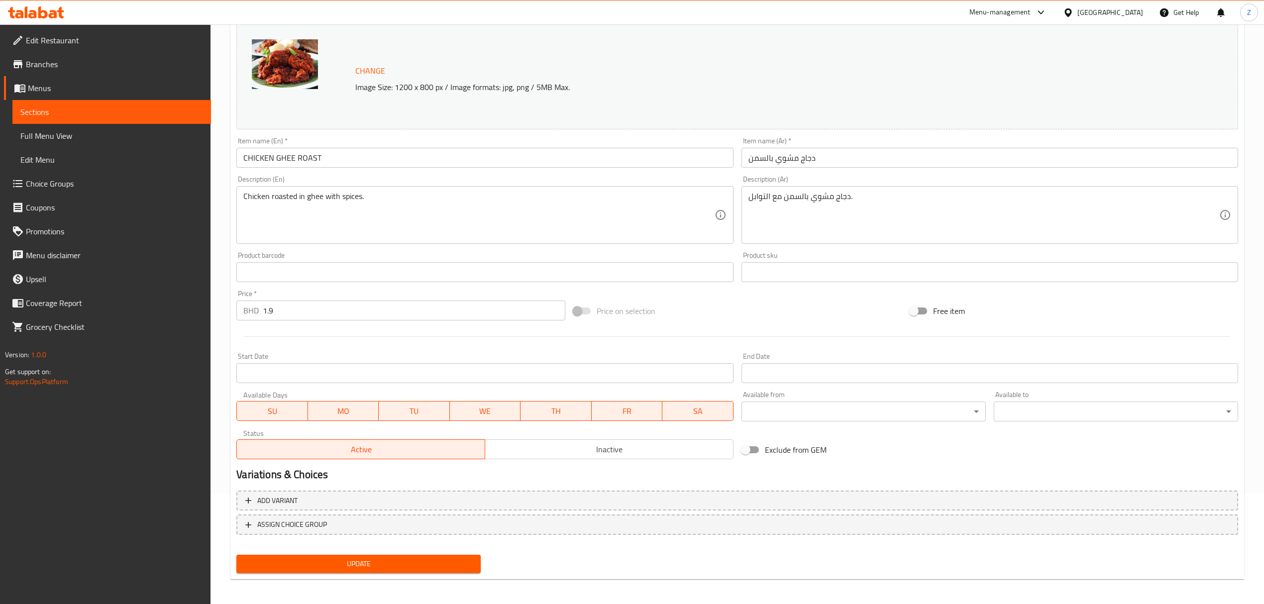
scroll to position [112, 0]
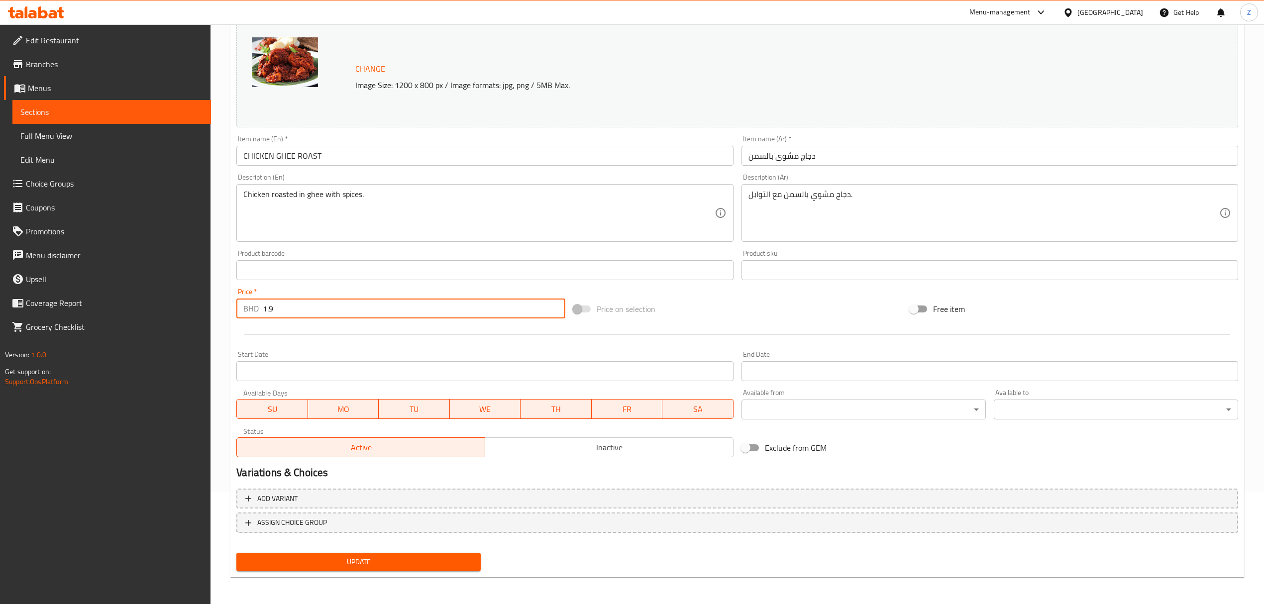
drag, startPoint x: 302, startPoint y: 311, endPoint x: -50, endPoint y: 303, distance: 351.5
click at [0, 303] on html "​ Menu-management [GEOGRAPHIC_DATA] Get Help Z Edit Restaurant Branches Menus S…" at bounding box center [632, 190] width 1264 height 604
click at [341, 419] on span "Update" at bounding box center [358, 562] width 228 height 12
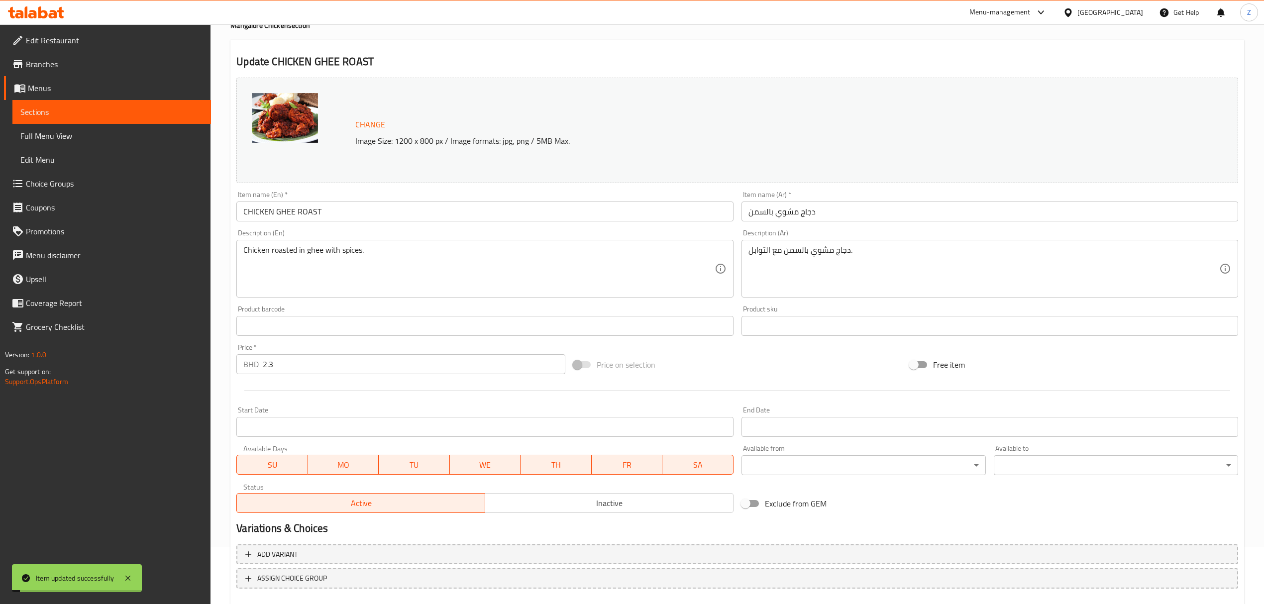
scroll to position [0, 0]
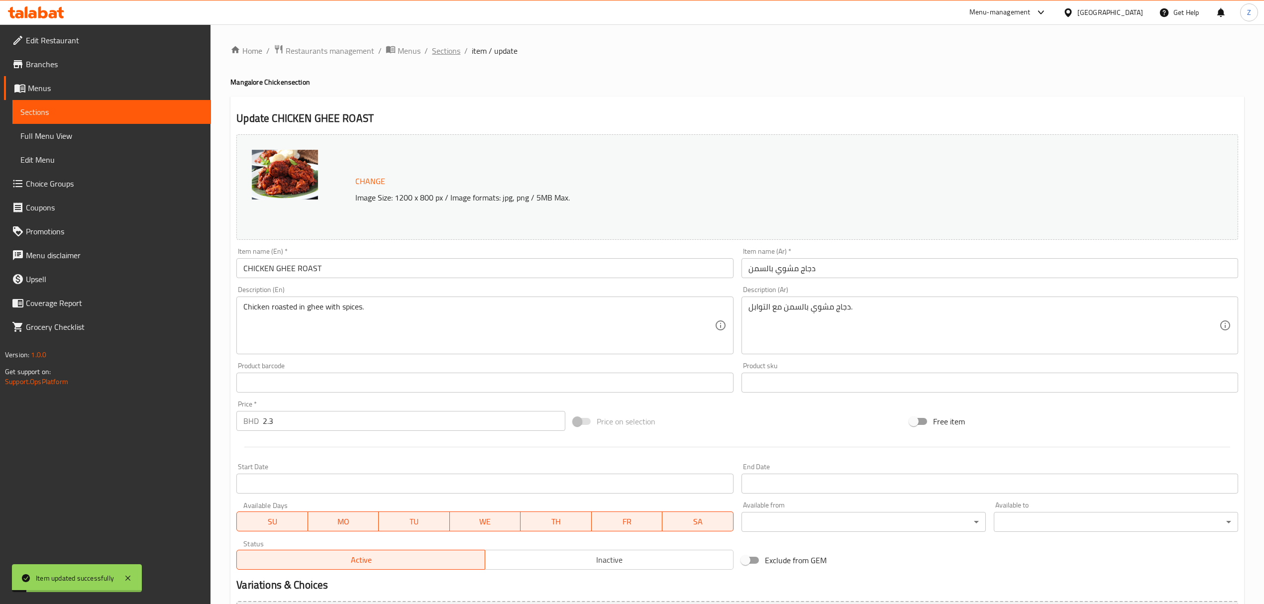
click at [437, 57] on span "Sections" at bounding box center [446, 51] width 28 height 12
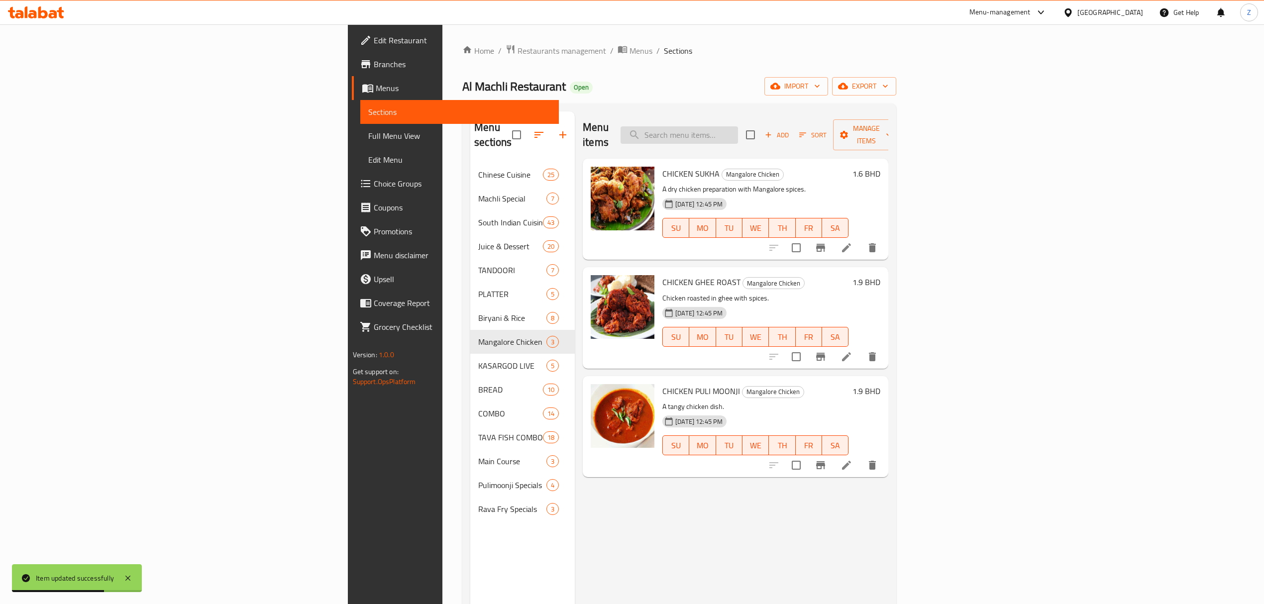
click at [738, 132] on input "search" at bounding box center [679, 134] width 117 height 17
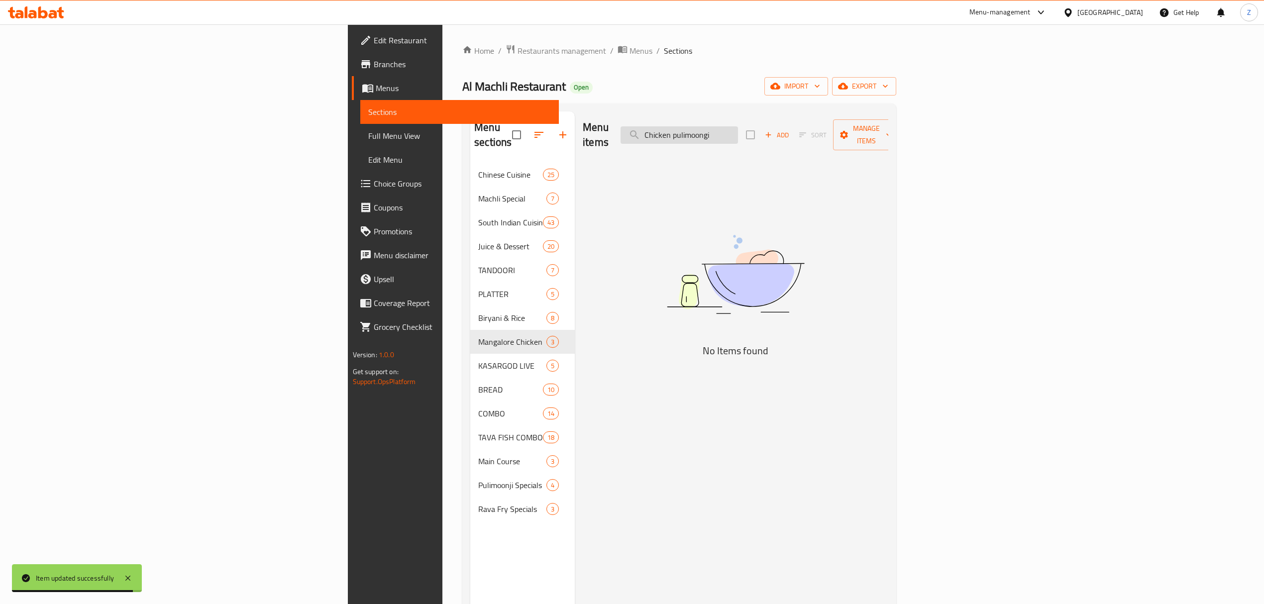
drag, startPoint x: 846, startPoint y: 129, endPoint x: 831, endPoint y: 129, distance: 15.4
click at [738, 129] on input "Chicken pulimoongi" at bounding box center [679, 134] width 117 height 17
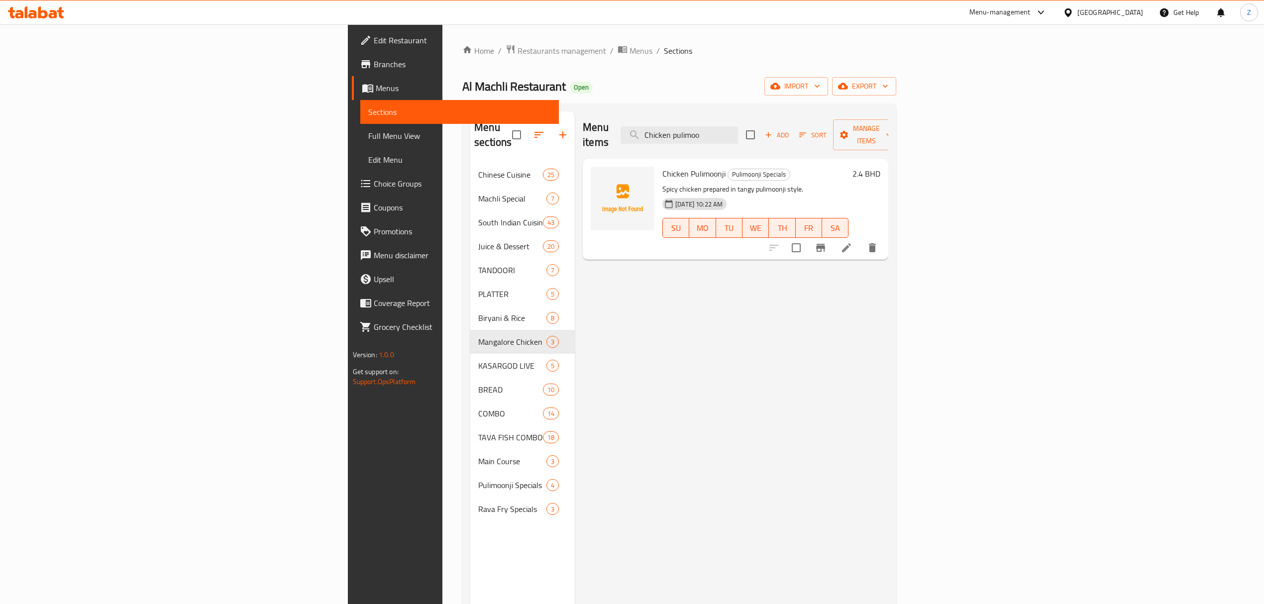
drag, startPoint x: 720, startPoint y: 129, endPoint x: 376, endPoint y: 118, distance: 343.6
click at [470, 122] on div "Menu sections Chinese Cuisine 25 Machli Special 7 South Indian Cuisine 43 Juice…" at bounding box center [679, 413] width 418 height 604
click at [849, 242] on icon at bounding box center [847, 248] width 12 height 12
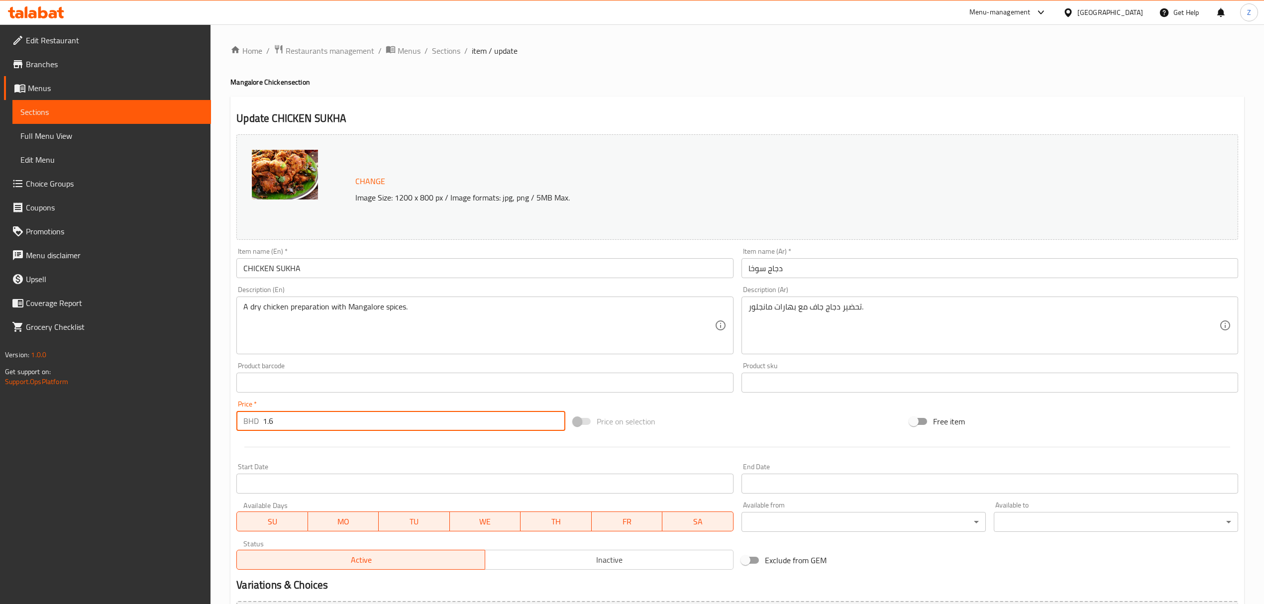
drag, startPoint x: 266, startPoint y: 418, endPoint x: 259, endPoint y: 418, distance: 7.0
click at [259, 418] on div "BHD 1.6 Price *" at bounding box center [400, 421] width 329 height 20
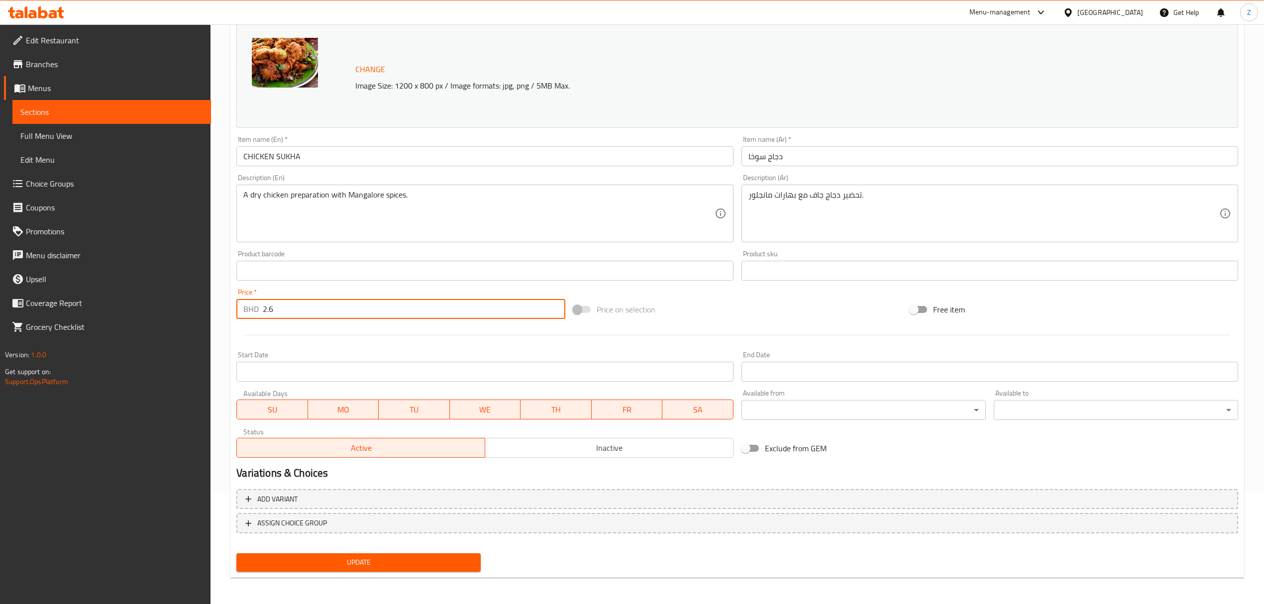
scroll to position [112, 0]
click at [326, 419] on span "Update" at bounding box center [358, 562] width 228 height 12
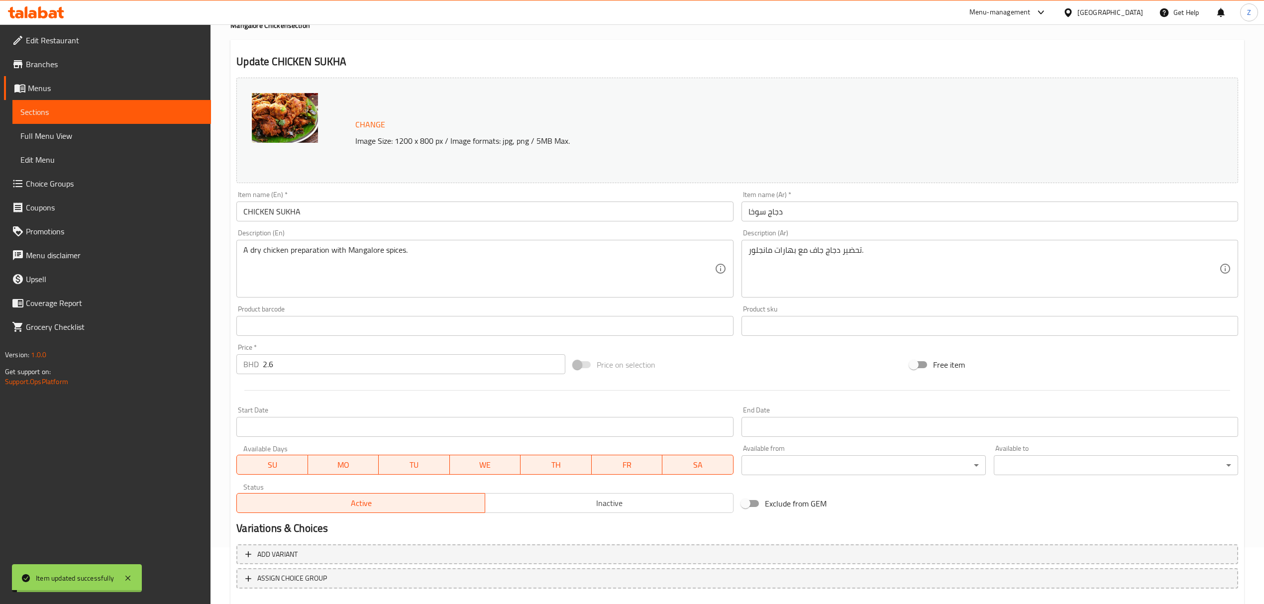
scroll to position [0, 0]
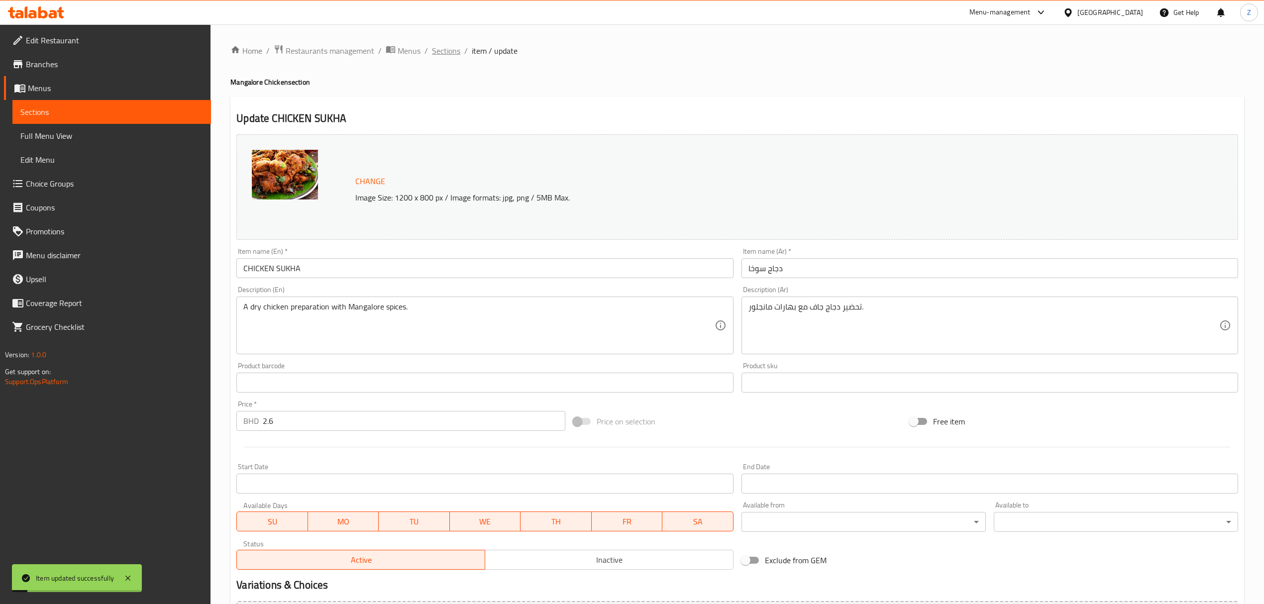
click at [451, 48] on span "Sections" at bounding box center [446, 51] width 28 height 12
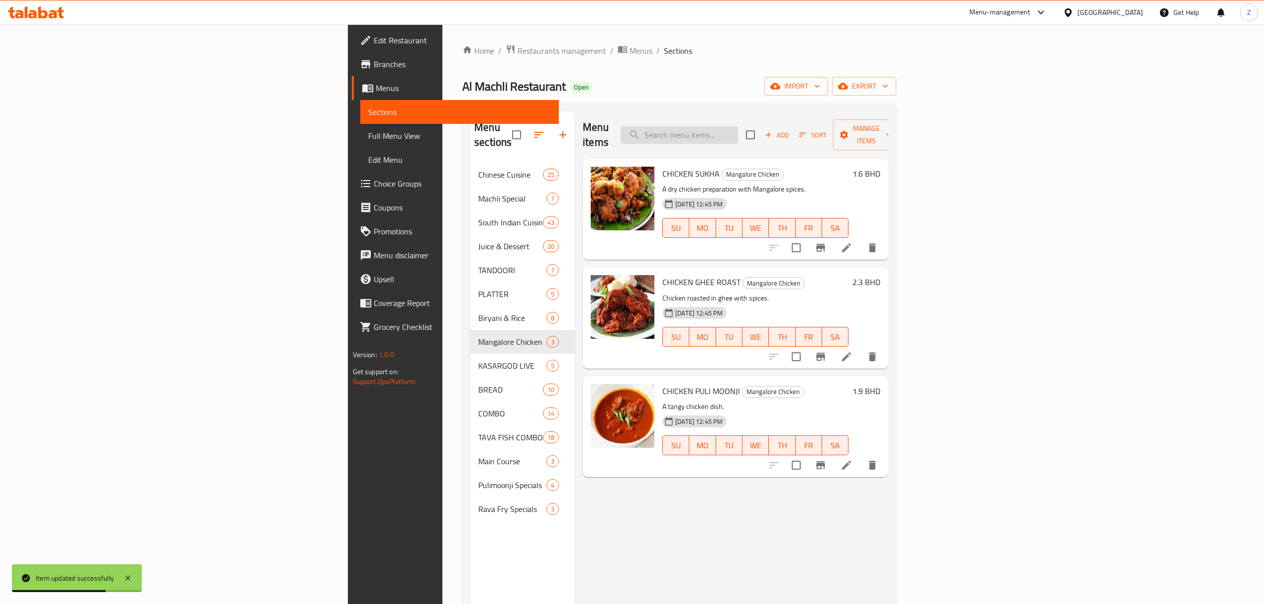
click at [738, 130] on input "search" at bounding box center [679, 134] width 117 height 17
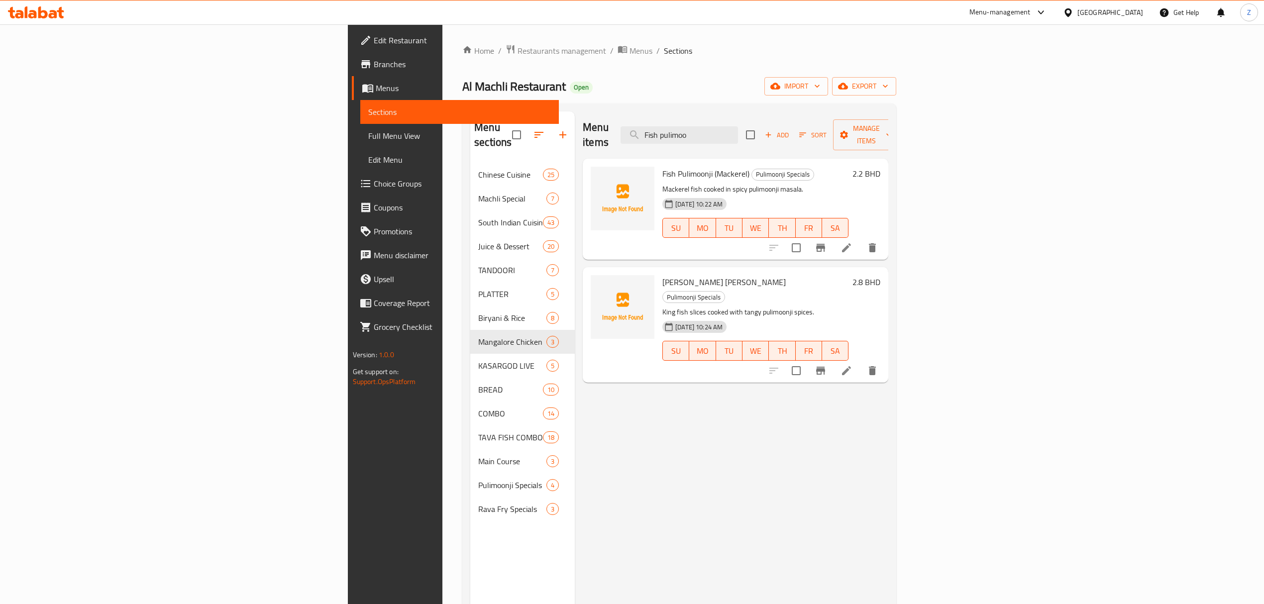
drag, startPoint x: 829, startPoint y: 132, endPoint x: 355, endPoint y: 116, distance: 474.1
click at [470, 117] on div "Menu sections Chinese Cuisine 25 Machli Special 7 South Indian Cuisine 43 Juice…" at bounding box center [679, 413] width 418 height 604
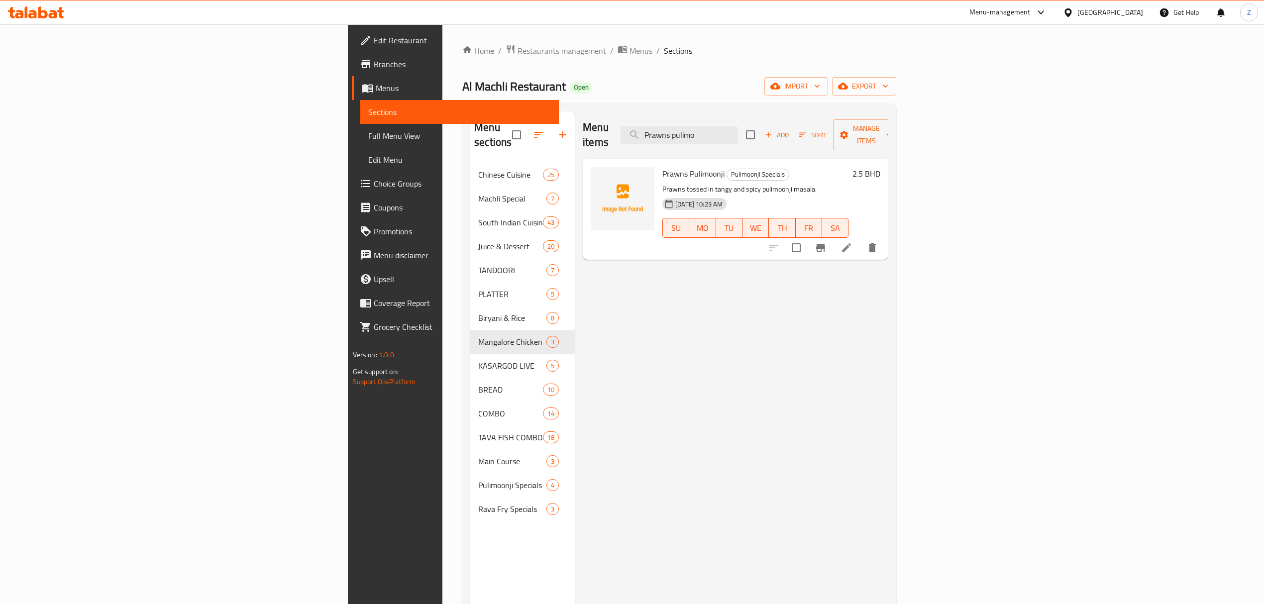
drag, startPoint x: 859, startPoint y: 128, endPoint x: 452, endPoint y: 141, distance: 406.9
click at [575, 134] on div "Menu items Prawns pulimo Add Sort Manage items Prawns Pulimoonji Pulimoonji Spe…" at bounding box center [732, 413] width 314 height 604
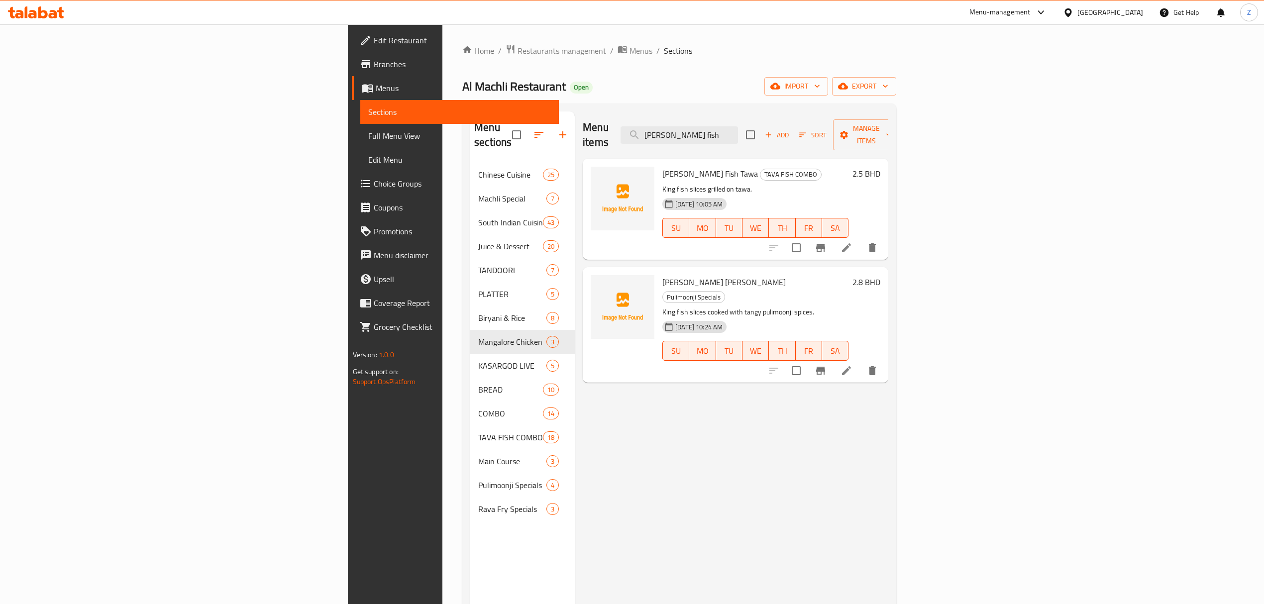
drag, startPoint x: 841, startPoint y: 132, endPoint x: 554, endPoint y: 134, distance: 287.2
click at [583, 130] on div "Menu items [PERSON_NAME] fish Add Sort Manage items" at bounding box center [736, 134] width 306 height 47
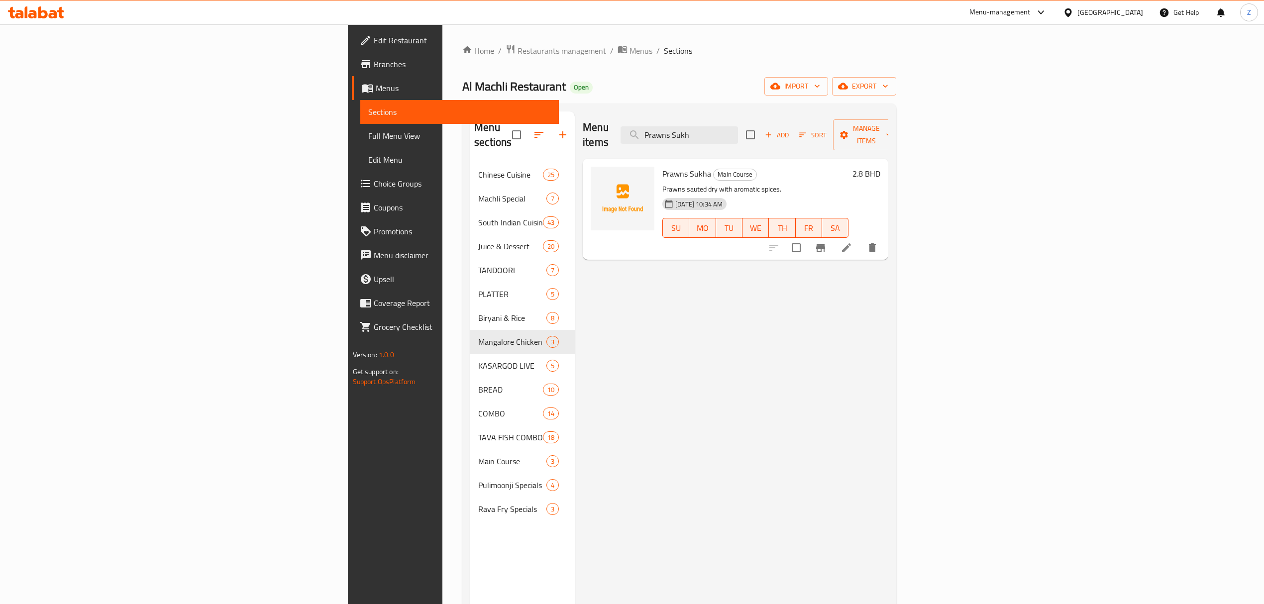
drag, startPoint x: 843, startPoint y: 123, endPoint x: 519, endPoint y: 120, distance: 324.6
click at [583, 120] on div "Menu items Prawns Sukh Add Sort Manage items" at bounding box center [736, 134] width 306 height 47
drag, startPoint x: 815, startPoint y: 132, endPoint x: 537, endPoint y: 120, distance: 279.0
click at [583, 116] on div "Menu items King fish rava Add Sort Manage items" at bounding box center [736, 134] width 306 height 47
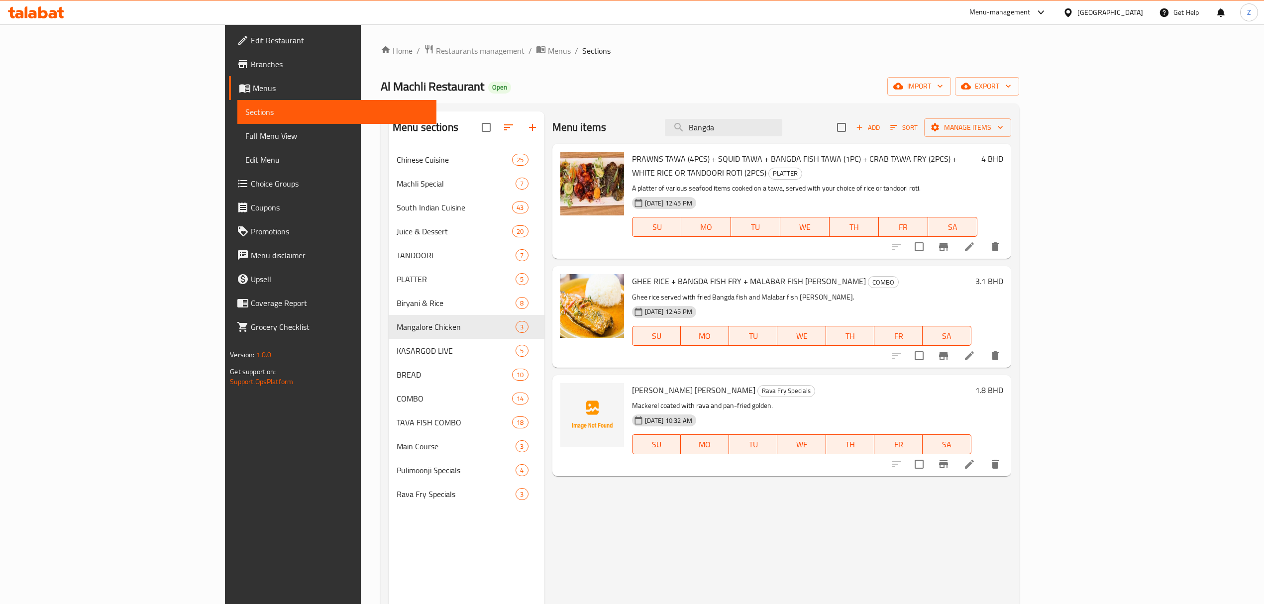
drag, startPoint x: 837, startPoint y: 125, endPoint x: 578, endPoint y: 141, distance: 258.8
click at [578, 141] on div "Menu items Bangda Add Sort Manage items" at bounding box center [782, 127] width 459 height 32
